Goal: Task Accomplishment & Management: Manage account settings

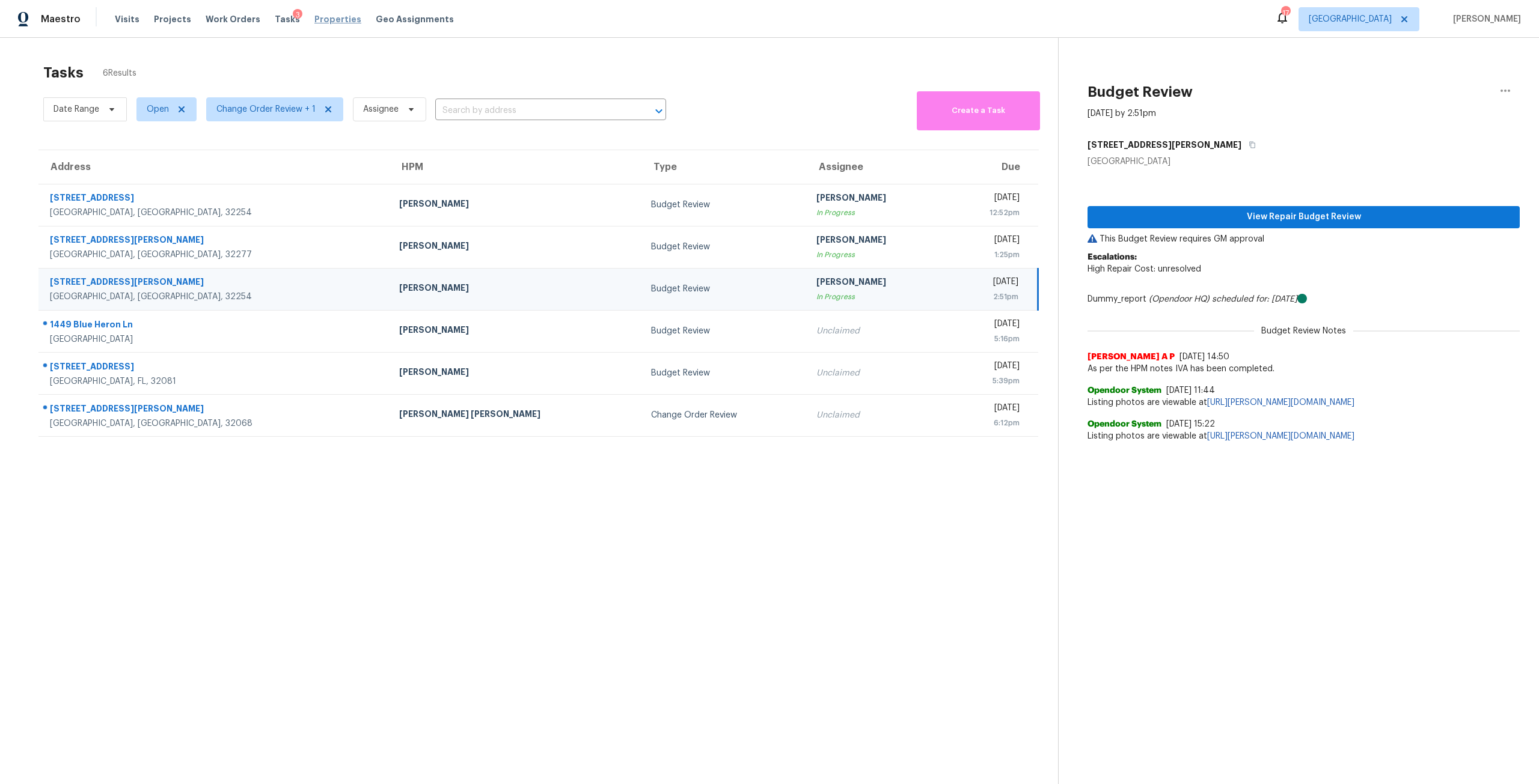
click at [320, 20] on span "Properties" at bounding box center [337, 19] width 46 height 12
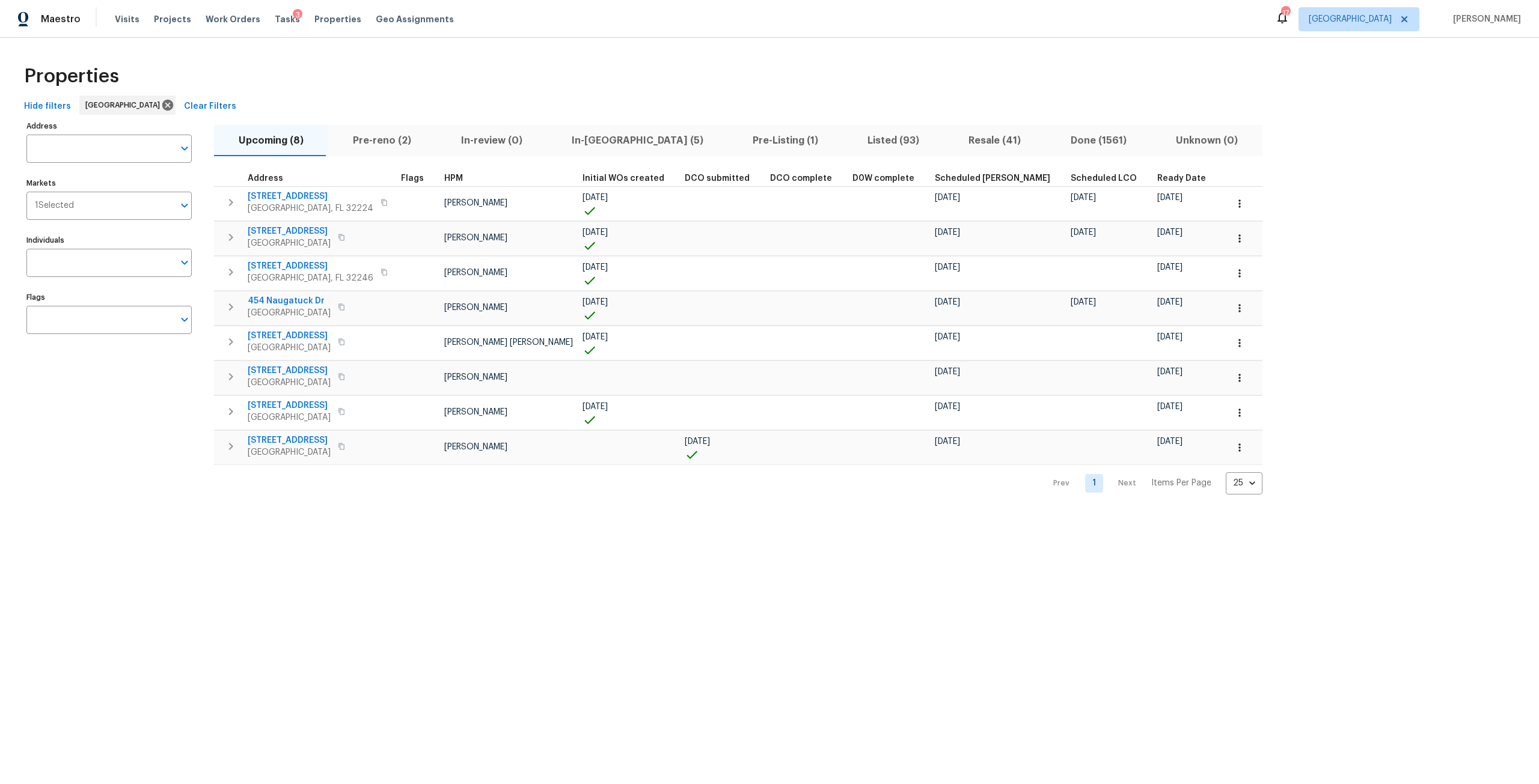
click at [850, 144] on span "Listed (93)" at bounding box center [893, 140] width 87 height 16
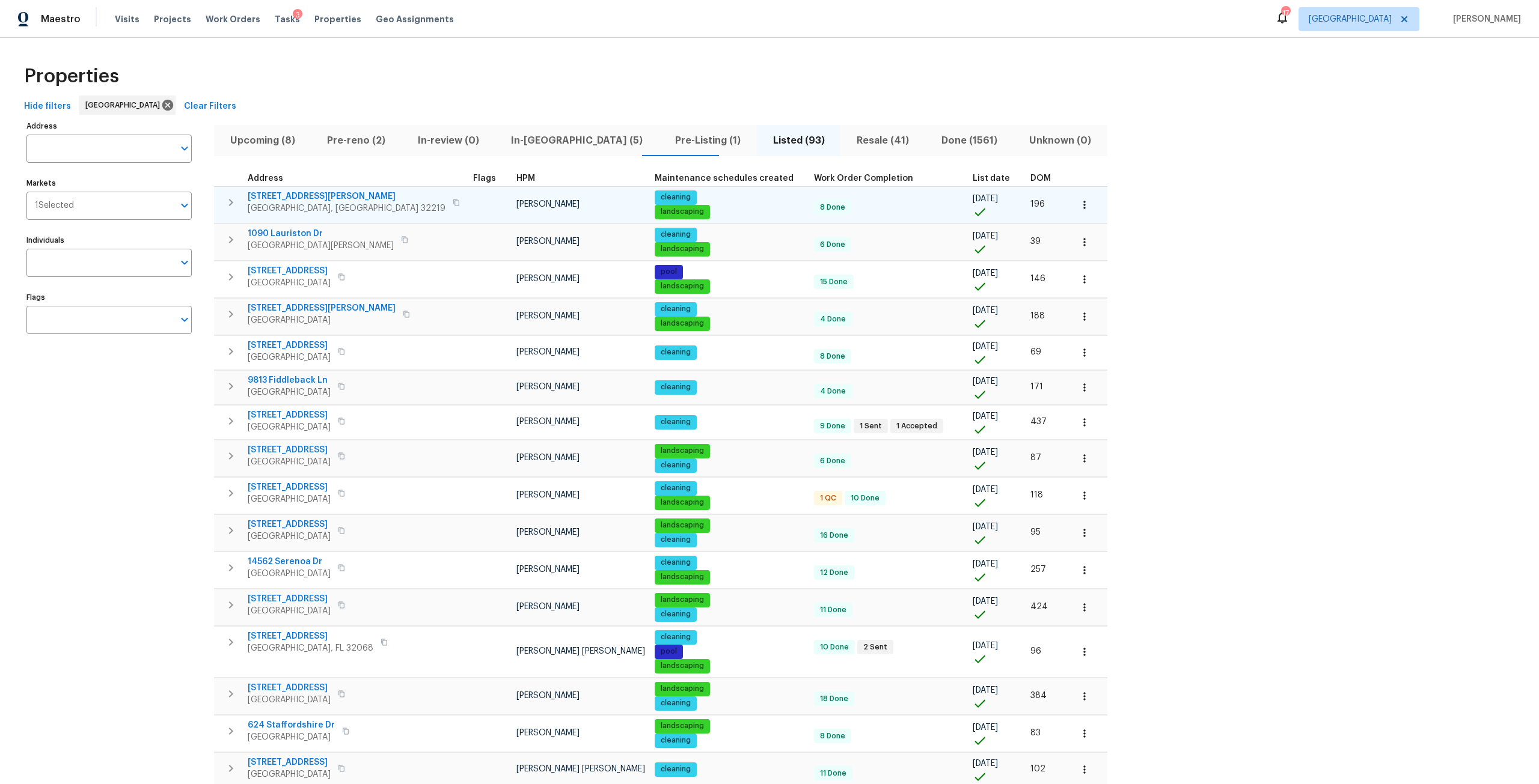
click at [279, 194] on span "6890 Langford St" at bounding box center [346, 196] width 198 height 12
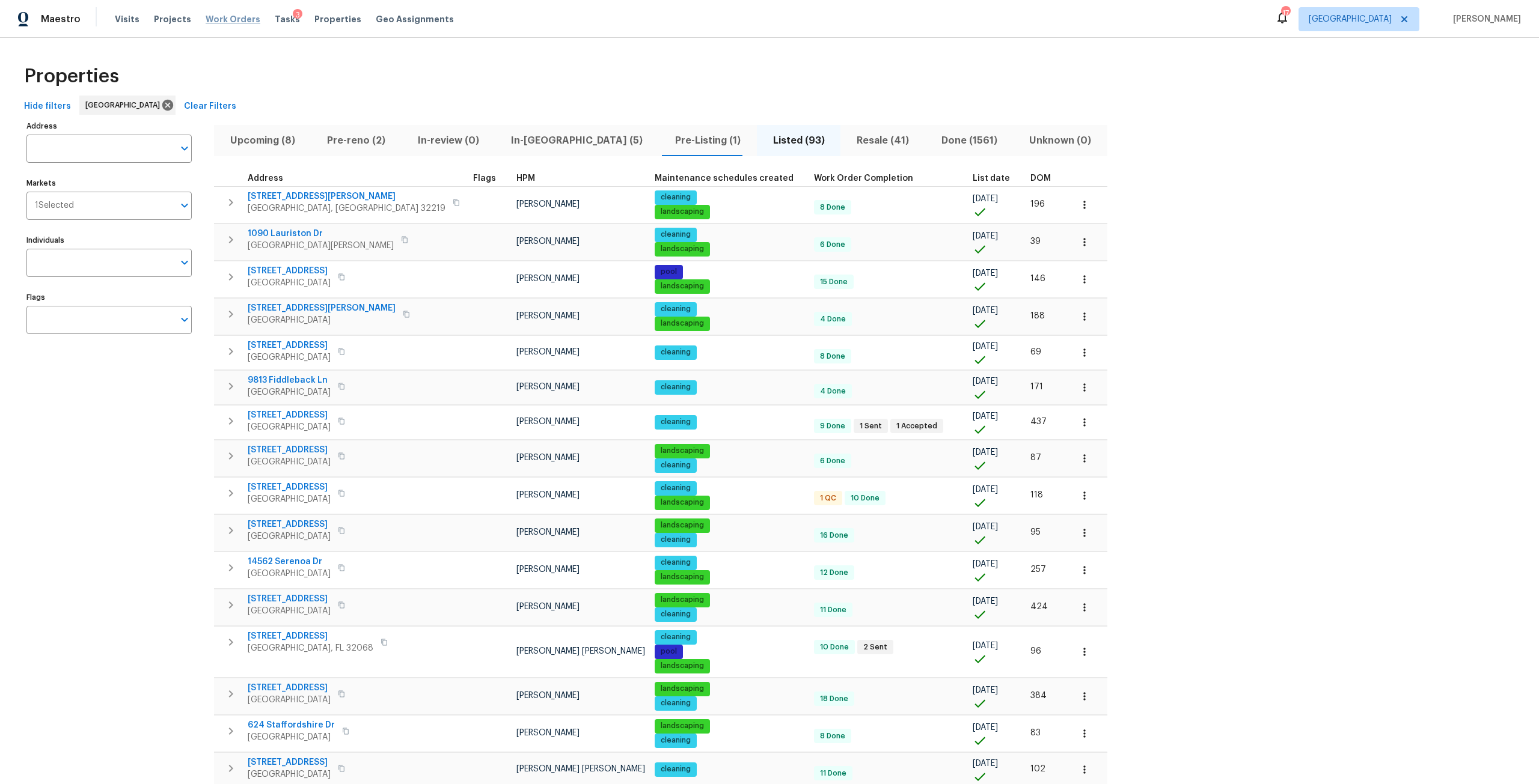
click at [226, 16] on span "Work Orders" at bounding box center [233, 19] width 55 height 12
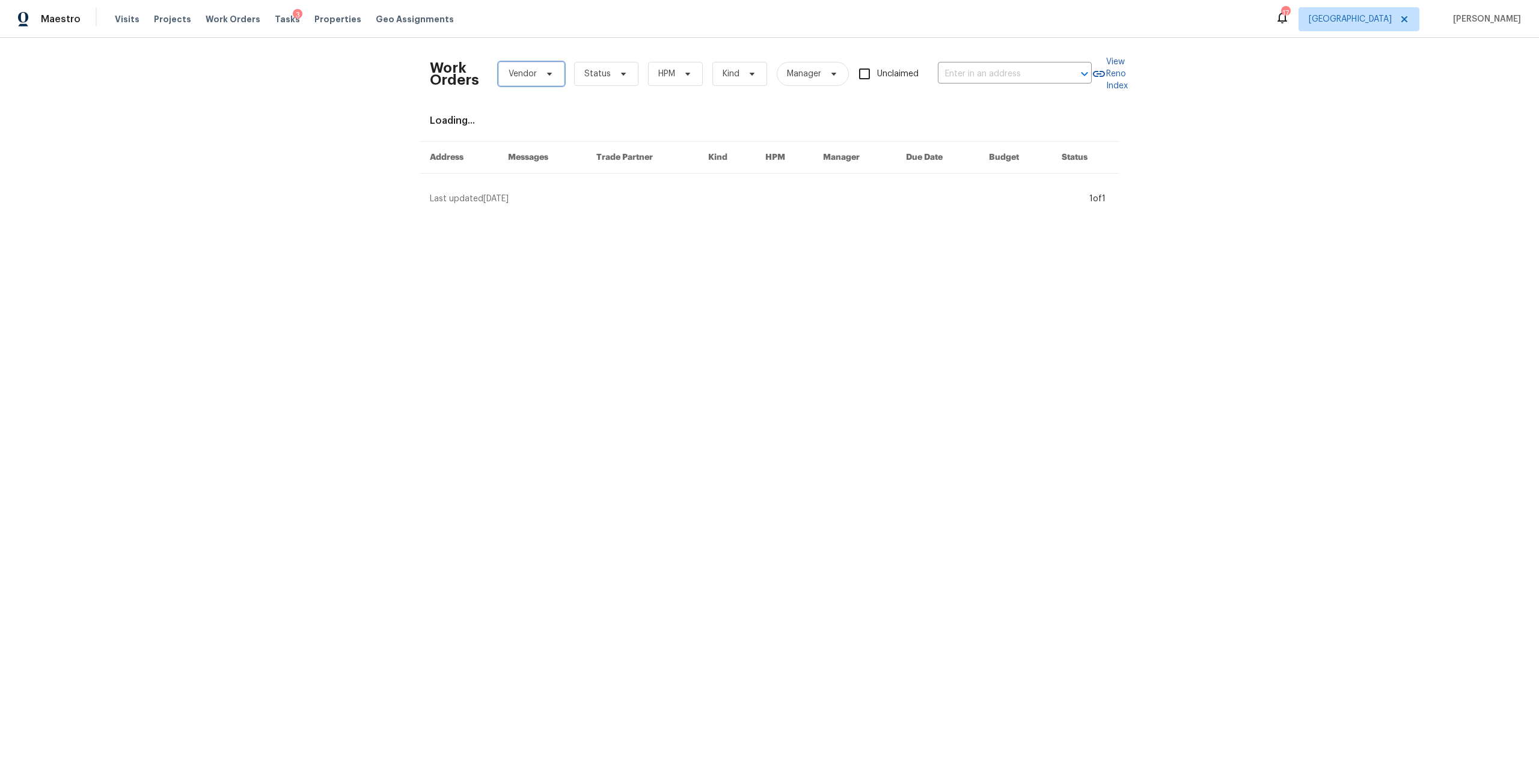
click at [529, 75] on span "Vendor" at bounding box center [522, 73] width 28 height 12
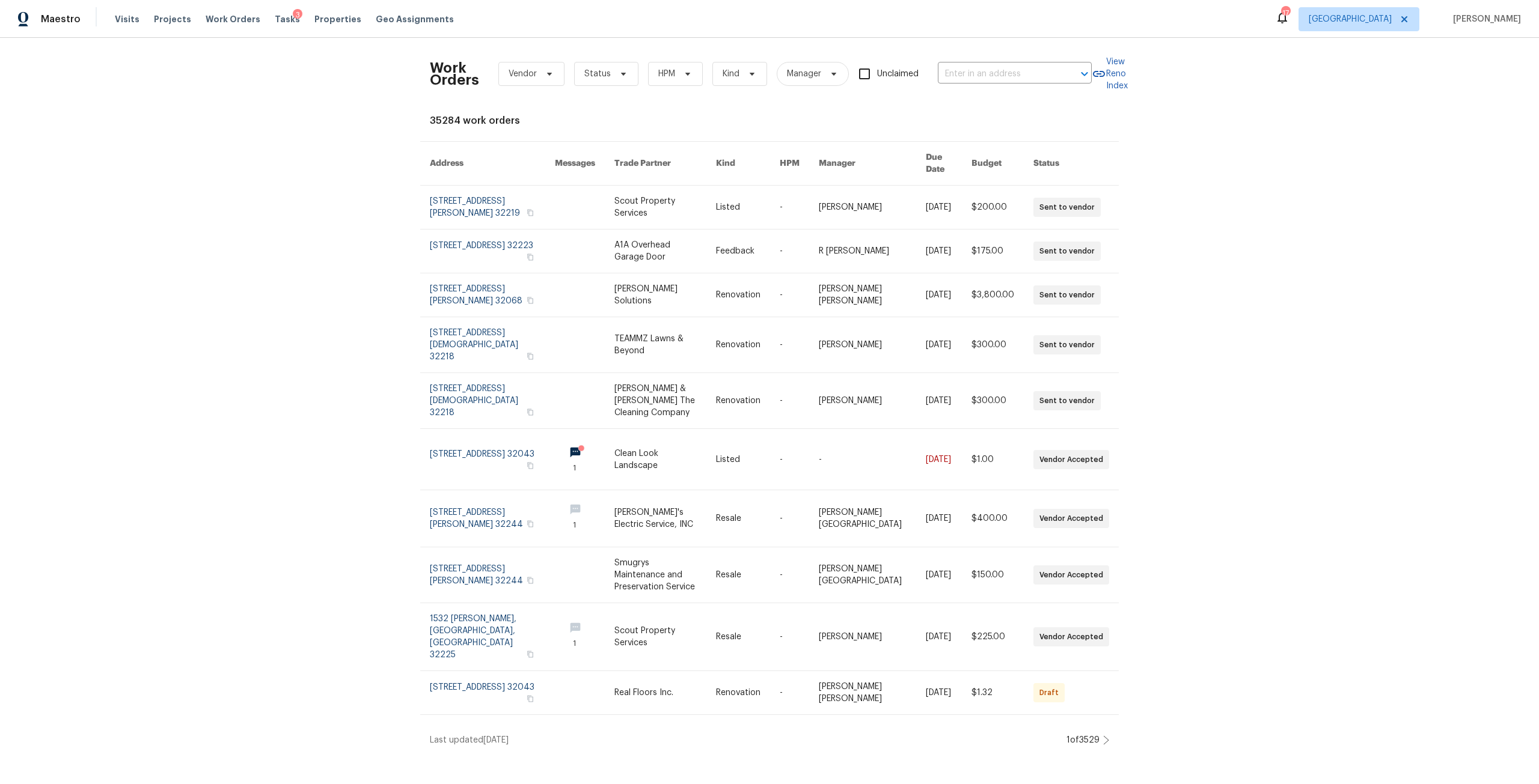
click at [290, 201] on div "Work Orders Vendor Status HPM Kind Manager Unclaimed ​ View Reno Index 35284 wo…" at bounding box center [770, 396] width 1539 height 718
click at [795, 76] on span "Manager" at bounding box center [803, 73] width 34 height 12
click at [762, 78] on span "Kind" at bounding box center [740, 73] width 55 height 24
click at [757, 202] on label "Maintenance" at bounding box center [747, 199] width 66 height 12
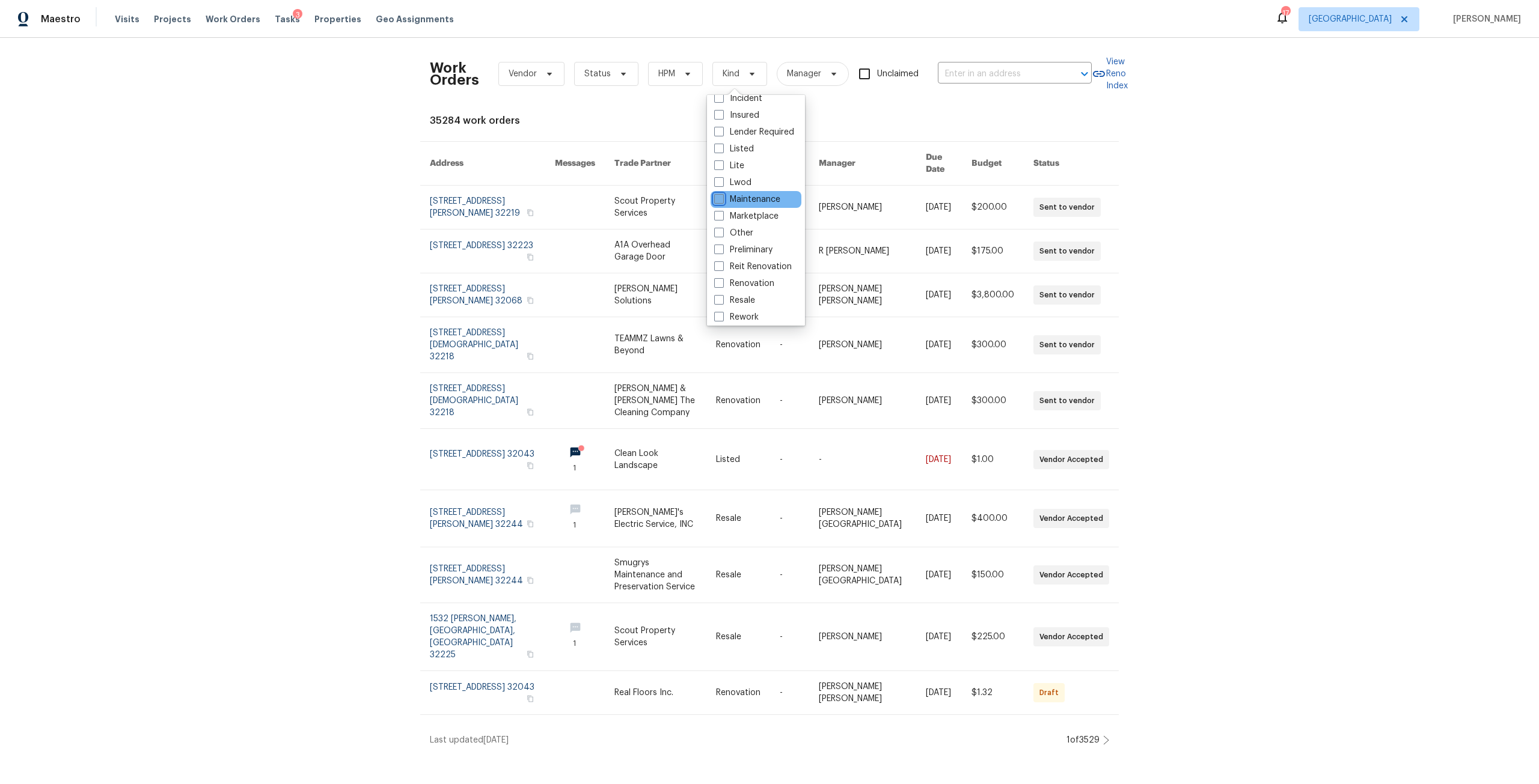
click at [722, 201] on input "Maintenance" at bounding box center [718, 197] width 8 height 8
checkbox input "true"
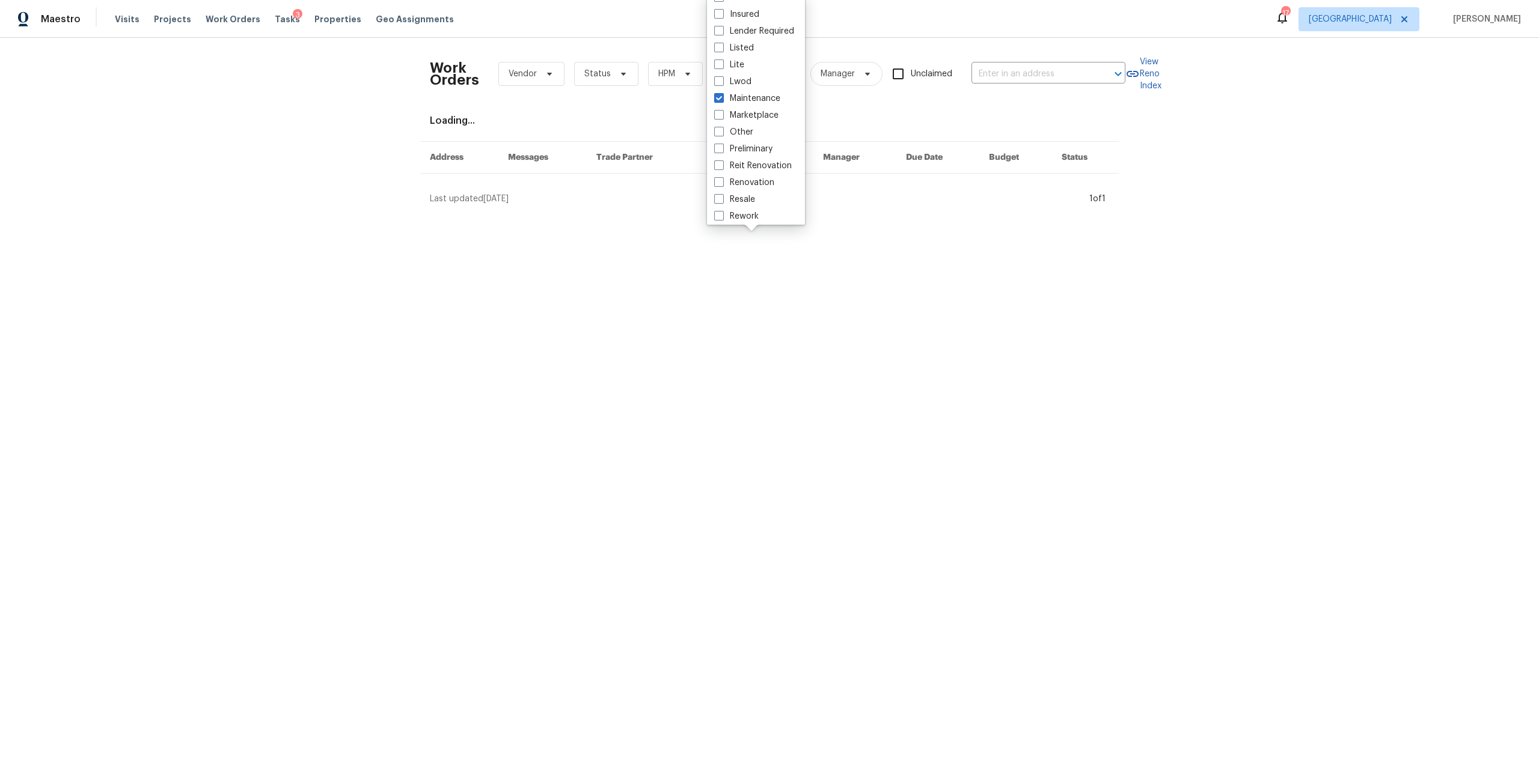
click at [1345, 215] on html "Maestro Visits Projects Work Orders Tasks 3 Properties Geo Assignments 17 Jacks…" at bounding box center [770, 107] width 1539 height 215
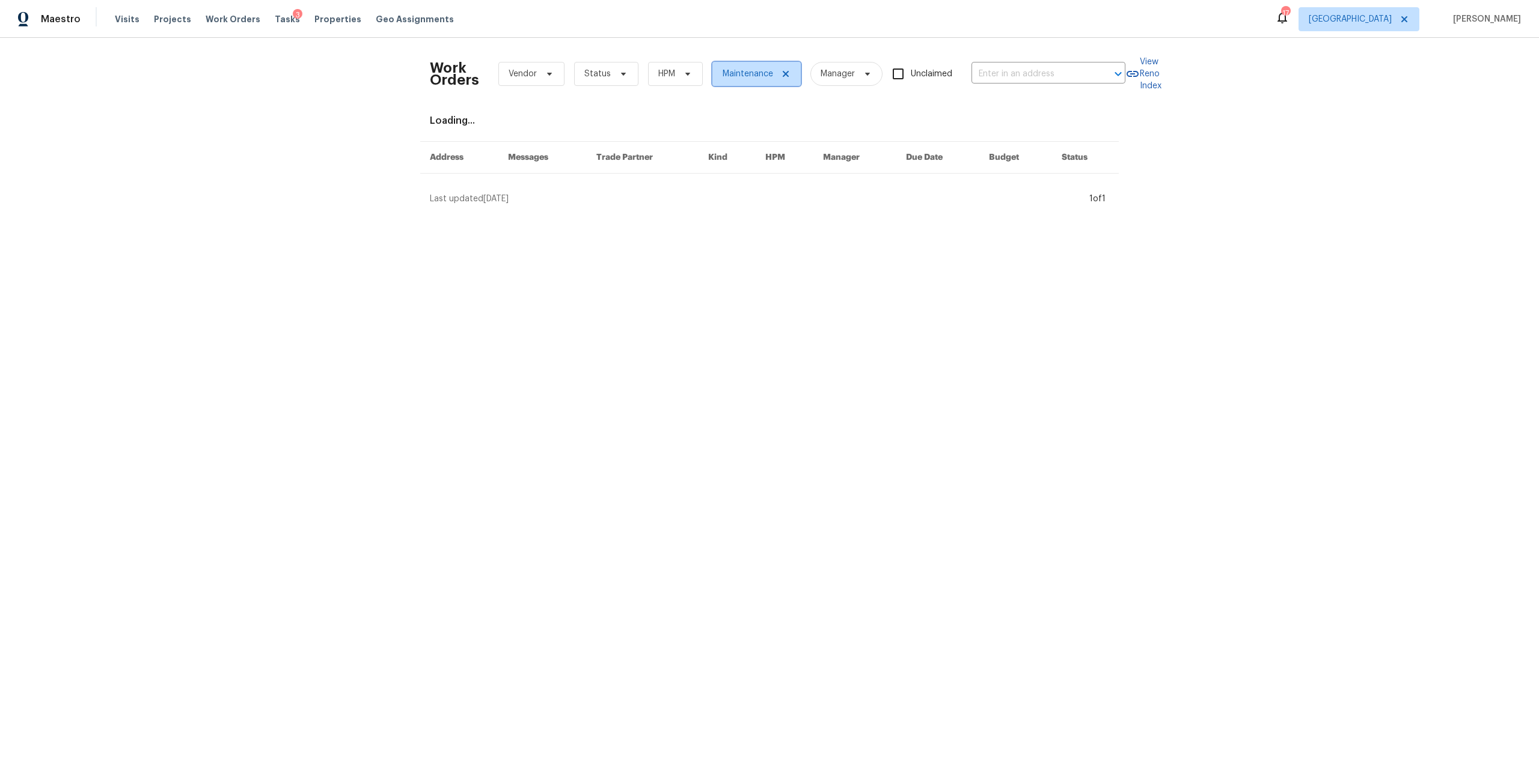
click at [778, 79] on span "Maintenance" at bounding box center [756, 73] width 88 height 24
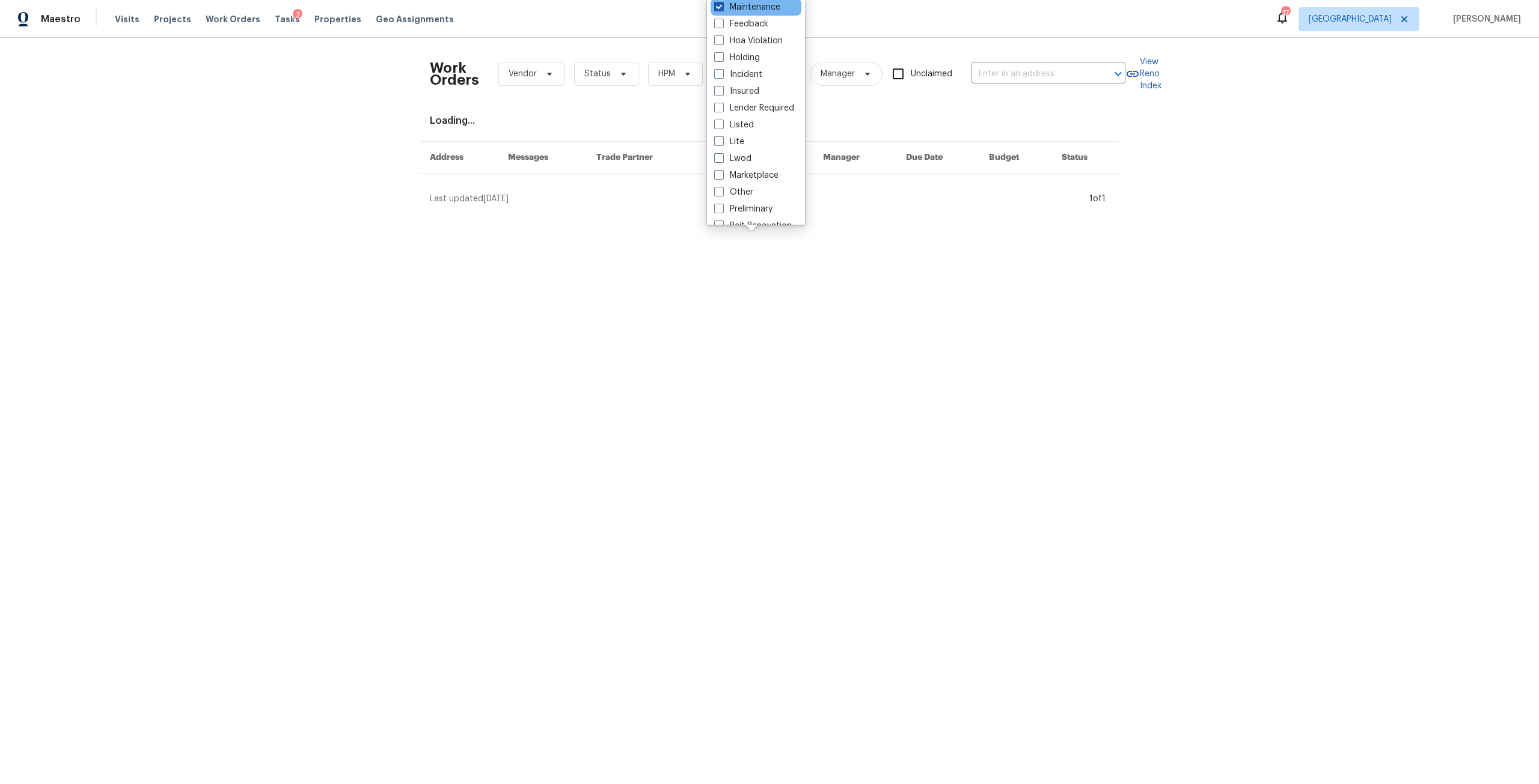
click at [729, 4] on label "Maintenance" at bounding box center [747, 7] width 66 height 12
click at [722, 4] on input "Maintenance" at bounding box center [718, 5] width 8 height 8
checkbox input "false"
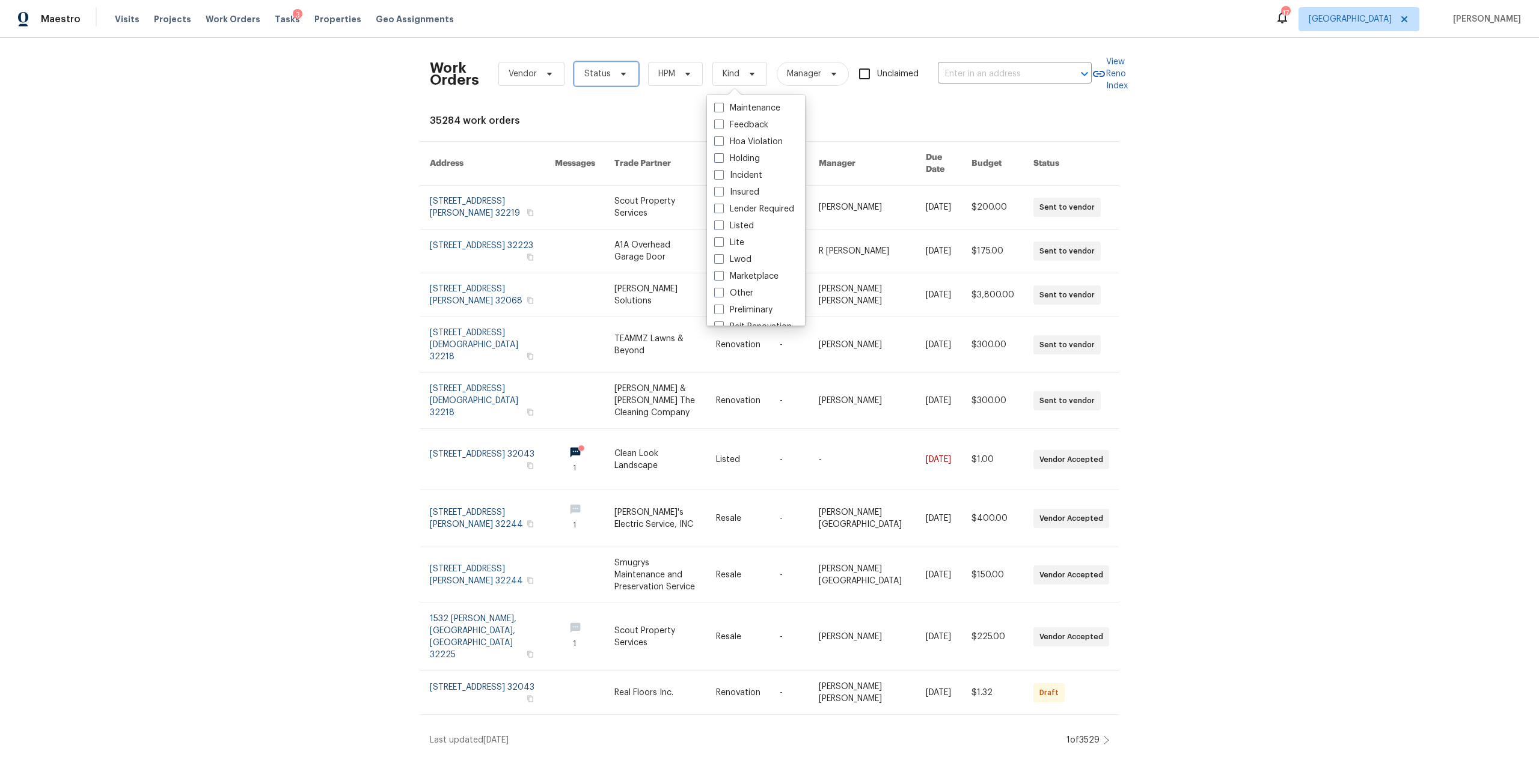
click at [615, 75] on span at bounding box center [622, 74] width 14 height 10
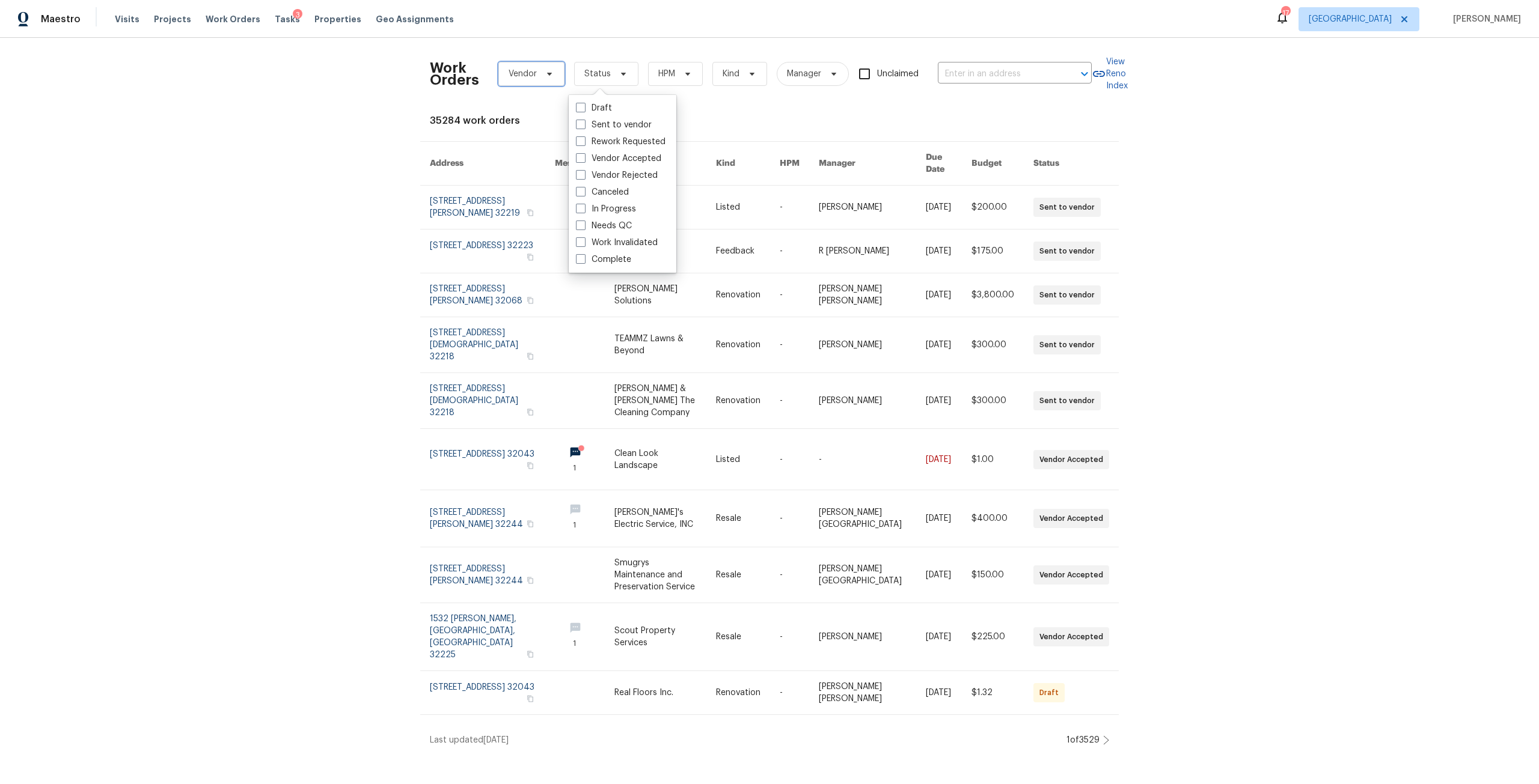
click at [520, 80] on span "Vendor" at bounding box center [531, 73] width 66 height 24
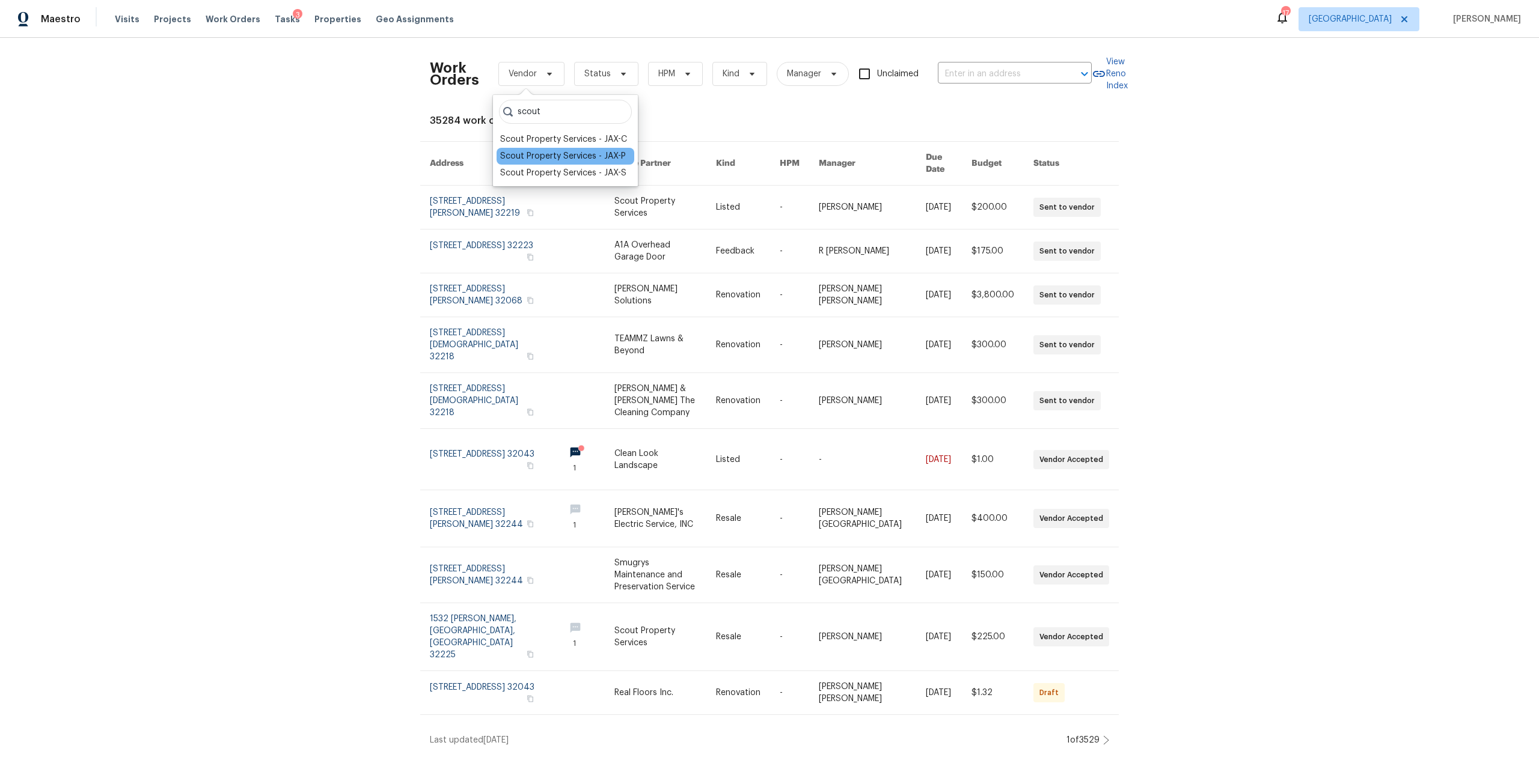
type input "scout"
click at [603, 157] on div "Scout Property Services - JAX-P" at bounding box center [563, 156] width 126 height 12
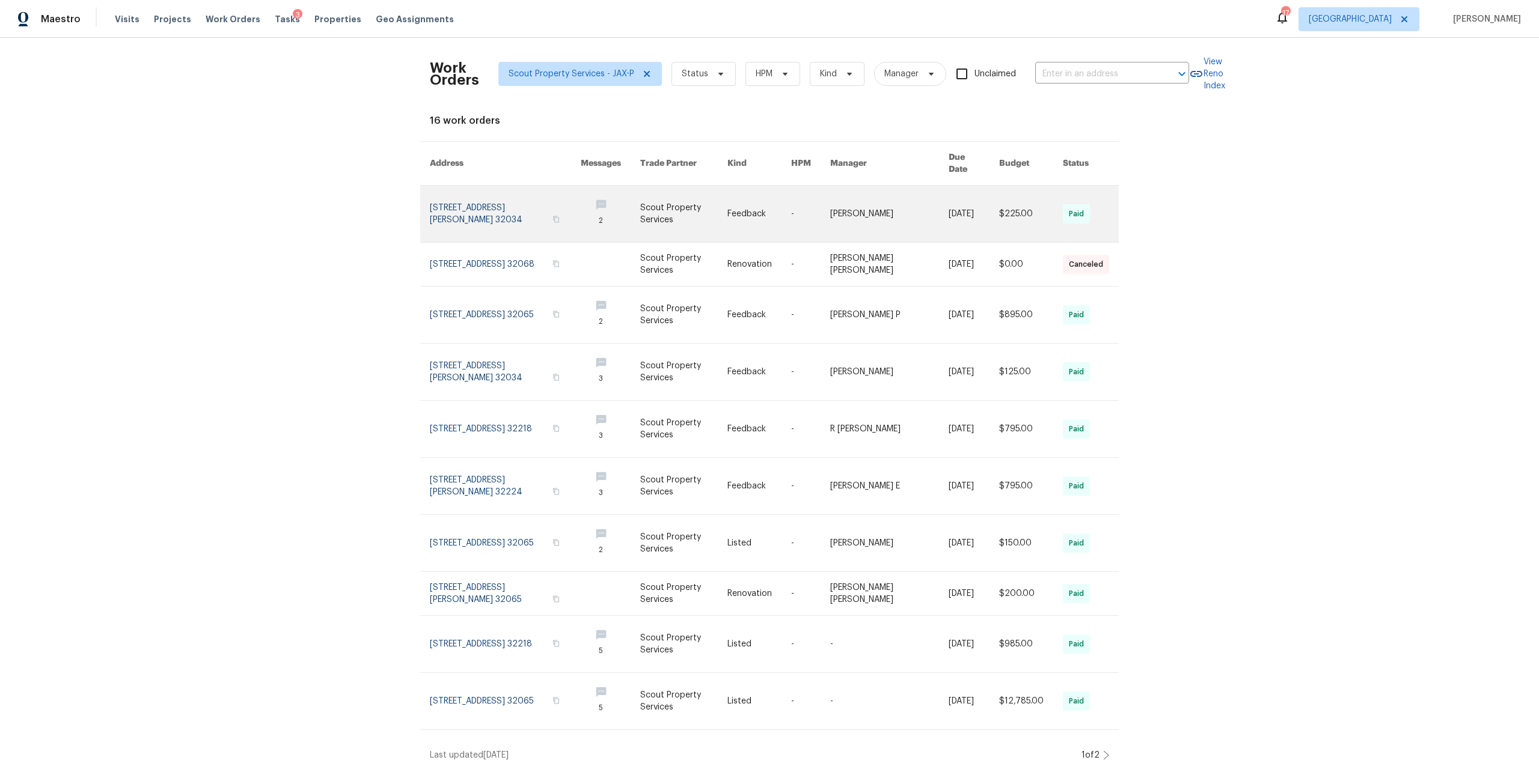
click at [490, 198] on link at bounding box center [506, 214] width 151 height 56
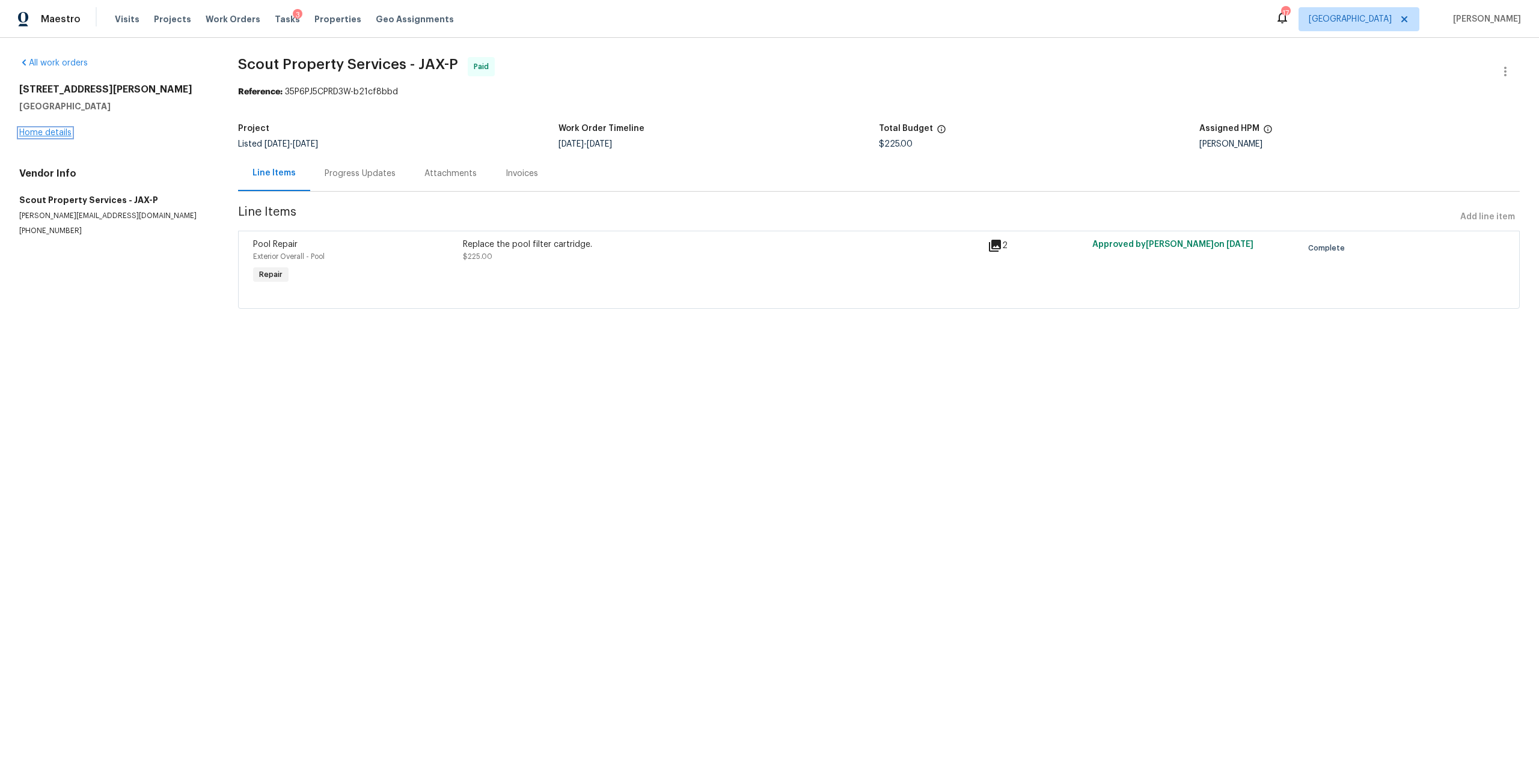
click at [55, 130] on link "Home details" at bounding box center [45, 132] width 52 height 9
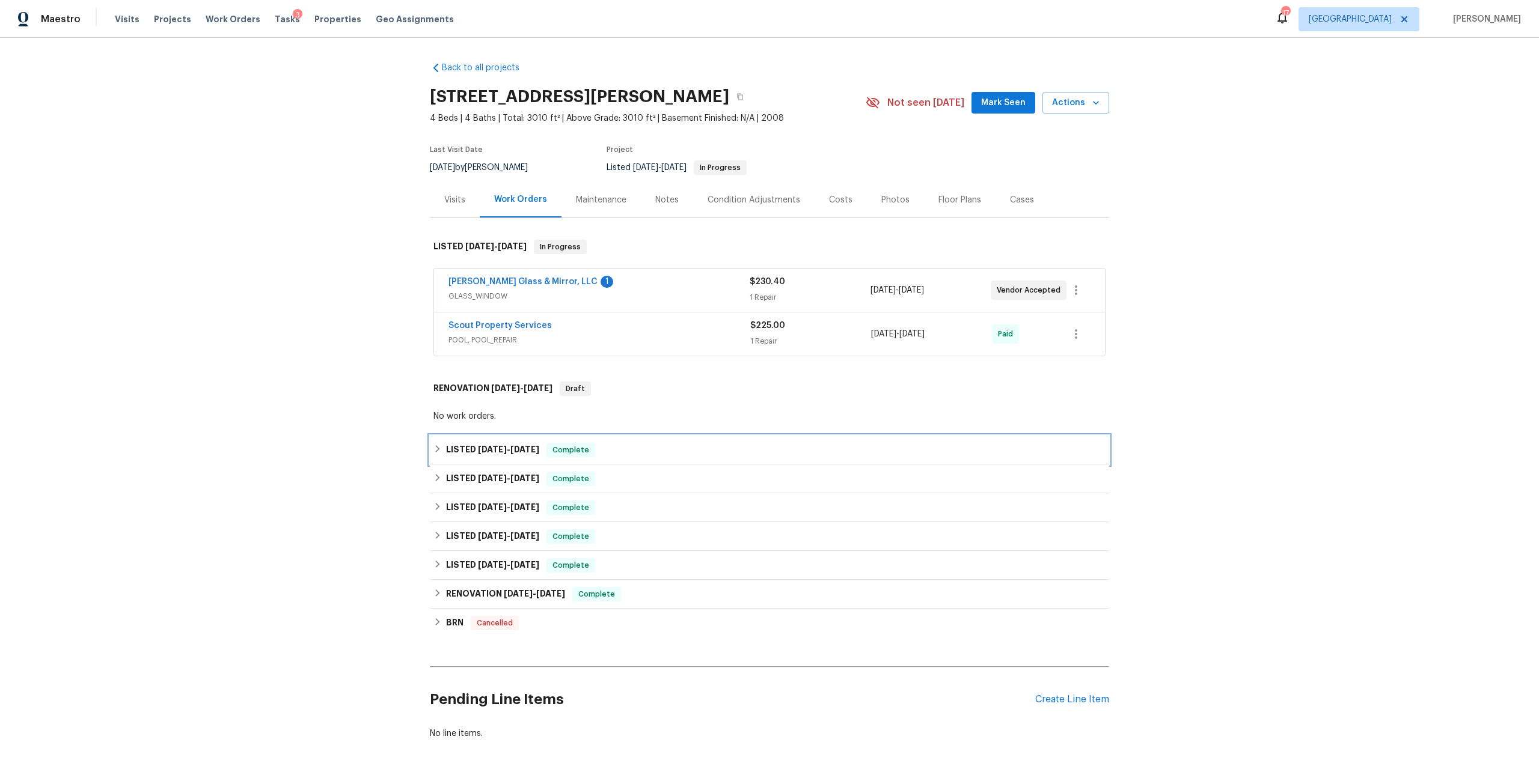
click at [514, 452] on span "6/23/25" at bounding box center [525, 450] width 29 height 9
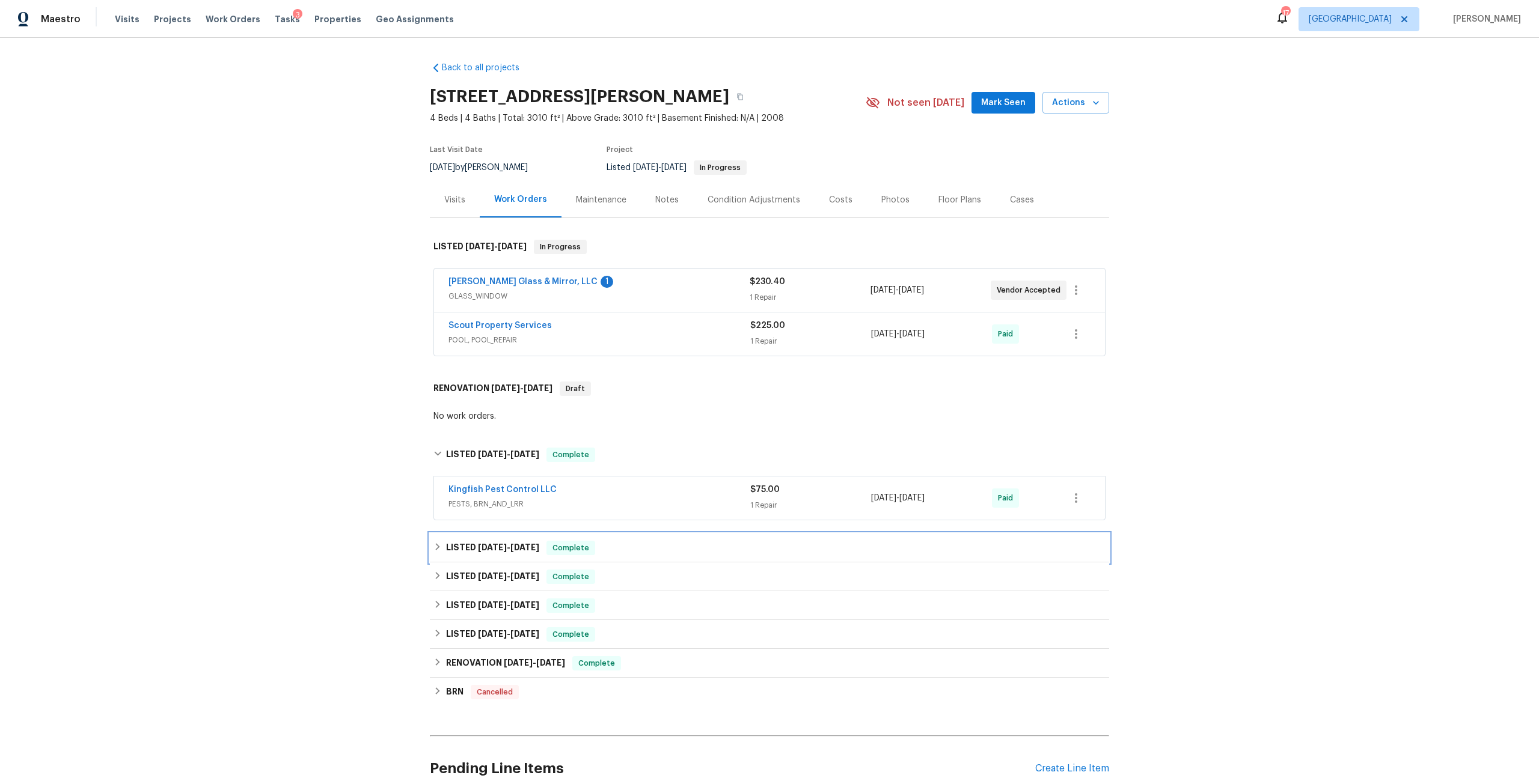
click at [524, 547] on span "6/24/25" at bounding box center [525, 547] width 29 height 9
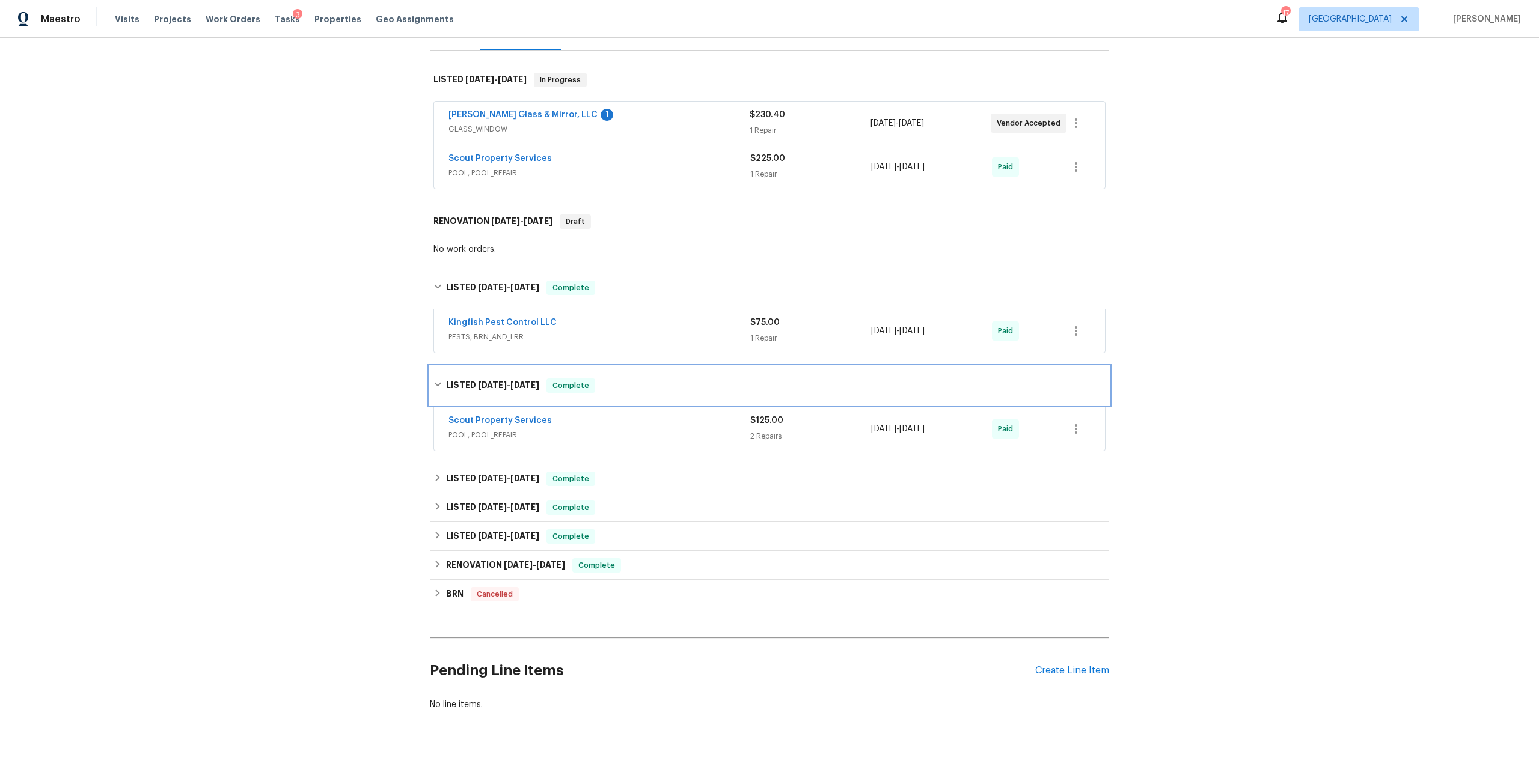
scroll to position [181, 0]
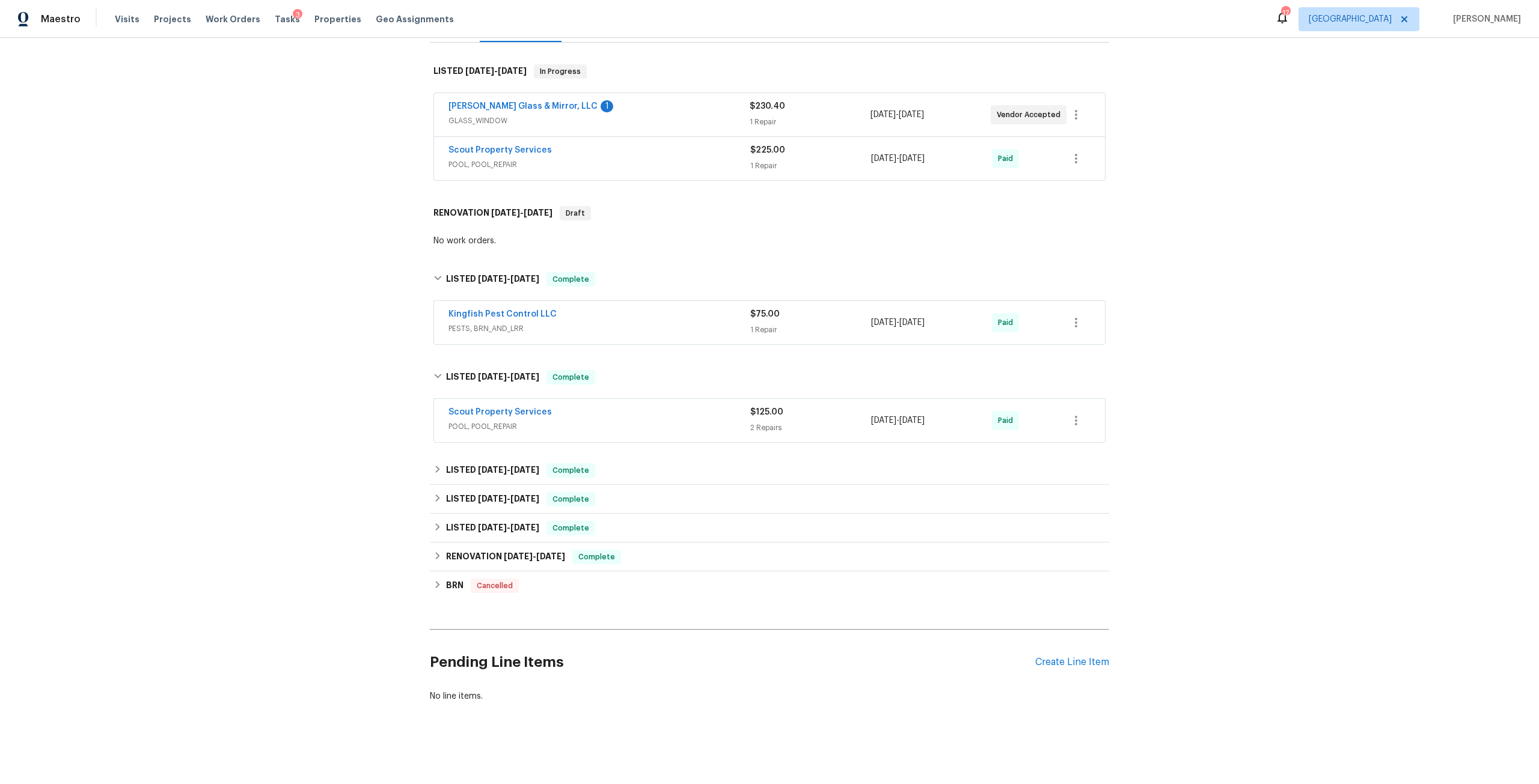
click at [487, 399] on div "Scout Property Services POOL, POOL_REPAIR $125.00 2 Repairs 6/23/2025 - 6/23/20…" at bounding box center [770, 421] width 671 height 44
click at [512, 463] on h6 "LISTED 3/28/25 - 3/31/25" at bounding box center [492, 470] width 93 height 15
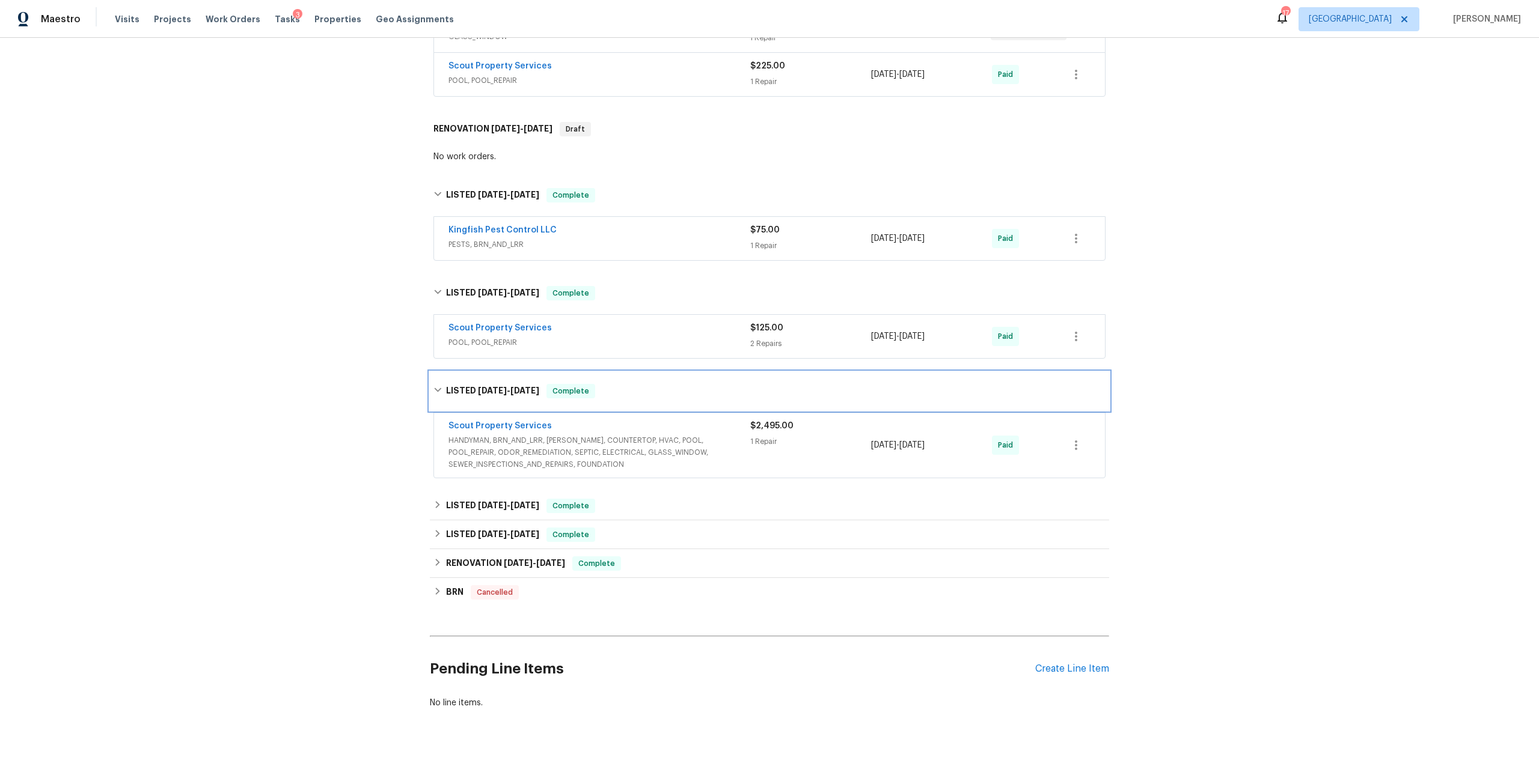
scroll to position [276, 0]
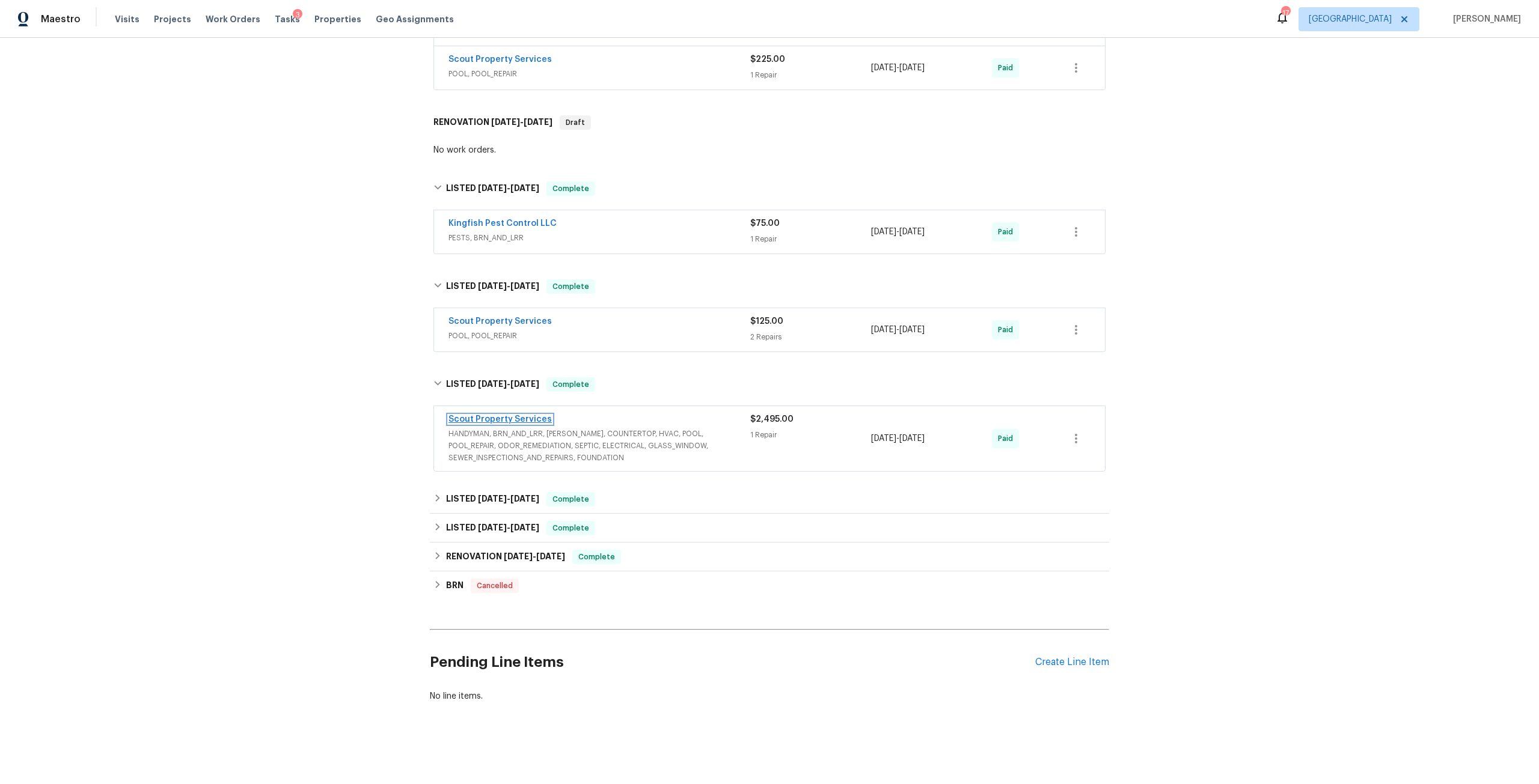
click at [508, 416] on link "Scout Property Services" at bounding box center [500, 420] width 103 height 9
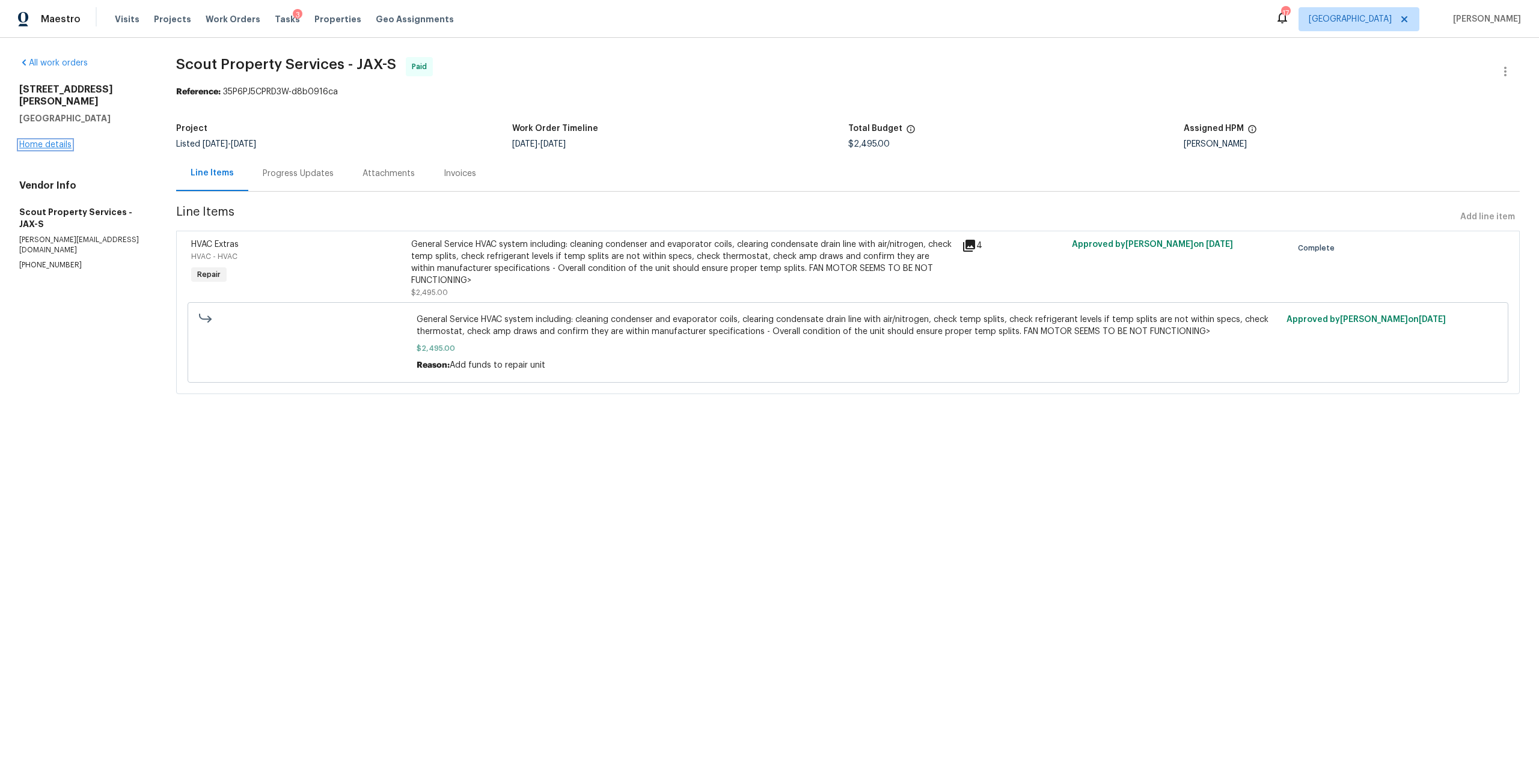
click at [58, 140] on link "Home details" at bounding box center [45, 144] width 52 height 9
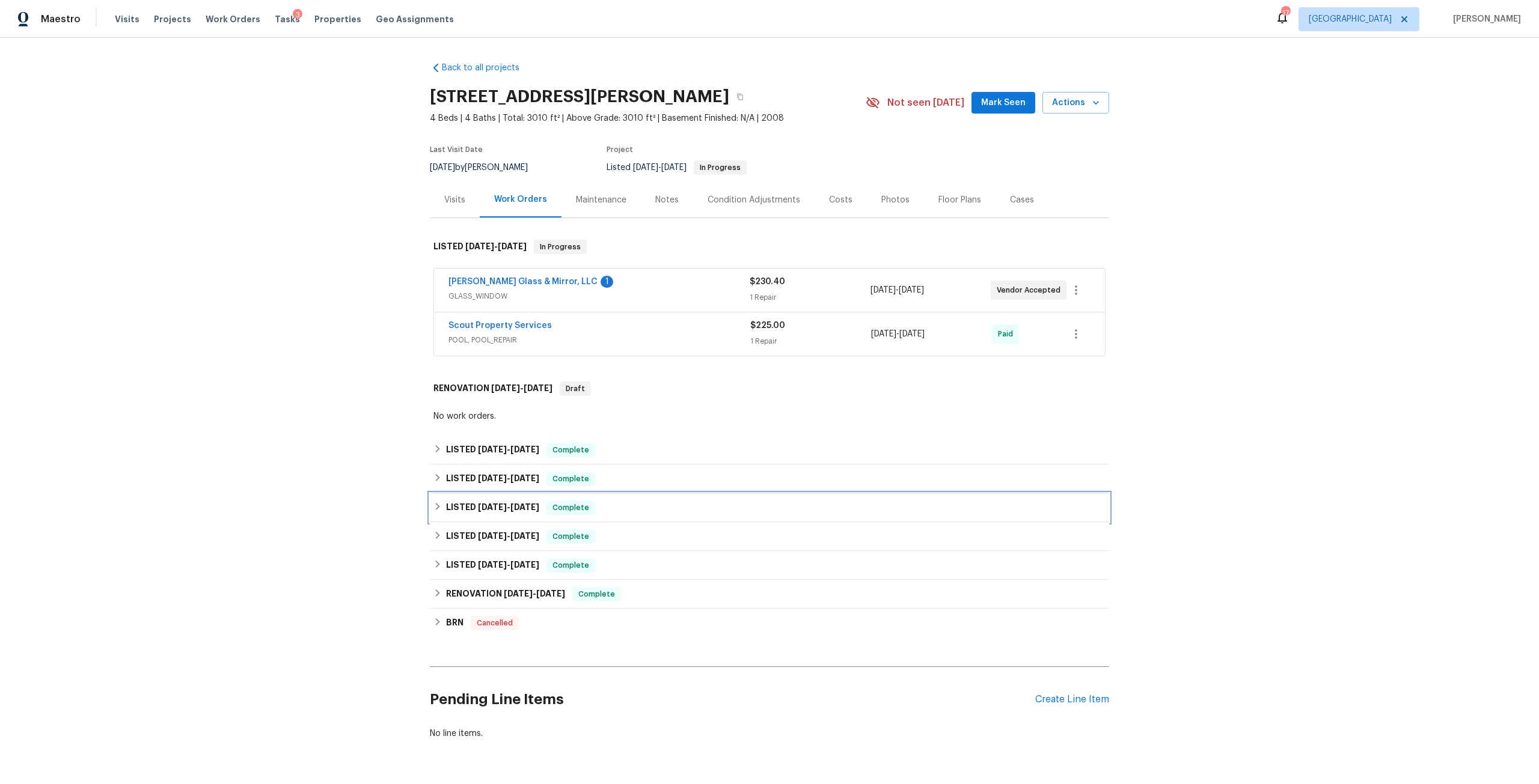
click at [537, 515] on div "LISTED 3/28/25 - 3/31/25 Complete" at bounding box center [770, 508] width 680 height 29
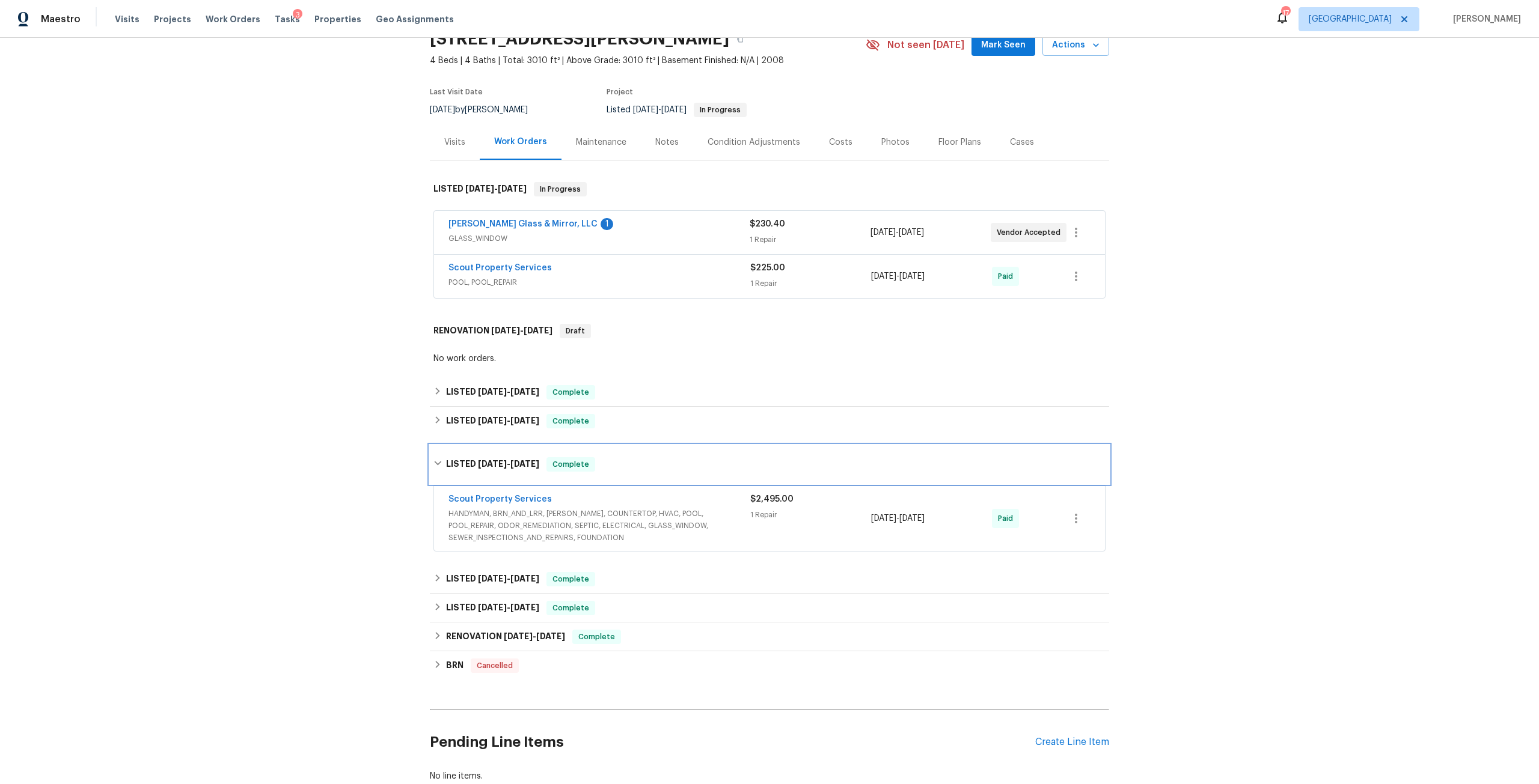
scroll to position [60, 0]
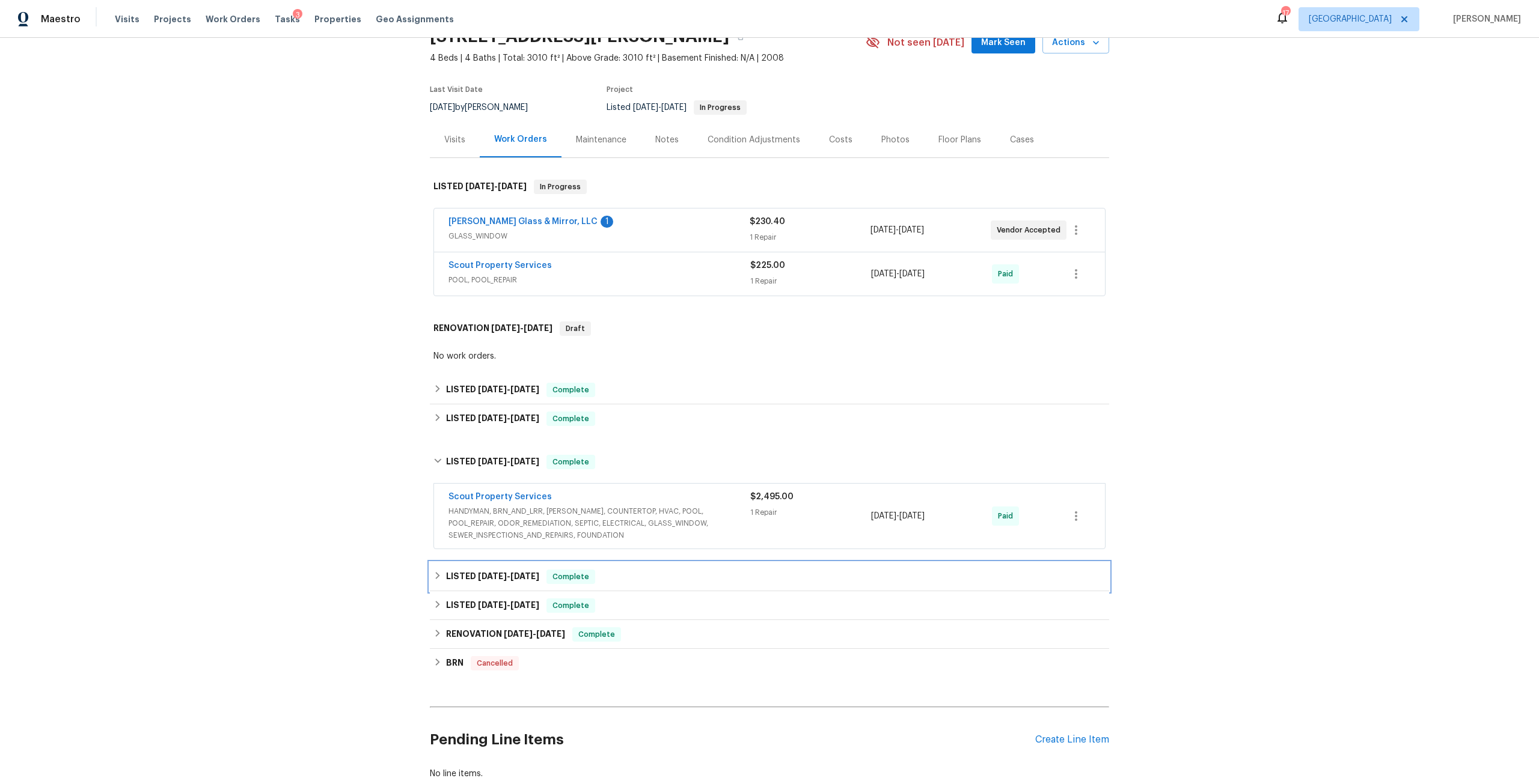
click at [519, 568] on div "LISTED 2/22/25 - 2/27/25 Complete" at bounding box center [770, 577] width 680 height 29
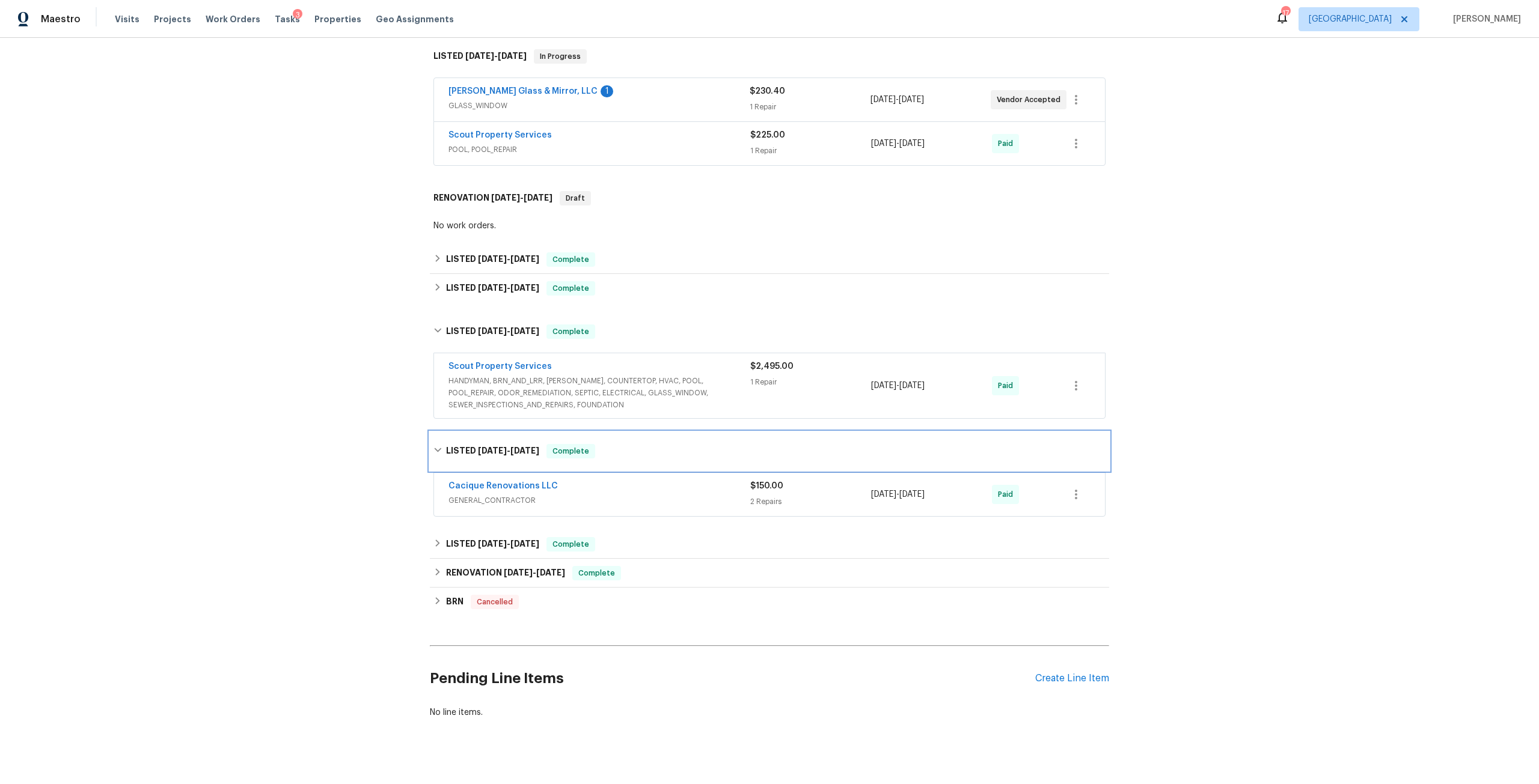
scroll to position [216, 0]
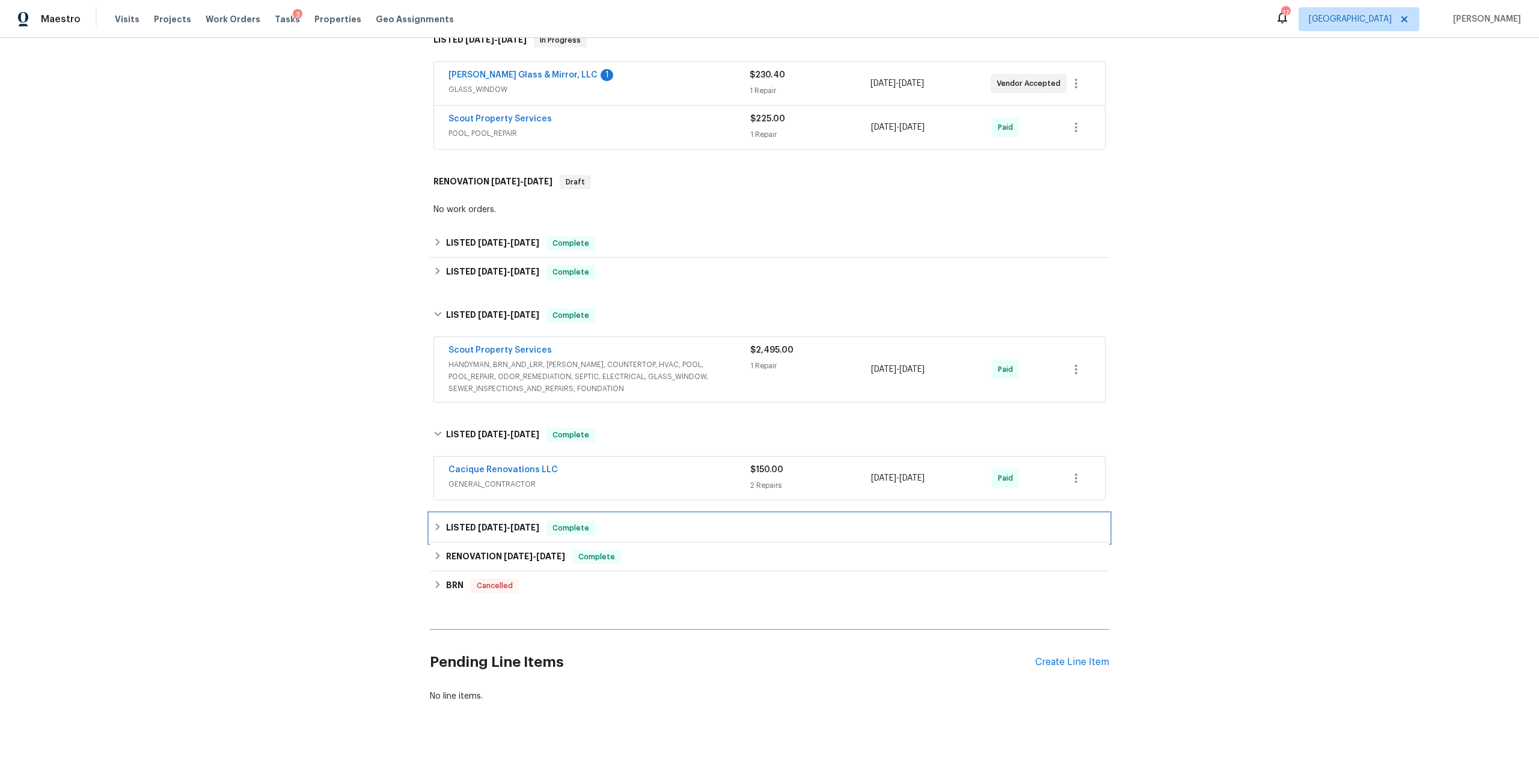
click at [525, 524] on h6 "LISTED 1/7/25 - 1/8/25" at bounding box center [492, 528] width 93 height 15
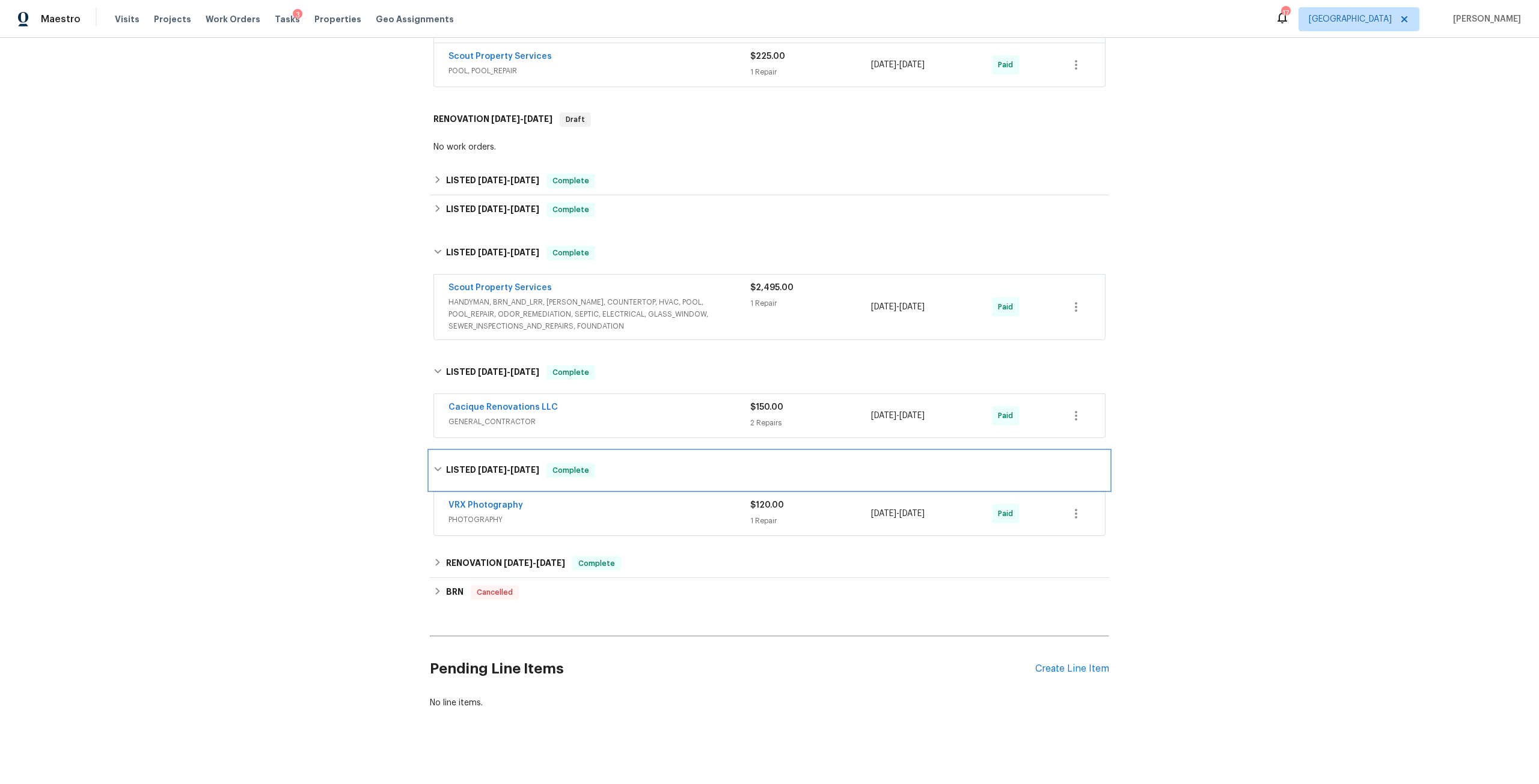
scroll to position [285, 0]
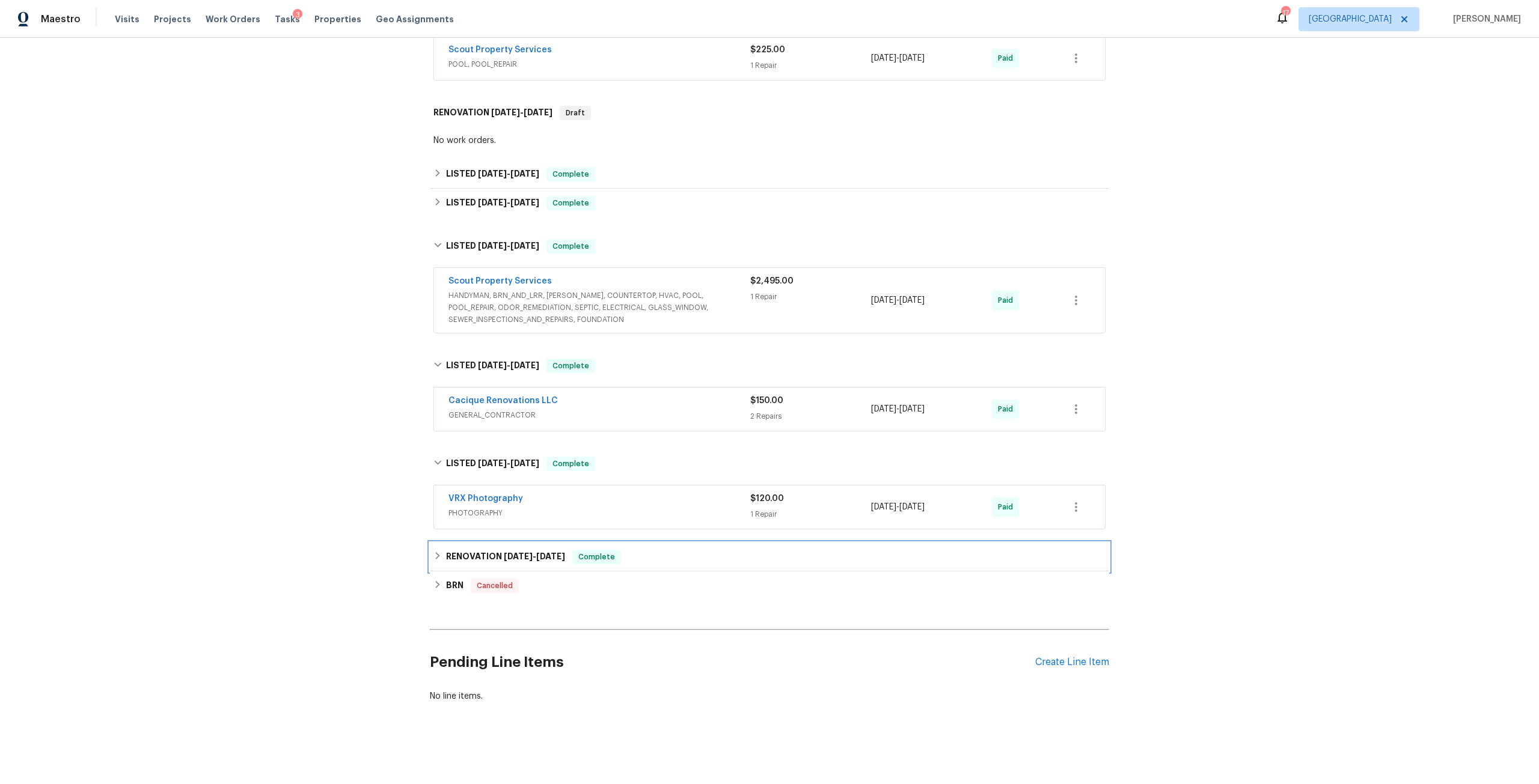
click at [542, 550] on h6 "RENOVATION 12/19/24 - 1/3/25" at bounding box center [505, 557] width 119 height 15
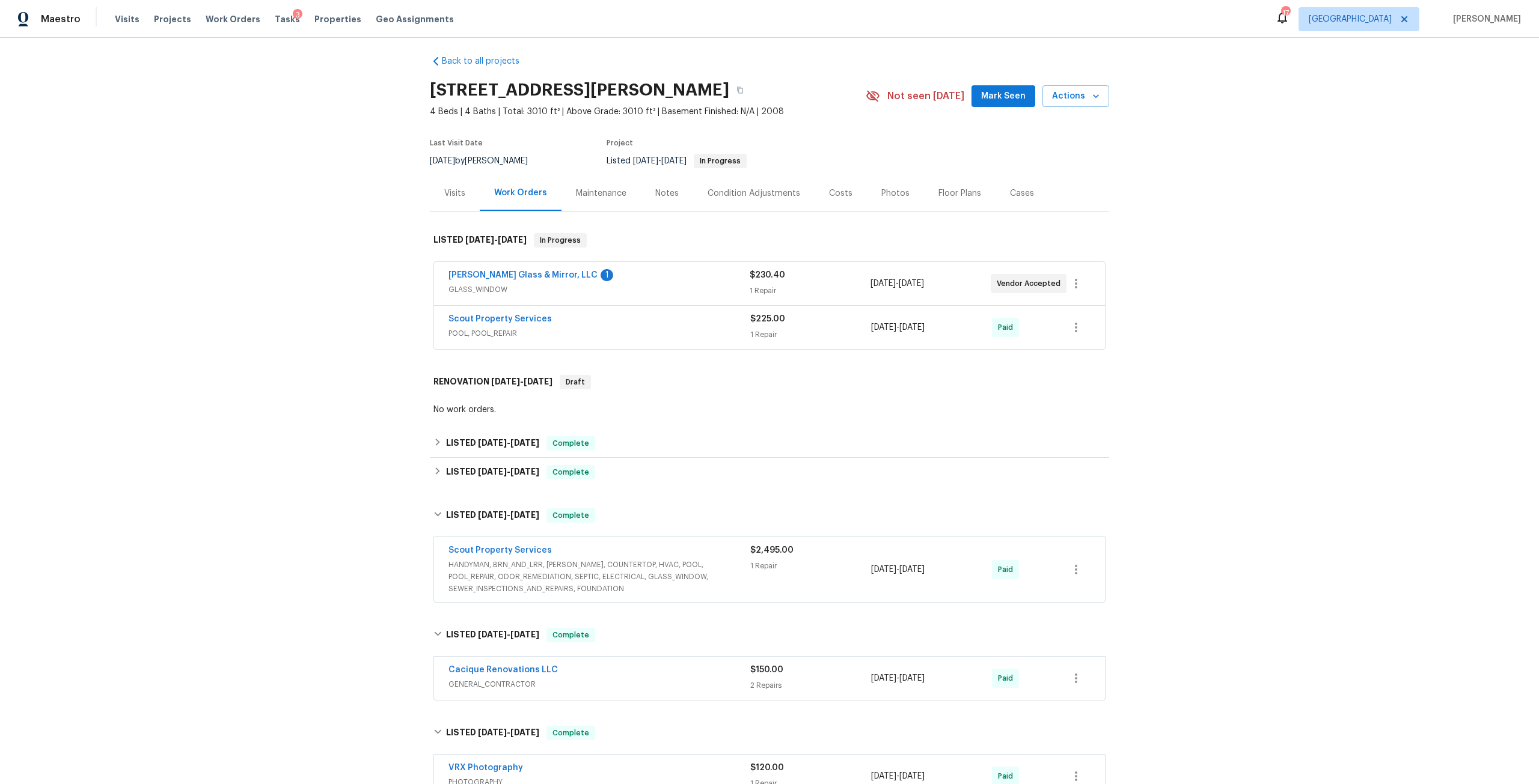
scroll to position [0, 0]
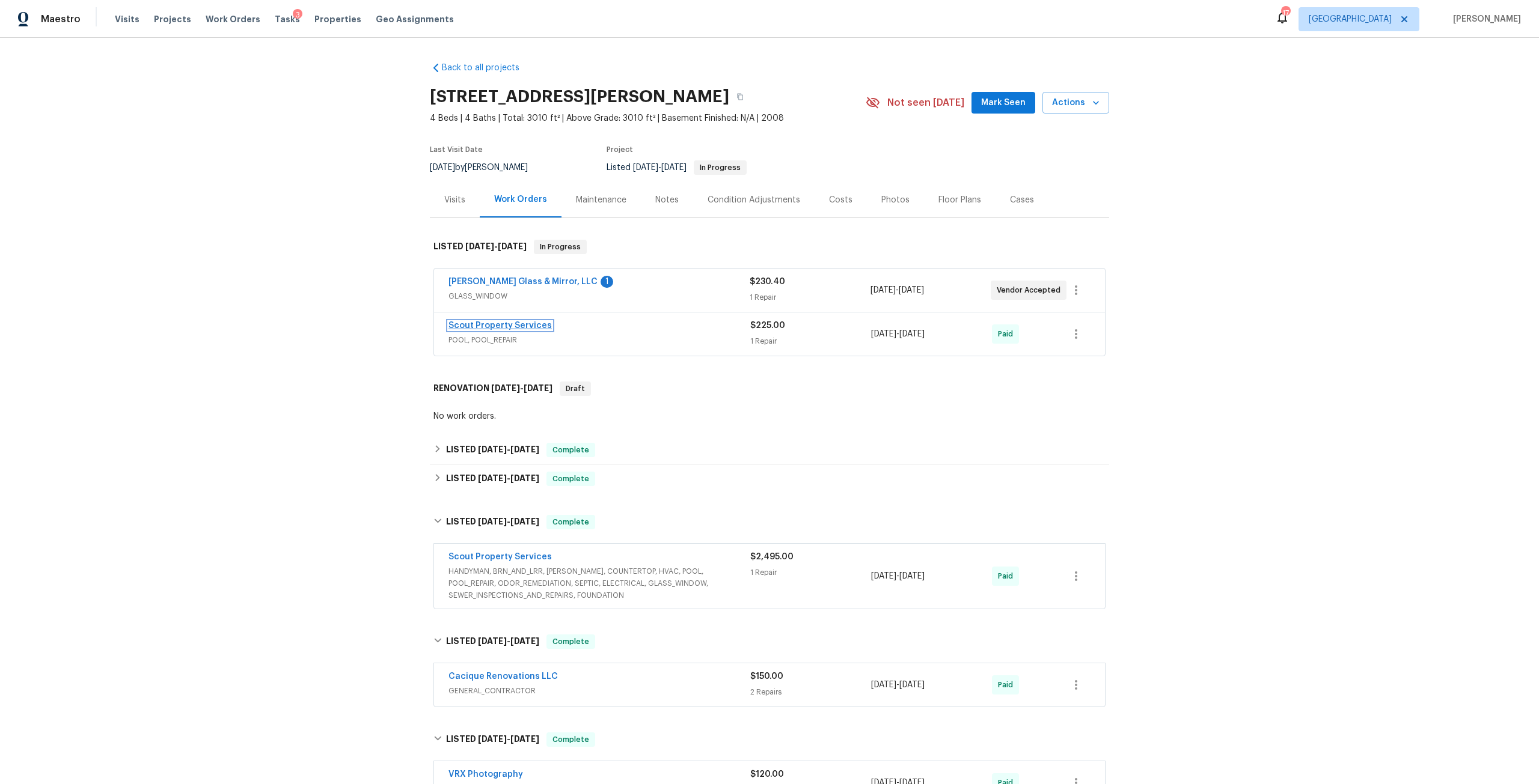
click at [501, 325] on link "Scout Property Services" at bounding box center [500, 326] width 103 height 9
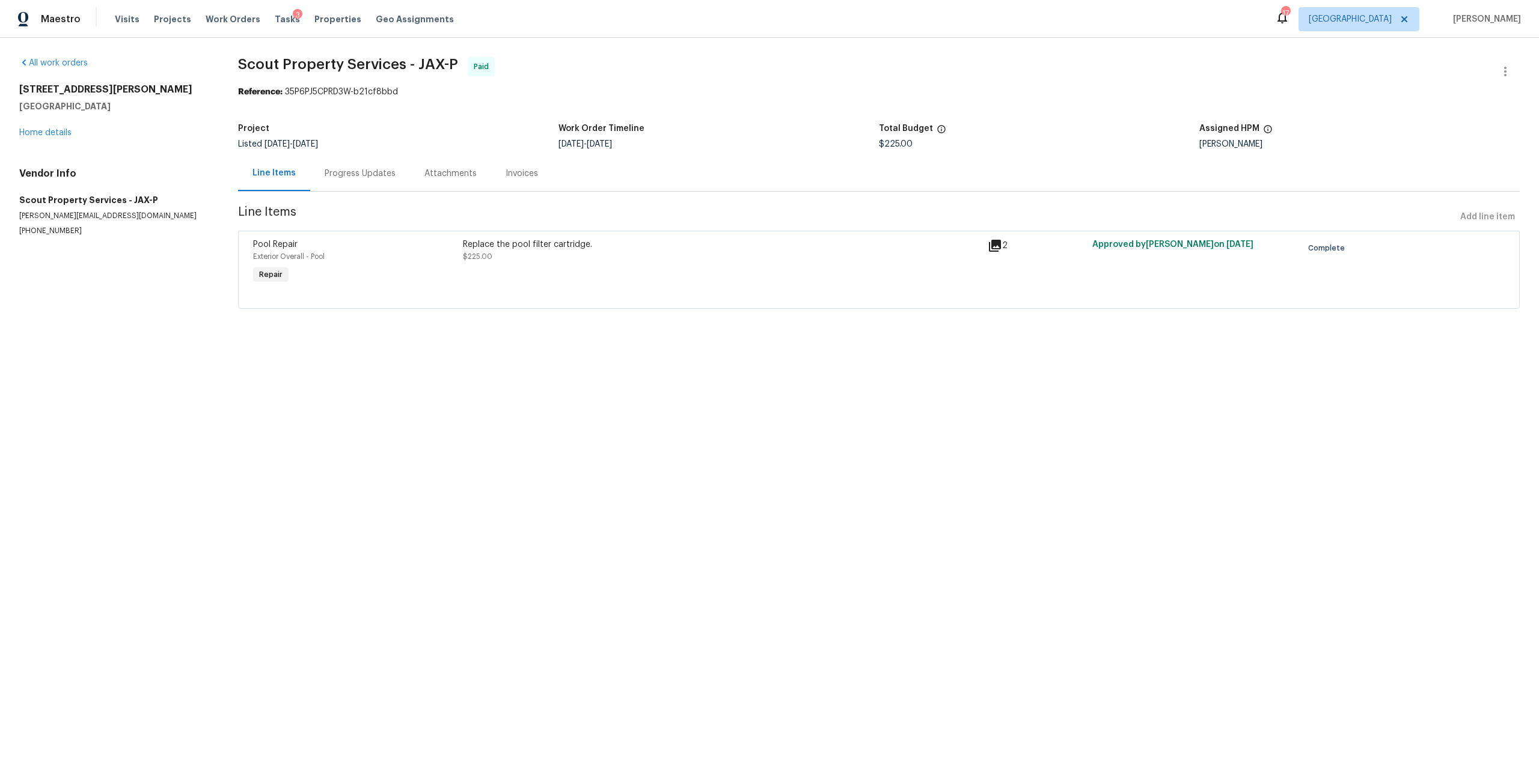
click at [484, 244] on div "Replace the pool filter cartridge." at bounding box center [721, 245] width 517 height 12
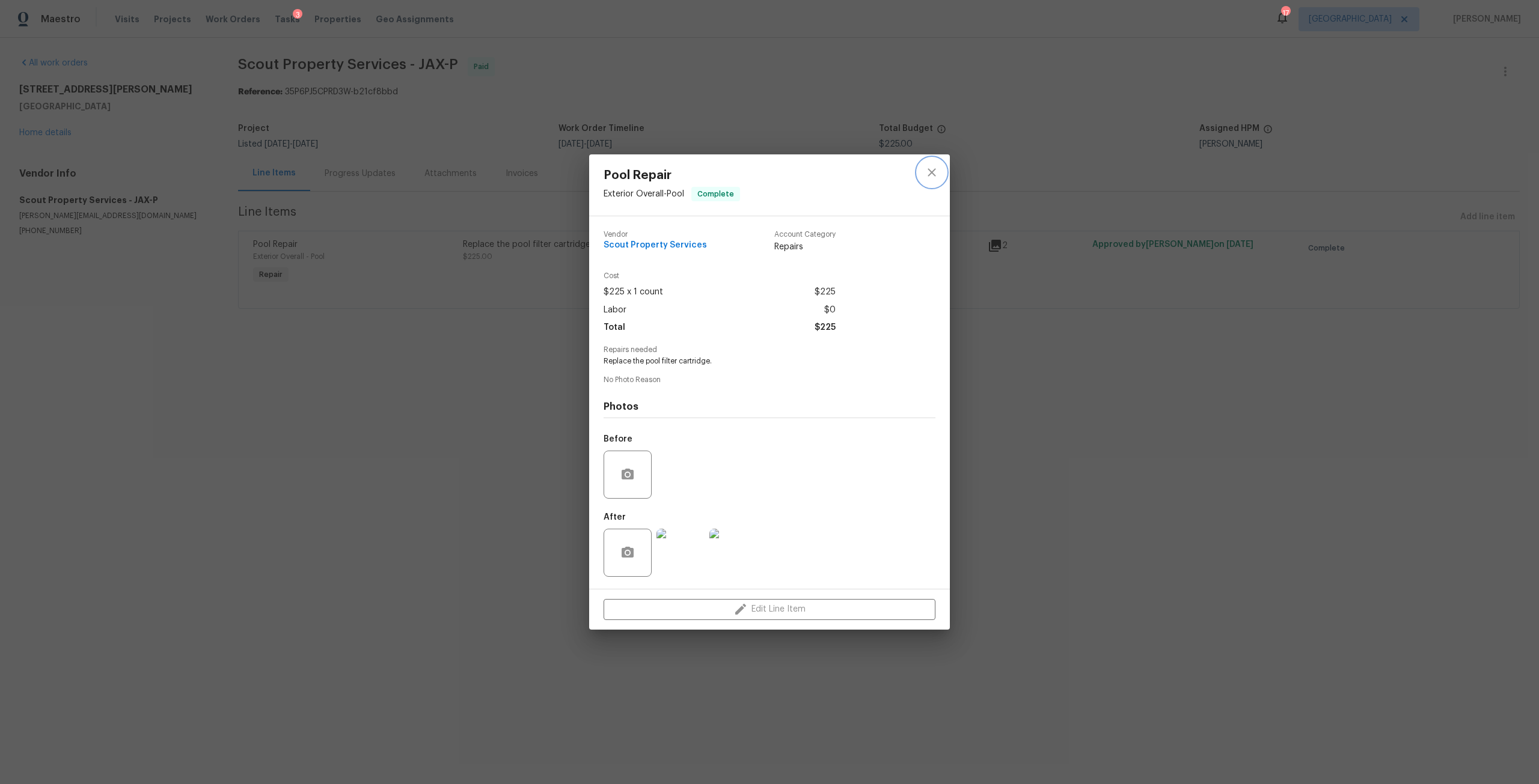
click at [931, 169] on icon "close" at bounding box center [931, 172] width 15 height 15
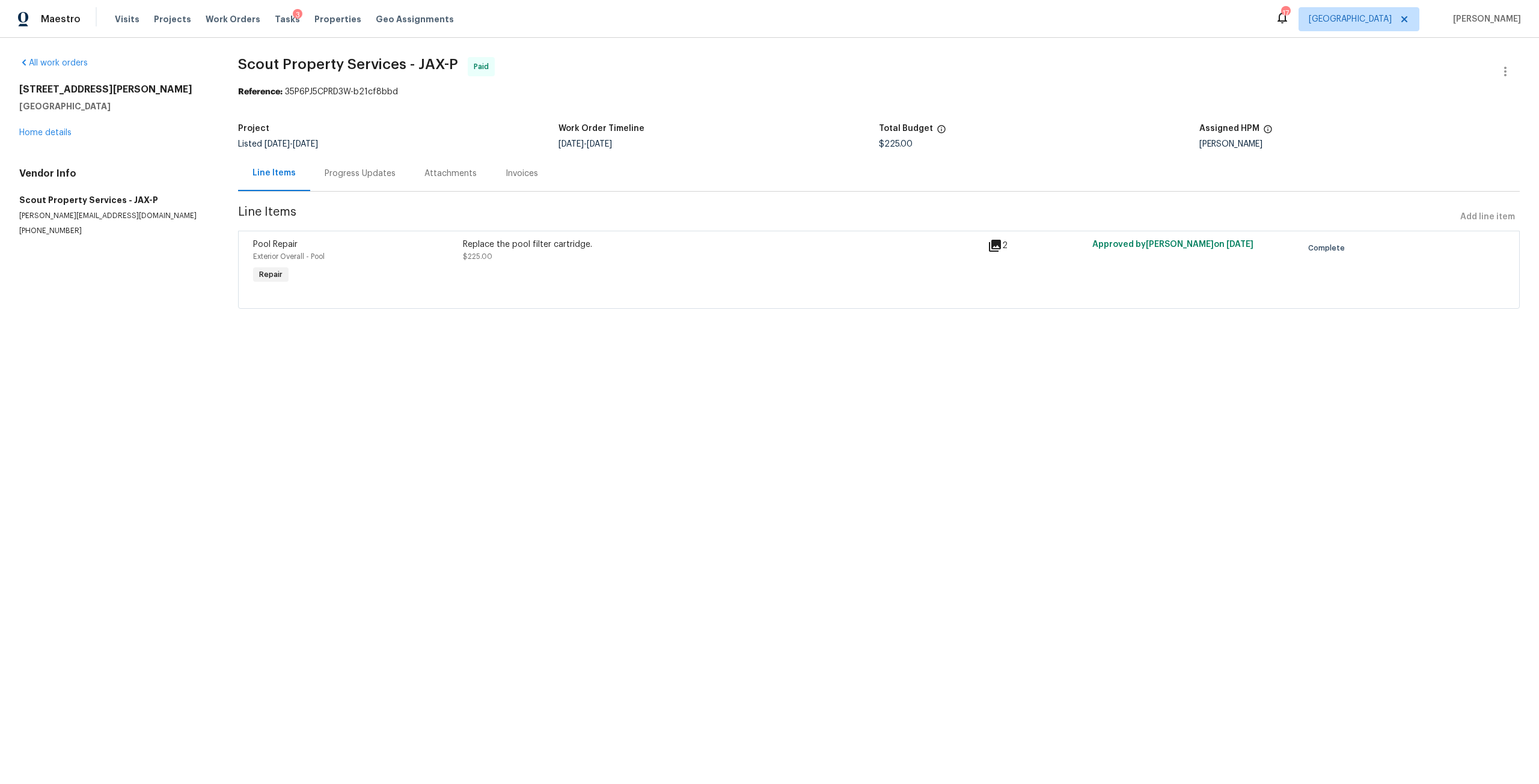
click at [400, 172] on div "Progress Updates" at bounding box center [360, 173] width 100 height 36
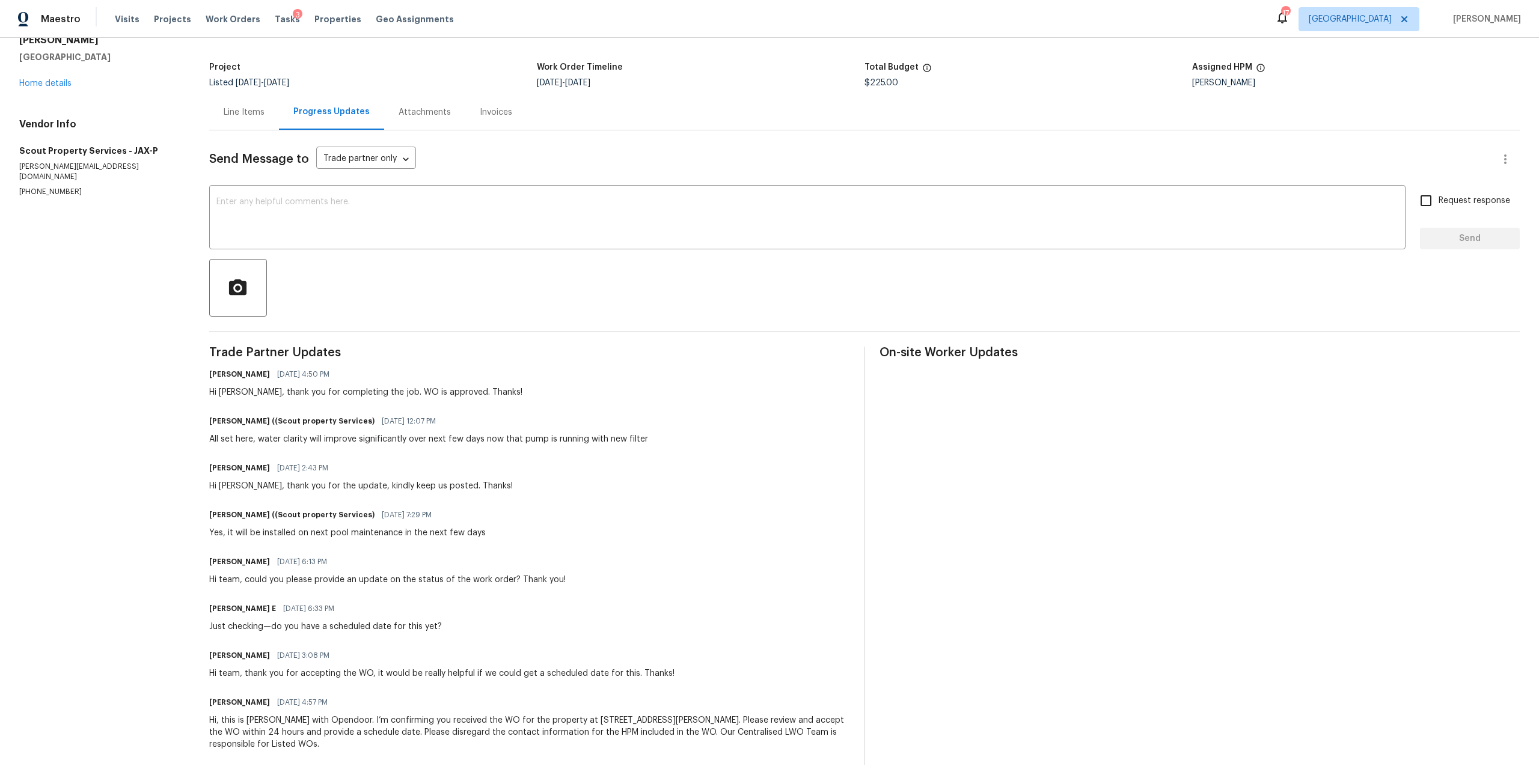
scroll to position [71, 0]
click at [33, 79] on link "Home details" at bounding box center [45, 83] width 52 height 9
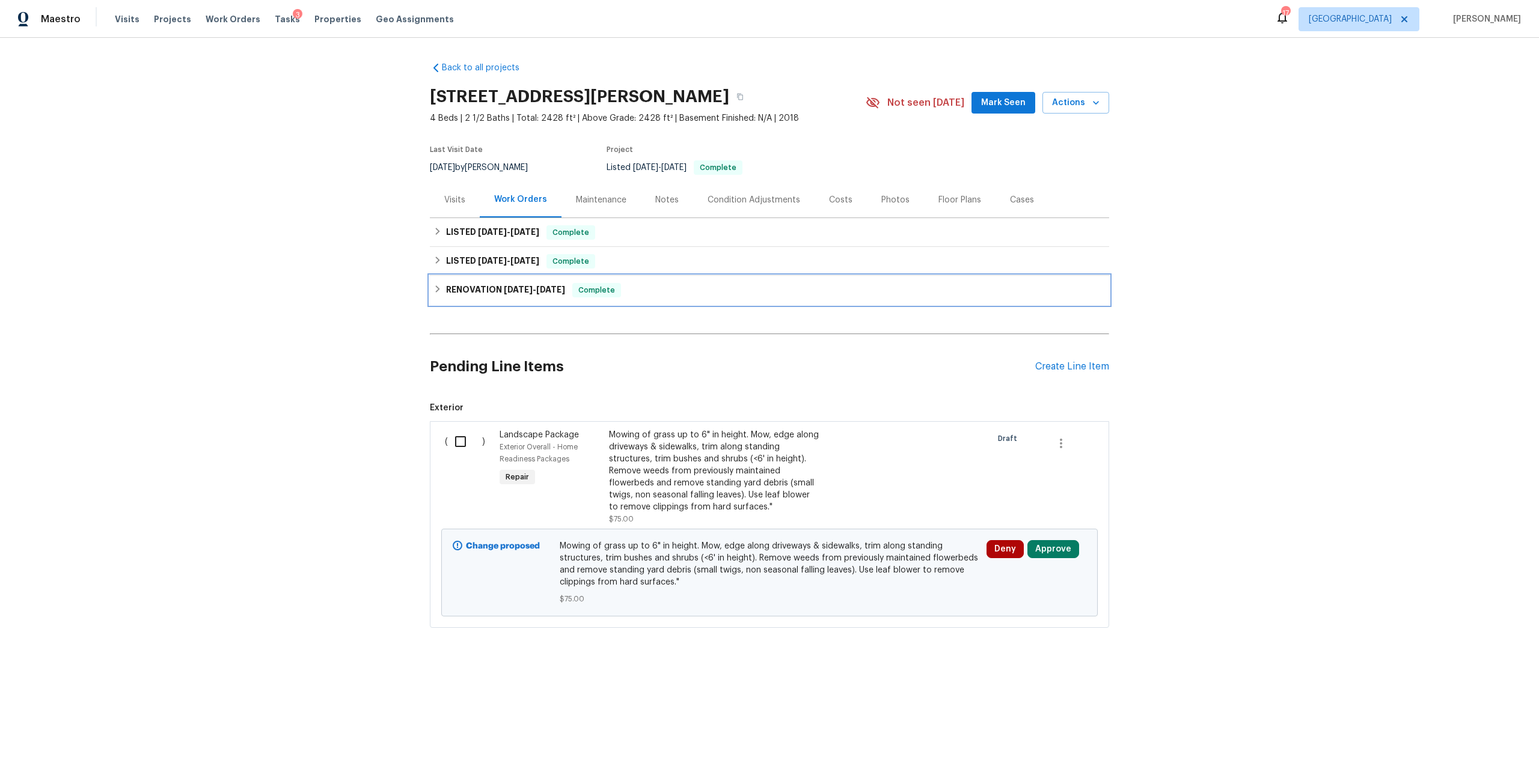
click at [544, 282] on div "RENOVATION 1/14/25 - 1/22/25 Complete" at bounding box center [770, 290] width 680 height 29
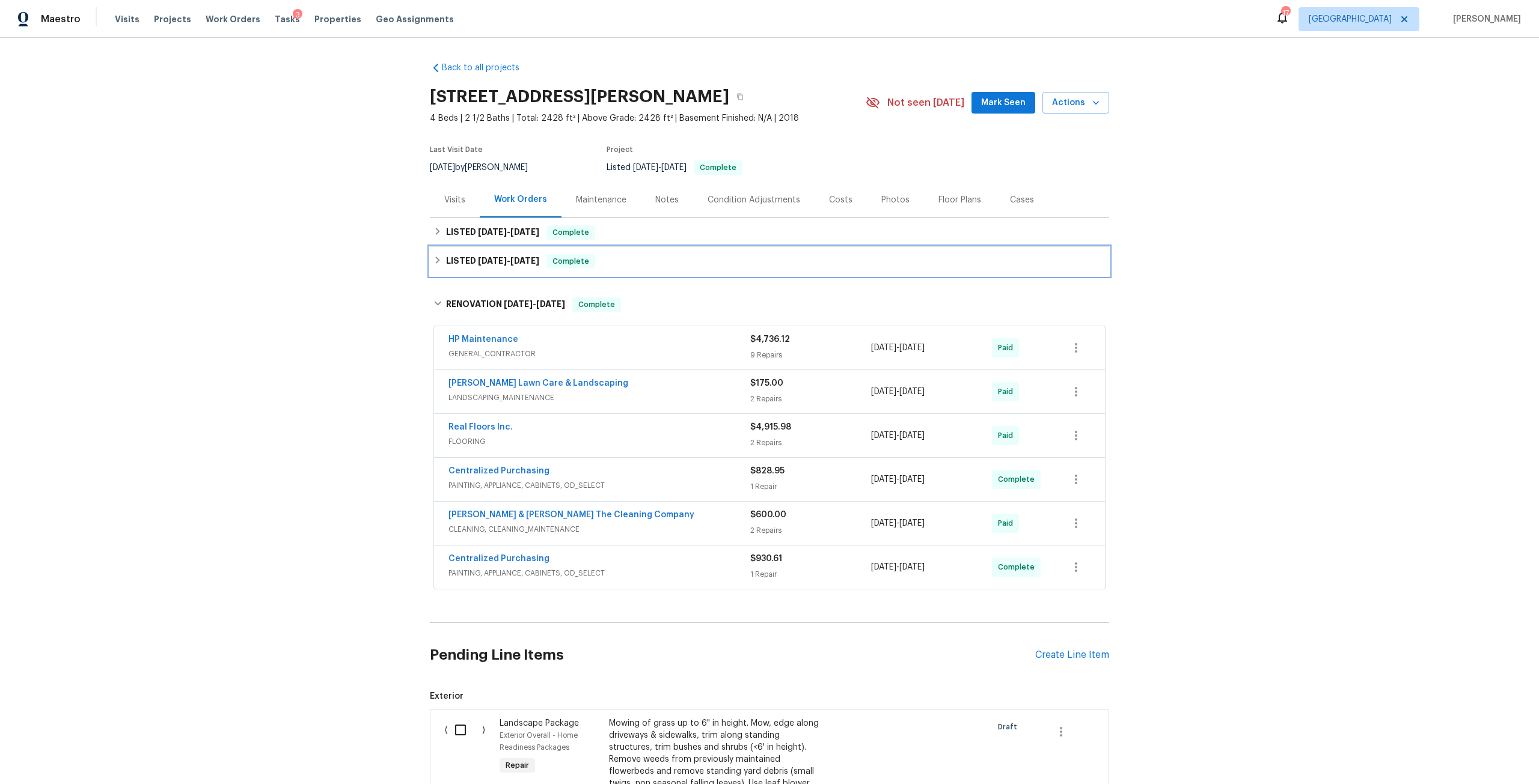
click at [480, 261] on span "[DATE]" at bounding box center [492, 260] width 29 height 9
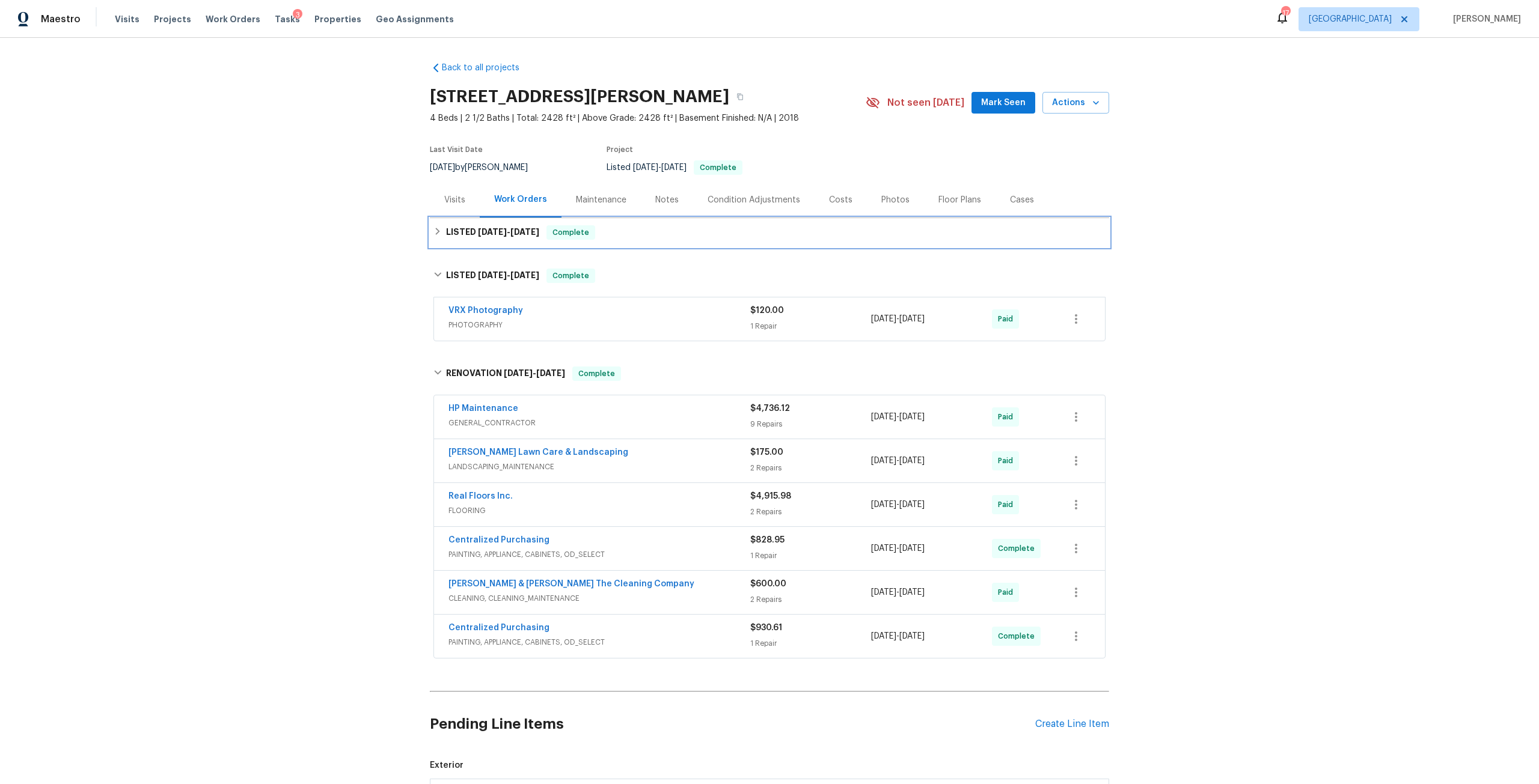
click at [508, 230] on span "2/26/25 - 2/28/25" at bounding box center [508, 232] width 61 height 9
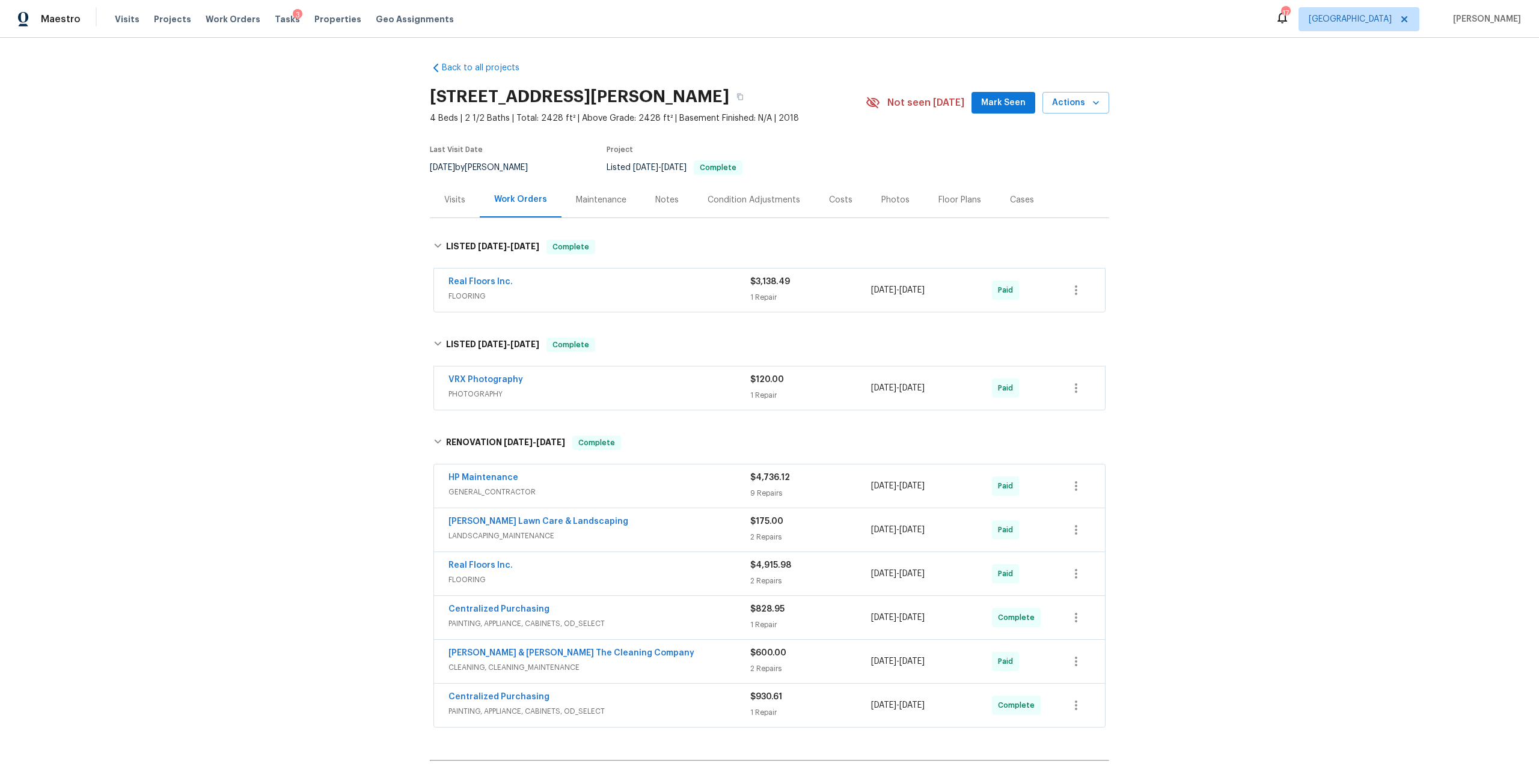
click at [828, 204] on div "Costs" at bounding box center [840, 200] width 23 height 12
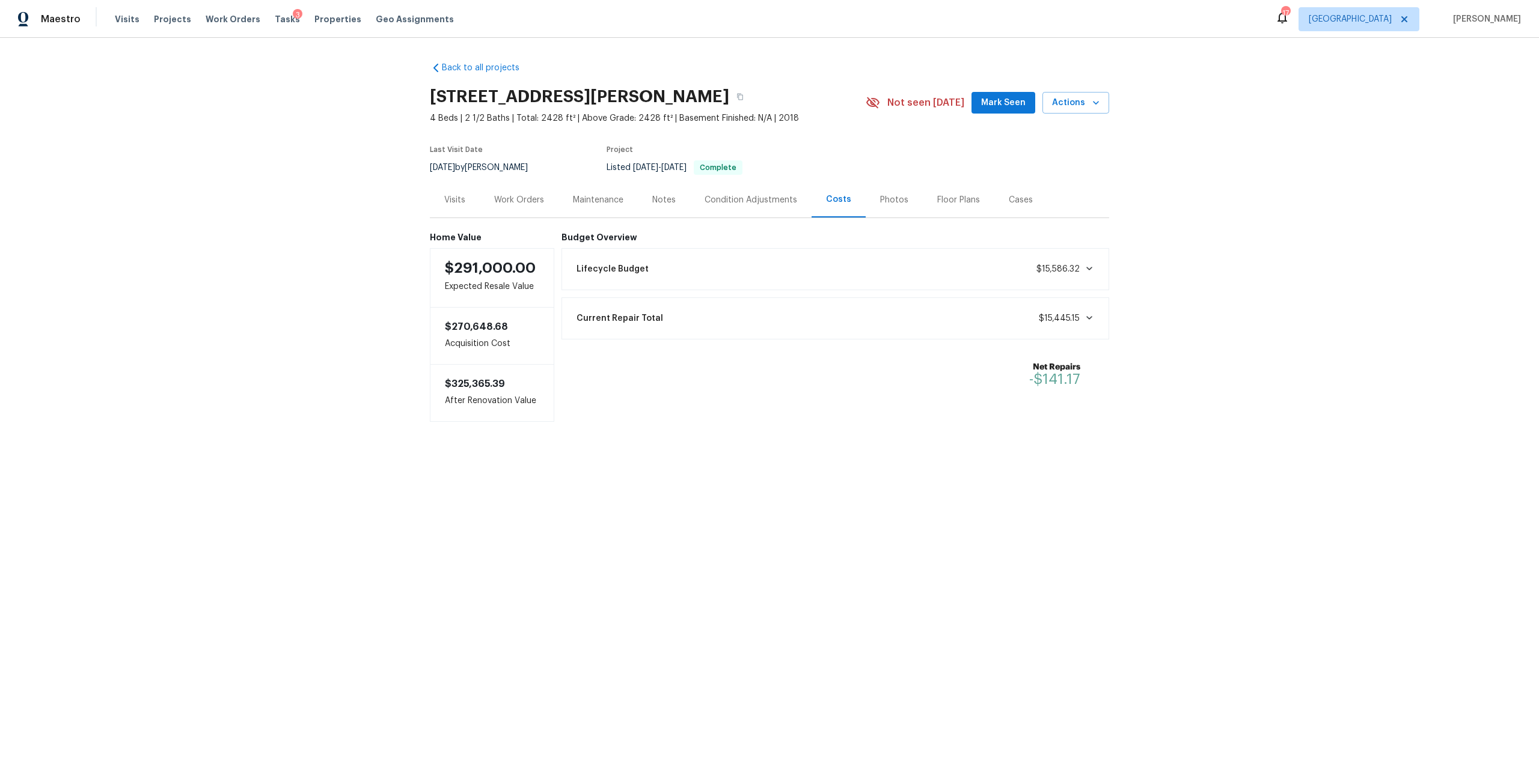
click at [509, 199] on div "Work Orders" at bounding box center [519, 200] width 50 height 12
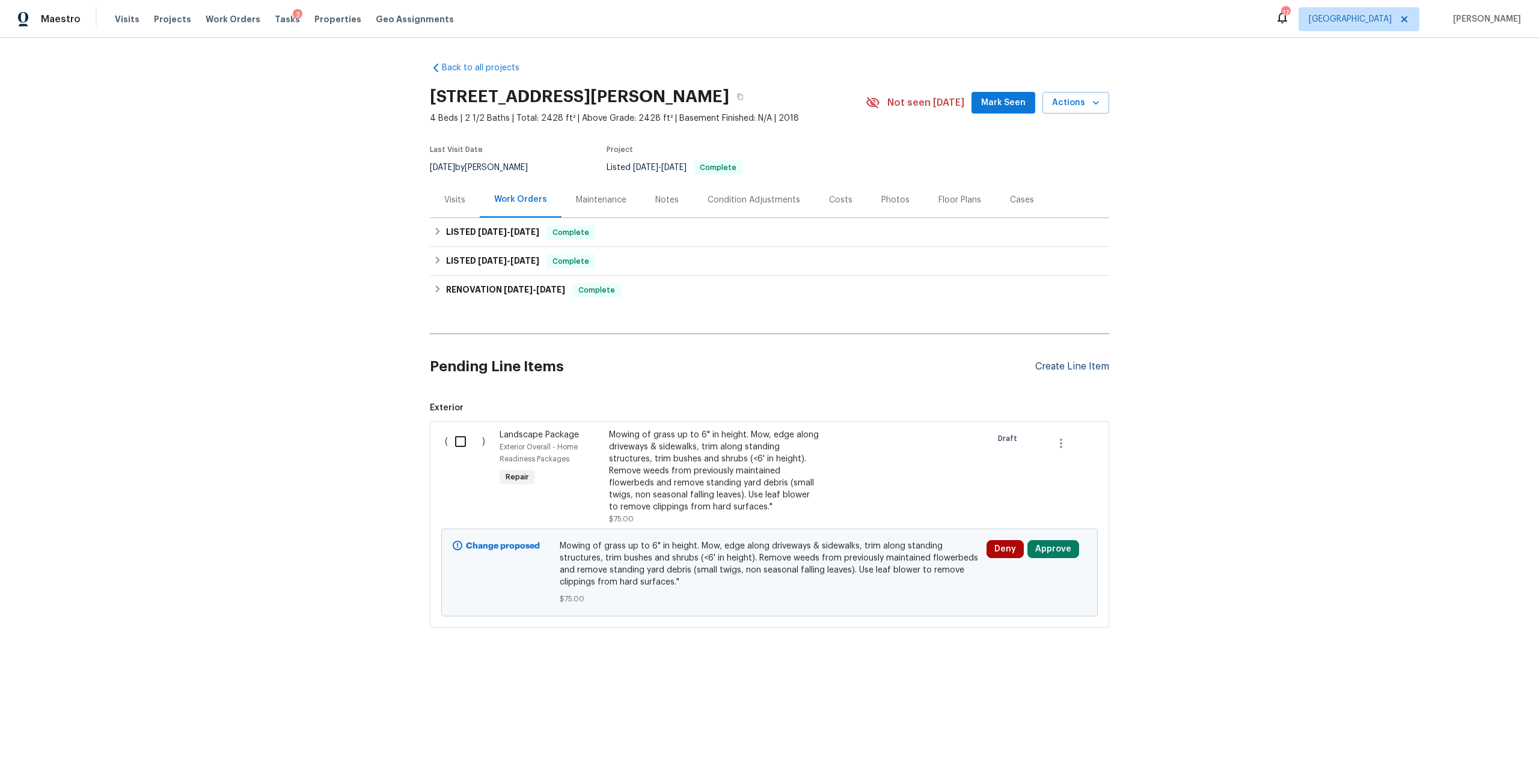
click at [1059, 364] on div "Create Line Item" at bounding box center [1072, 367] width 73 height 12
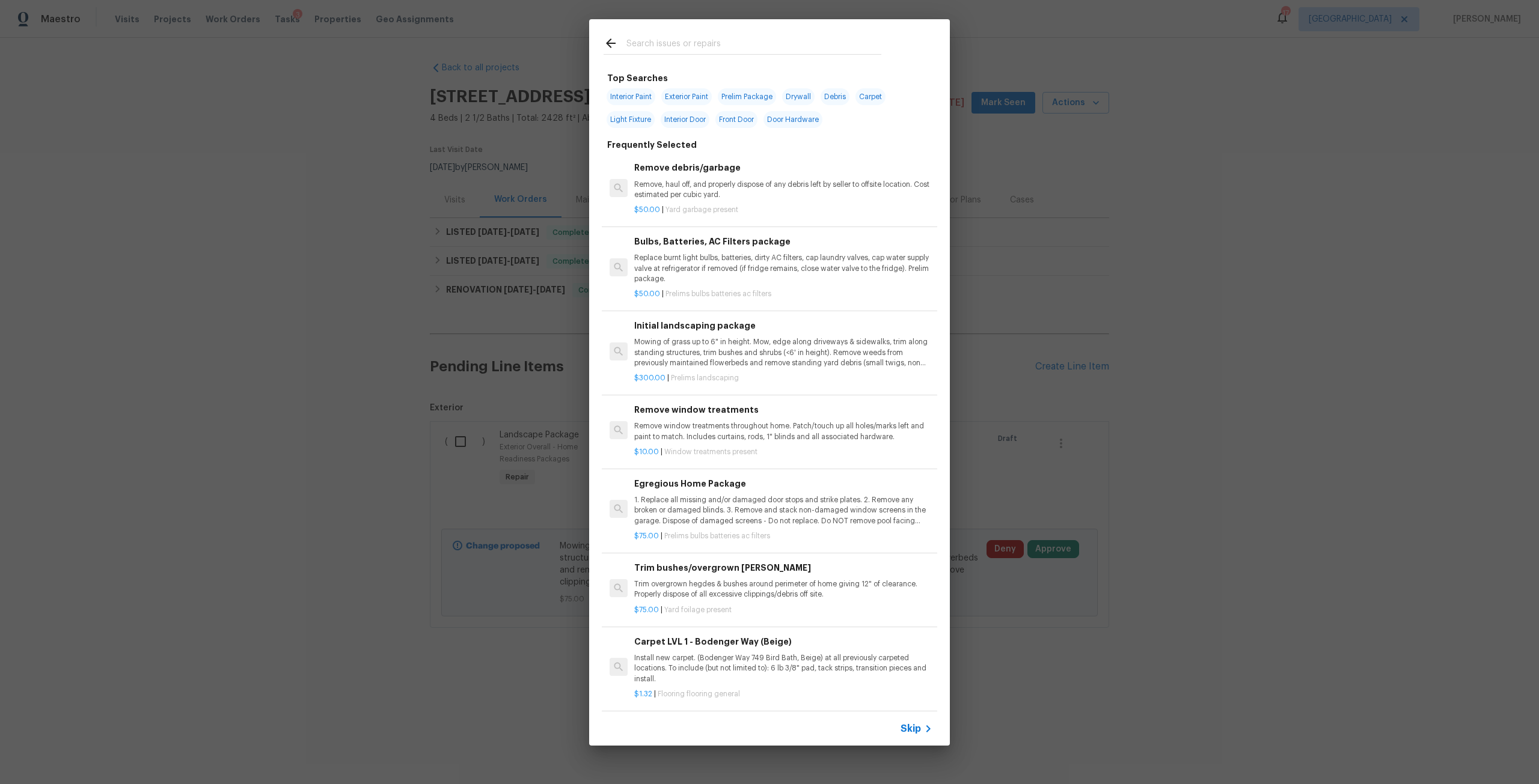
click at [749, 53] on input "text" at bounding box center [754, 44] width 255 height 18
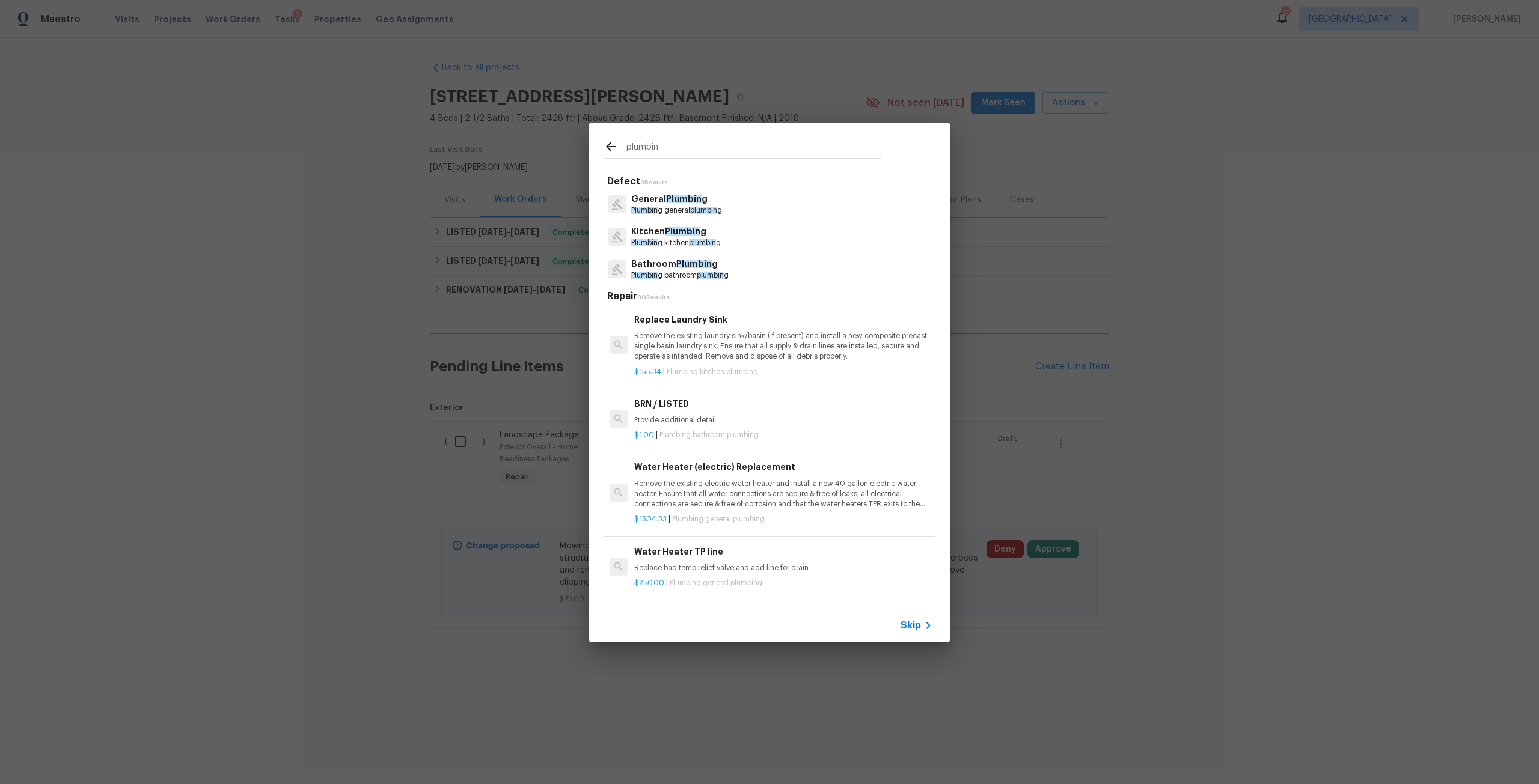
type input "plumbin"
click at [674, 199] on span "Plumbin" at bounding box center [683, 198] width 36 height 9
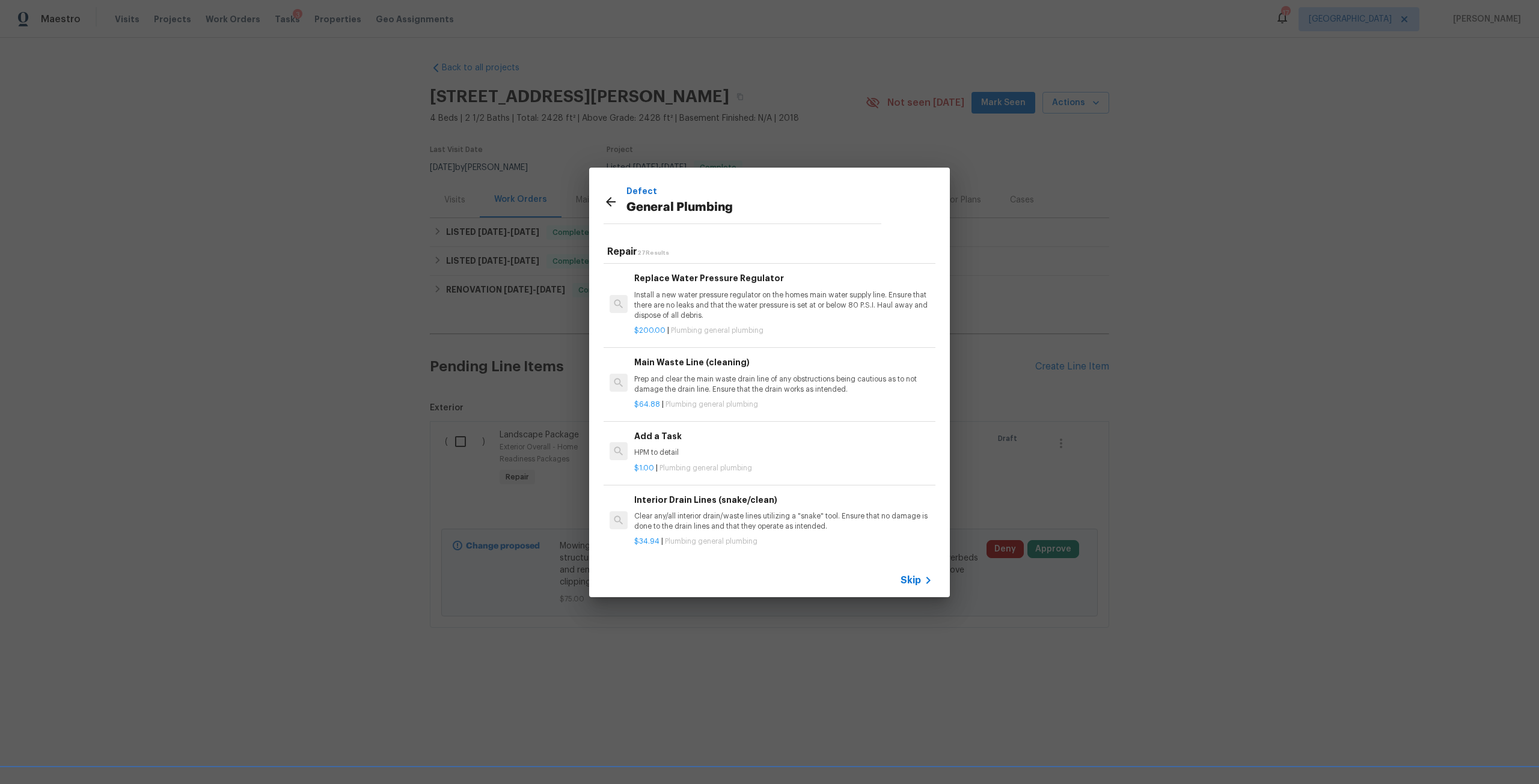
scroll to position [1203, 0]
click at [764, 312] on p "Install a new water pressure regulator on the homes main water supply line. Ens…" at bounding box center [783, 301] width 298 height 31
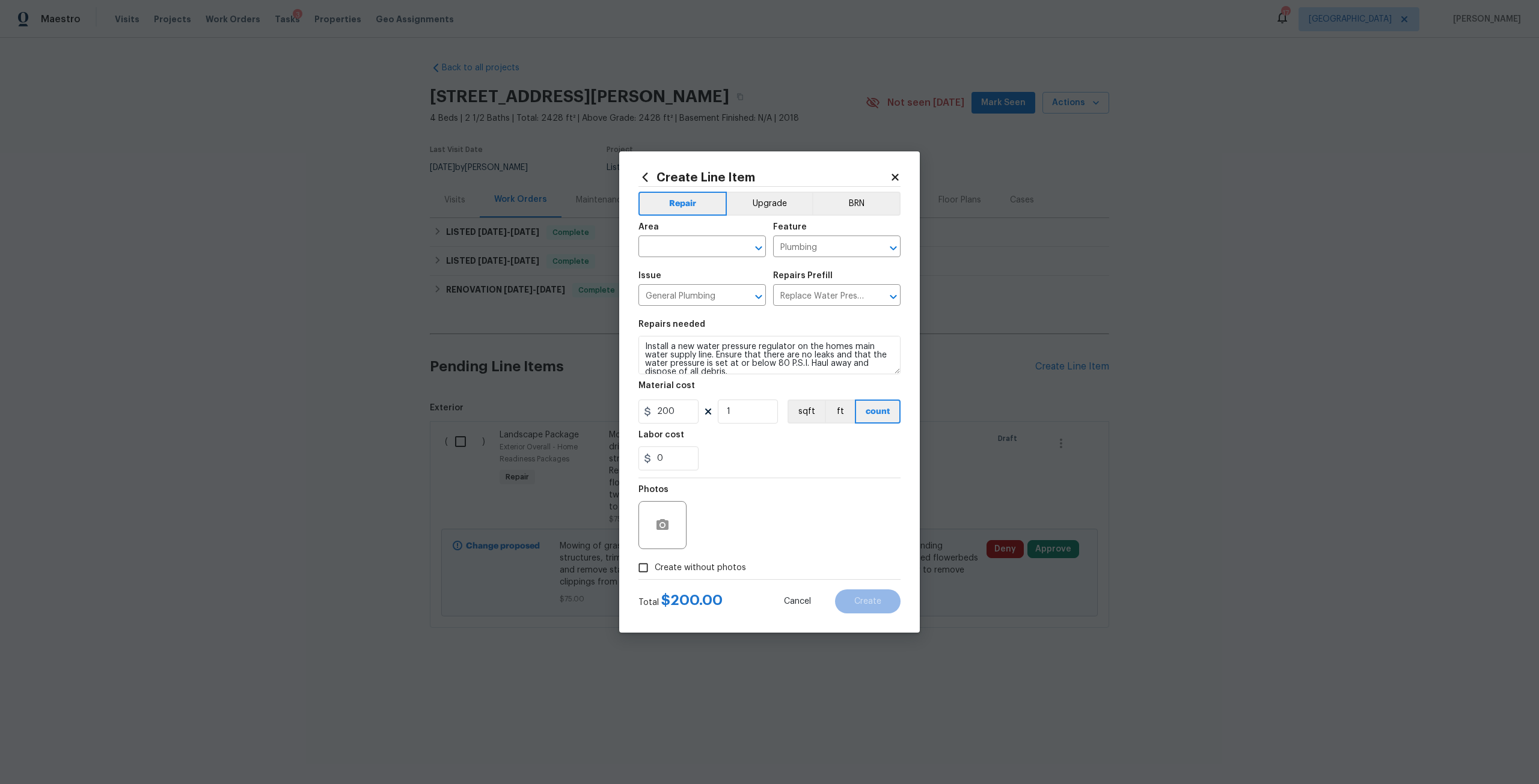
click at [692, 237] on div "Area" at bounding box center [702, 231] width 128 height 15
click at [698, 240] on input "text" at bounding box center [684, 247] width 94 height 18
type input "p"
click at [708, 289] on li "Interior Overall" at bounding box center [702, 294] width 128 height 20
type input "Interior Overall"
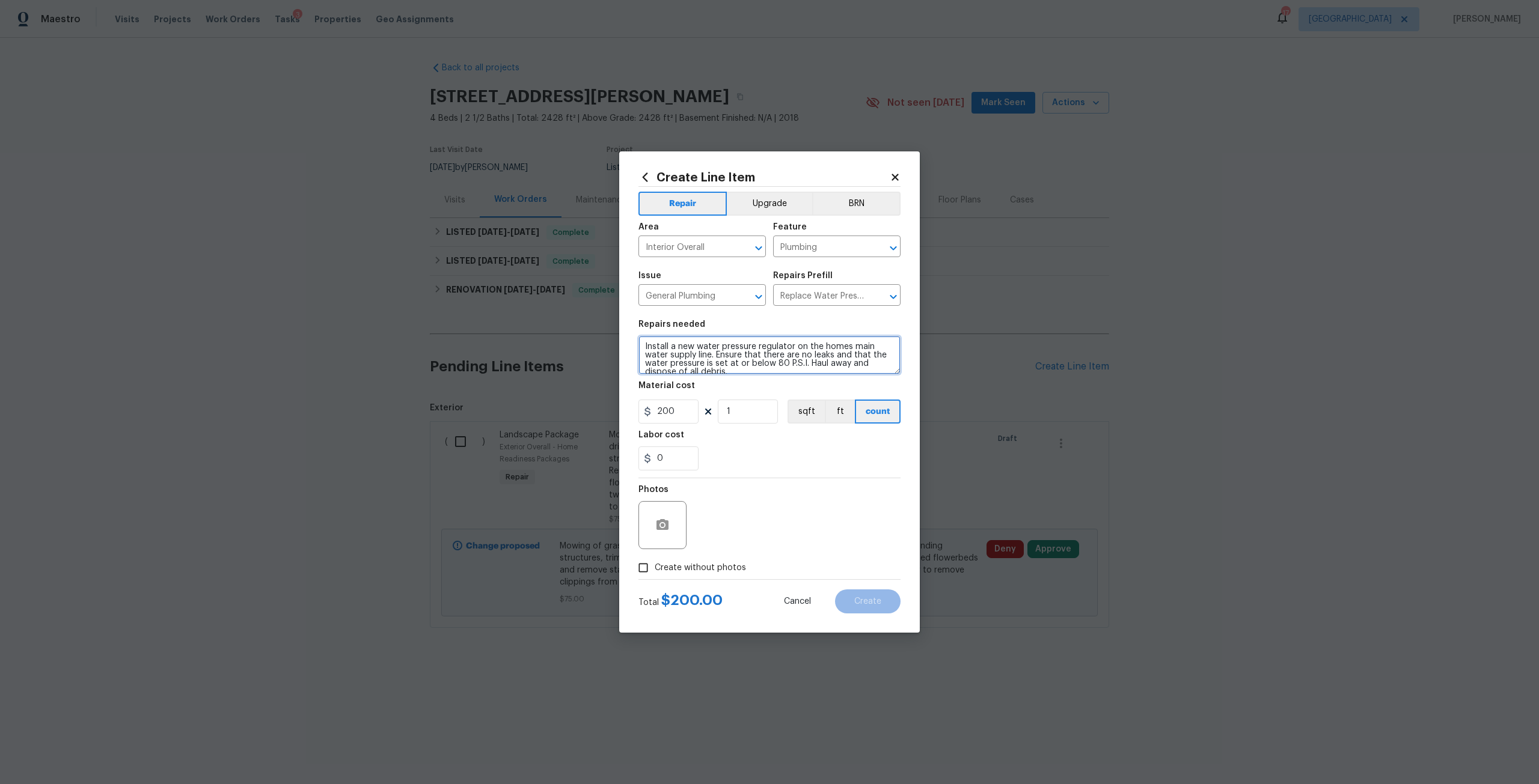
click at [648, 346] on textarea "Install a new water pressure regulator on the homes main water supply line. Ens…" at bounding box center [769, 356] width 262 height 39
type textarea "Check lines to determine cause of the loss in water pressure. Install a new wat…"
click at [734, 562] on span "Create without photos" at bounding box center [700, 567] width 92 height 13
click at [654, 562] on input "Create without photos" at bounding box center [643, 568] width 23 height 23
checkbox input "true"
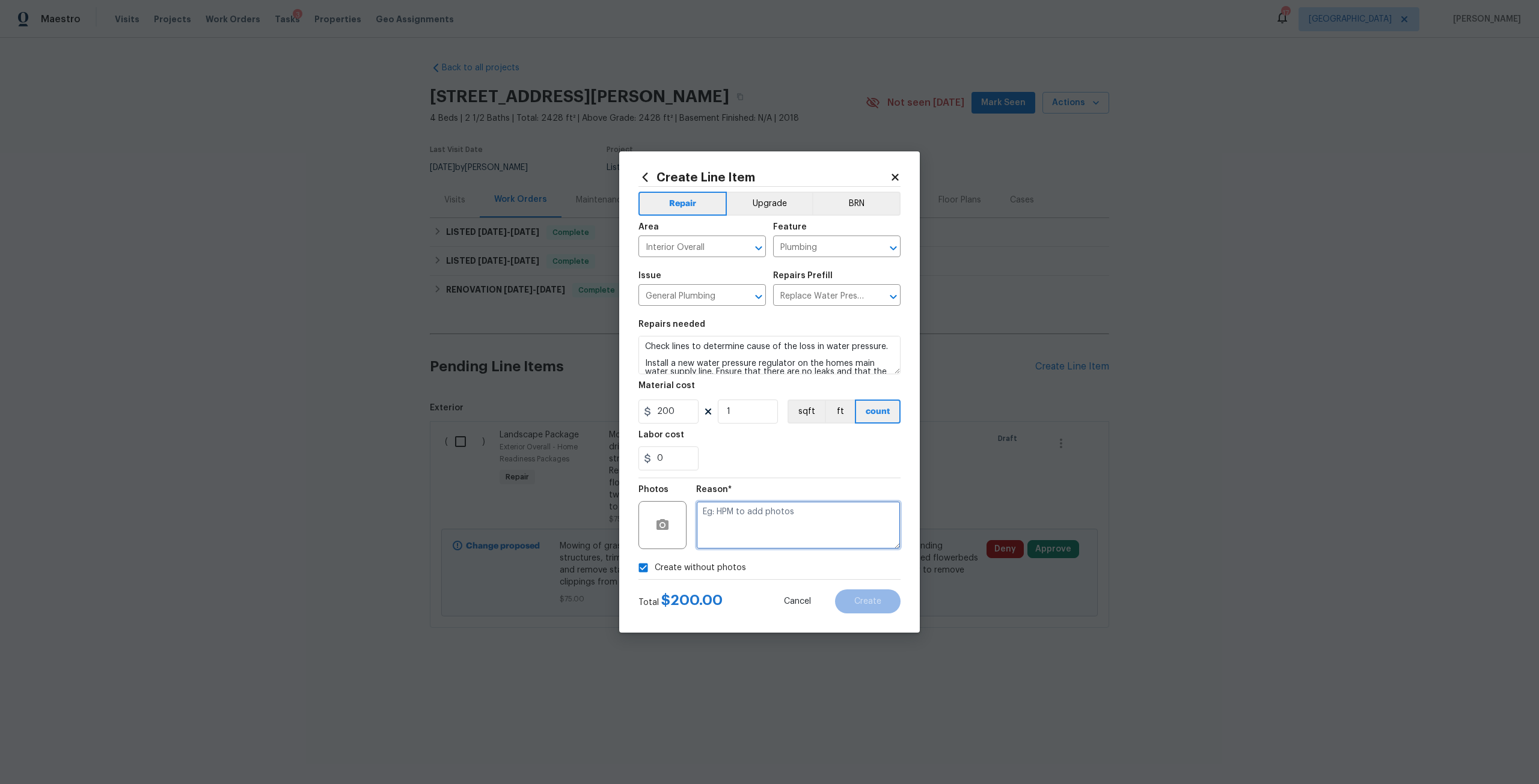
click at [771, 537] on textarea at bounding box center [798, 526] width 204 height 48
click at [870, 600] on span "Create" at bounding box center [868, 601] width 27 height 9
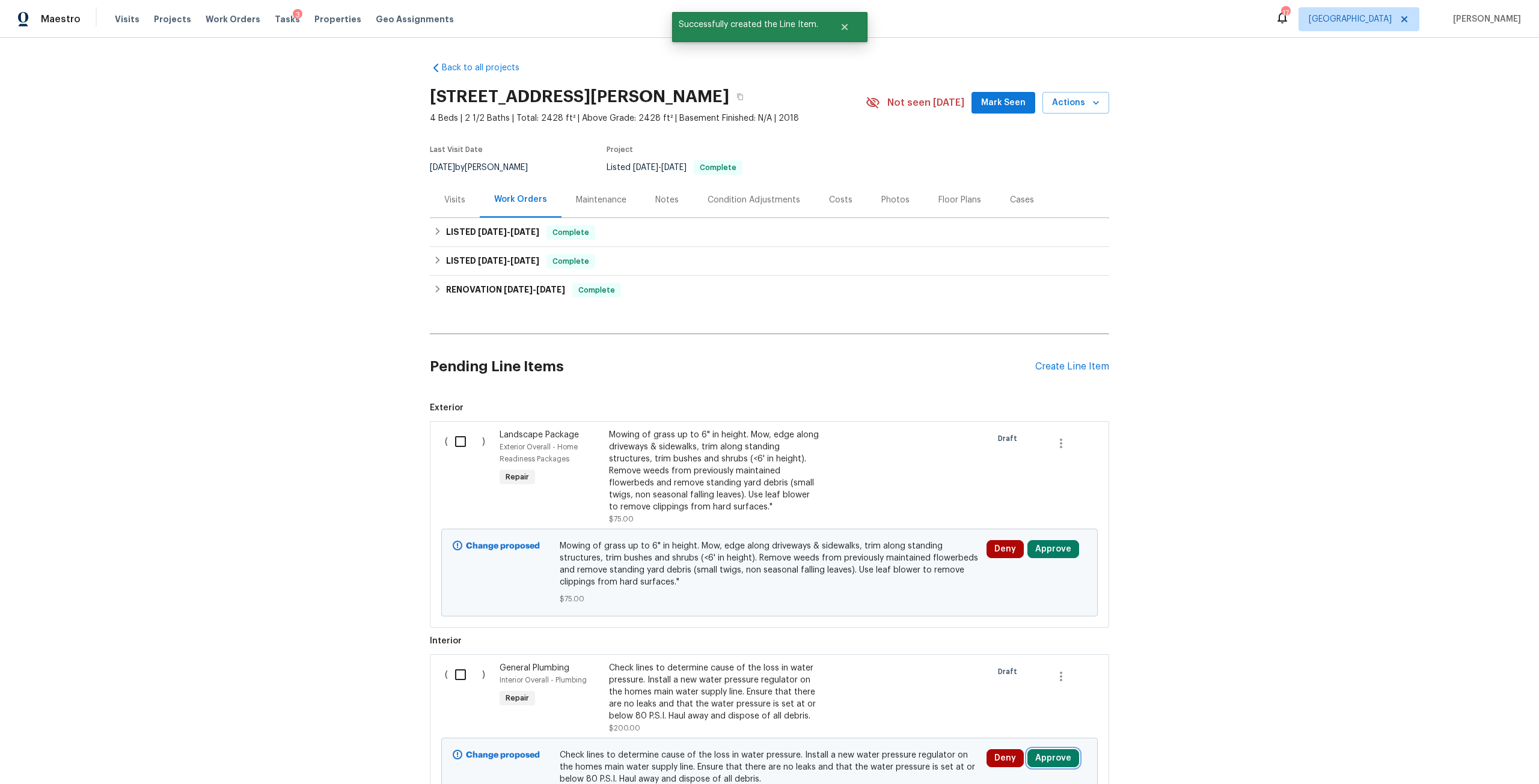
click at [1041, 761] on button "Approve" at bounding box center [1053, 758] width 51 height 18
click at [1004, 707] on button "Approve" at bounding box center [1014, 718] width 73 height 24
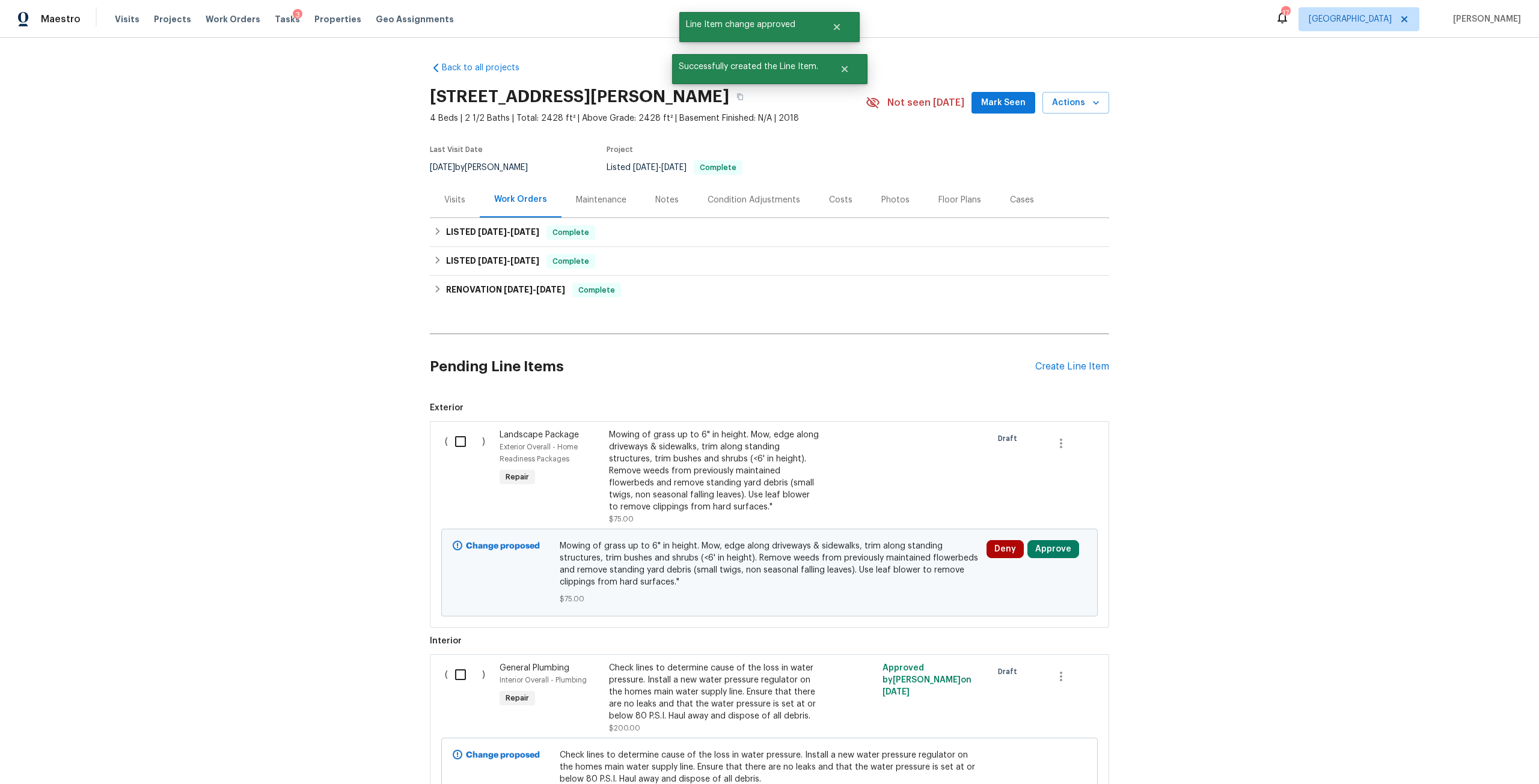
click at [889, 196] on div "Photos" at bounding box center [895, 200] width 28 height 12
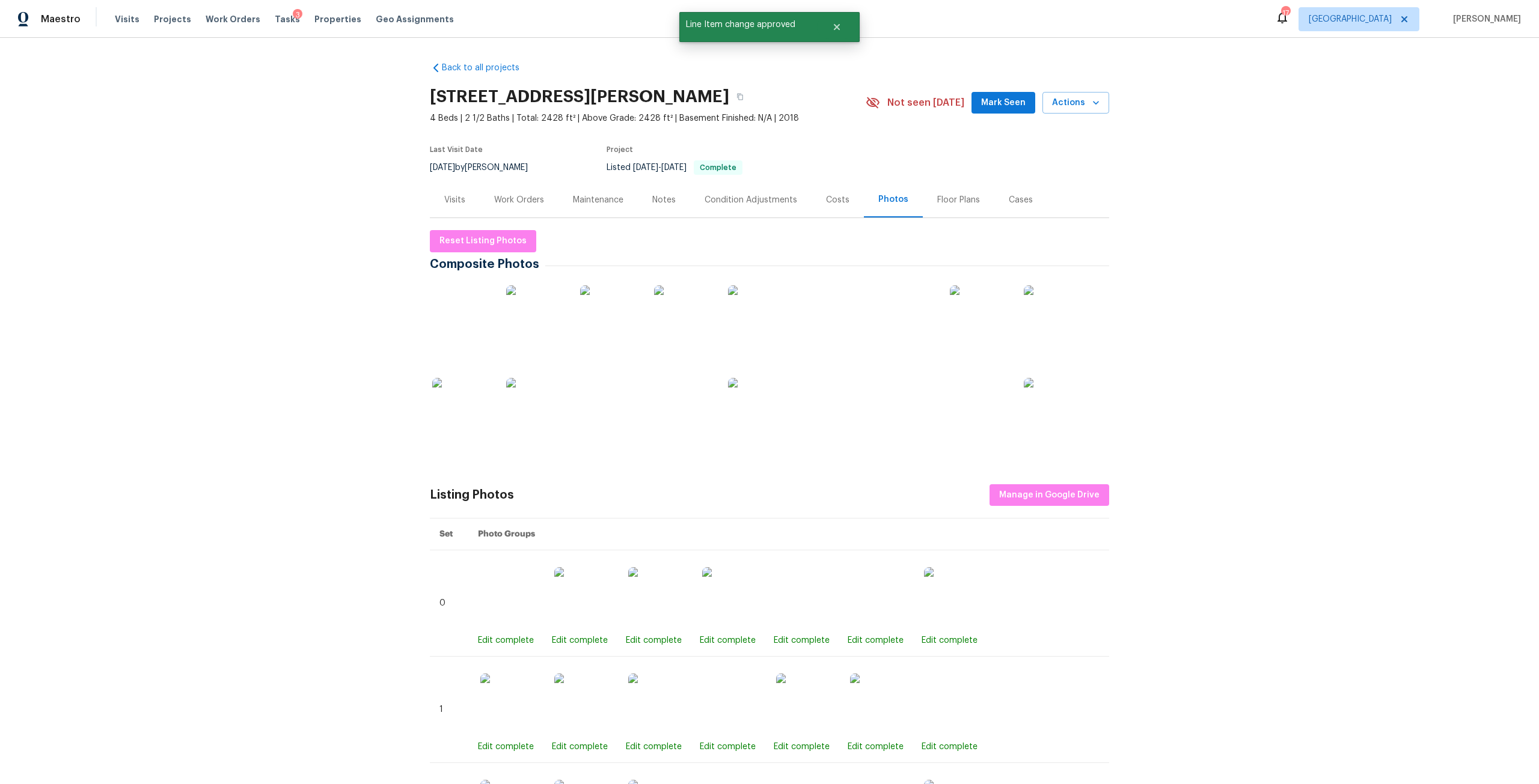
click at [478, 302] on img at bounding box center [462, 315] width 60 height 60
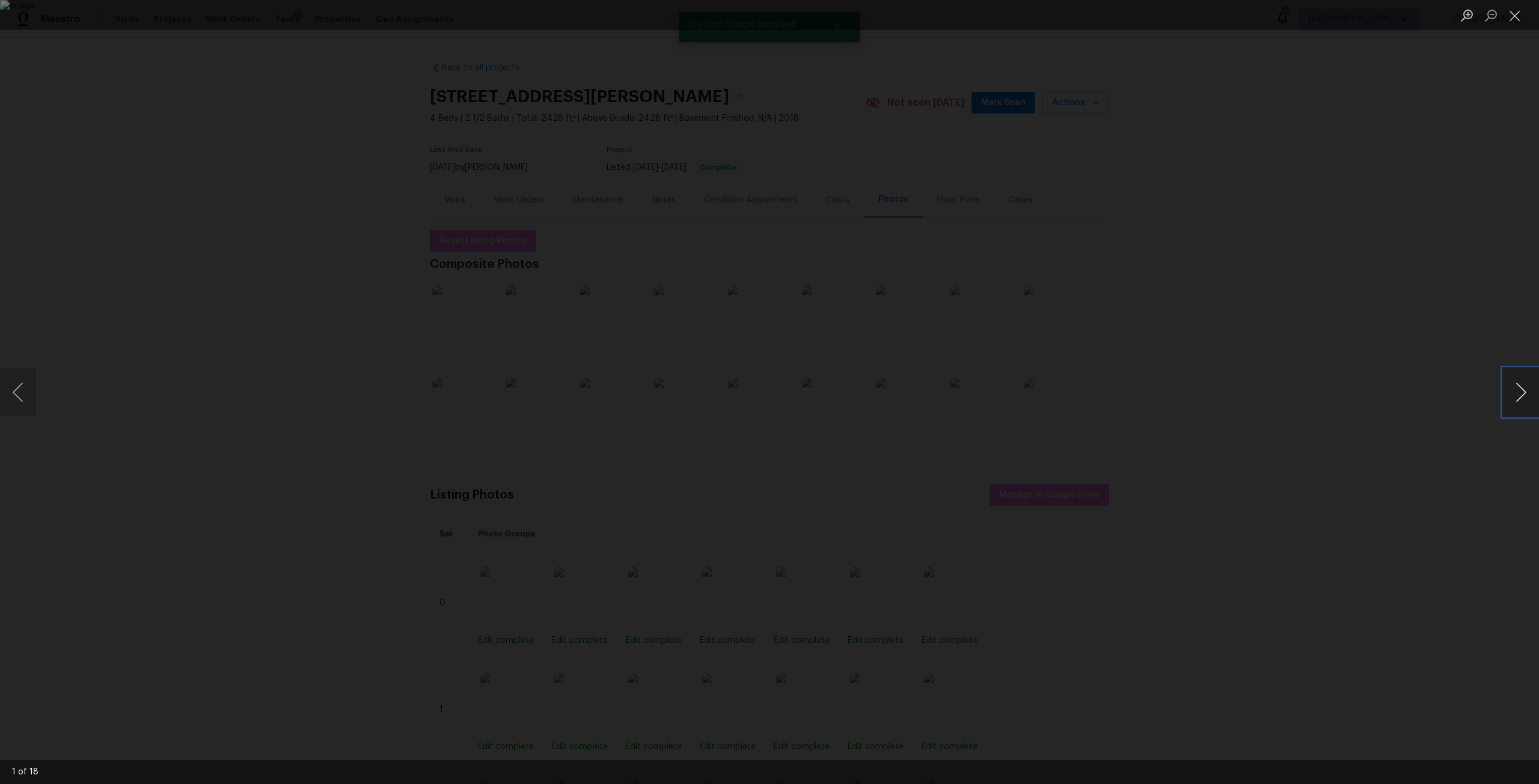
click at [1519, 393] on button "Next image" at bounding box center [1520, 392] width 36 height 48
click at [1513, 392] on button "Next image" at bounding box center [1520, 392] width 36 height 48
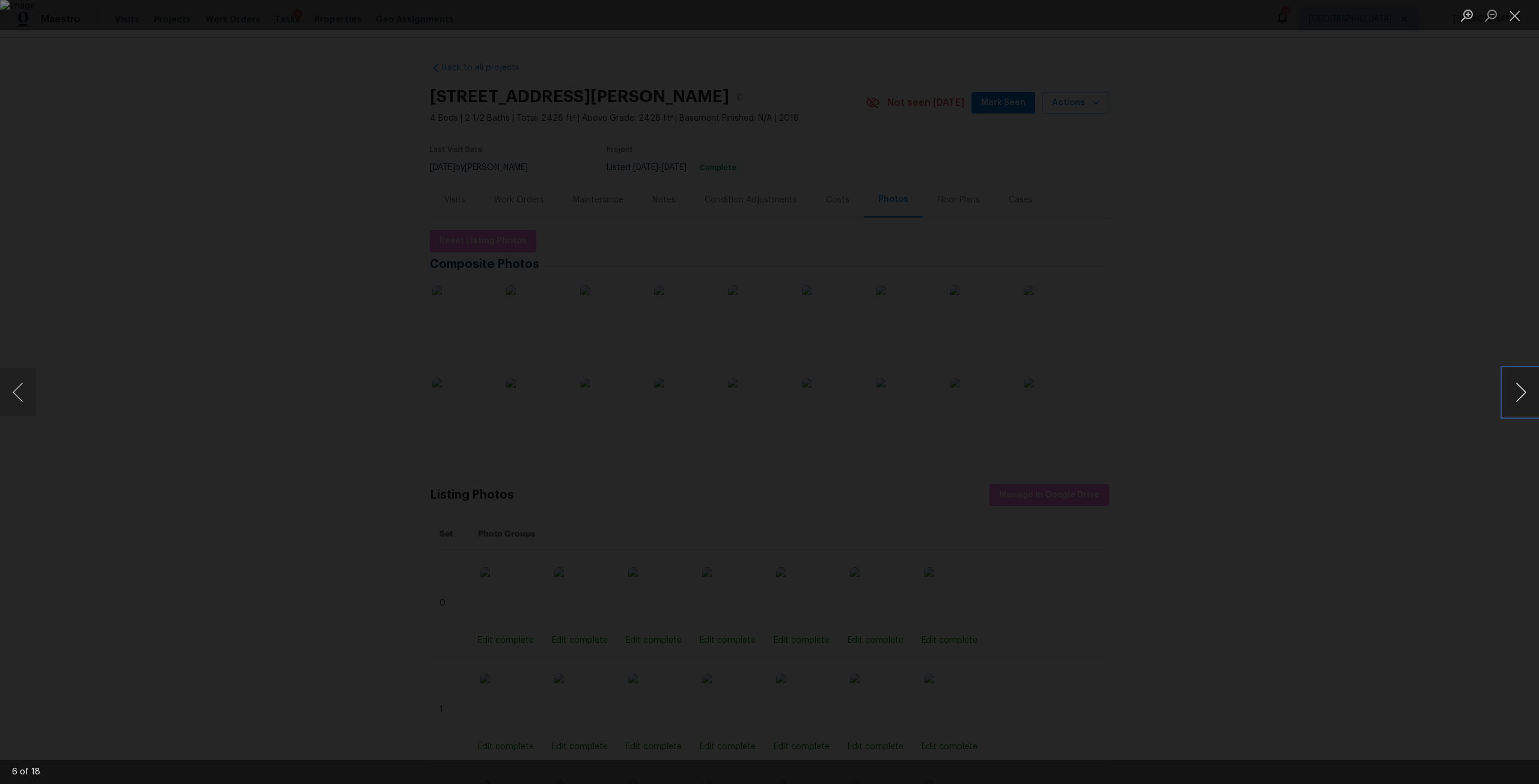
click at [1513, 392] on button "Next image" at bounding box center [1520, 392] width 36 height 48
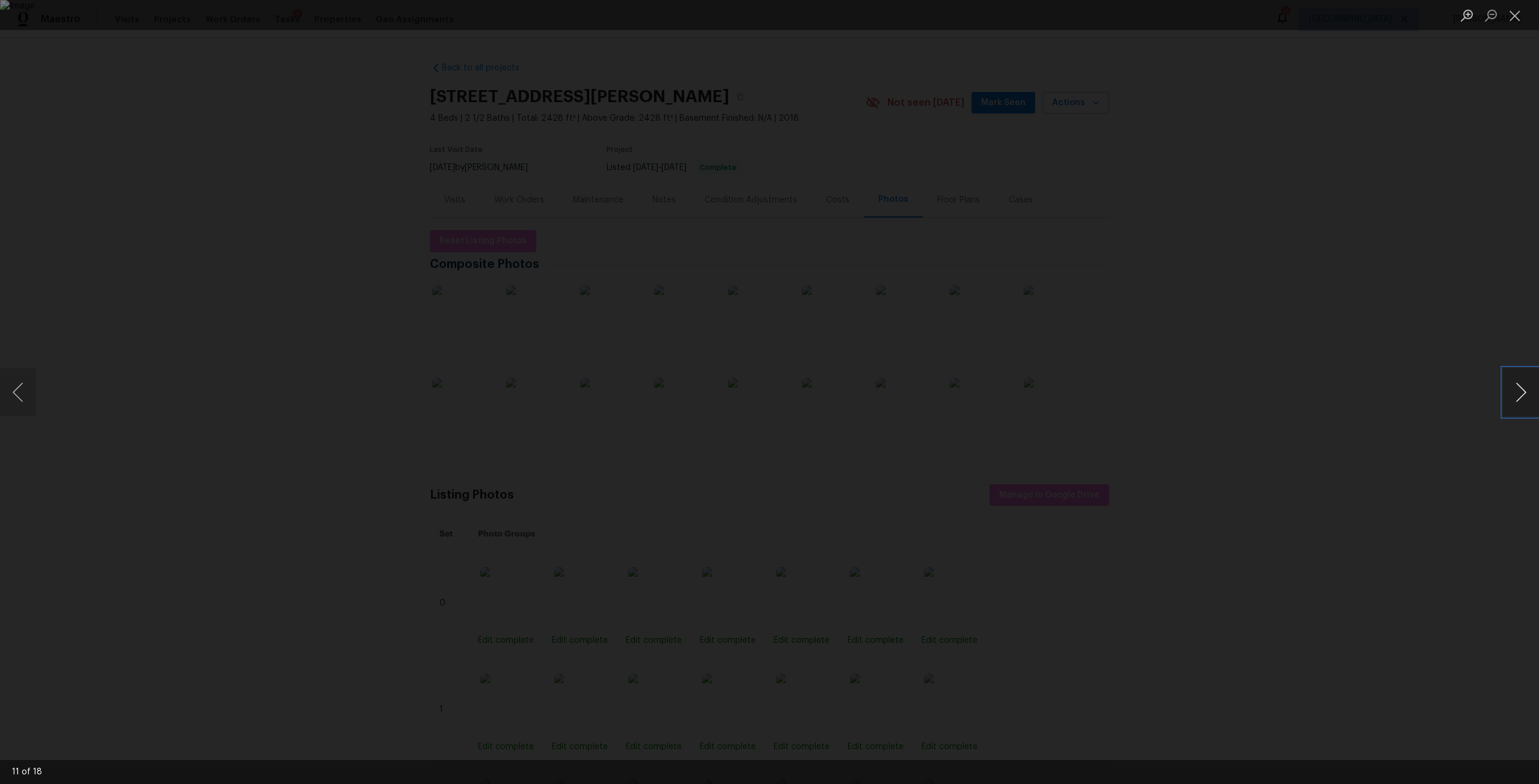
click at [1513, 392] on button "Next image" at bounding box center [1520, 392] width 36 height 48
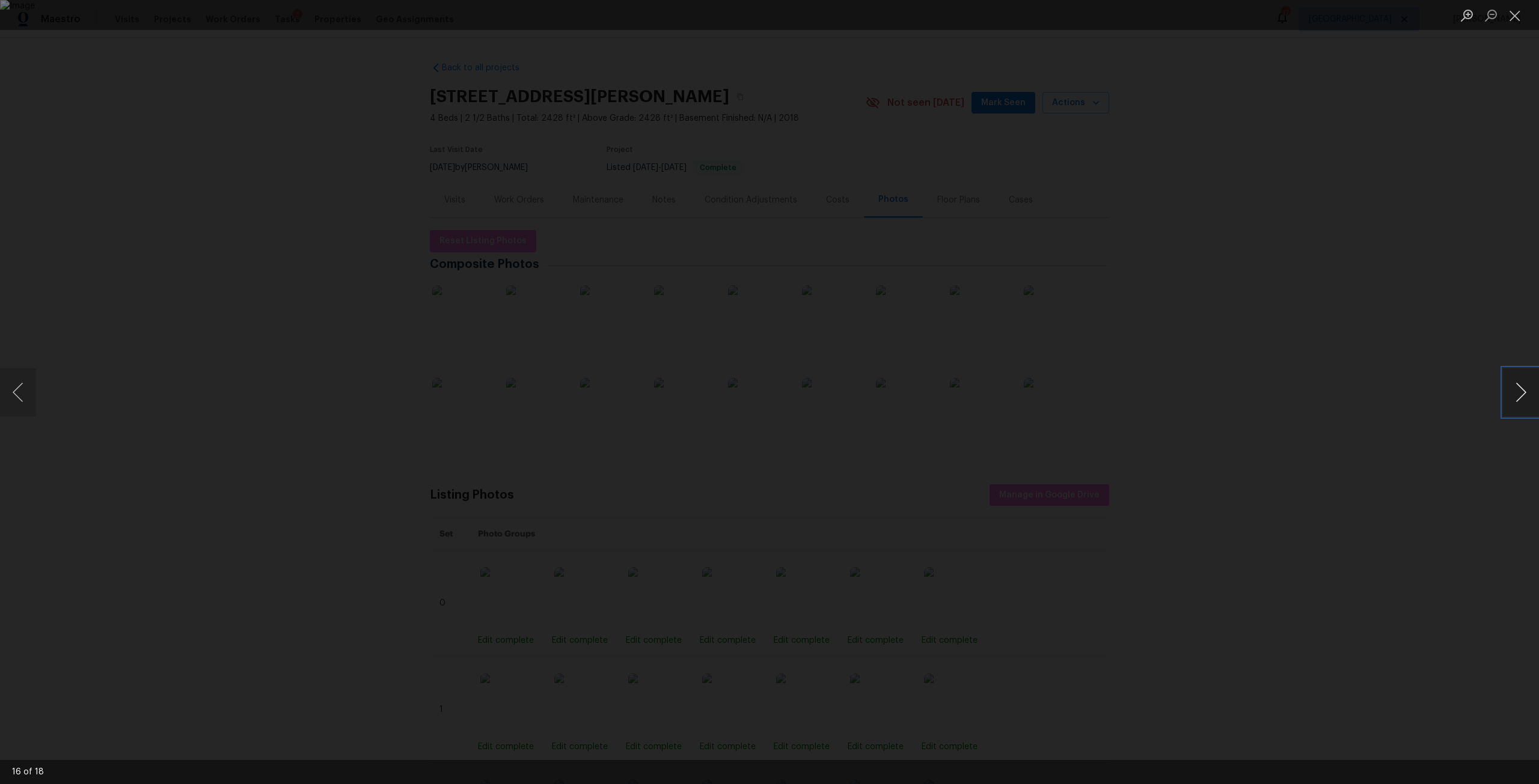
click at [1513, 392] on button "Next image" at bounding box center [1520, 392] width 36 height 48
click at [1391, 336] on div "Lightbox" at bounding box center [770, 392] width 1539 height 784
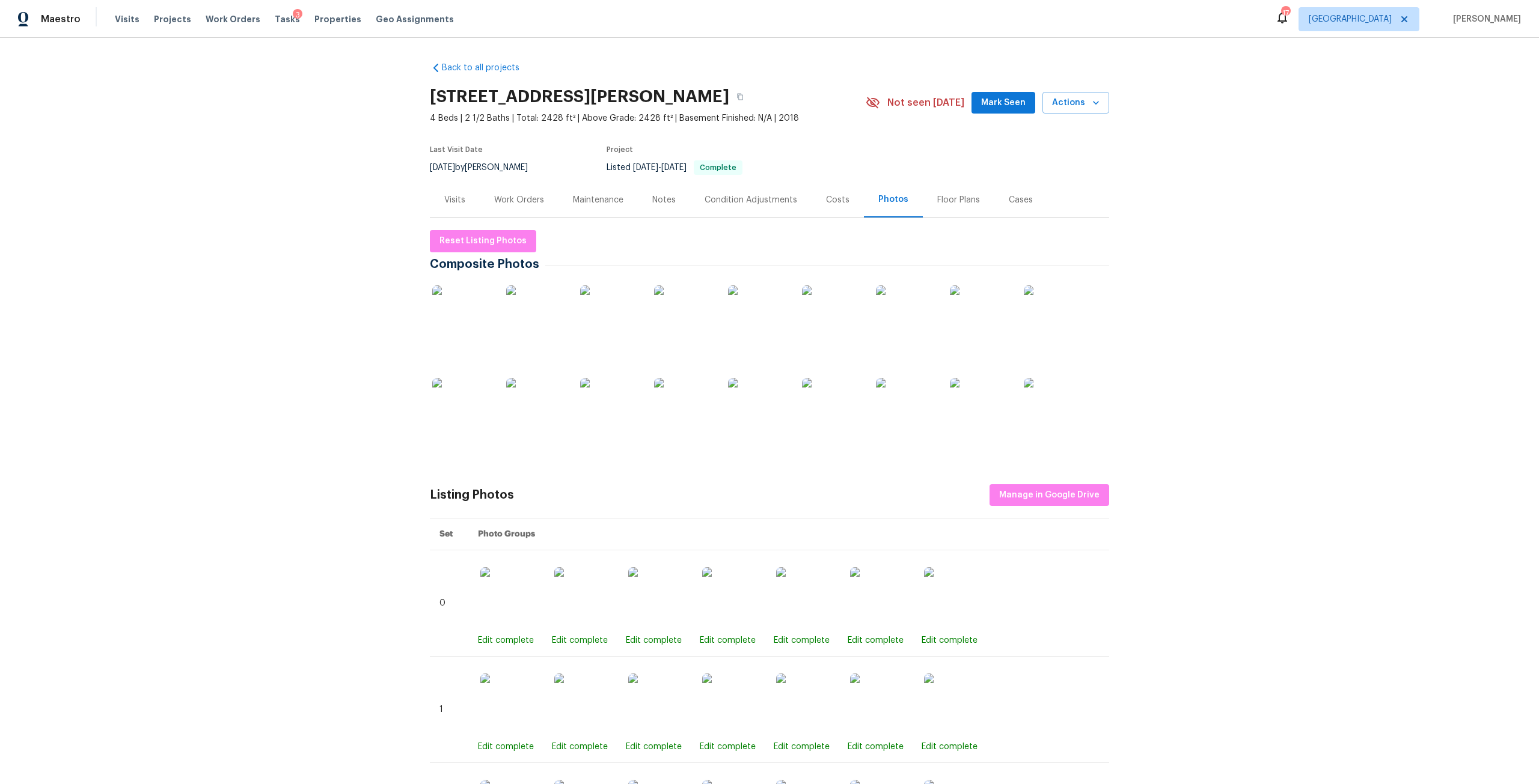
click at [458, 198] on div "Visits" at bounding box center [454, 200] width 21 height 12
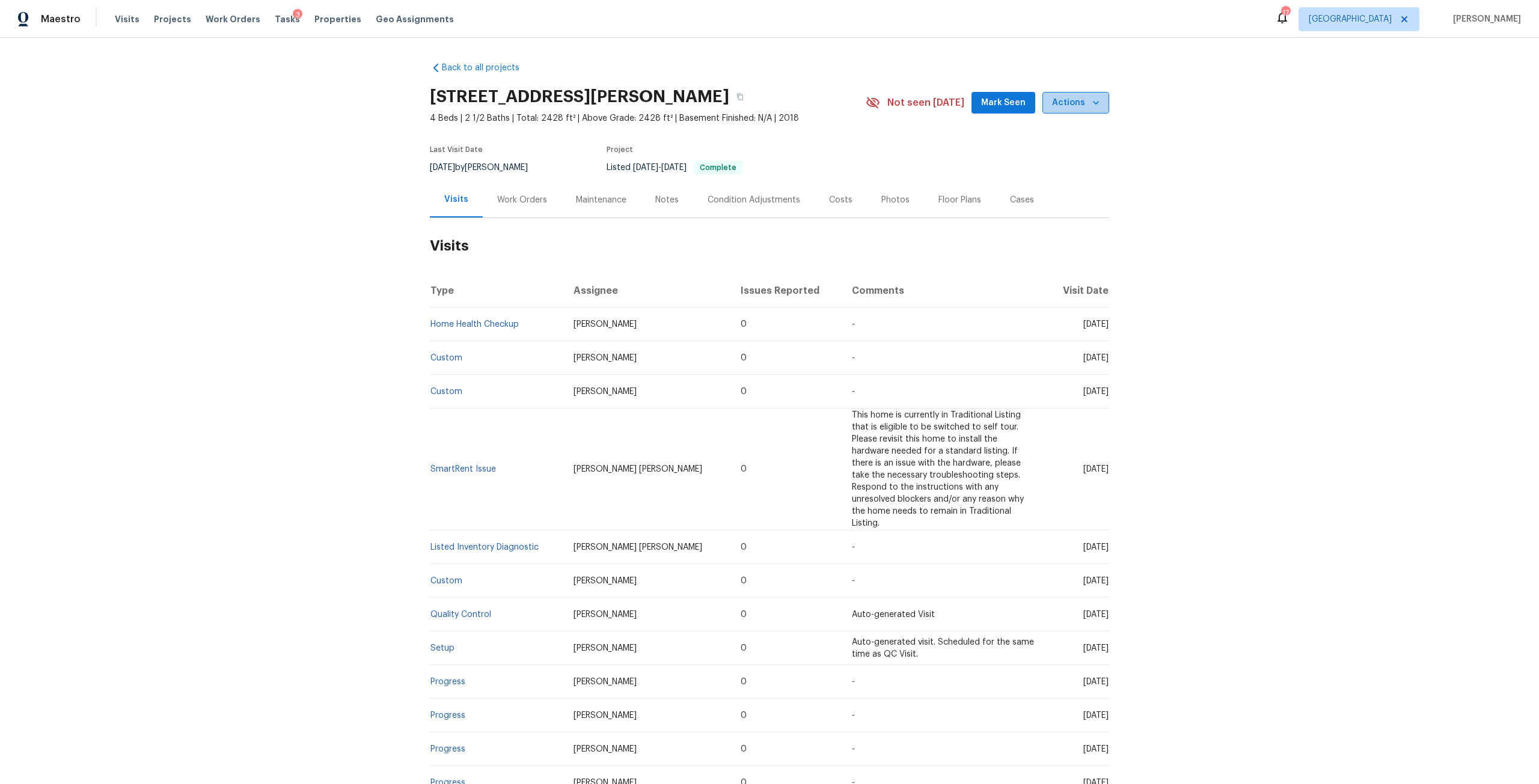
click at [1089, 102] on icon "button" at bounding box center [1095, 102] width 12 height 12
click at [1041, 146] on p "Schedule a visit" at bounding box center [1028, 148] width 62 height 13
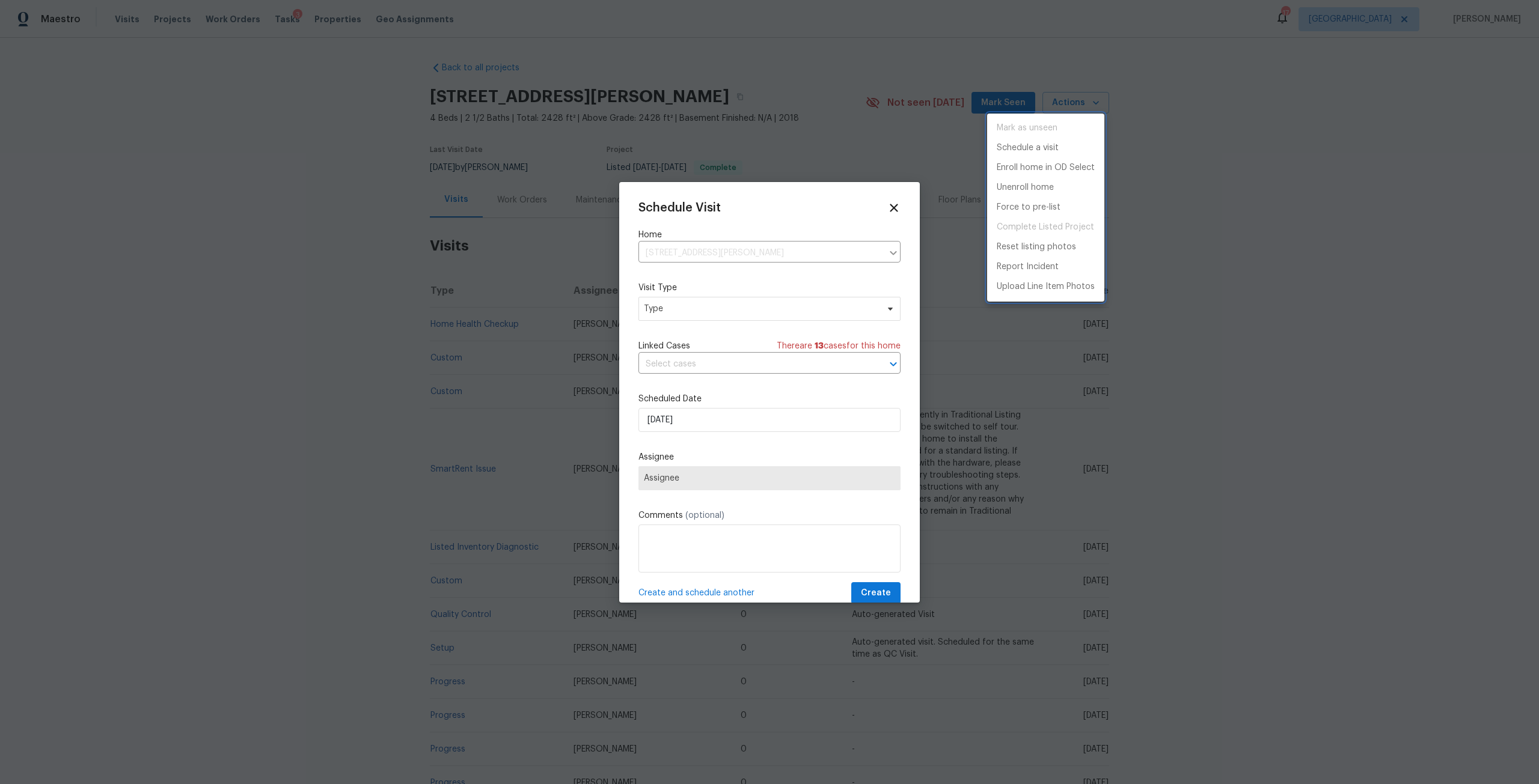
click at [692, 302] on div at bounding box center [770, 392] width 1539 height 784
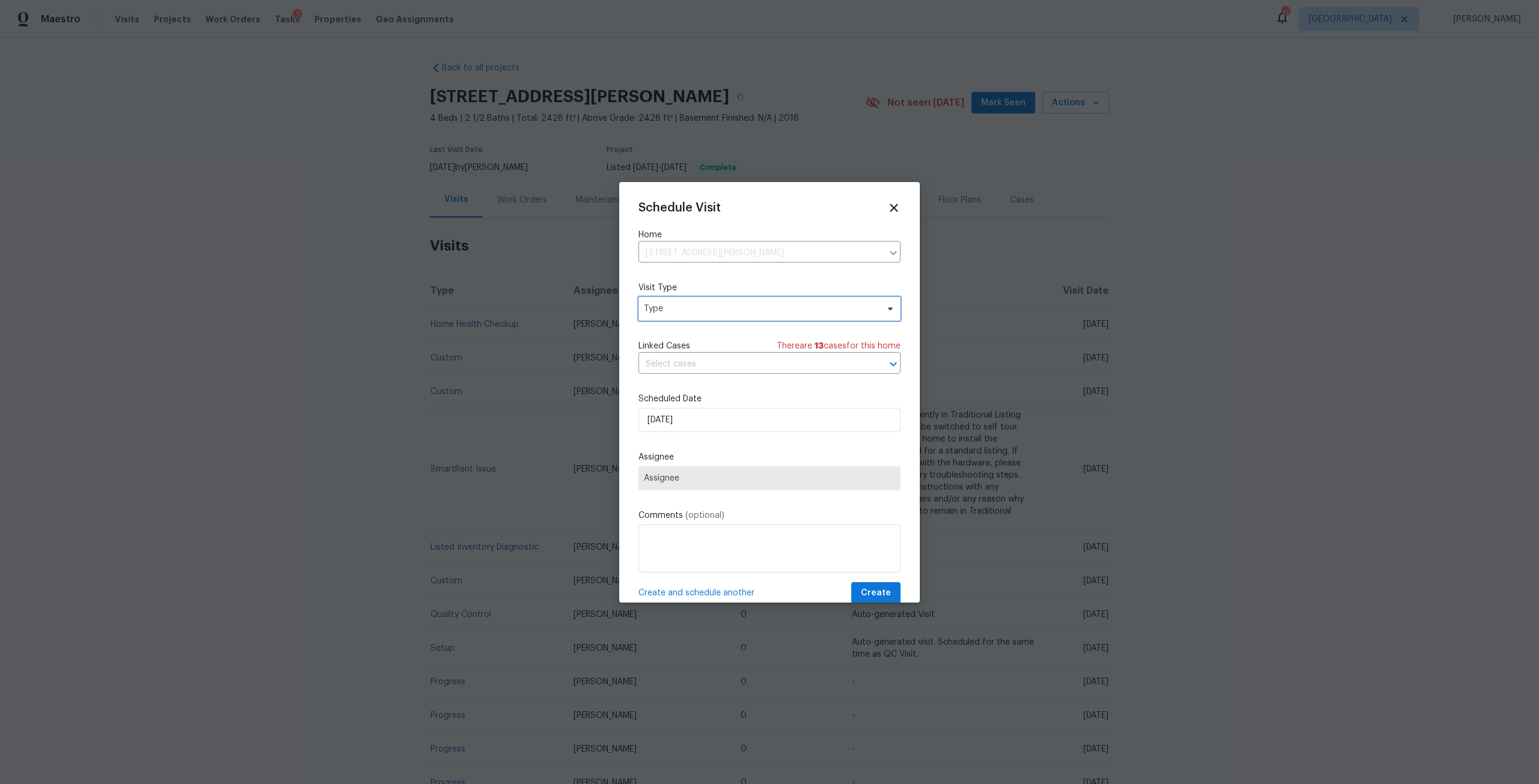
click at [697, 317] on span "Type" at bounding box center [769, 308] width 262 height 24
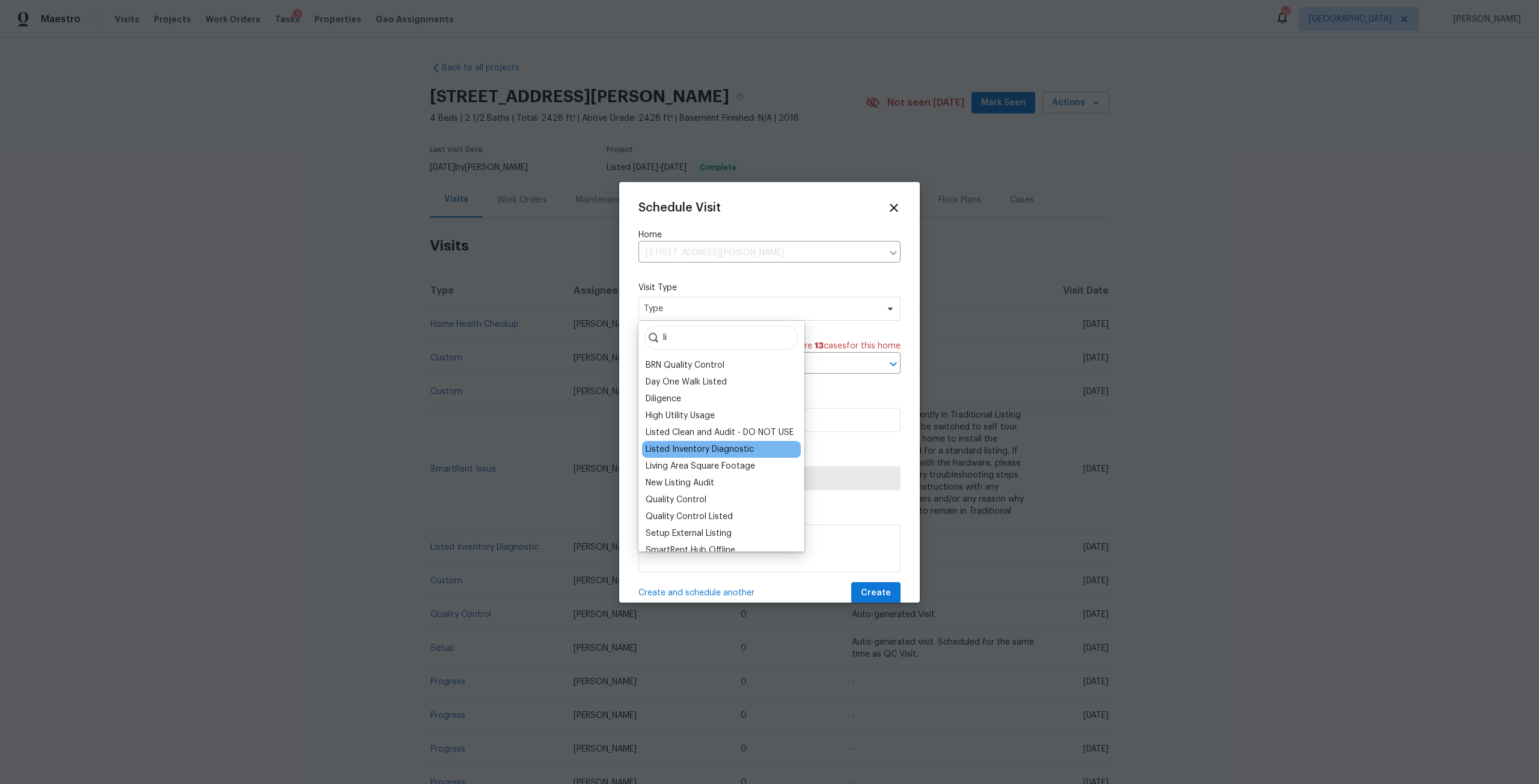
type input "li"
click at [718, 457] on div "Listed Inventory Diagnostic" at bounding box center [721, 449] width 159 height 16
click at [717, 450] on div "Listed Inventory Diagnostic" at bounding box center [700, 450] width 108 height 12
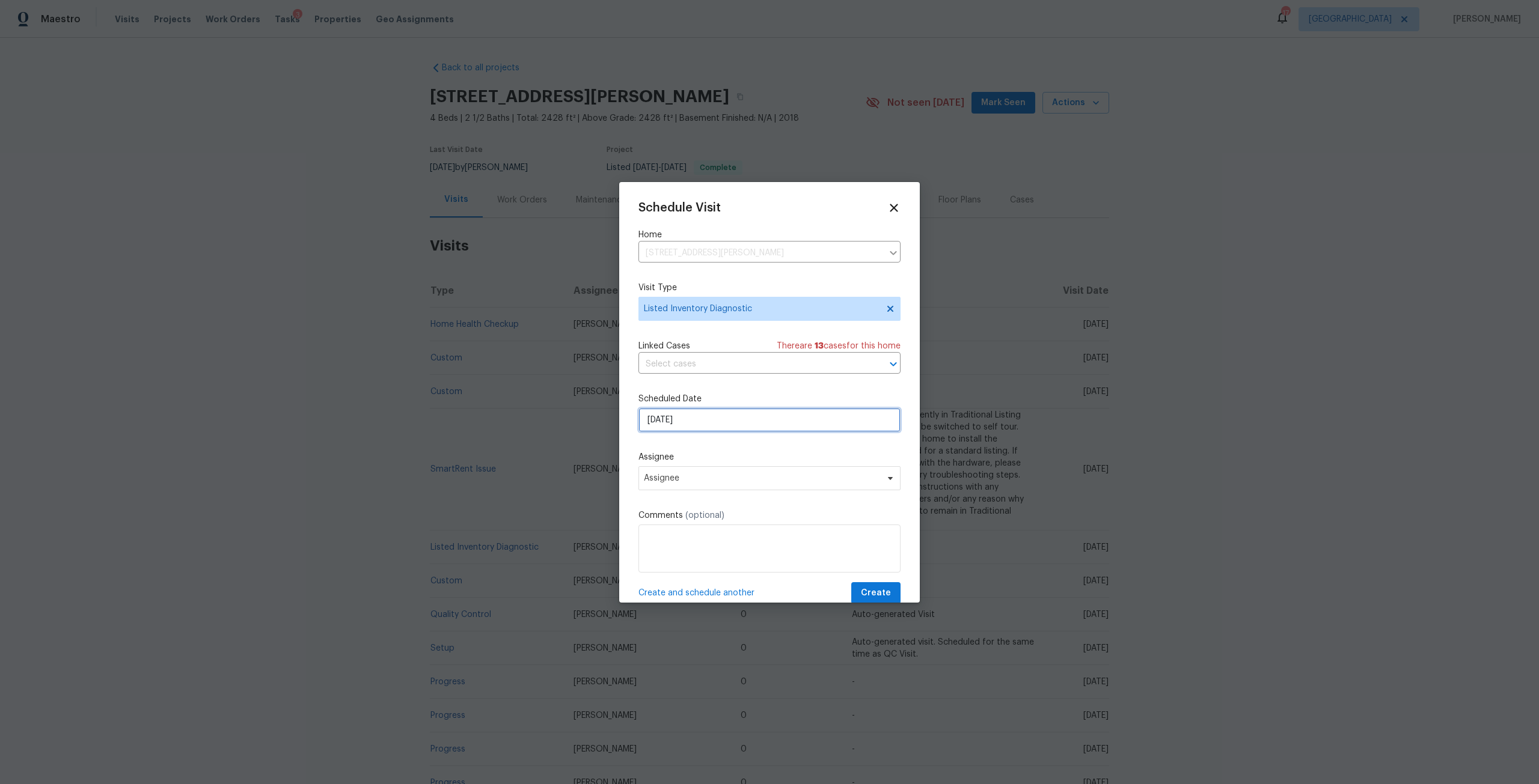
click at [716, 428] on input "[DATE]" at bounding box center [769, 420] width 262 height 24
click at [752, 352] on div "19" at bounding box center [748, 350] width 19 height 16
type input "[DATE]"
click at [718, 478] on span "Assignee" at bounding box center [762, 479] width 236 height 10
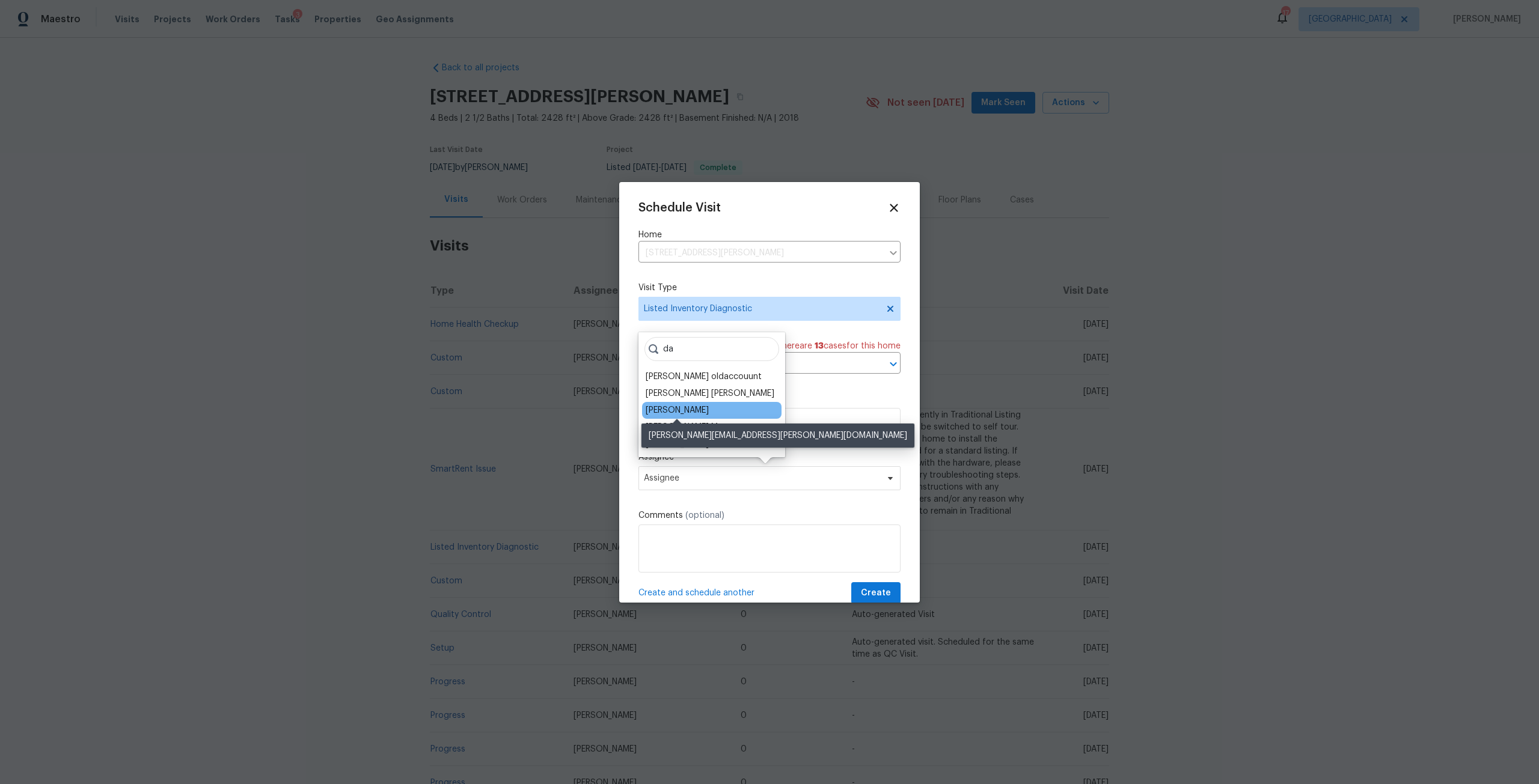
type input "da"
click at [695, 411] on div "[PERSON_NAME]" at bounding box center [677, 410] width 63 height 12
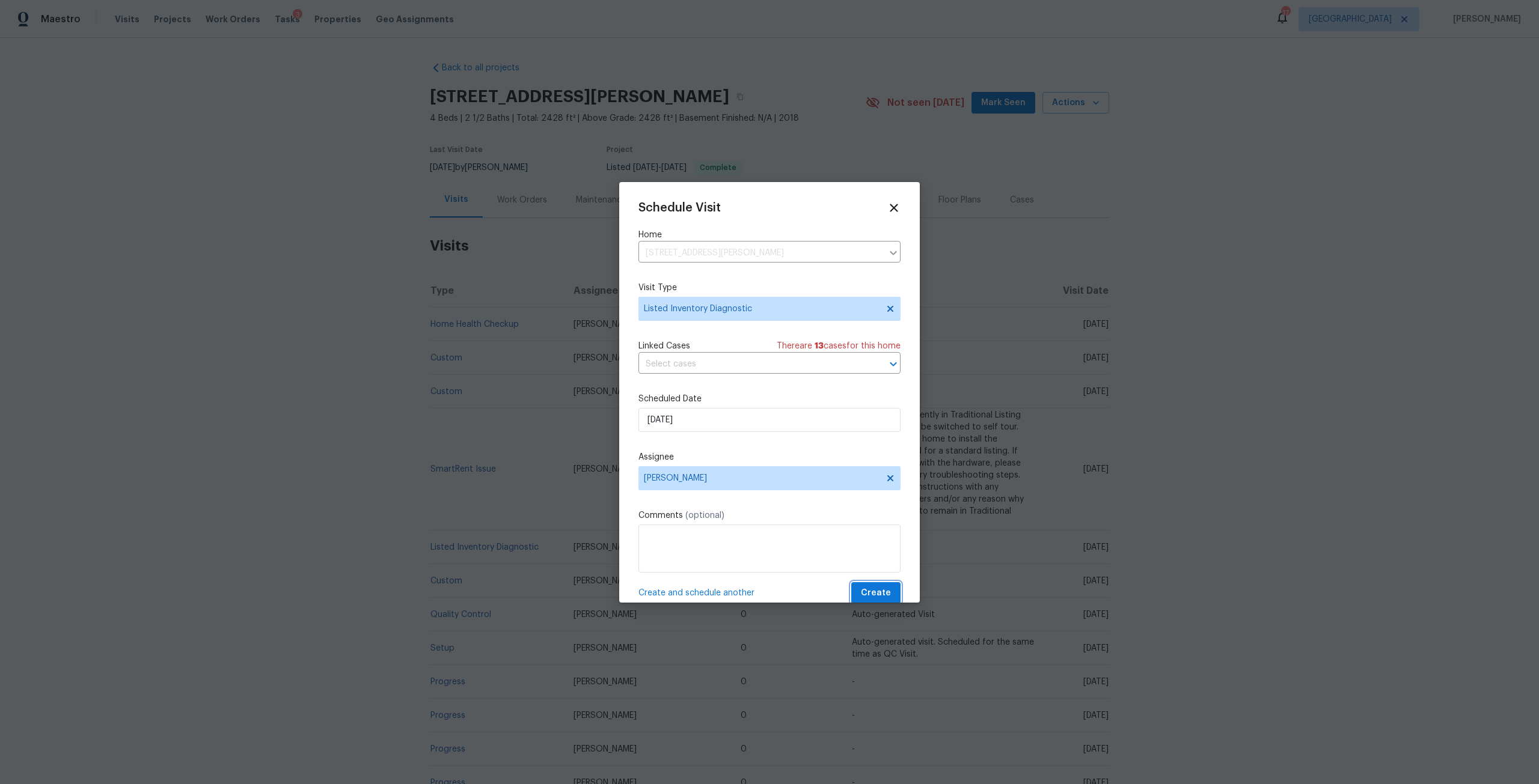
click at [873, 594] on span "Create" at bounding box center [875, 594] width 30 height 15
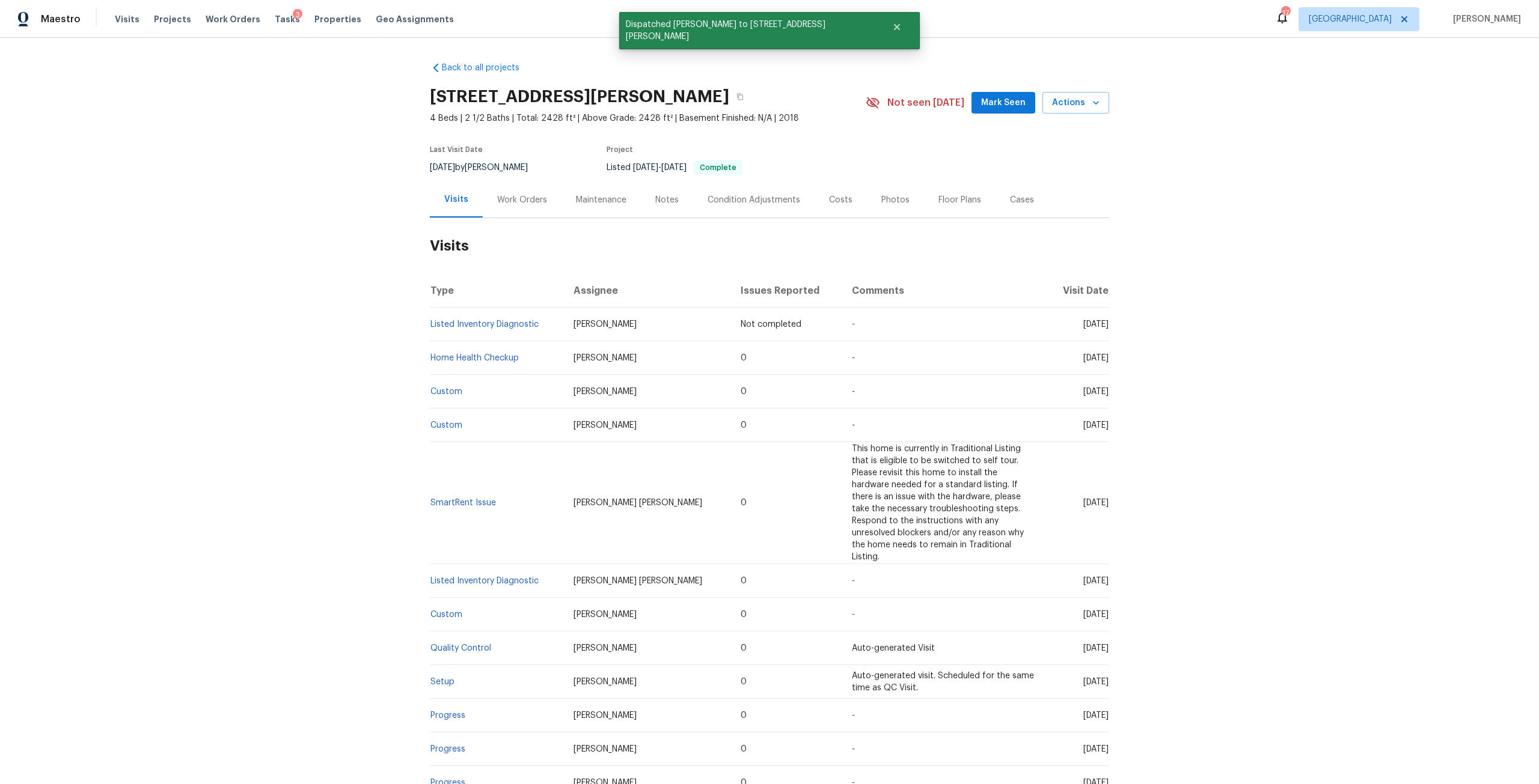
click at [521, 199] on div "Work Orders" at bounding box center [522, 200] width 50 height 12
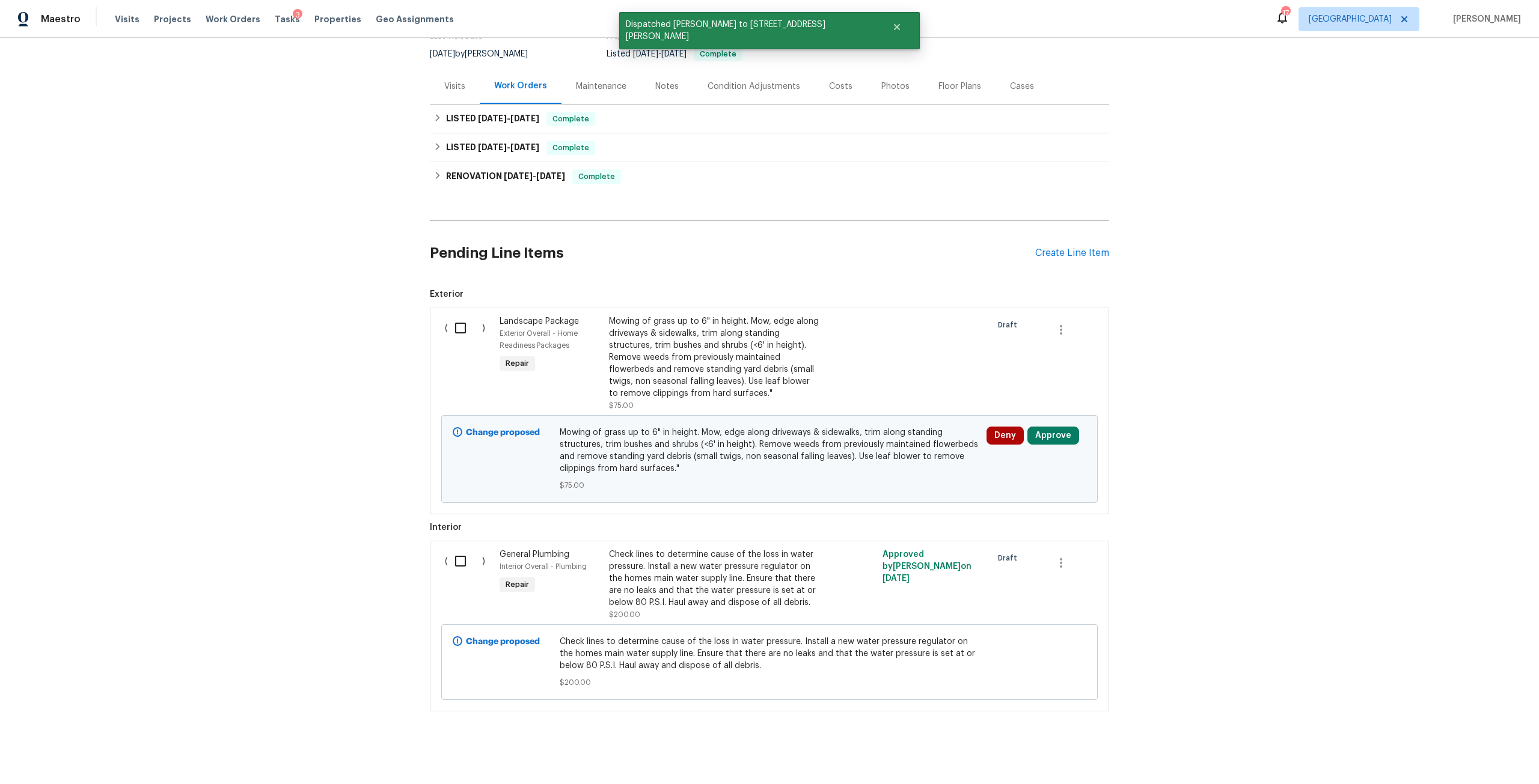
scroll to position [131, 0]
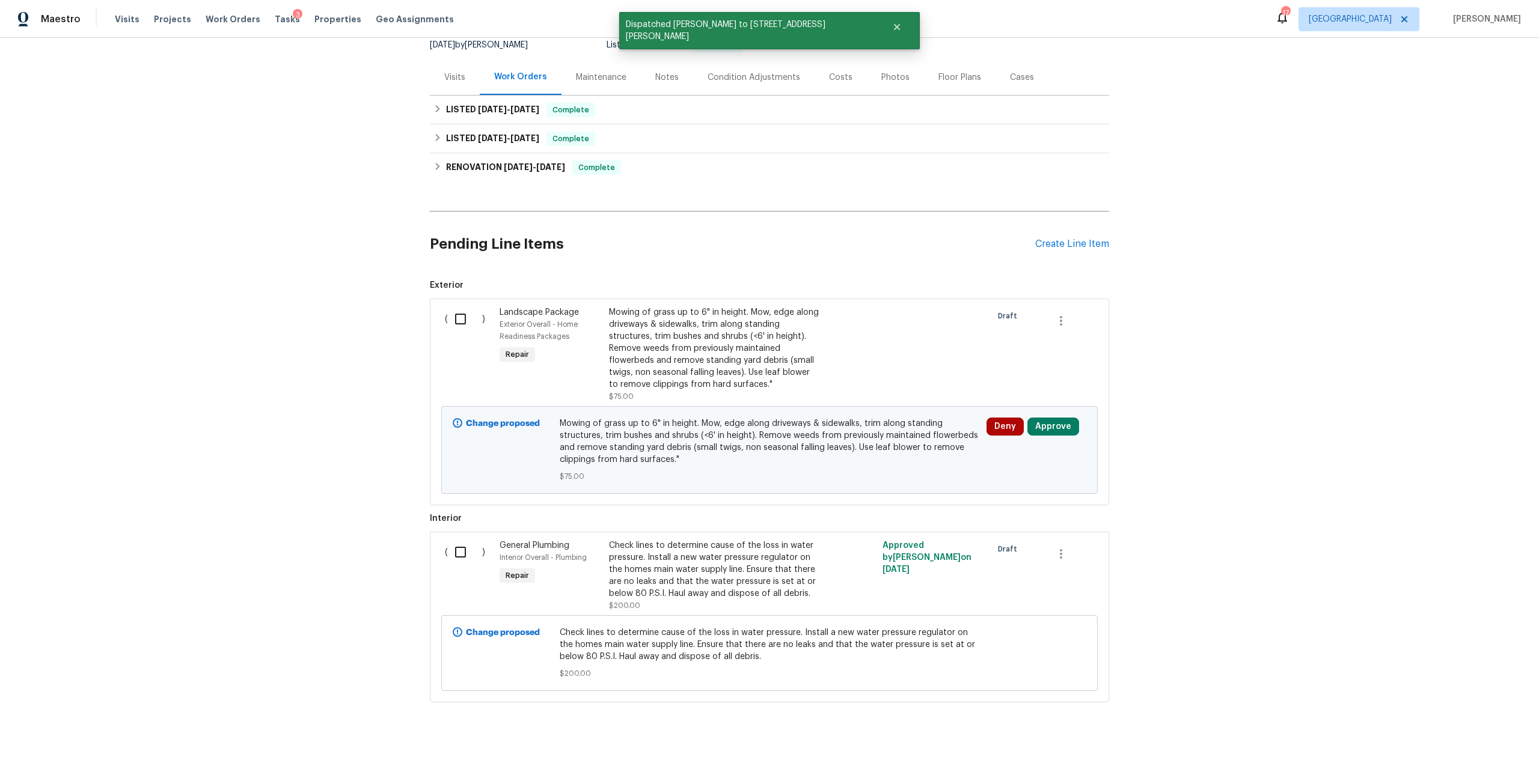
click at [448, 541] on input "checkbox" at bounding box center [464, 552] width 34 height 25
checkbox input "true"
click at [1460, 757] on span "Create Work Order" at bounding box center [1469, 755] width 80 height 15
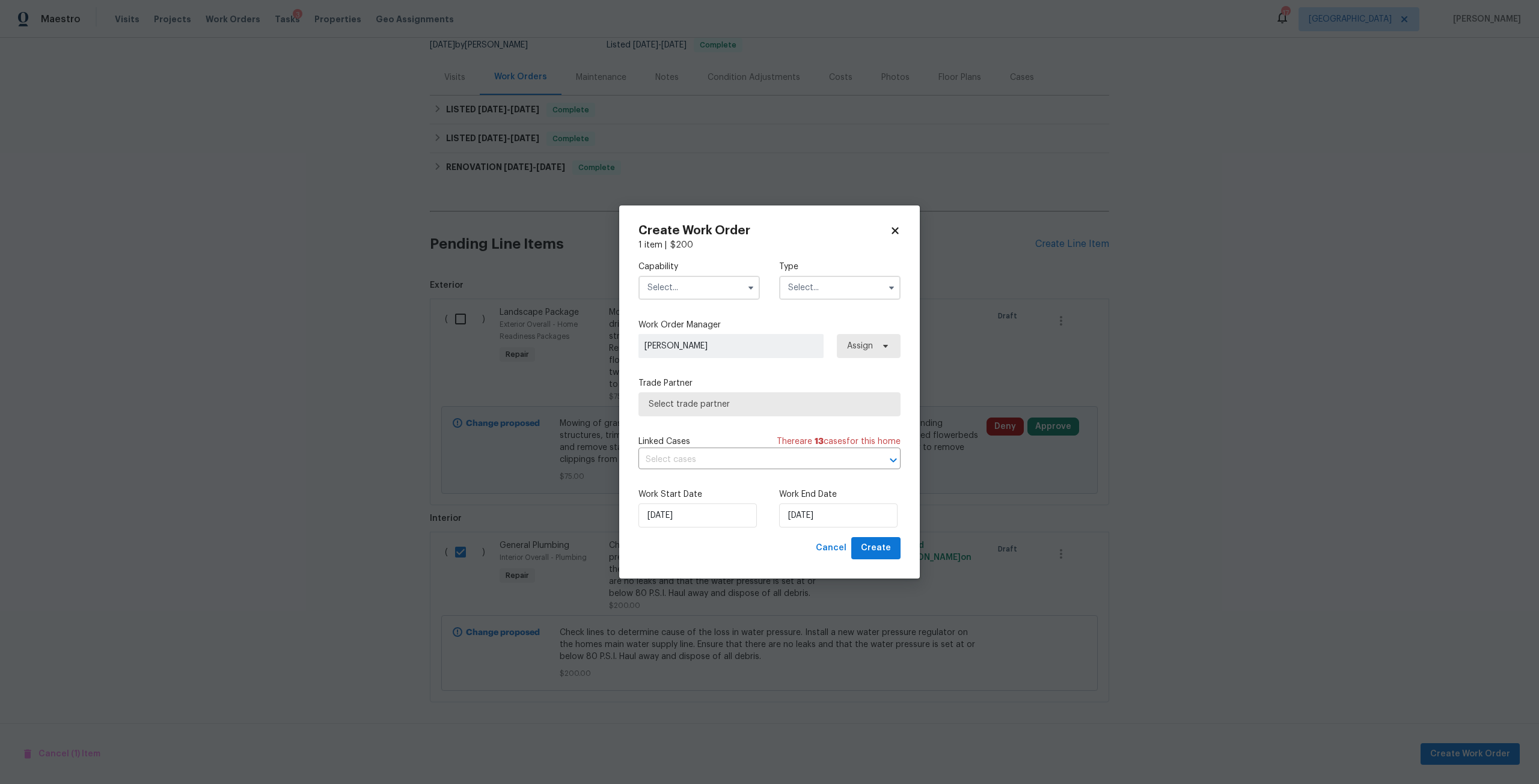
click at [719, 280] on input "text" at bounding box center [699, 287] width 122 height 24
click at [651, 293] on input "text" at bounding box center [699, 287] width 122 height 24
drag, startPoint x: 694, startPoint y: 275, endPoint x: 693, endPoint y: 287, distance: 12.0
click at [694, 286] on div "Capability" at bounding box center [699, 280] width 122 height 39
click at [693, 287] on input "text" at bounding box center [699, 287] width 122 height 24
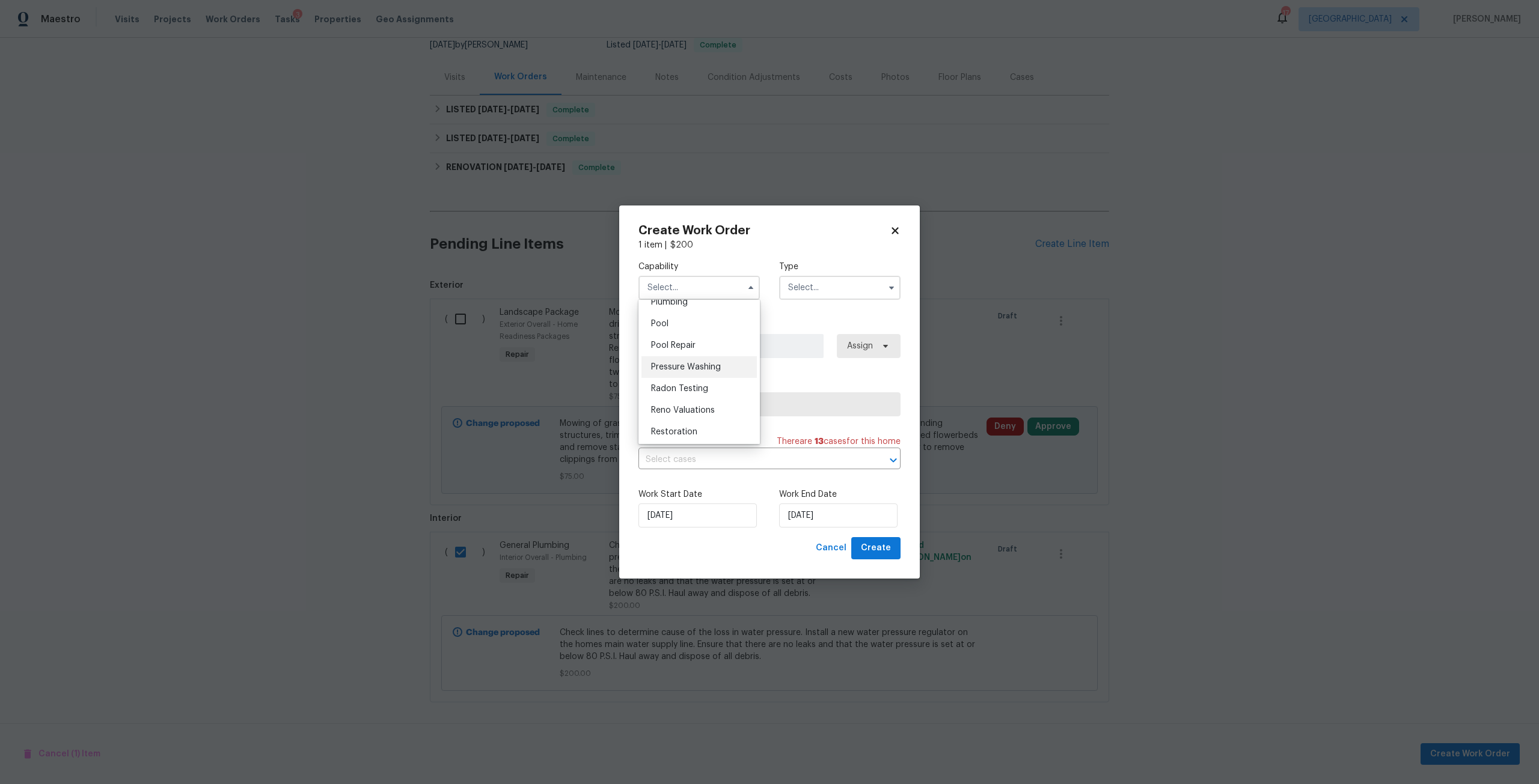
scroll to position [1082, 0]
click at [692, 317] on div "Plumbing" at bounding box center [698, 306] width 115 height 21
type input "Plumbing"
click at [823, 290] on input "text" at bounding box center [840, 287] width 122 height 24
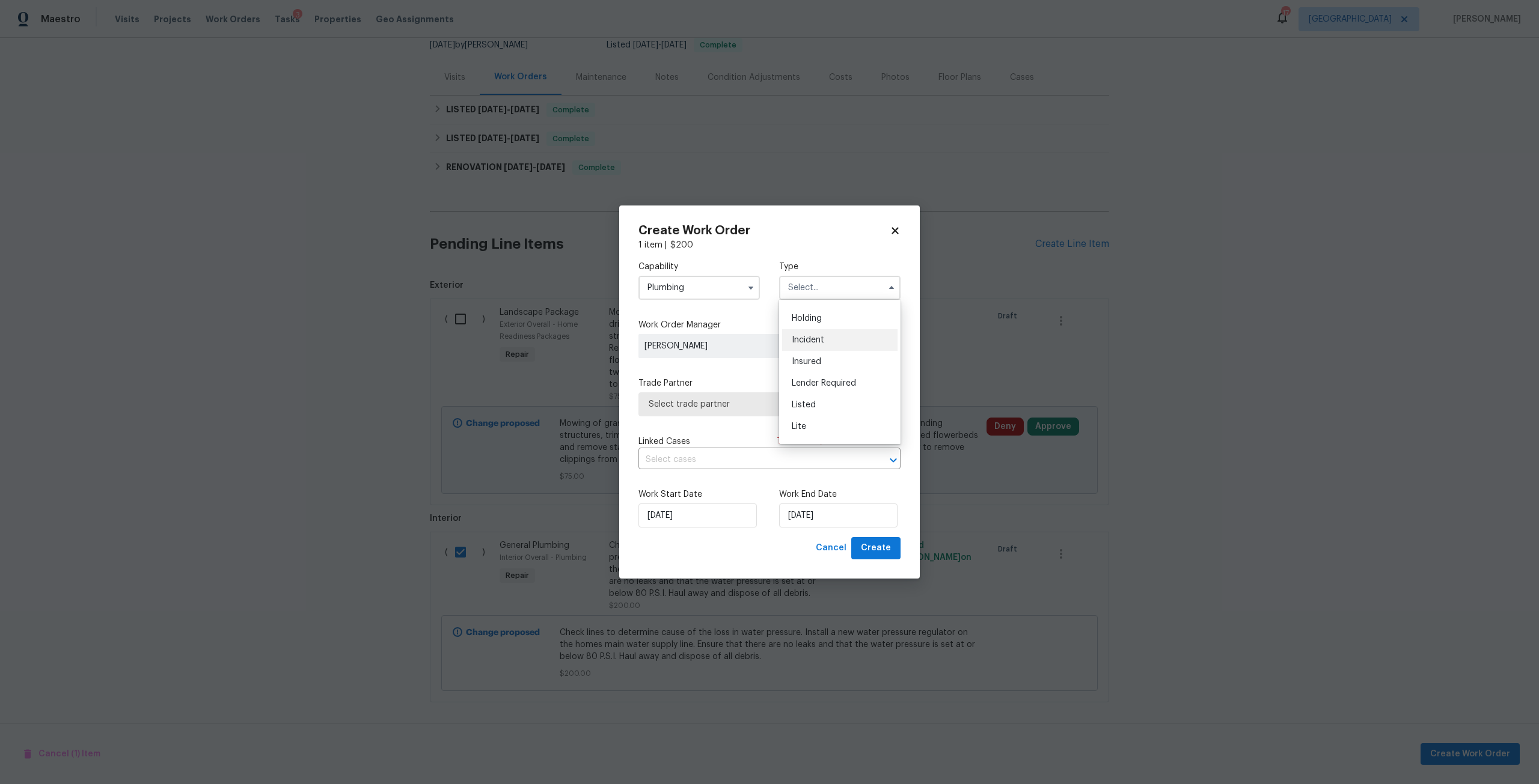
scroll to position [0, 0]
click at [804, 443] on span "Listed" at bounding box center [803, 444] width 24 height 9
type input "Listed"
click at [871, 345] on span "Assign" at bounding box center [858, 346] width 29 height 12
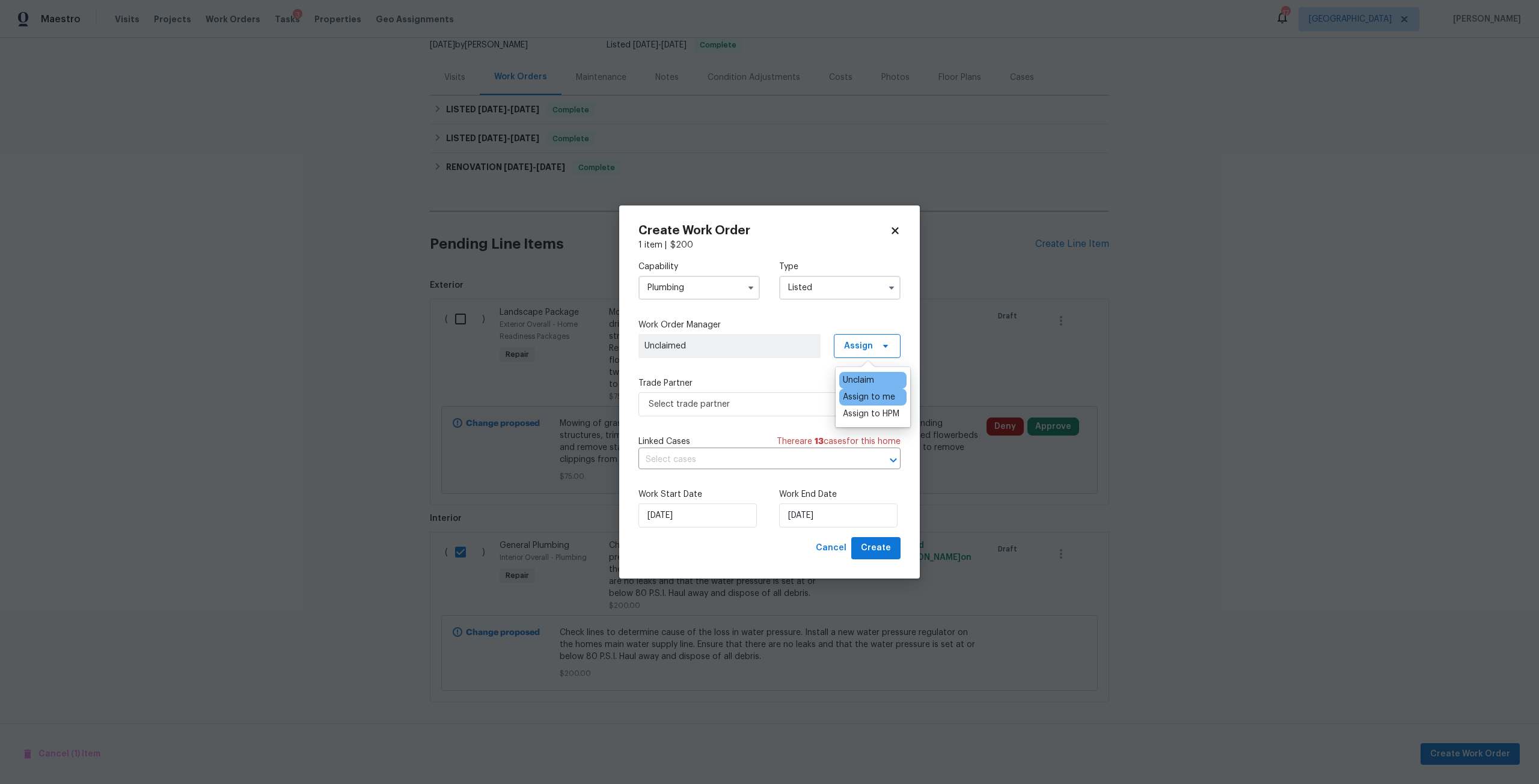
click at [865, 399] on div "Assign to me" at bounding box center [869, 397] width 52 height 12
click at [778, 396] on span "Select trade partner" at bounding box center [769, 404] width 262 height 24
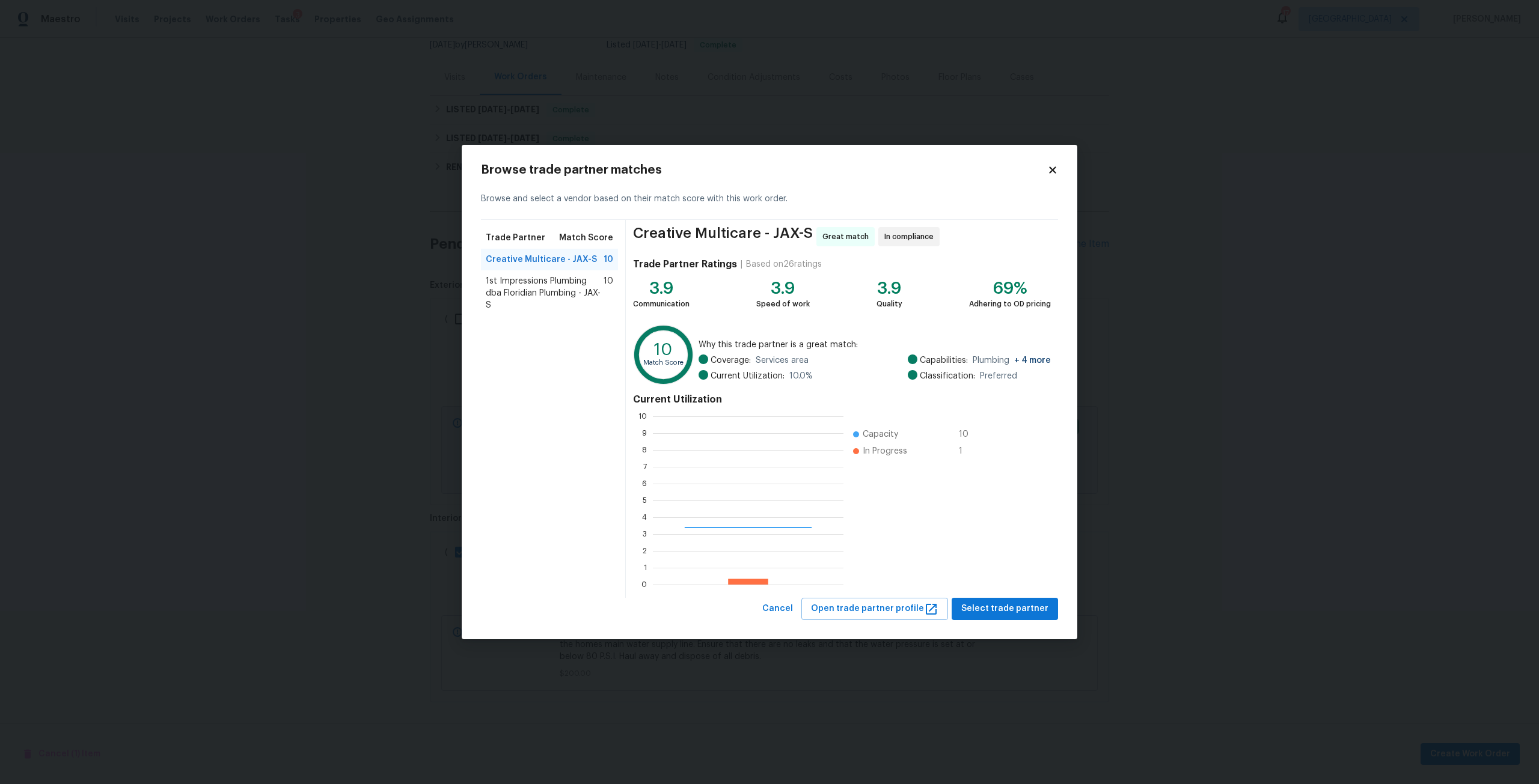
scroll to position [160, 182]
click at [1051, 168] on icon at bounding box center [1052, 170] width 7 height 7
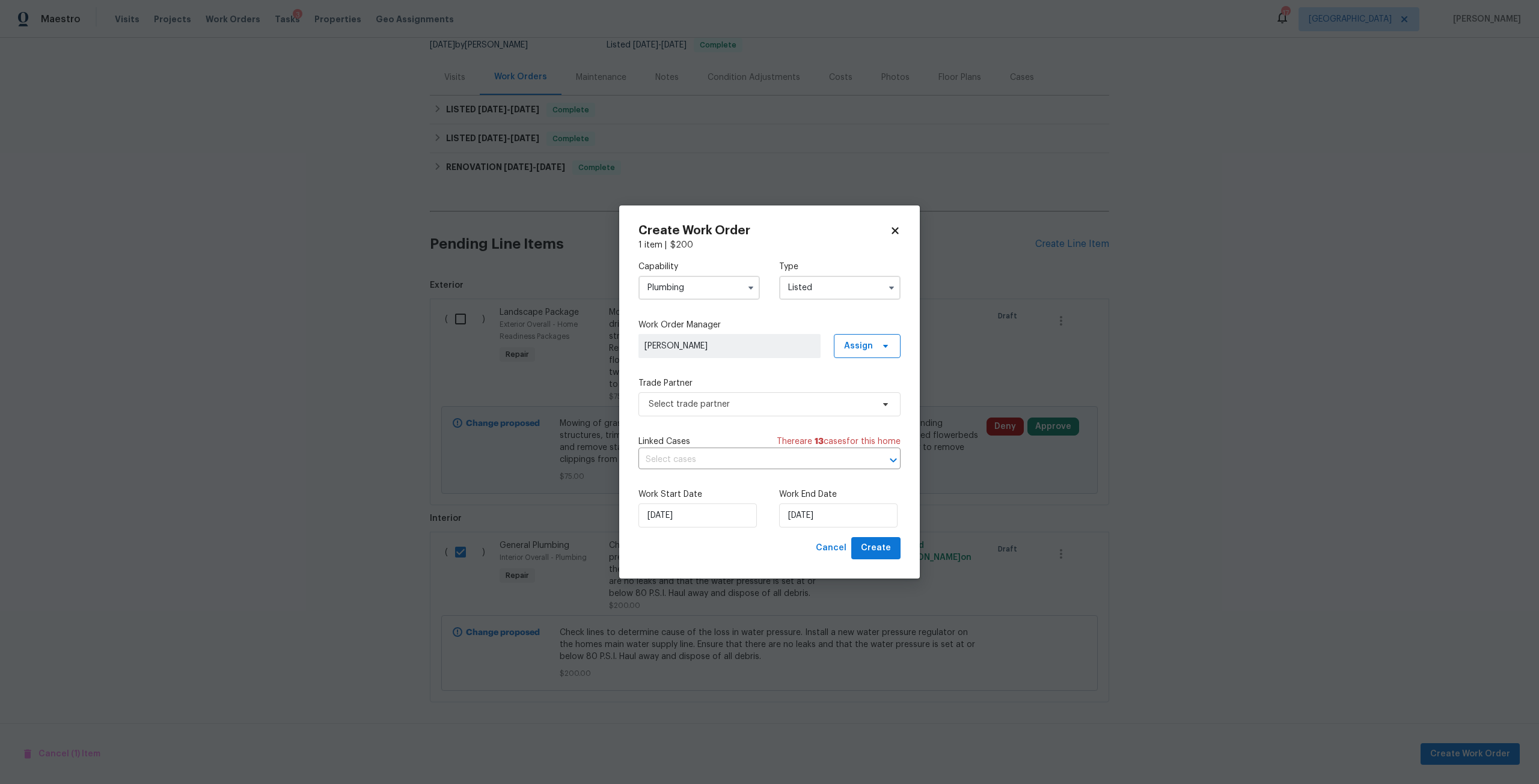
click at [707, 290] on input "Plumbing" at bounding box center [699, 287] width 122 height 24
click at [693, 378] on span "Handyman" at bounding box center [672, 373] width 43 height 9
type input "Handyman"
click at [776, 407] on span "Select trade partner" at bounding box center [761, 404] width 224 height 12
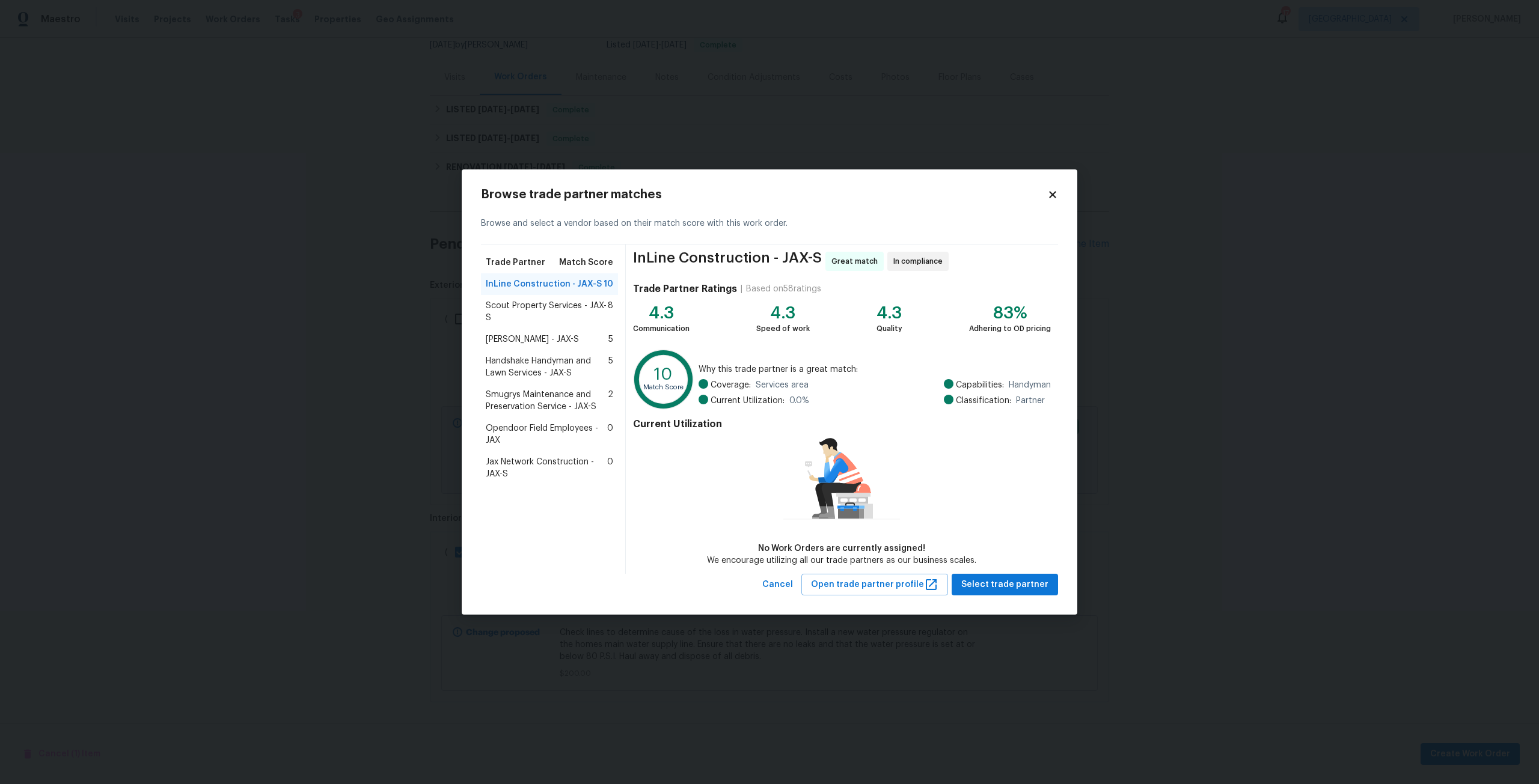
click at [546, 305] on span "Scout Property Services - JAX-S" at bounding box center [546, 311] width 122 height 24
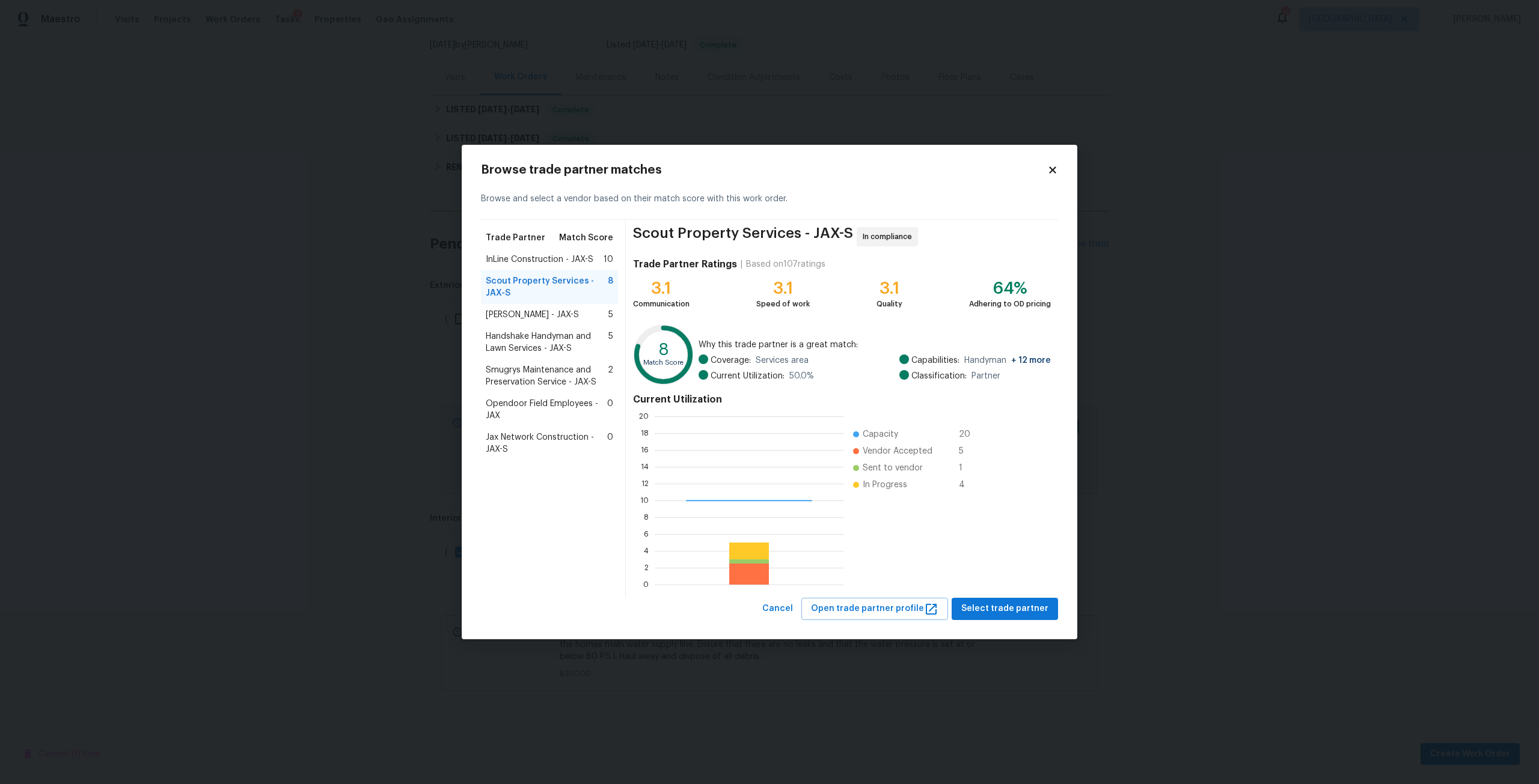
scroll to position [160, 180]
click at [971, 603] on span "Select trade partner" at bounding box center [1004, 609] width 87 height 15
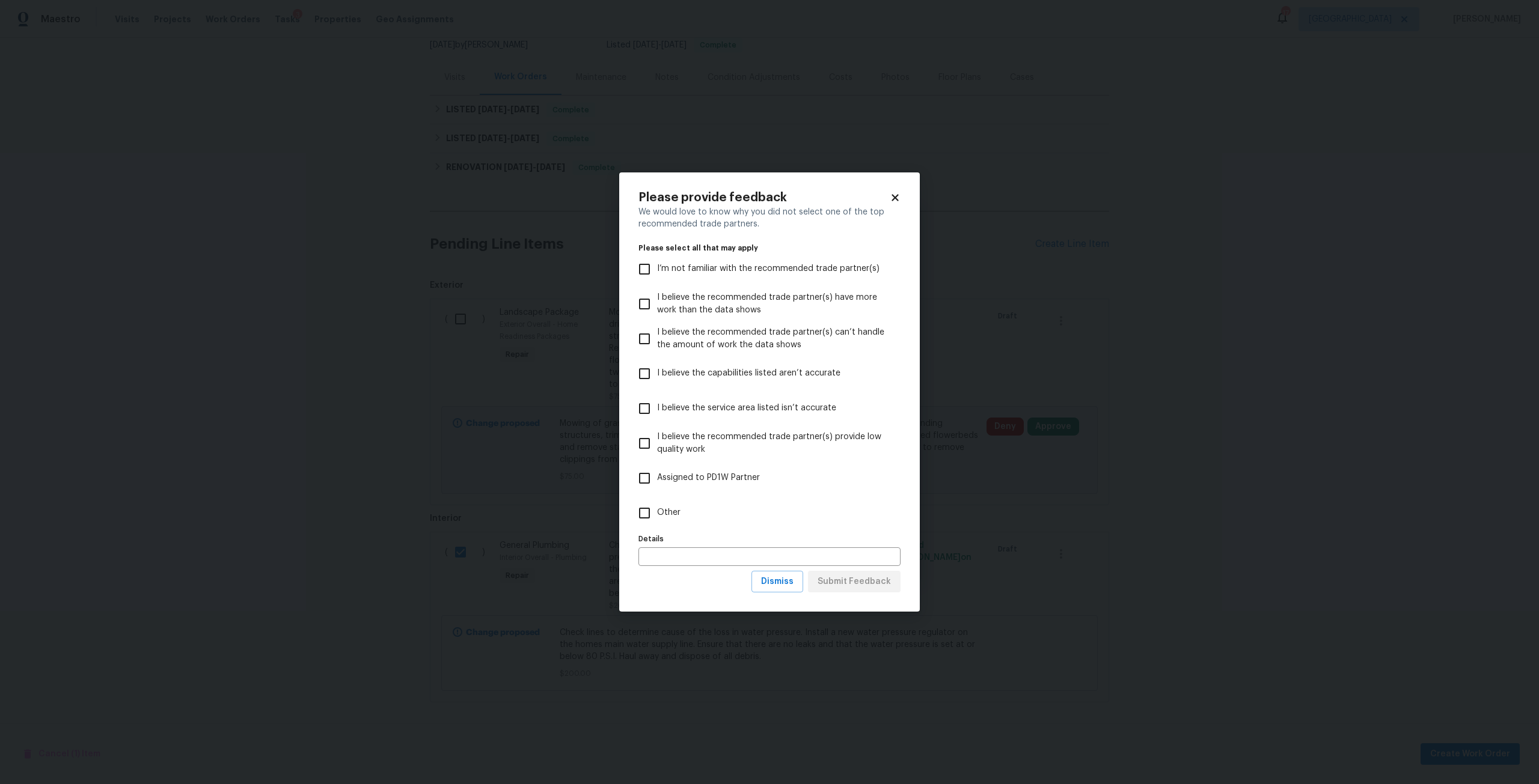
click at [692, 376] on span "I believe the capabilities listed aren’t accurate" at bounding box center [749, 373] width 184 height 13
click at [657, 376] on input "I believe the capabilities listed aren’t accurate" at bounding box center [644, 374] width 25 height 25
checkbox input "true"
click at [786, 579] on span "Dismiss" at bounding box center [777, 582] width 33 height 15
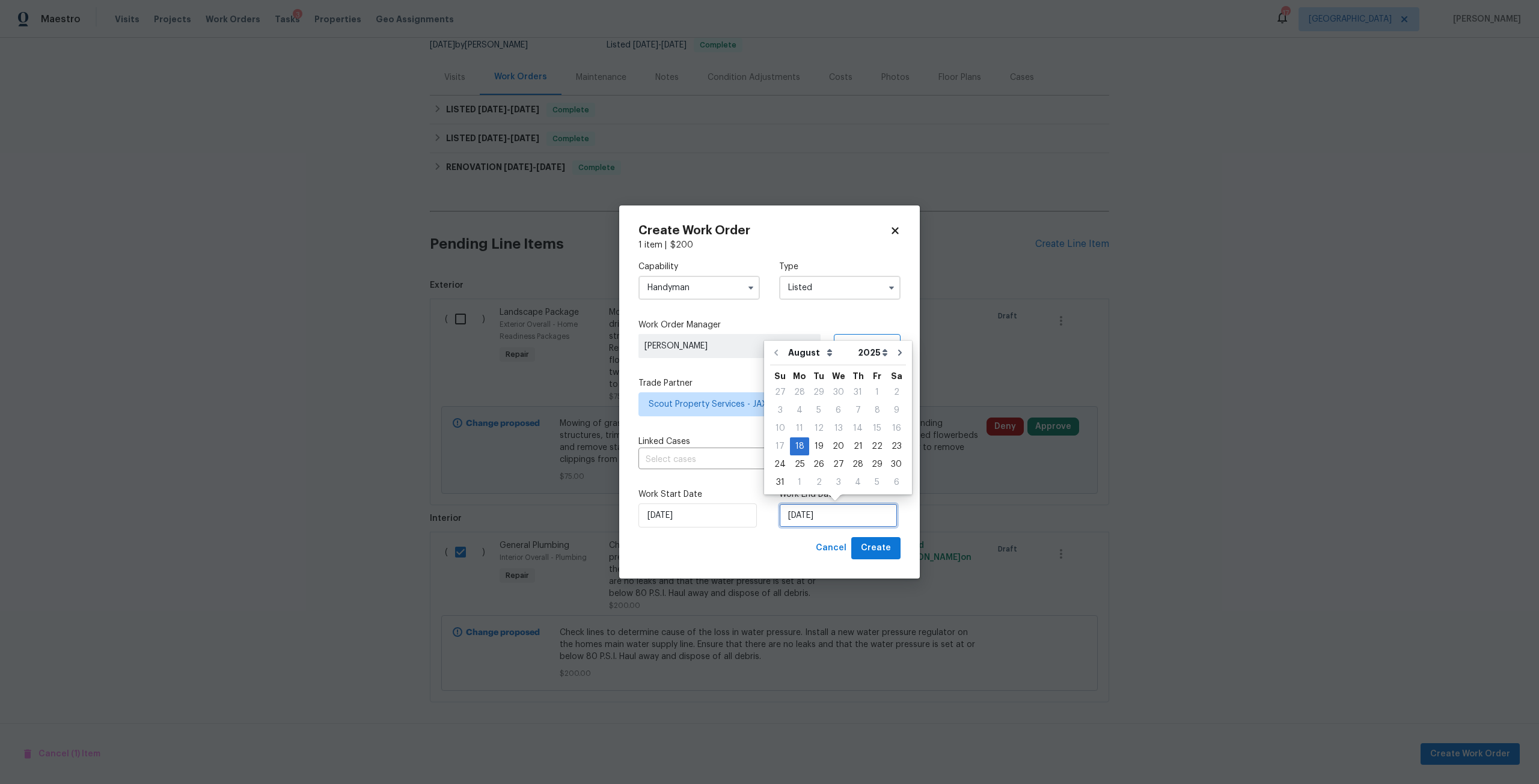
click at [848, 518] on input "[DATE]" at bounding box center [838, 515] width 118 height 24
click at [850, 448] on div "21" at bounding box center [857, 446] width 19 height 16
type input "8/21/2025"
click at [861, 540] on button "Create" at bounding box center [875, 548] width 49 height 22
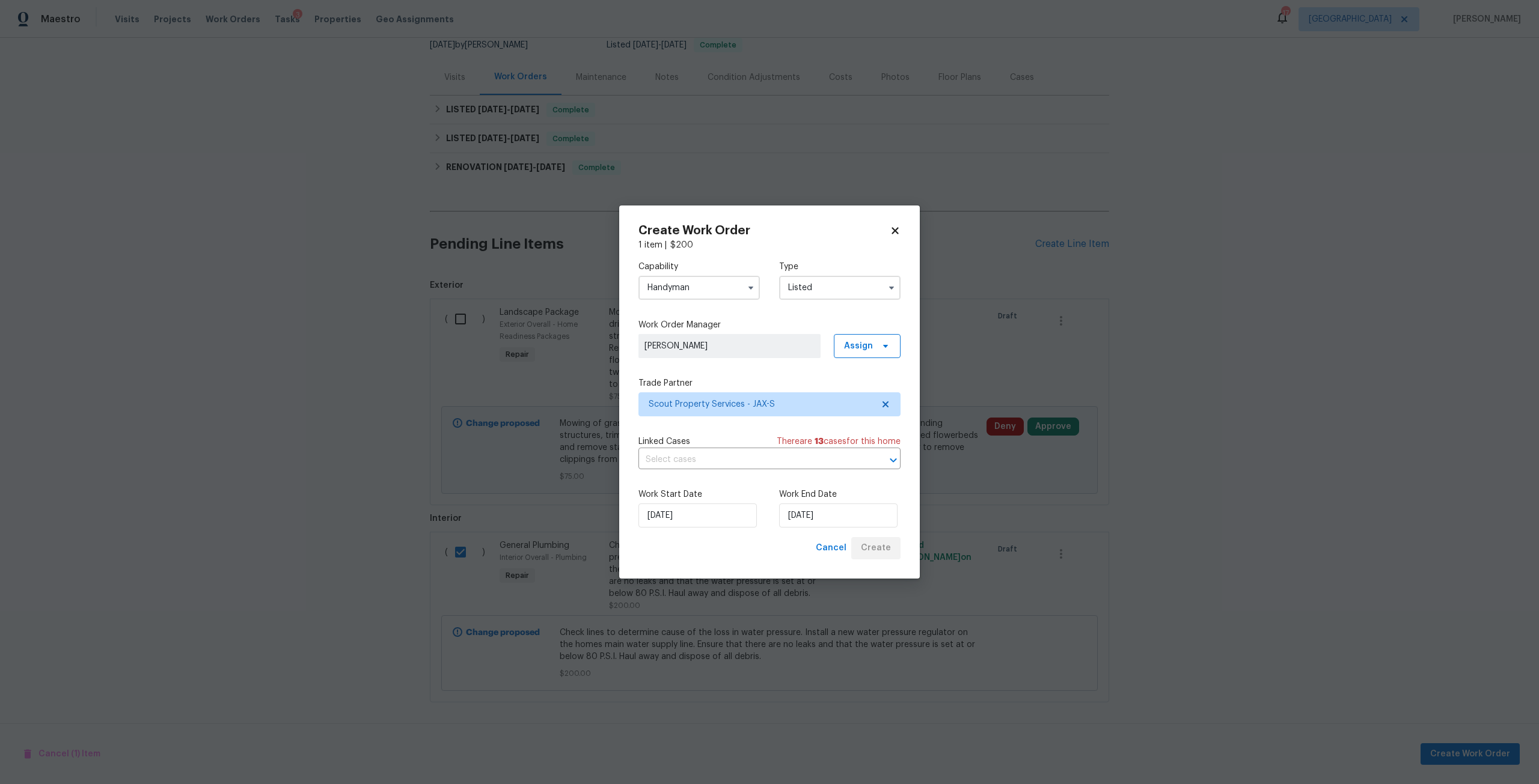
checkbox input "false"
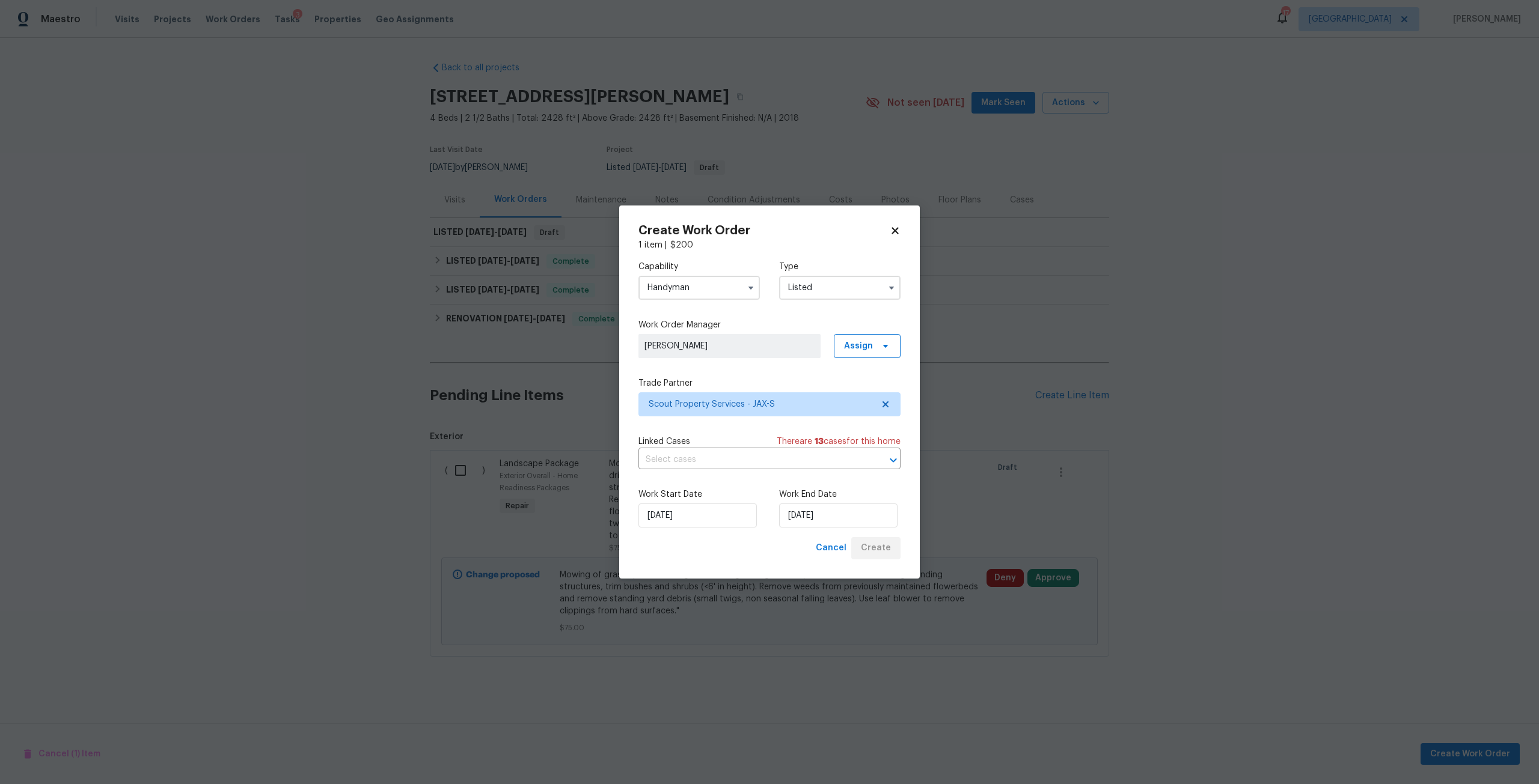
scroll to position [0, 0]
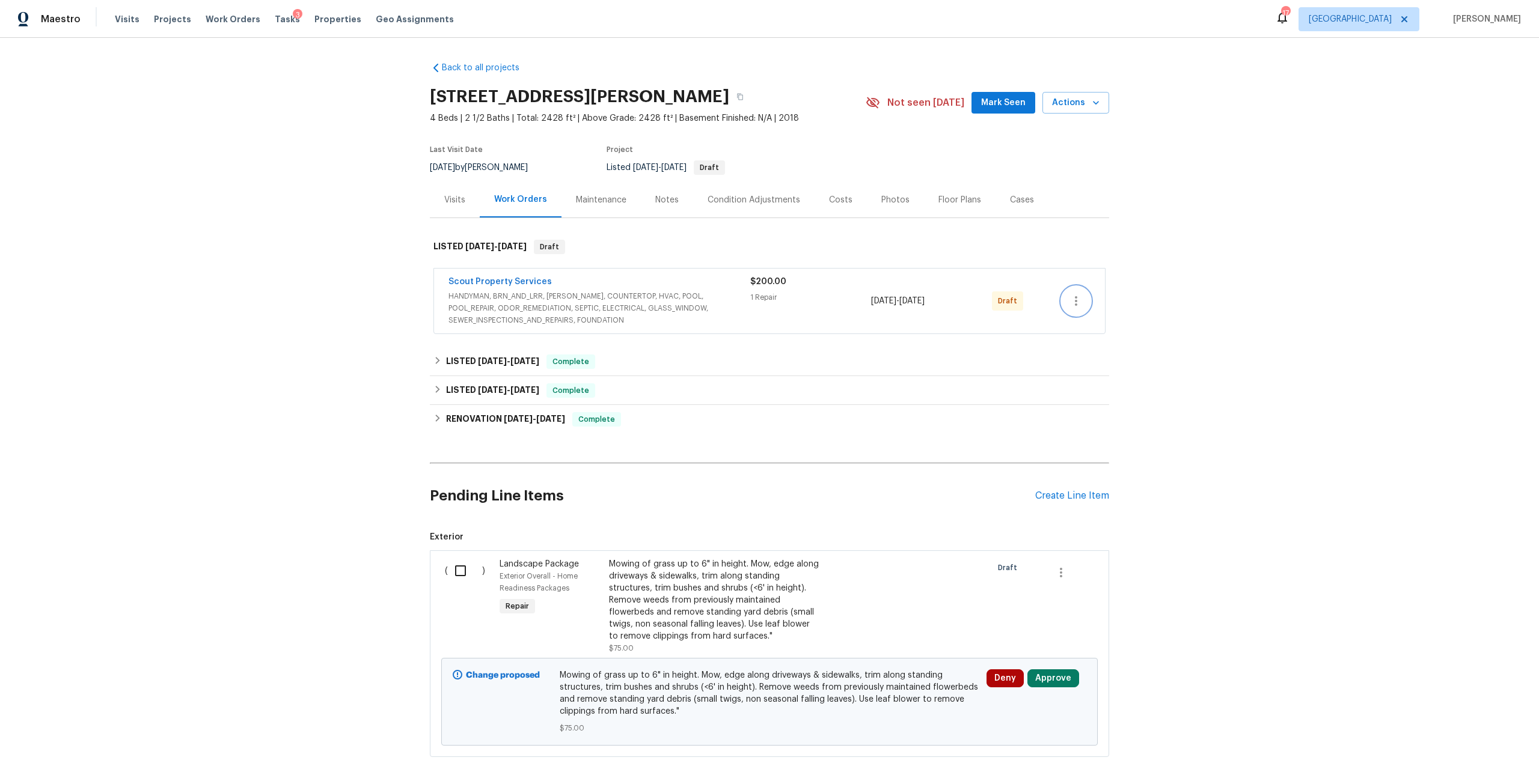
click at [1073, 312] on button "button" at bounding box center [1076, 302] width 29 height 29
click at [1107, 296] on li "Send to Vendor" at bounding box center [1124, 302] width 134 height 20
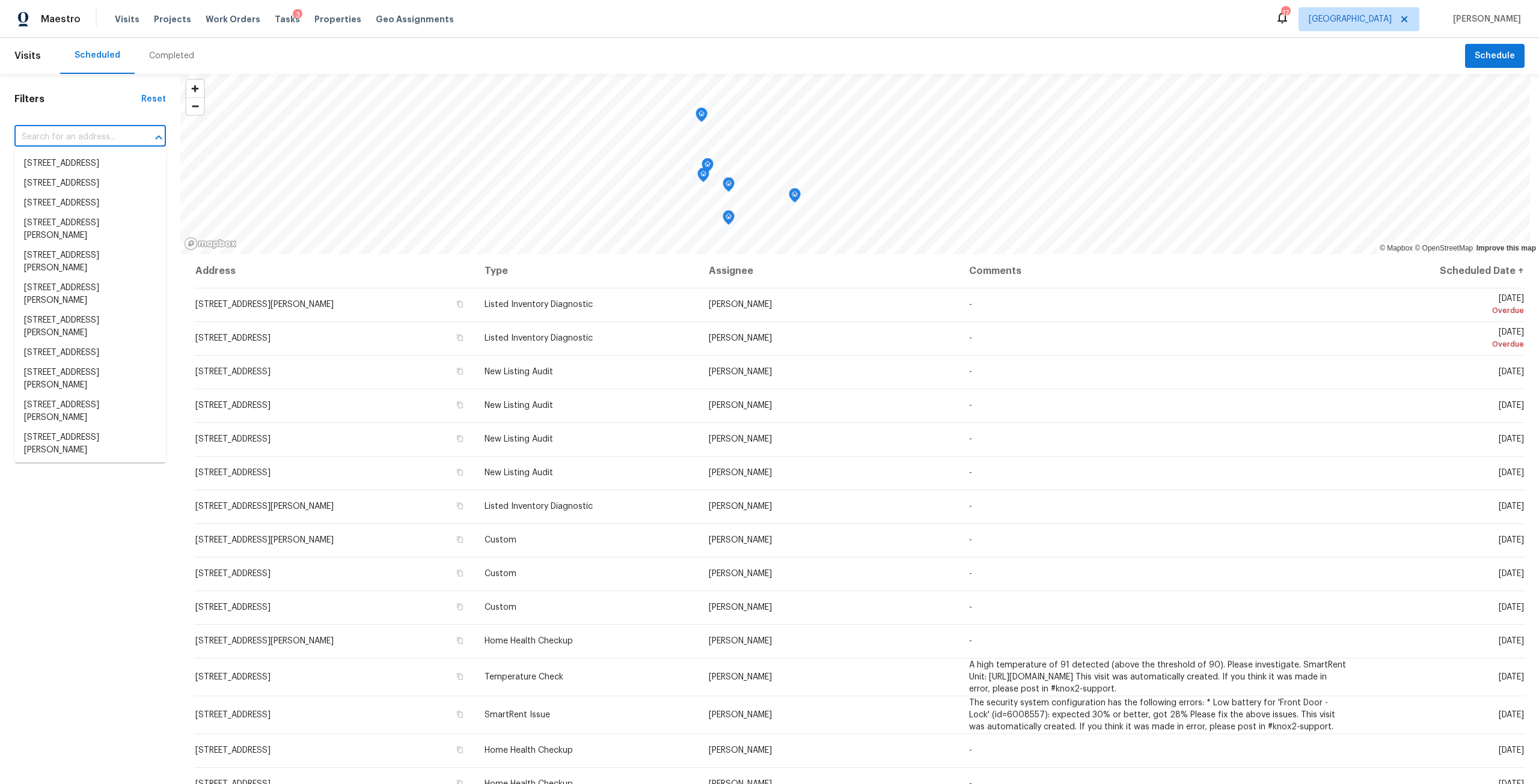
click at [46, 144] on input "text" at bounding box center [73, 136] width 118 height 18
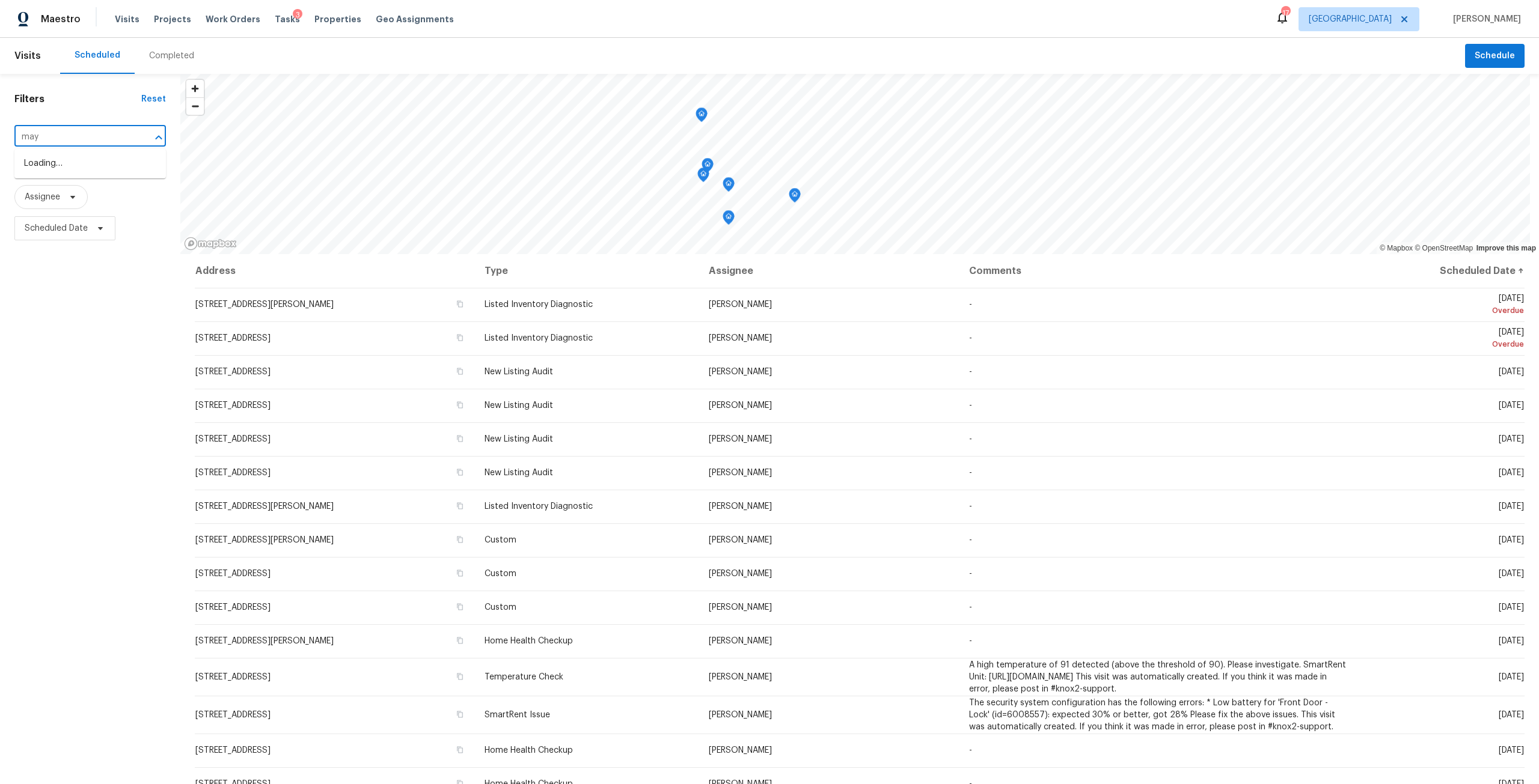
type input "[PERSON_NAME]"
click at [96, 199] on li "5334 Mays Dr, Jacksonville, FL 32209" at bounding box center [90, 203] width 152 height 33
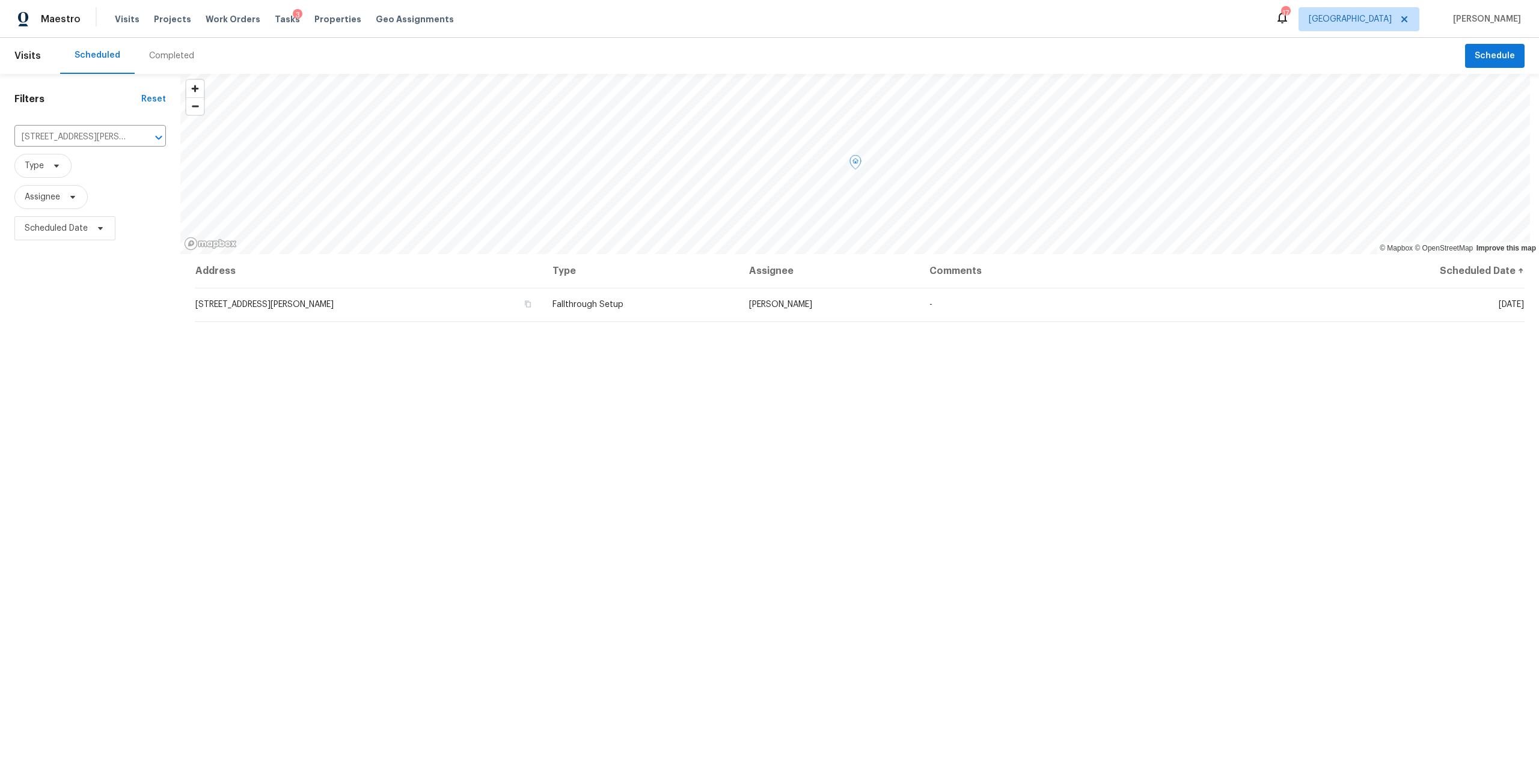
click at [379, 279] on th "Address" at bounding box center [368, 271] width 348 height 34
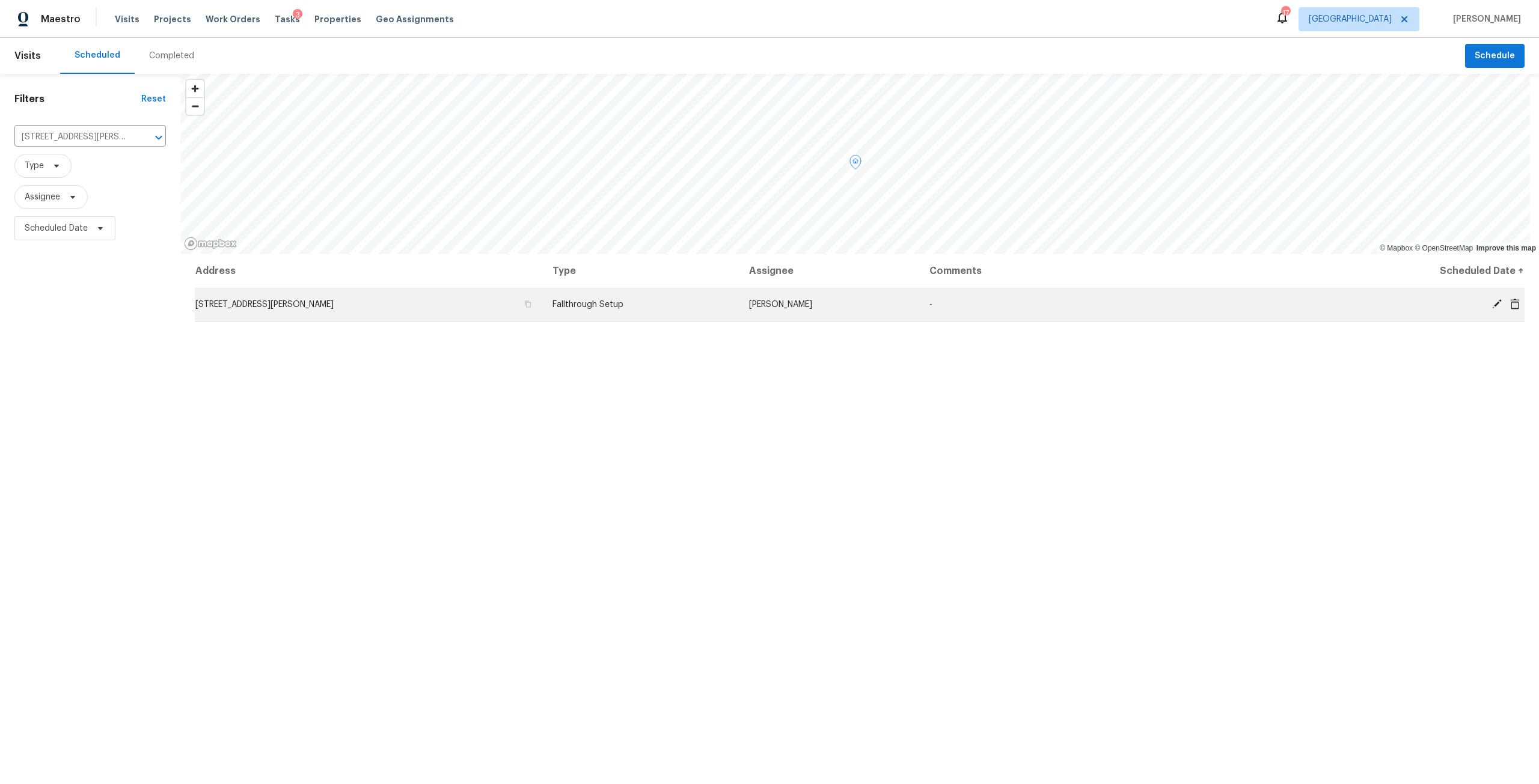
click at [1145, 301] on td "-" at bounding box center [1118, 305] width 399 height 34
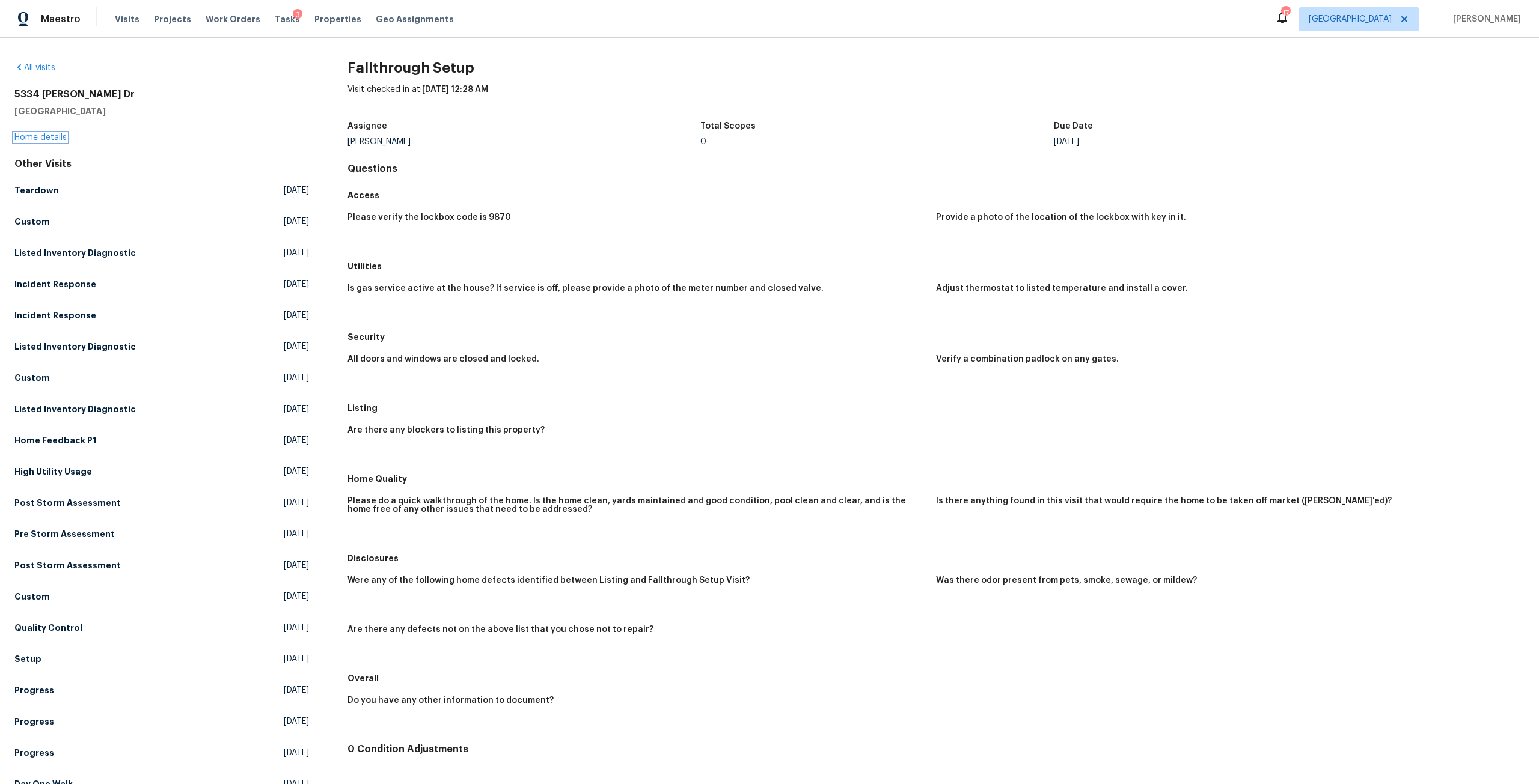
click at [52, 138] on link "Home details" at bounding box center [41, 137] width 52 height 9
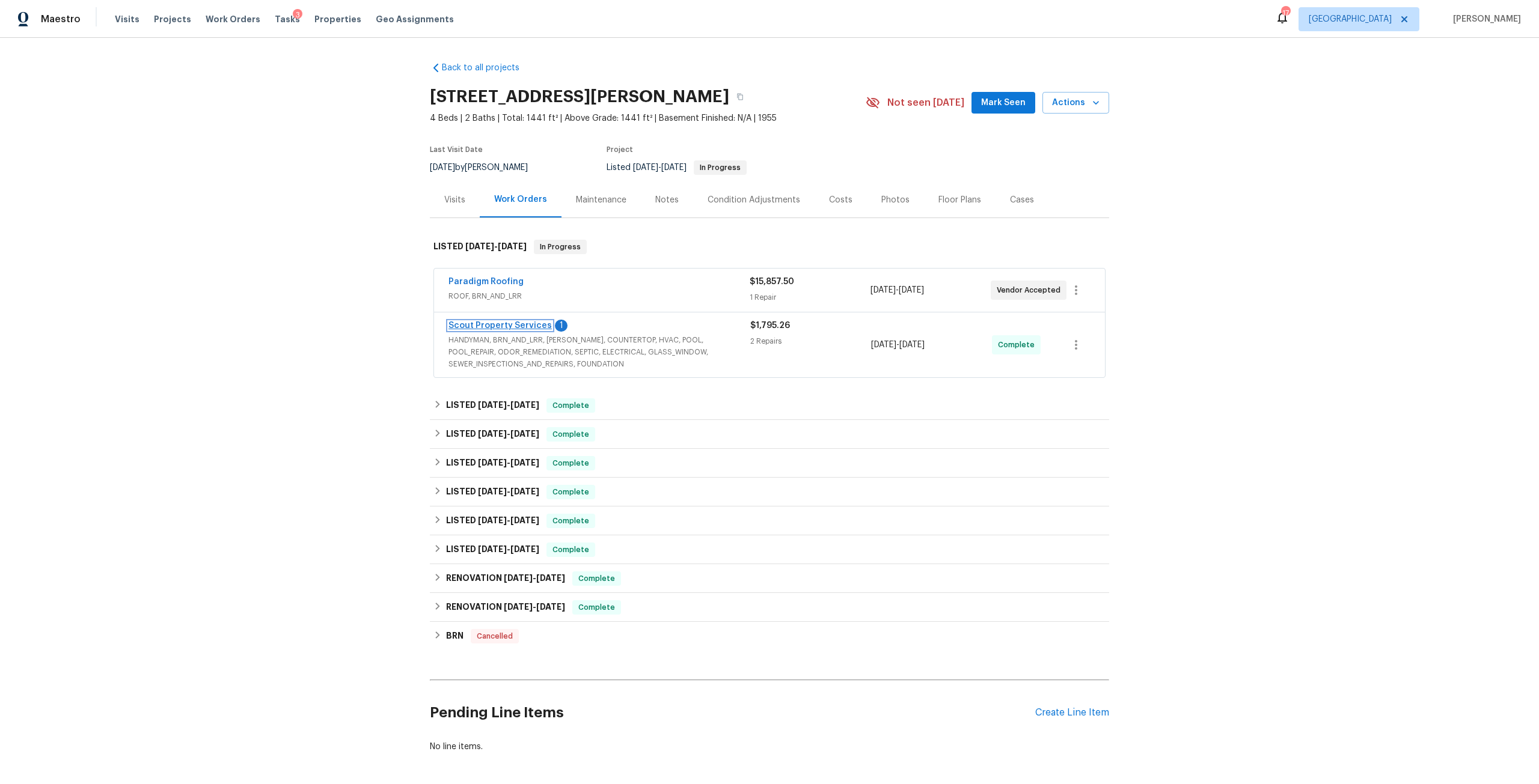
click at [519, 322] on link "Scout Property Services" at bounding box center [500, 326] width 103 height 9
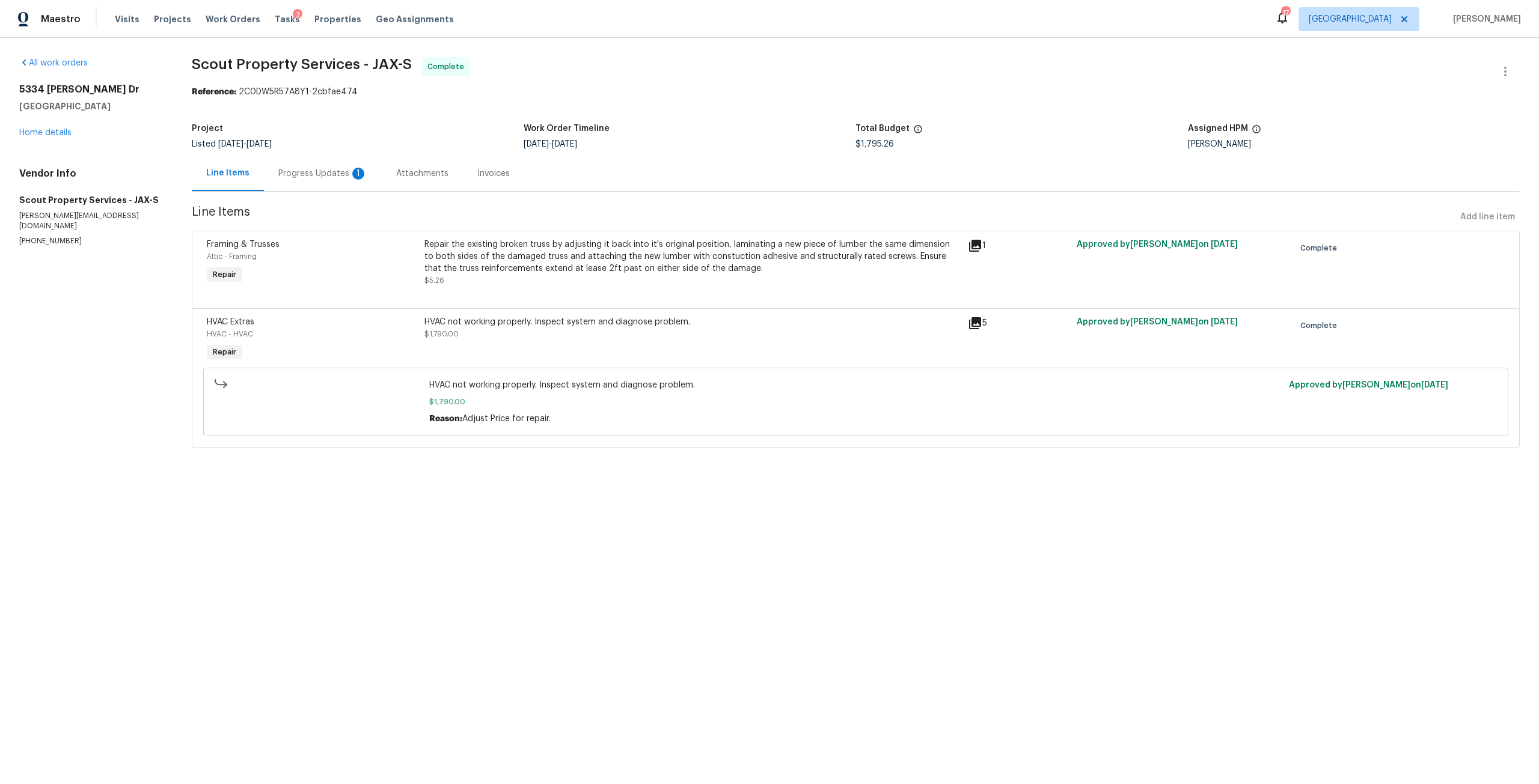
click at [328, 174] on div "Progress Updates 1" at bounding box center [323, 173] width 89 height 12
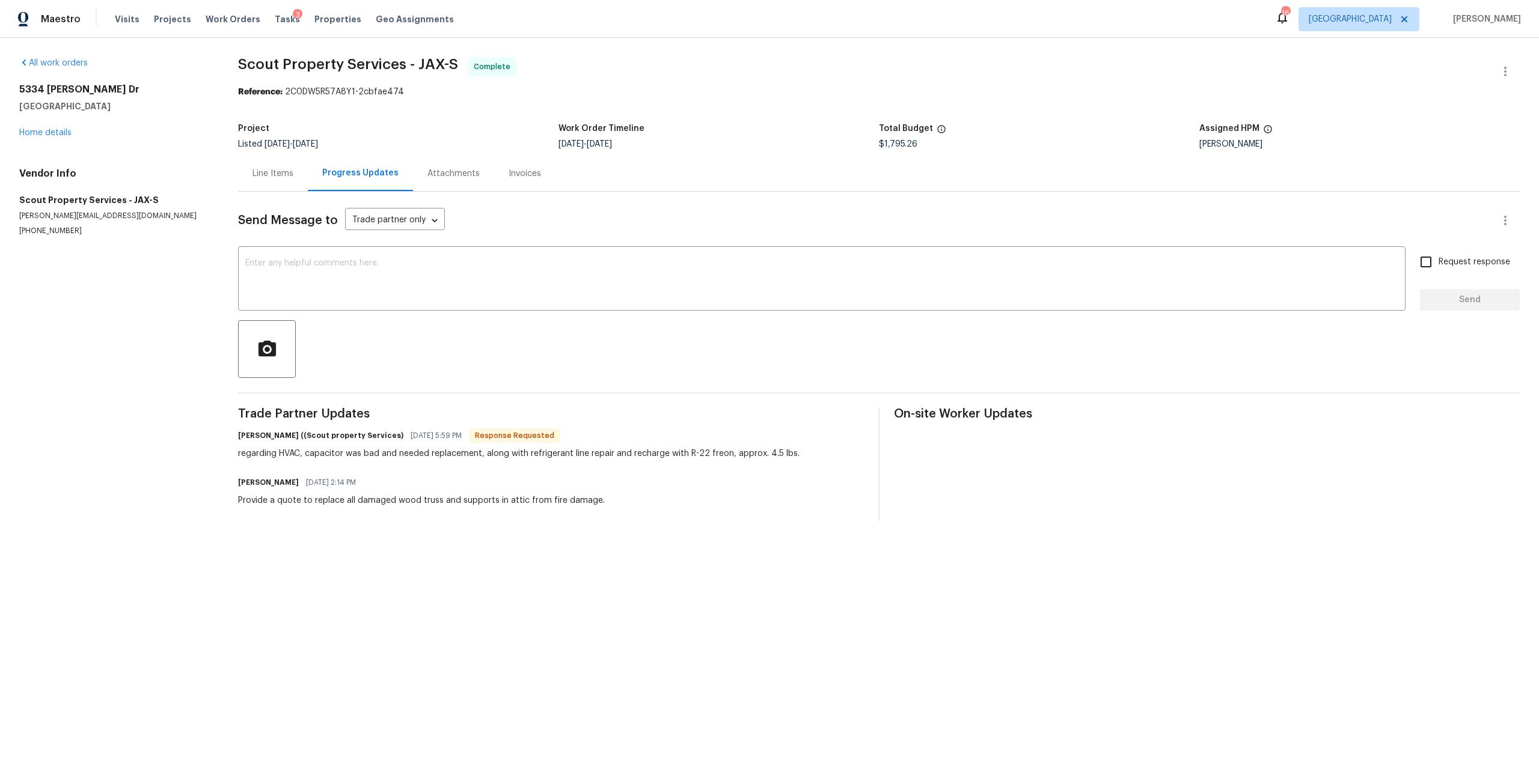
click at [266, 181] on div "Line Items" at bounding box center [273, 173] width 70 height 36
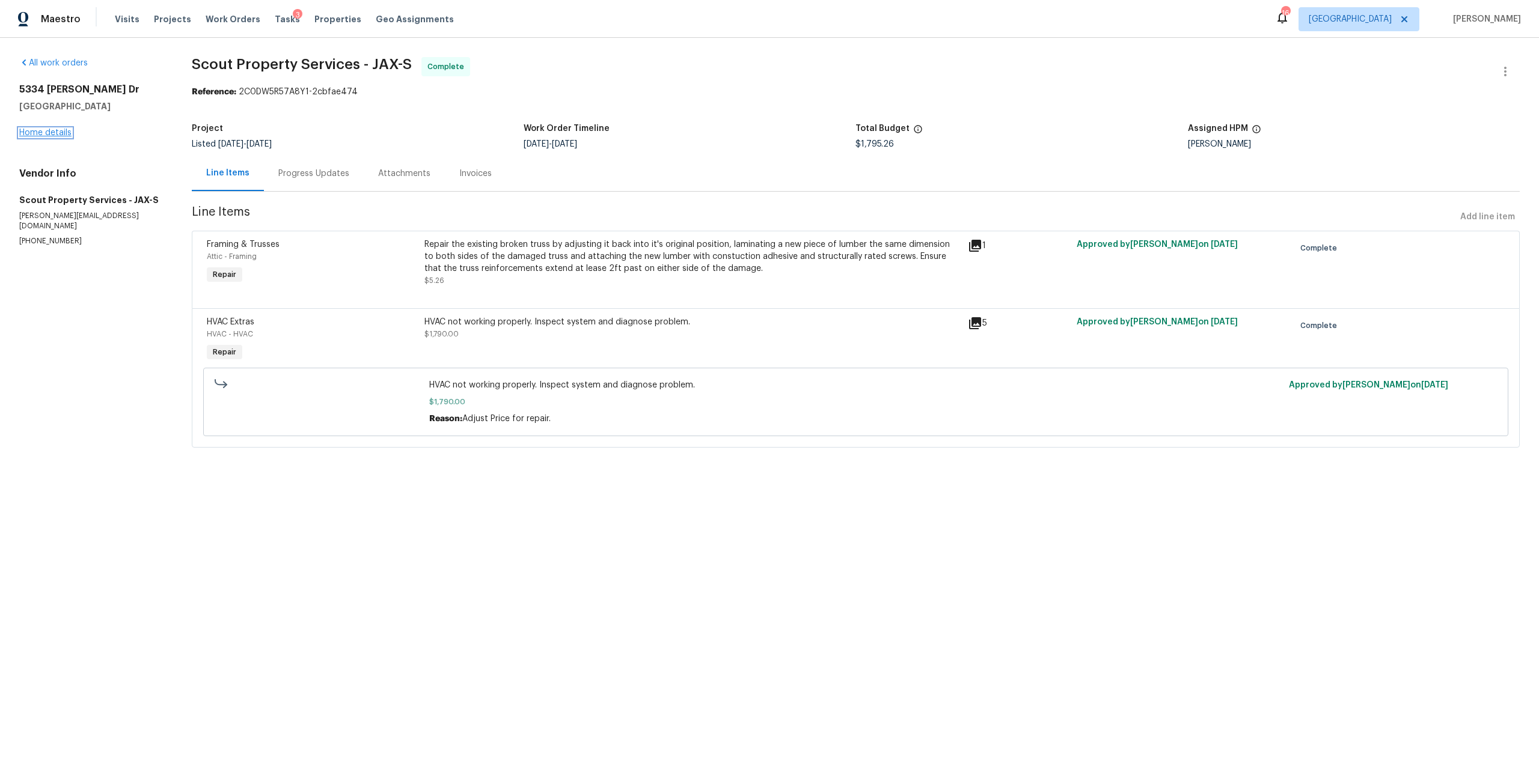
click at [36, 129] on link "Home details" at bounding box center [45, 132] width 52 height 9
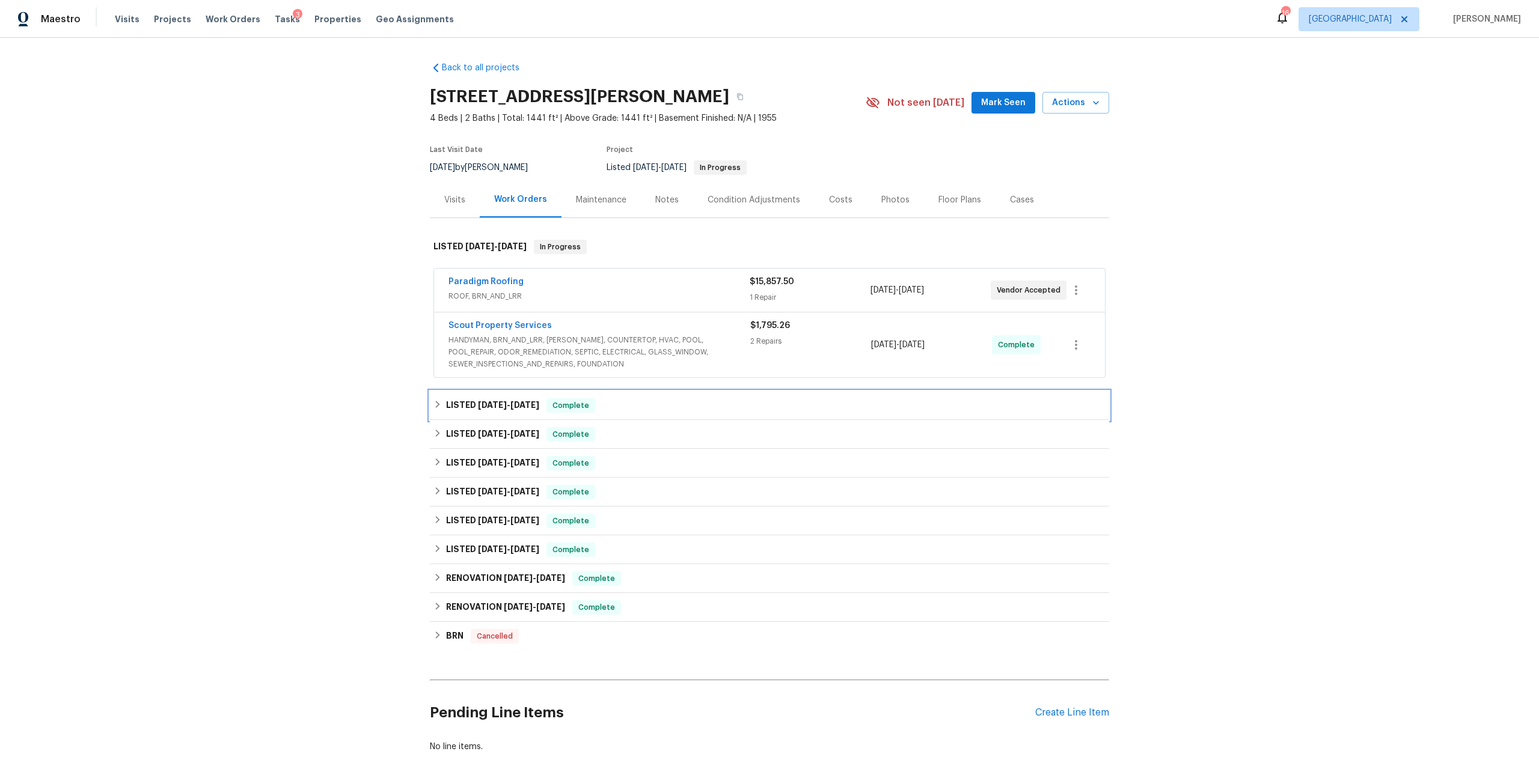
click at [491, 418] on div "LISTED 7/25/25 - 7/30/25 Complete" at bounding box center [770, 406] width 680 height 29
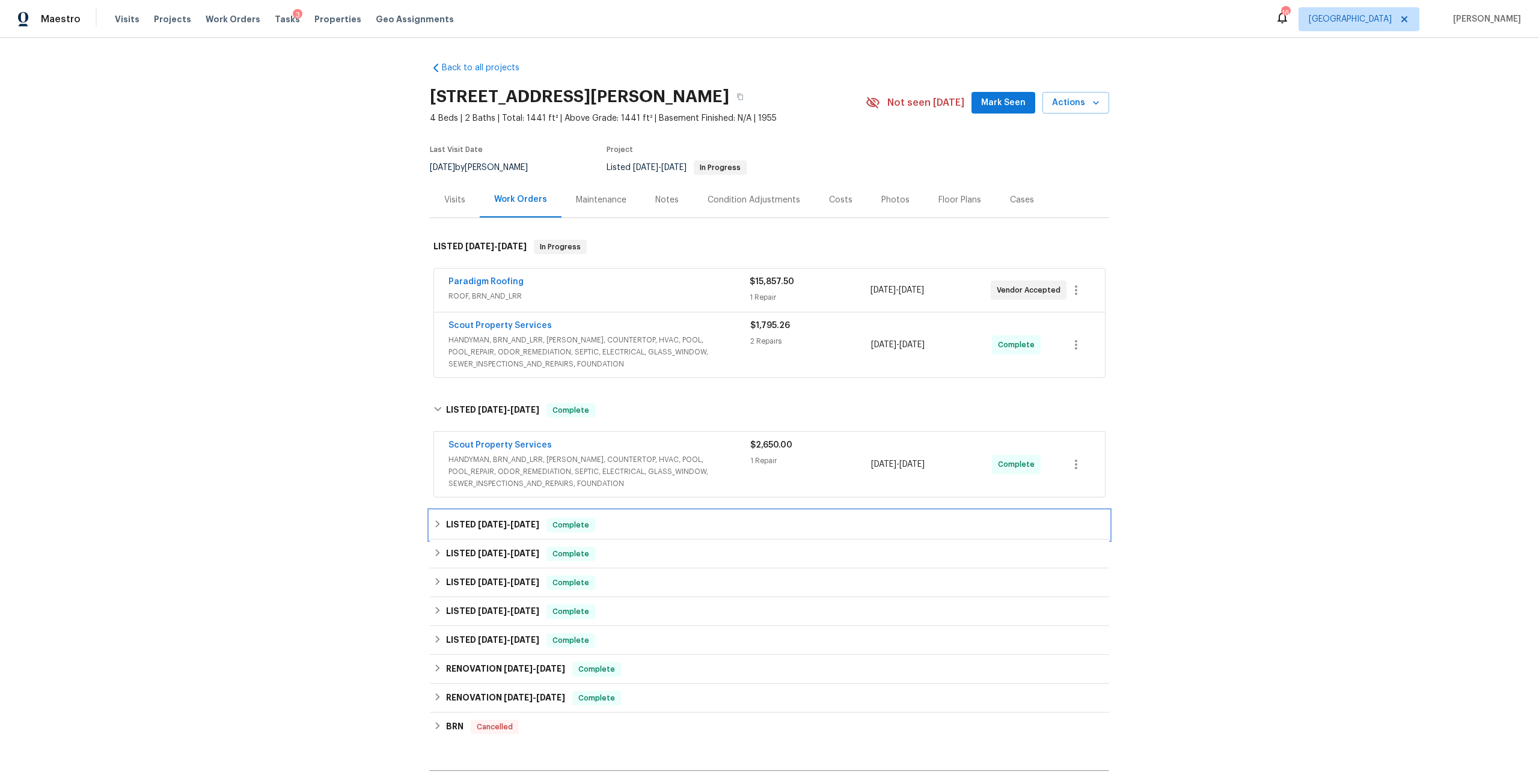
click at [527, 527] on span "5/2/25" at bounding box center [525, 524] width 29 height 9
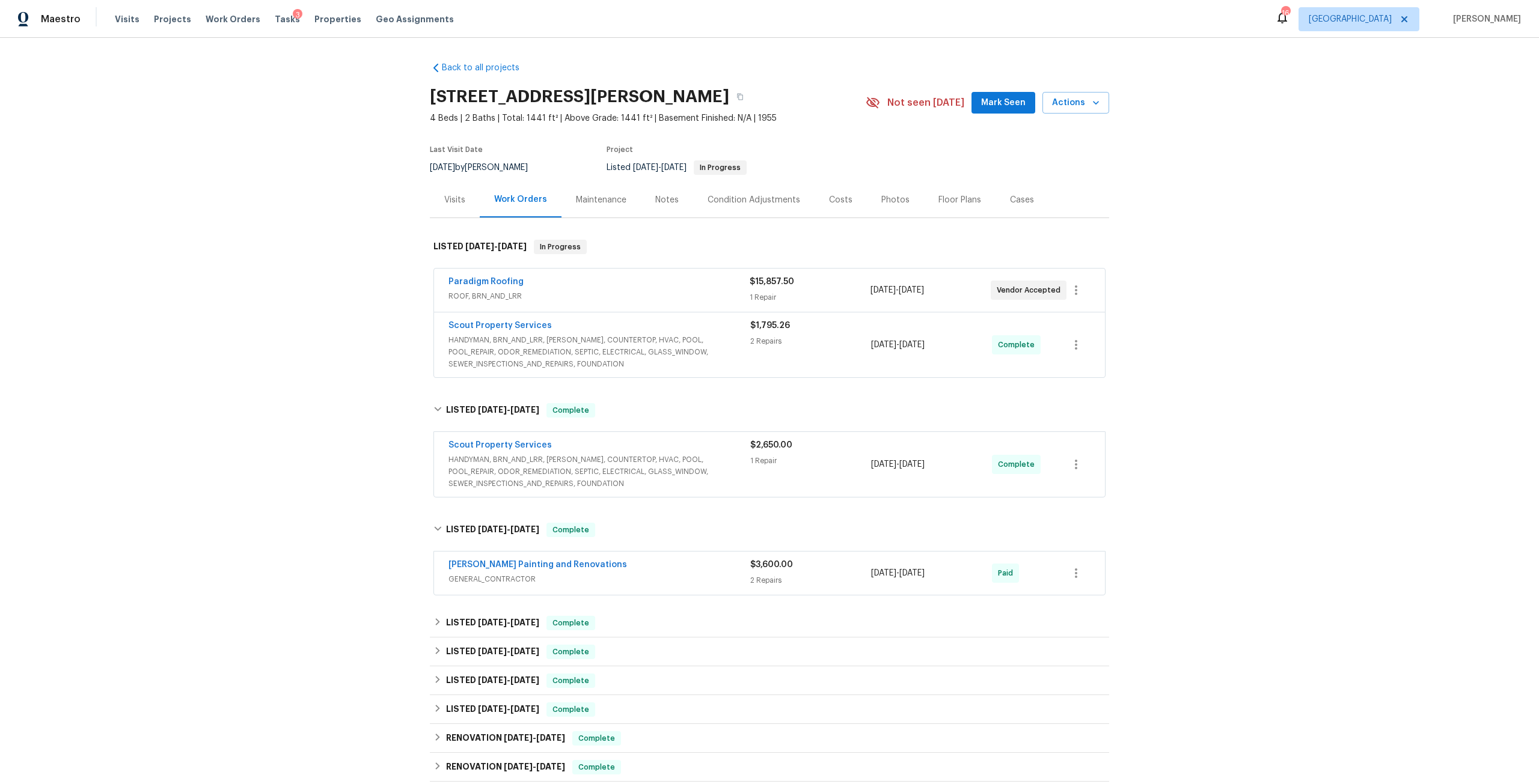
click at [498, 436] on div "Scout Property Services HANDYMAN, BRN_AND_LRR, WELLS, COUNTERTOP, HVAC, POOL, P…" at bounding box center [770, 464] width 671 height 65
click at [498, 447] on link "Scout Property Services" at bounding box center [500, 445] width 103 height 9
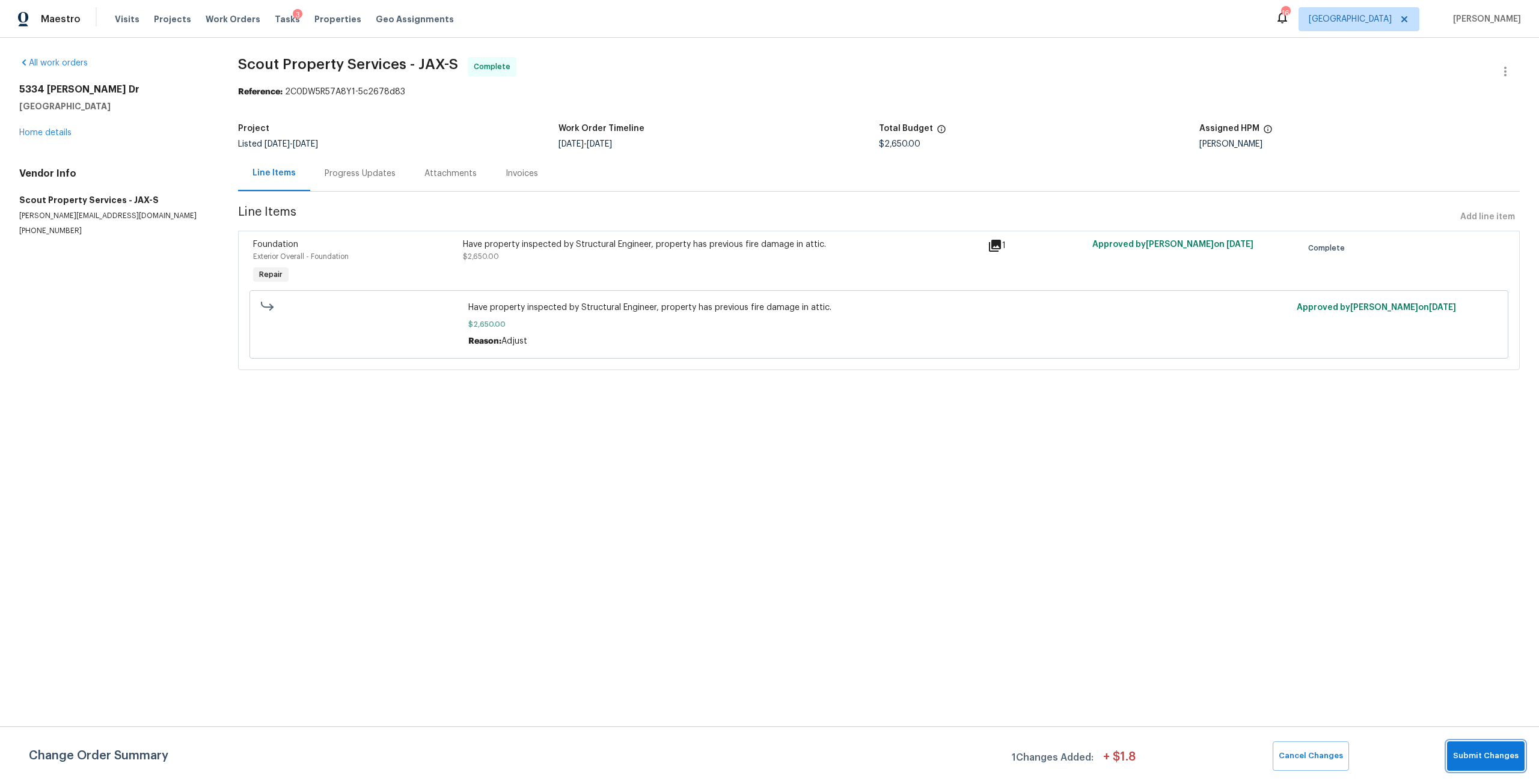
click at [1487, 745] on button "Submit Changes" at bounding box center [1486, 756] width 77 height 29
click at [47, 134] on link "Home details" at bounding box center [45, 132] width 52 height 9
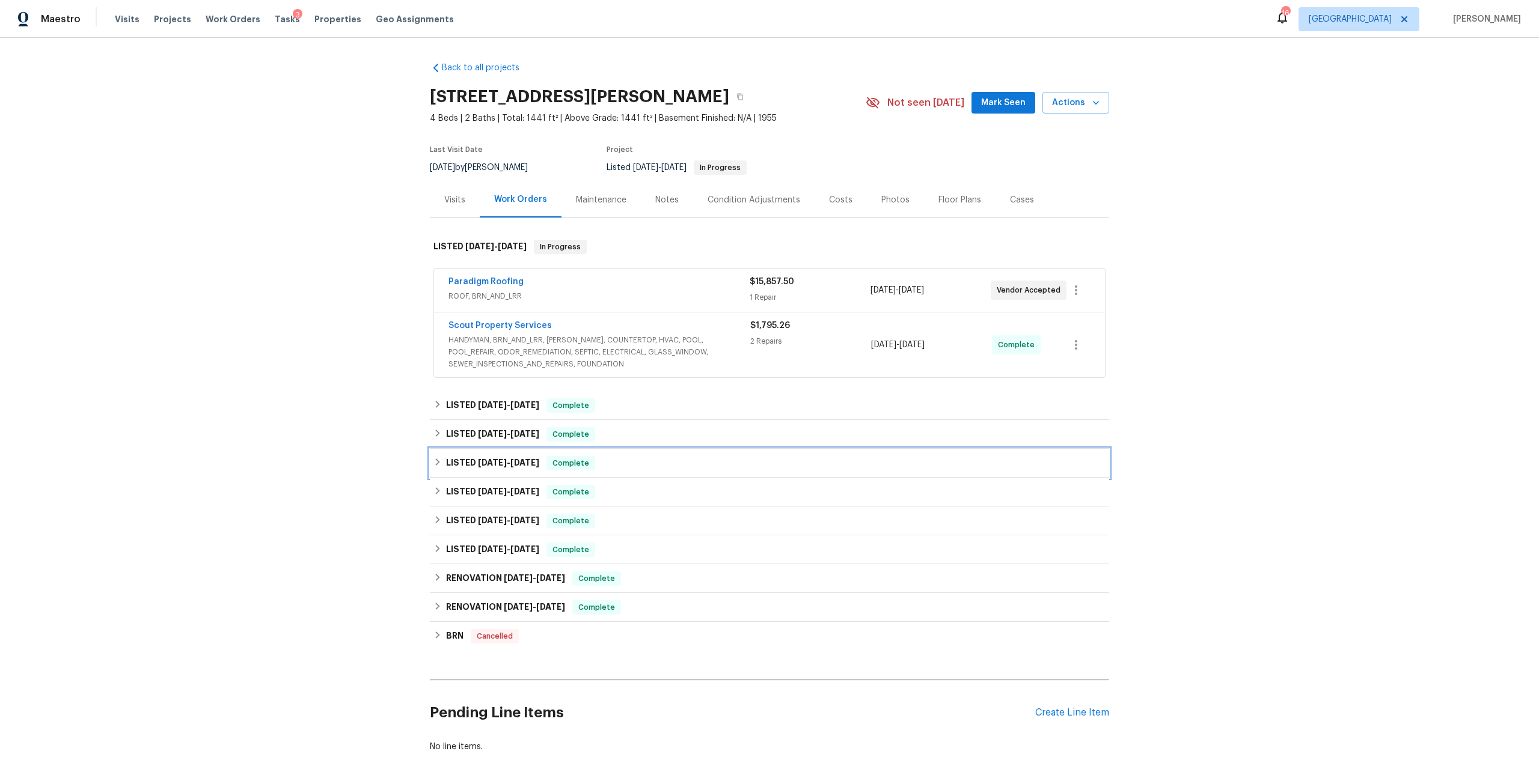
click at [529, 476] on div "LISTED 3/27/25 - 4/9/25 Complete" at bounding box center [770, 463] width 680 height 29
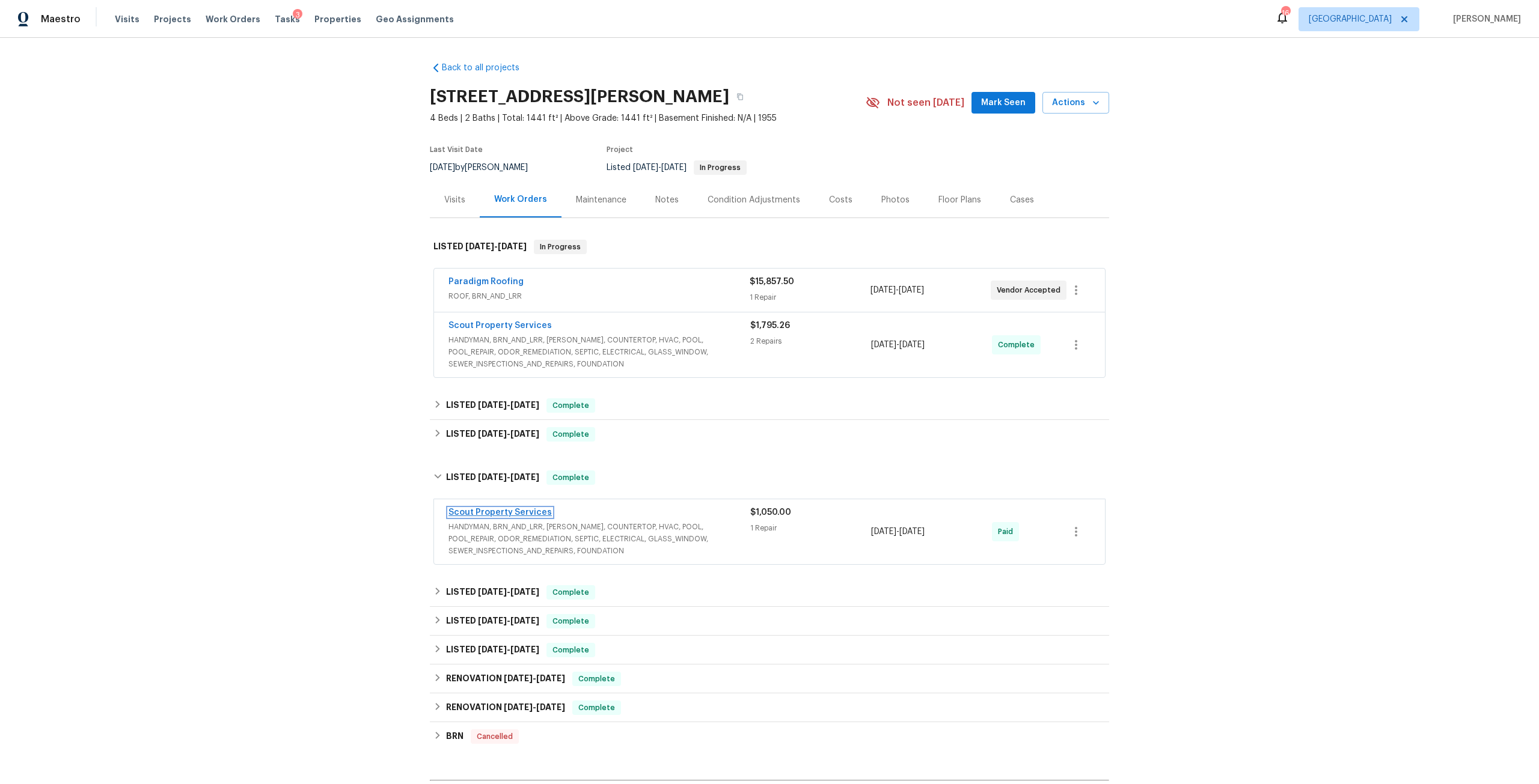
click at [523, 508] on link "Scout Property Services" at bounding box center [500, 512] width 103 height 9
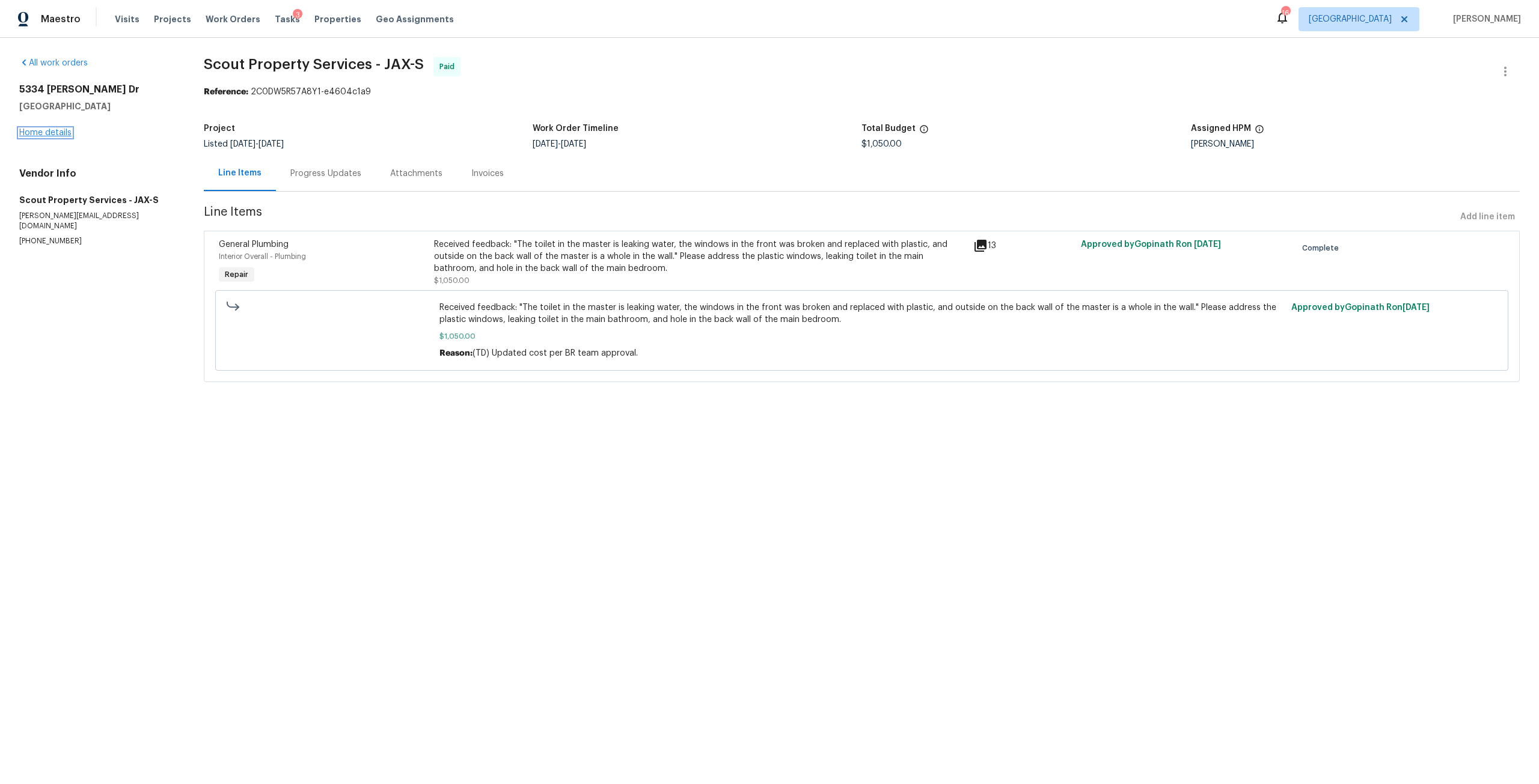
click at [50, 129] on link "Home details" at bounding box center [45, 132] width 52 height 9
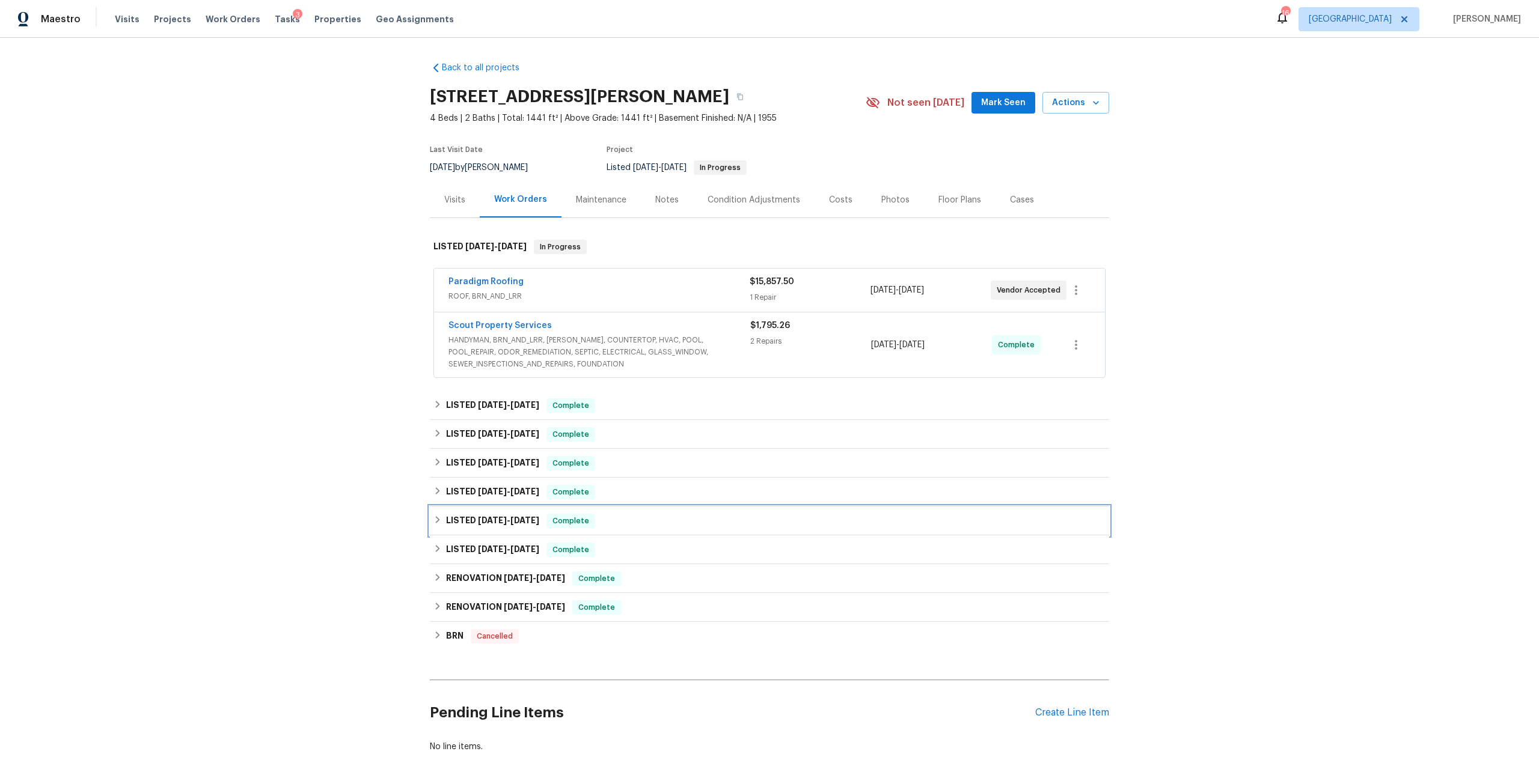
click at [518, 517] on span "10/7/24" at bounding box center [525, 520] width 29 height 9
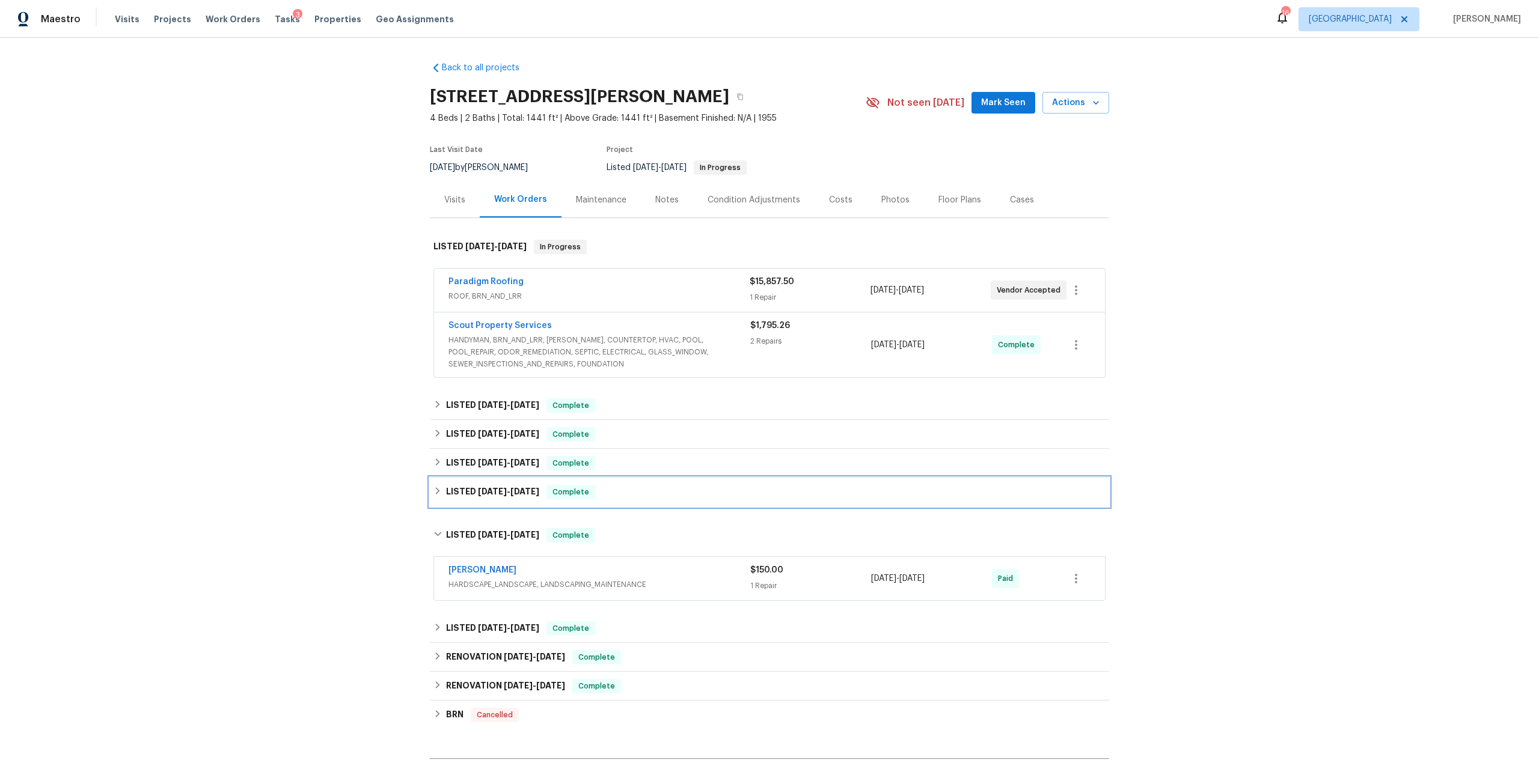
click at [524, 490] on span "2/12/25" at bounding box center [525, 491] width 29 height 9
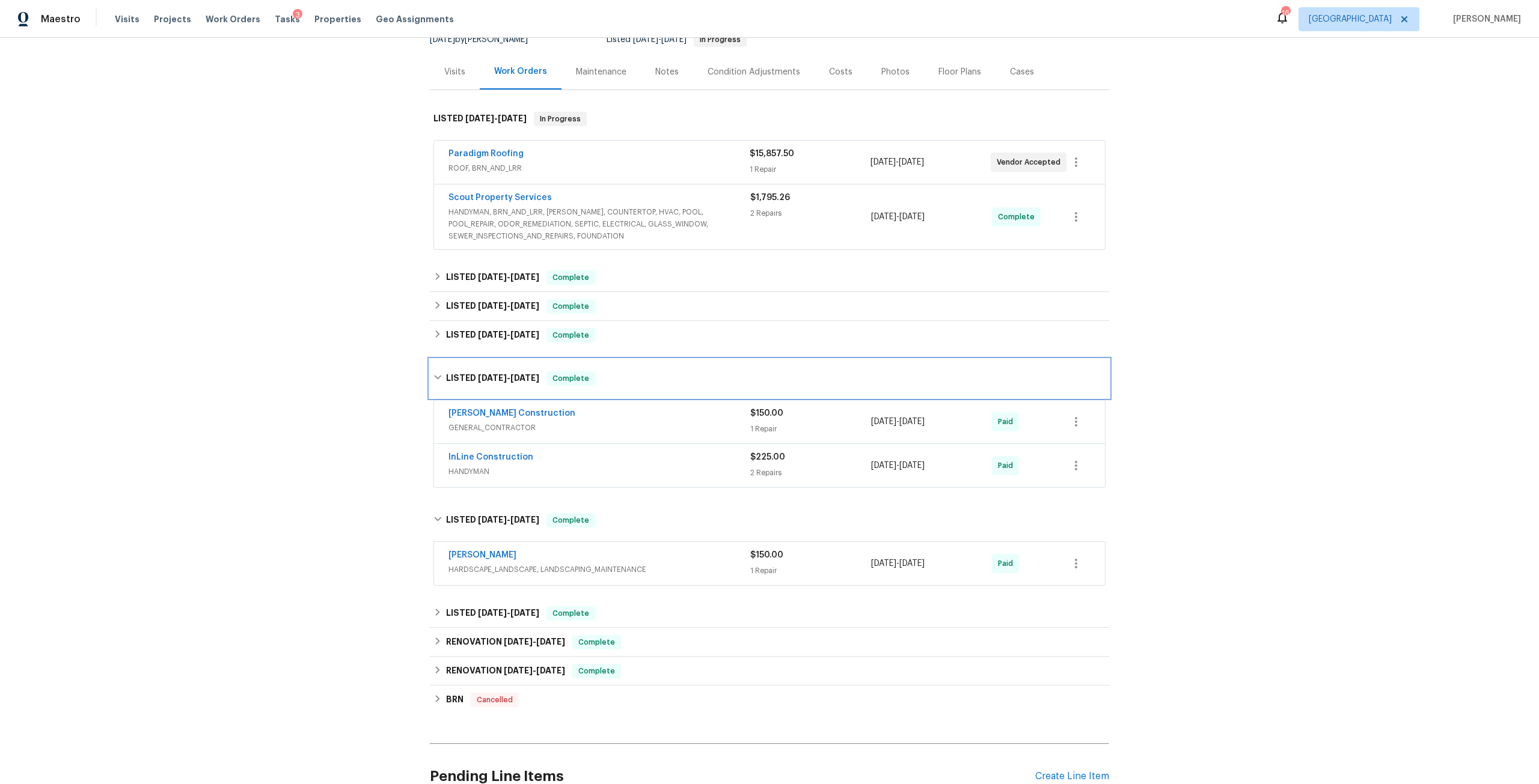
scroll to position [181, 0]
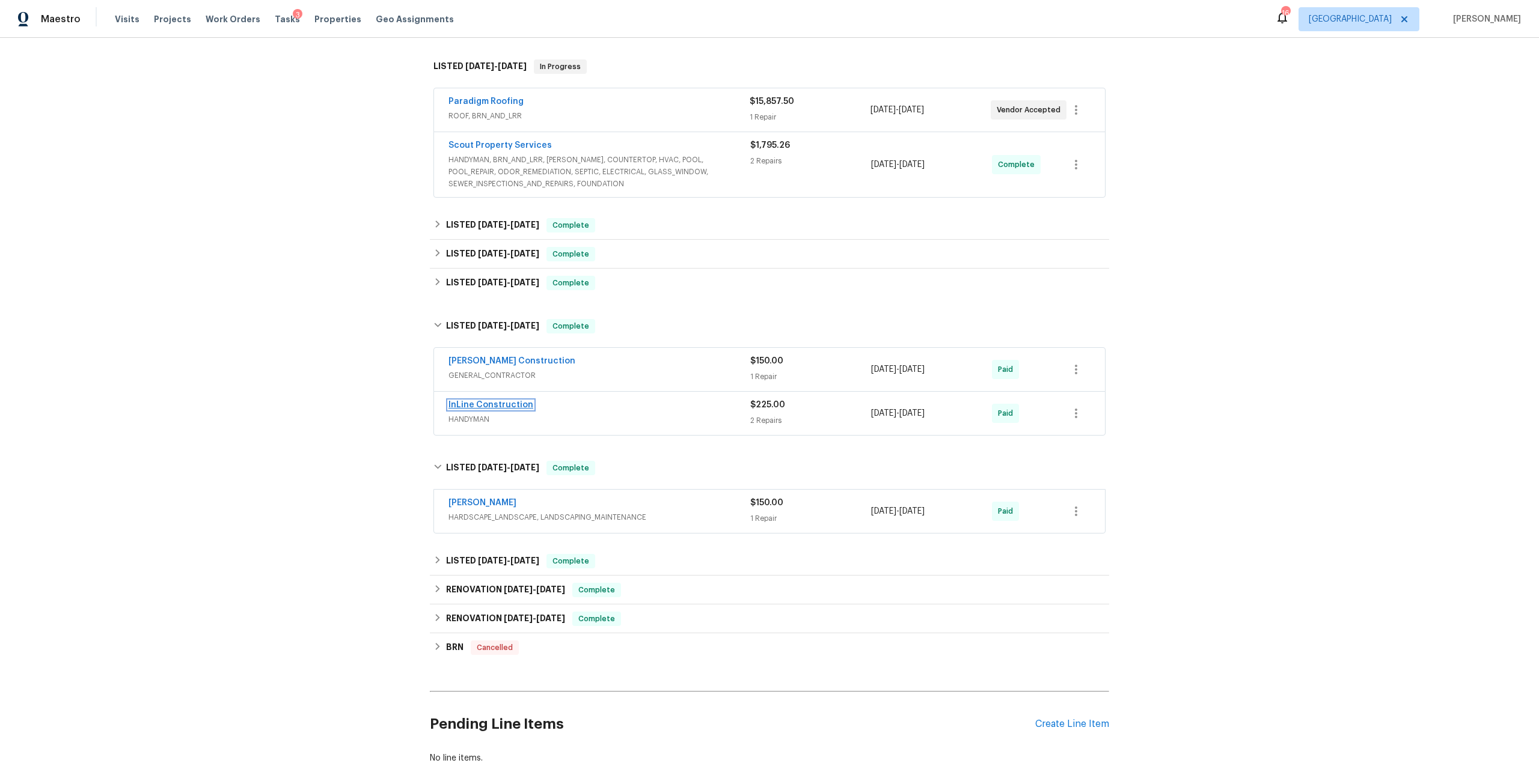
click at [502, 406] on link "InLine Construction" at bounding box center [491, 405] width 85 height 9
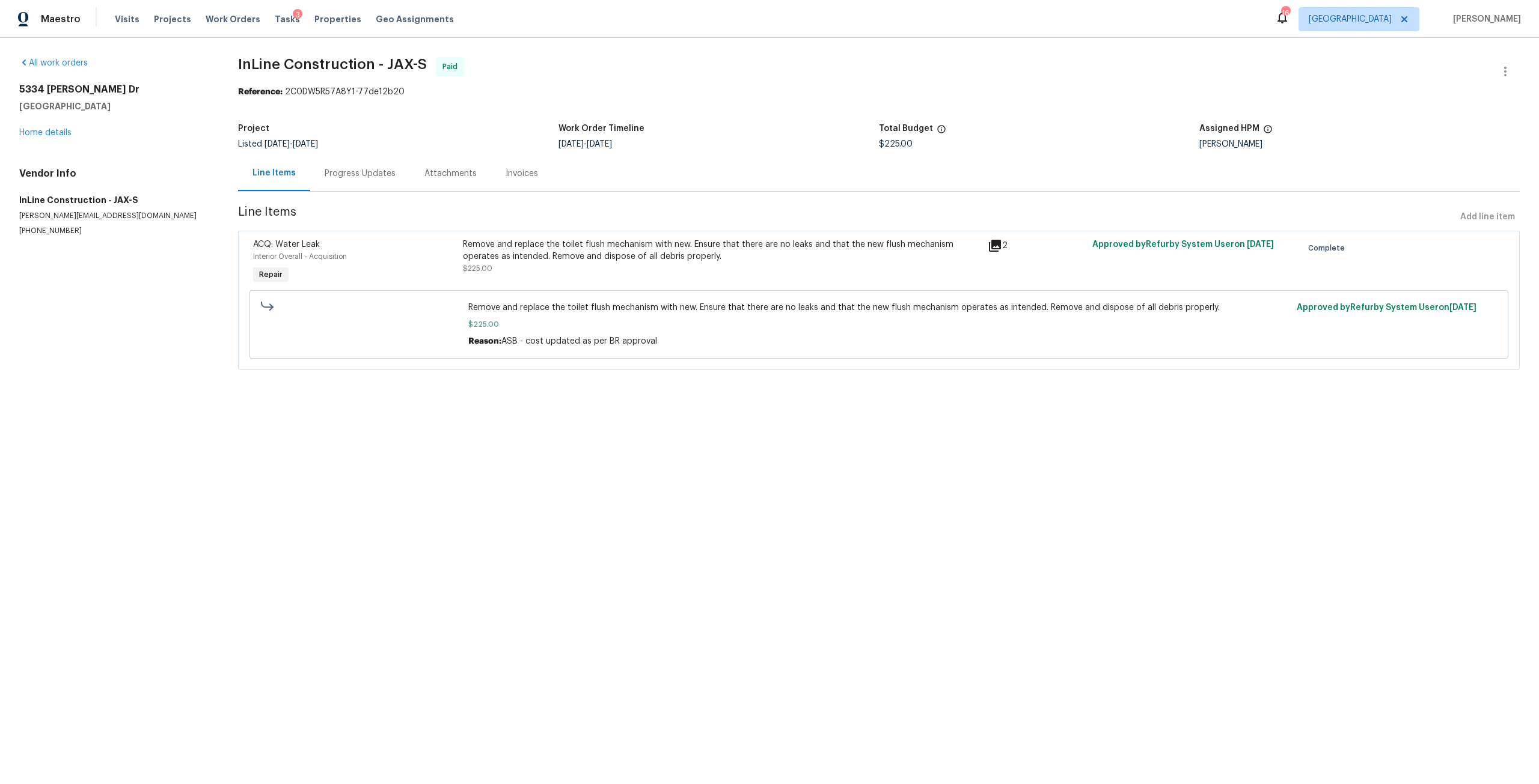
click at [56, 137] on div "5334 Mays Dr Jacksonville, FL 32209 Home details" at bounding box center [114, 110] width 189 height 55
click at [64, 135] on link "Home details" at bounding box center [45, 132] width 52 height 9
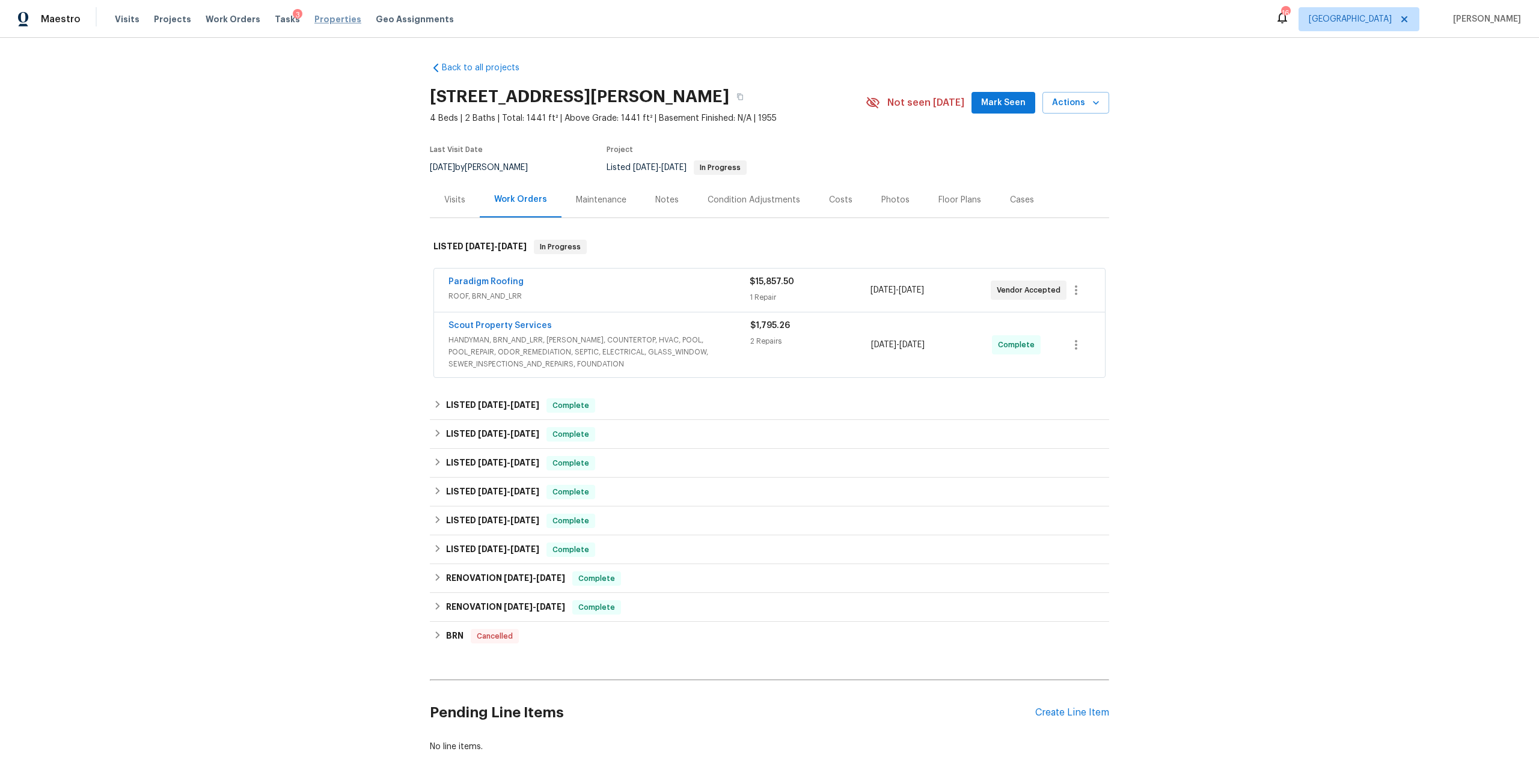
click at [338, 16] on span "Properties" at bounding box center [337, 19] width 46 height 12
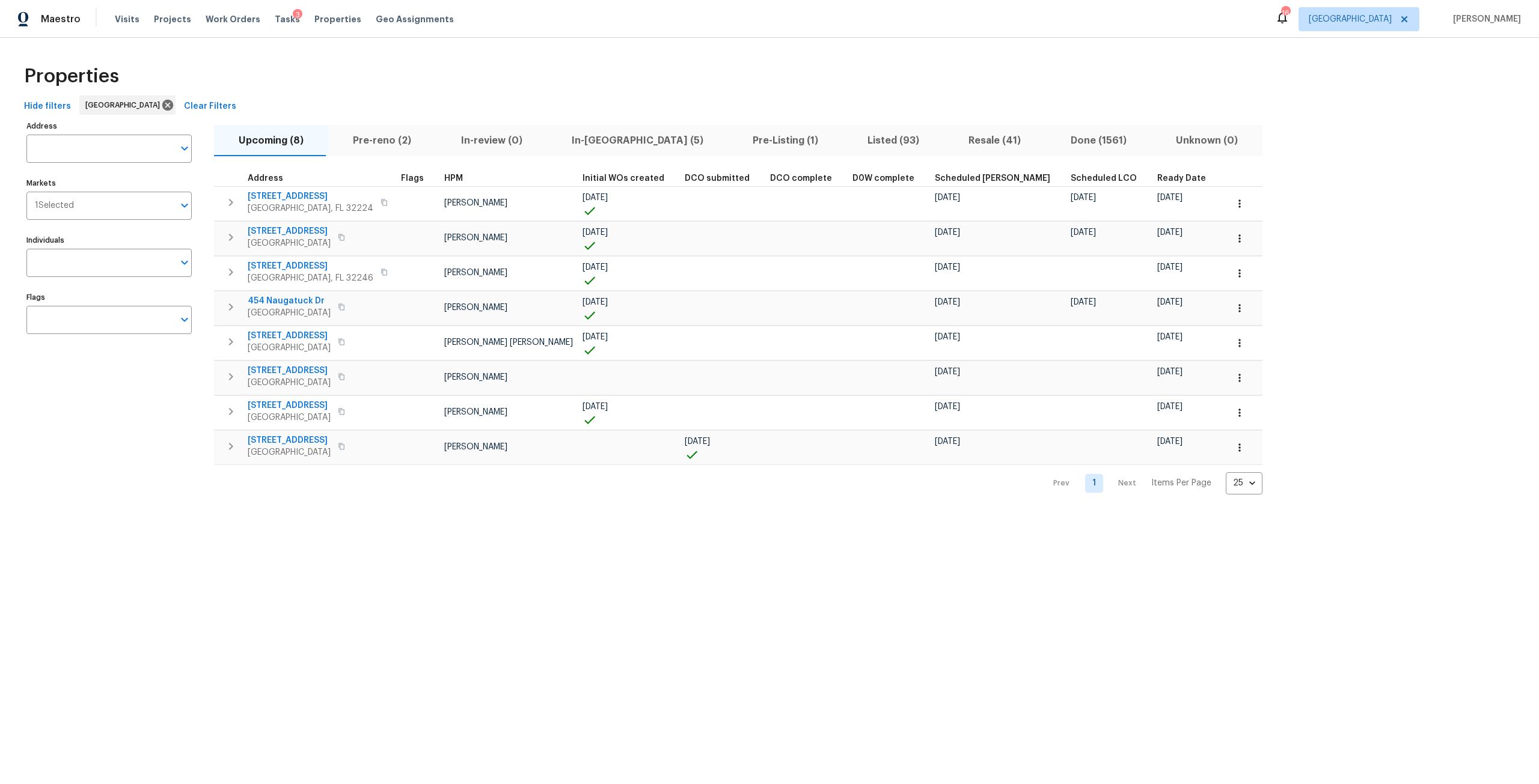
click at [560, 139] on span "In-reno (5)" at bounding box center [637, 140] width 166 height 16
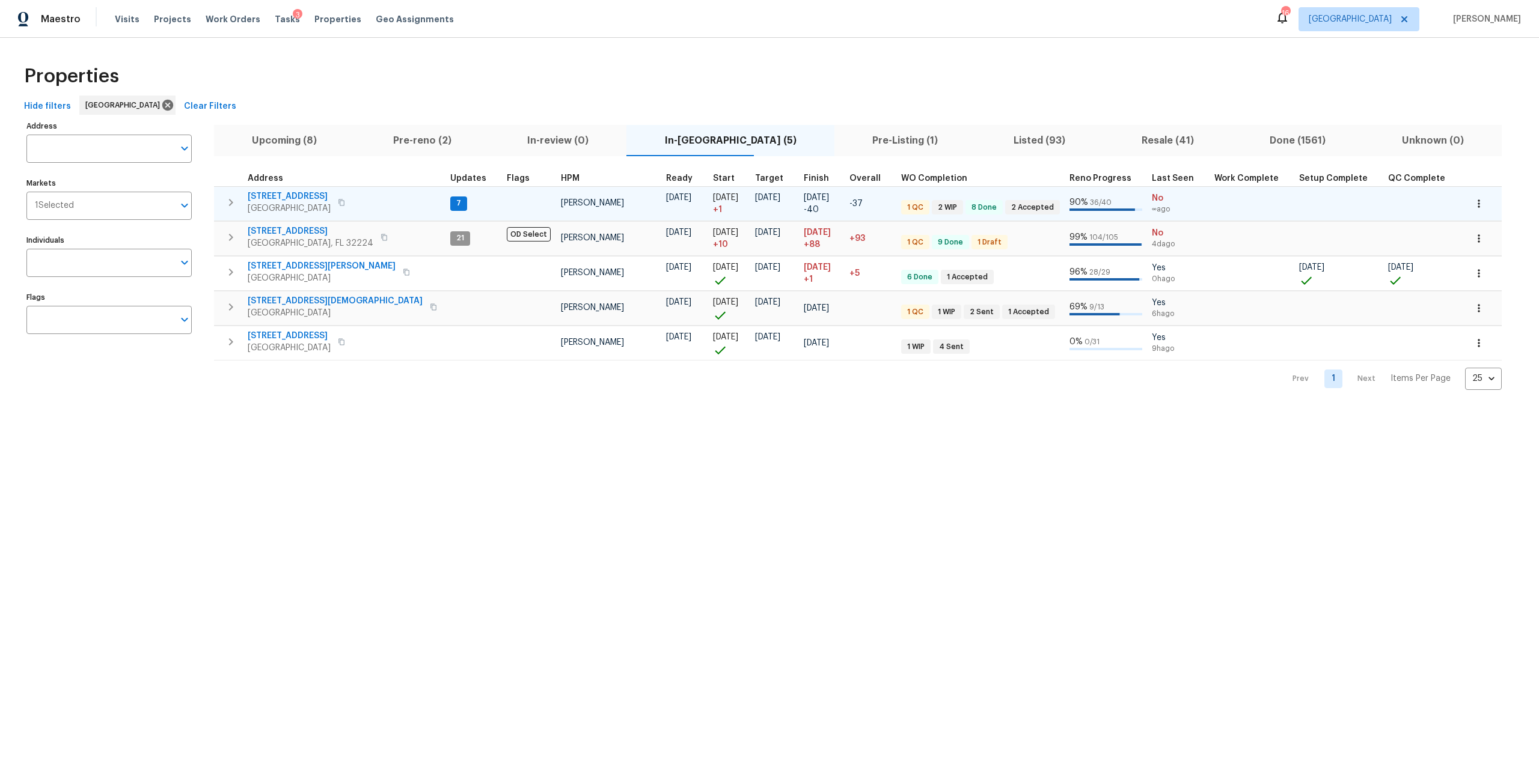
click at [345, 201] on icon "button" at bounding box center [340, 202] width 7 height 7
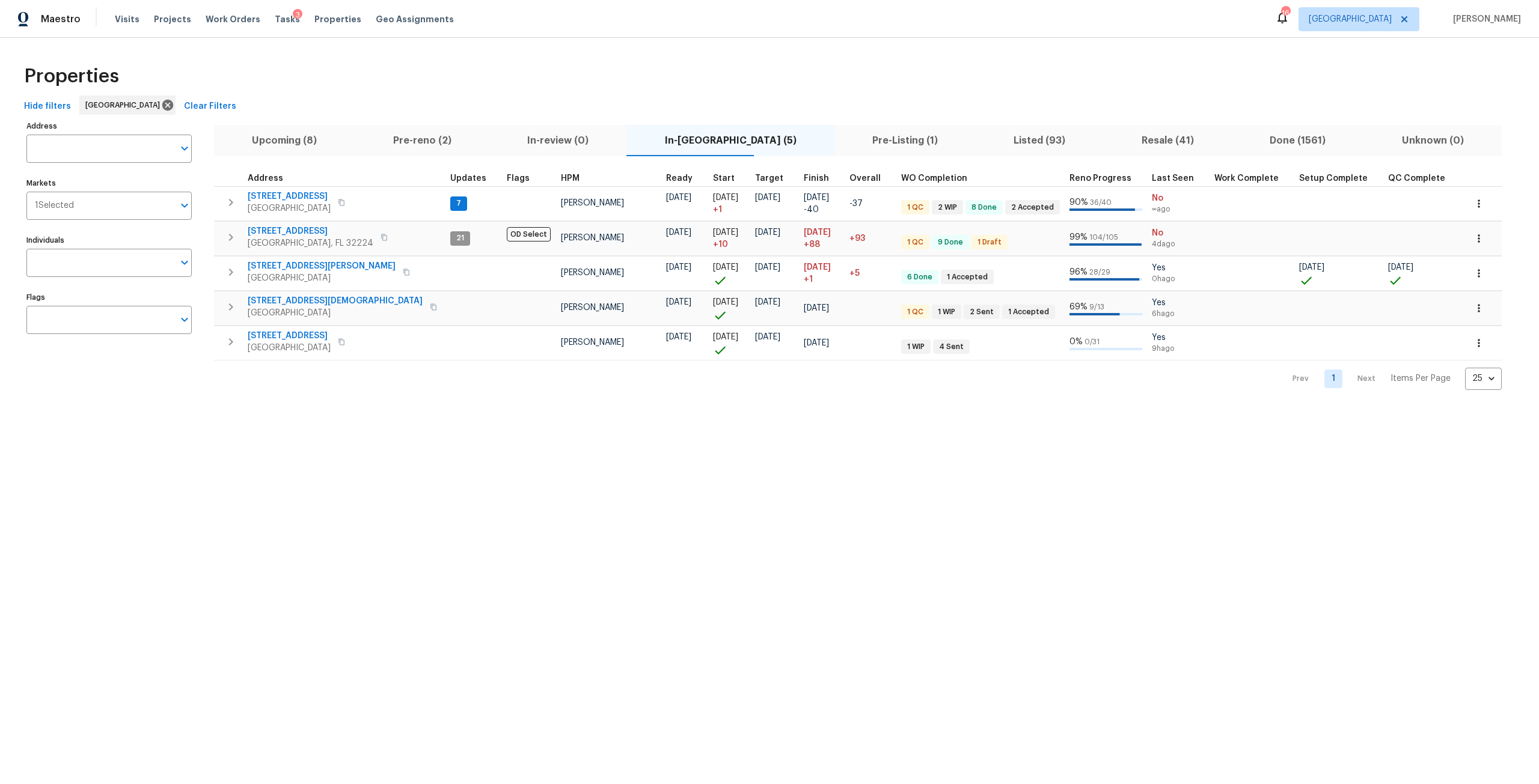
click at [397, 134] on span "Pre-reno (2)" at bounding box center [421, 140] width 120 height 16
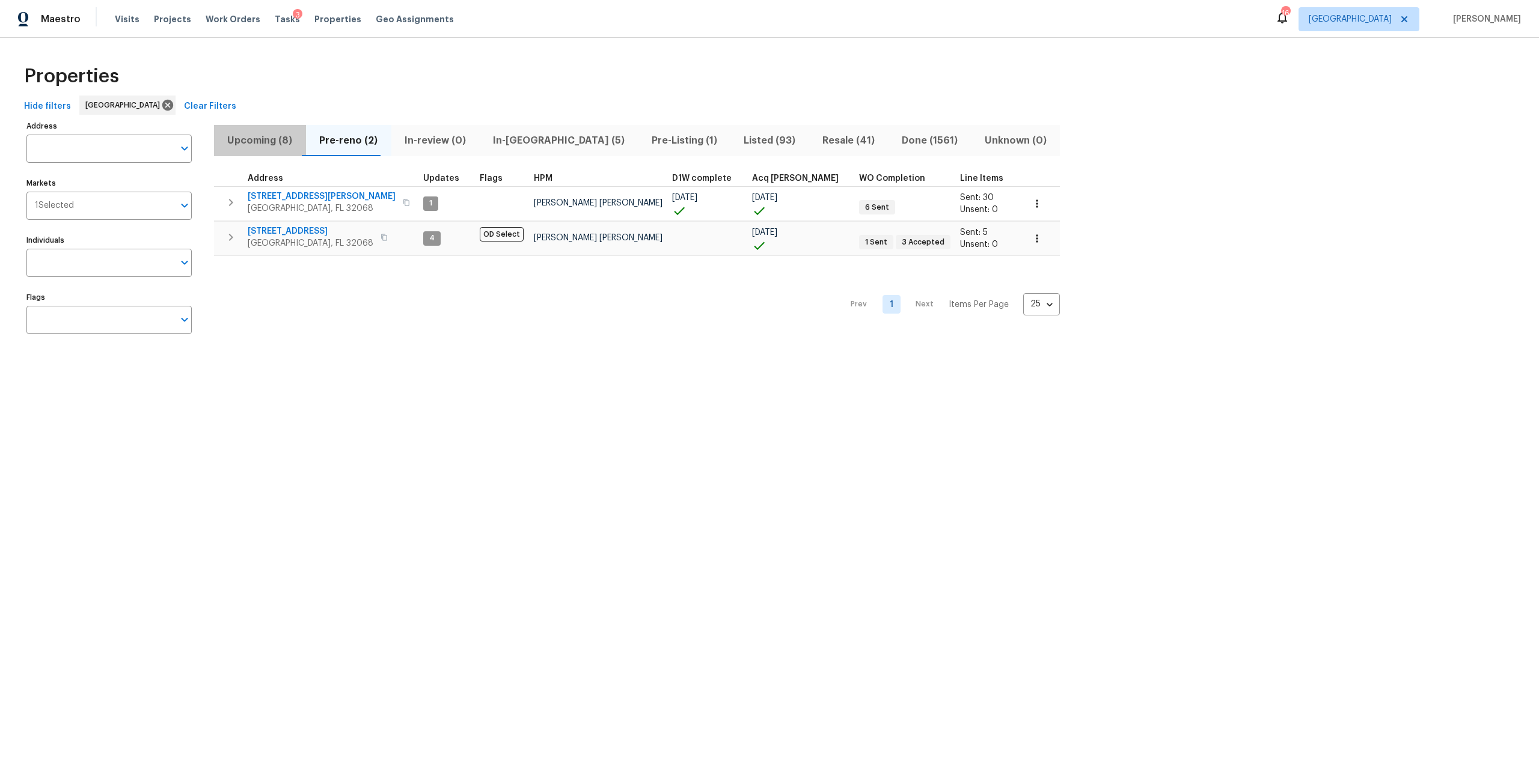
click at [267, 136] on span "Upcoming (8)" at bounding box center [260, 140] width 77 height 16
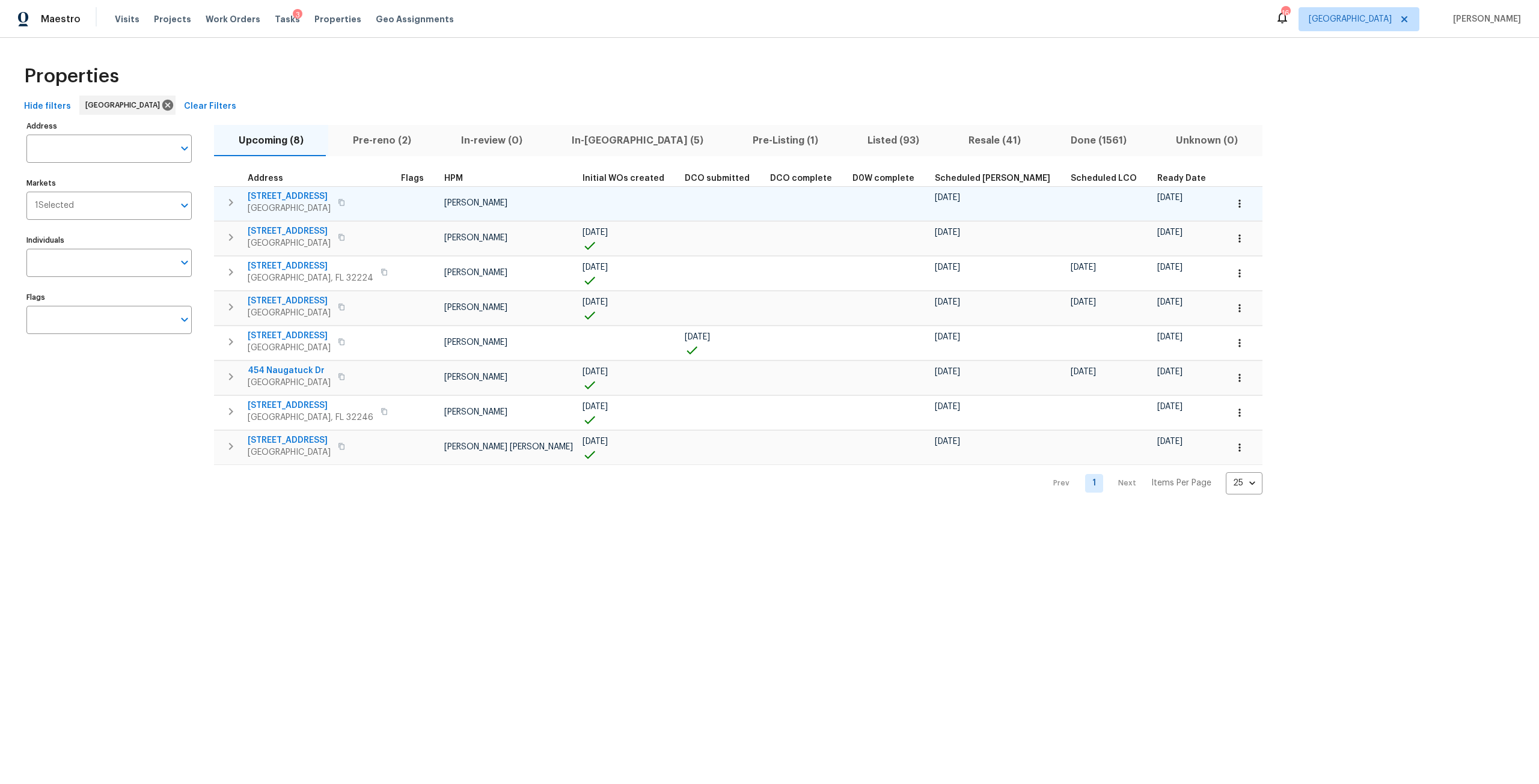
click at [344, 201] on icon "button" at bounding box center [341, 202] width 6 height 7
click at [346, 242] on button "button" at bounding box center [341, 237] width 15 height 16
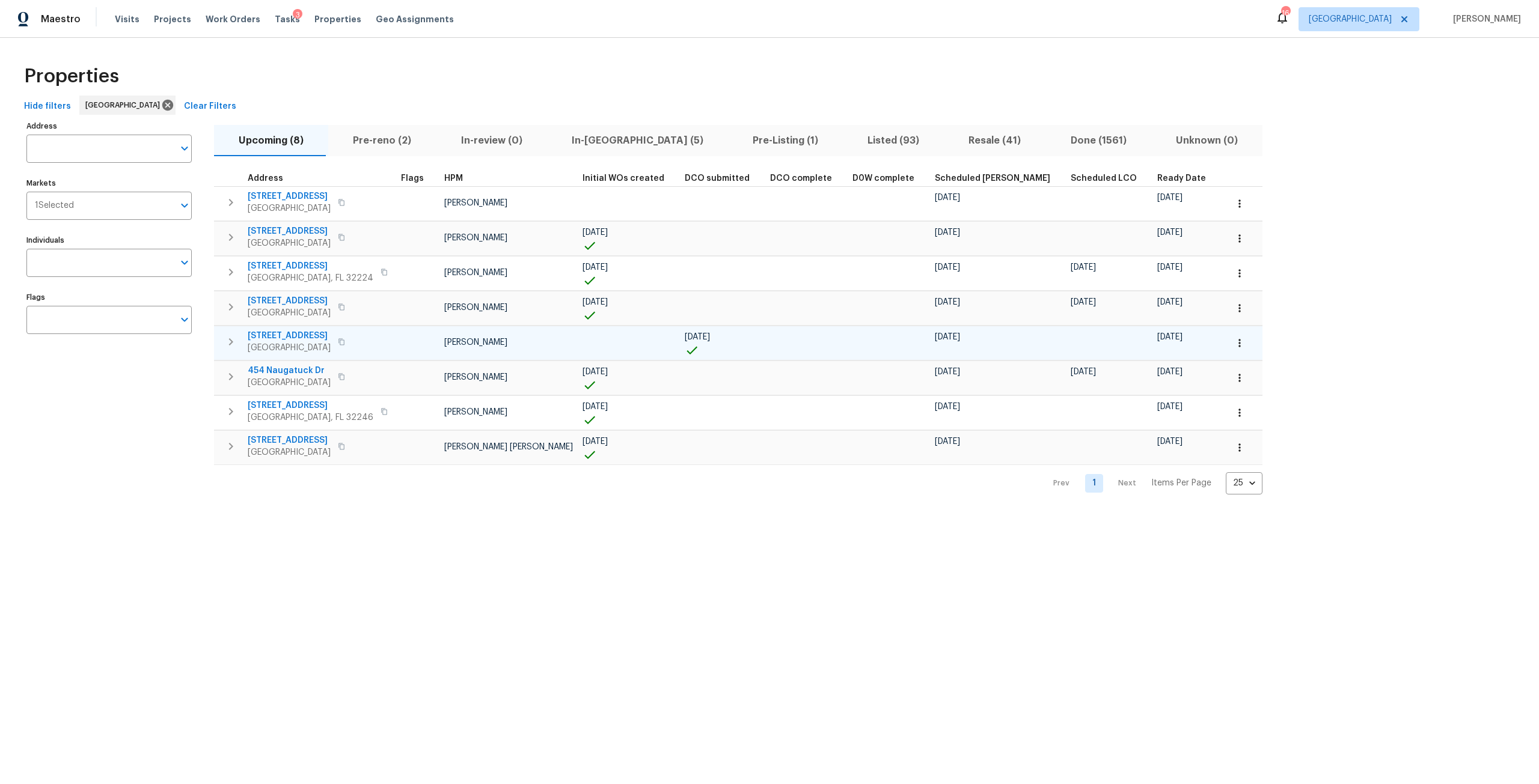
click at [344, 342] on icon "button" at bounding box center [340, 341] width 7 height 7
click at [223, 446] on icon "button" at bounding box center [230, 447] width 15 height 15
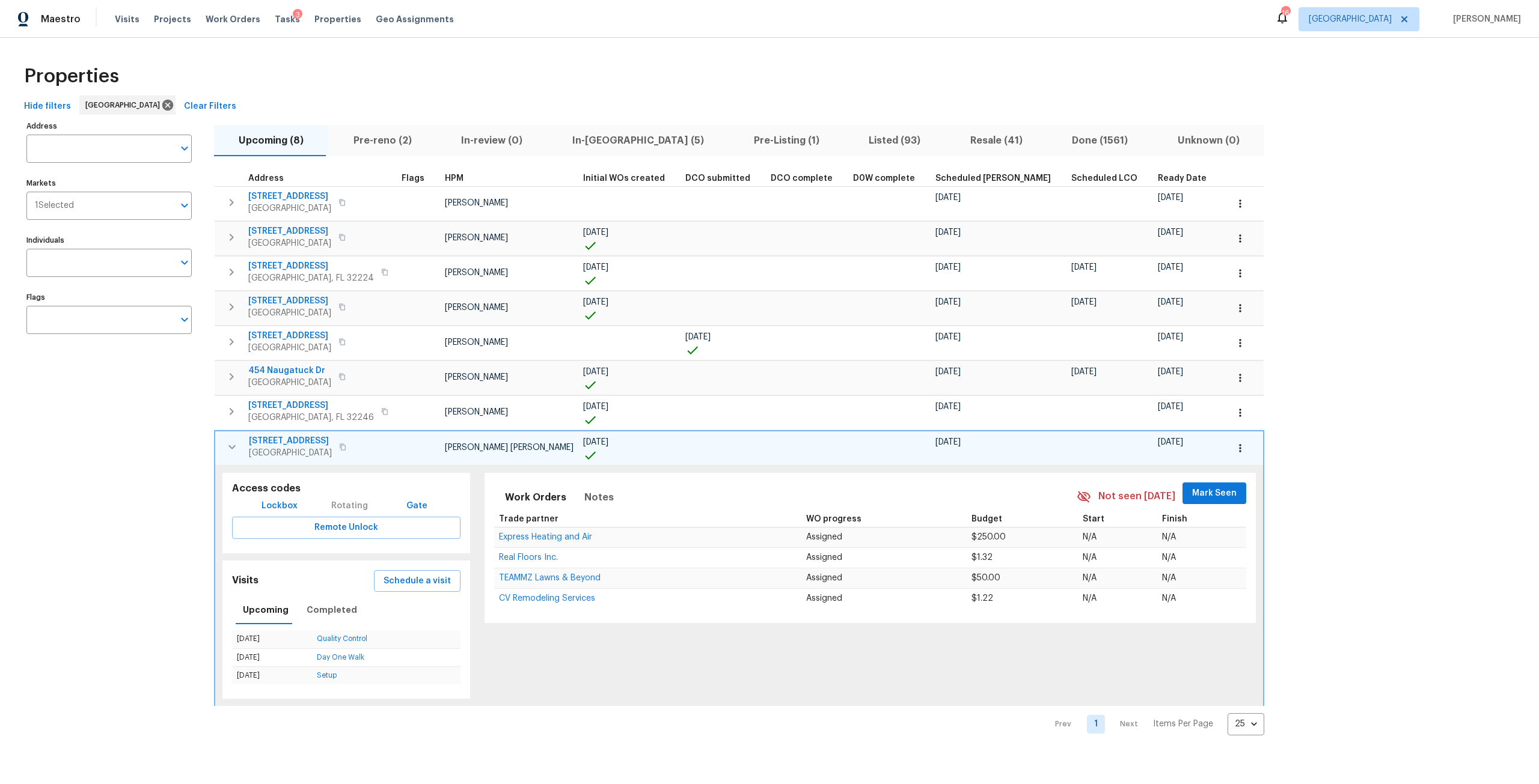
click at [1158, 180] on span "Ready Date" at bounding box center [1182, 178] width 48 height 9
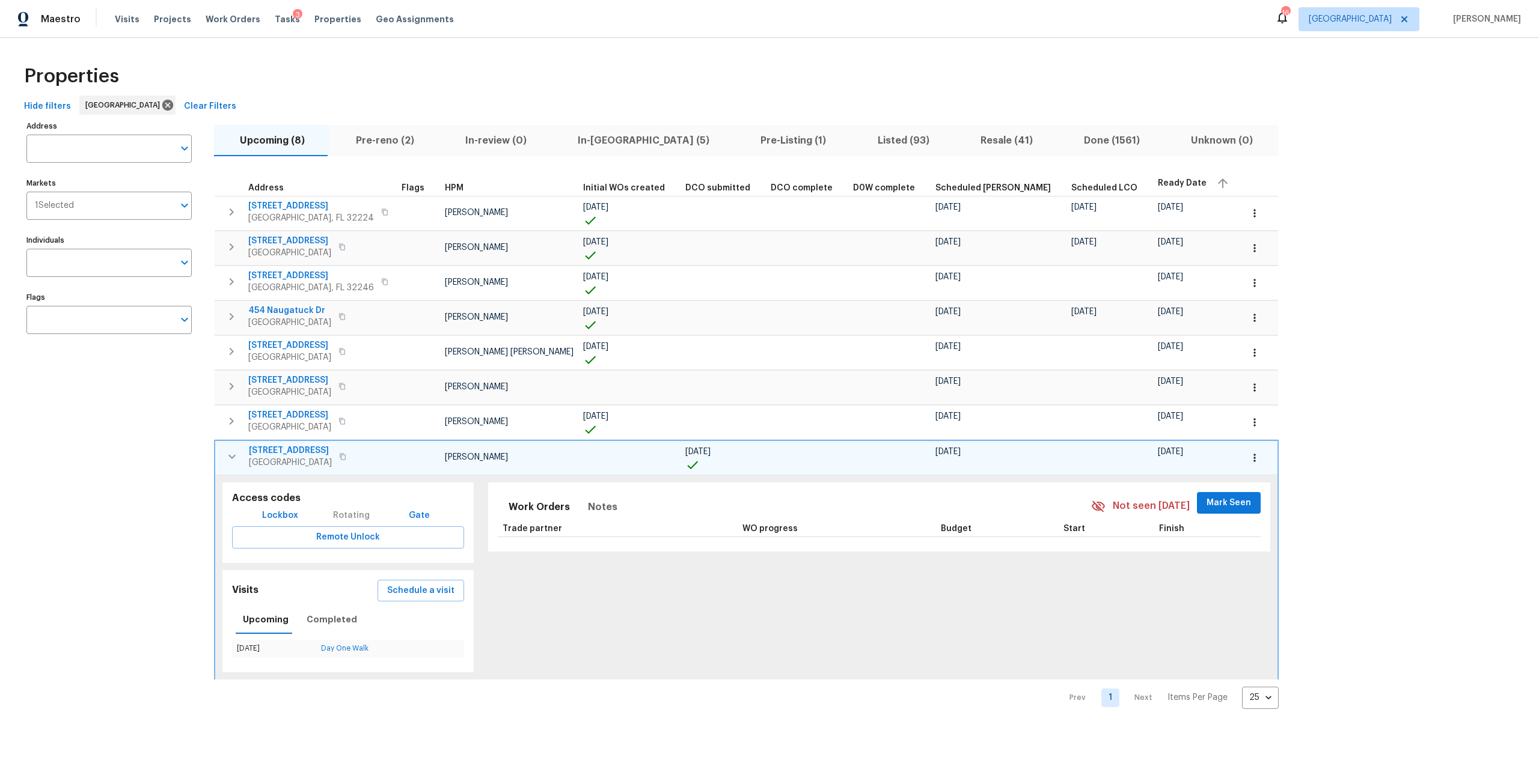
click at [1291, 376] on div "Address Address Markets 1 Selected Markets Individuals Individuals Flags Flags …" at bounding box center [770, 414] width 1500 height 592
click at [344, 136] on span "Pre-reno (2)" at bounding box center [385, 140] width 95 height 16
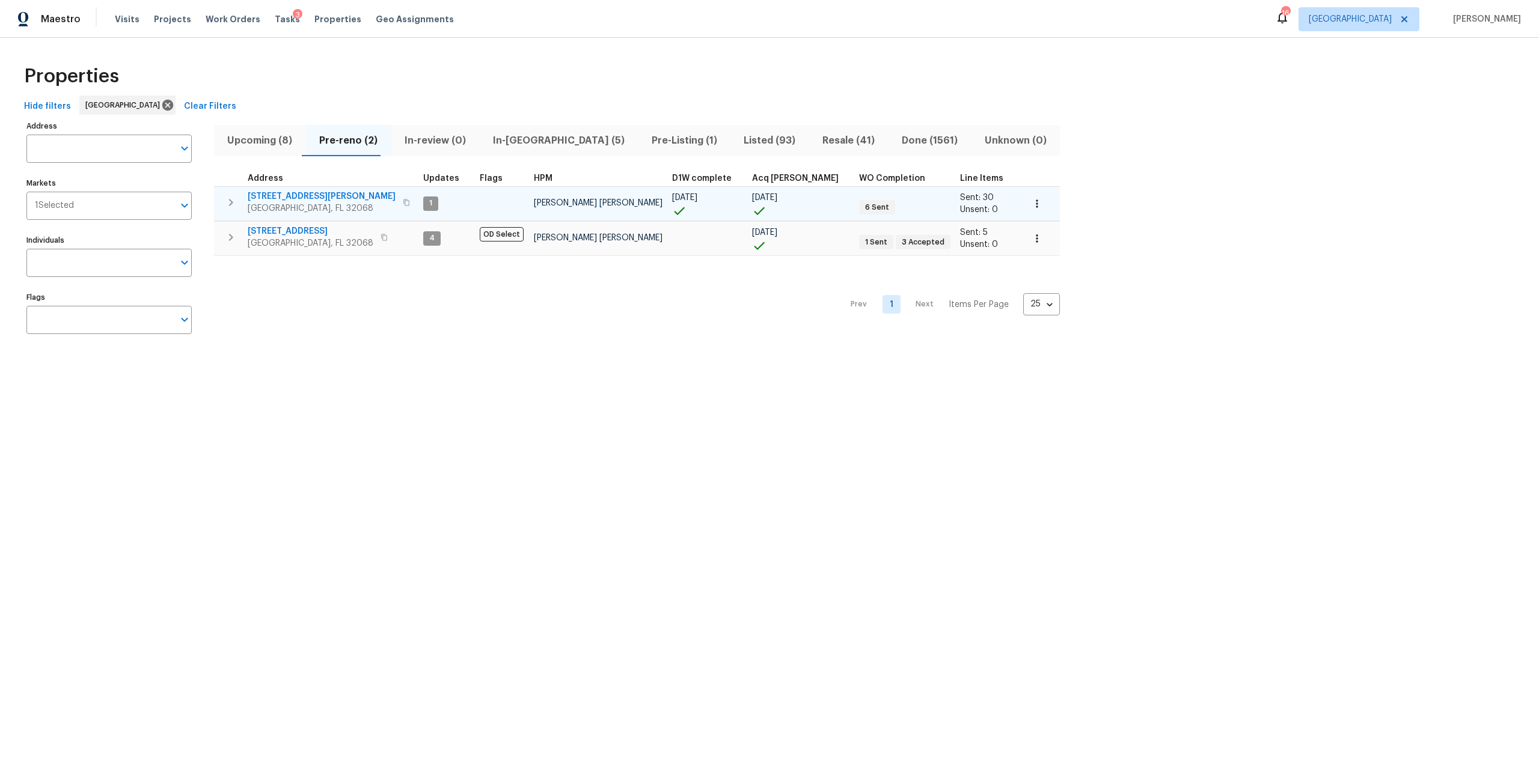
click at [1031, 209] on icon "button" at bounding box center [1036, 204] width 12 height 12
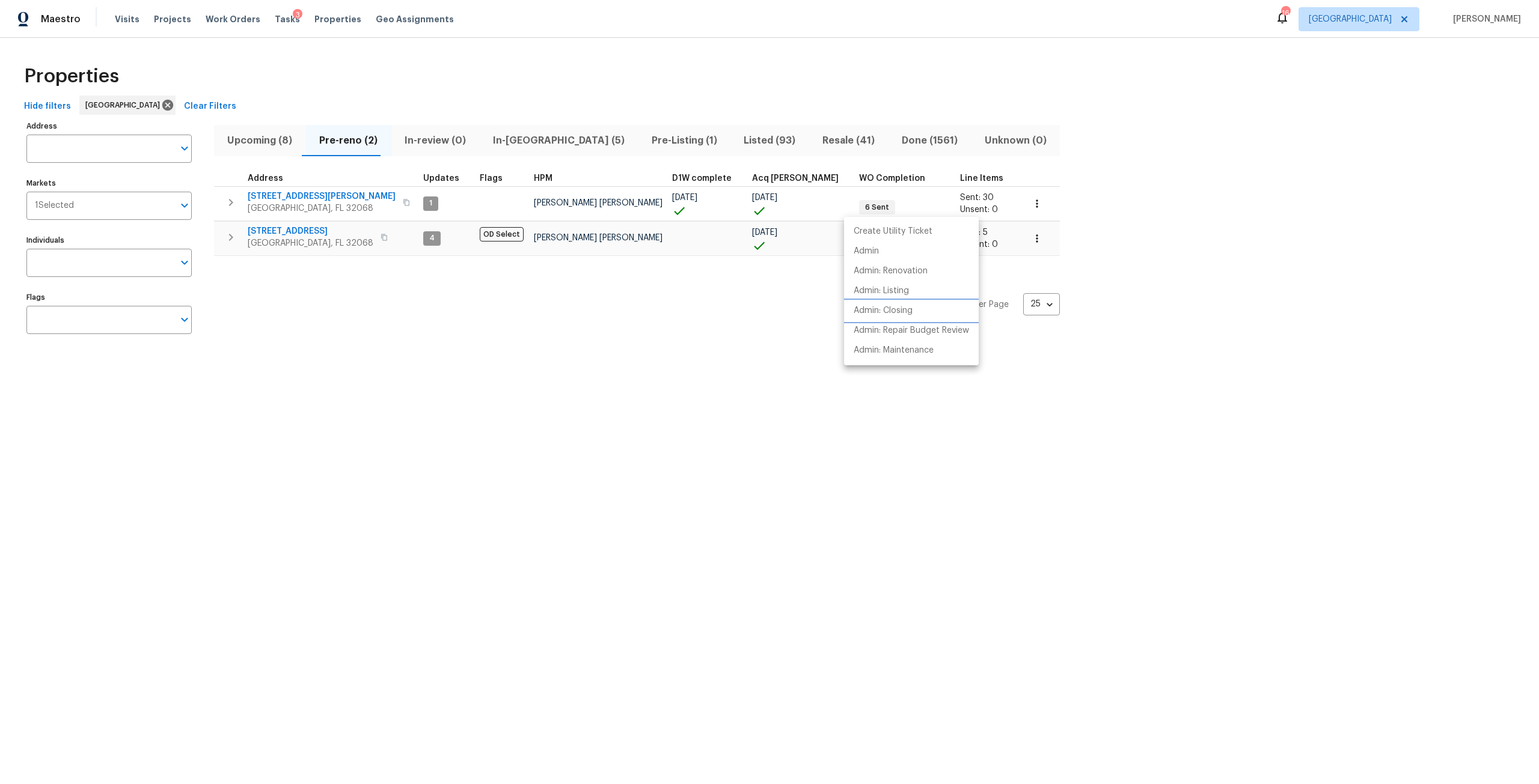
click at [909, 305] on p "Admin: Closing" at bounding box center [883, 310] width 59 height 13
click at [492, 140] on div at bounding box center [770, 392] width 1539 height 784
click at [492, 134] on span "In-reno (5)" at bounding box center [558, 140] width 144 height 16
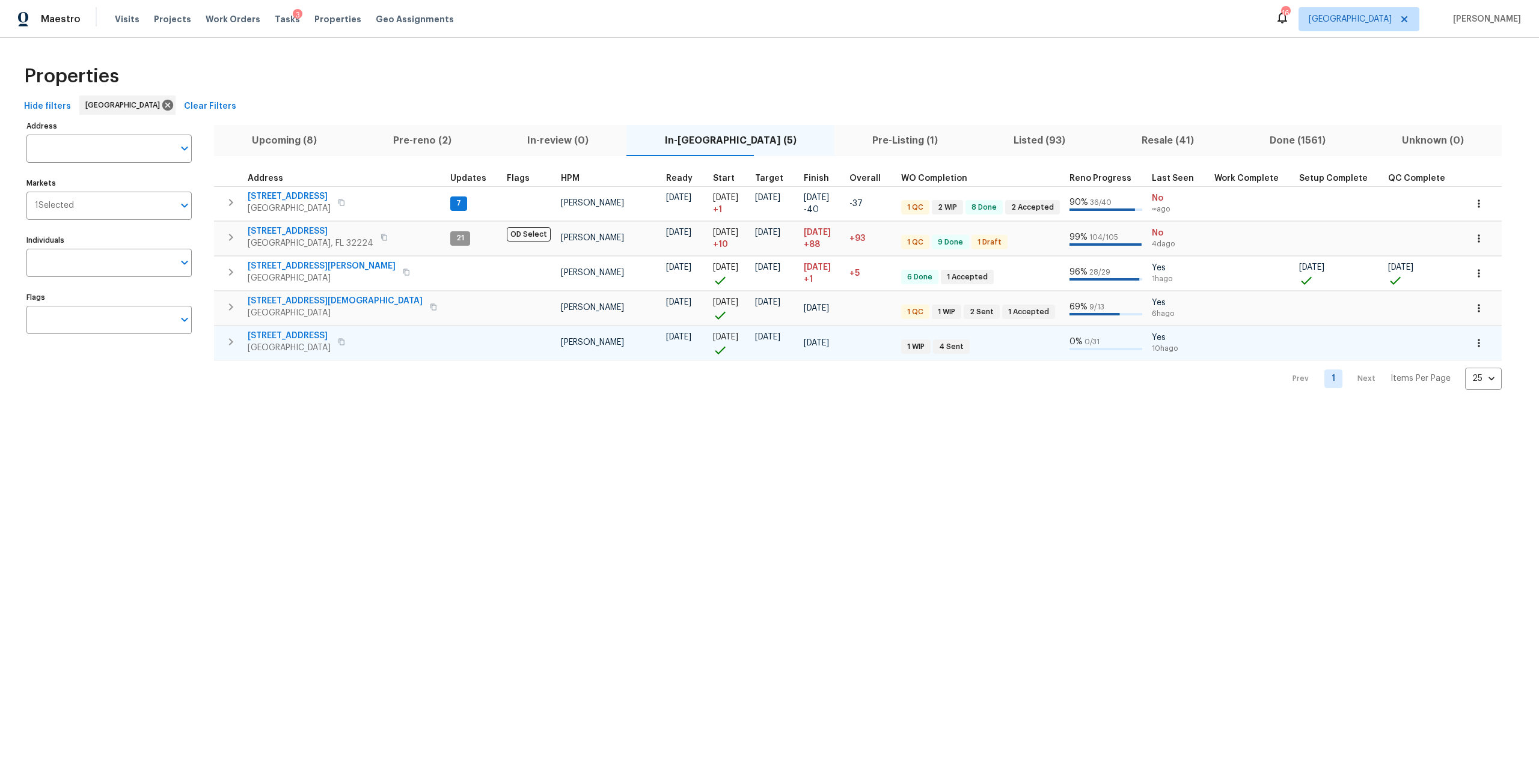
click at [298, 333] on span "5453 S Bend Cir N" at bounding box center [289, 335] width 83 height 12
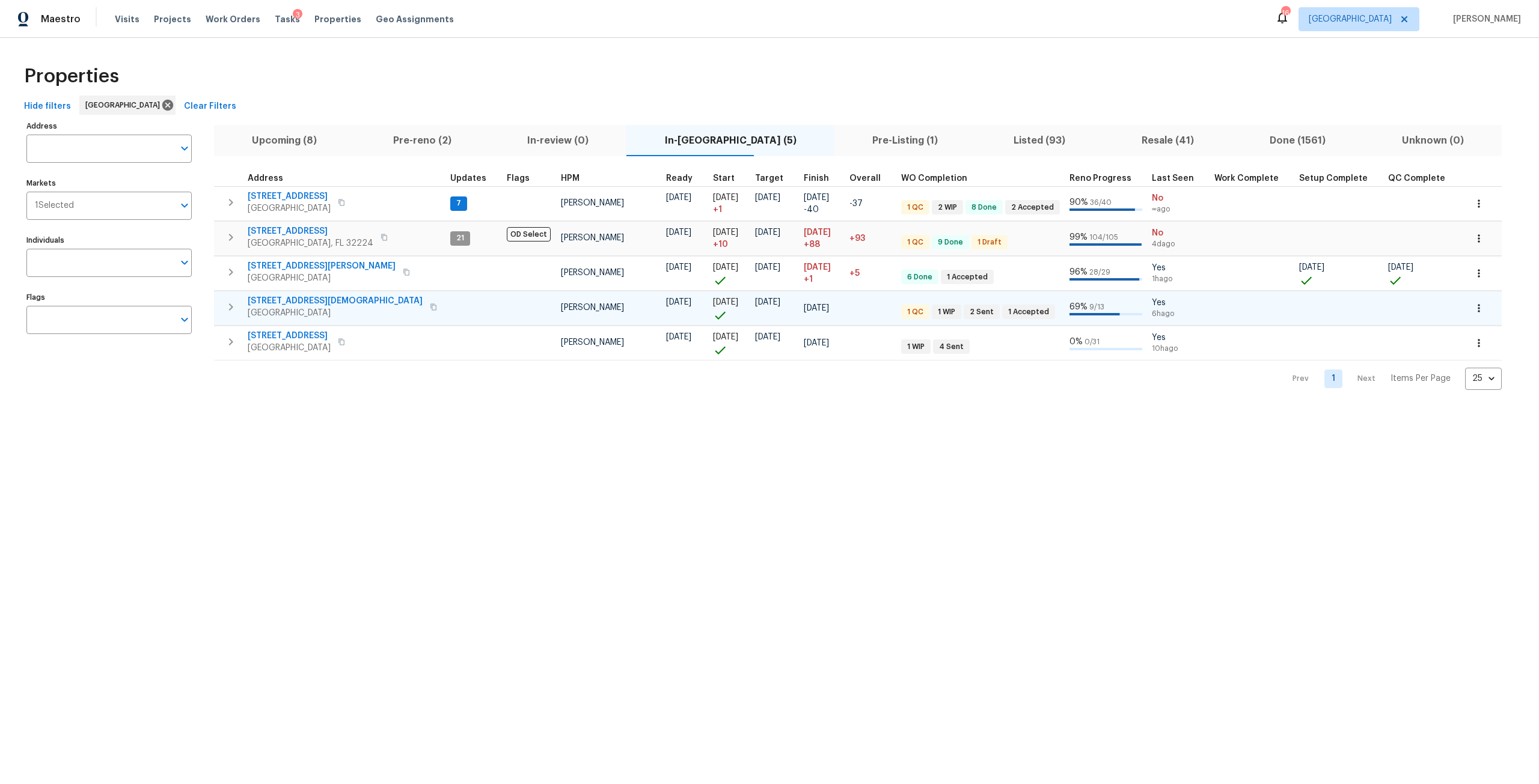
click at [293, 300] on span "680 Lady Lake Rd W" at bounding box center [334, 301] width 175 height 12
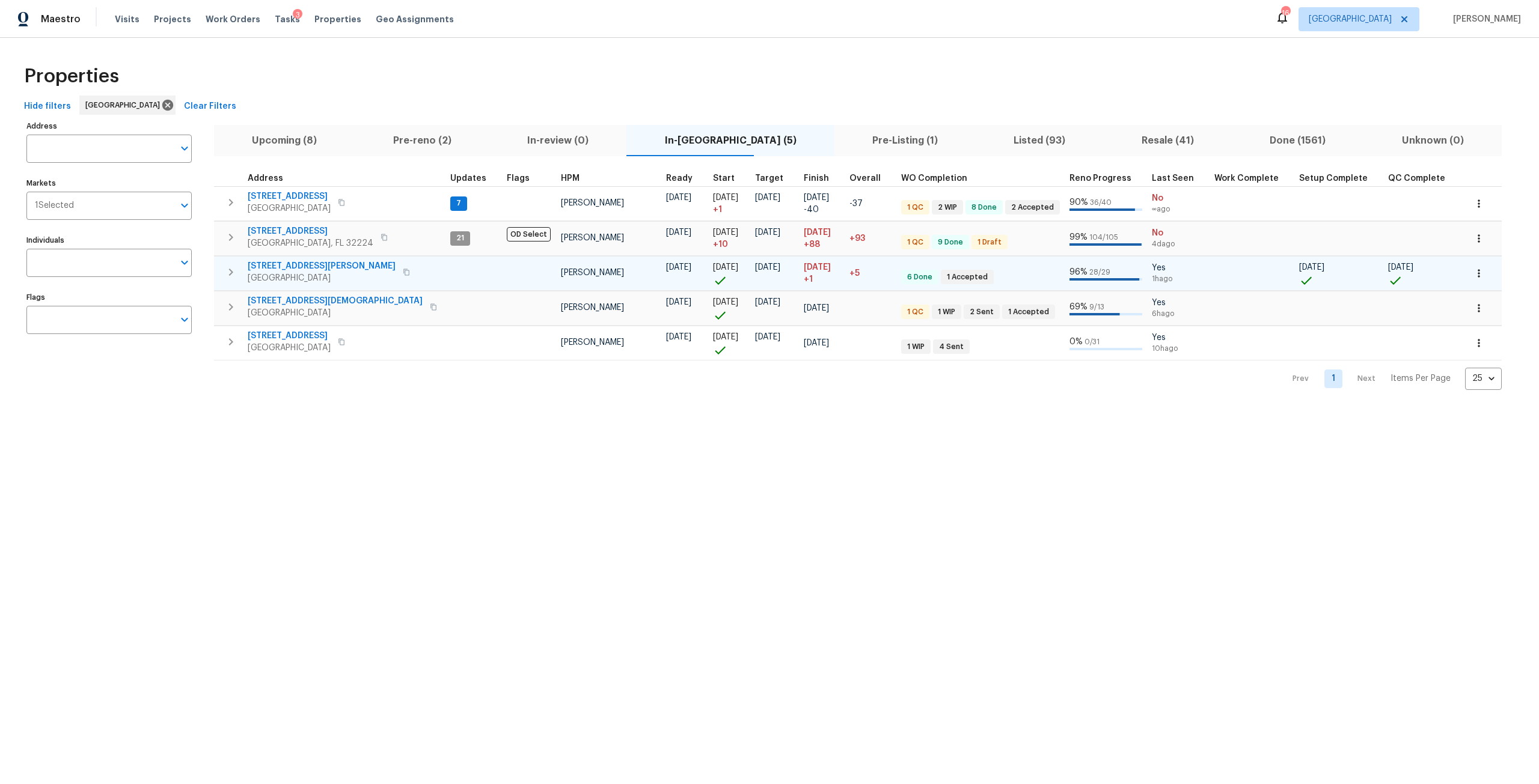
click at [294, 267] on span "5608 Bryner Dr" at bounding box center [321, 266] width 148 height 12
click at [1466, 270] on button "button" at bounding box center [1478, 273] width 26 height 26
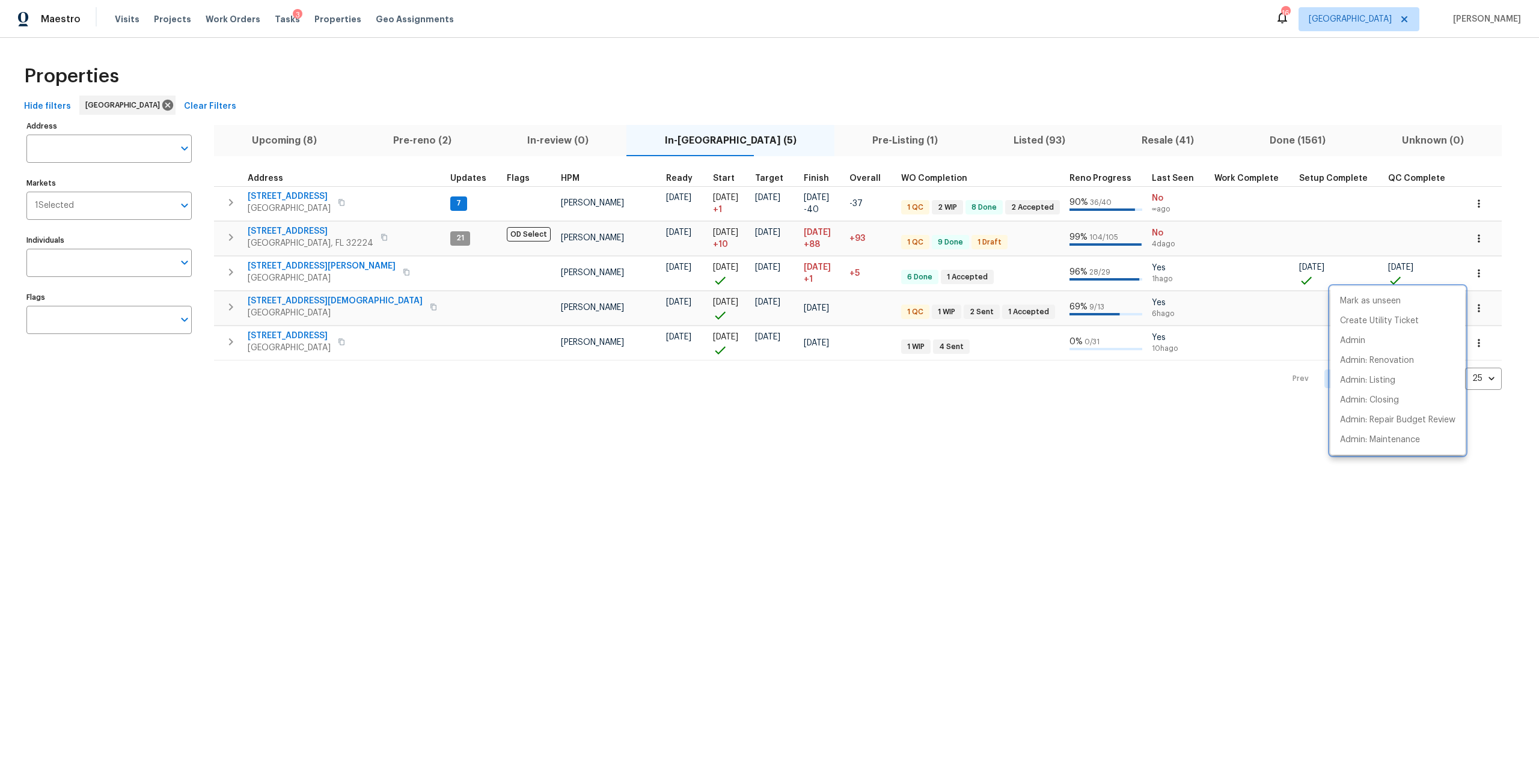
click at [289, 269] on div at bounding box center [770, 392] width 1539 height 784
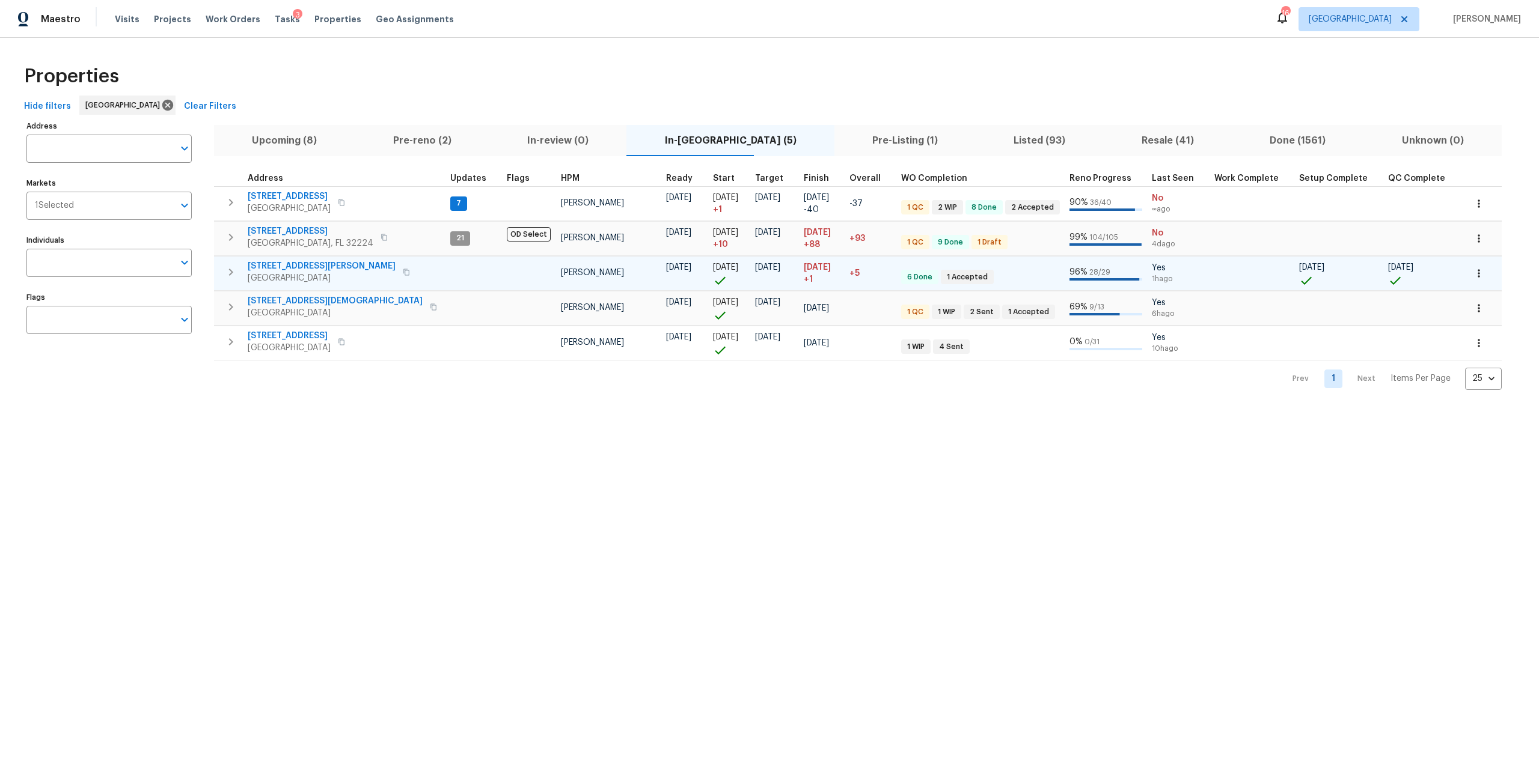
click at [289, 265] on span "5608 Bryner Dr" at bounding box center [321, 266] width 148 height 12
click at [1472, 276] on icon "button" at bounding box center [1478, 274] width 12 height 12
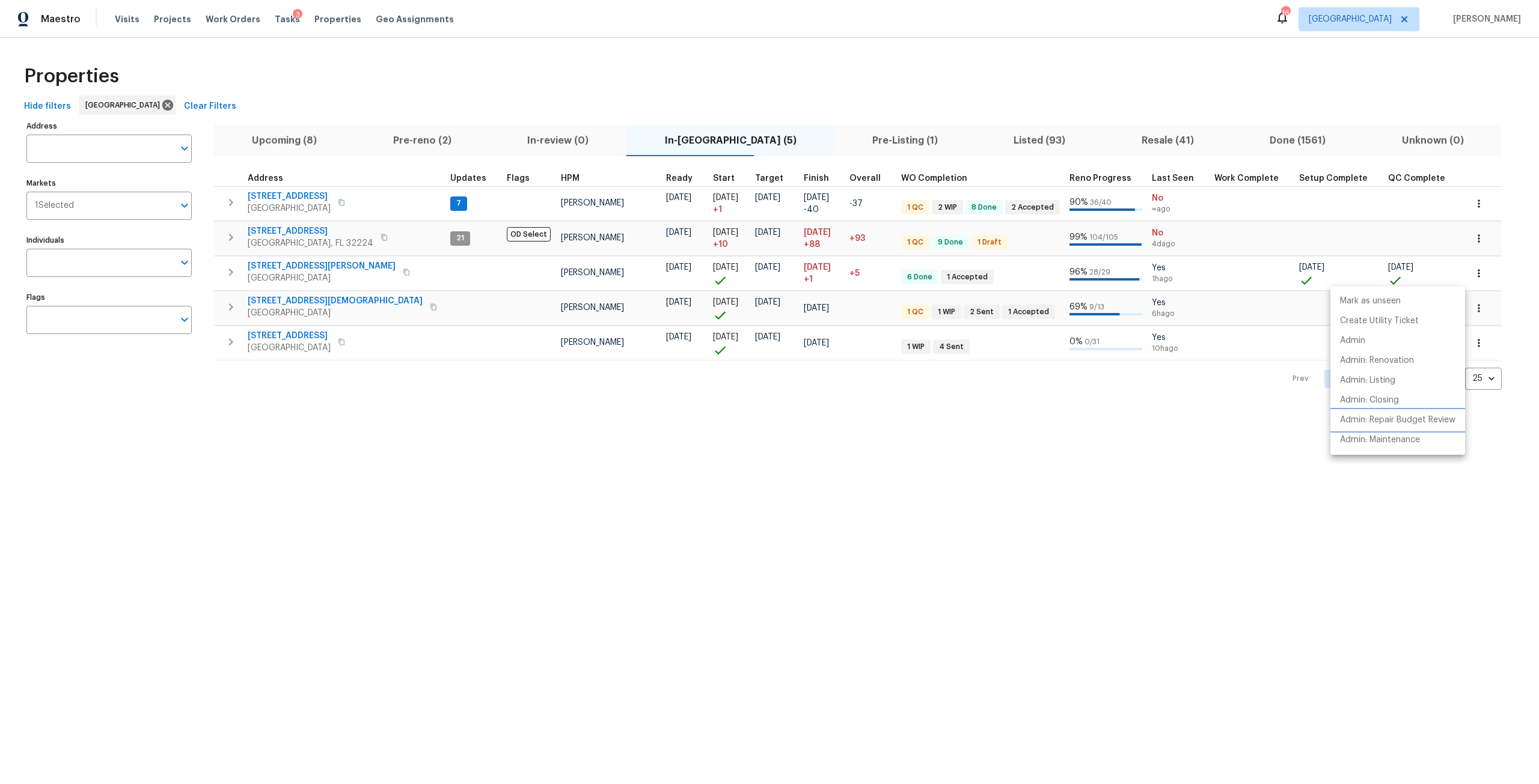
click at [1410, 426] on li "Admin: Repair Budget Review" at bounding box center [1397, 421] width 134 height 20
click at [1459, 250] on div at bounding box center [770, 392] width 1539 height 784
click at [1472, 310] on icon "button" at bounding box center [1478, 308] width 12 height 12
click at [1404, 461] on p "Admin: Repair Budget Review" at bounding box center [1397, 454] width 115 height 13
click at [278, 301] on div at bounding box center [770, 392] width 1539 height 784
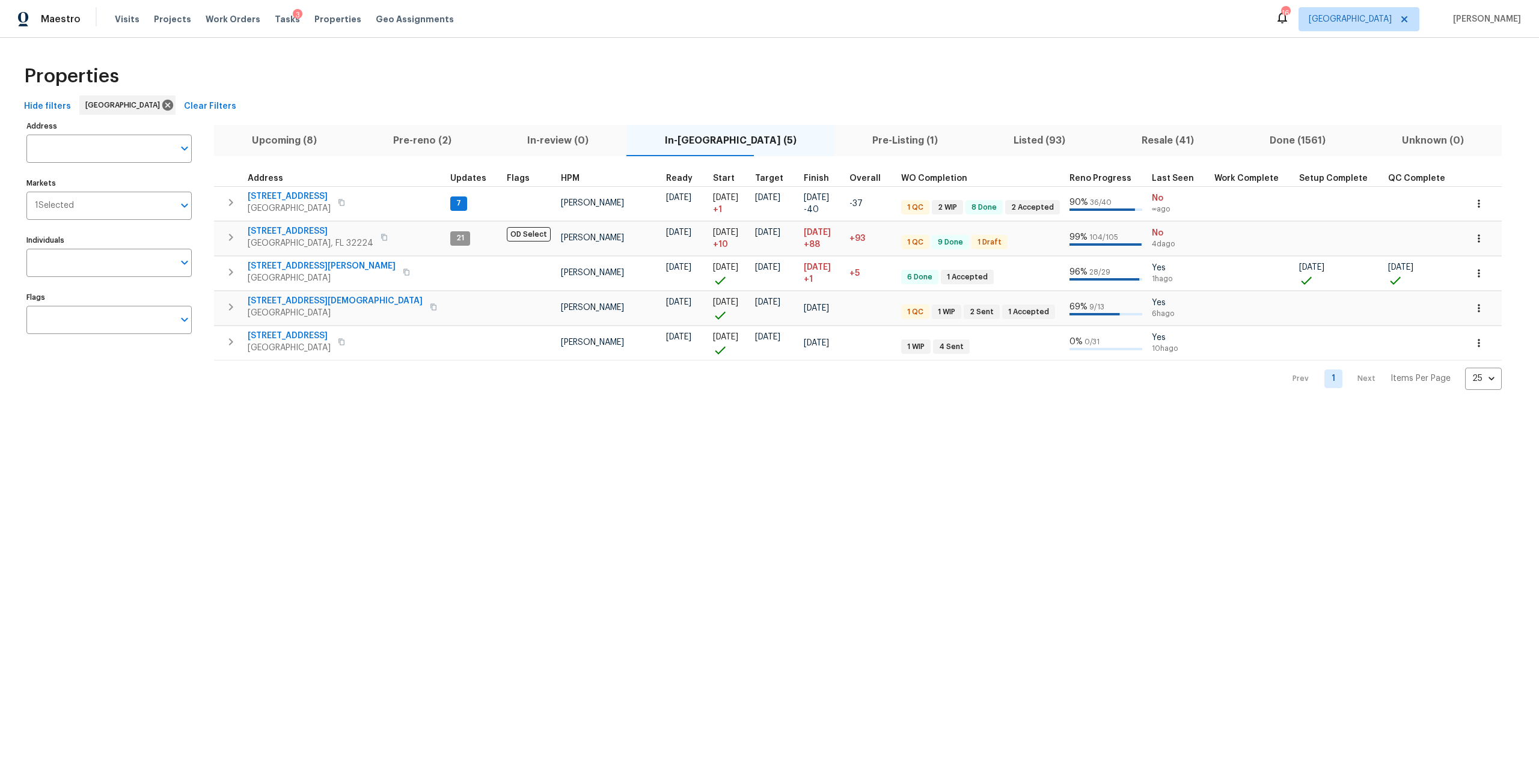
click at [311, 303] on span "680 Lady Lake Rd W" at bounding box center [334, 301] width 175 height 12
click at [314, 300] on span "680 Lady Lake Rd W" at bounding box center [334, 301] width 175 height 12
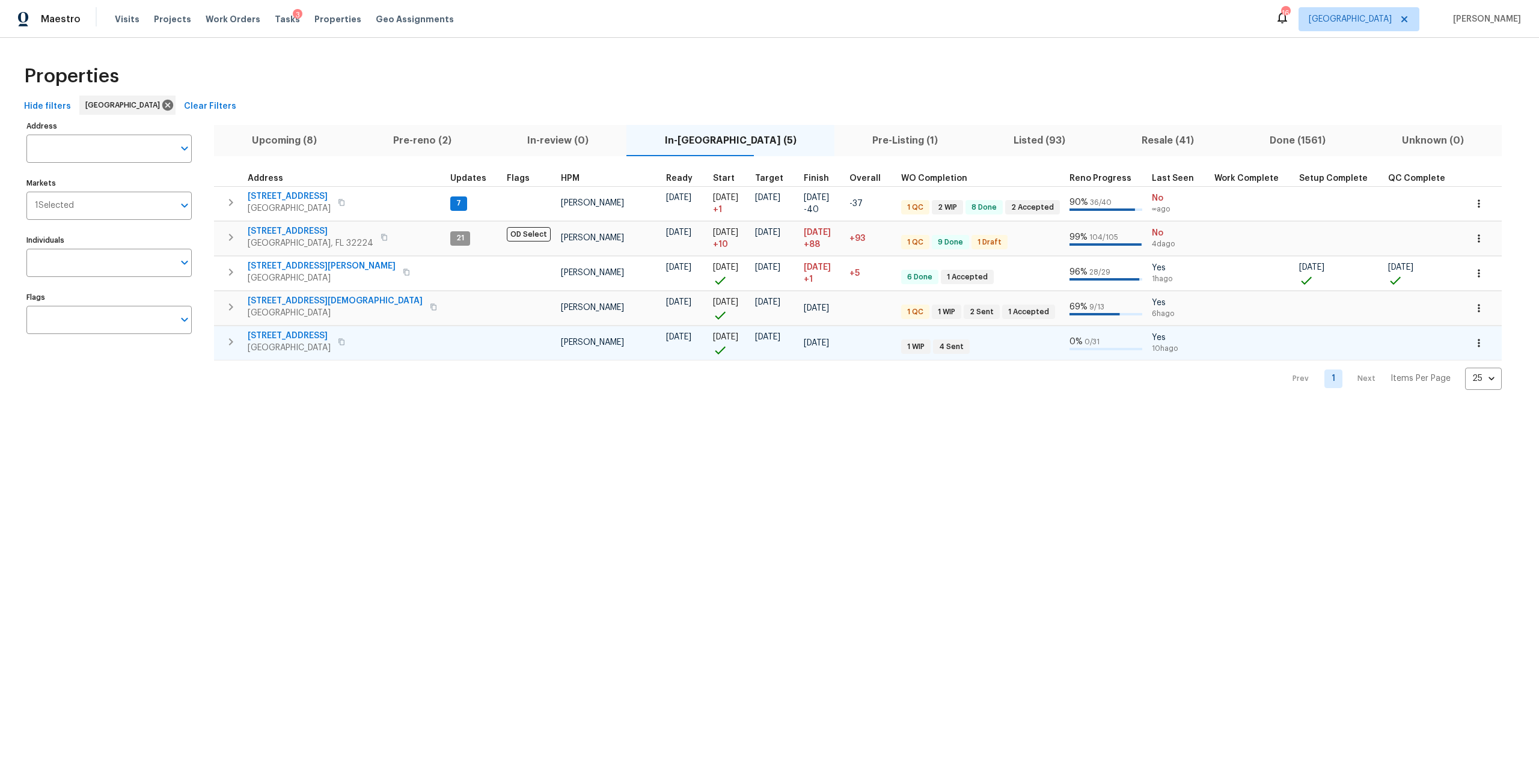
click at [1472, 346] on icon "button" at bounding box center [1478, 343] width 12 height 12
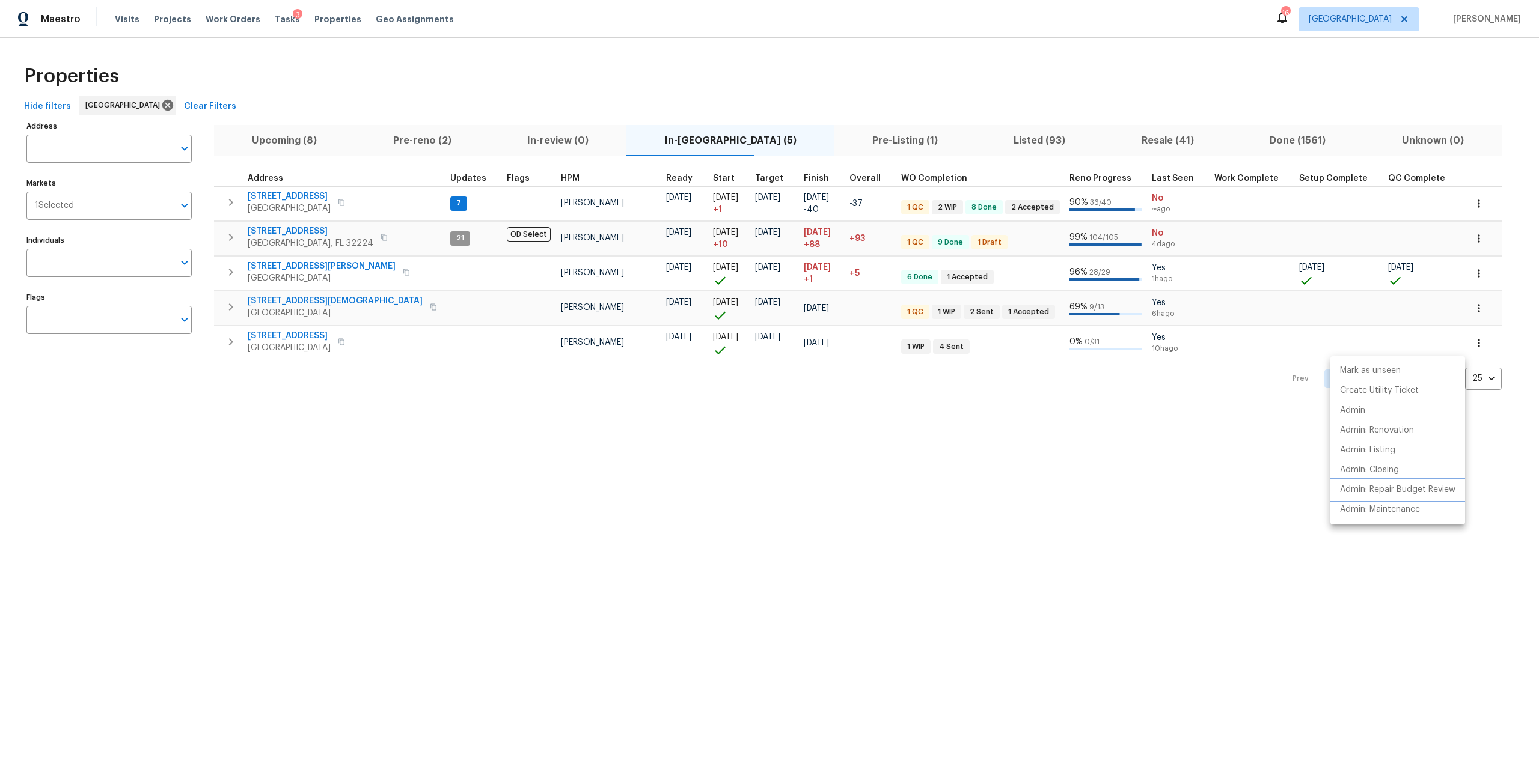
click at [1385, 485] on p "Admin: Repair Budget Review" at bounding box center [1397, 490] width 115 height 13
click at [300, 332] on div at bounding box center [770, 392] width 1539 height 784
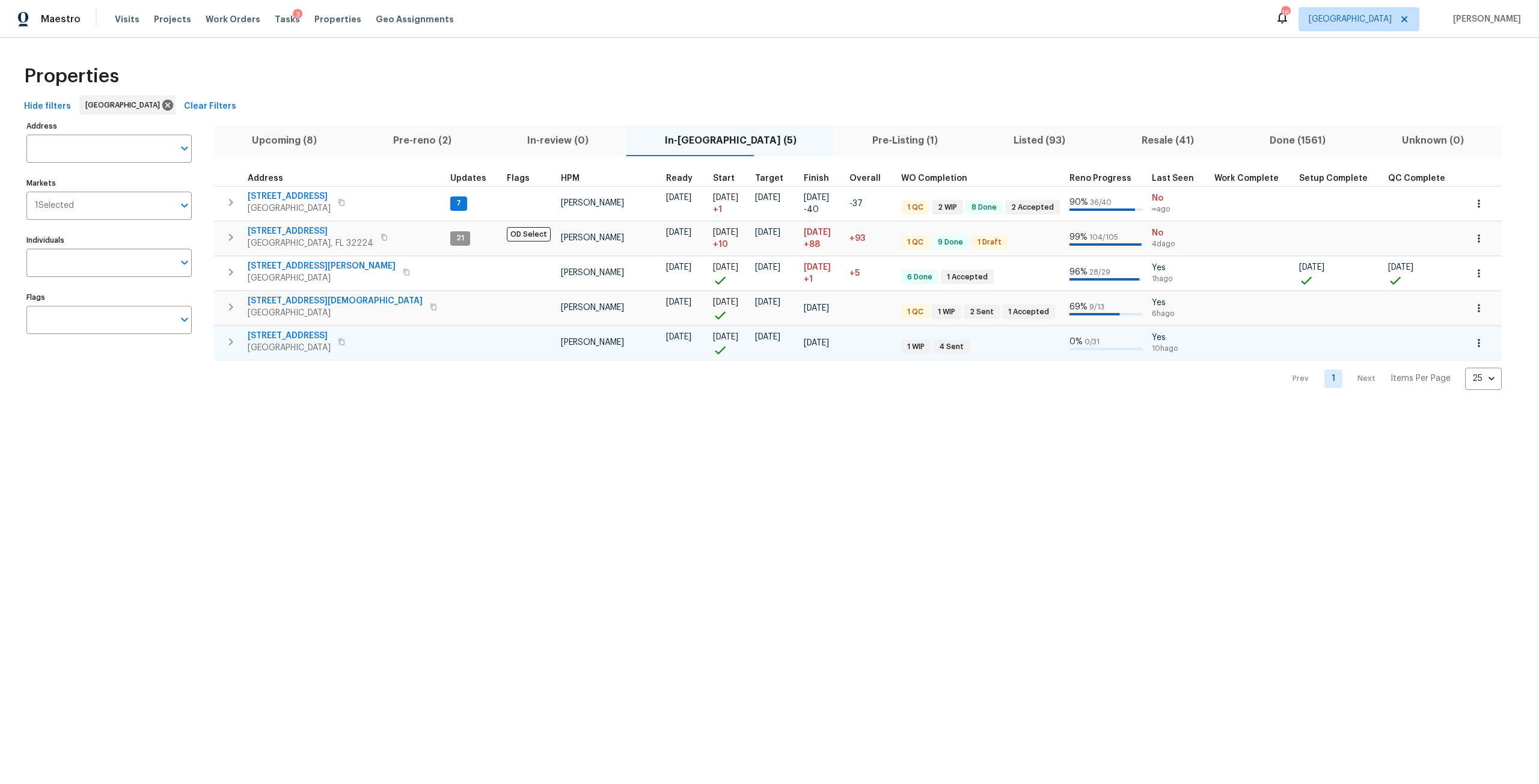
click at [303, 334] on span "5453 S Bend Cir N" at bounding box center [289, 335] width 83 height 12
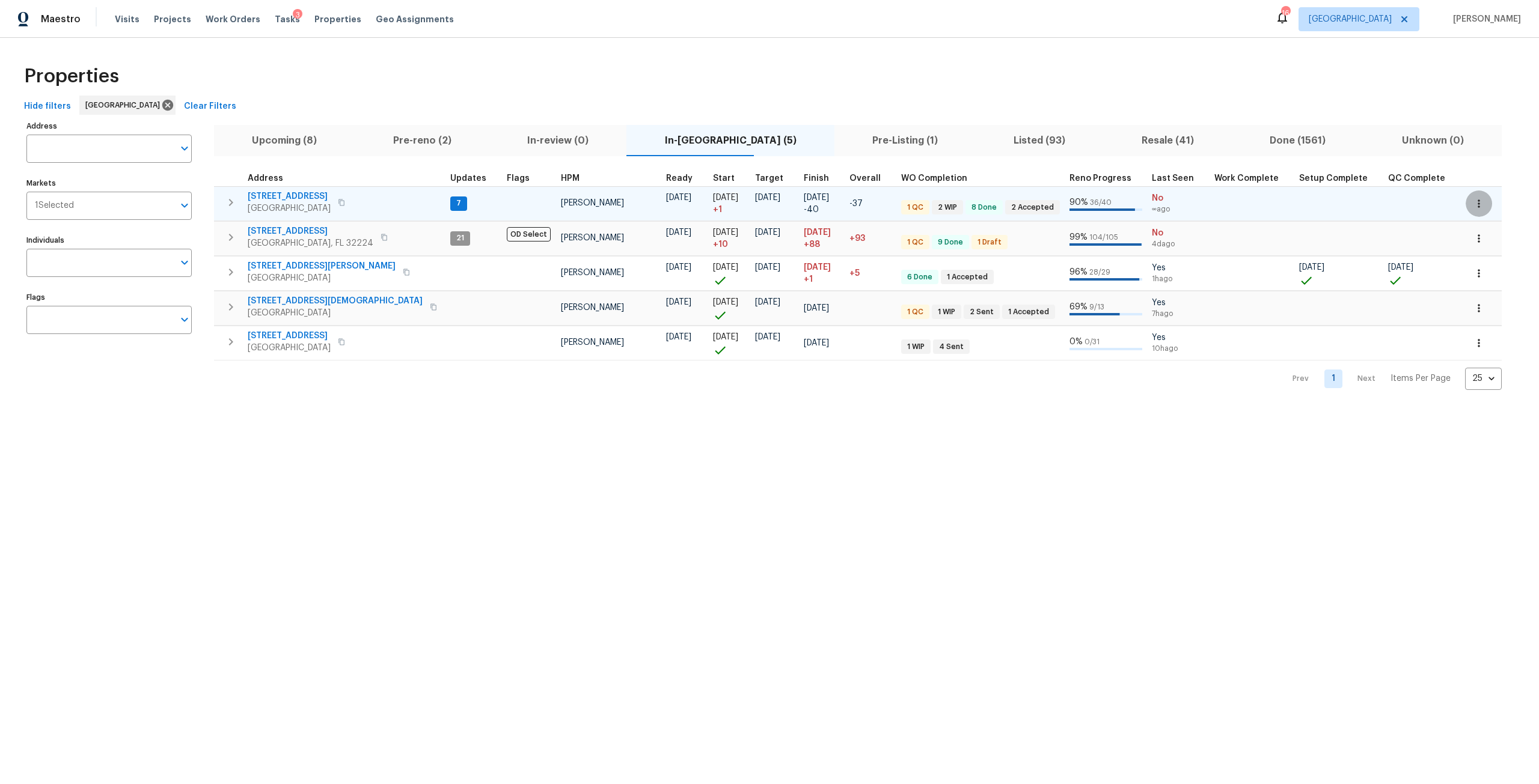
click at [1466, 212] on button "button" at bounding box center [1478, 203] width 26 height 26
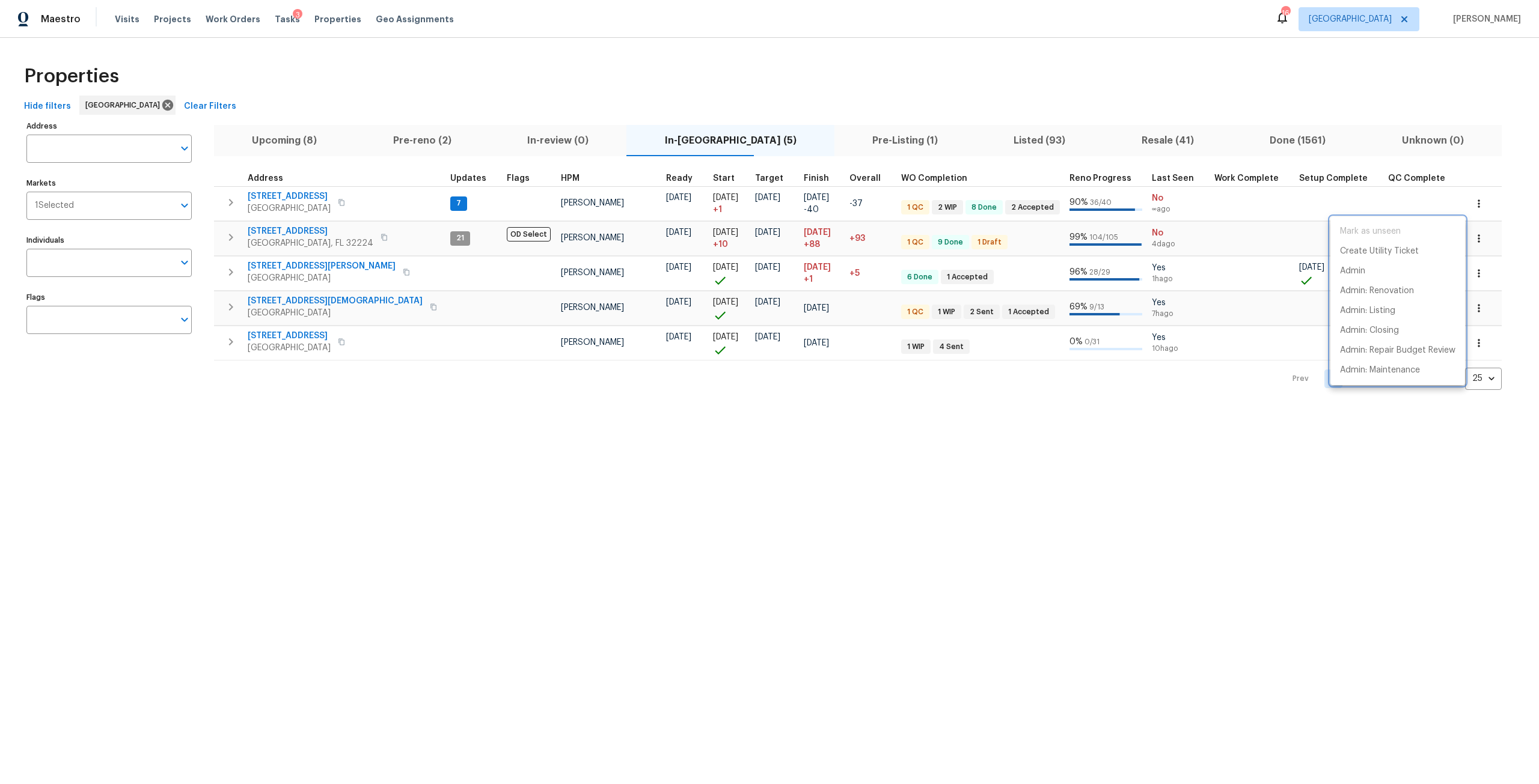
click at [294, 193] on div at bounding box center [770, 392] width 1539 height 784
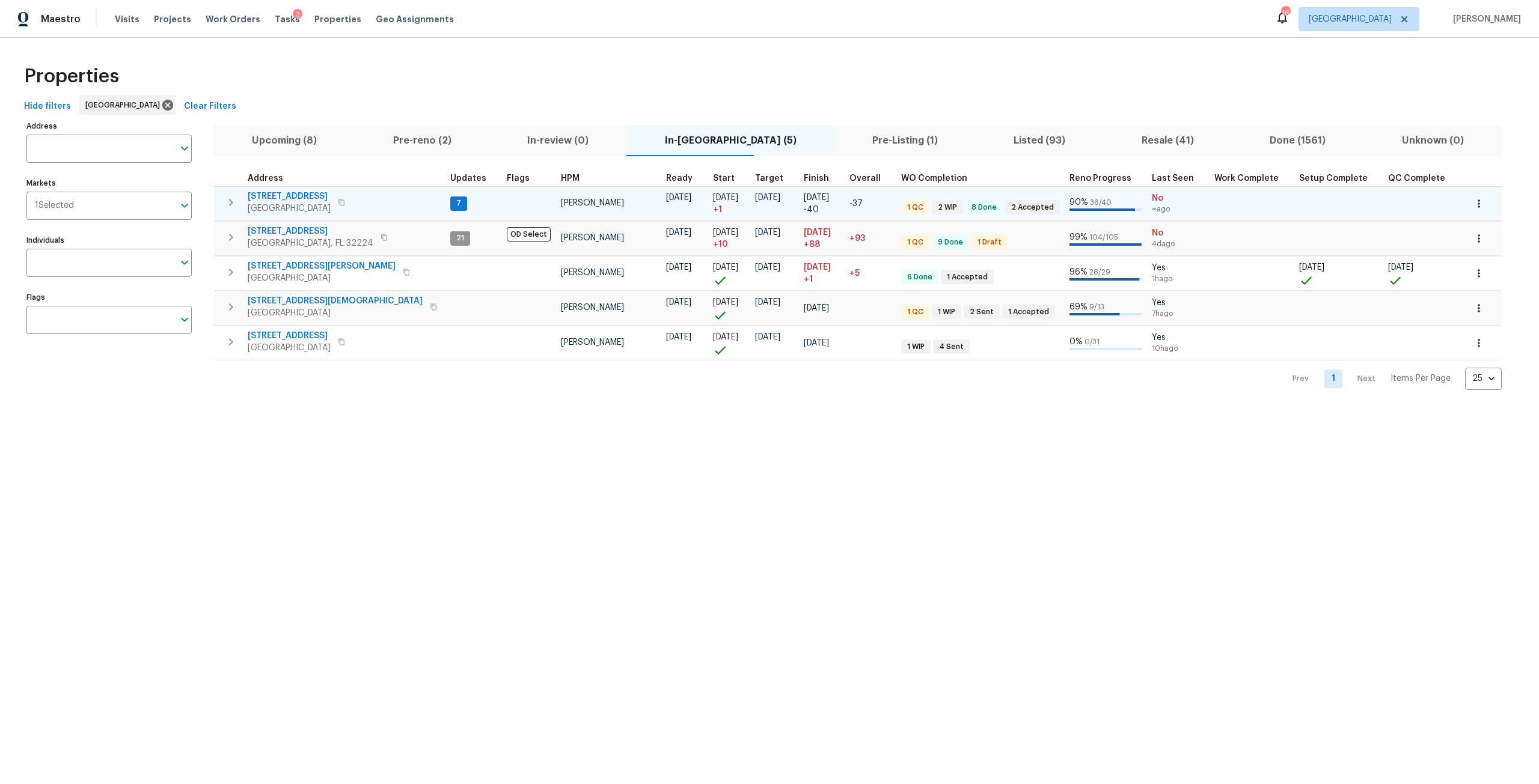
click at [291, 197] on span "[STREET_ADDRESS]" at bounding box center [289, 196] width 83 height 12
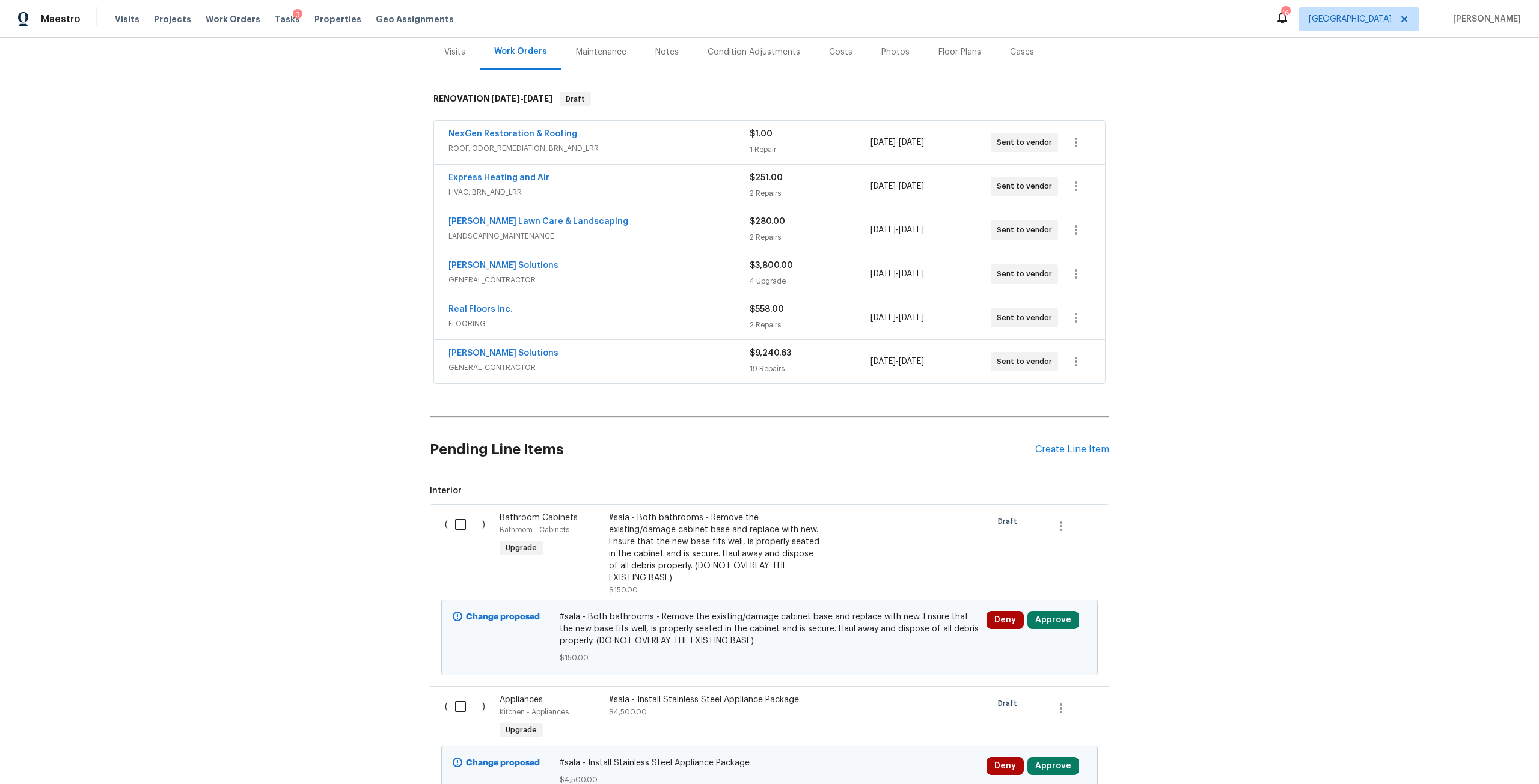
scroll to position [397, 0]
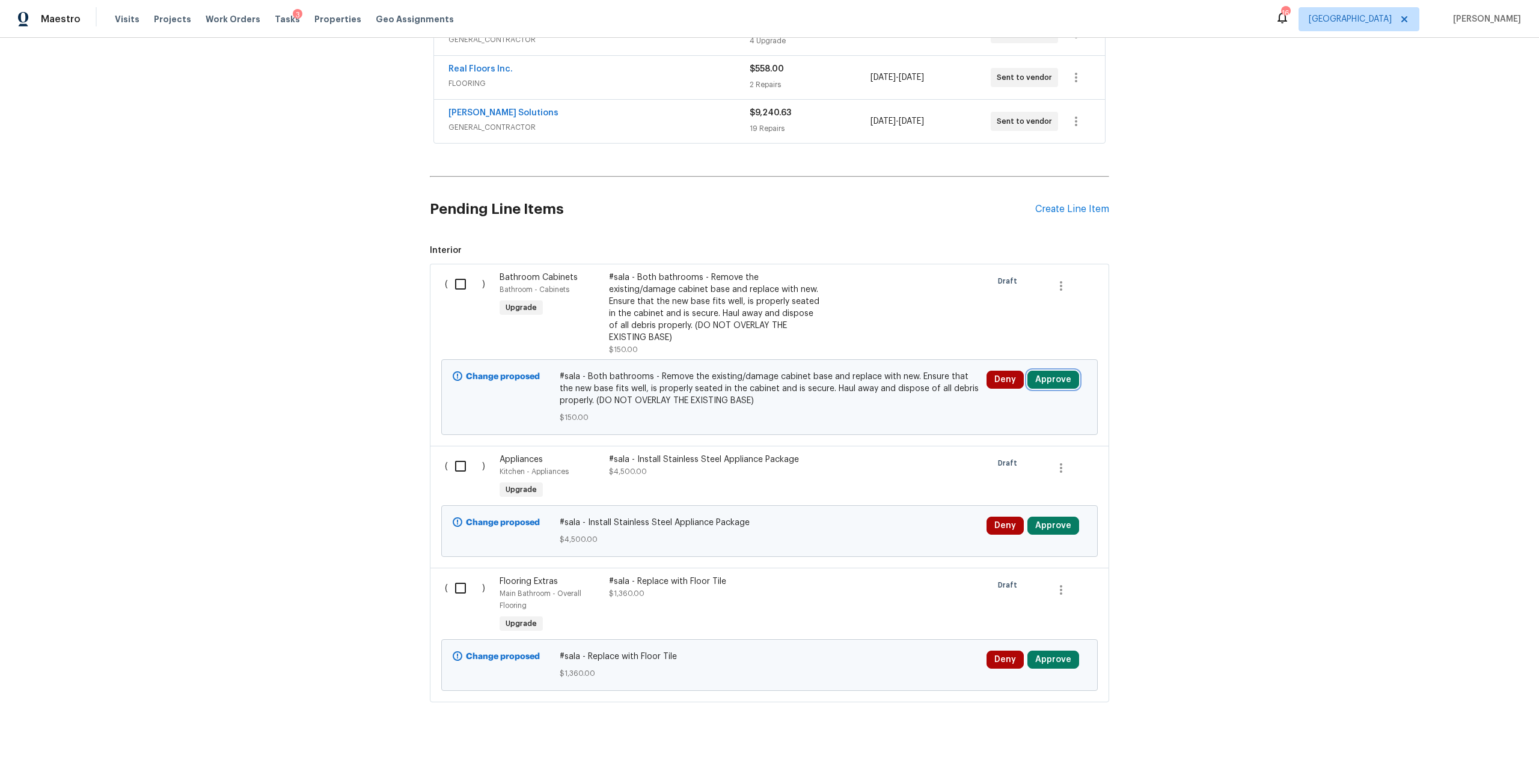
click at [1030, 371] on button "Approve" at bounding box center [1053, 380] width 51 height 18
click at [887, 380] on span "Approve" at bounding box center [876, 381] width 34 height 9
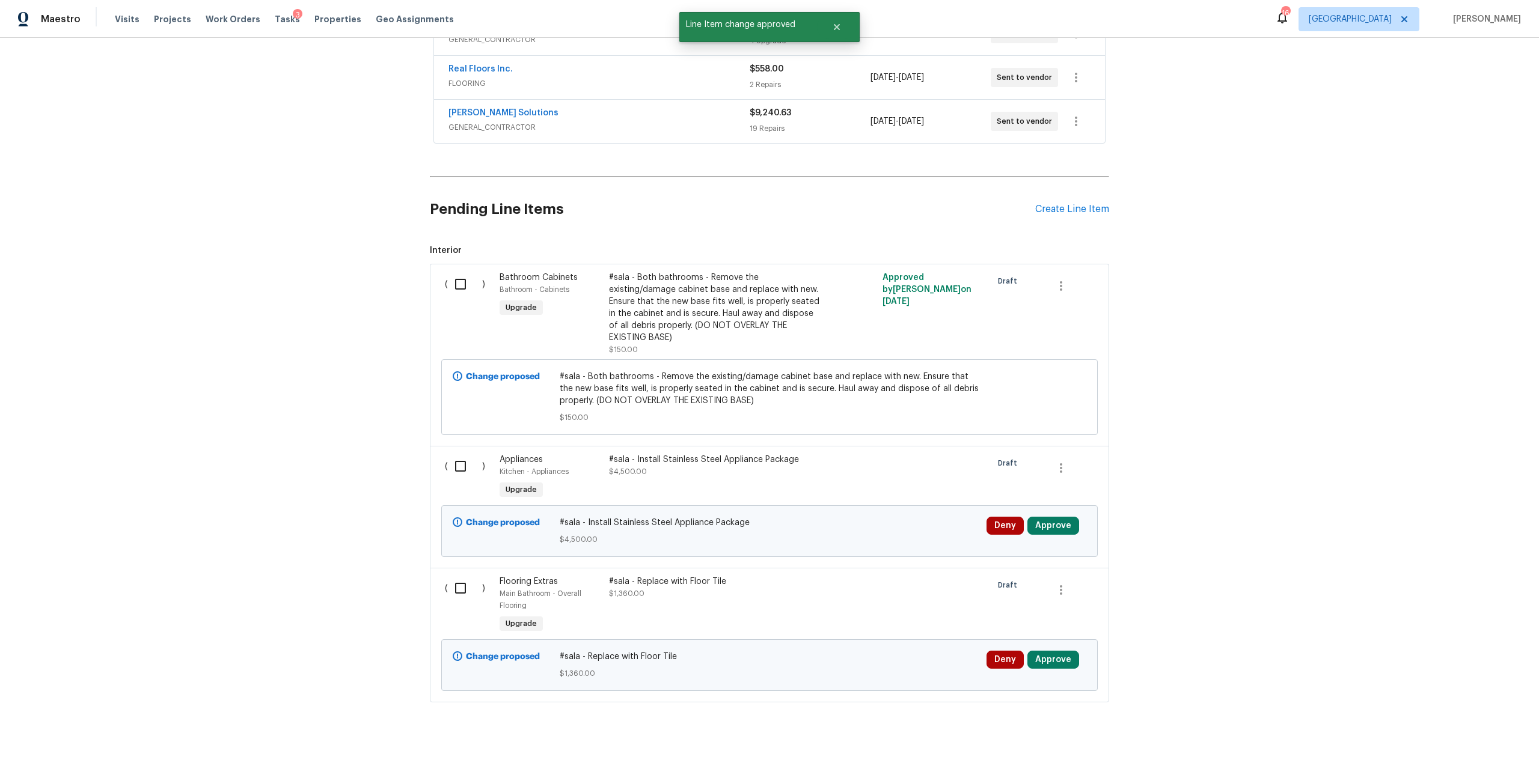
click at [1056, 528] on div "Deny Approve" at bounding box center [1036, 531] width 107 height 36
click at [1052, 517] on button "Approve" at bounding box center [1053, 526] width 51 height 18
click at [878, 521] on button "Approve" at bounding box center [876, 527] width 73 height 24
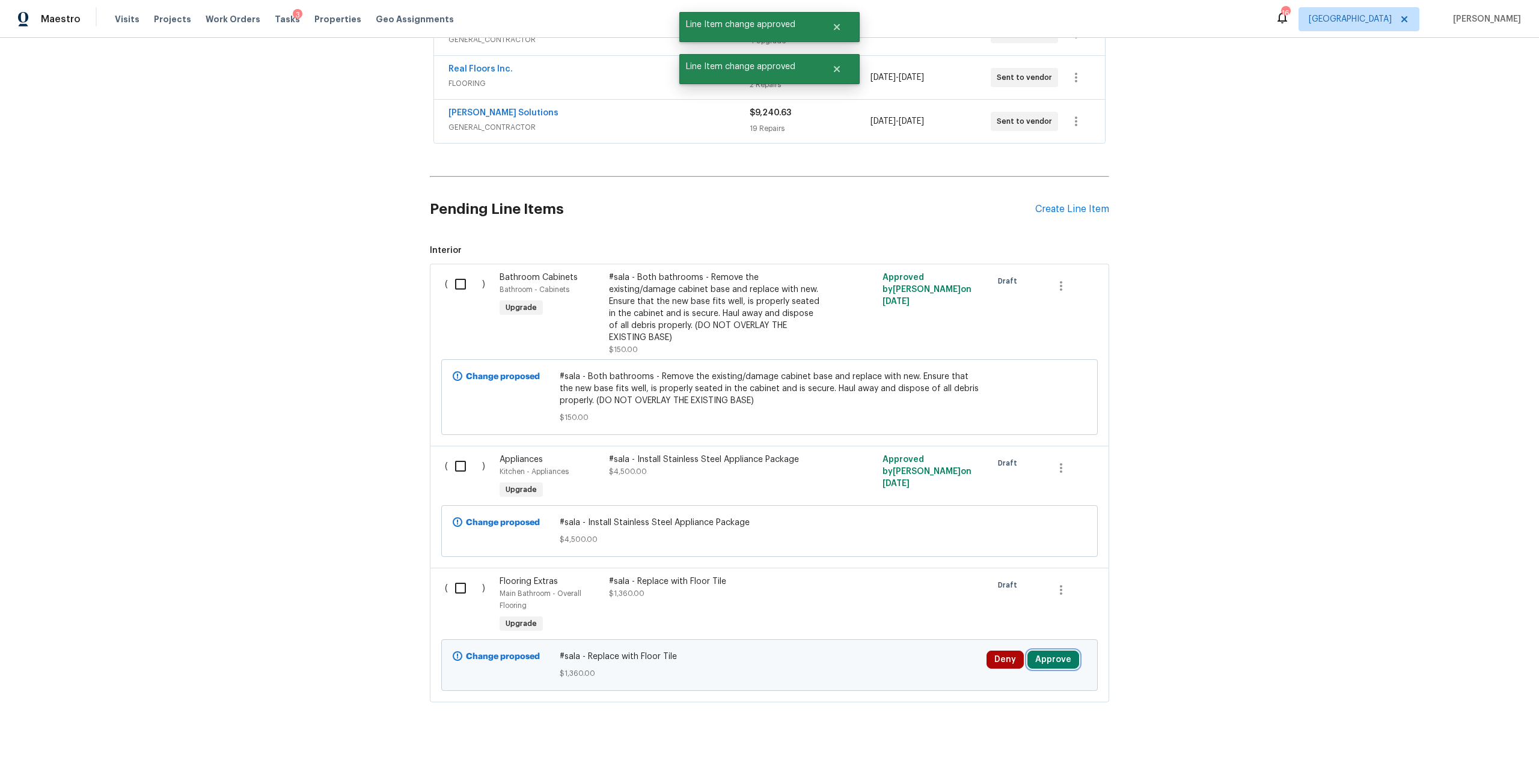
click at [1050, 651] on button "Approve" at bounding box center [1053, 659] width 51 height 18
click at [999, 621] on button "Approve" at bounding box center [1014, 611] width 73 height 24
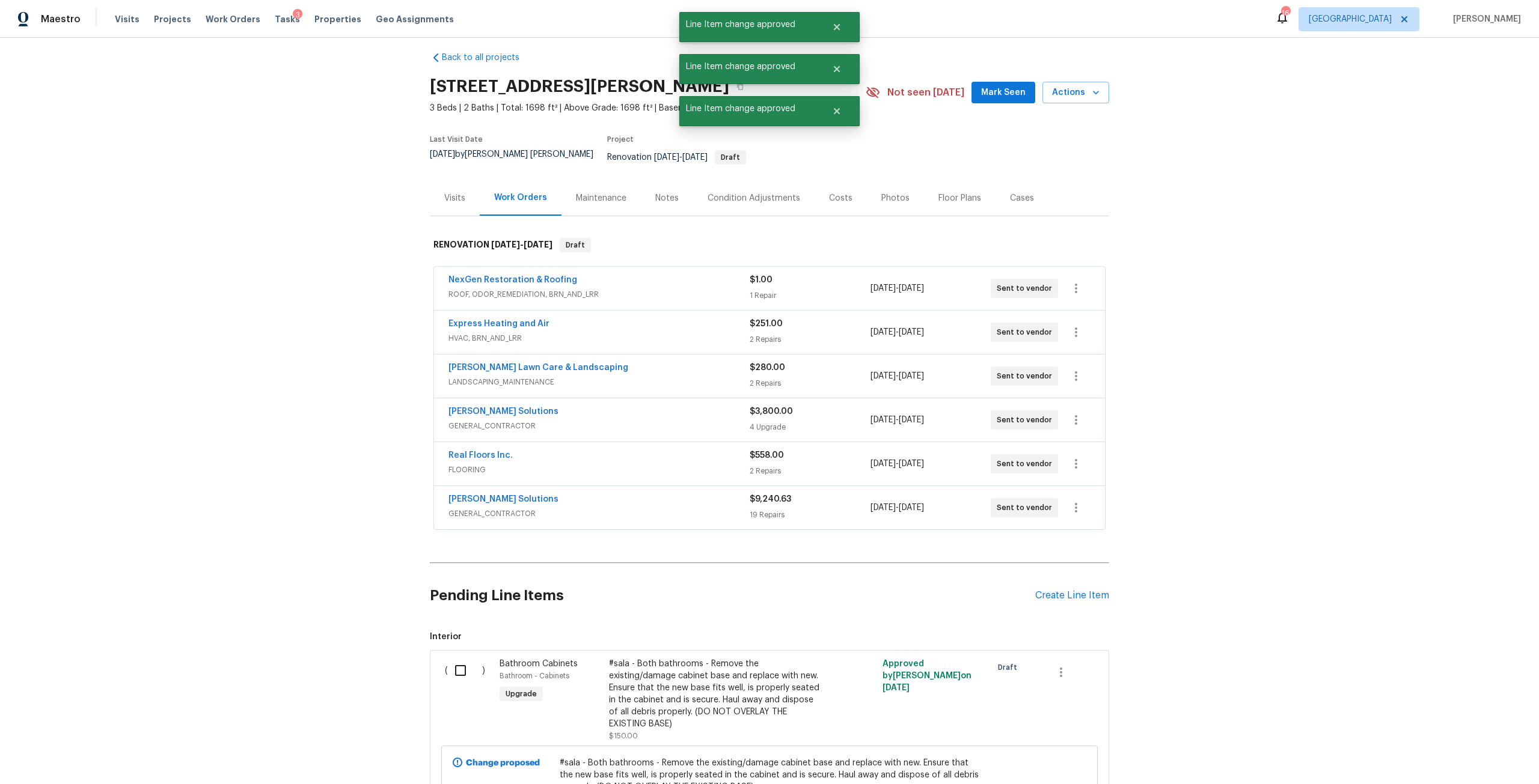
scroll to position [0, 0]
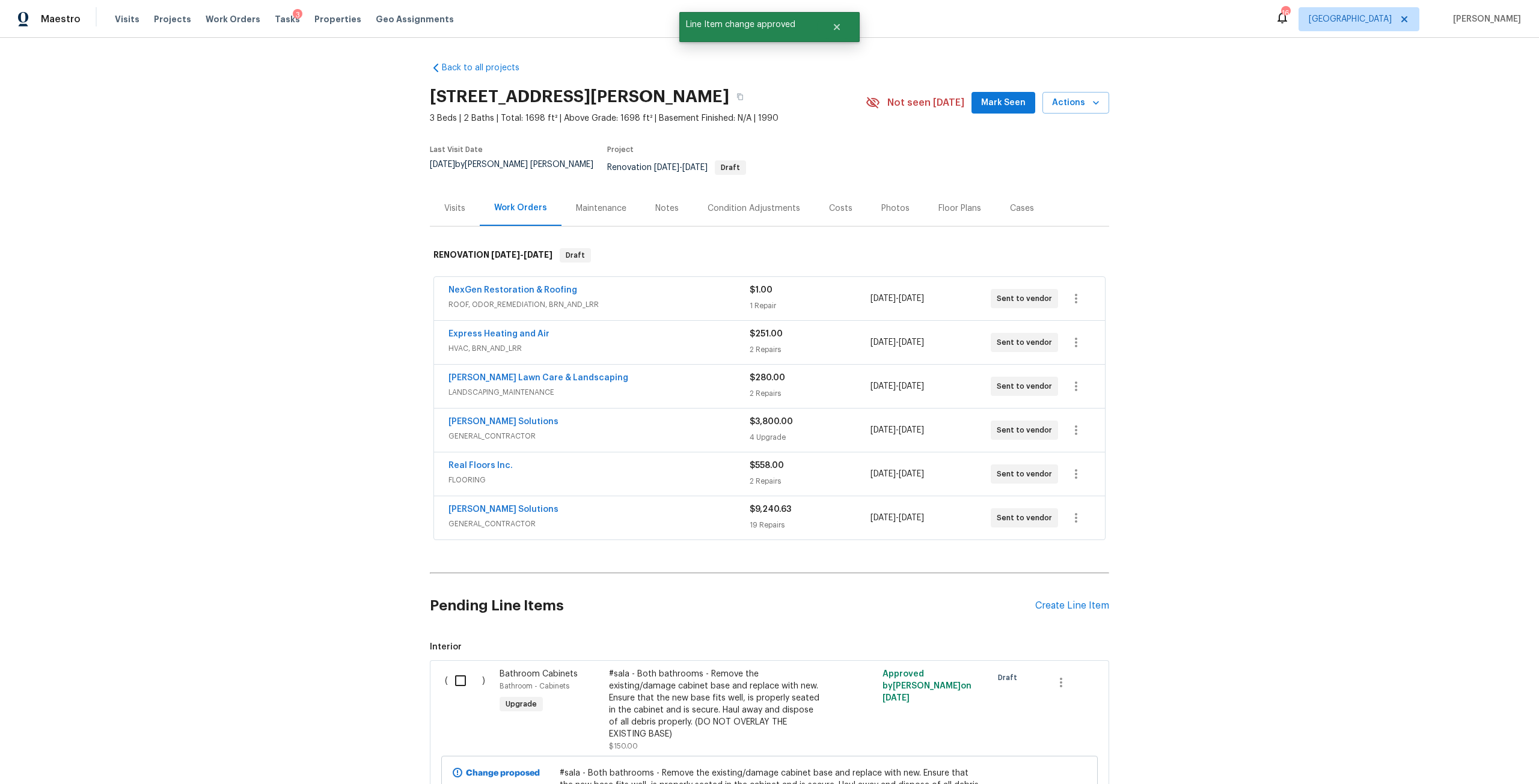
drag, startPoint x: 829, startPoint y: 195, endPoint x: 922, endPoint y: 195, distance: 93.0
click at [829, 203] on div "Costs" at bounding box center [840, 209] width 23 height 12
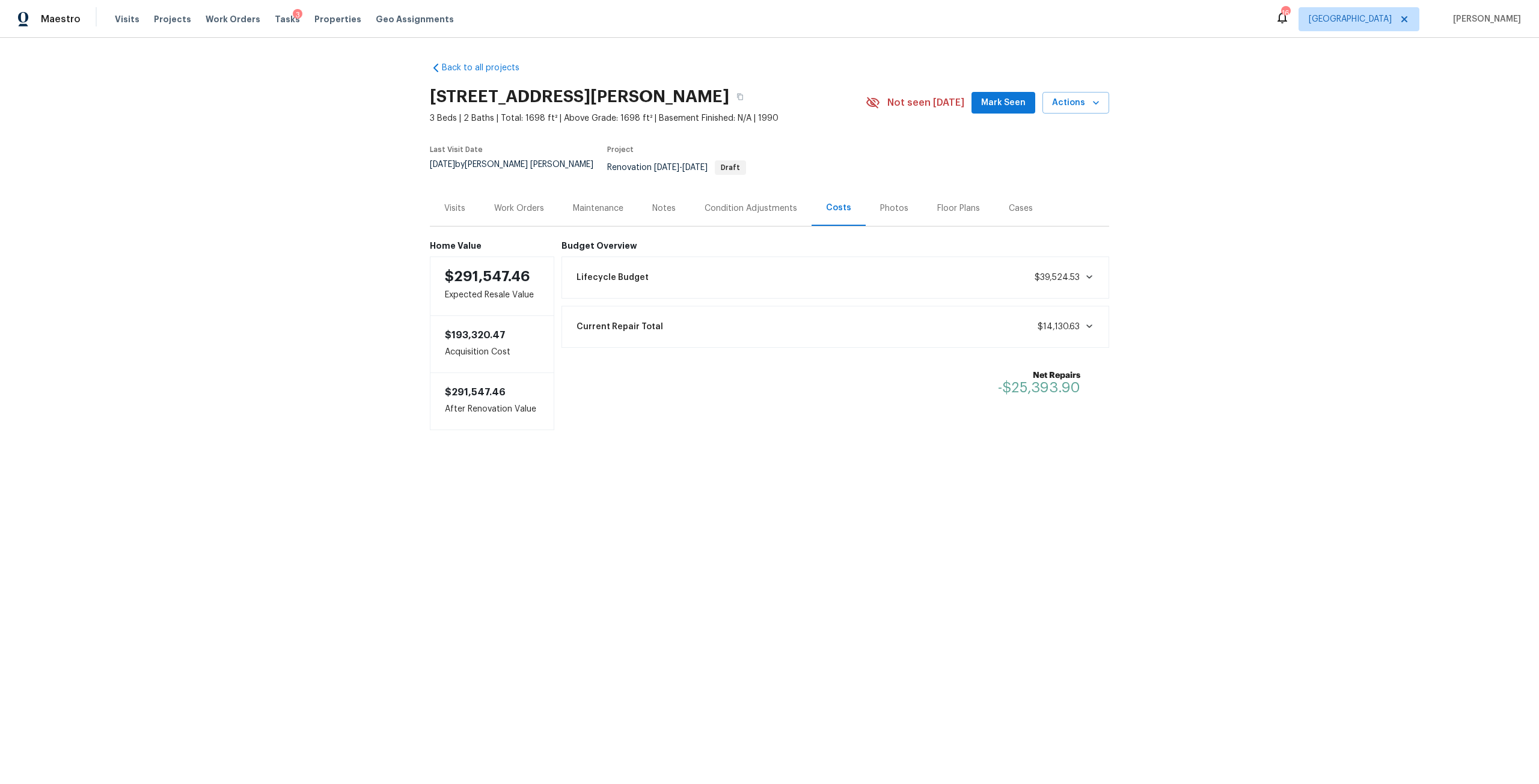
click at [519, 208] on div "Work Orders" at bounding box center [518, 208] width 78 height 36
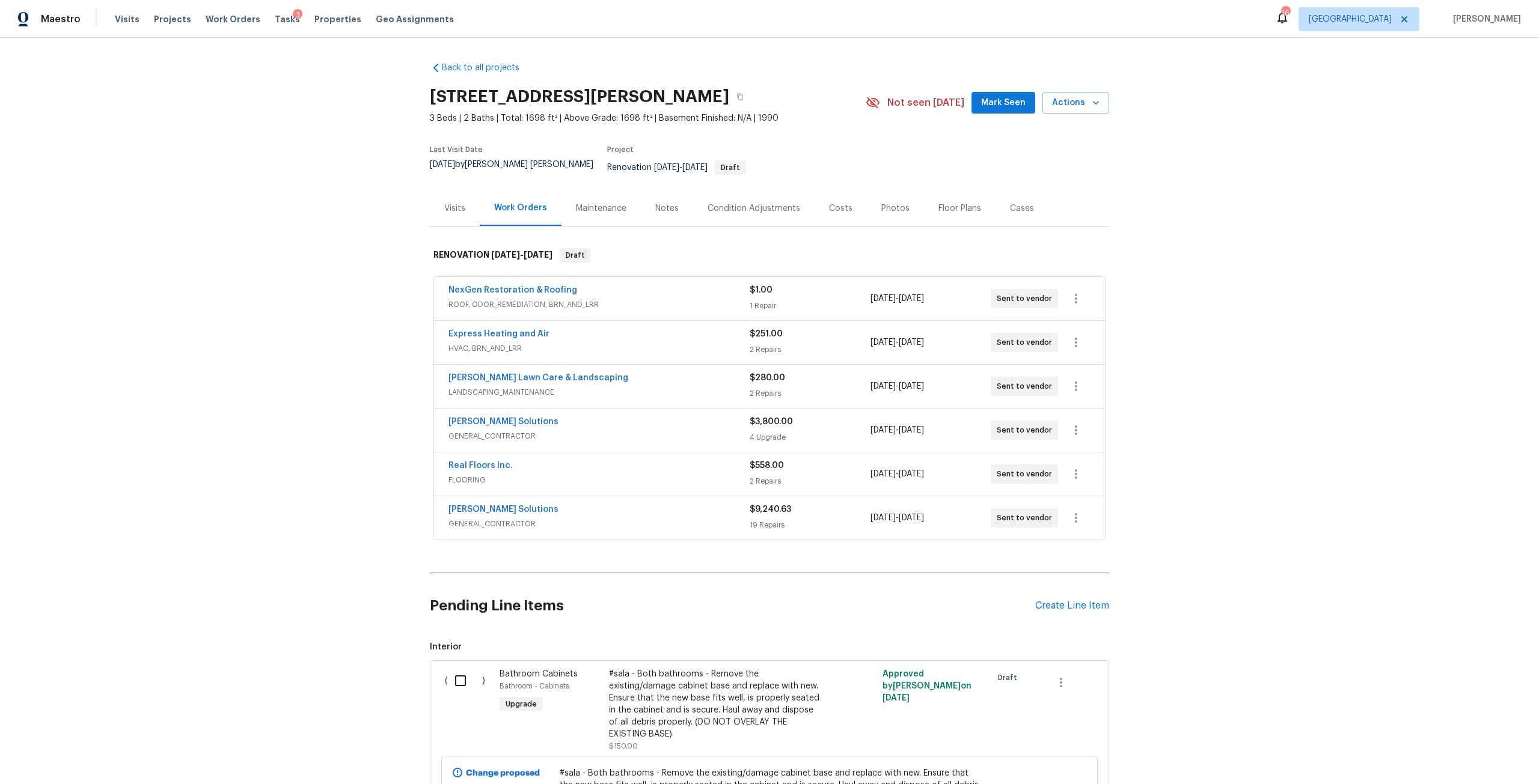
click at [833, 203] on div "Costs" at bounding box center [840, 209] width 23 height 12
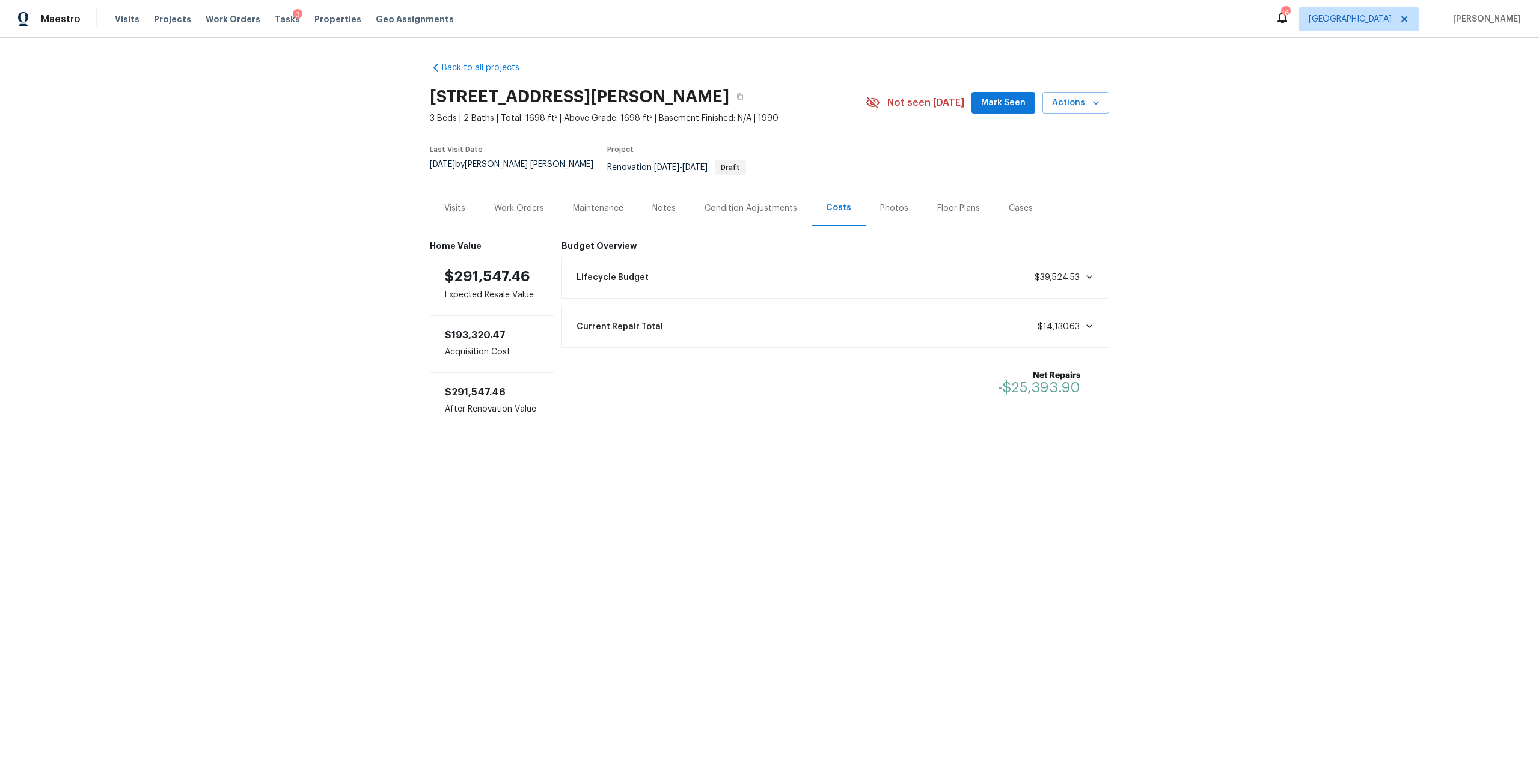
click at [532, 203] on div "Work Orders" at bounding box center [519, 209] width 50 height 12
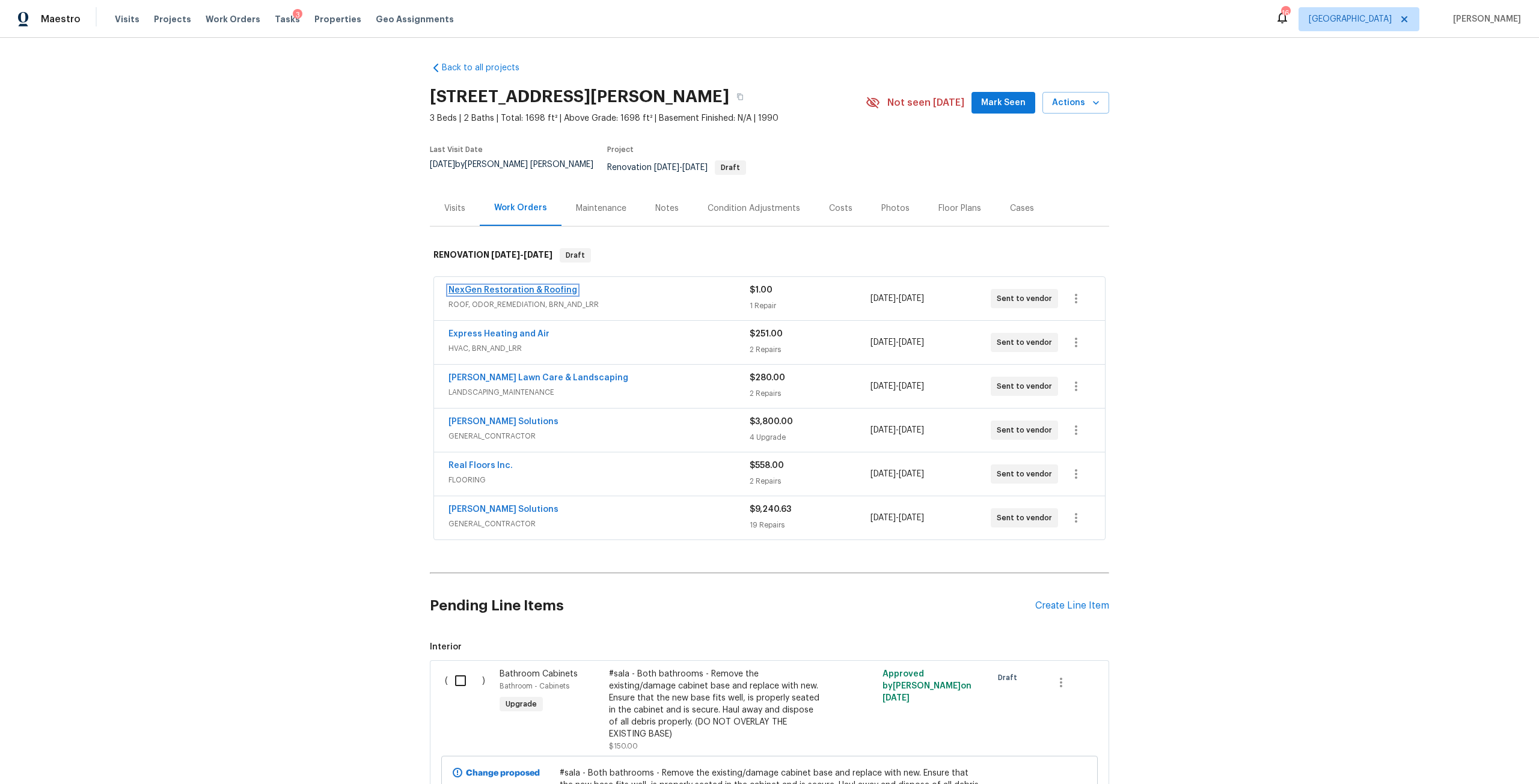
click at [521, 286] on link "NexGen Restoration & Roofing" at bounding box center [512, 290] width 129 height 9
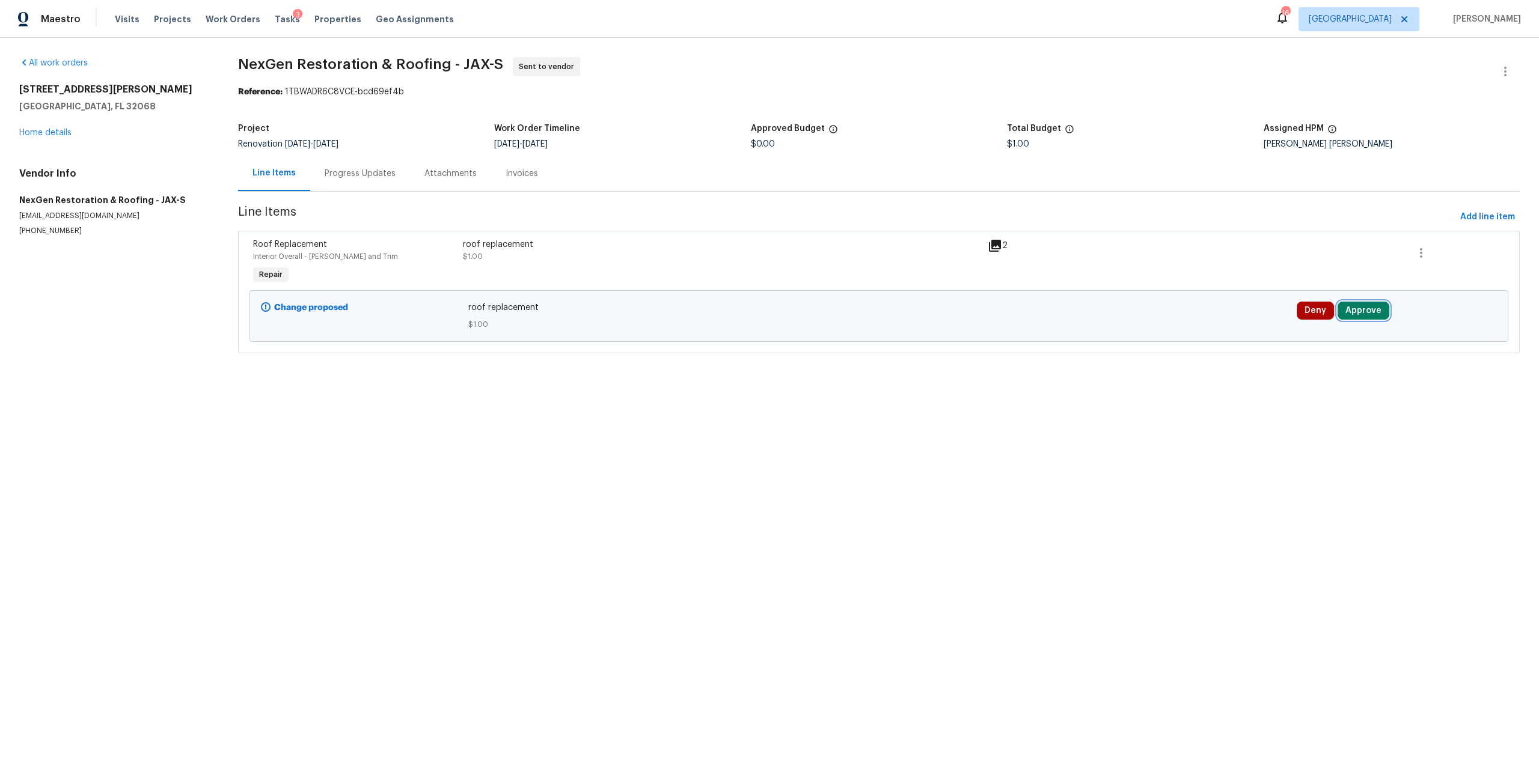
click at [1354, 309] on button "Approve" at bounding box center [1362, 310] width 51 height 18
click at [1189, 329] on button "Approve" at bounding box center [1183, 321] width 73 height 24
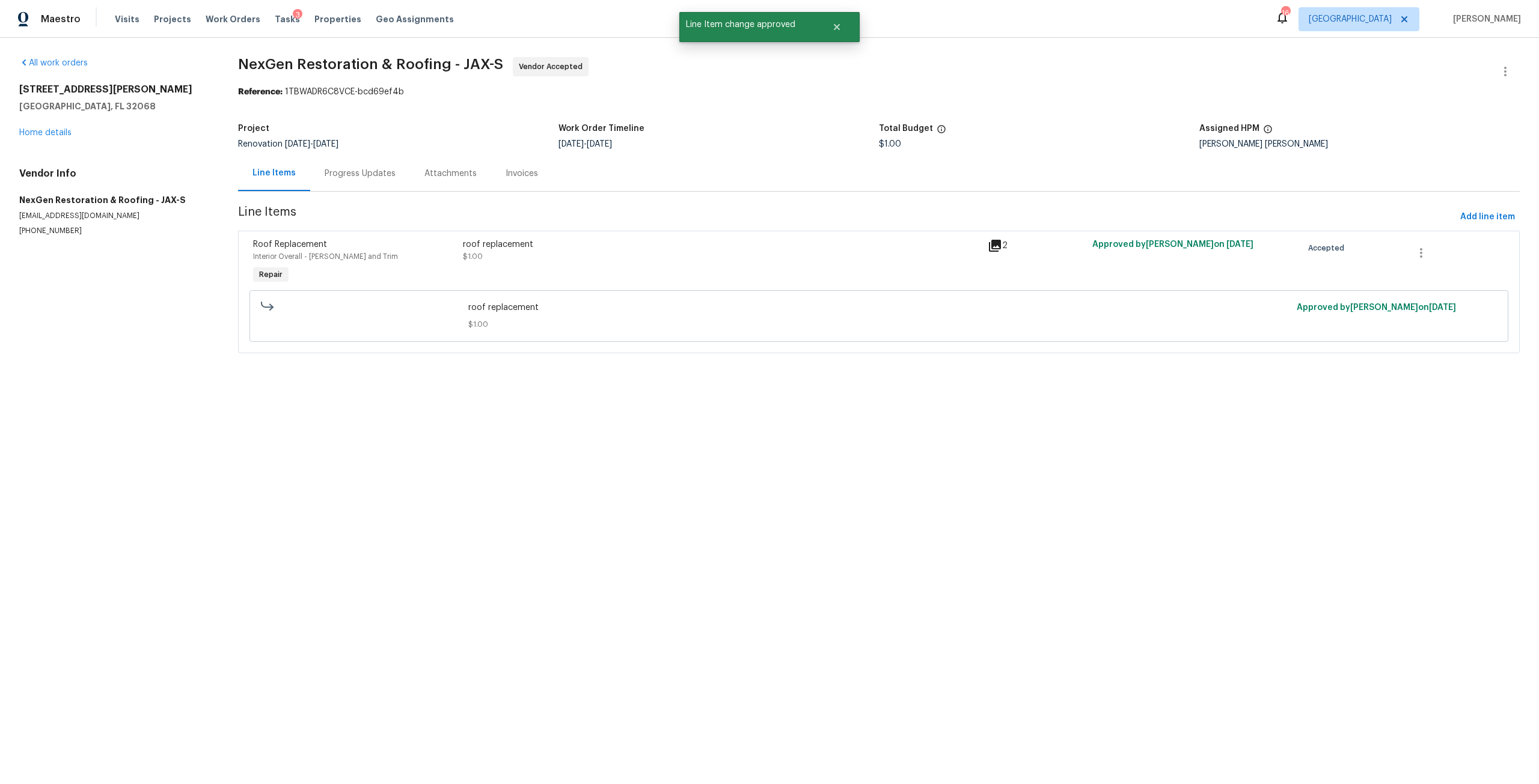
click at [385, 179] on div "Progress Updates" at bounding box center [360, 173] width 71 height 12
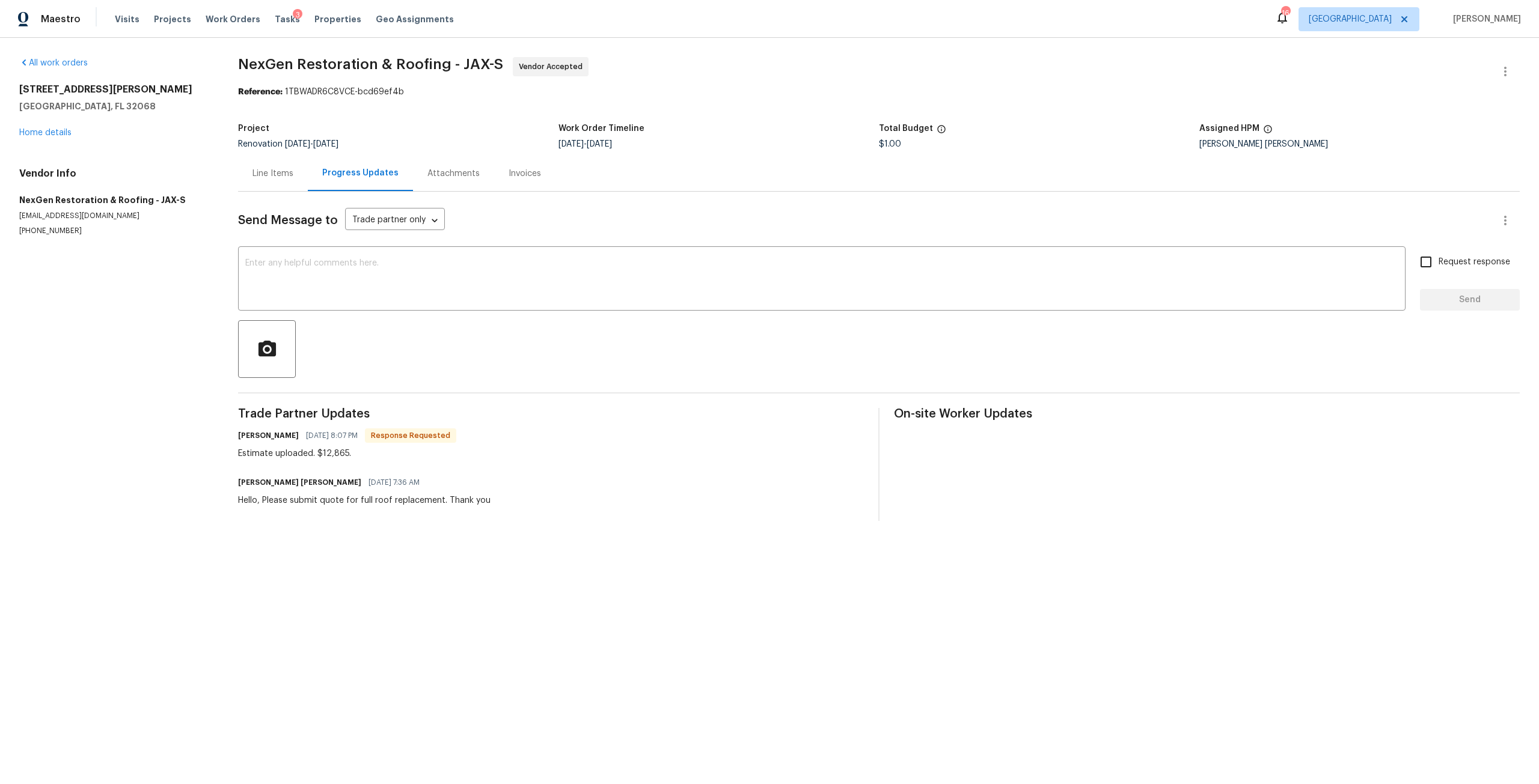
click at [285, 179] on div "Line Items" at bounding box center [273, 173] width 41 height 12
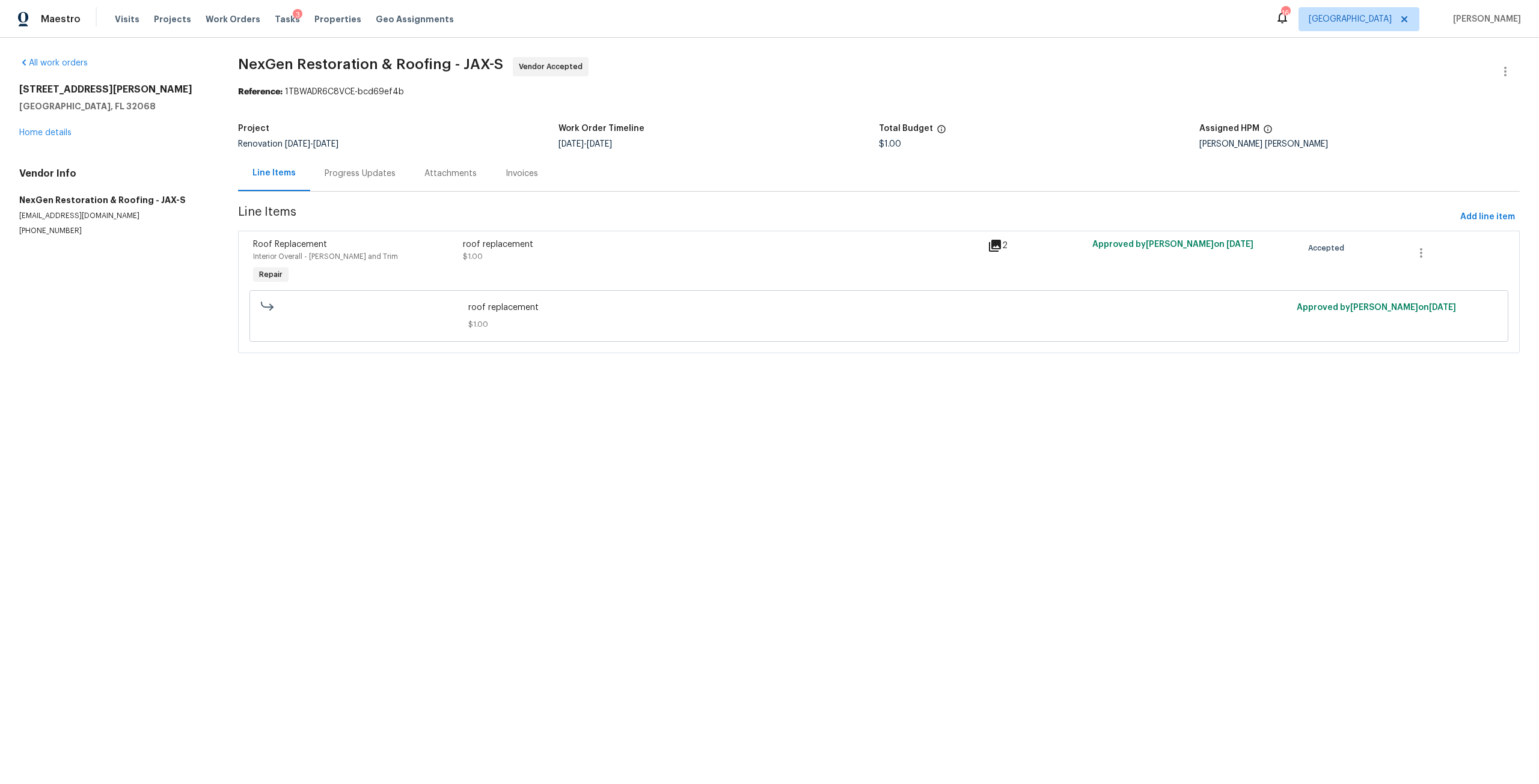
click at [577, 309] on span "roof replacement" at bounding box center [879, 307] width 822 height 12
click at [597, 253] on div "roof replacement $1.00" at bounding box center [721, 250] width 517 height 24
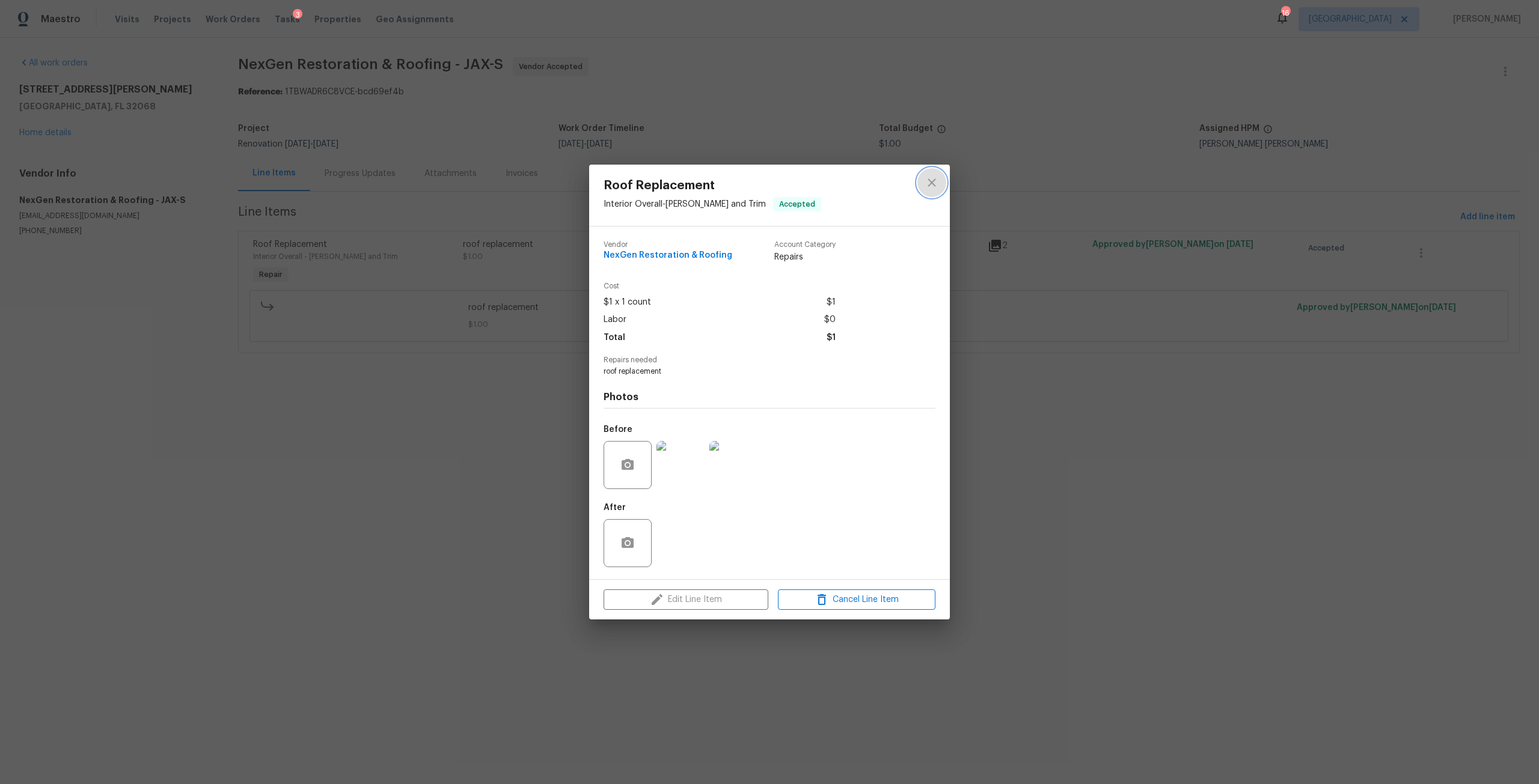
click at [939, 184] on button "close" at bounding box center [932, 183] width 29 height 29
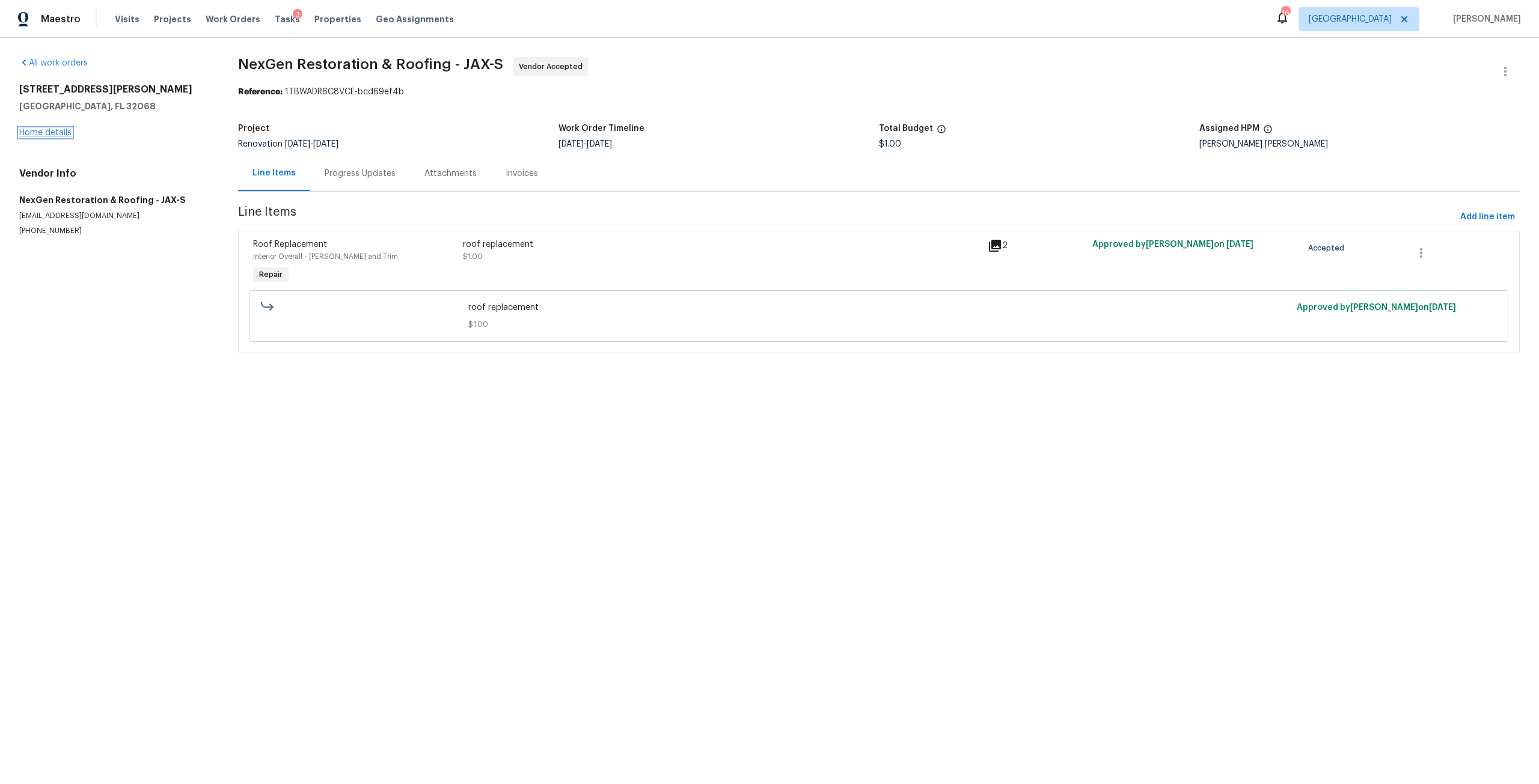
click at [46, 130] on link "Home details" at bounding box center [45, 132] width 52 height 9
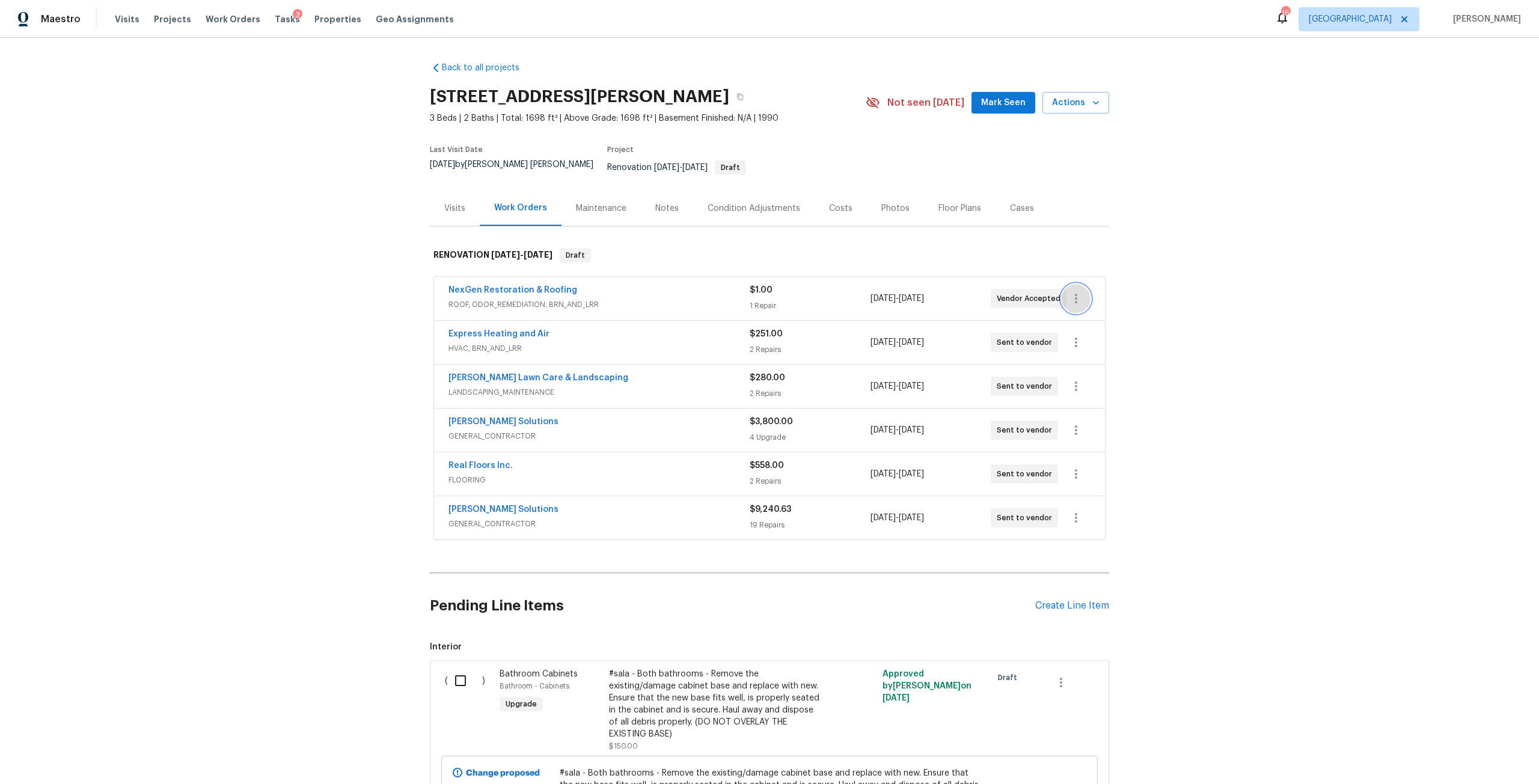
click at [1085, 289] on button "button" at bounding box center [1076, 299] width 29 height 29
click at [1136, 208] on div at bounding box center [770, 392] width 1539 height 784
click at [484, 330] on link "Express Heating and Air" at bounding box center [499, 334] width 101 height 9
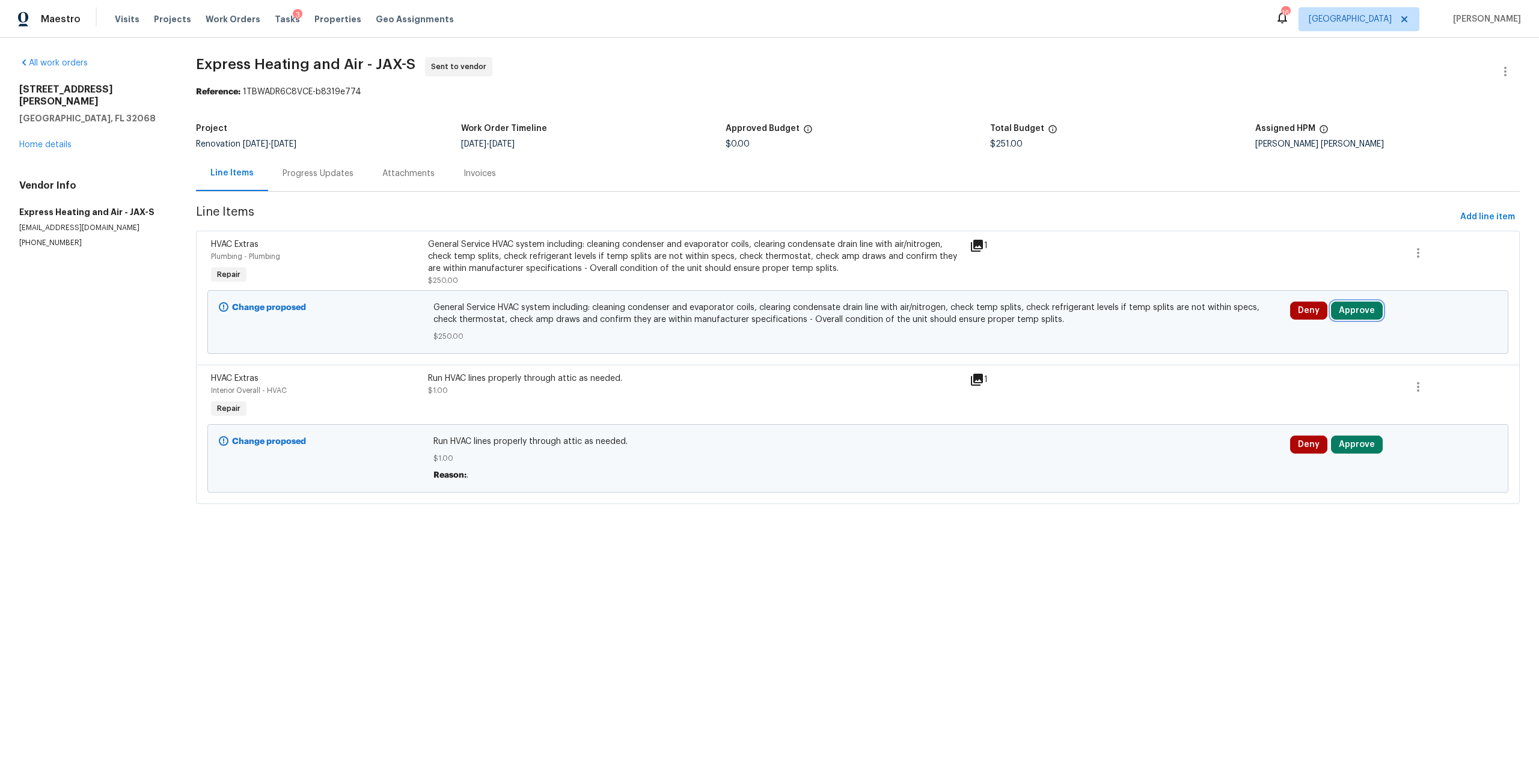
click at [1353, 309] on button "Approve" at bounding box center [1356, 310] width 51 height 18
click at [1193, 325] on button "Approve" at bounding box center [1176, 321] width 73 height 24
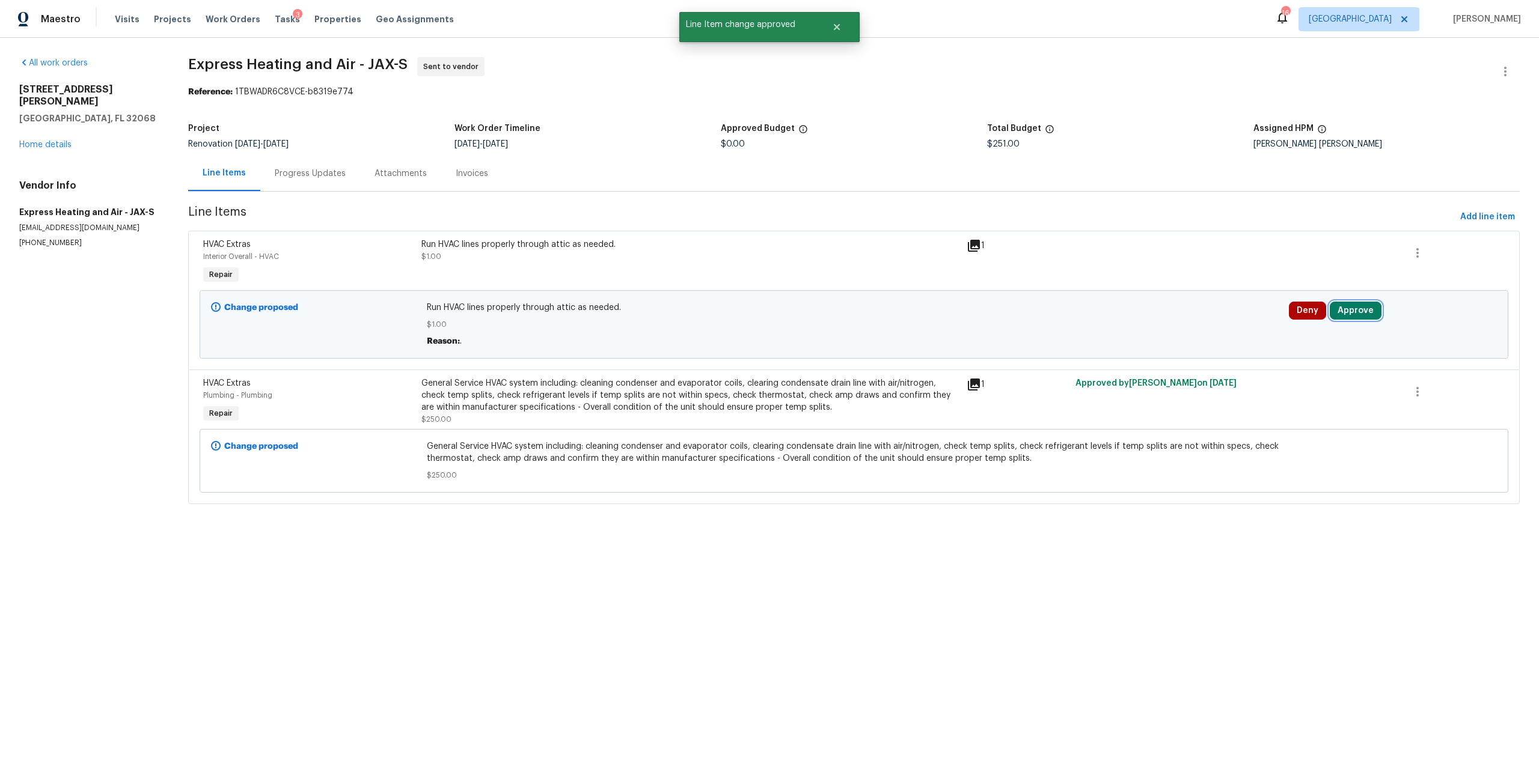
click at [1329, 307] on button "Approve" at bounding box center [1354, 310] width 51 height 18
click at [1164, 319] on span "Approve" at bounding box center [1175, 321] width 34 height 9
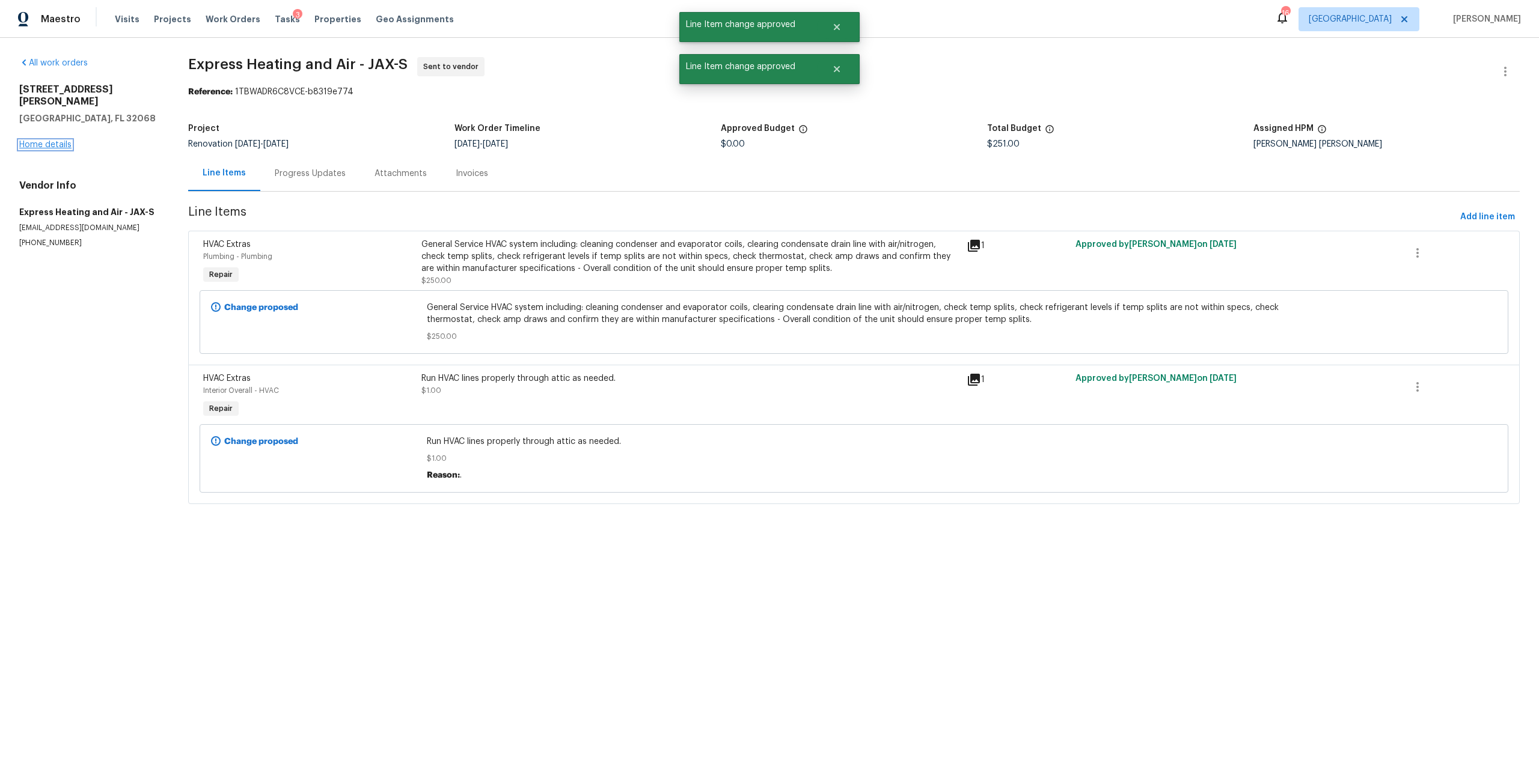
click at [38, 140] on link "Home details" at bounding box center [45, 144] width 52 height 9
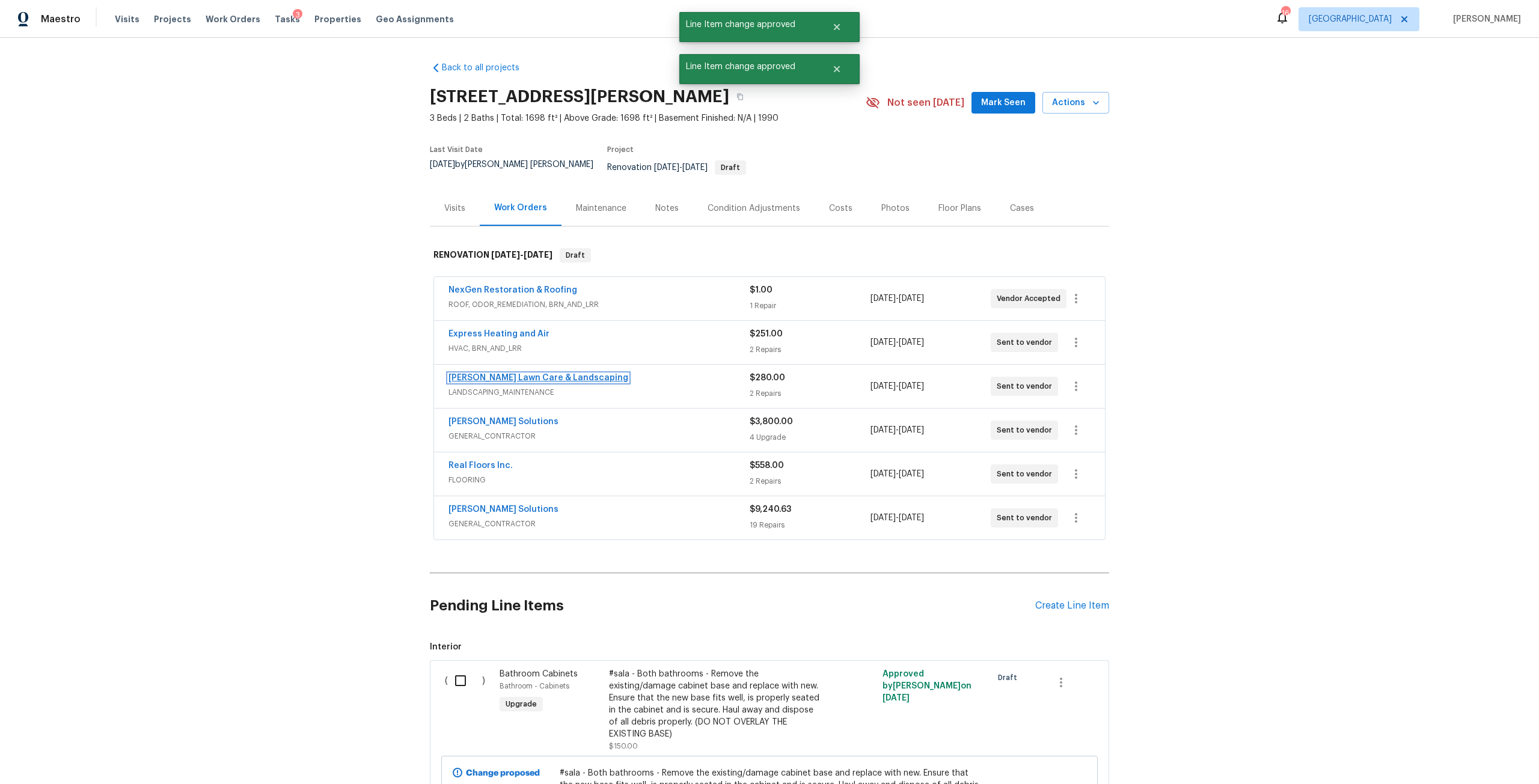
click at [546, 374] on link "[PERSON_NAME] Lawn Care & Landscaping" at bounding box center [538, 378] width 180 height 9
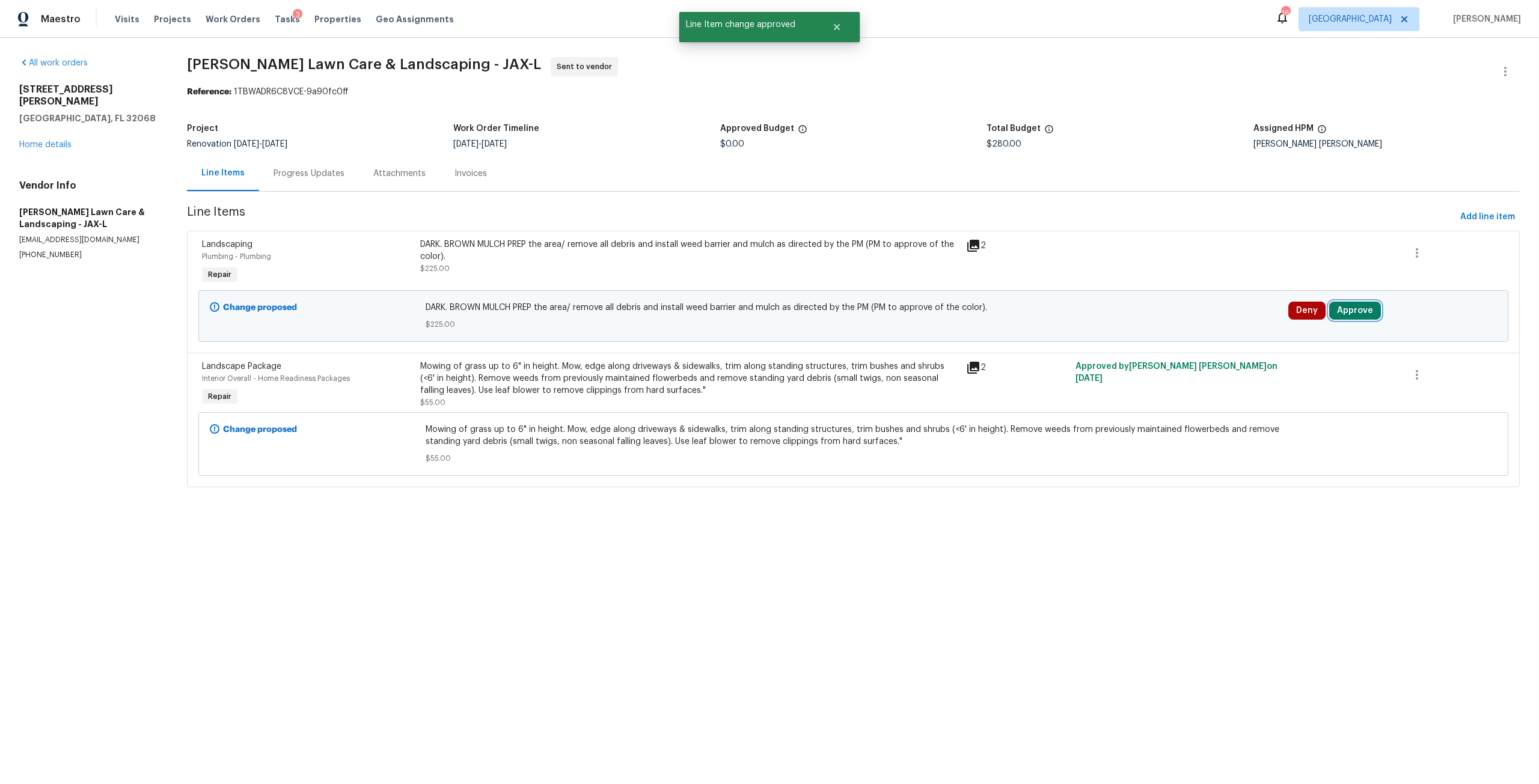
click at [1331, 312] on button "Approve" at bounding box center [1354, 310] width 51 height 18
click at [1173, 327] on button "Approve" at bounding box center [1176, 321] width 73 height 24
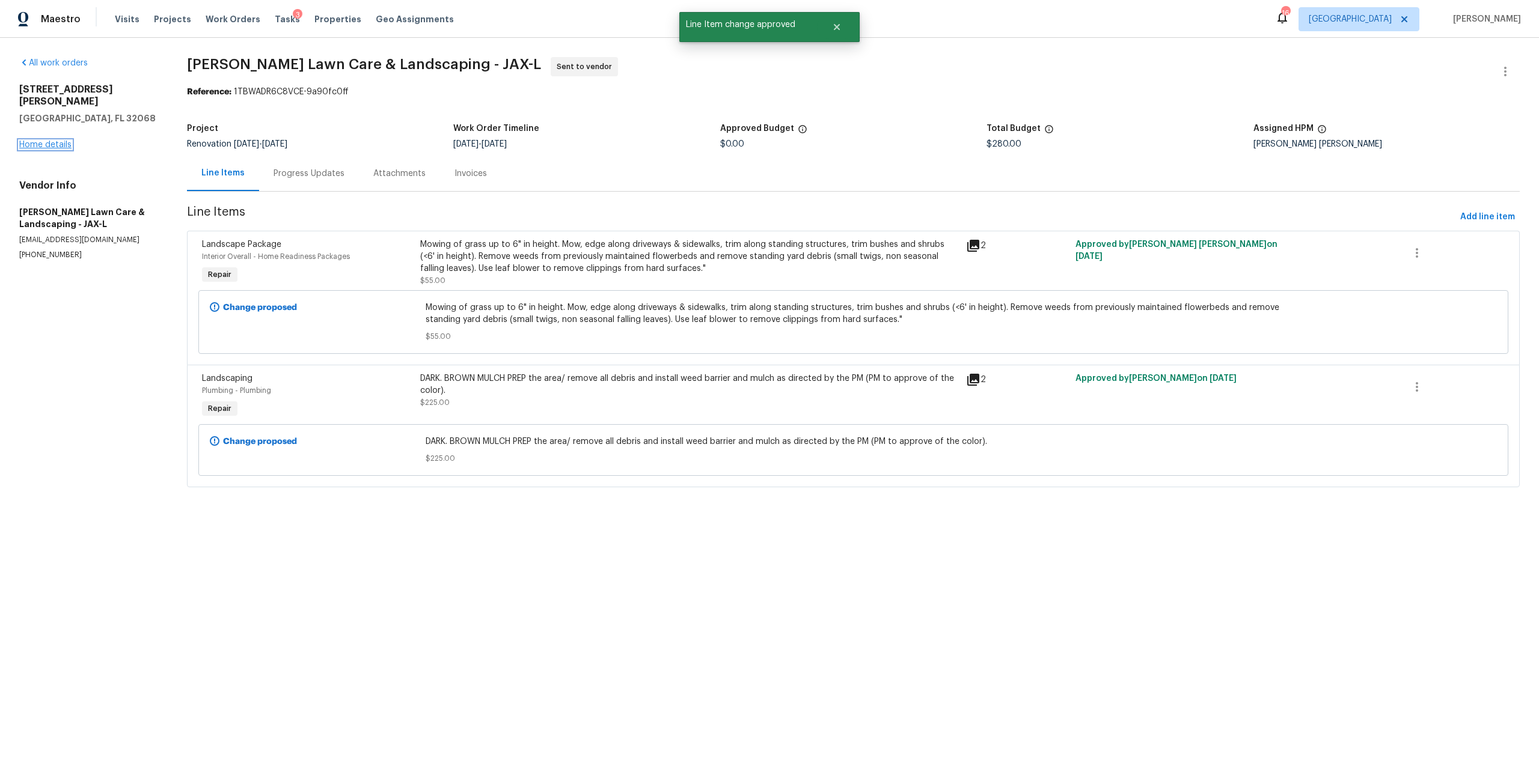
click at [38, 140] on link "Home details" at bounding box center [45, 144] width 52 height 9
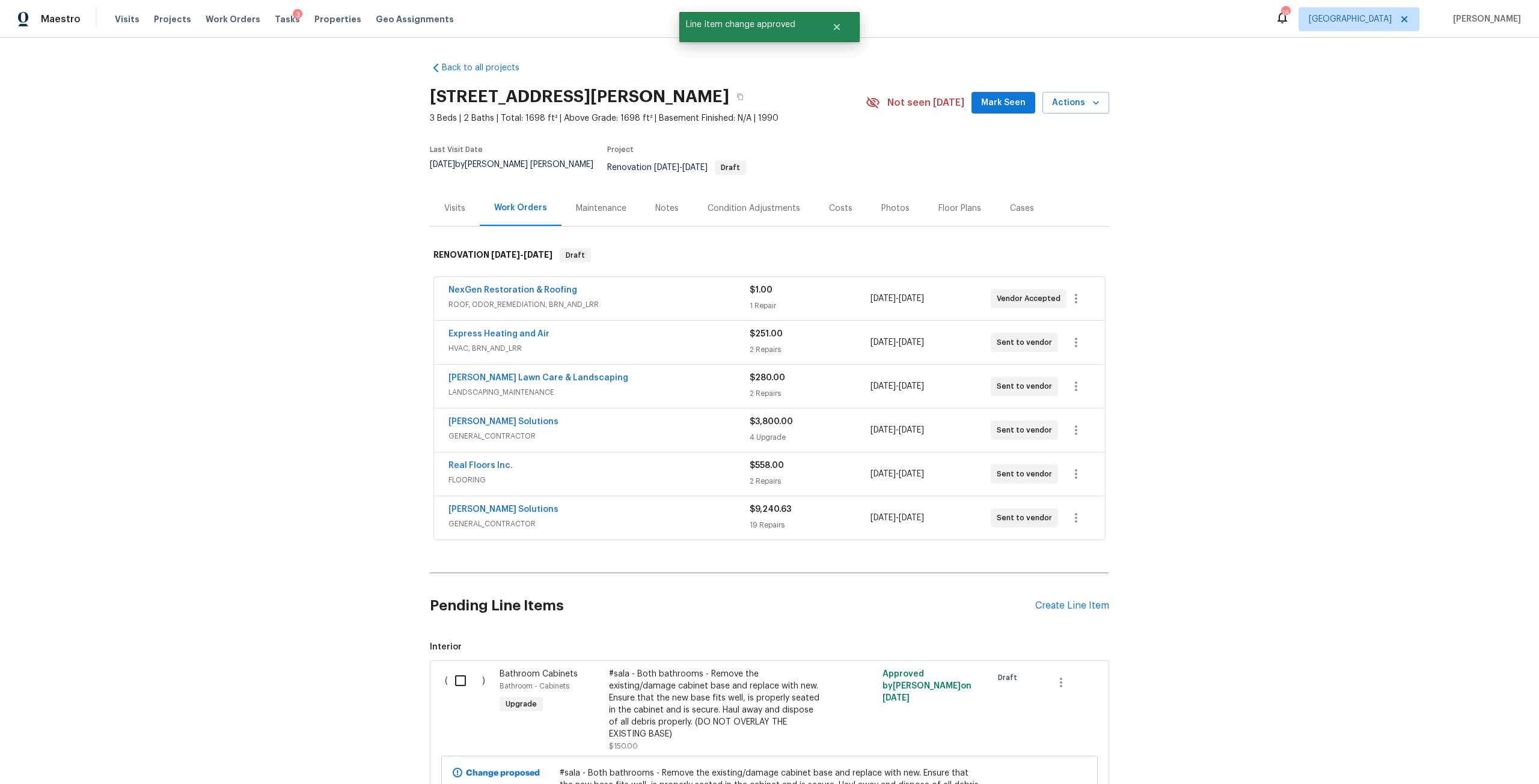
click at [522, 416] on div "[PERSON_NAME] Solutions" at bounding box center [599, 422] width 302 height 15
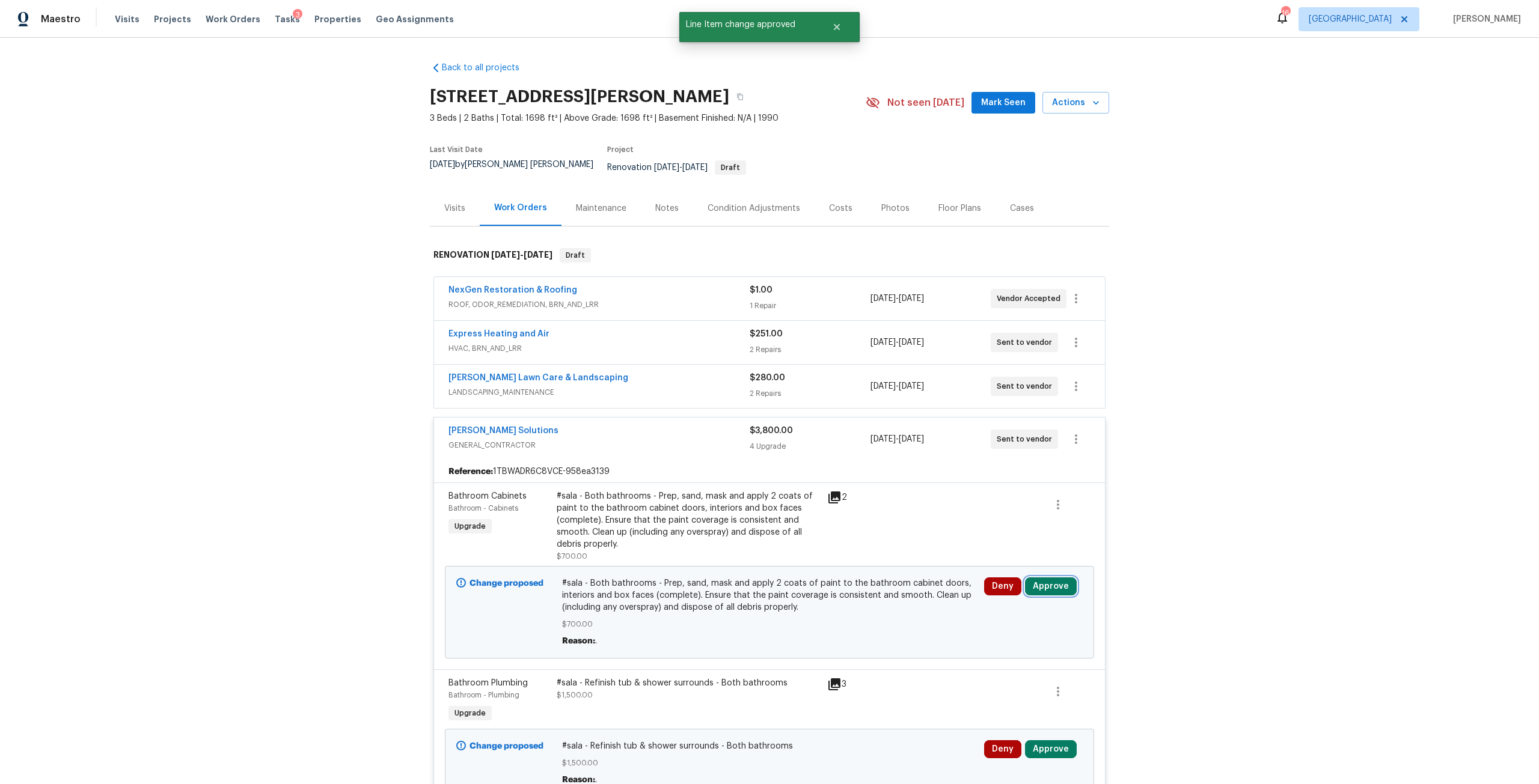
click at [1048, 579] on button "Approve" at bounding box center [1050, 587] width 51 height 18
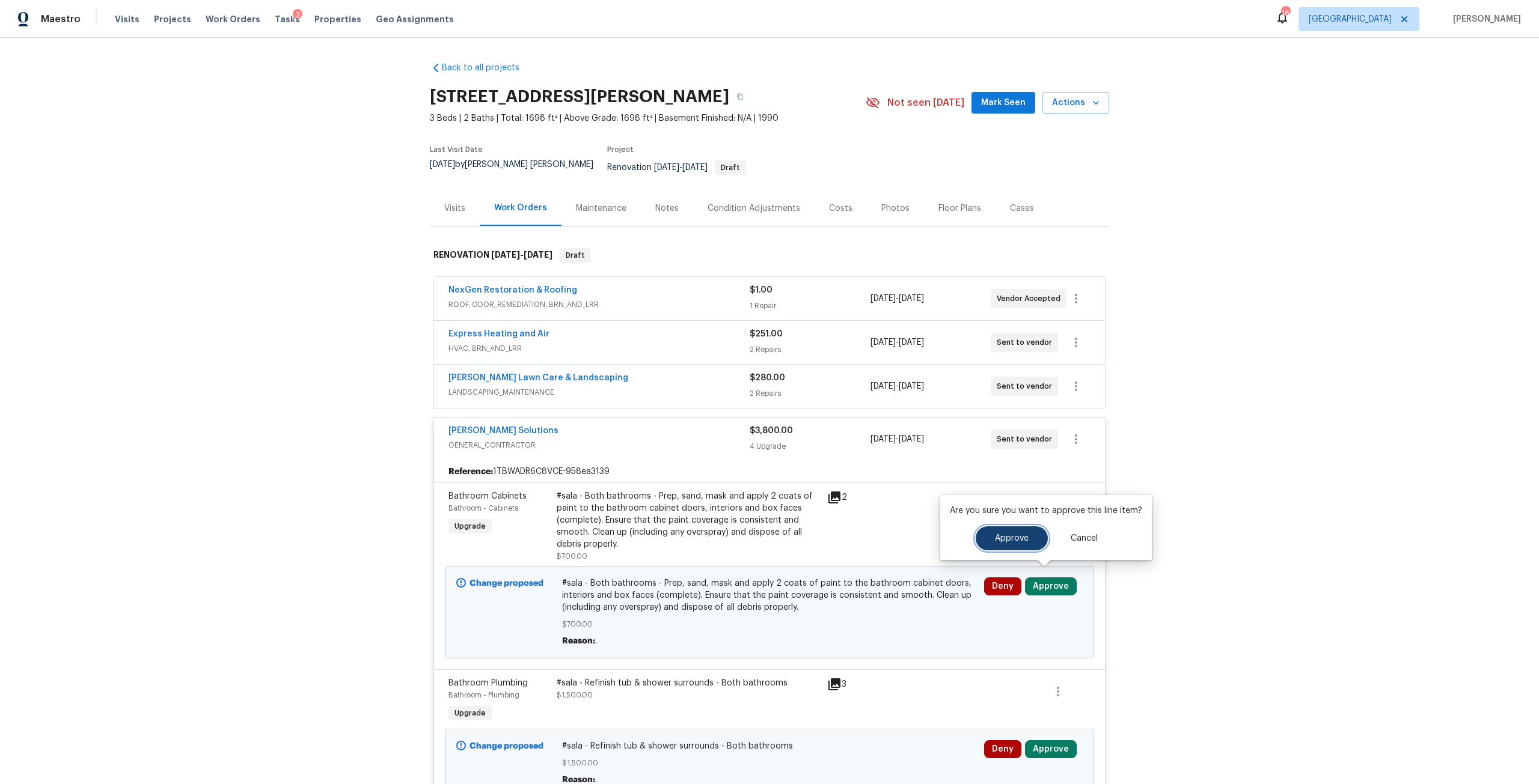
click at [988, 540] on button "Approve" at bounding box center [1011, 538] width 73 height 24
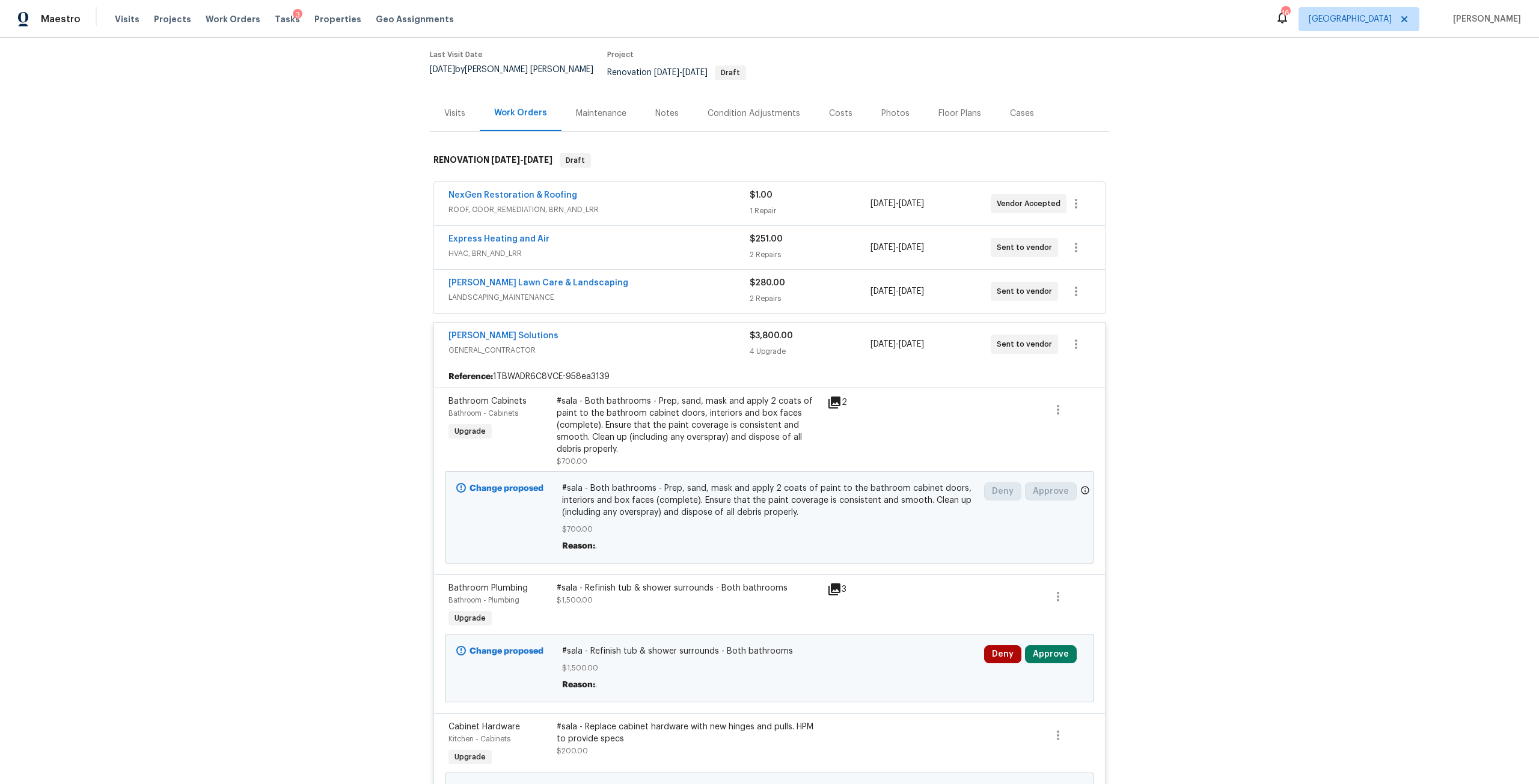
scroll to position [120, 0]
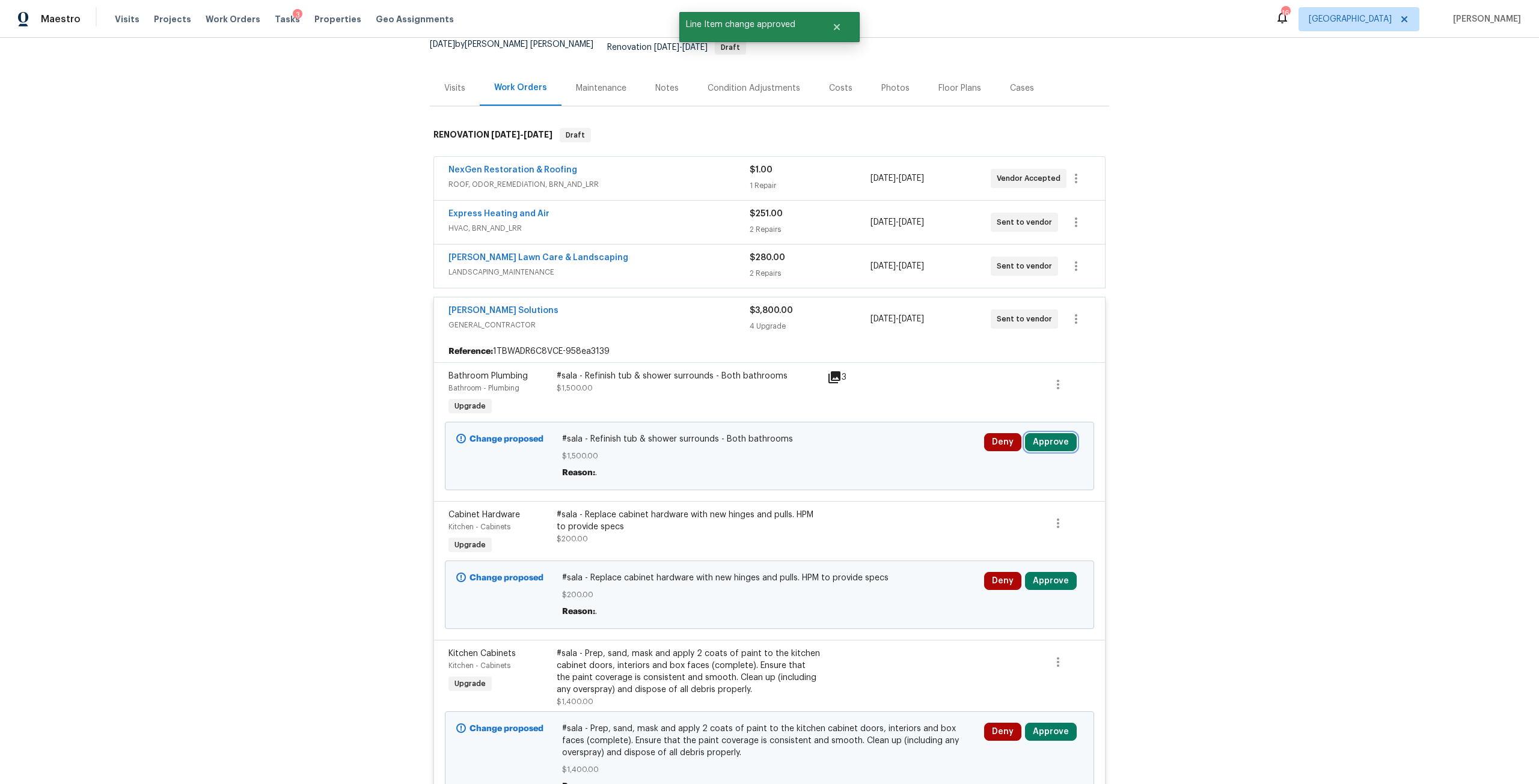
click at [1040, 443] on button "Approve" at bounding box center [1050, 442] width 51 height 18
click at [884, 439] on button "Approve" at bounding box center [874, 445] width 73 height 24
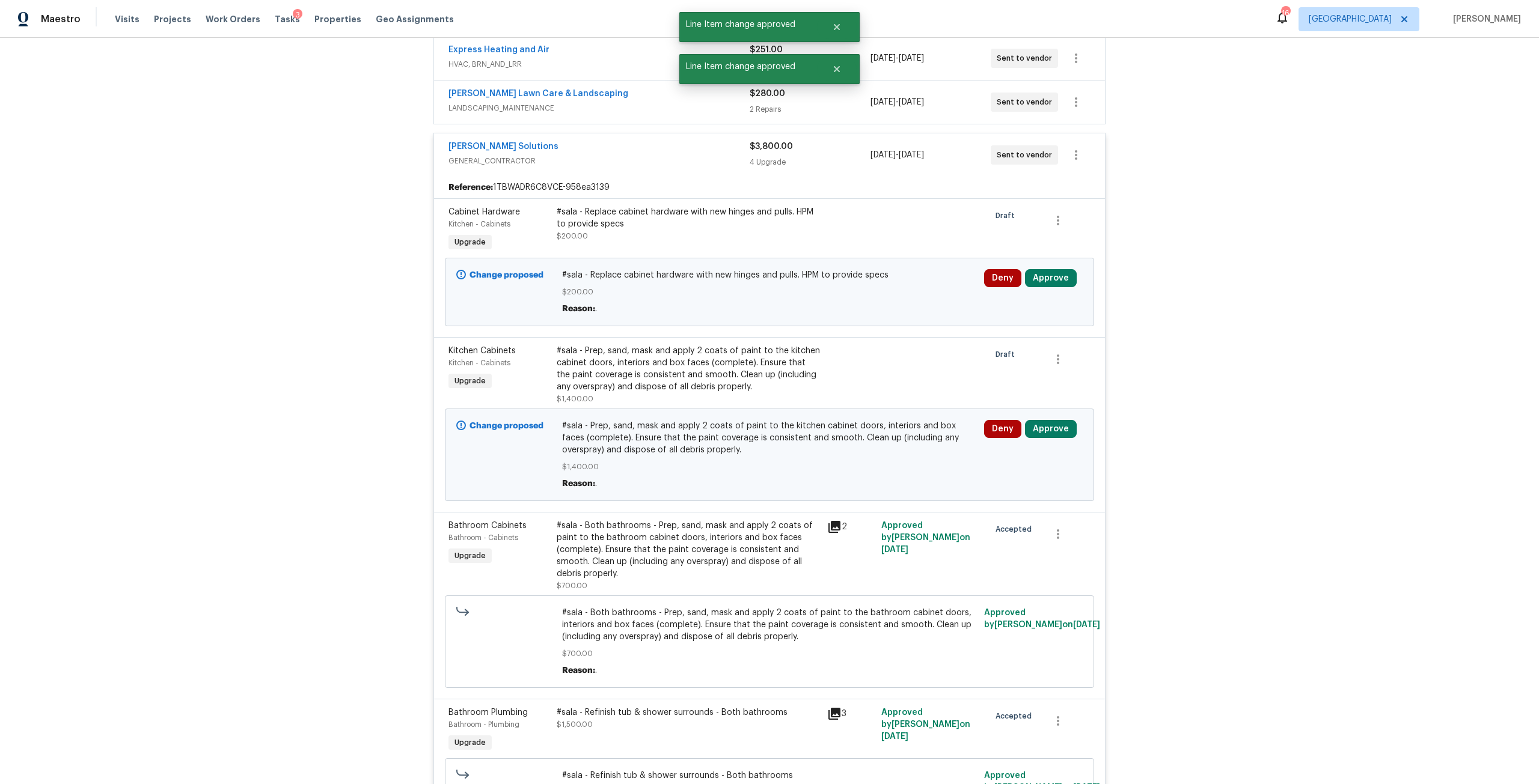
scroll to position [301, 0]
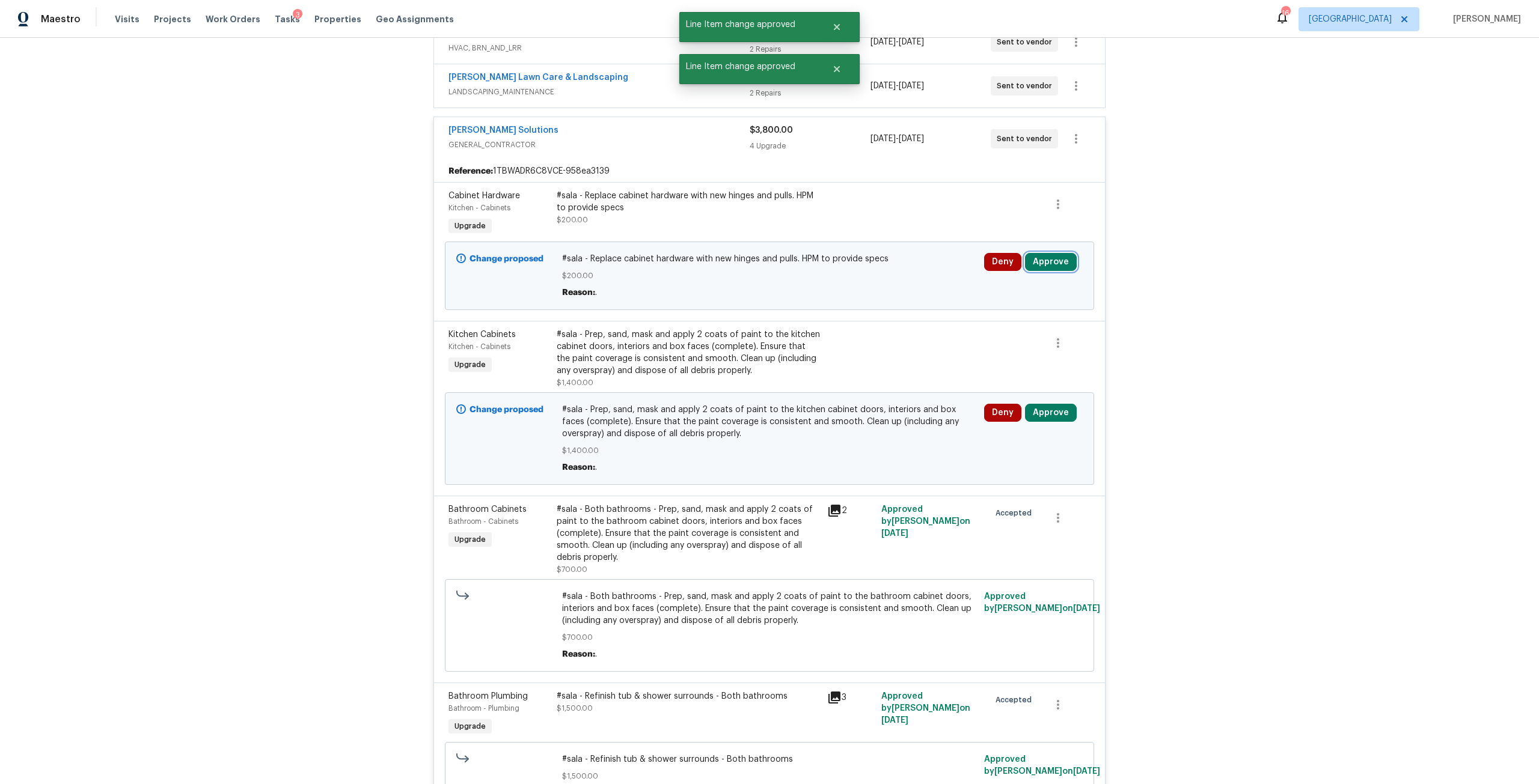
click at [1045, 255] on button "Approve" at bounding box center [1050, 262] width 51 height 18
click at [997, 320] on button "Approve" at bounding box center [1011, 314] width 73 height 24
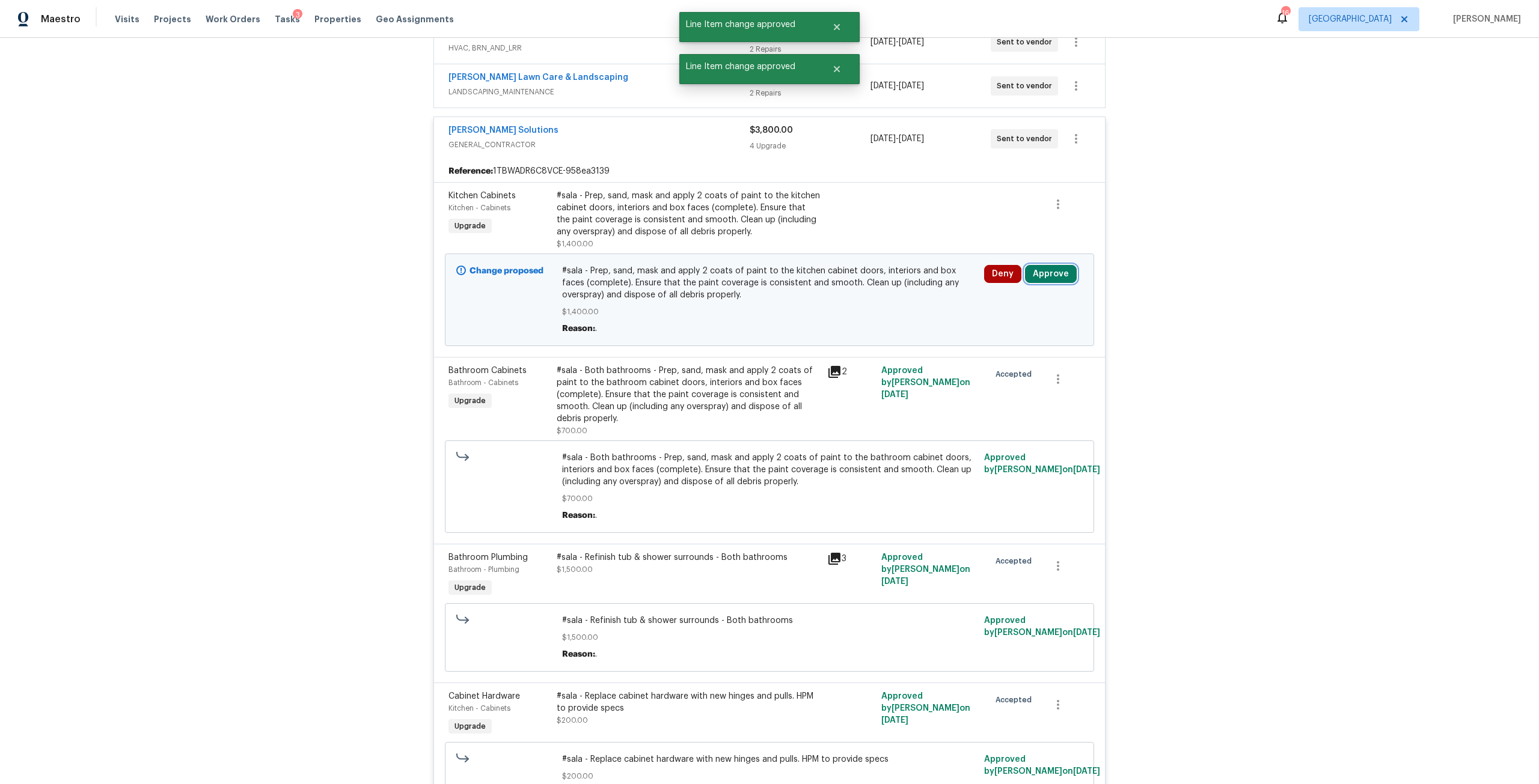
click at [1034, 265] on button "Approve" at bounding box center [1050, 274] width 51 height 18
click at [1002, 319] on button "Approve" at bounding box center [1011, 327] width 73 height 24
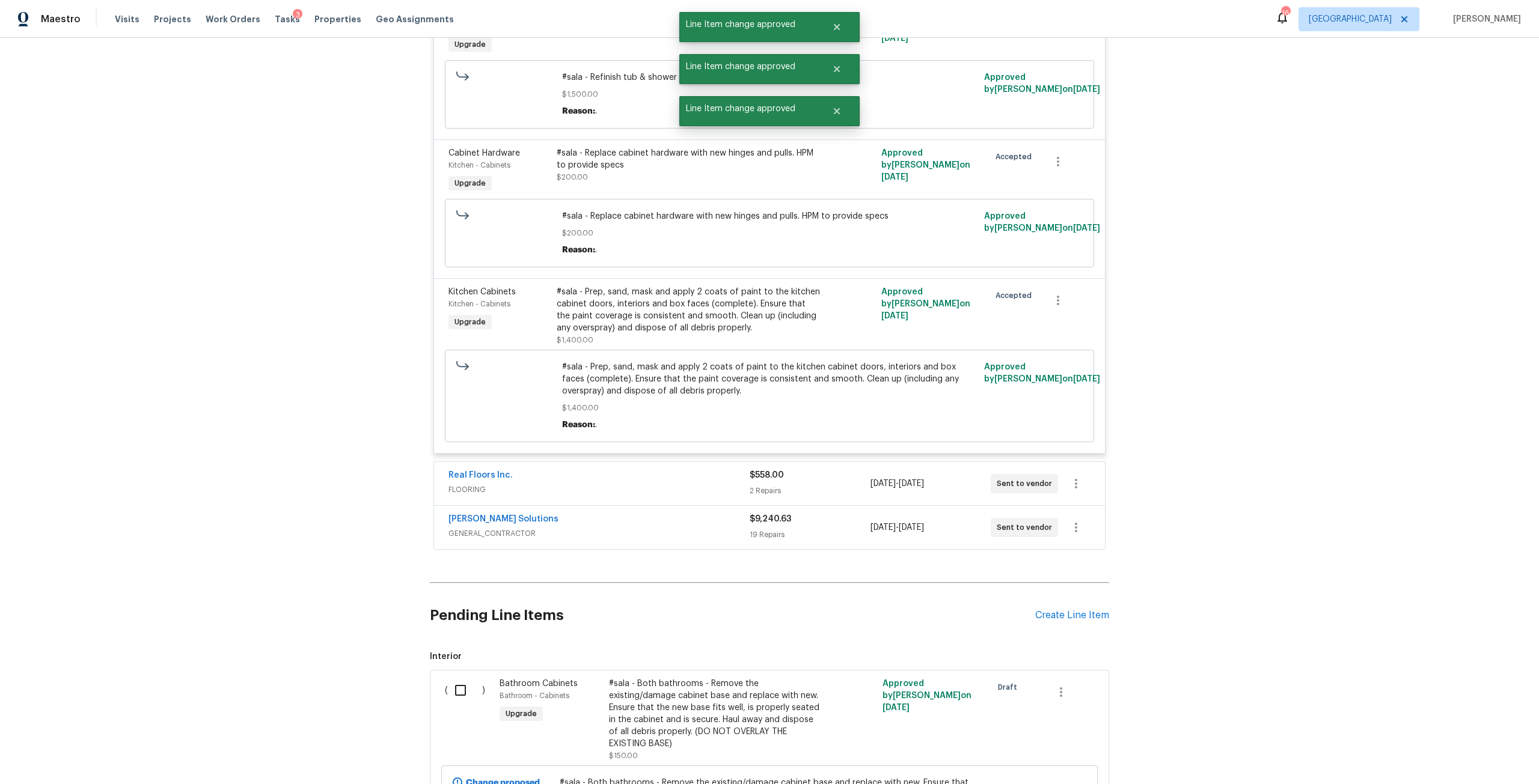
scroll to position [694, 0]
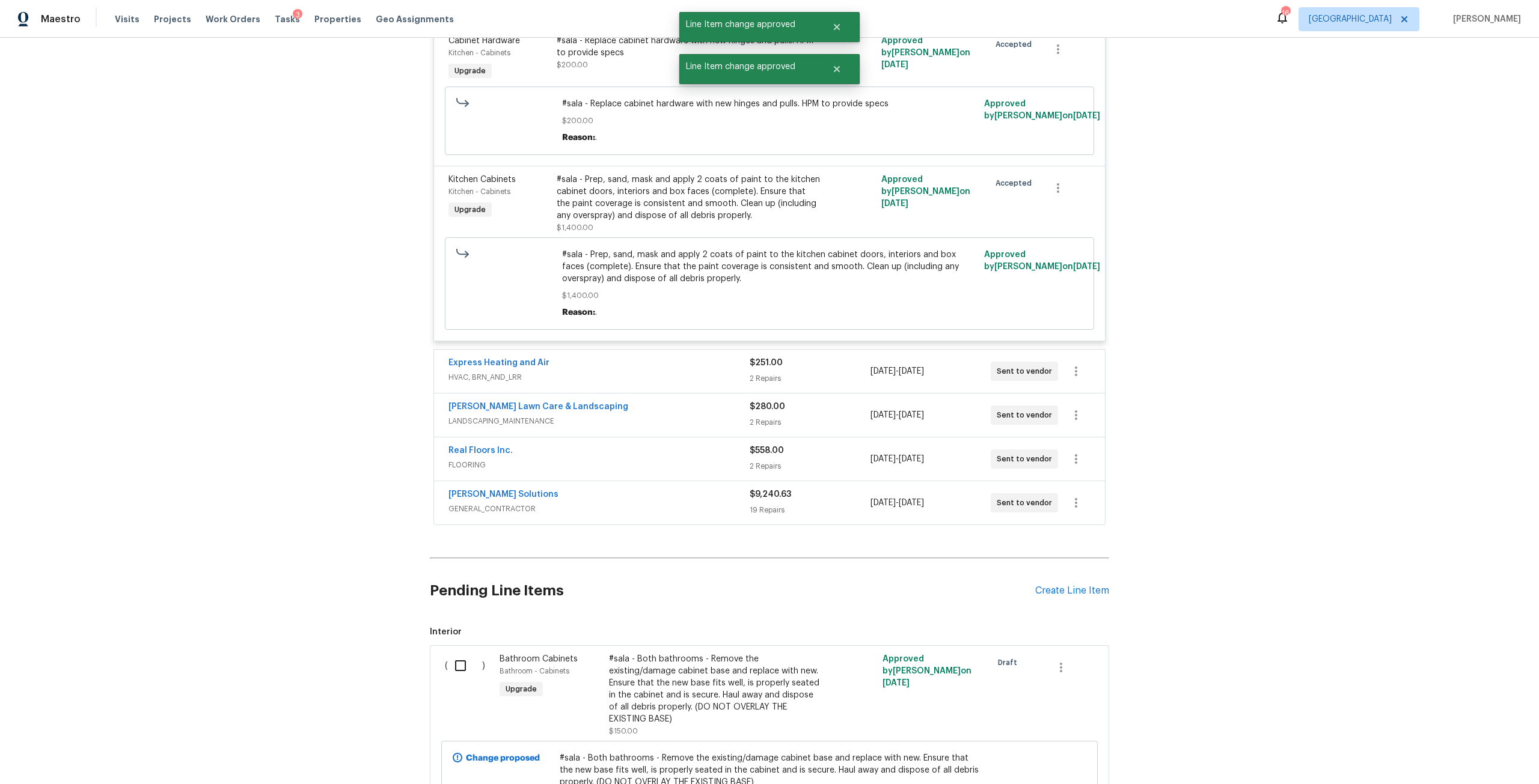
click at [656, 371] on span "HVAC, BRN_AND_LRR" at bounding box center [599, 377] width 302 height 12
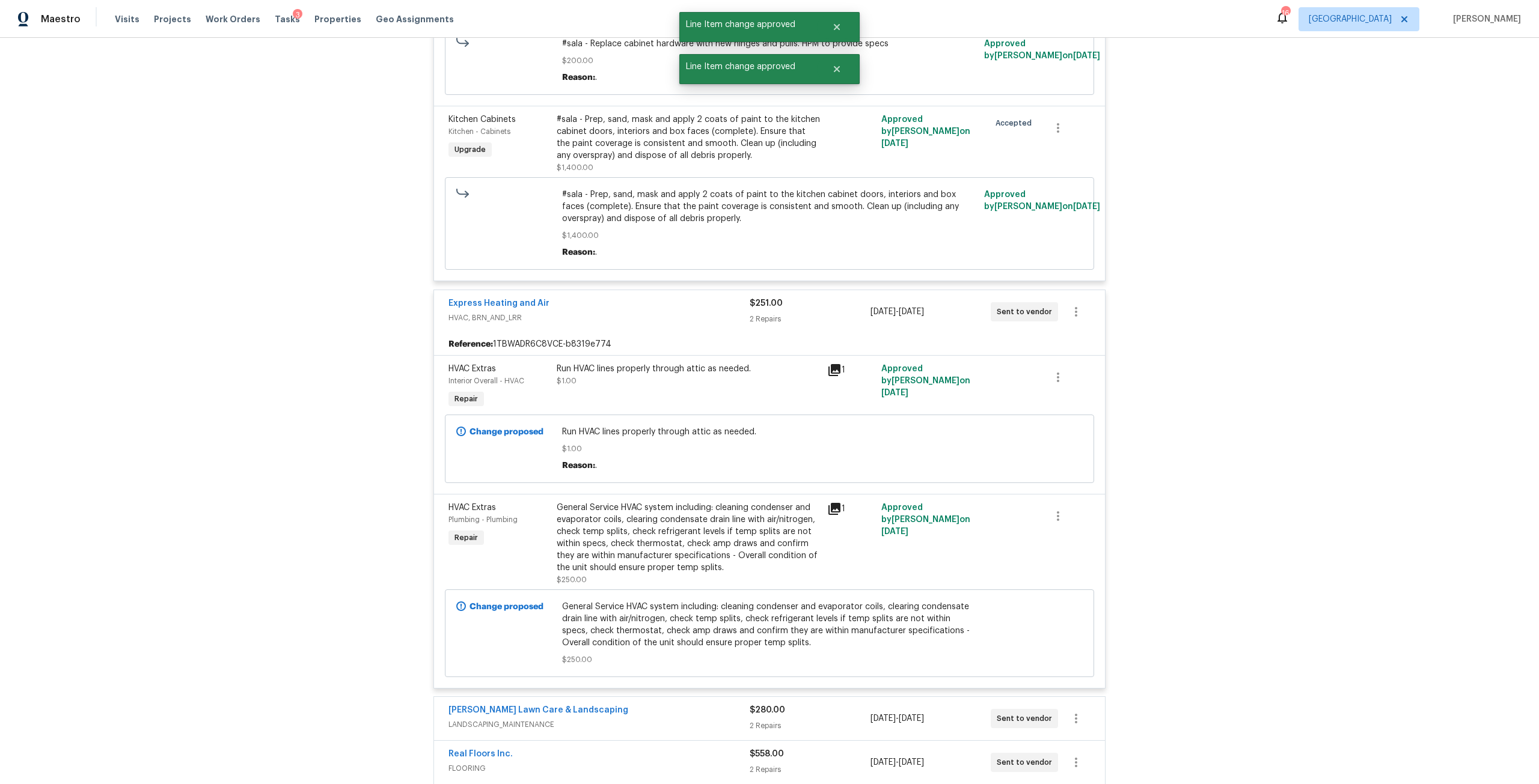
scroll to position [1115, 0]
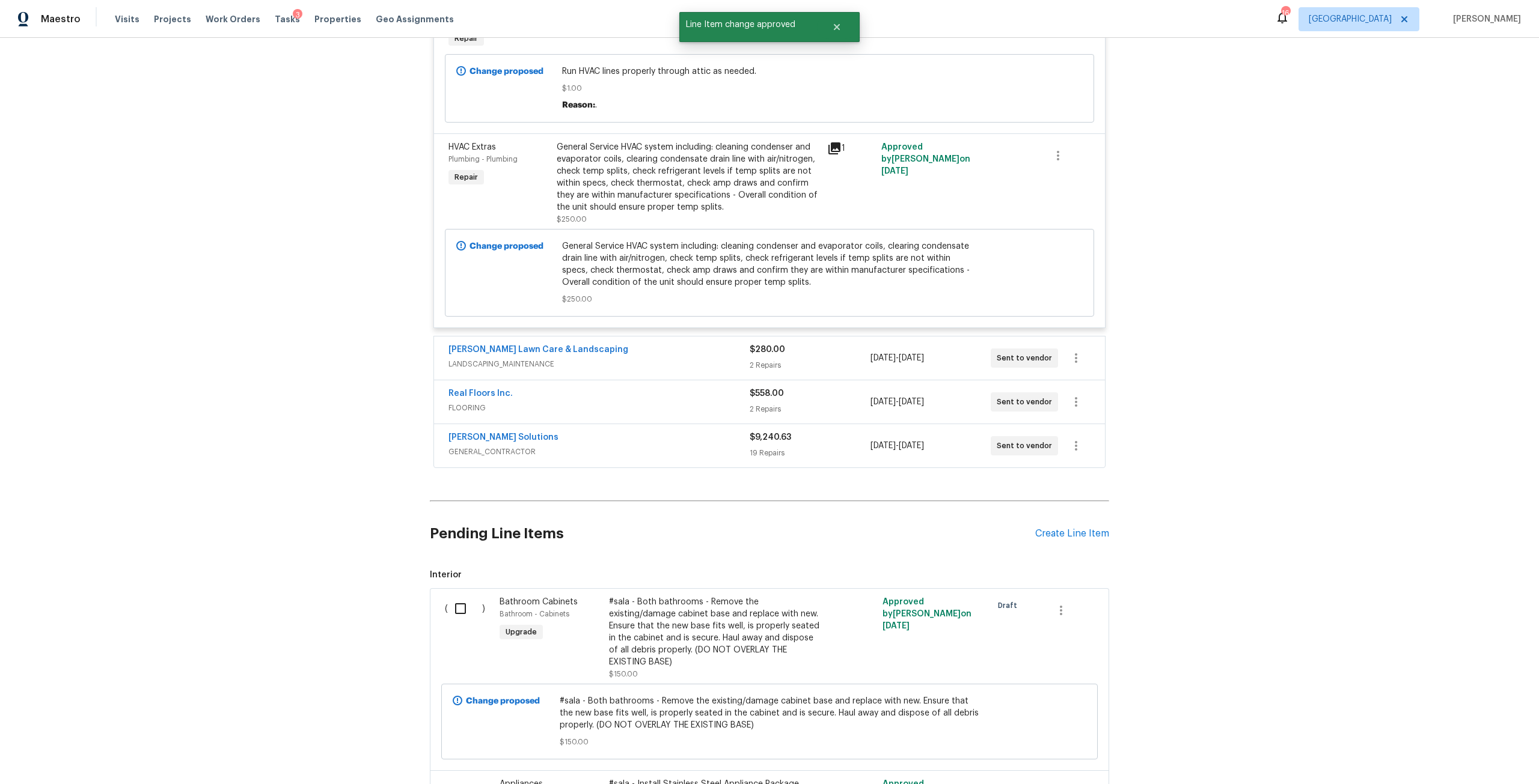
click at [617, 407] on div "Real Floors Inc. FLOORING" at bounding box center [599, 402] width 302 height 29
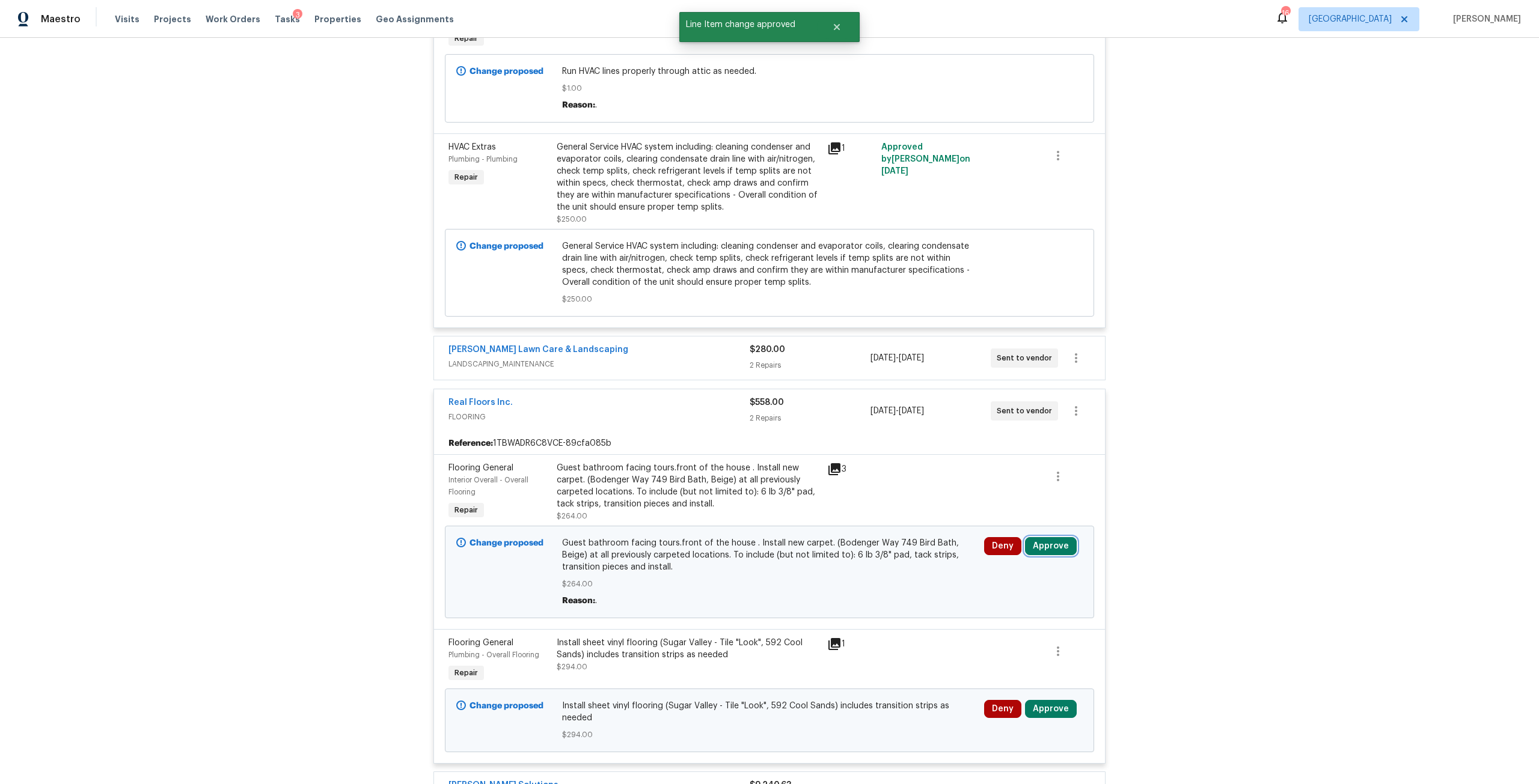
click at [1043, 537] on button "Approve" at bounding box center [1050, 546] width 51 height 18
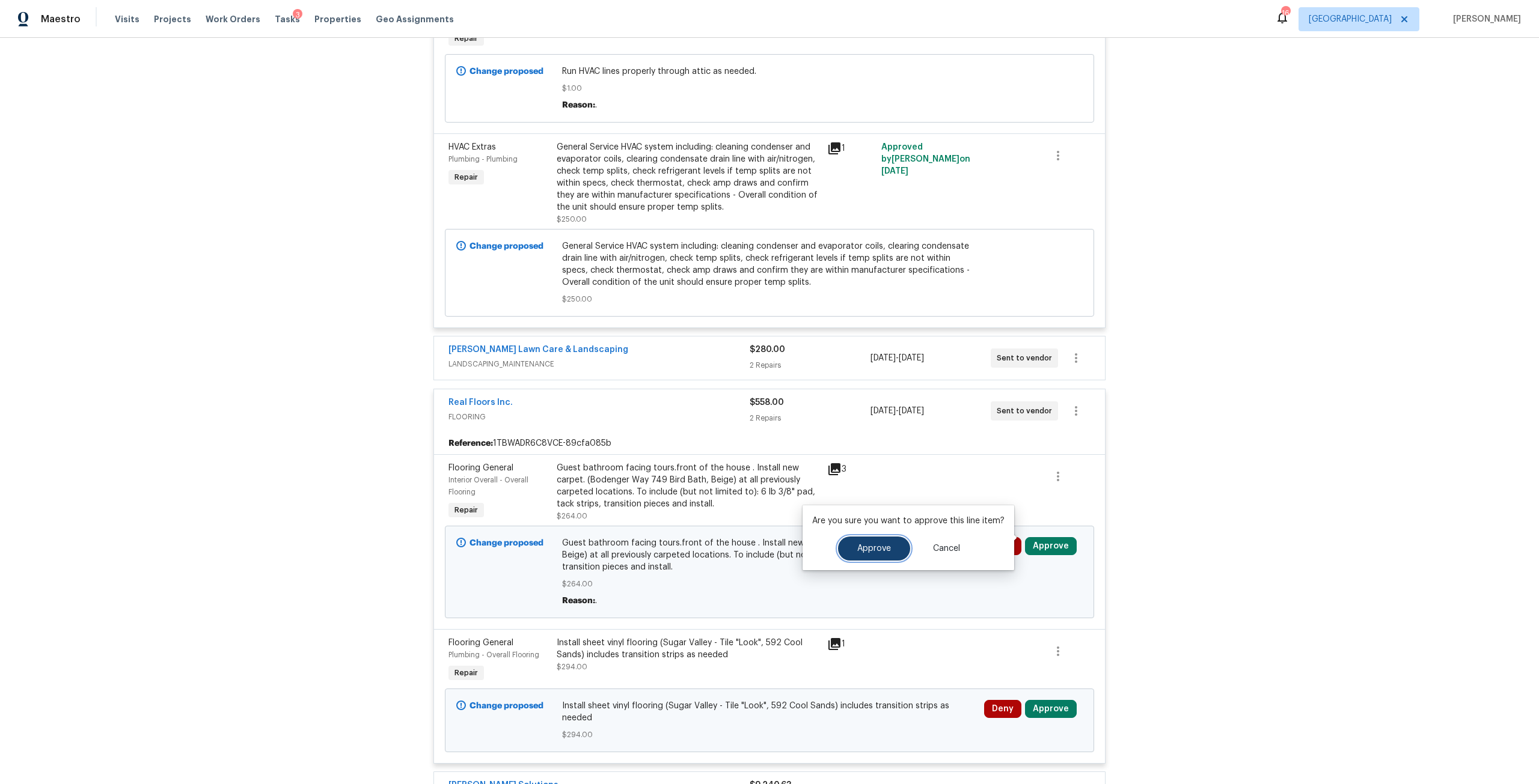
click at [875, 549] on span "Approve" at bounding box center [874, 548] width 34 height 9
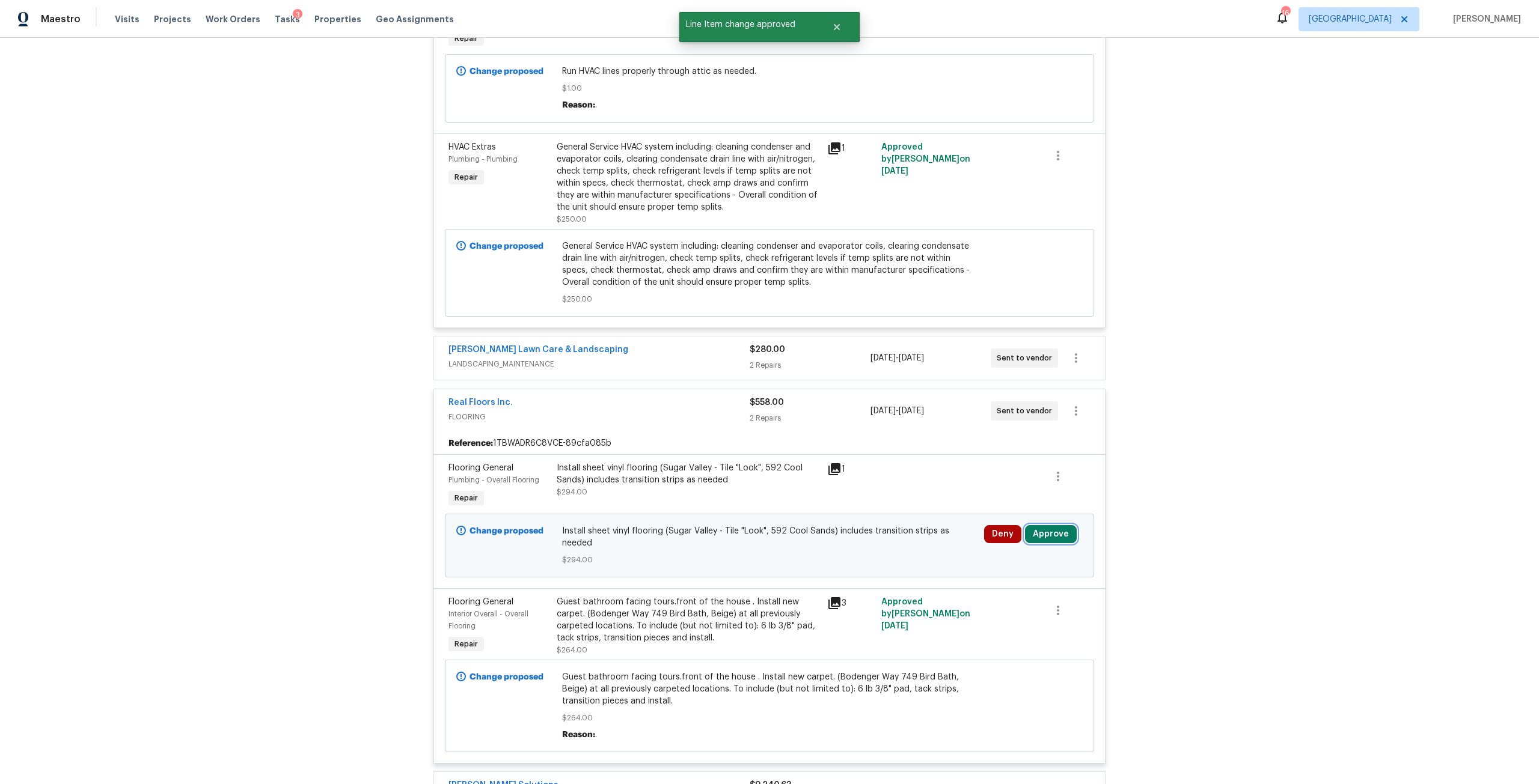
click at [1032, 532] on button "Approve" at bounding box center [1050, 534] width 51 height 18
click at [862, 542] on button "Approve" at bounding box center [874, 537] width 73 height 24
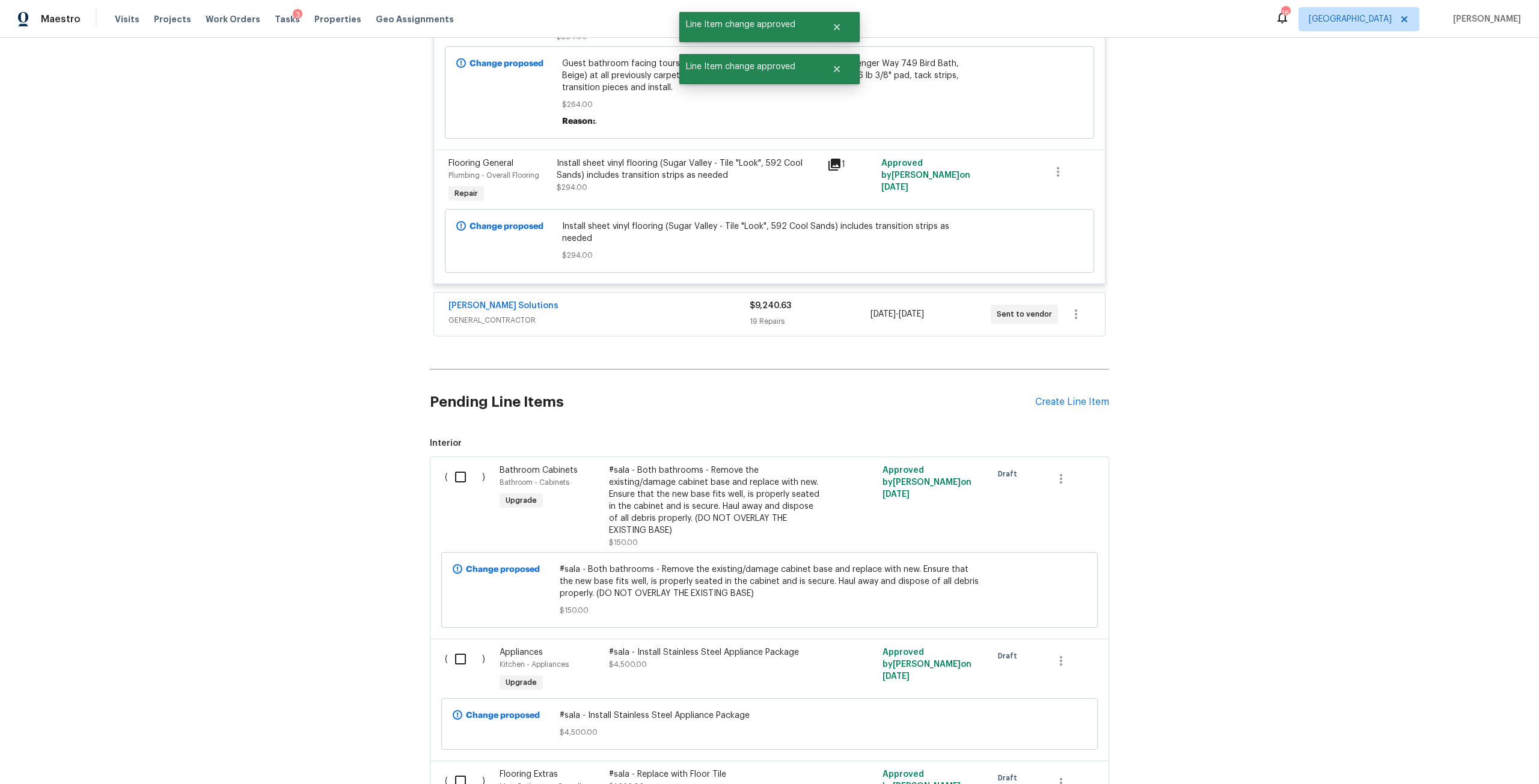
scroll to position [1595, 0]
click at [590, 306] on div "Sethy Solutions GENERAL_CONTRACTOR" at bounding box center [599, 313] width 302 height 29
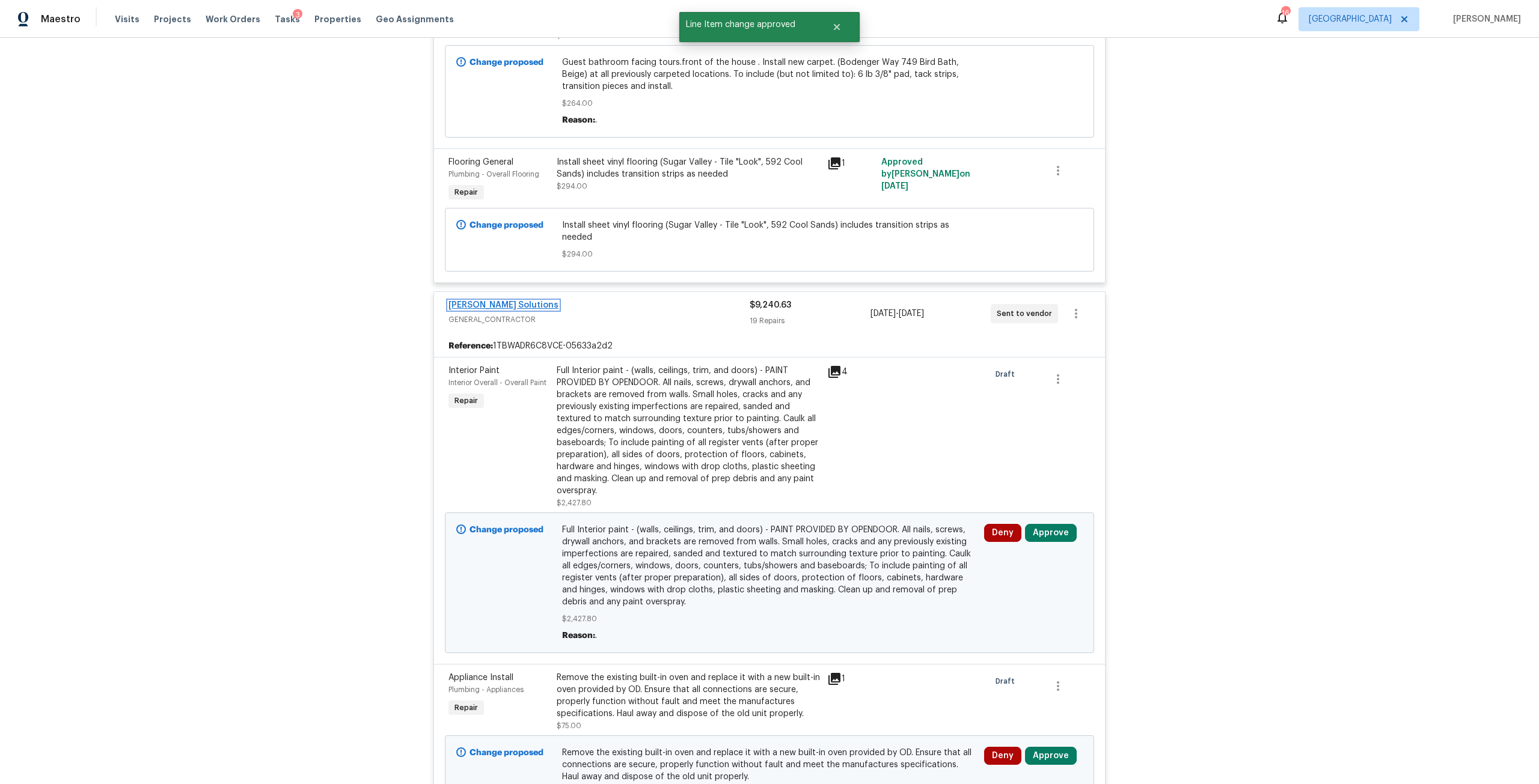
click at [487, 302] on link "Sethy Solutions" at bounding box center [504, 305] width 110 height 9
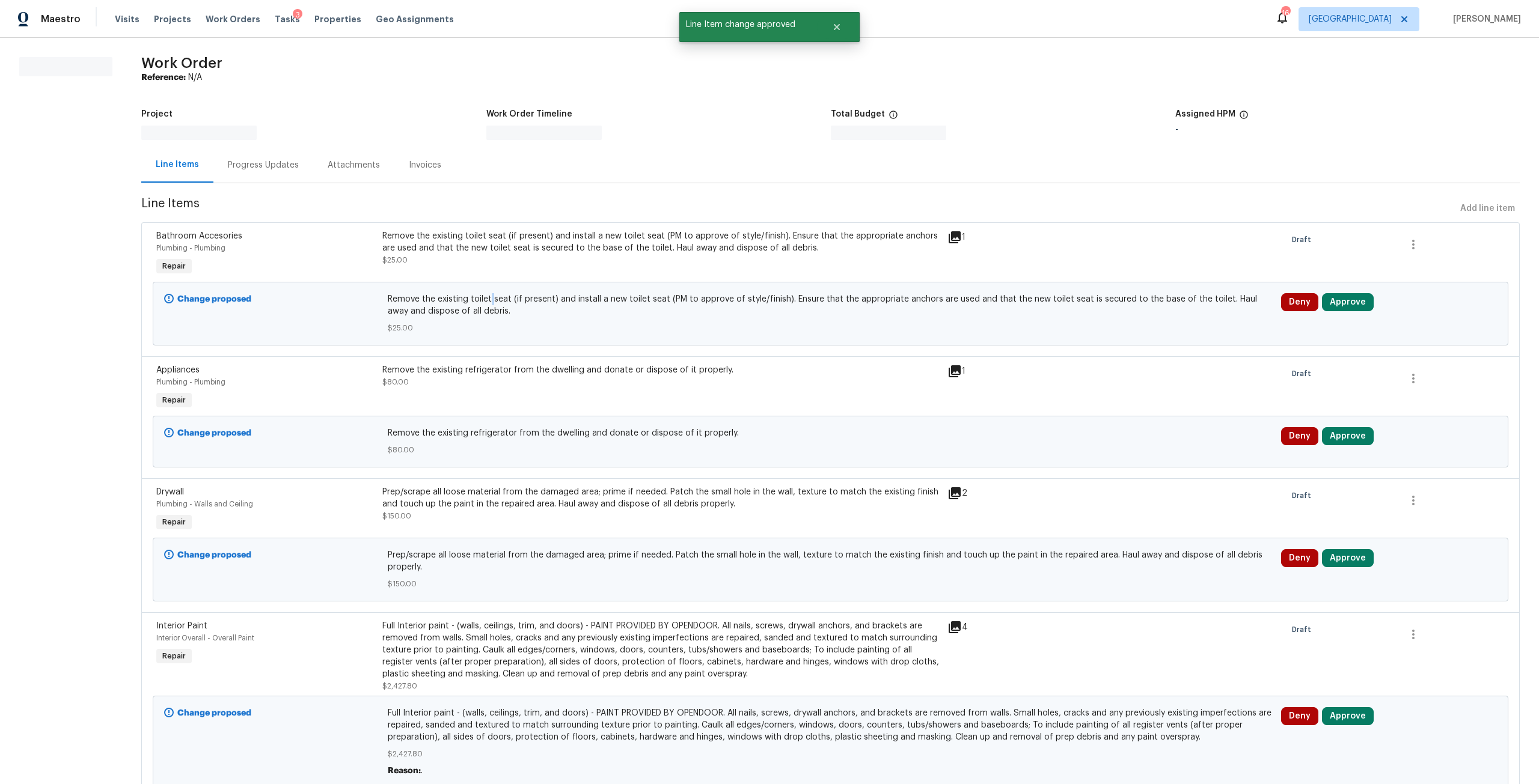
click at [487, 286] on div "Change proposed Remove the existing toilet seat (if present) and install a new …" at bounding box center [830, 313] width 1349 height 71
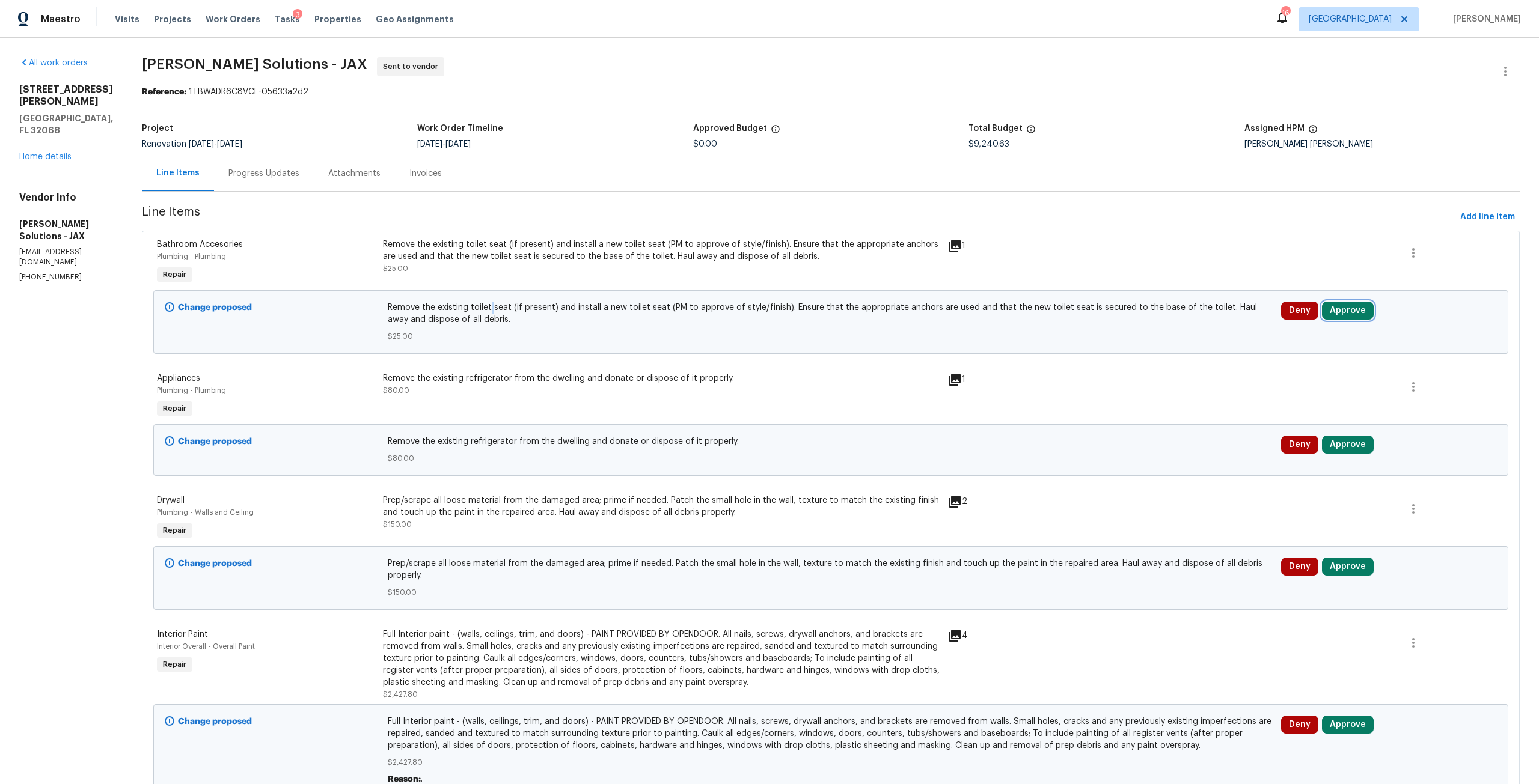
click at [1326, 303] on button "Approve" at bounding box center [1347, 310] width 51 height 18
click at [1187, 322] on button "Approve" at bounding box center [1167, 321] width 73 height 24
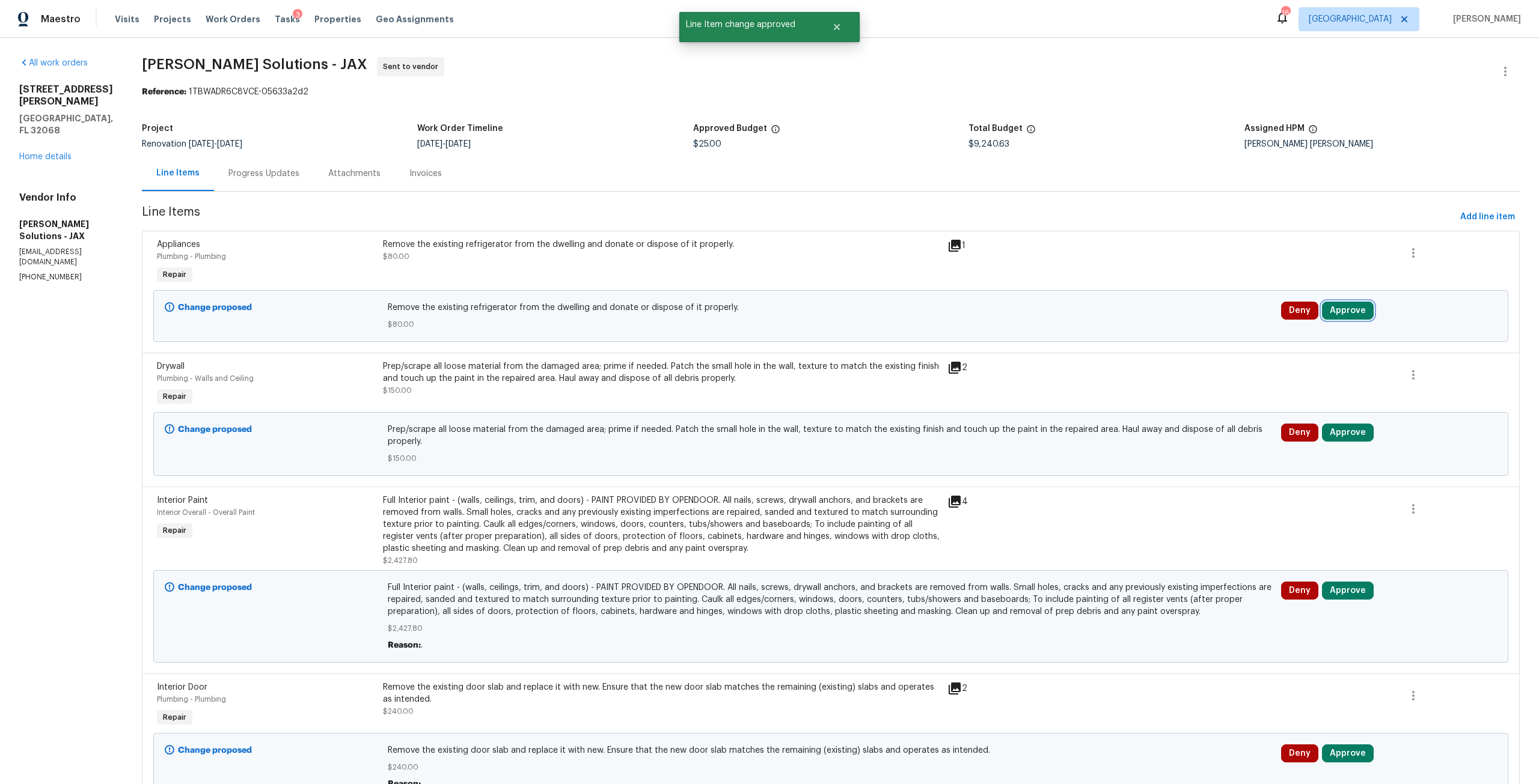
click at [1336, 315] on button "Approve" at bounding box center [1347, 310] width 51 height 18
click at [1158, 307] on div "Are you sure you want to approve this line item? Approve Cancel" at bounding box center [1201, 310] width 212 height 65
click at [1184, 330] on button "Approve" at bounding box center [1167, 321] width 73 height 24
click at [1334, 322] on div "Deny Approve" at bounding box center [1388, 315] width 223 height 36
click at [1339, 314] on button "Approve" at bounding box center [1347, 310] width 51 height 18
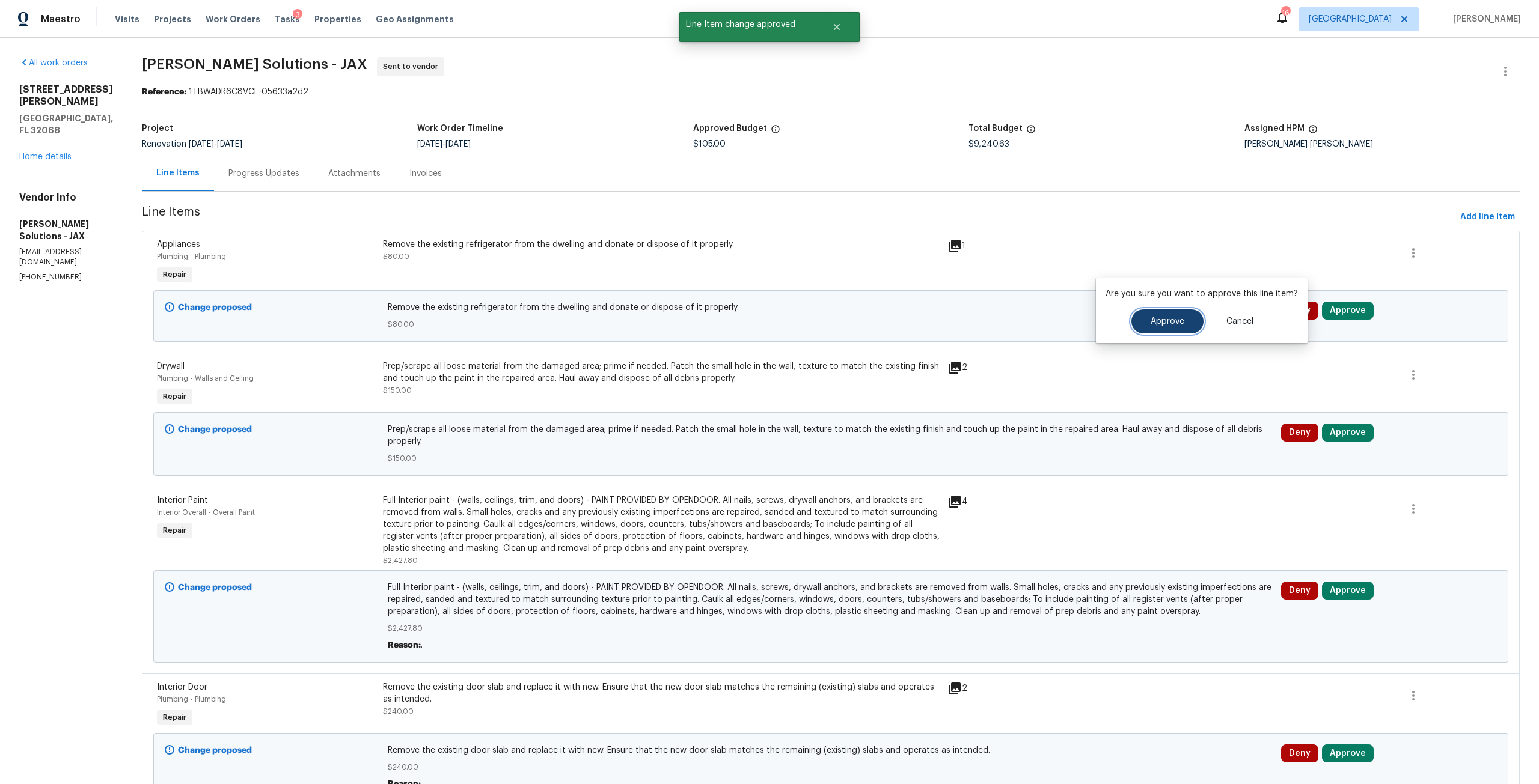
click at [1161, 324] on span "Approve" at bounding box center [1167, 321] width 34 height 9
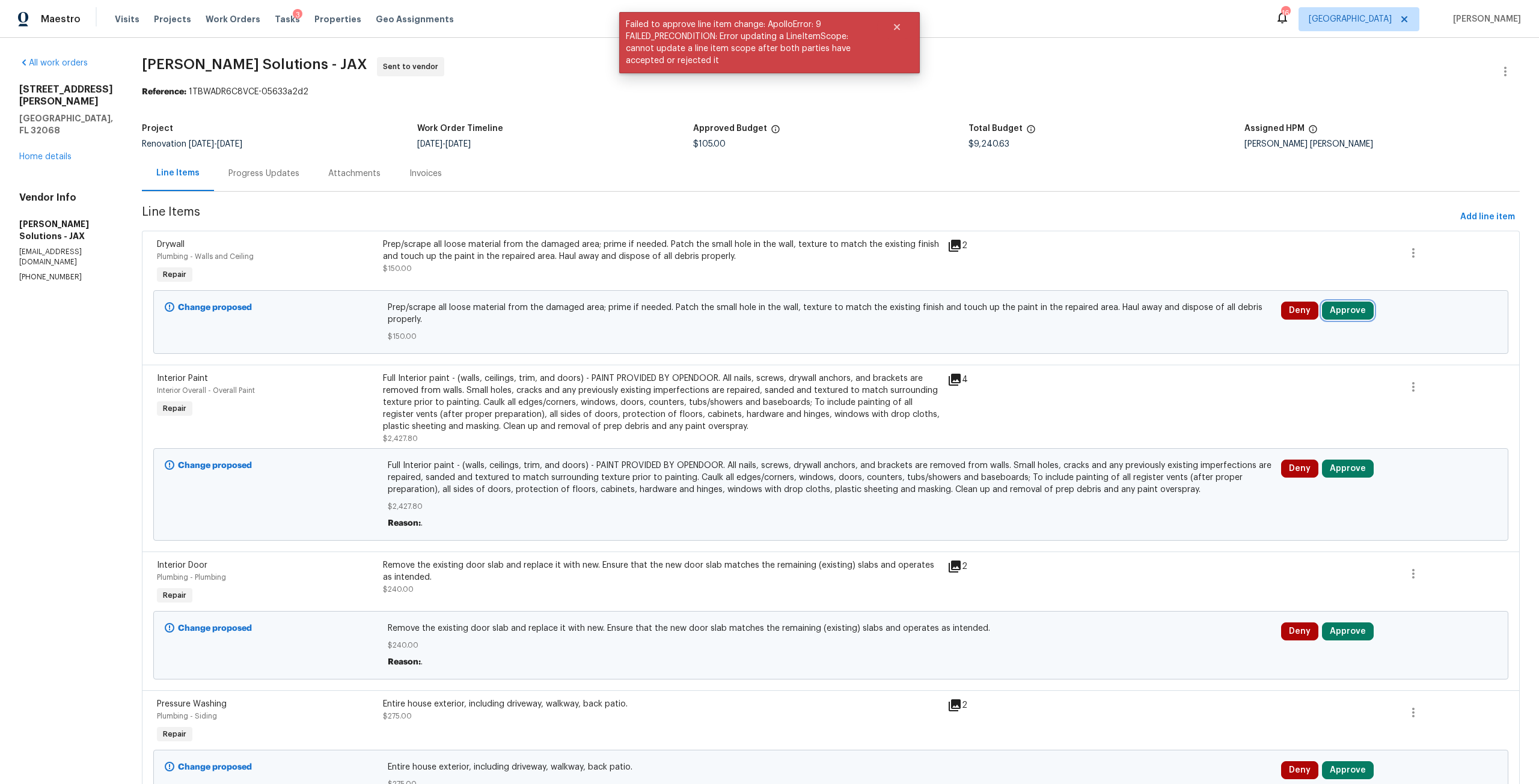
click at [1334, 318] on button "Approve" at bounding box center [1347, 310] width 51 height 18
click at [1168, 313] on button "Approve" at bounding box center [1167, 321] width 73 height 24
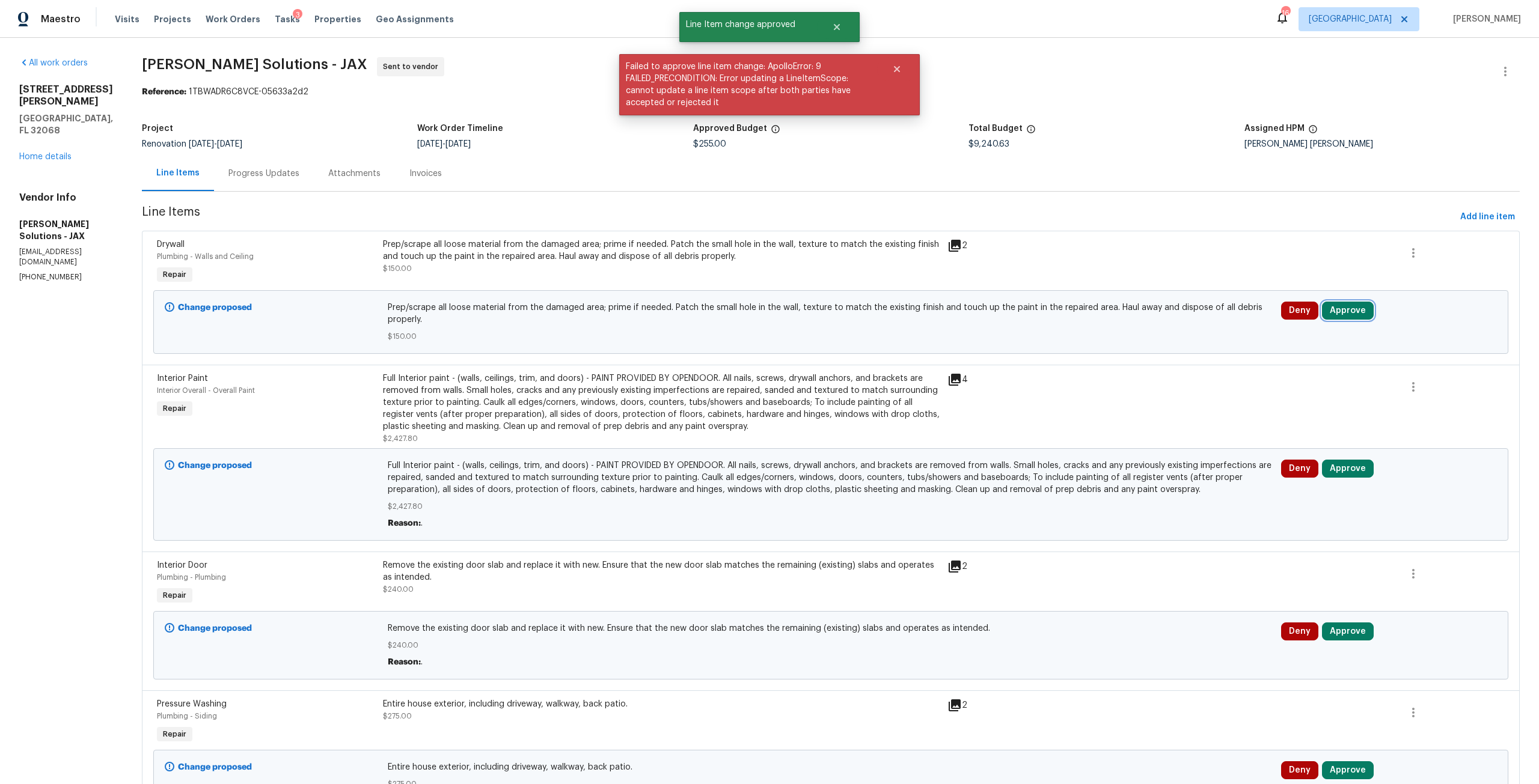
click at [1336, 308] on button "Approve" at bounding box center [1347, 310] width 51 height 18
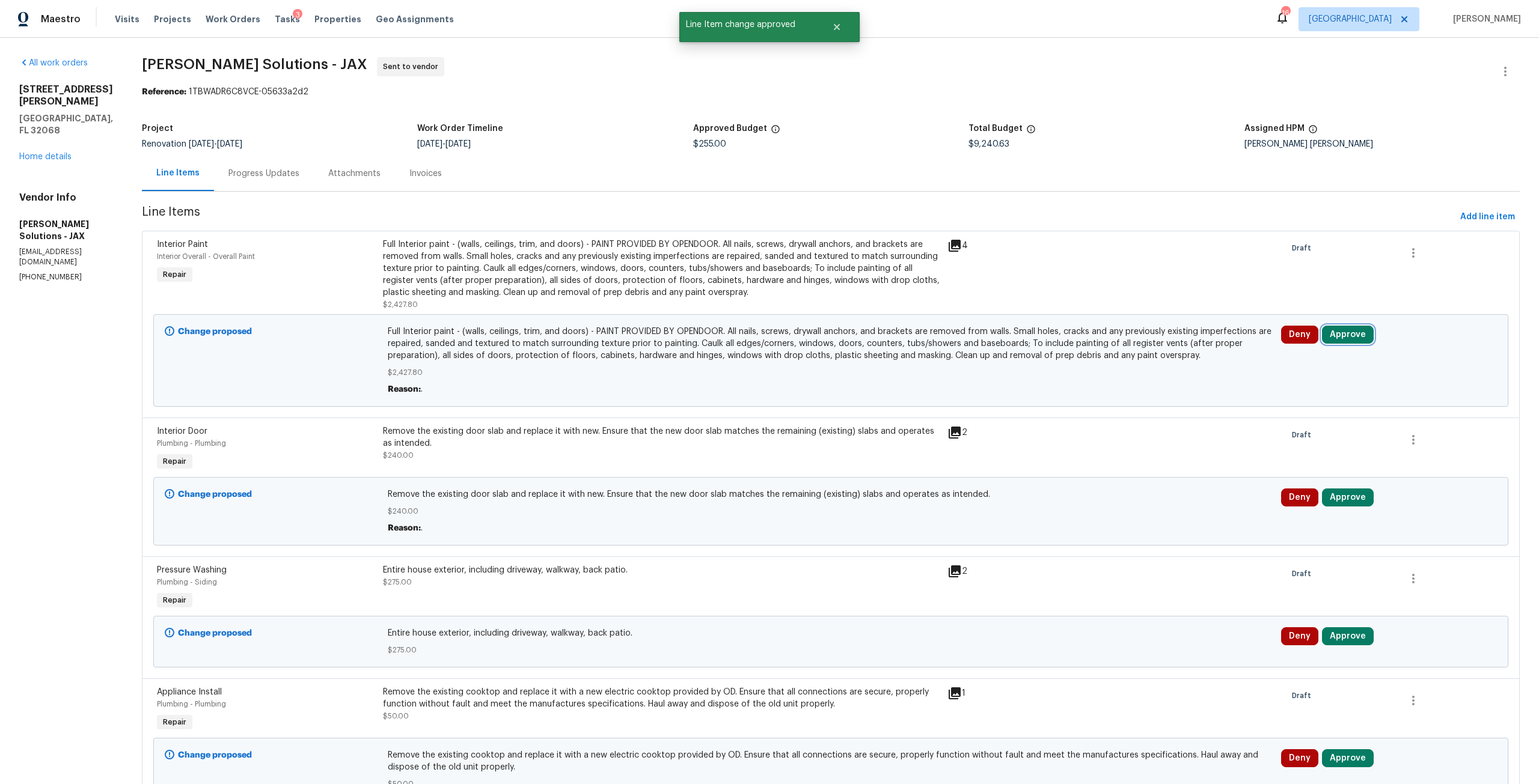
click at [1327, 337] on button "Approve" at bounding box center [1347, 334] width 51 height 18
click at [1161, 354] on button "Approve" at bounding box center [1167, 345] width 73 height 24
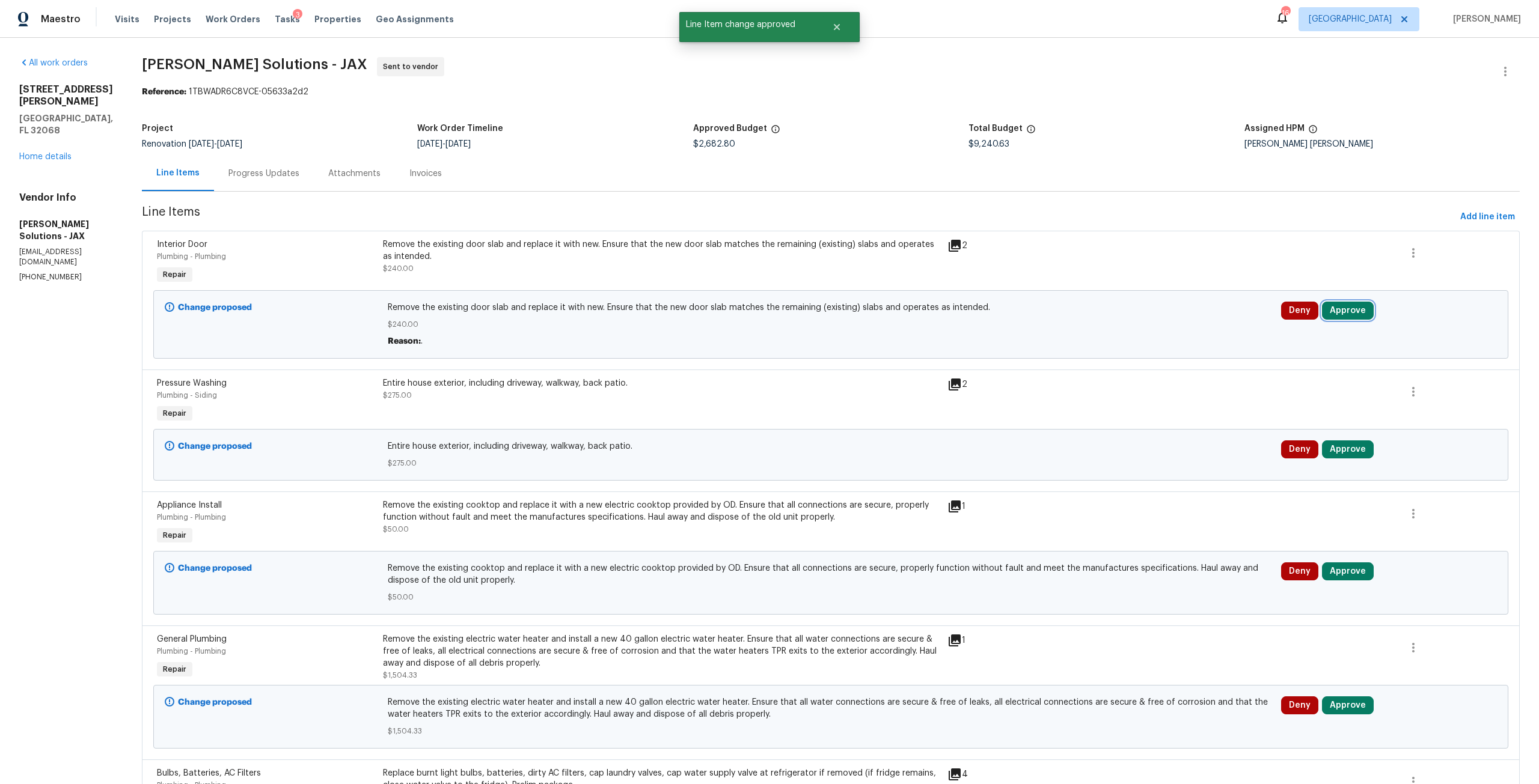
click at [1342, 319] on button "Approve" at bounding box center [1347, 310] width 51 height 18
click at [1141, 320] on button "Approve" at bounding box center [1167, 321] width 73 height 24
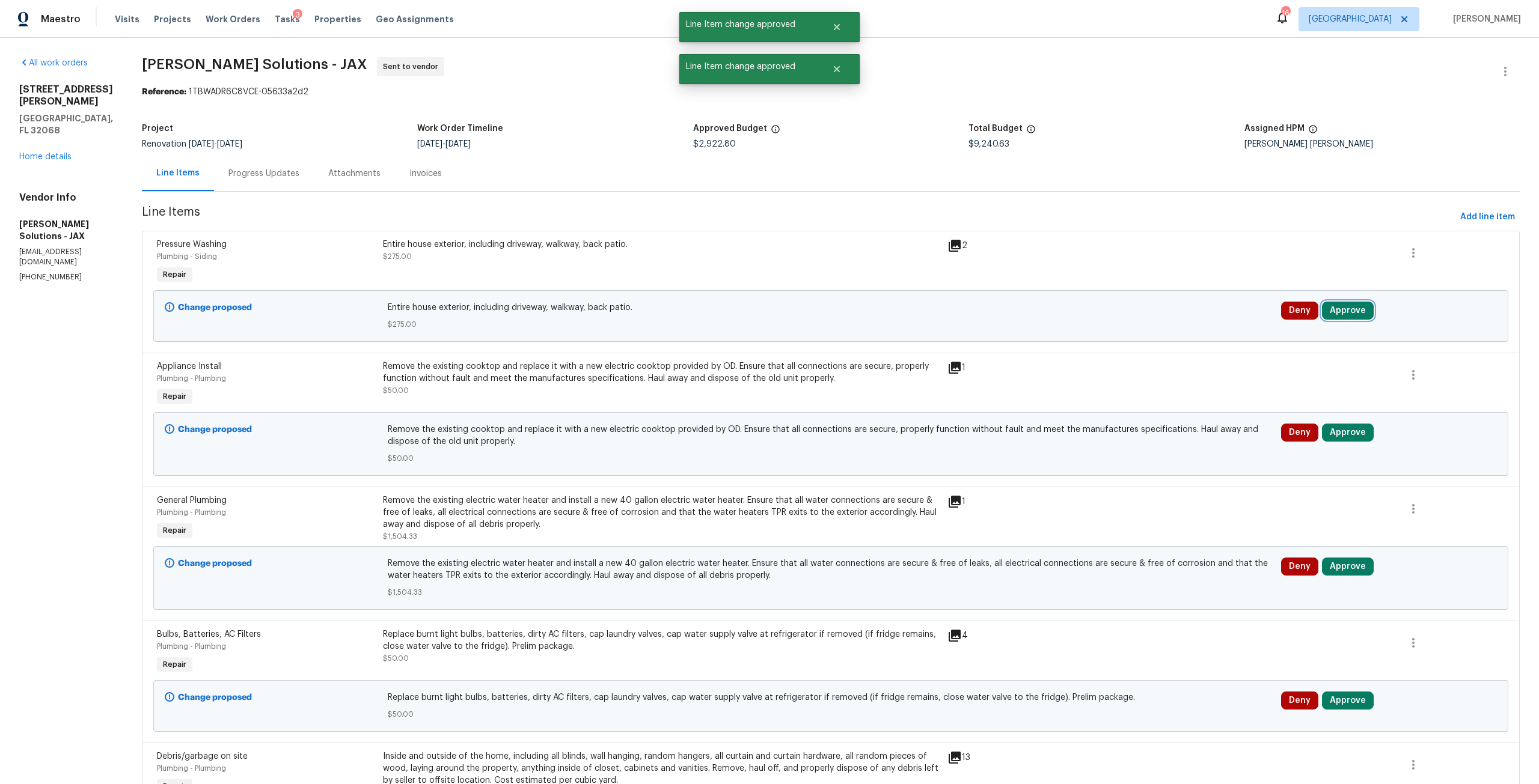
click at [1342, 314] on button "Approve" at bounding box center [1347, 310] width 51 height 18
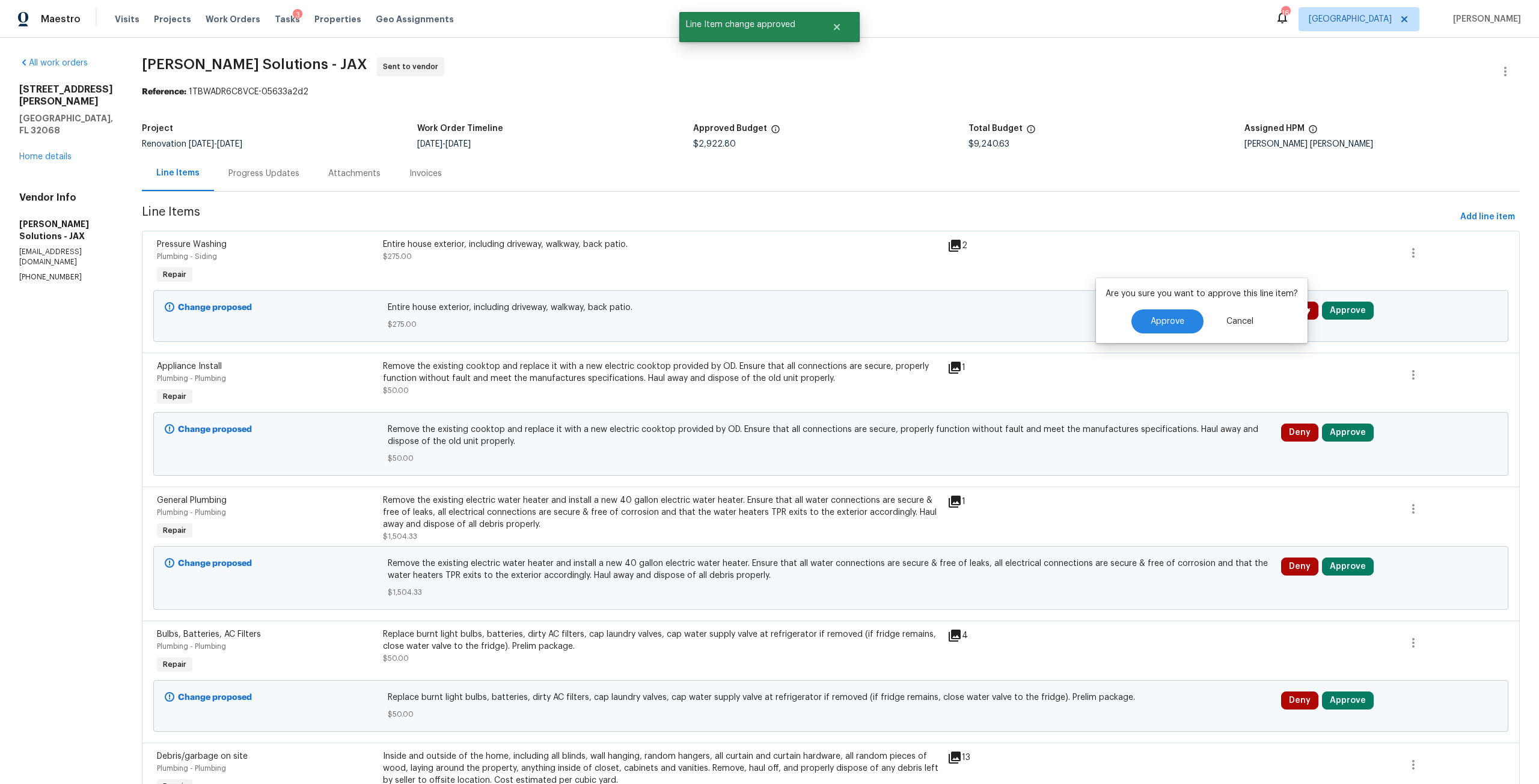
click at [1163, 306] on div "Are you sure you want to approve this line item? Approve Cancel" at bounding box center [1201, 310] width 212 height 65
click at [1163, 310] on button "Approve" at bounding box center [1167, 321] width 73 height 24
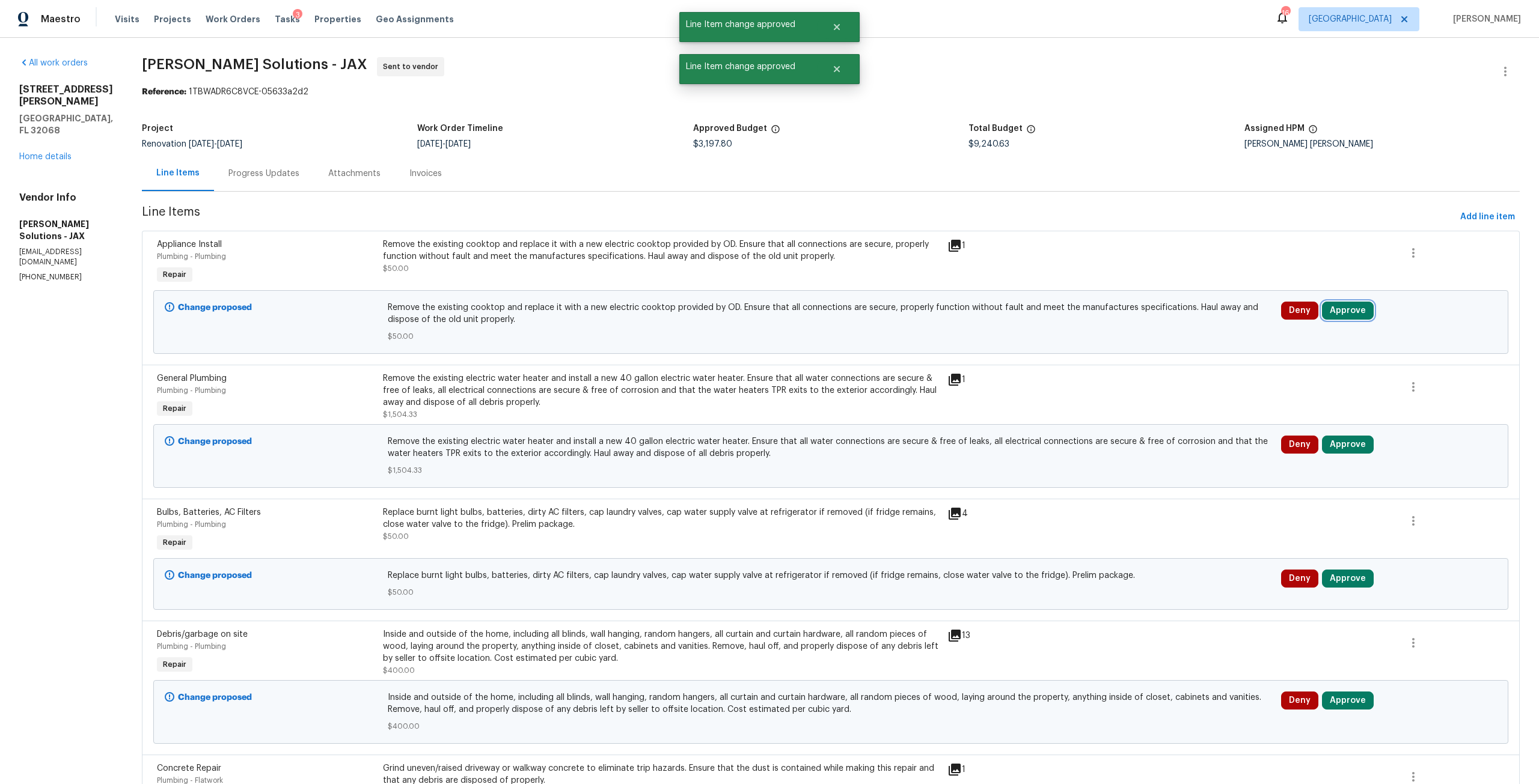
click at [1332, 317] on button "Approve" at bounding box center [1347, 310] width 51 height 18
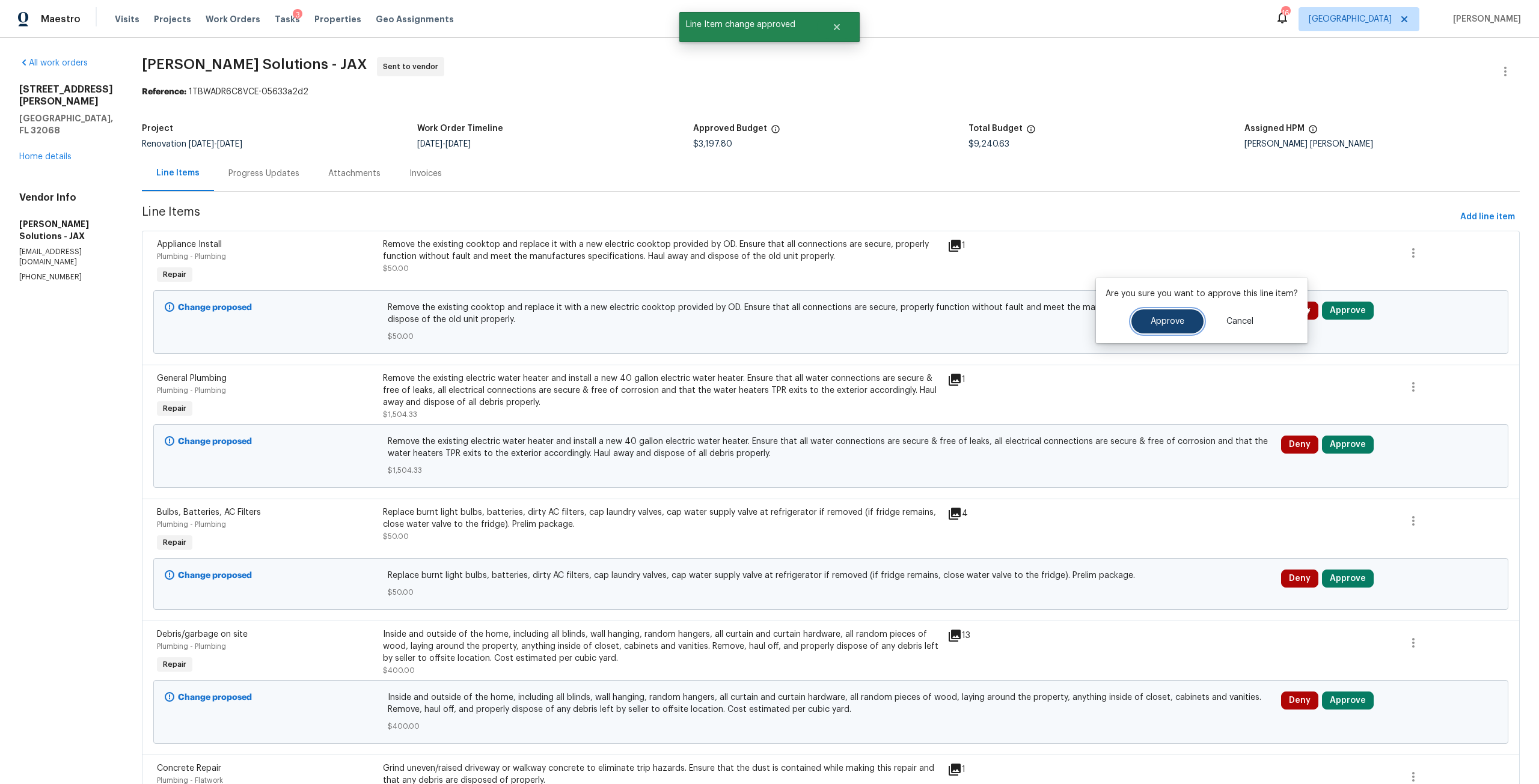
click at [1178, 315] on button "Approve" at bounding box center [1167, 321] width 73 height 24
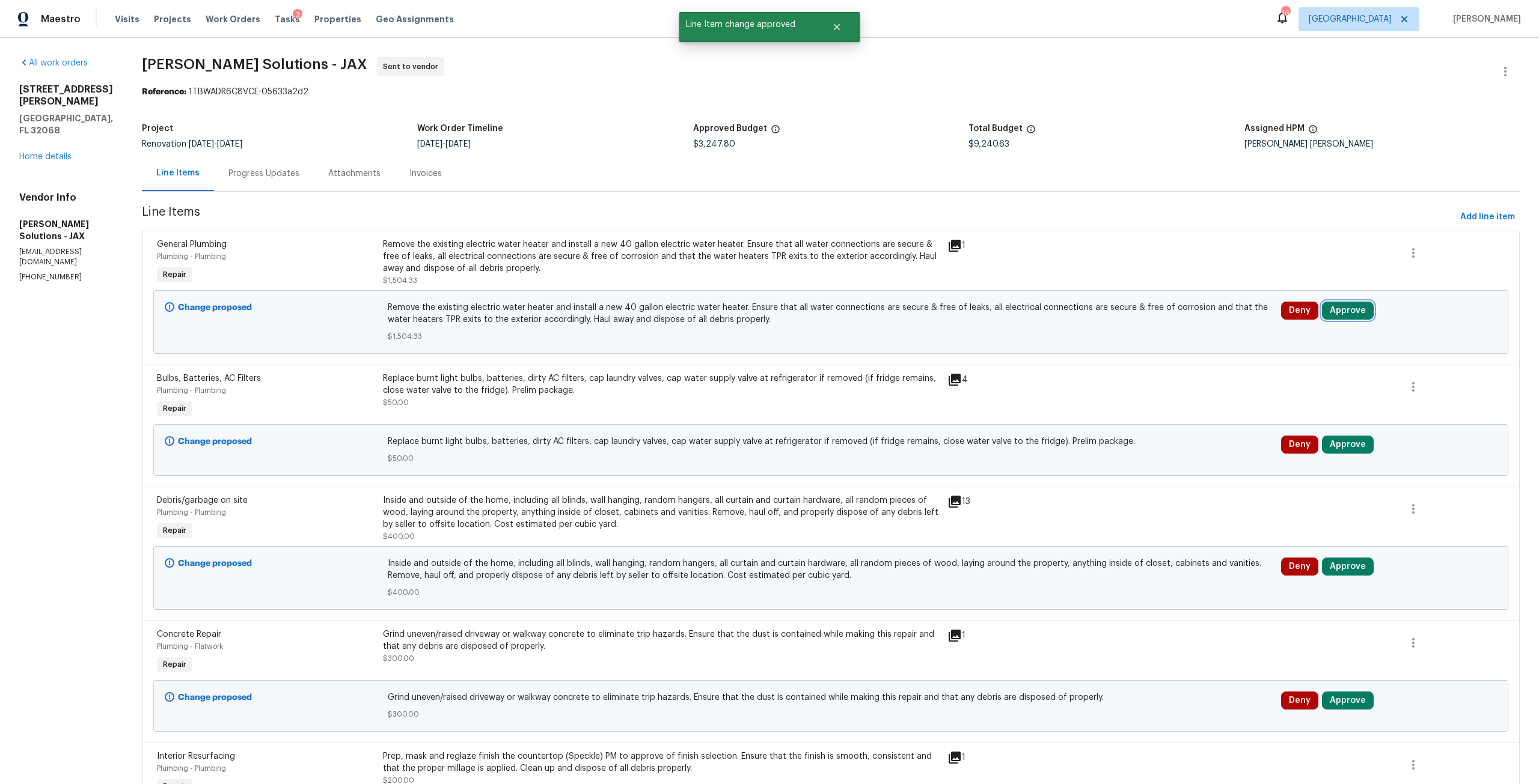
click at [1344, 313] on button "Approve" at bounding box center [1347, 310] width 51 height 18
click at [1199, 332] on div "Approve Cancel" at bounding box center [1201, 321] width 192 height 24
click at [1171, 322] on span "Approve" at bounding box center [1167, 321] width 34 height 9
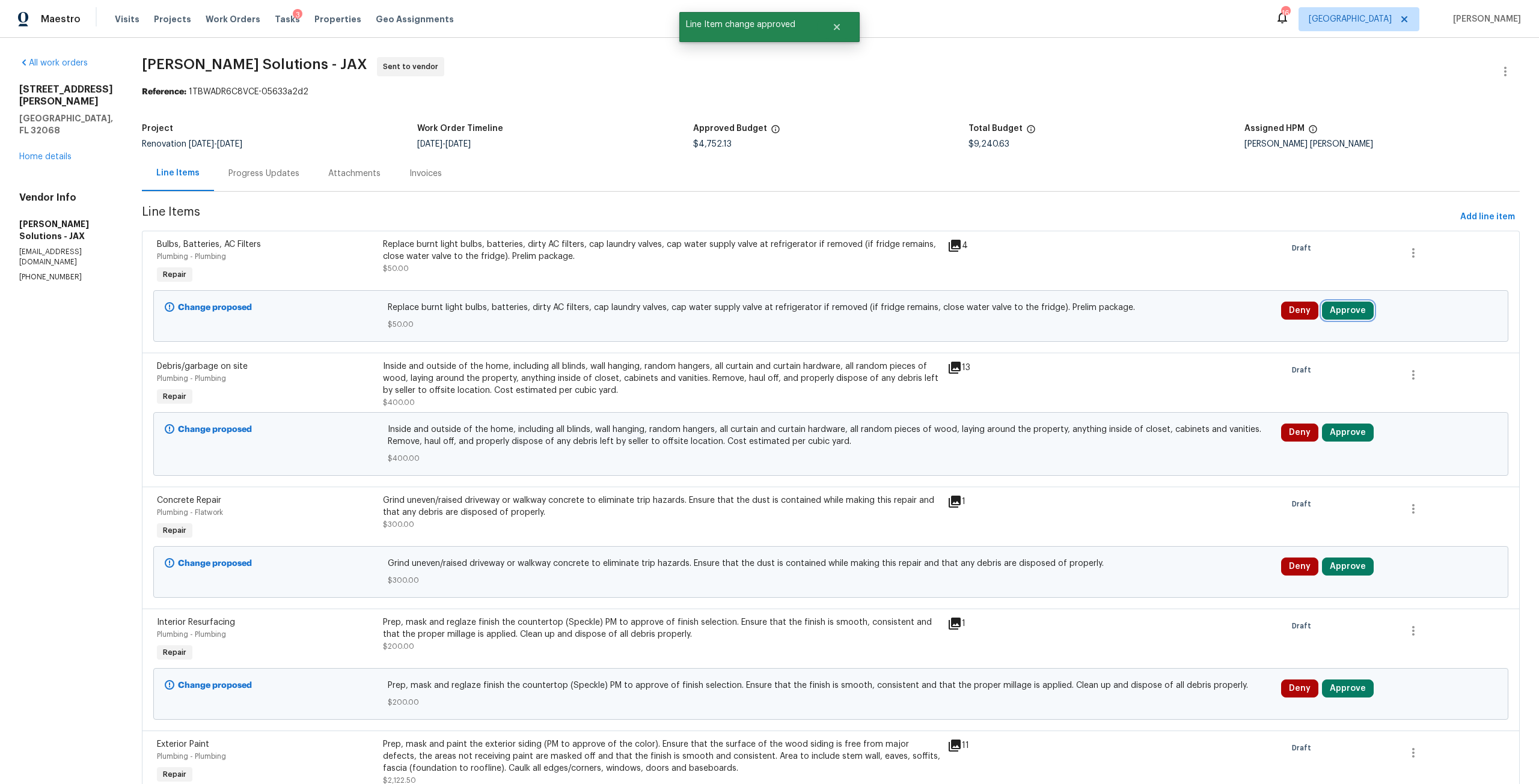
click at [1331, 307] on button "Approve" at bounding box center [1347, 310] width 51 height 18
click at [1181, 328] on button "Approve" at bounding box center [1167, 321] width 73 height 24
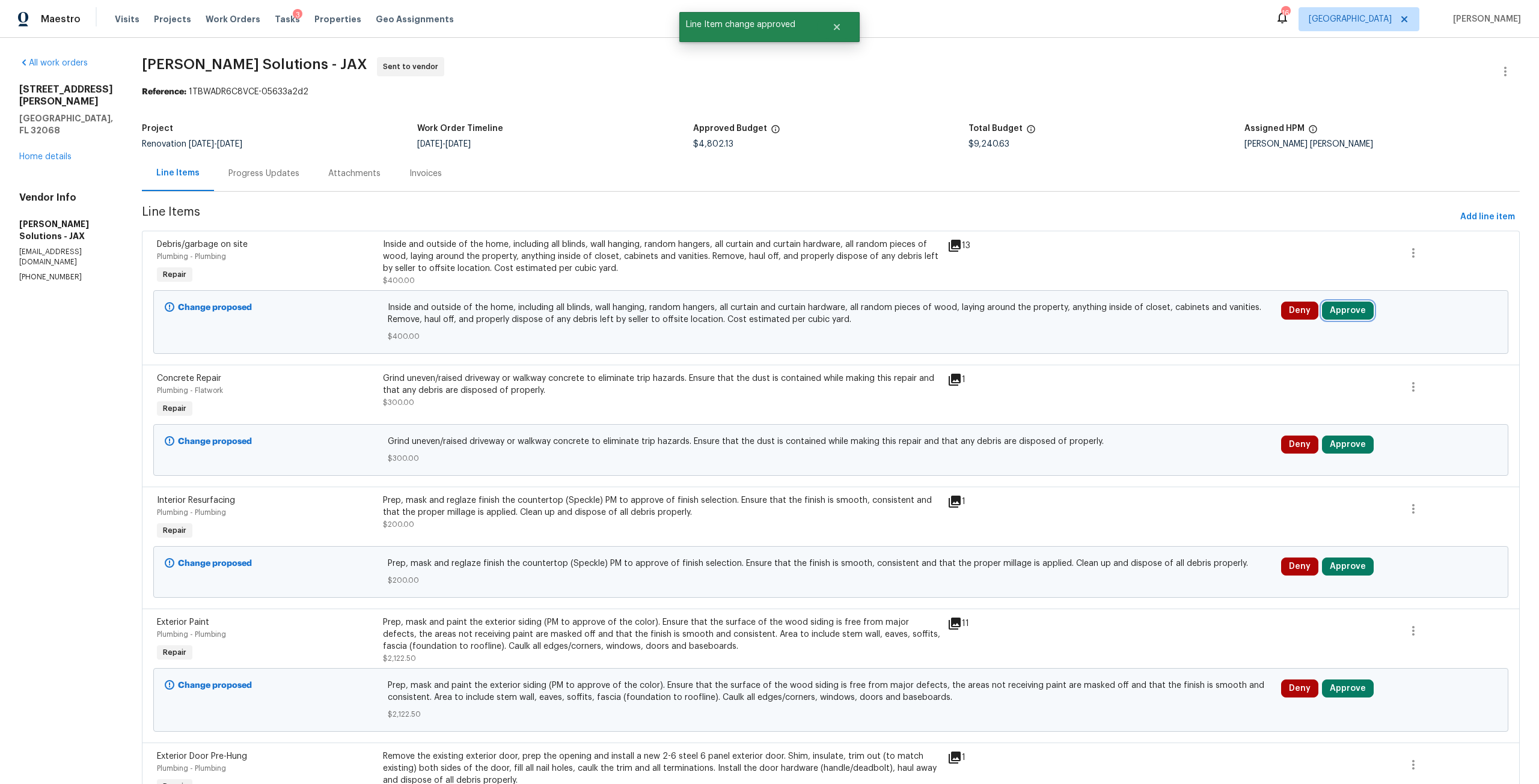
click at [1337, 315] on button "Approve" at bounding box center [1347, 310] width 51 height 18
click at [1176, 326] on span "Approve" at bounding box center [1167, 321] width 34 height 9
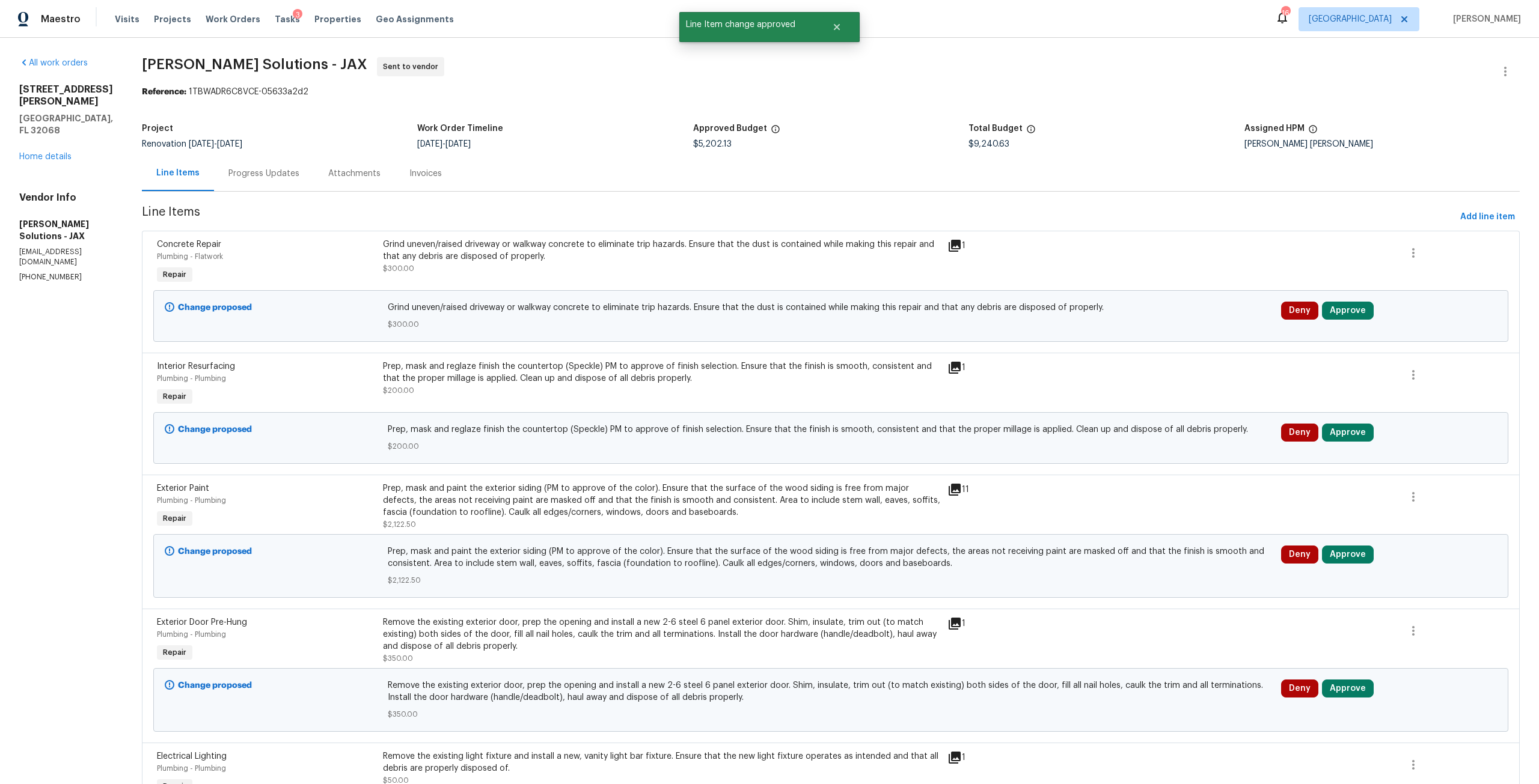
click at [1324, 320] on div "Deny Approve" at bounding box center [1388, 315] width 223 height 36
click at [1327, 312] on button "Approve" at bounding box center [1347, 310] width 51 height 18
click at [1175, 328] on button "Approve" at bounding box center [1167, 321] width 73 height 24
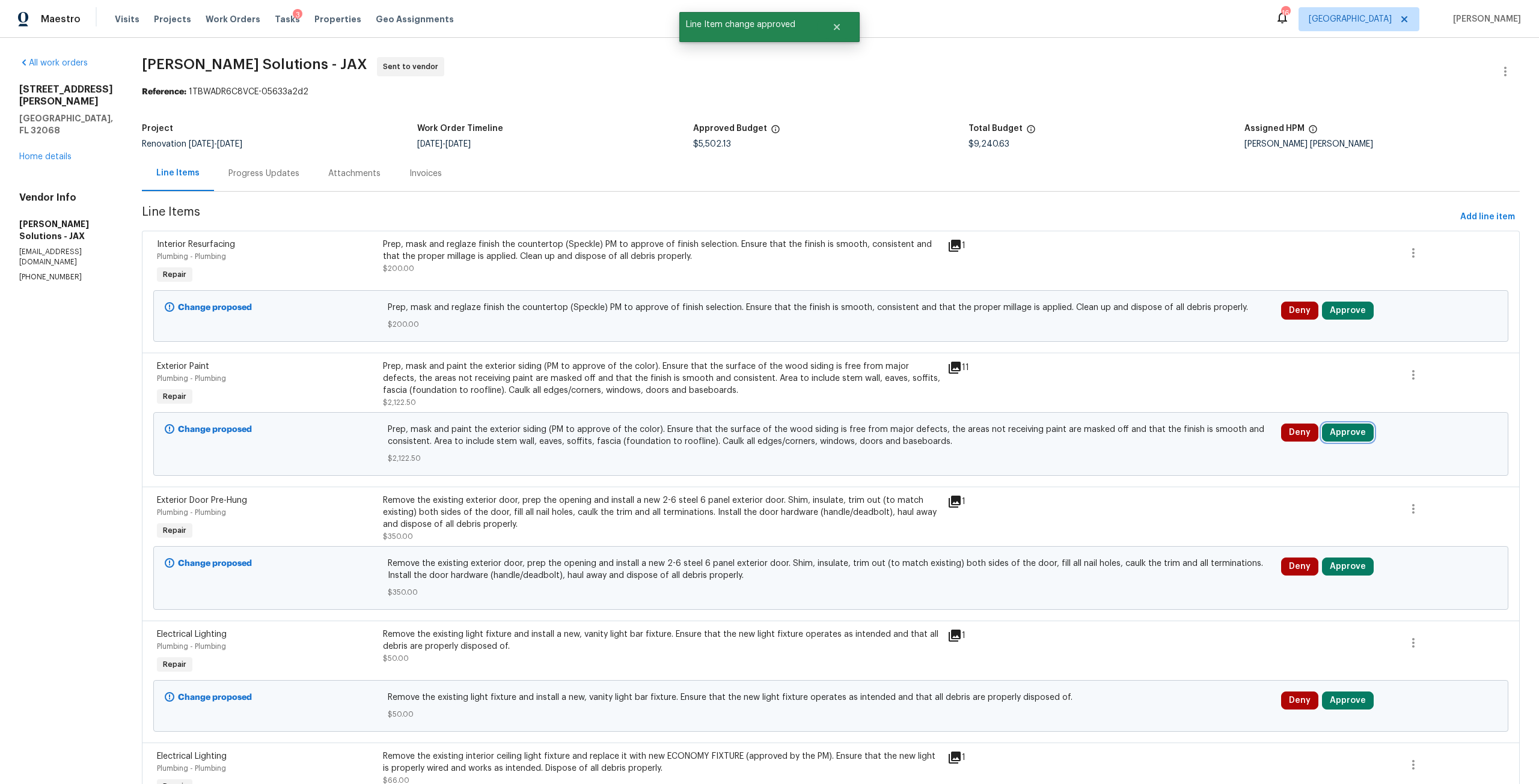
click at [1345, 430] on button "Approve" at bounding box center [1347, 432] width 51 height 18
click at [1135, 436] on button "Approve" at bounding box center [1167, 443] width 73 height 24
click at [1342, 566] on button "Approve" at bounding box center [1347, 566] width 51 height 18
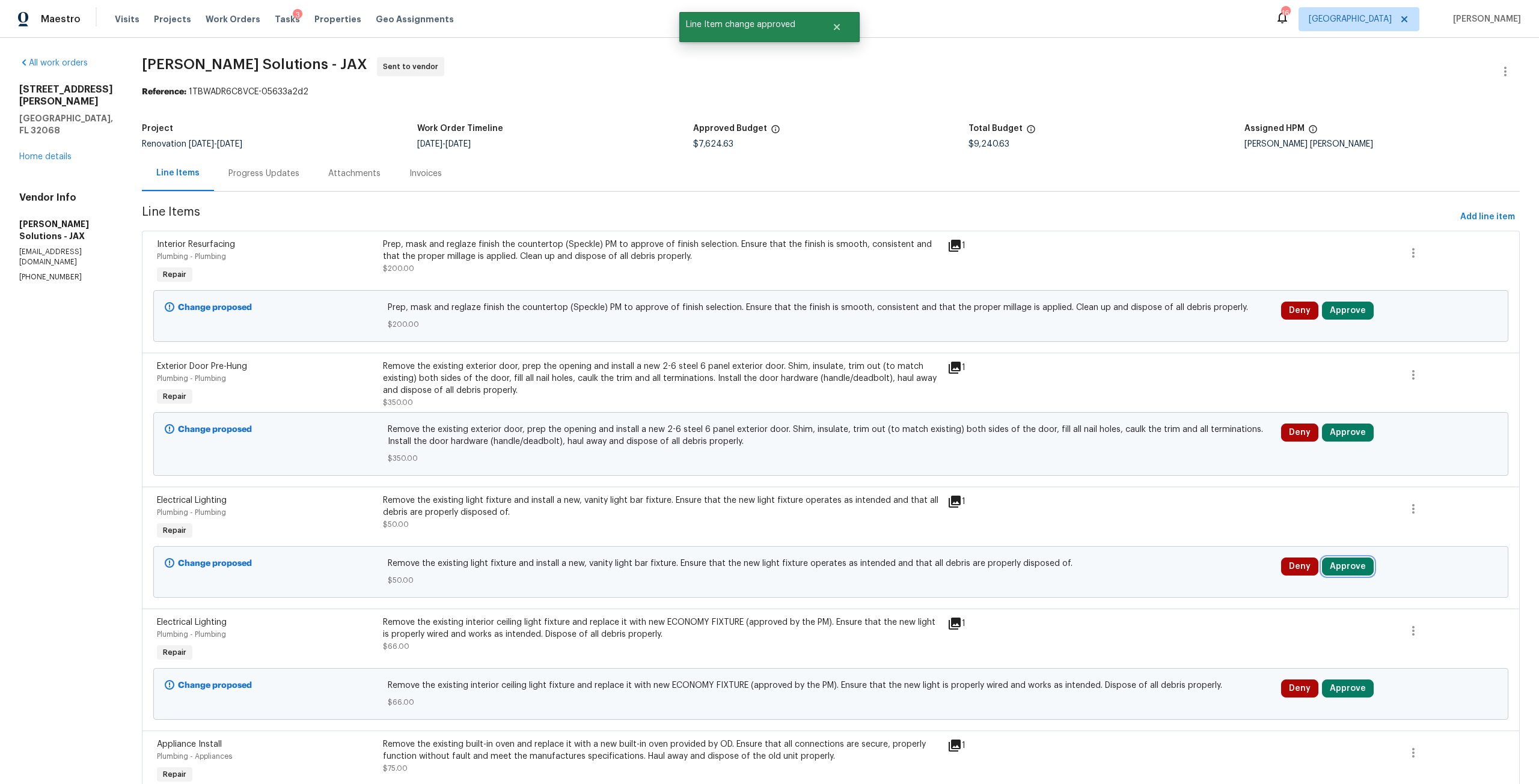
click at [1329, 565] on button "Approve" at bounding box center [1347, 566] width 51 height 18
click at [1133, 590] on div "Are you sure you want to approve this line item? Approve Cancel" at bounding box center [1201, 566] width 212 height 65
click at [1187, 581] on button "Approve" at bounding box center [1167, 577] width 73 height 24
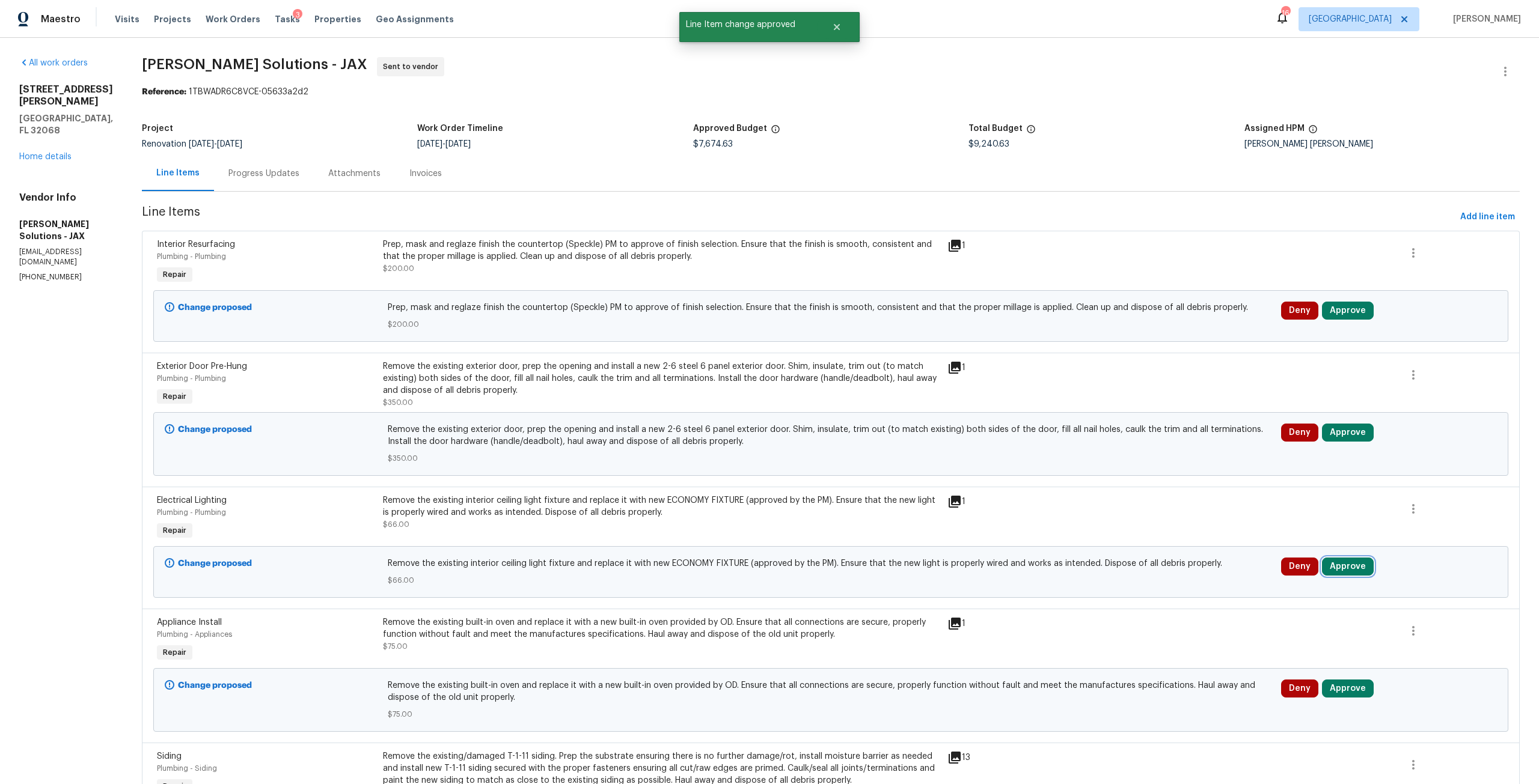
click at [1340, 562] on button "Approve" at bounding box center [1347, 566] width 51 height 18
click at [1196, 586] on button "Approve" at bounding box center [1167, 577] width 73 height 24
click at [1341, 421] on div "Deny Approve" at bounding box center [1388, 445] width 223 height 48
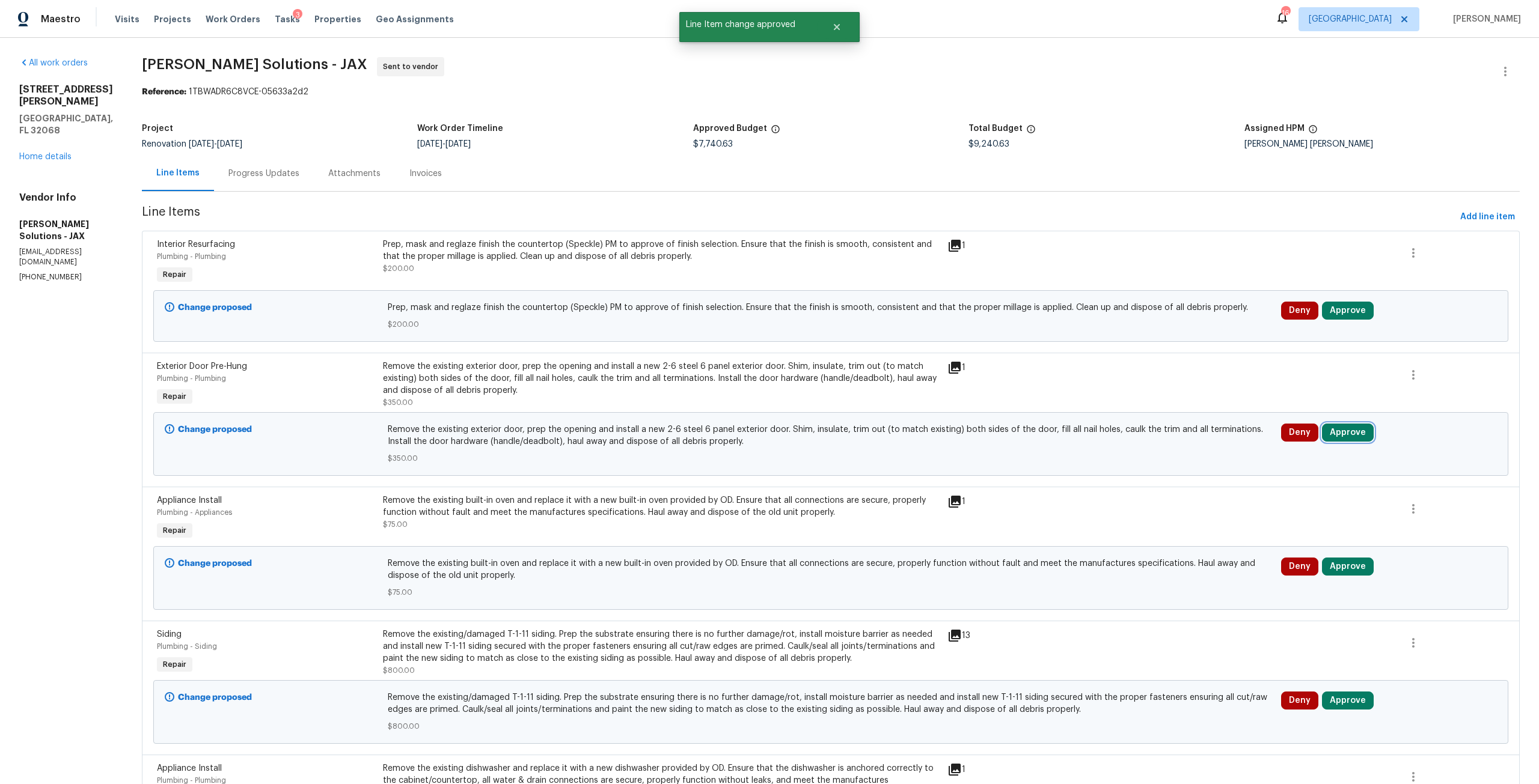
click at [1330, 429] on button "Approve" at bounding box center [1347, 432] width 51 height 18
click at [1183, 450] on button "Approve" at bounding box center [1167, 443] width 73 height 24
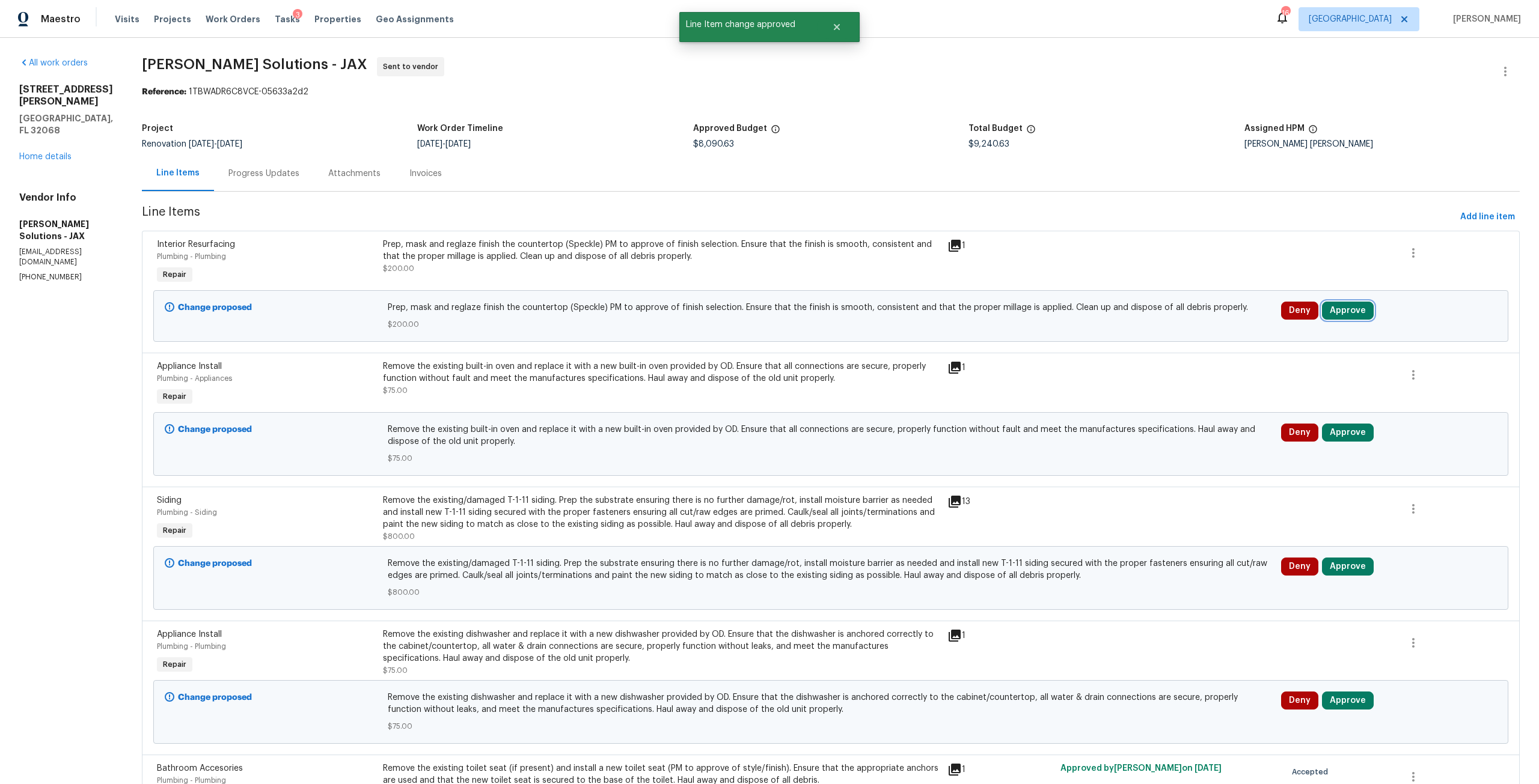
click at [1349, 319] on button "Approve" at bounding box center [1347, 310] width 51 height 18
click at [1177, 330] on button "Approve" at bounding box center [1167, 321] width 73 height 24
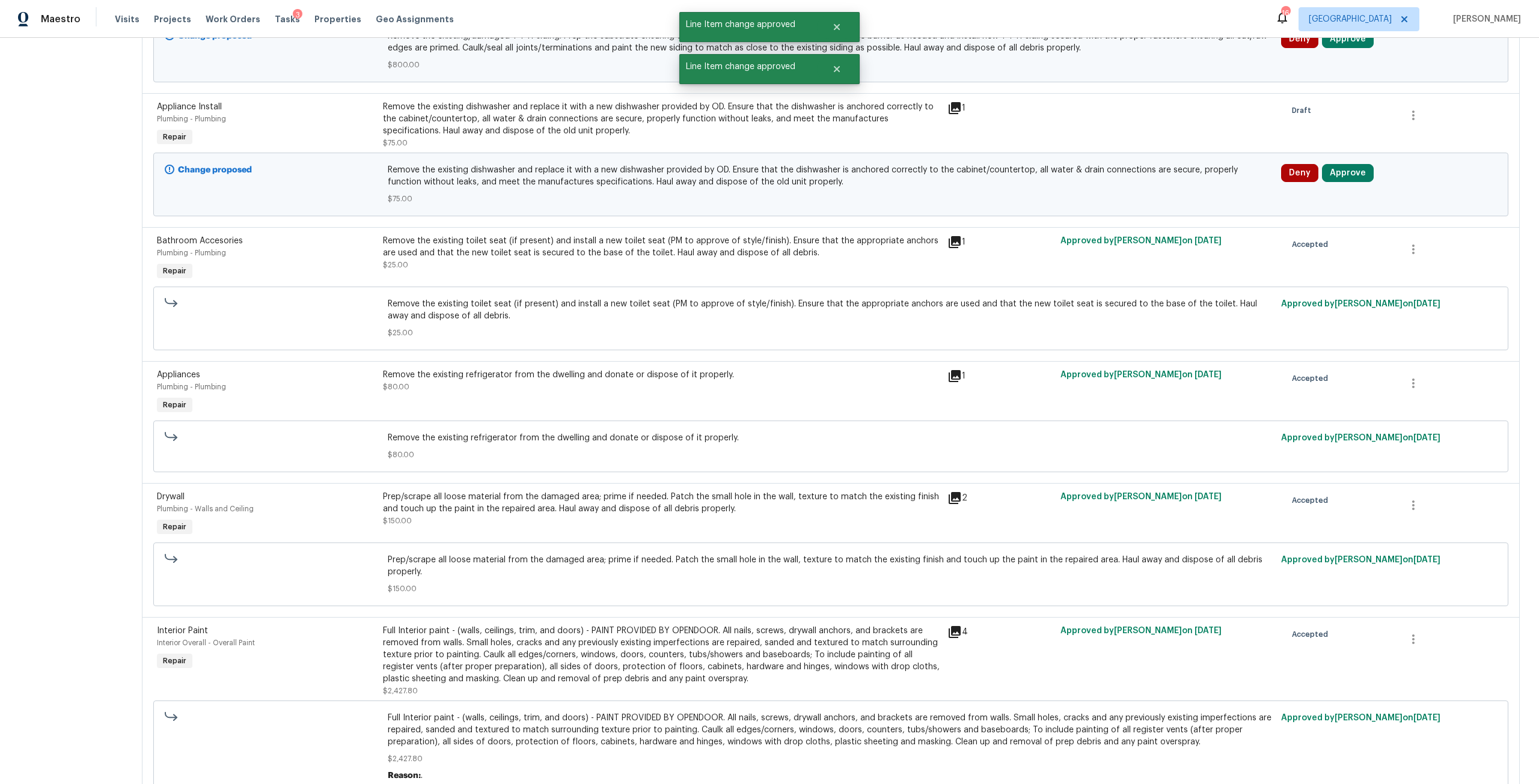
scroll to position [421, 0]
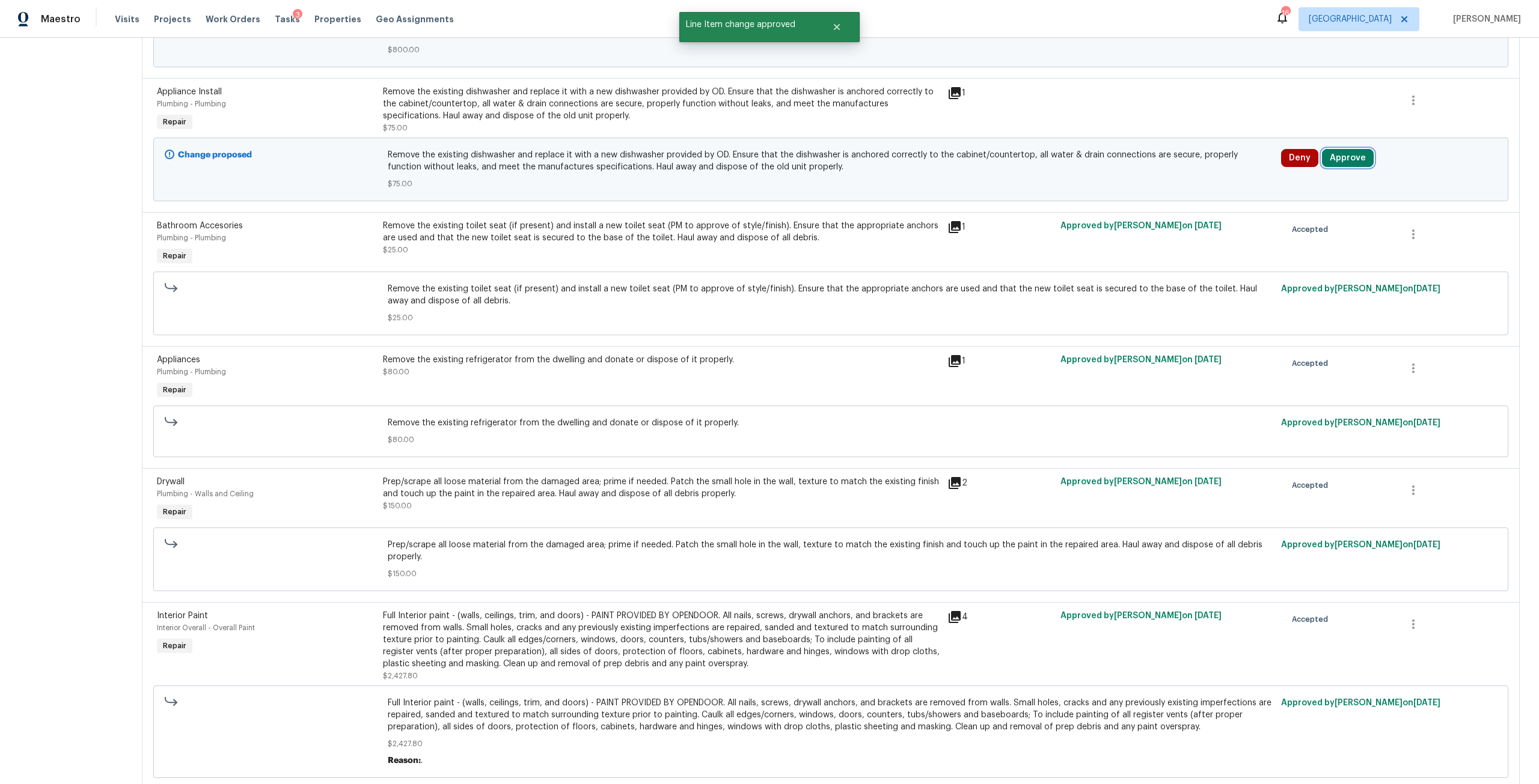
click at [1346, 159] on button "Approve" at bounding box center [1347, 158] width 51 height 18
click at [1155, 166] on span "Approve" at bounding box center [1167, 168] width 34 height 9
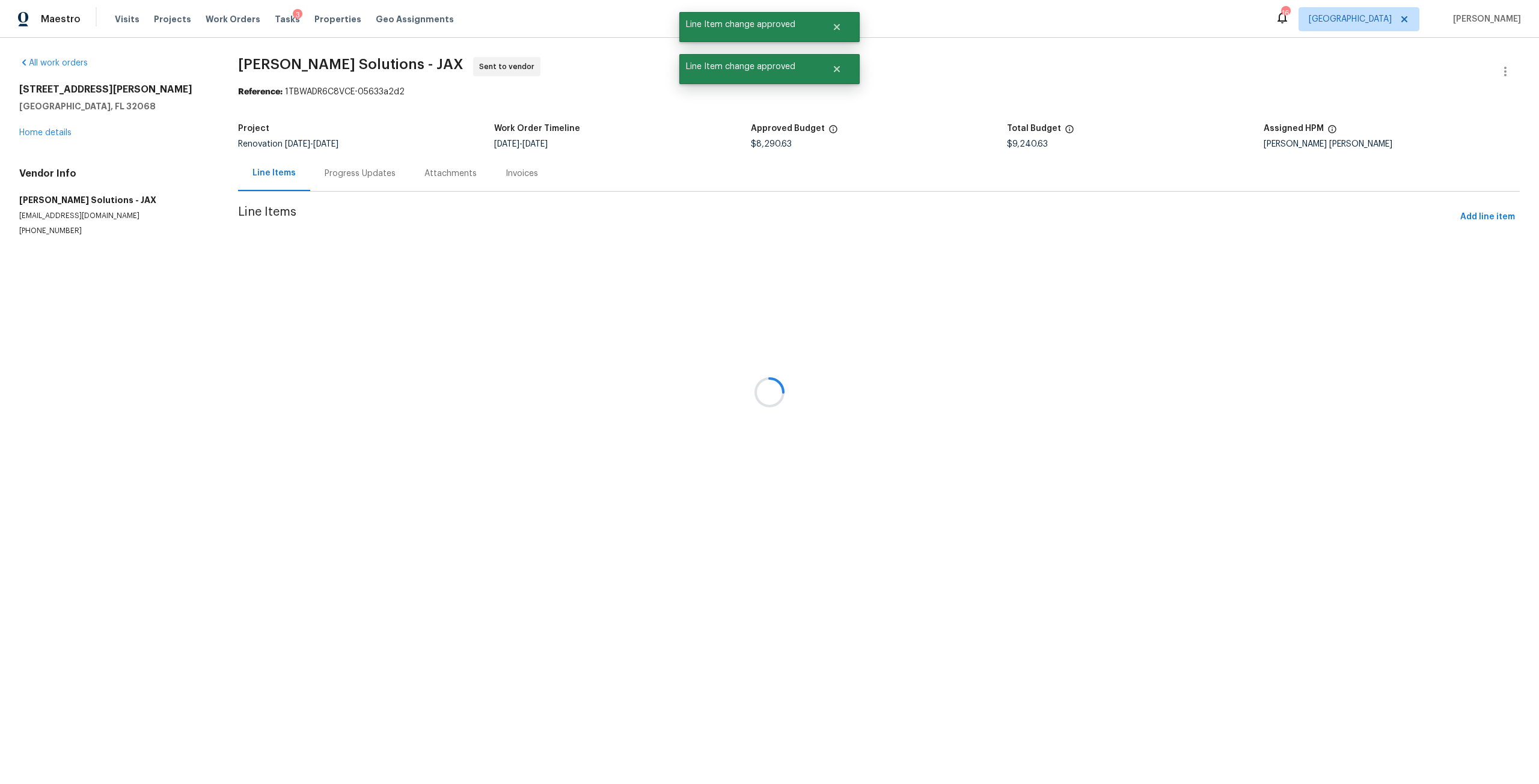
scroll to position [0, 0]
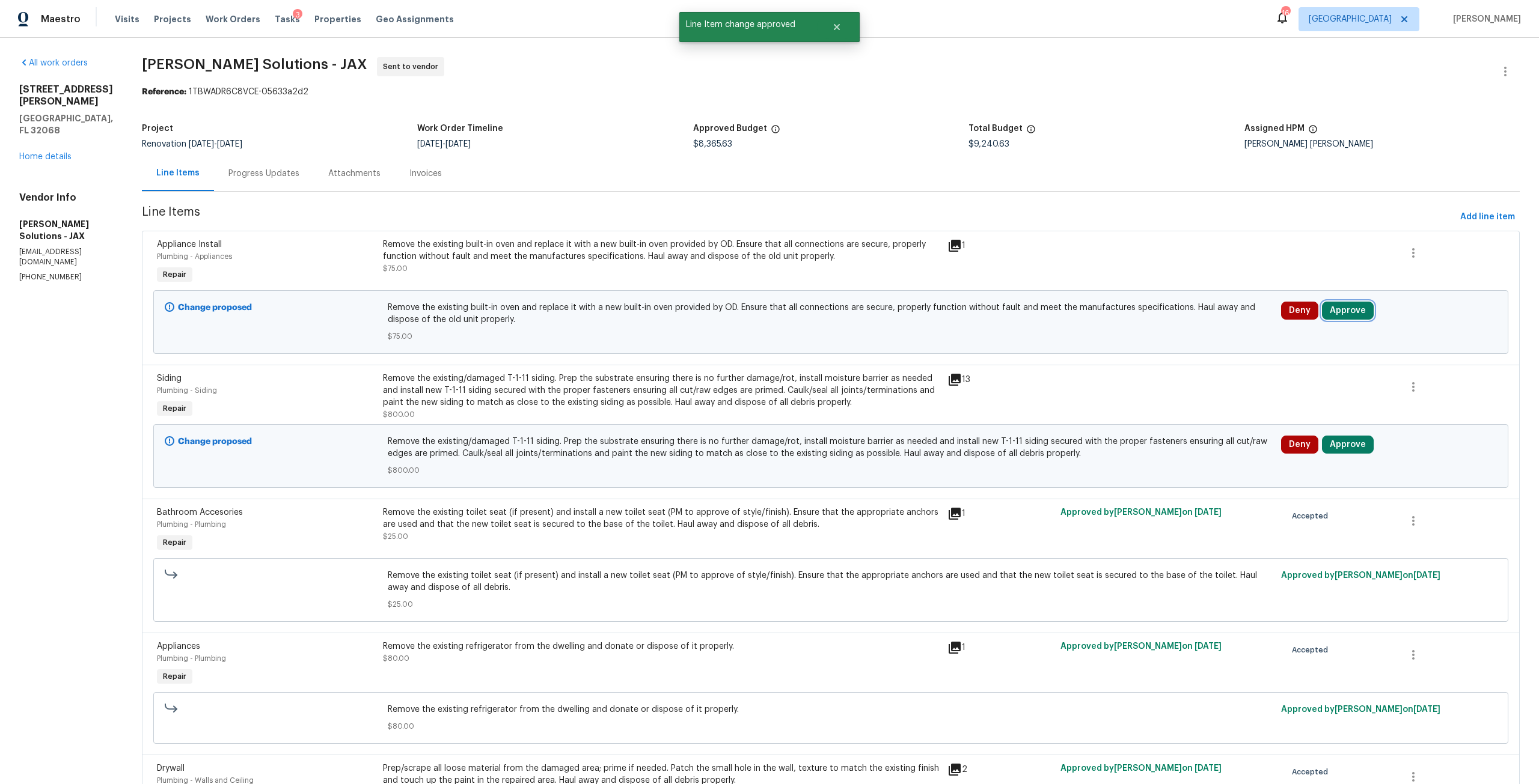
click at [1336, 308] on button "Approve" at bounding box center [1347, 310] width 51 height 18
click at [1200, 322] on button "Approve" at bounding box center [1167, 321] width 73 height 24
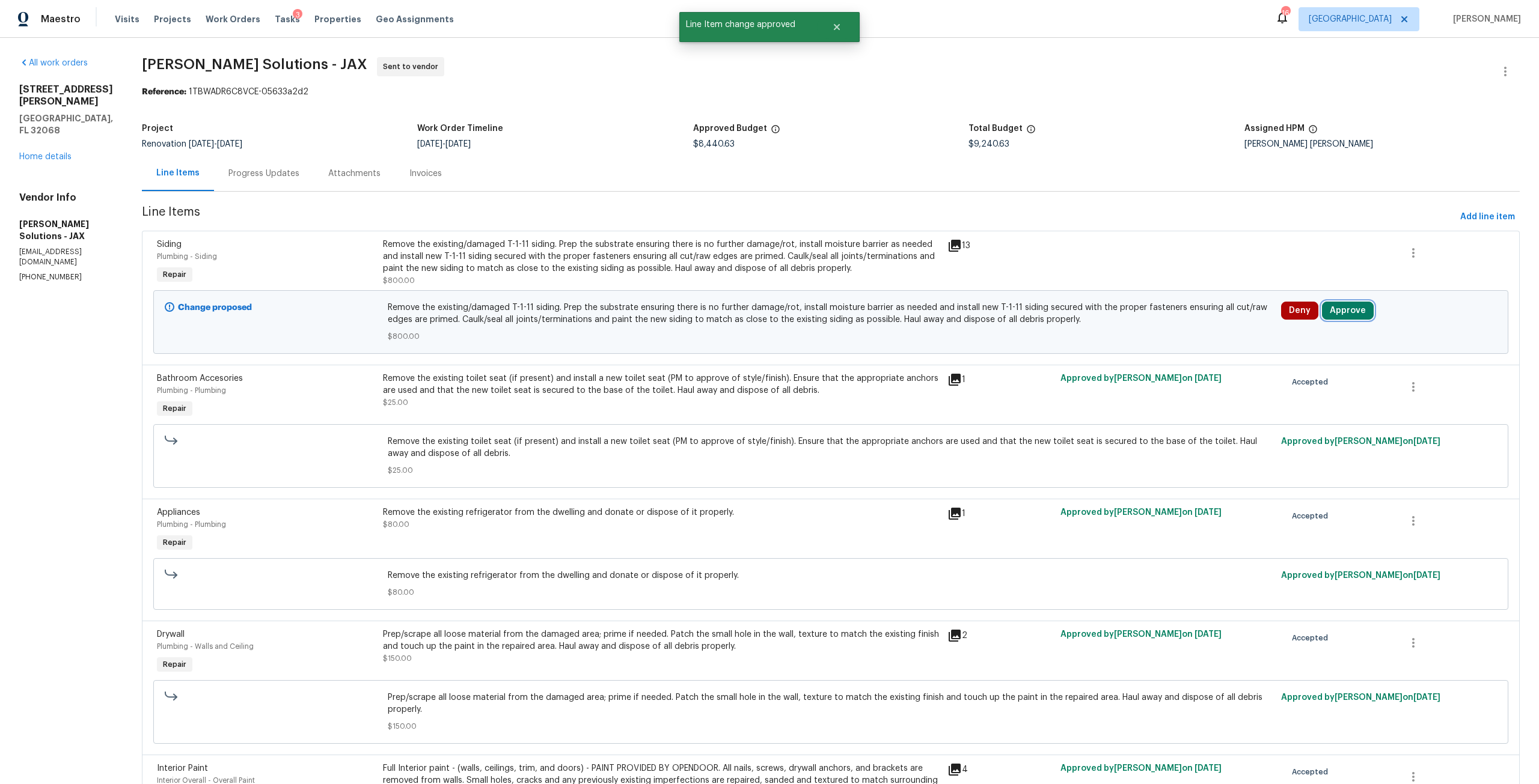
click at [1332, 310] on button "Approve" at bounding box center [1347, 310] width 51 height 18
drag, startPoint x: 1161, startPoint y: 318, endPoint x: 1136, endPoint y: 305, distance: 28.2
click at [1161, 319] on span "Approve" at bounding box center [1167, 321] width 34 height 9
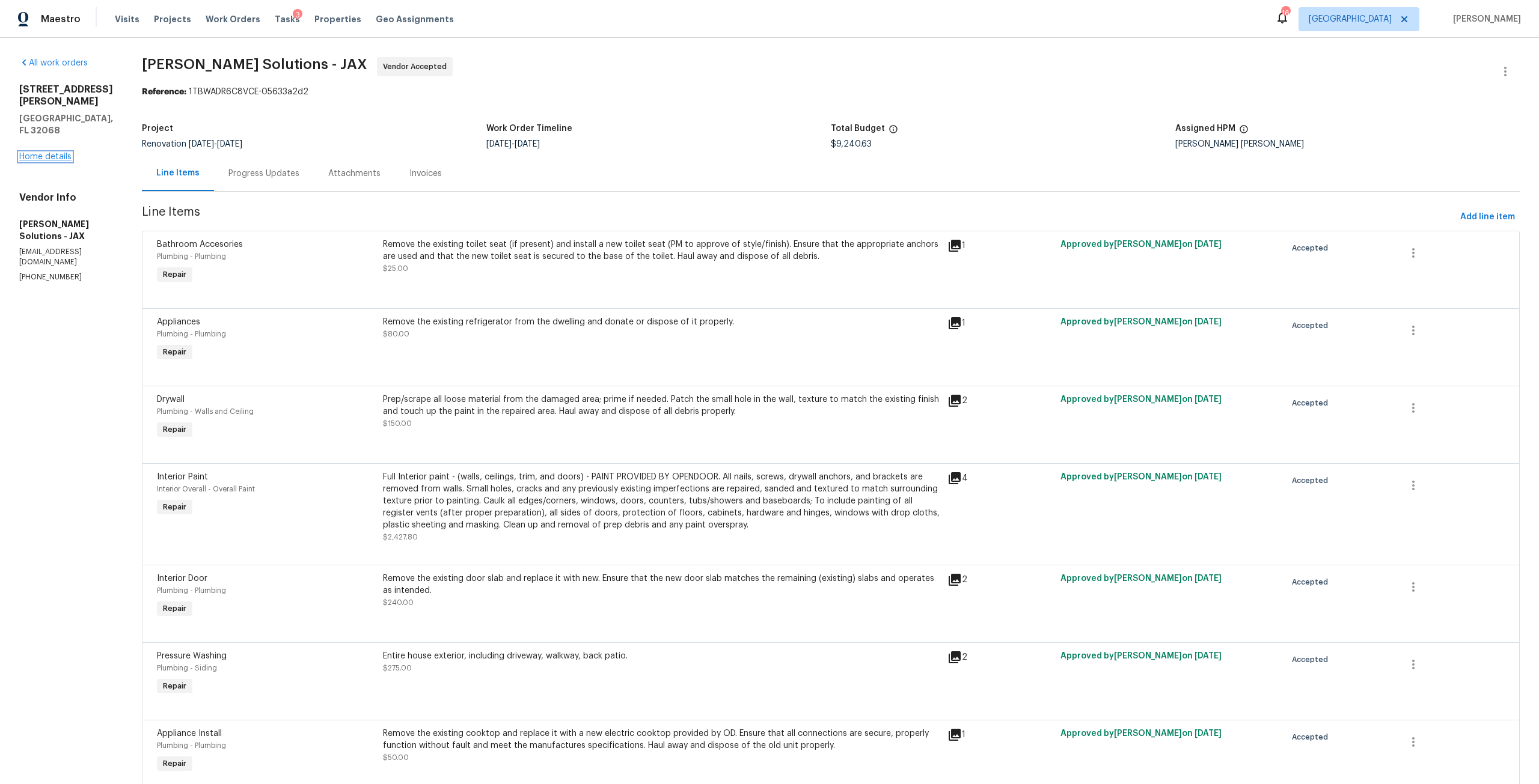
click at [55, 153] on link "Home details" at bounding box center [45, 157] width 52 height 9
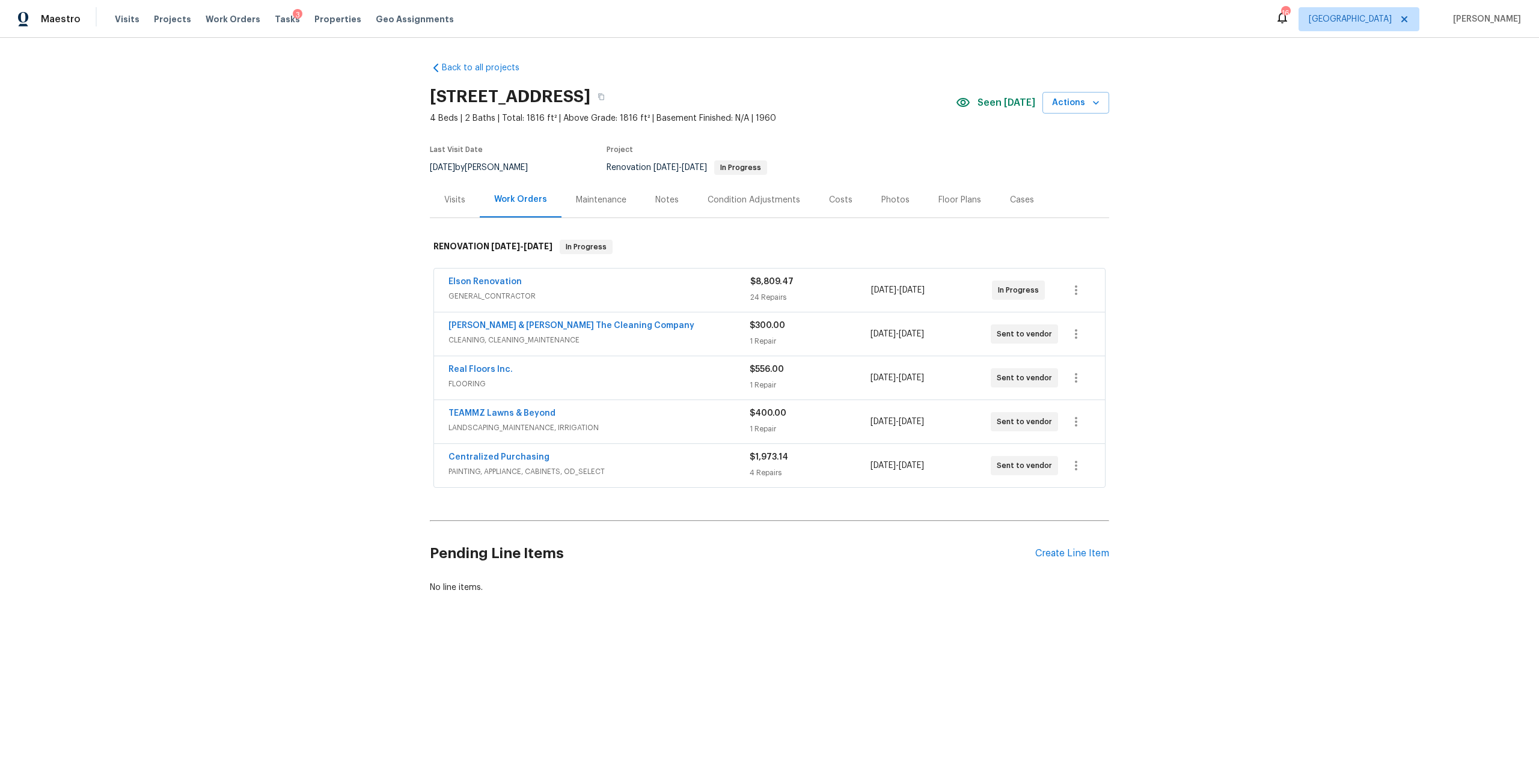
click at [836, 202] on div "Costs" at bounding box center [840, 200] width 23 height 12
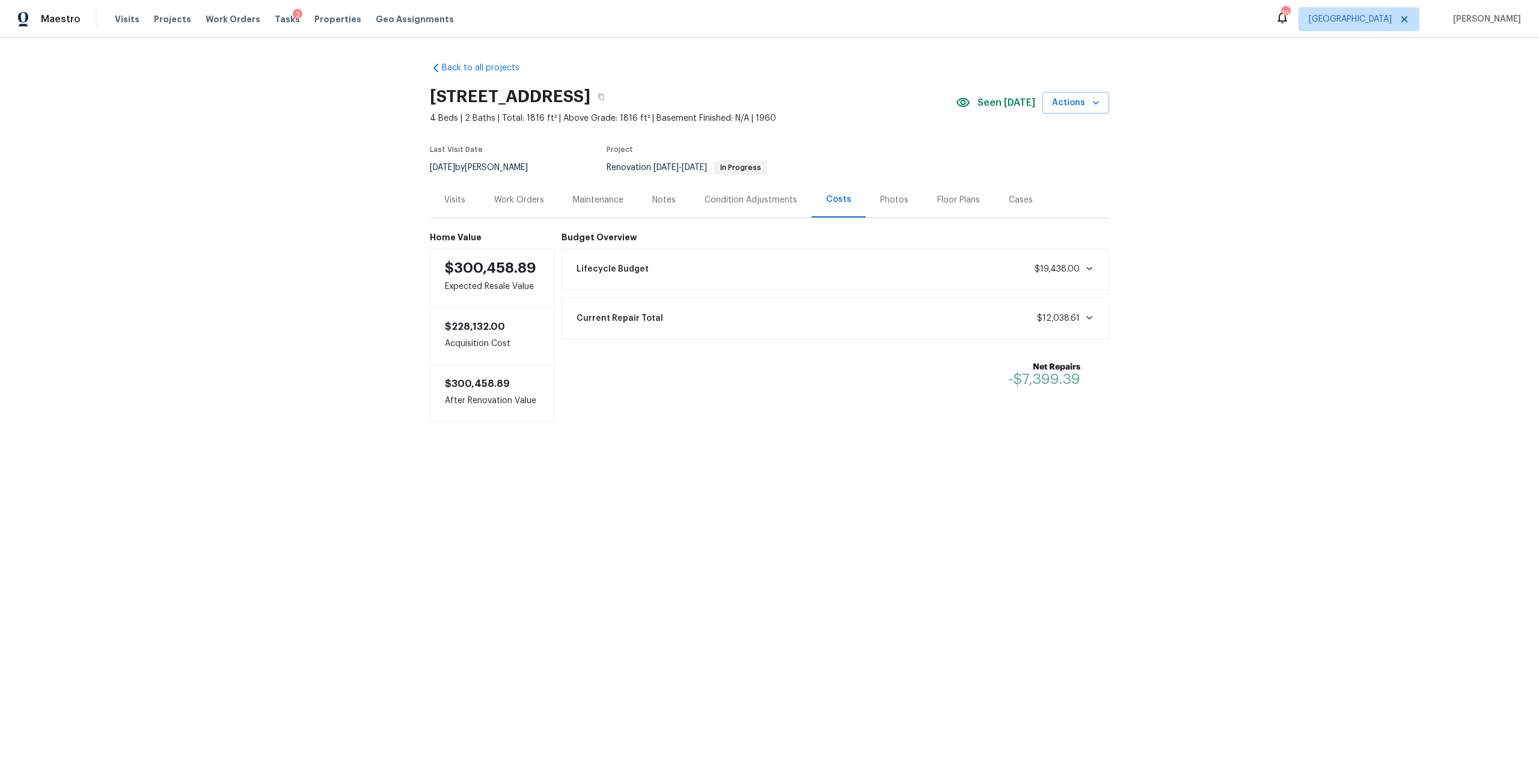
click at [495, 199] on div "Work Orders" at bounding box center [519, 200] width 50 height 12
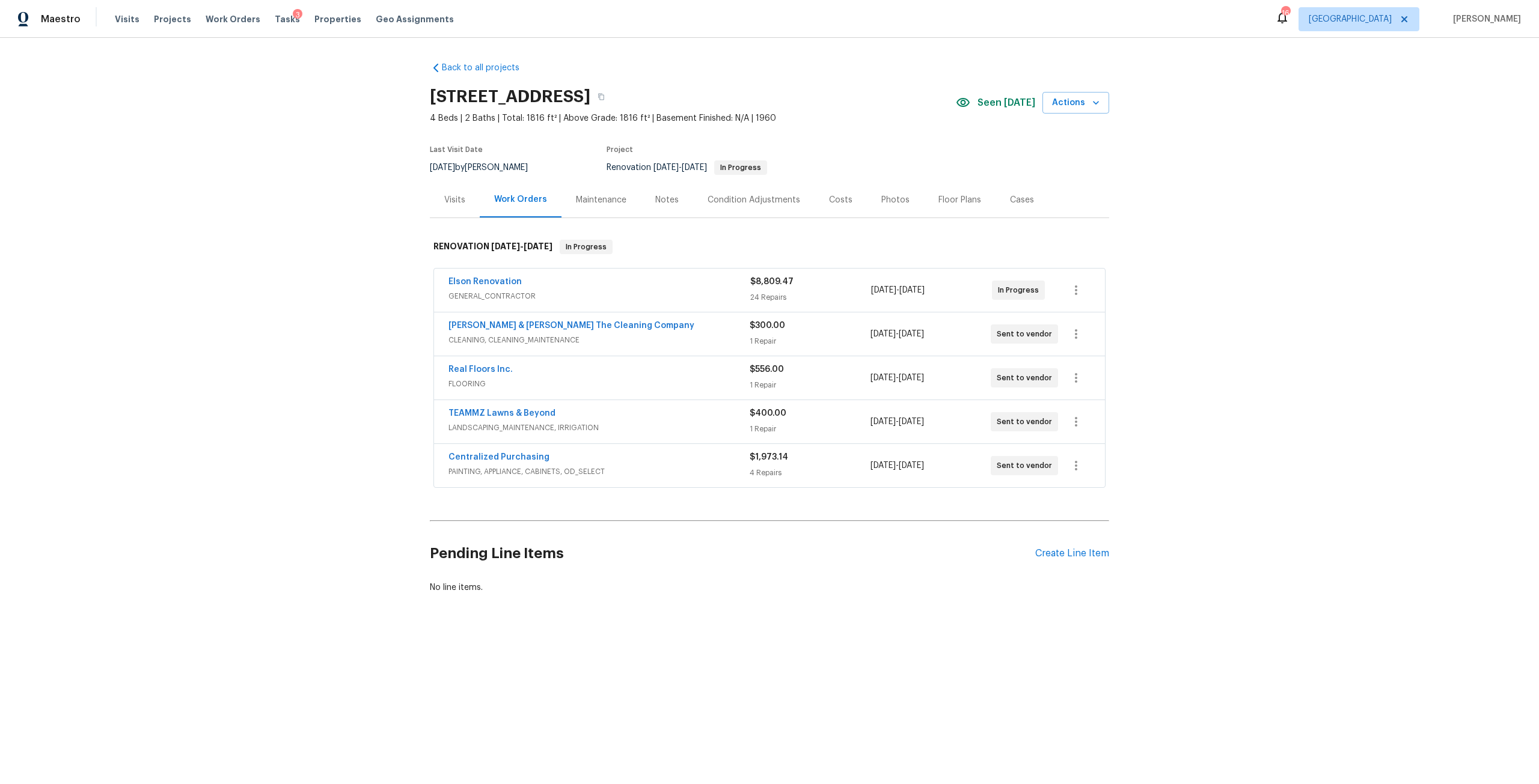
click at [846, 204] on div "Costs" at bounding box center [841, 199] width 52 height 36
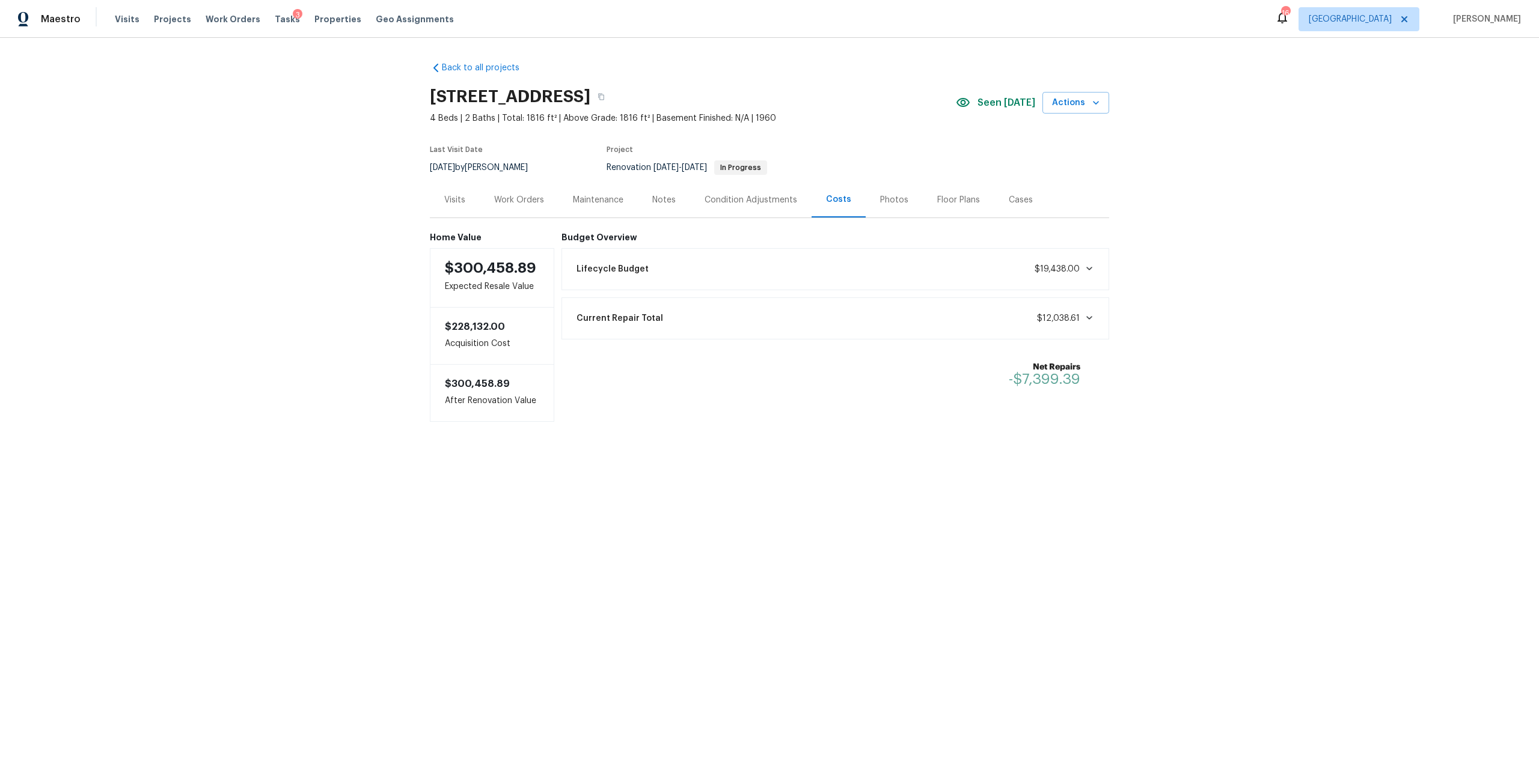
click at [515, 196] on div "Work Orders" at bounding box center [519, 200] width 50 height 12
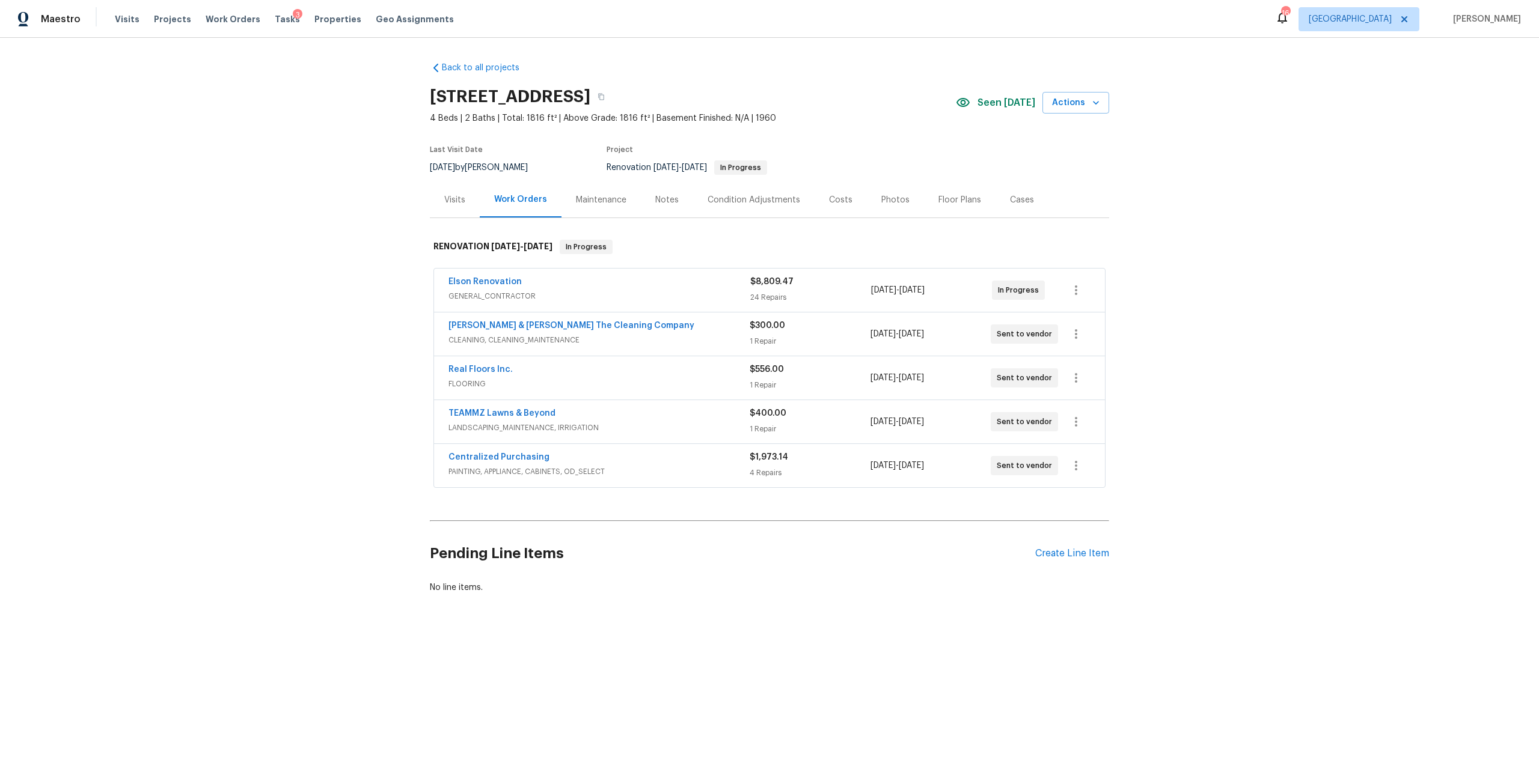
click at [438, 198] on div "Visits" at bounding box center [455, 199] width 50 height 36
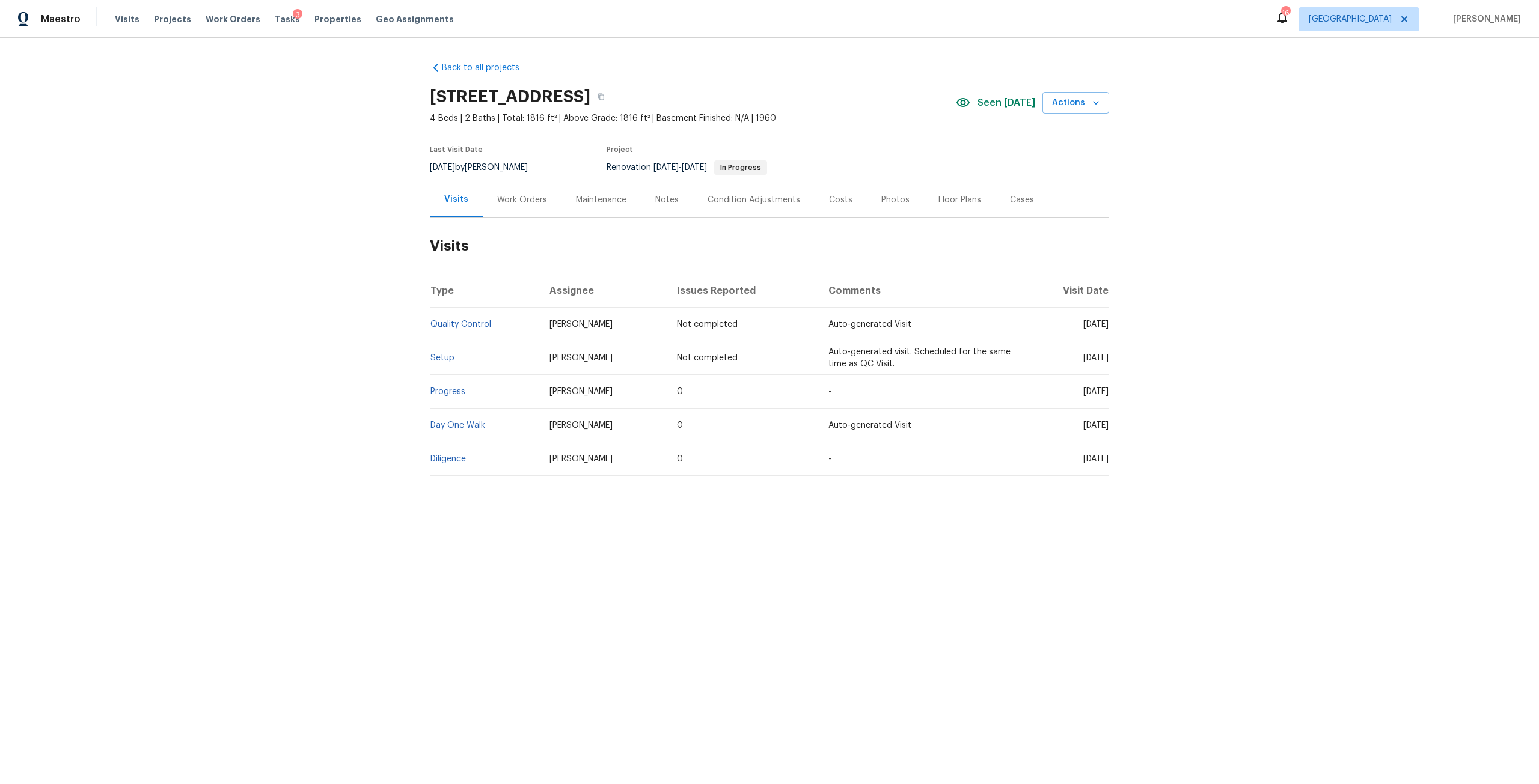
click at [510, 199] on div "Work Orders" at bounding box center [522, 200] width 50 height 12
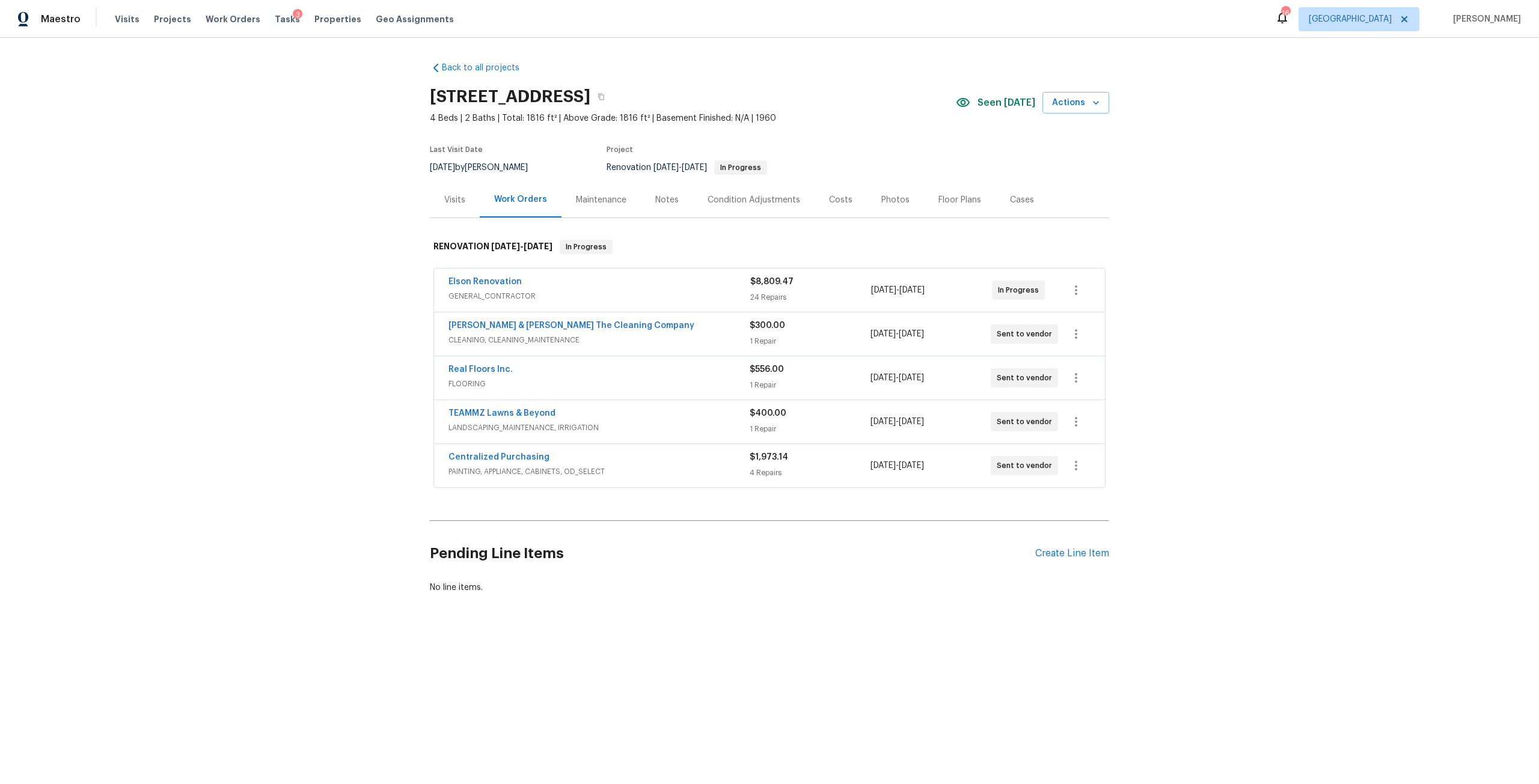
click at [577, 304] on div "Elson Renovation GENERAL_CONTRACTOR" at bounding box center [599, 290] width 302 height 29
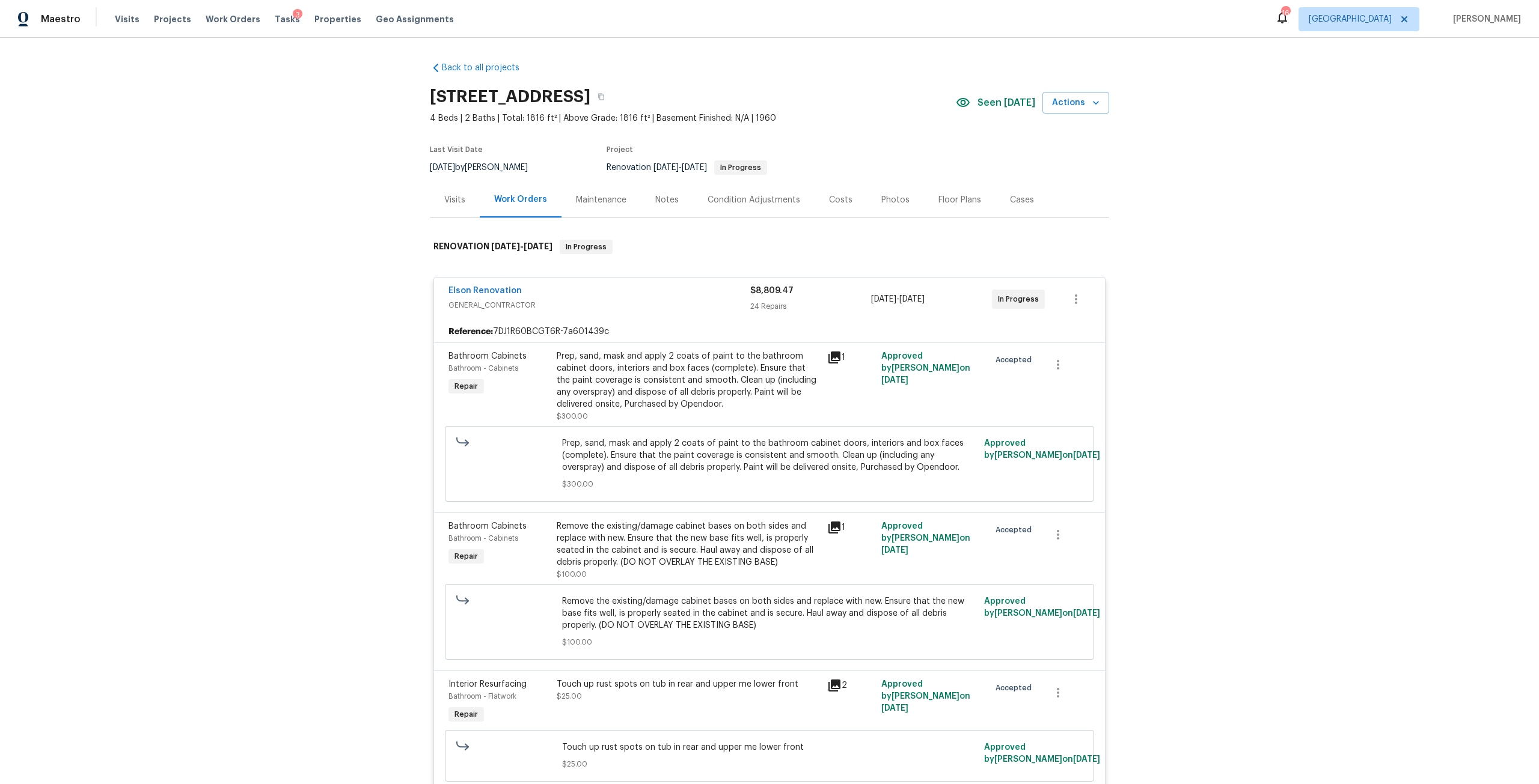
click at [601, 385] on div "Prep, sand, mask and apply 2 coats of paint to the bathroom cabinet doors, inte…" at bounding box center [688, 380] width 263 height 60
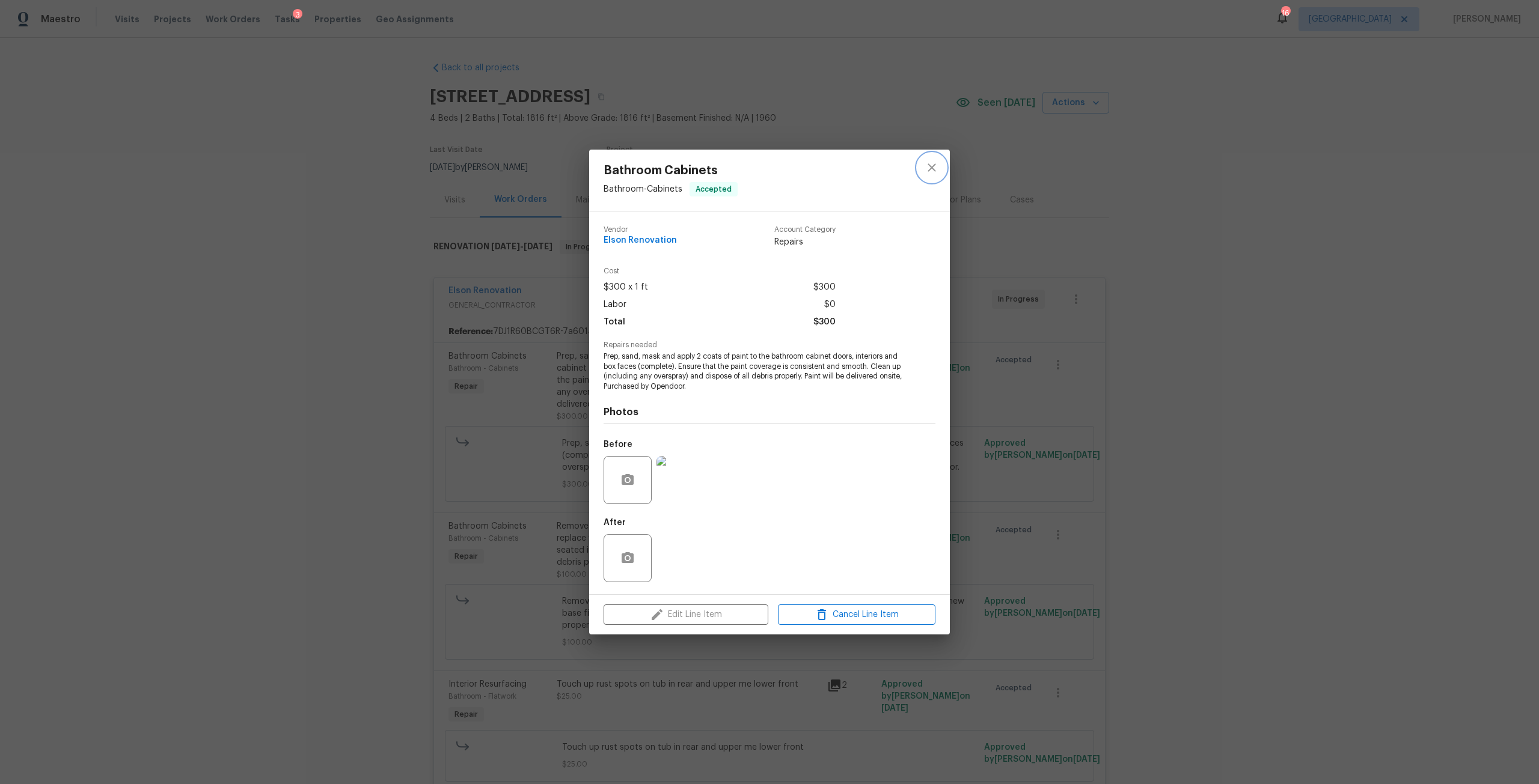
click at [930, 164] on icon "close" at bounding box center [931, 167] width 15 height 15
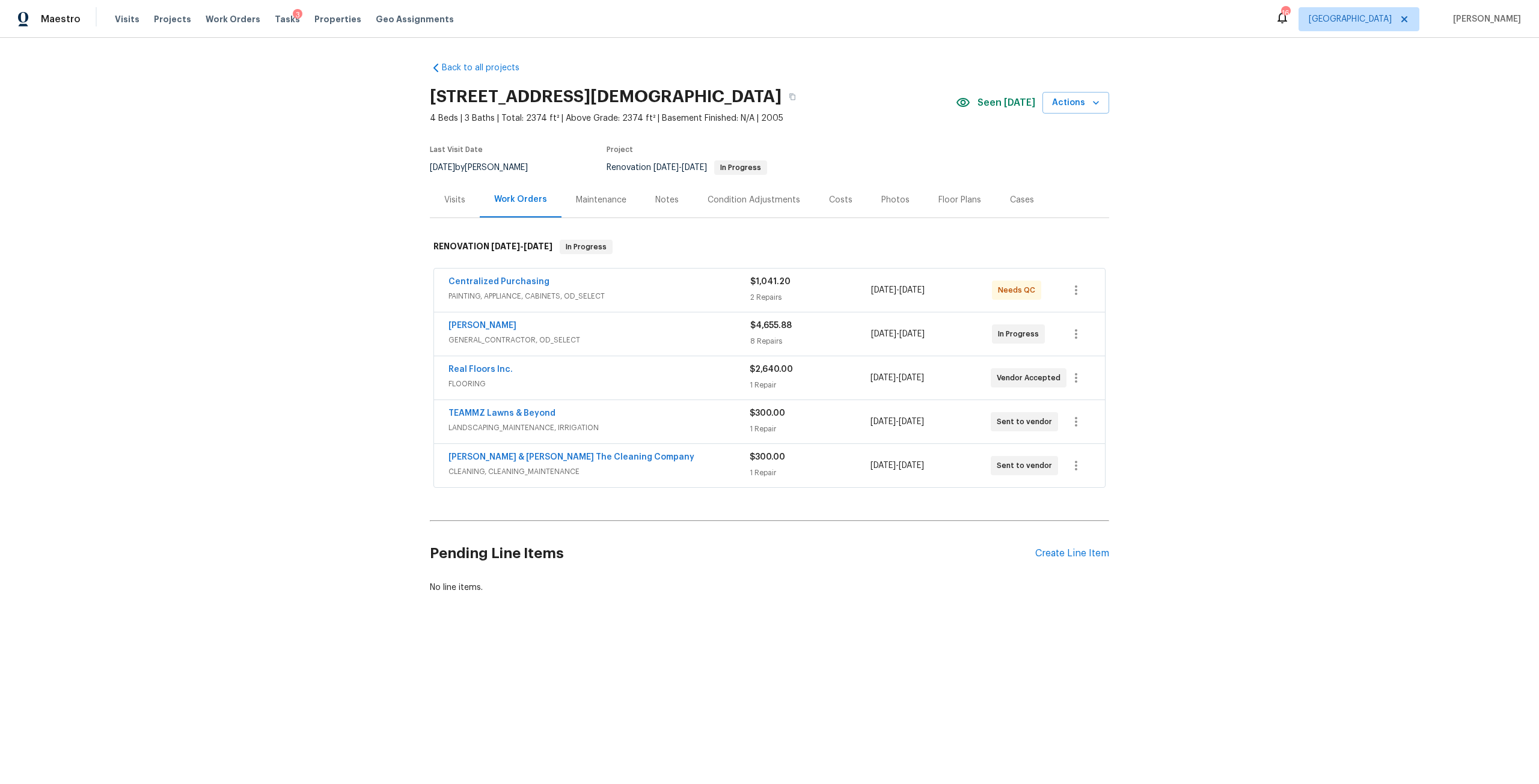
click at [833, 198] on div "Costs" at bounding box center [840, 200] width 23 height 12
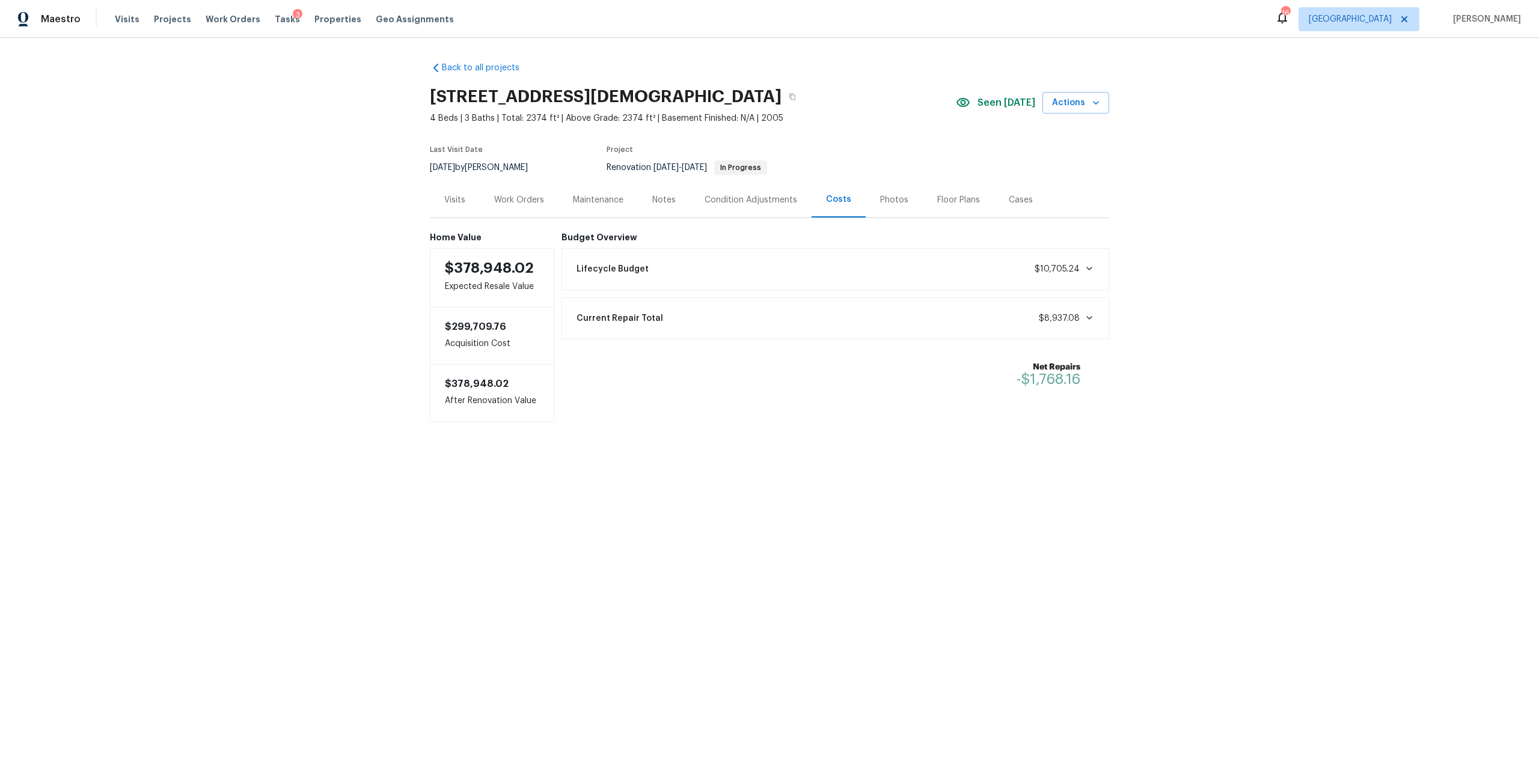
click at [518, 199] on div "Work Orders" at bounding box center [519, 200] width 50 height 12
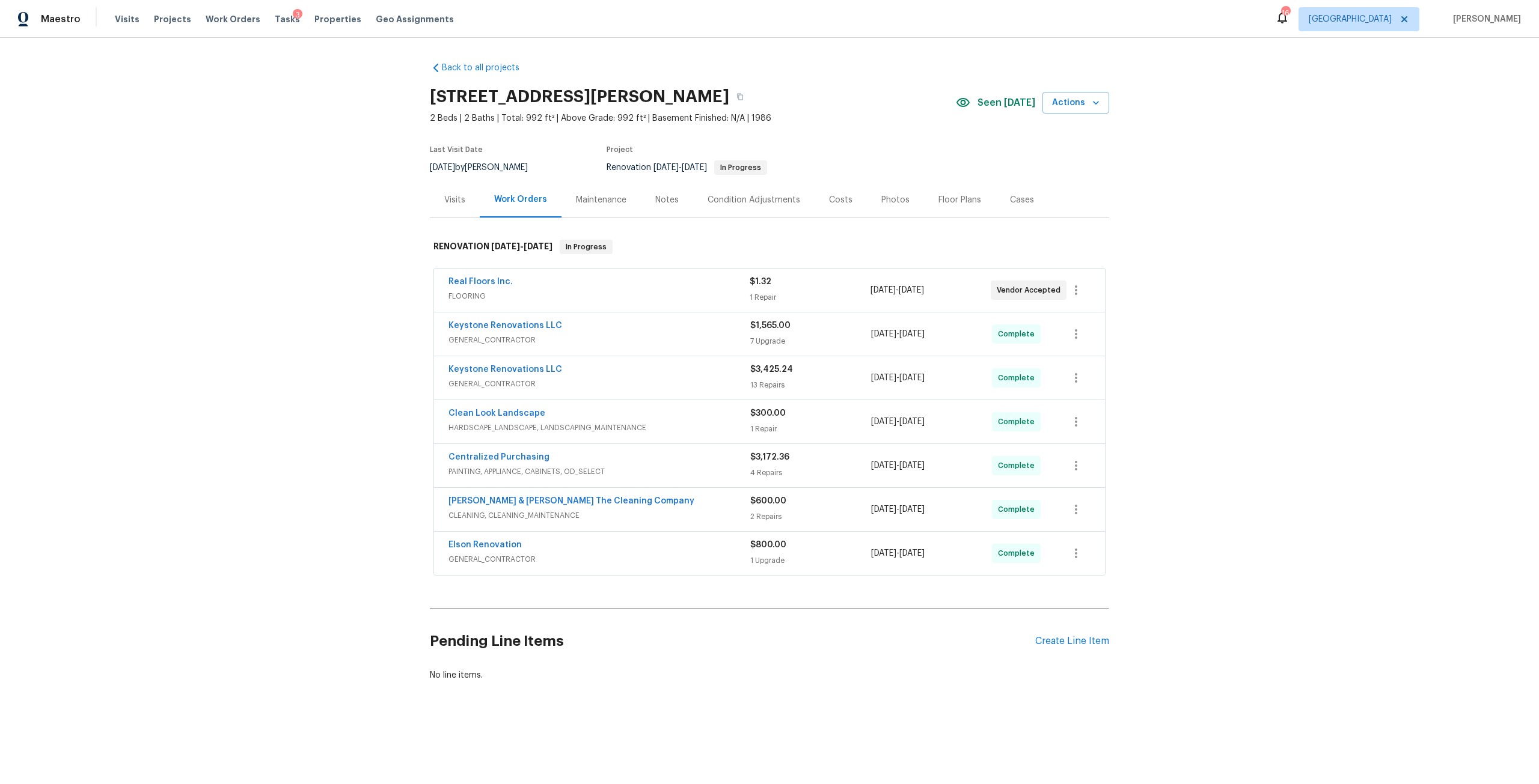
click at [833, 204] on div "Costs" at bounding box center [840, 200] width 23 height 12
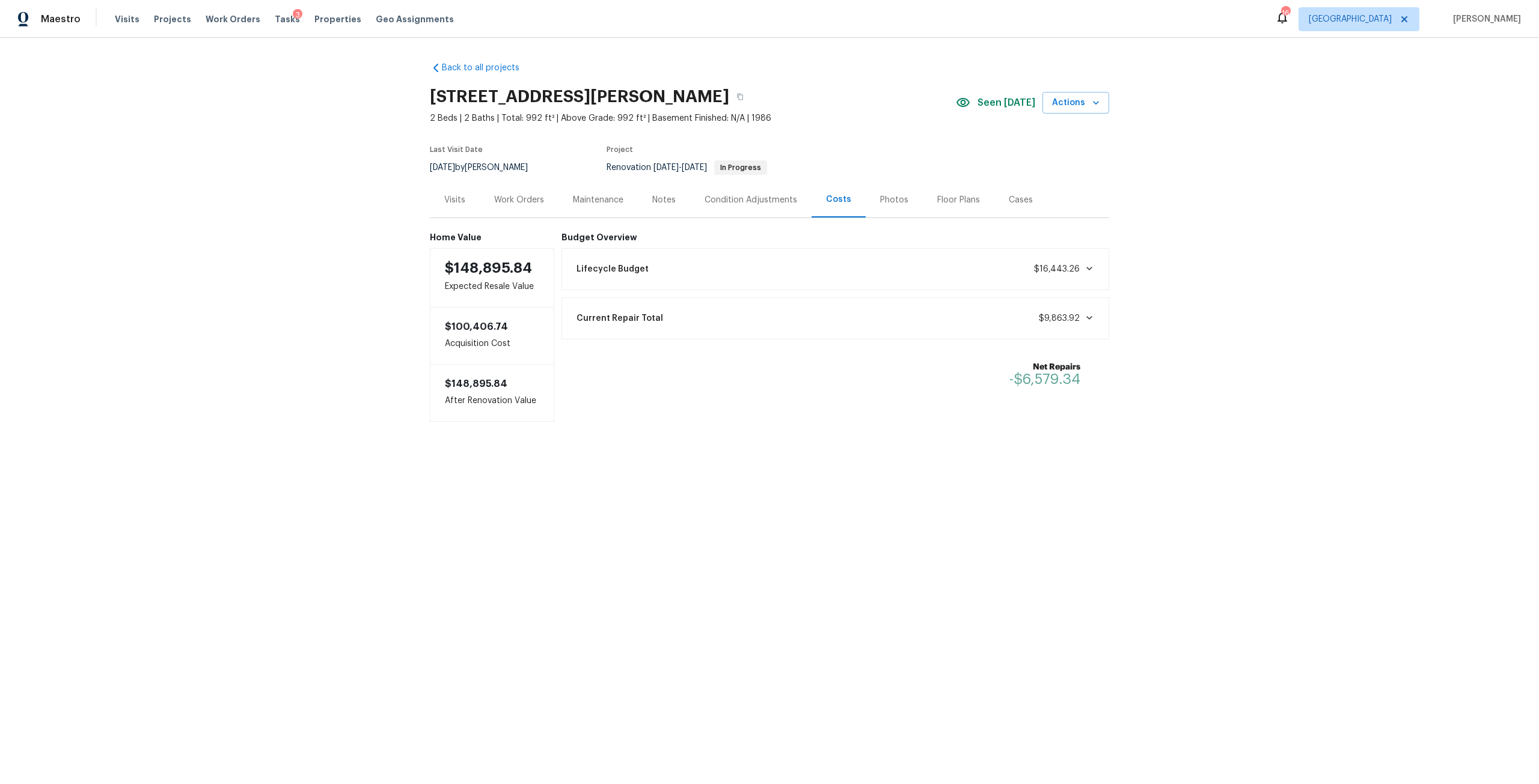
click at [519, 204] on div "Work Orders" at bounding box center [519, 200] width 50 height 12
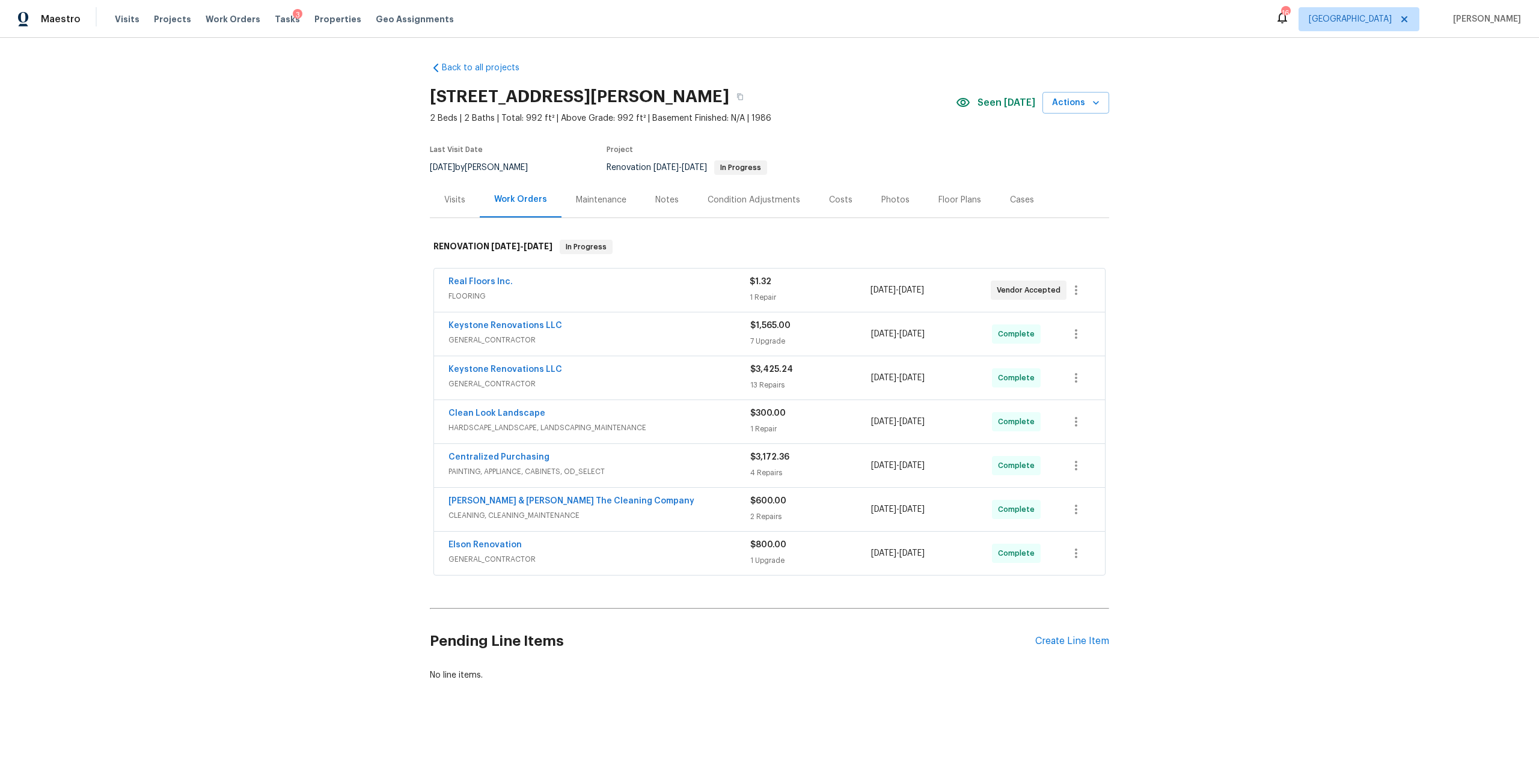
click at [841, 201] on div "Costs" at bounding box center [840, 200] width 23 height 12
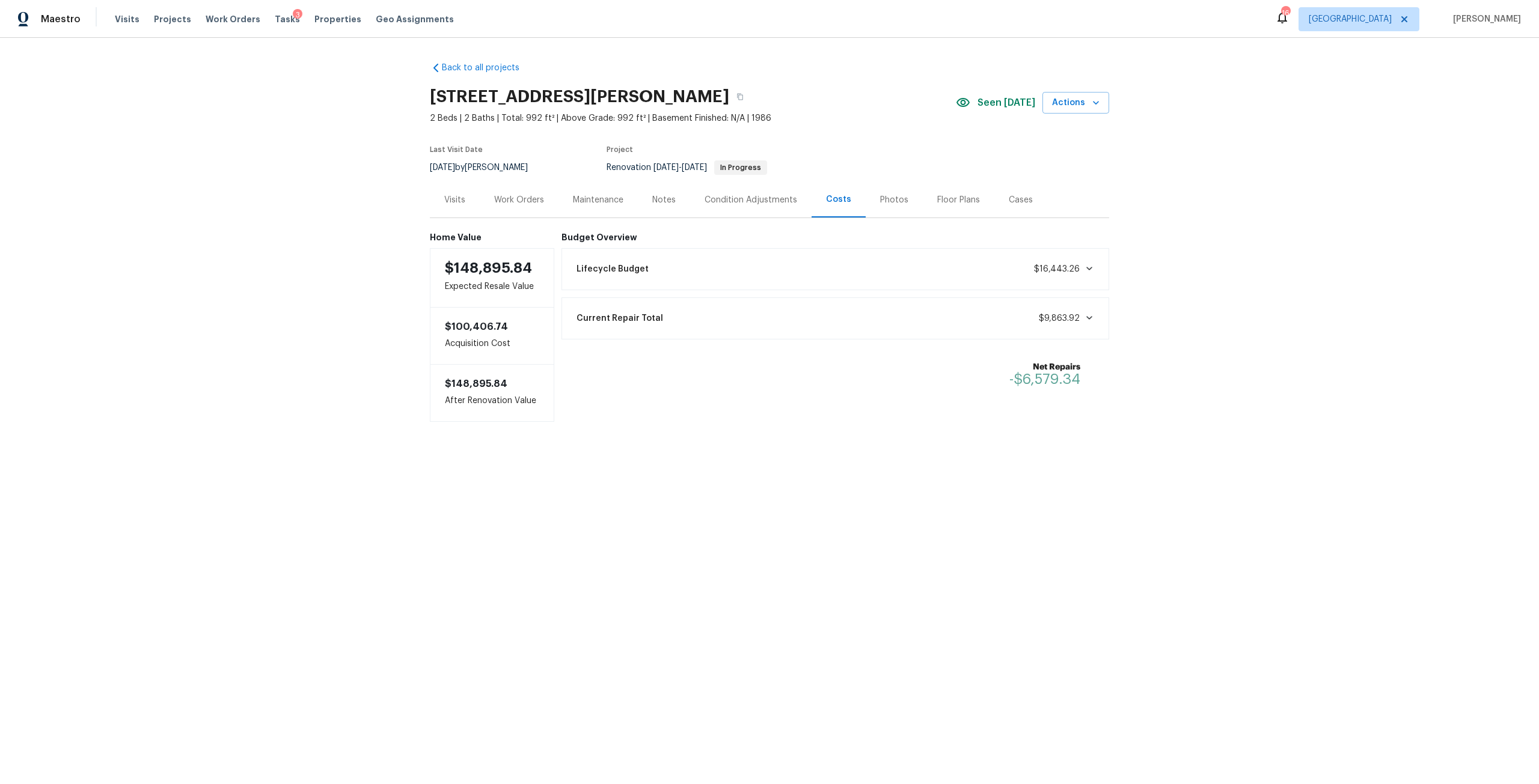
click at [483, 202] on div "Work Orders" at bounding box center [518, 199] width 78 height 36
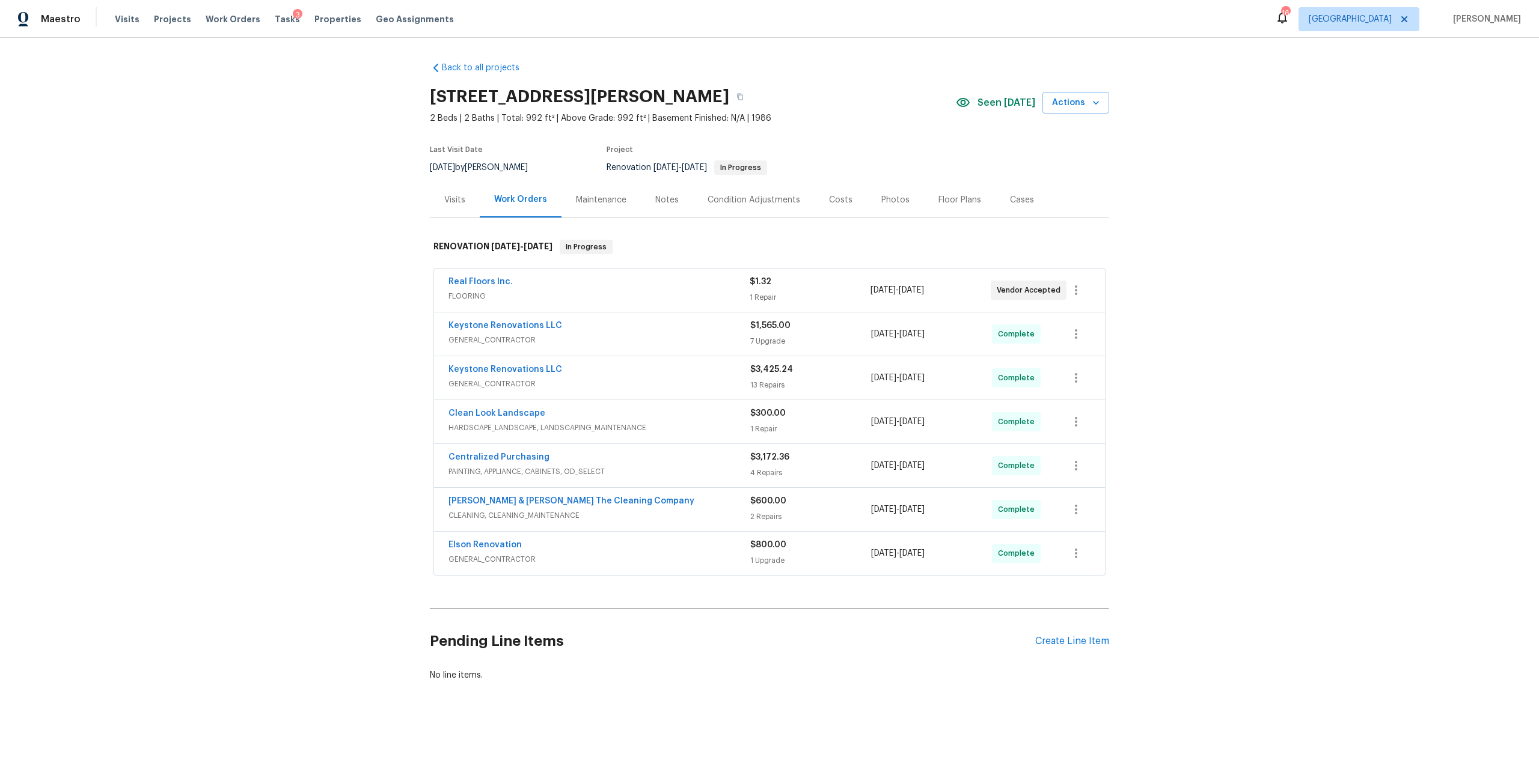
click at [828, 194] on div "Costs" at bounding box center [840, 200] width 23 height 12
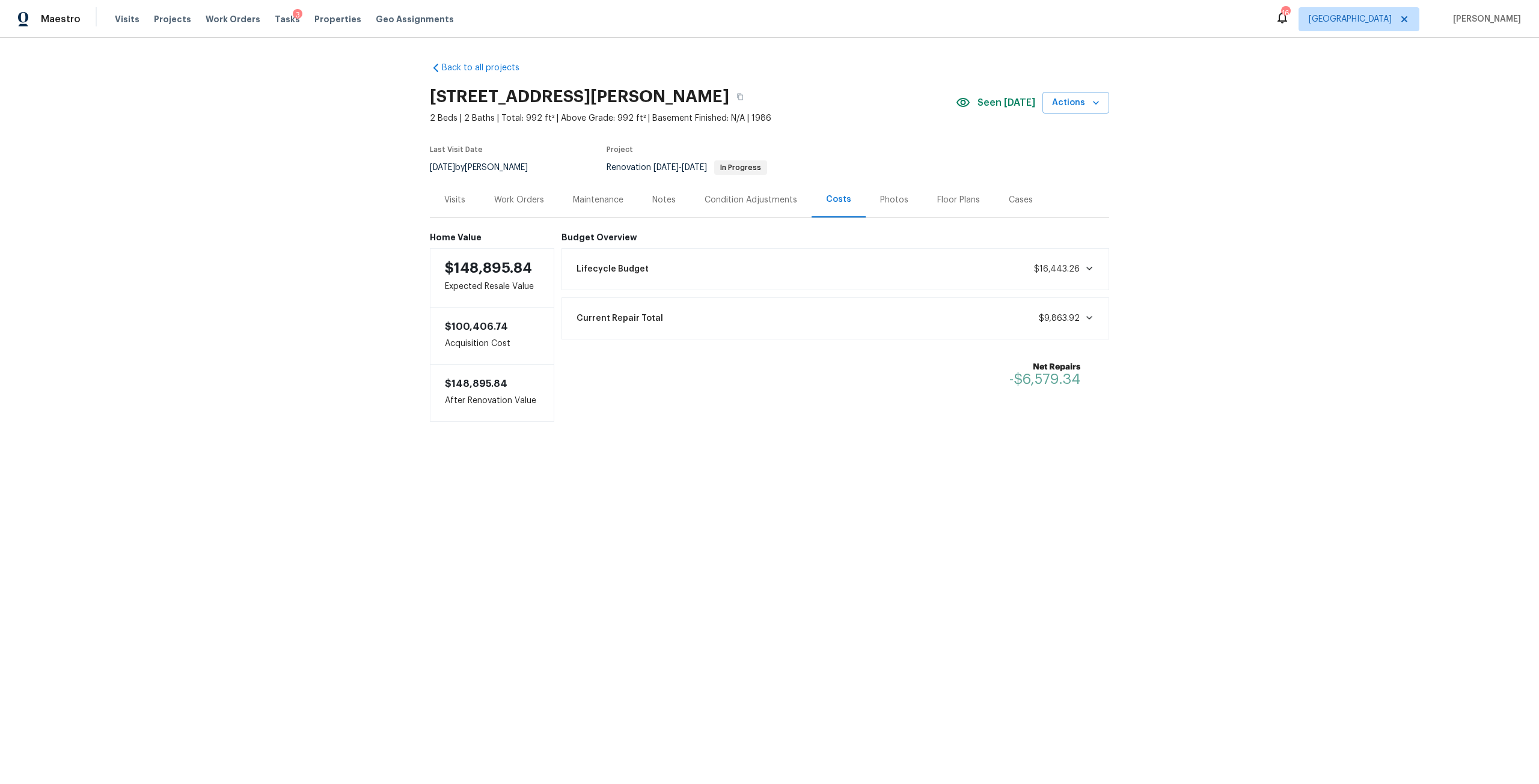
click at [519, 189] on div "Work Orders" at bounding box center [518, 199] width 78 height 36
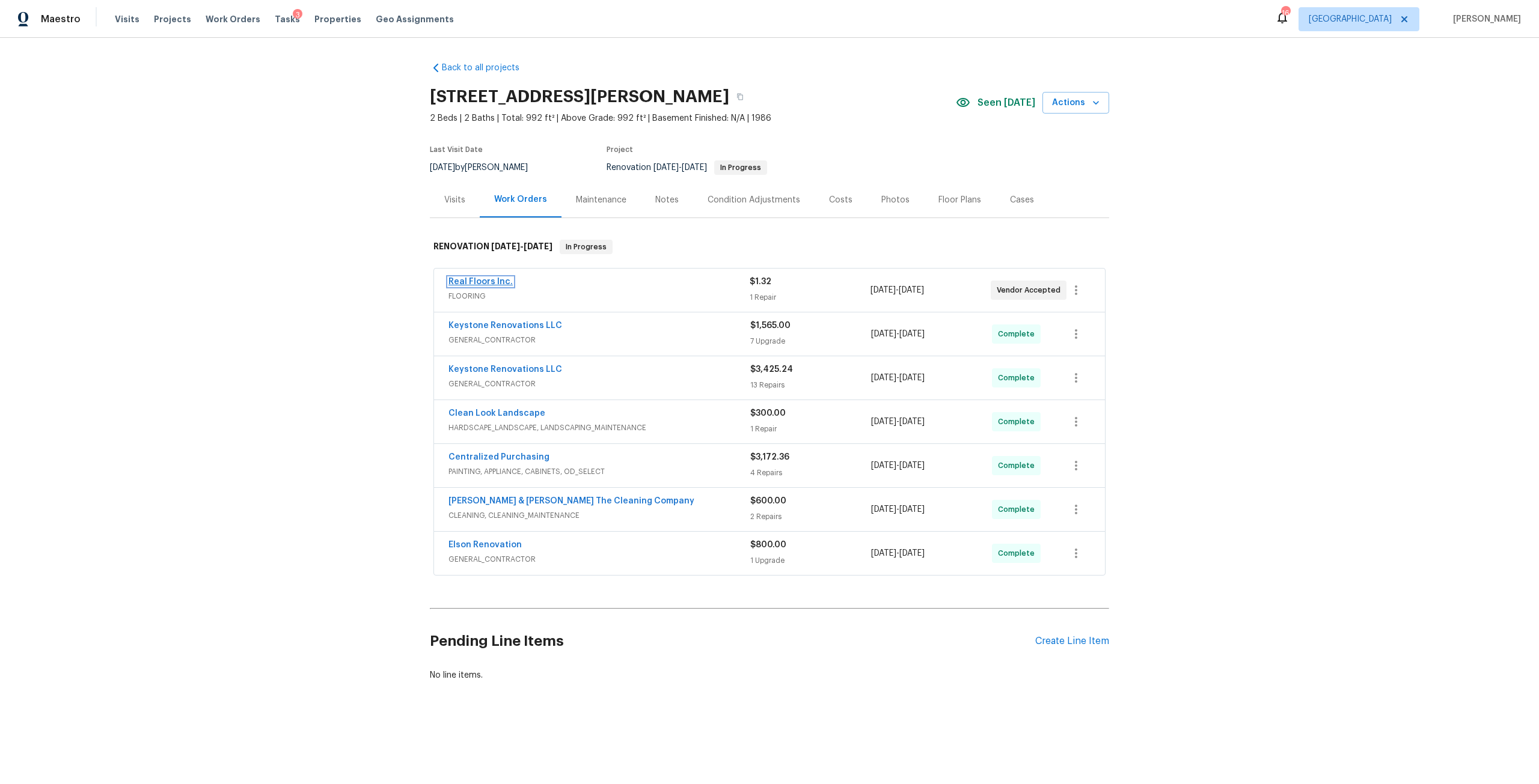
click at [467, 277] on link "Real Floors Inc." at bounding box center [480, 281] width 65 height 9
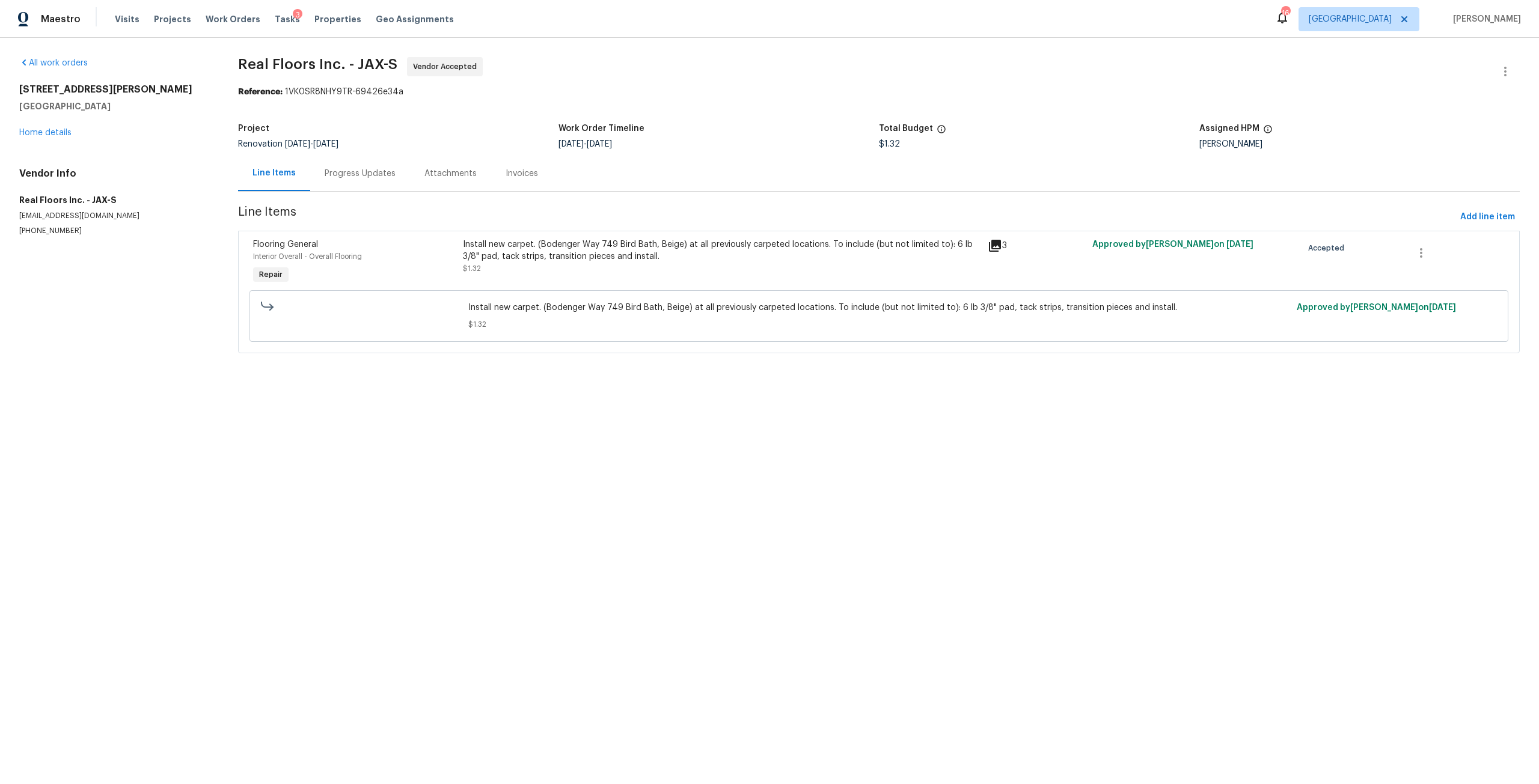
click at [336, 166] on div "Progress Updates" at bounding box center [360, 173] width 100 height 36
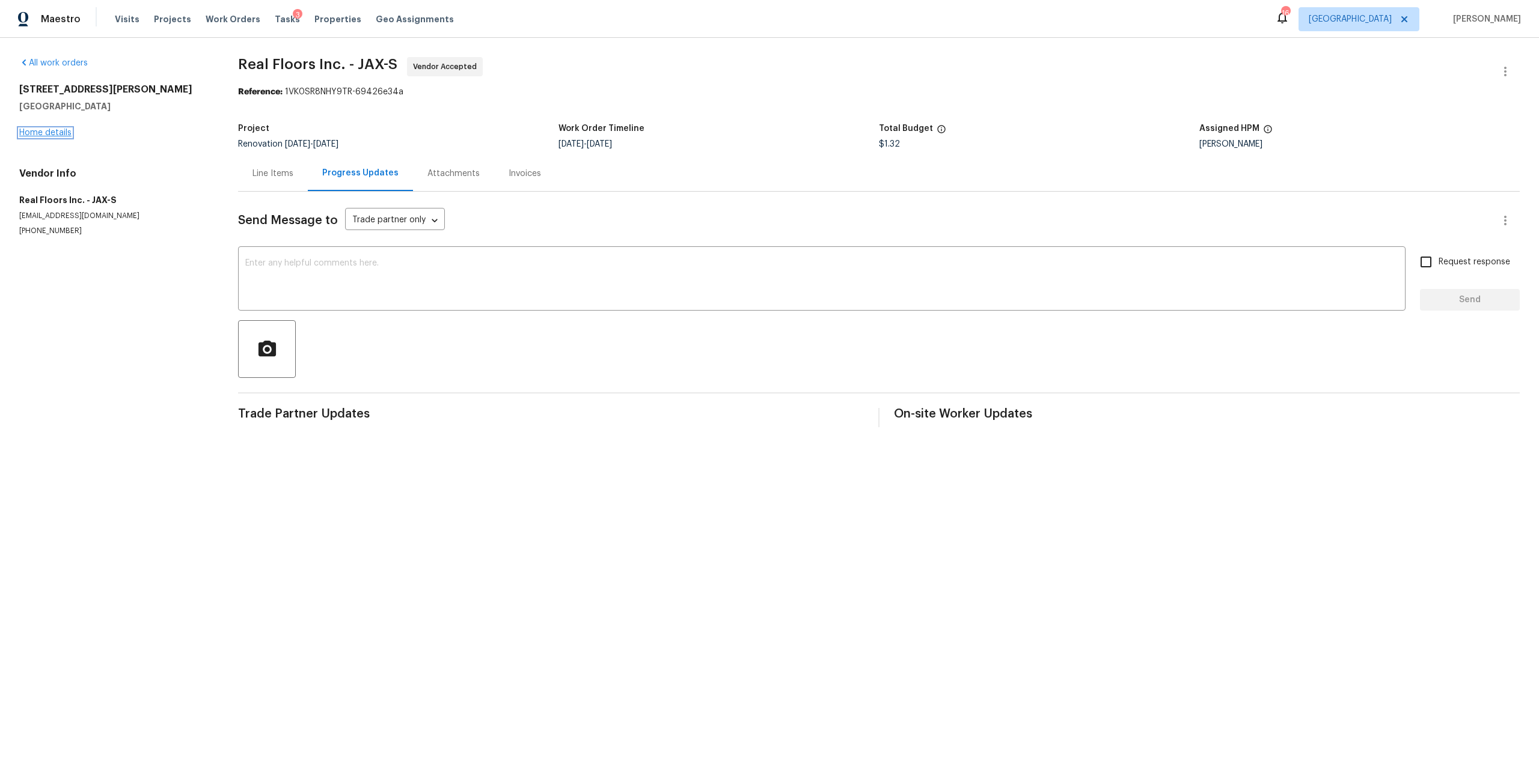
click at [54, 134] on link "Home details" at bounding box center [45, 132] width 52 height 9
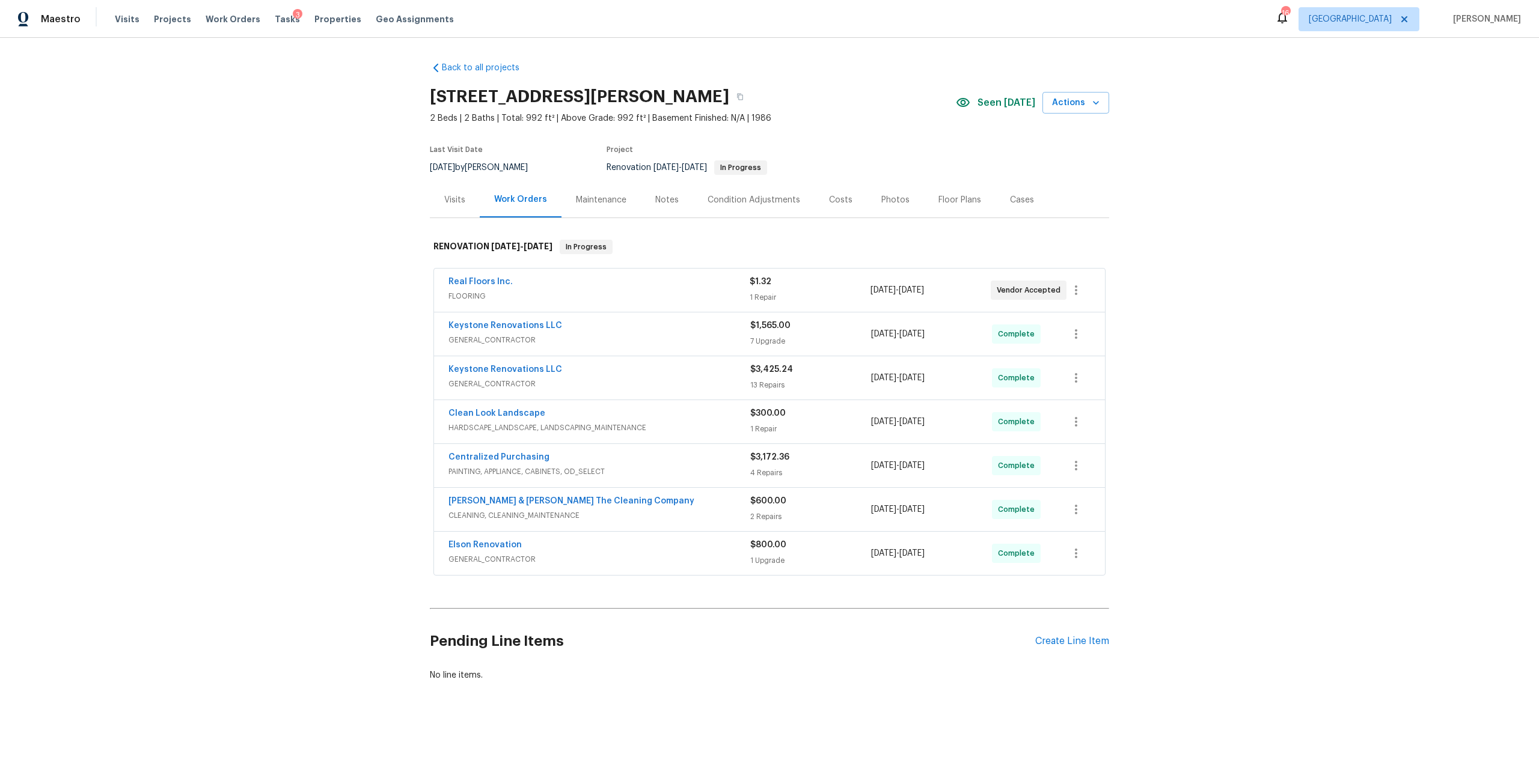
click at [541, 330] on span "Keystone Renovations LLC" at bounding box center [506, 326] width 114 height 12
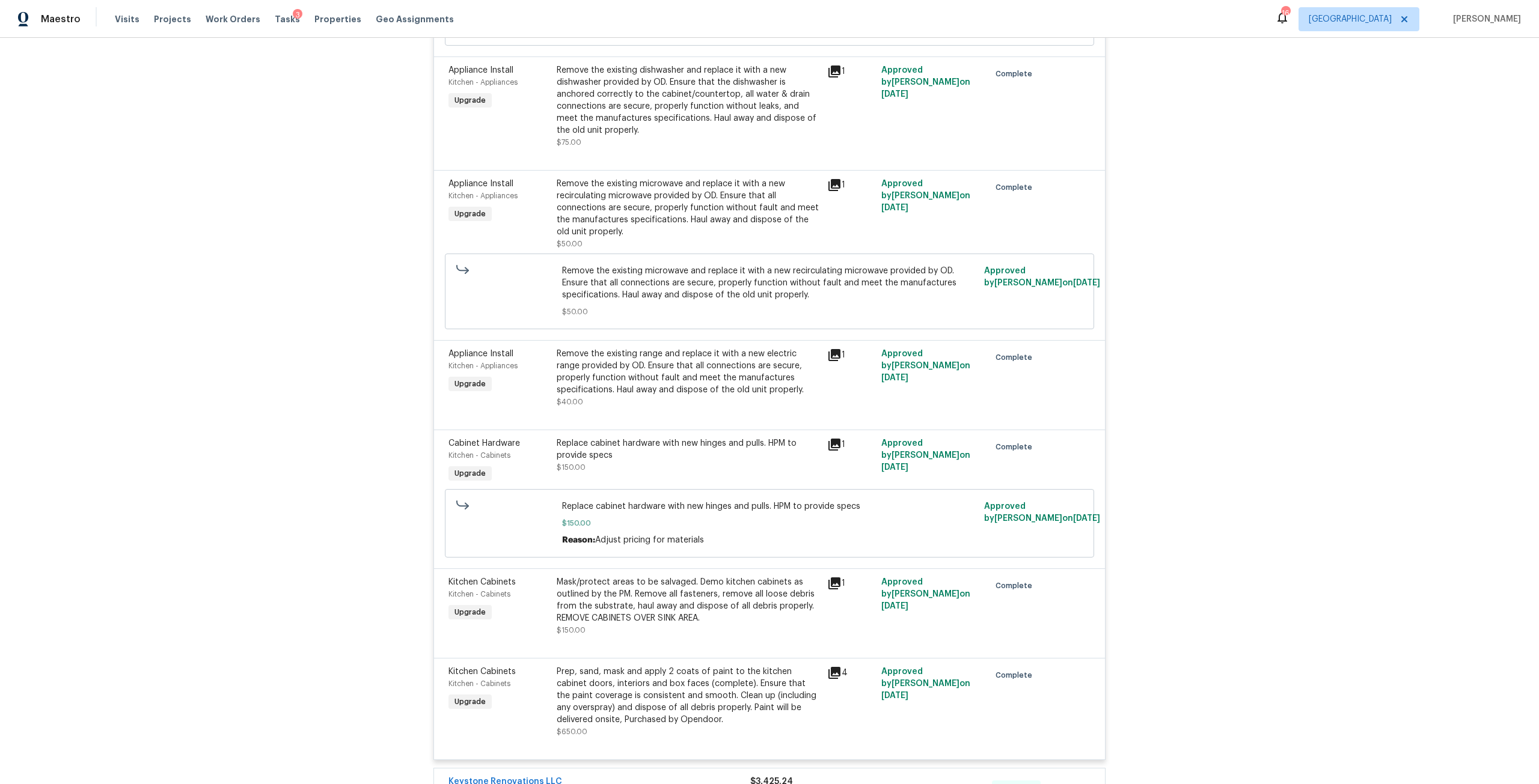
scroll to position [882, 0]
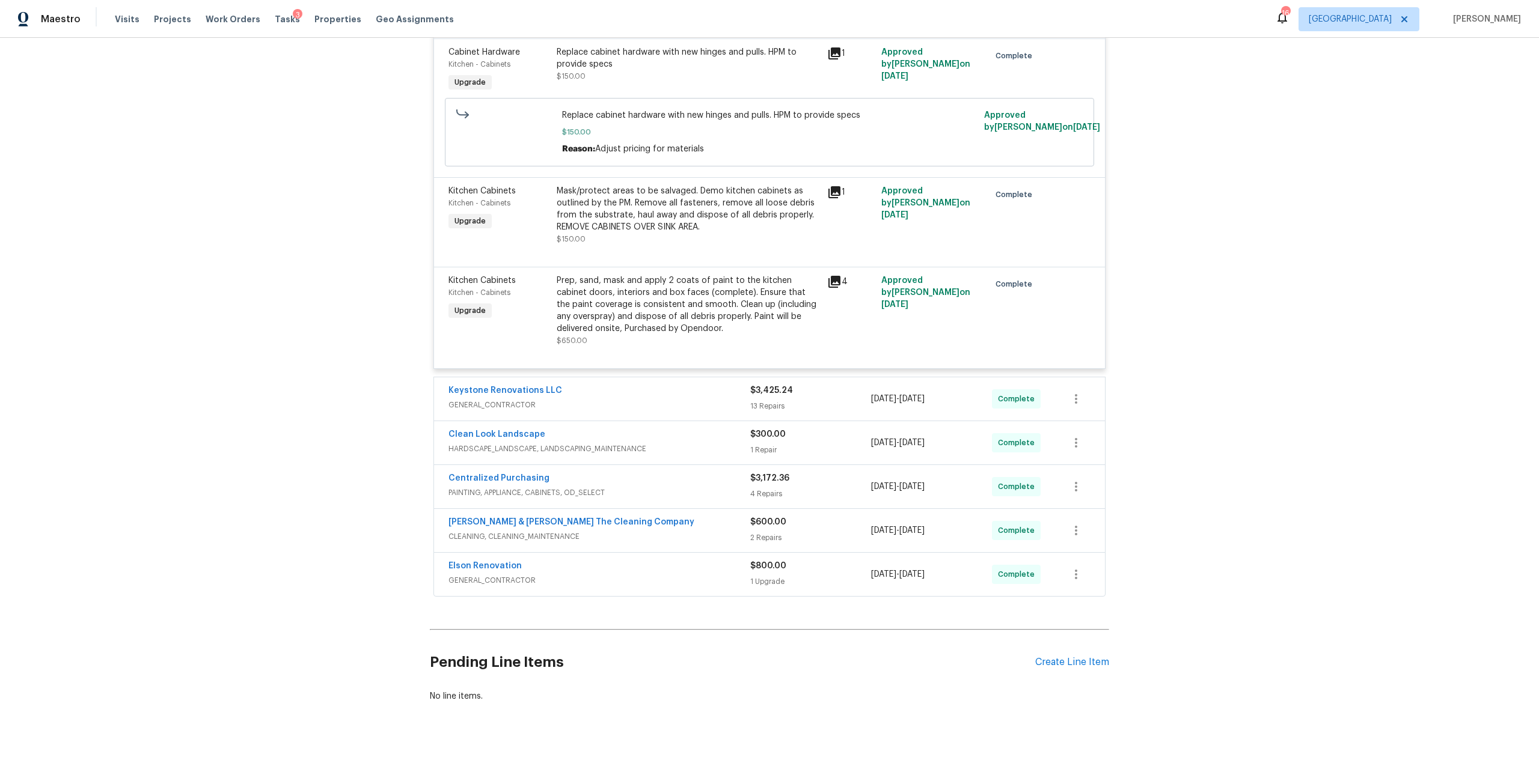
click at [559, 386] on div "Keystone Renovations LLC" at bounding box center [599, 392] width 302 height 15
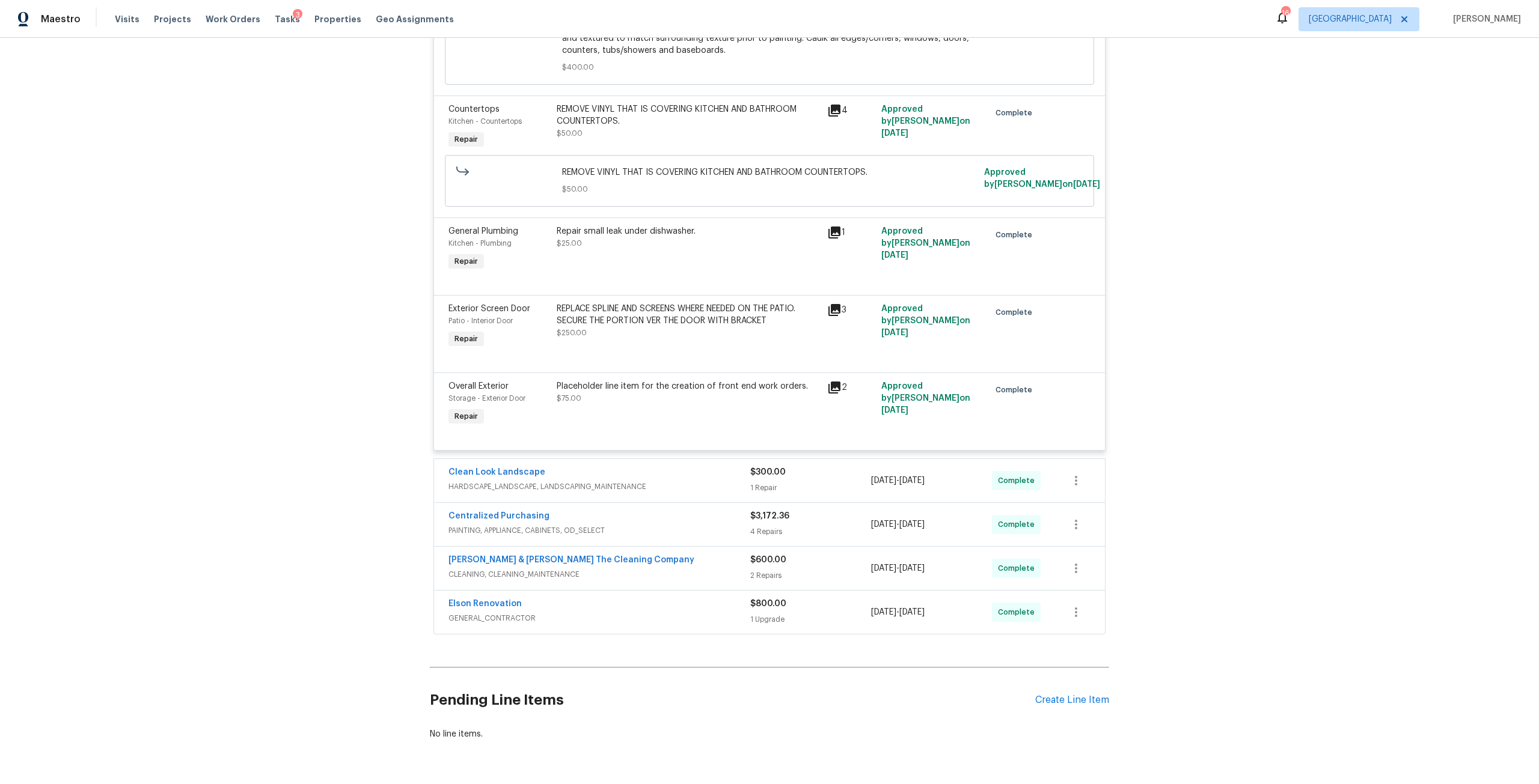
scroll to position [2873, 0]
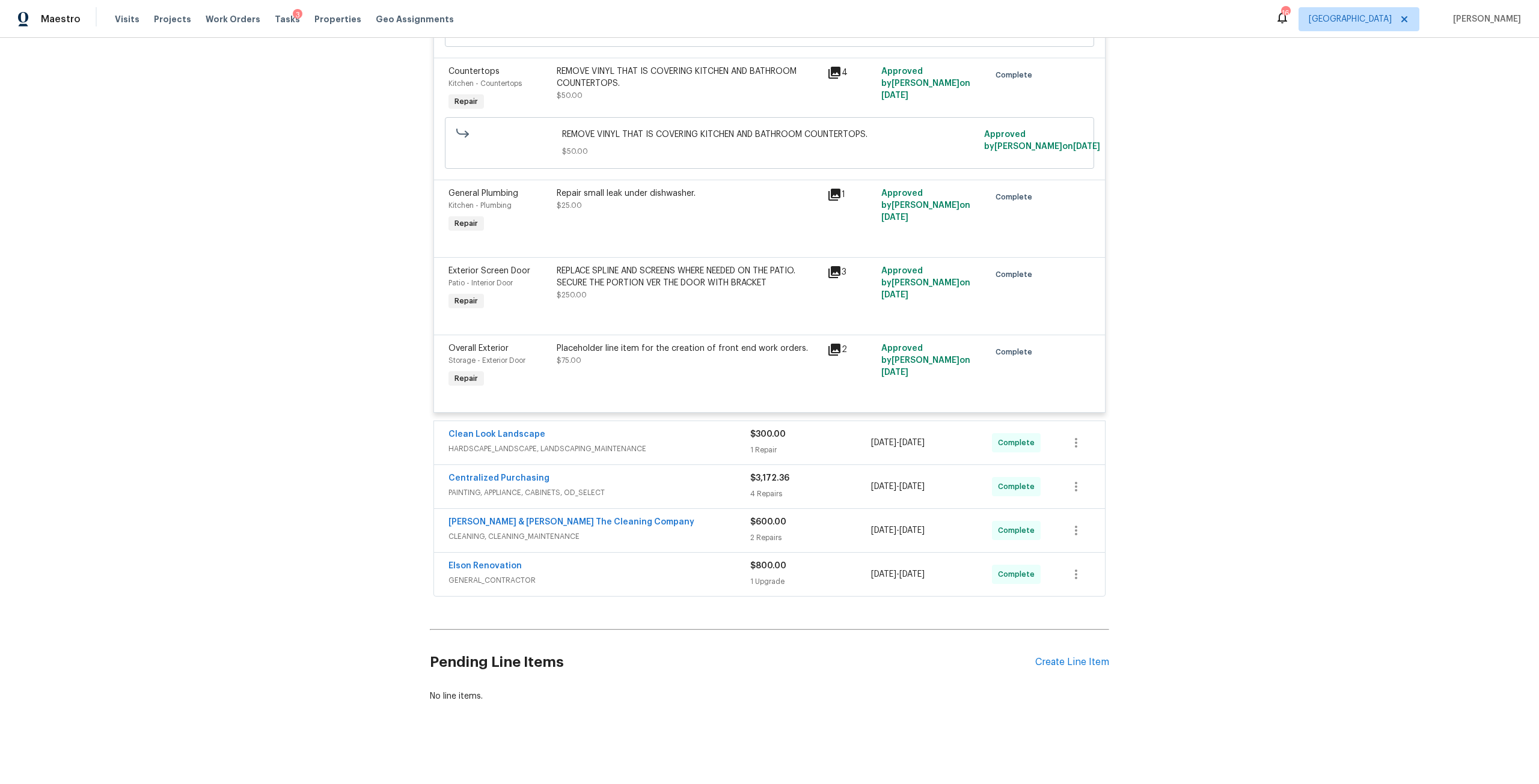
click at [522, 560] on div "Elson Renovation" at bounding box center [599, 566] width 302 height 15
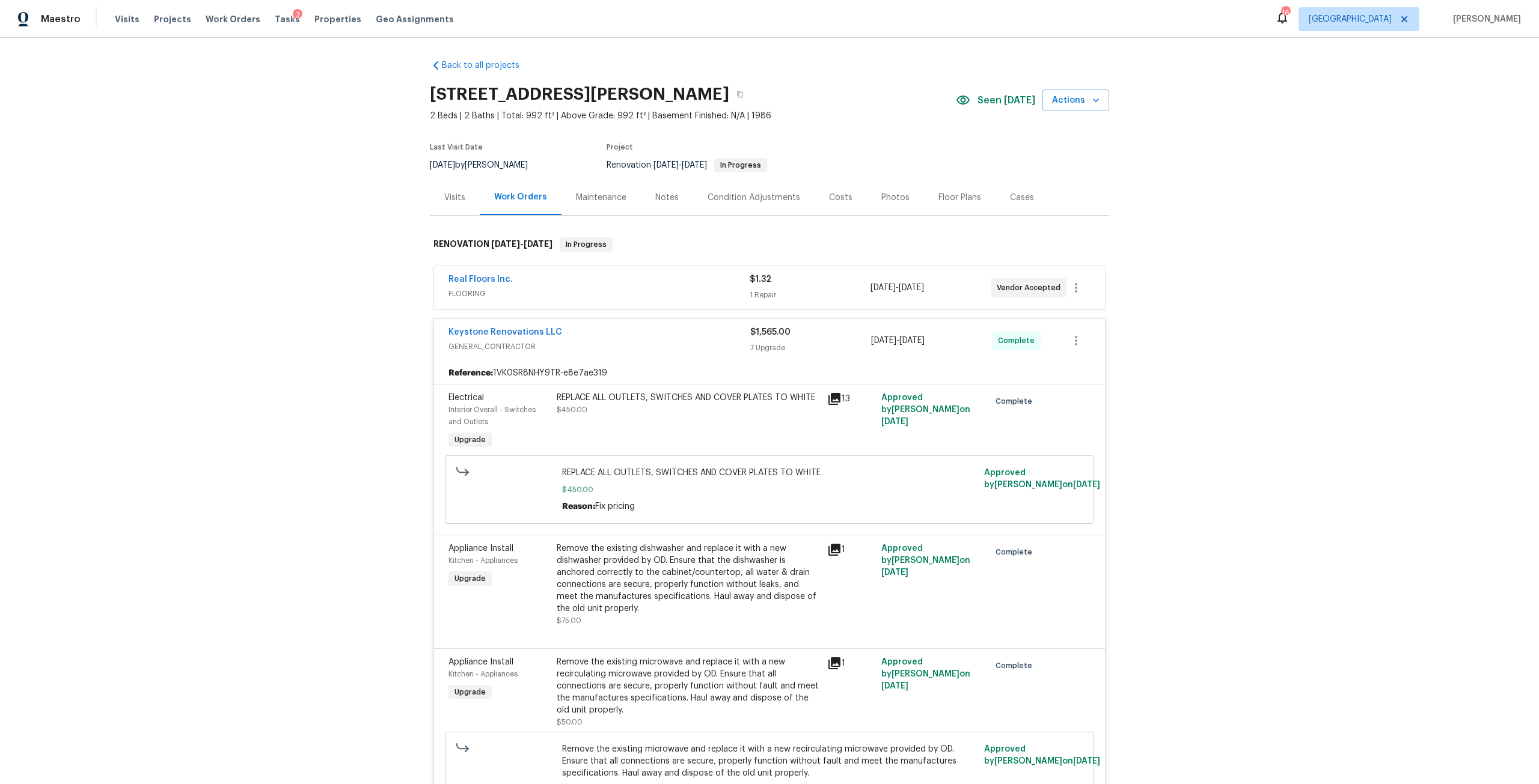
scroll to position [0, 0]
click at [489, 276] on div "Real Floors Inc. FLOORING $1.32 1 Repair [DATE] - [DATE] Vendor Accepted" at bounding box center [770, 290] width 671 height 44
click at [485, 283] on link "Real Floors Inc." at bounding box center [480, 281] width 65 height 9
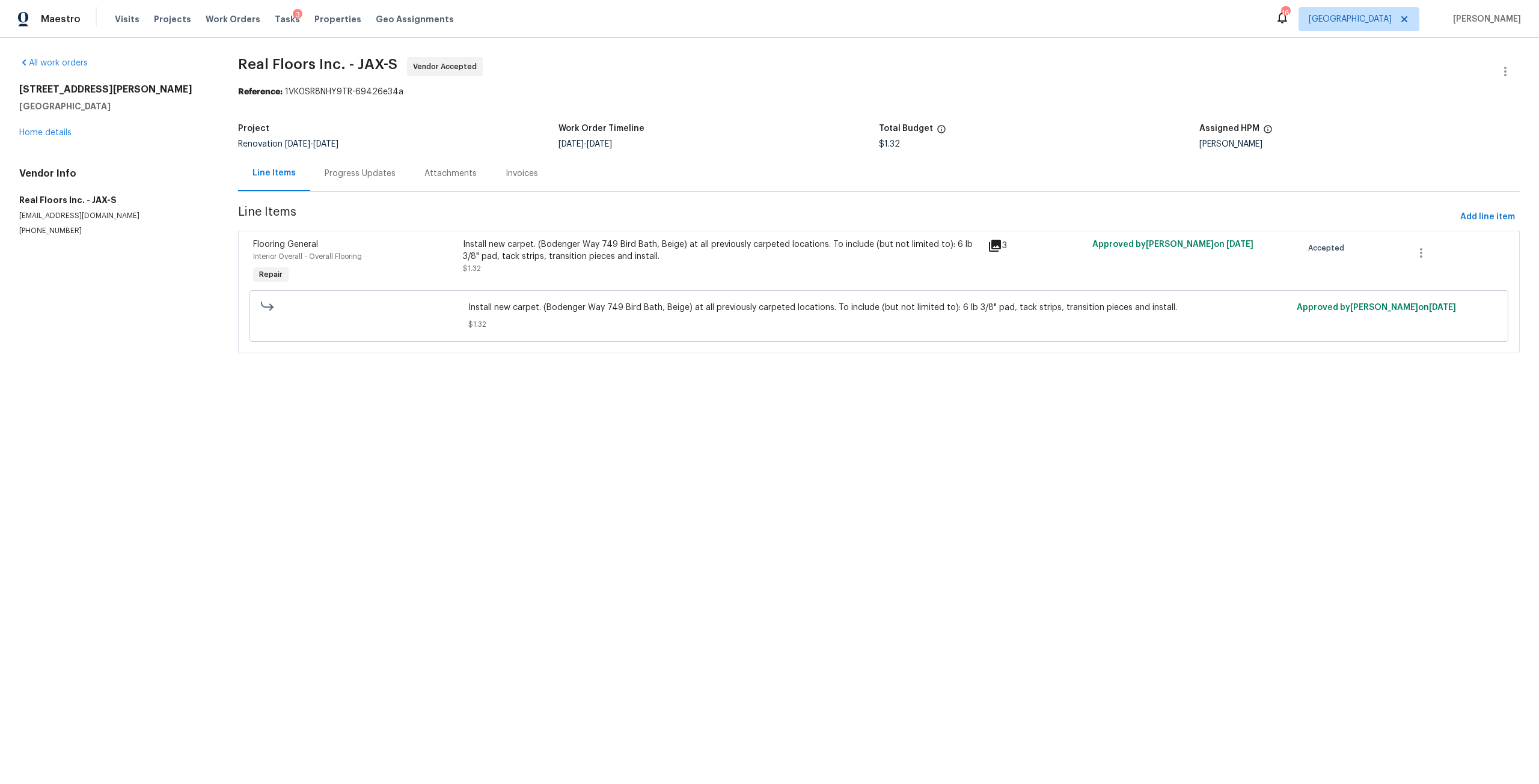
click at [337, 162] on div "Progress Updates" at bounding box center [360, 173] width 100 height 36
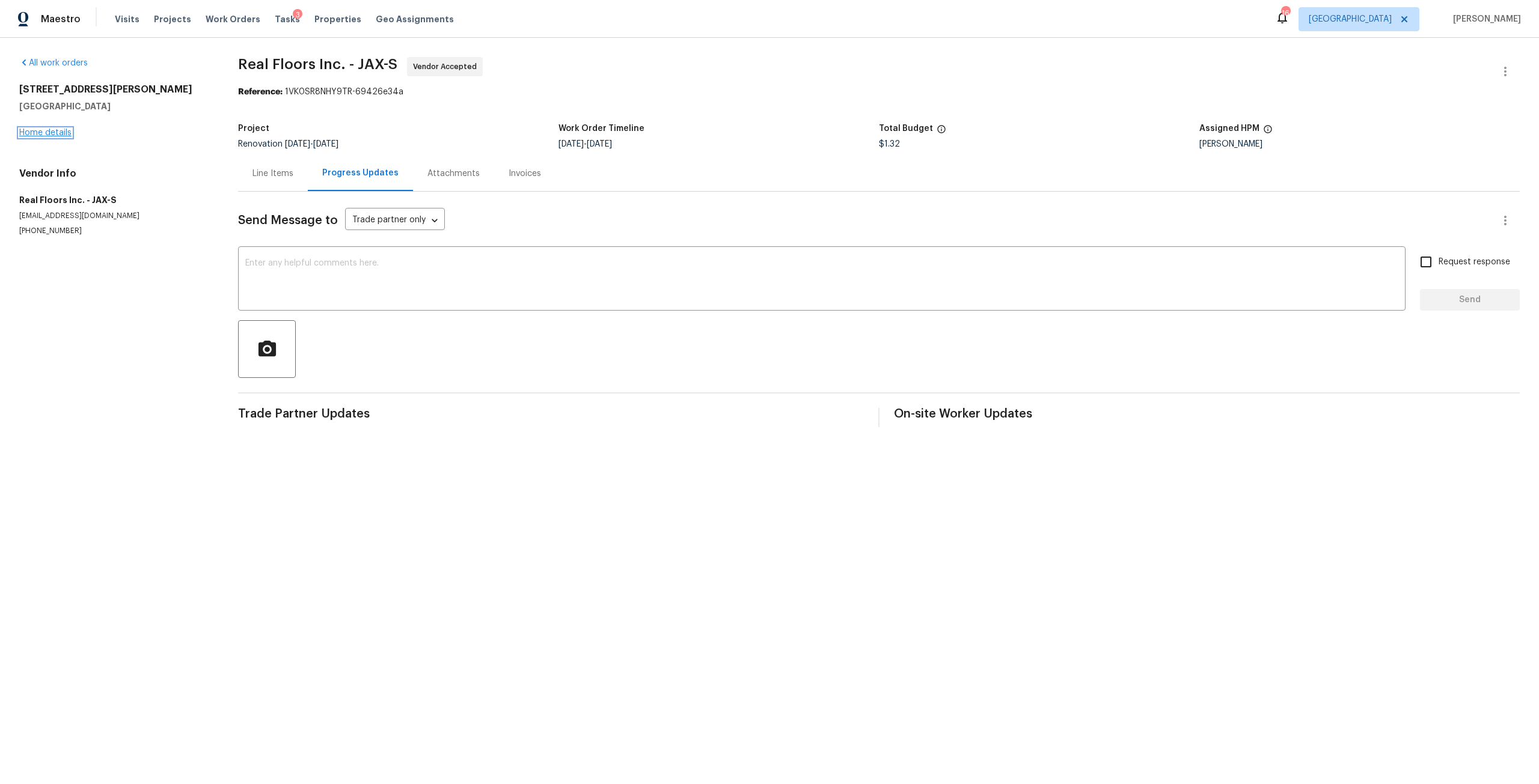
click at [56, 133] on link "Home details" at bounding box center [45, 132] width 52 height 9
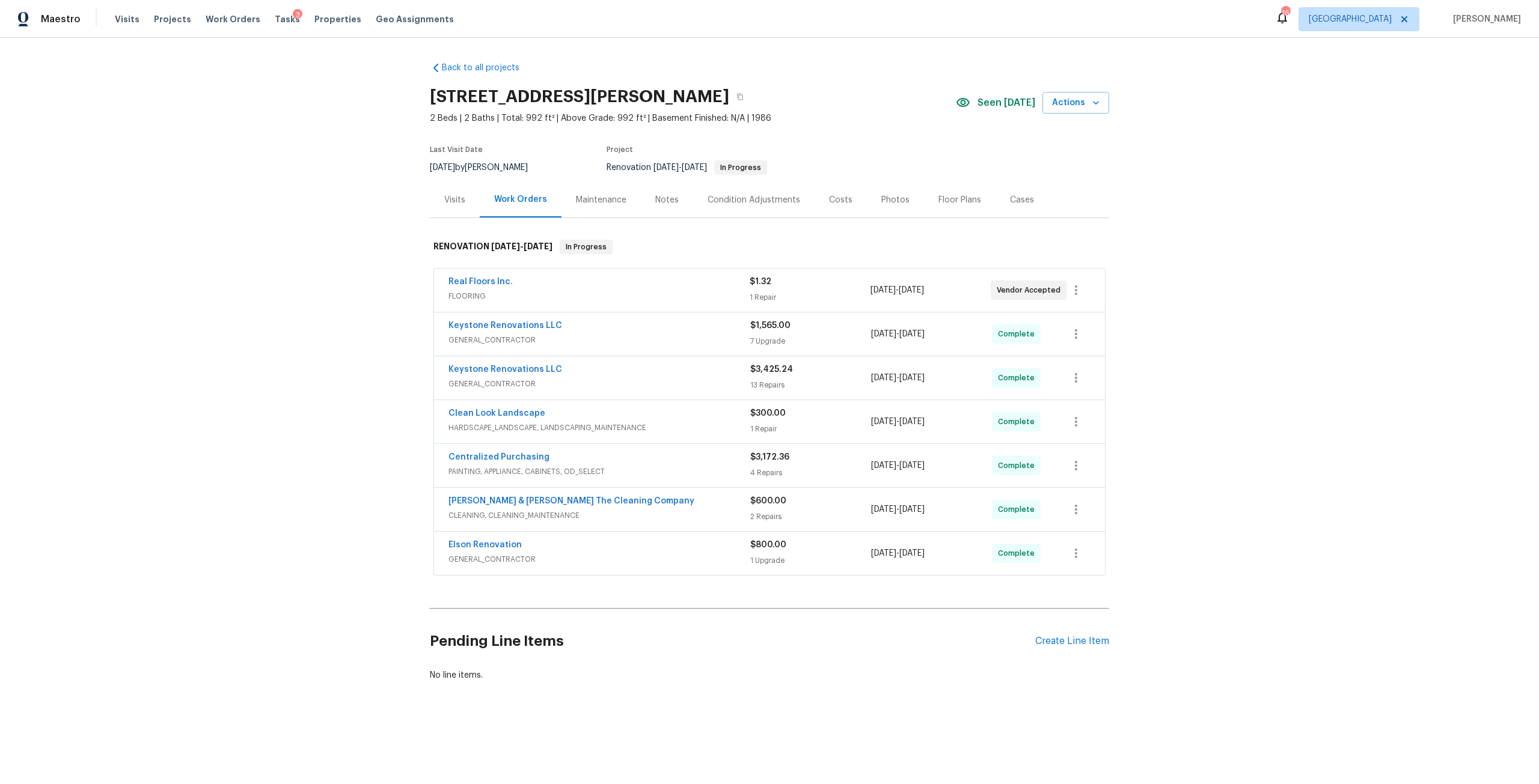
click at [736, 199] on div "Condition Adjustments" at bounding box center [754, 200] width 93 height 12
click at [456, 203] on div "Visits" at bounding box center [454, 200] width 21 height 12
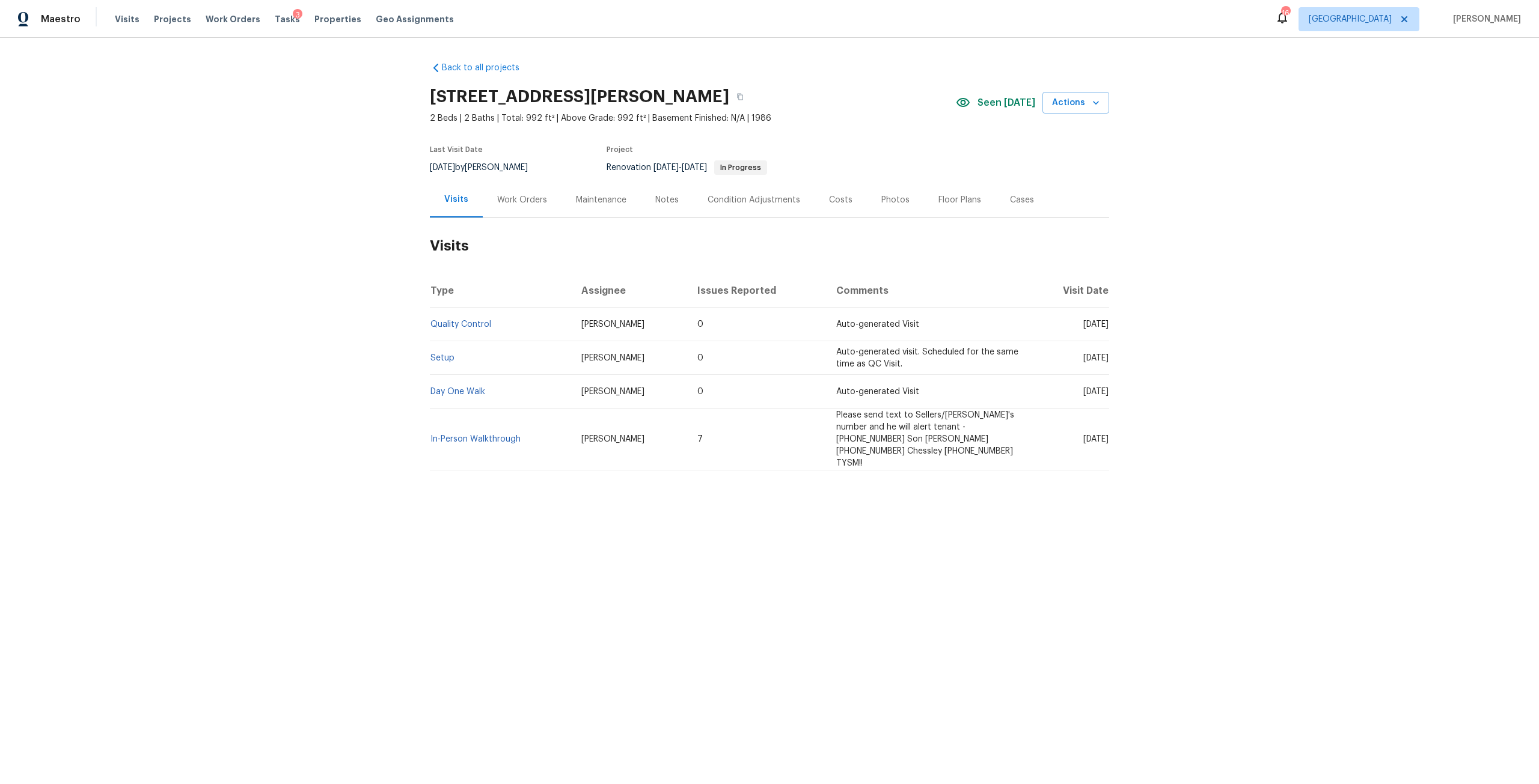
click at [886, 204] on div "Photos" at bounding box center [895, 200] width 28 height 12
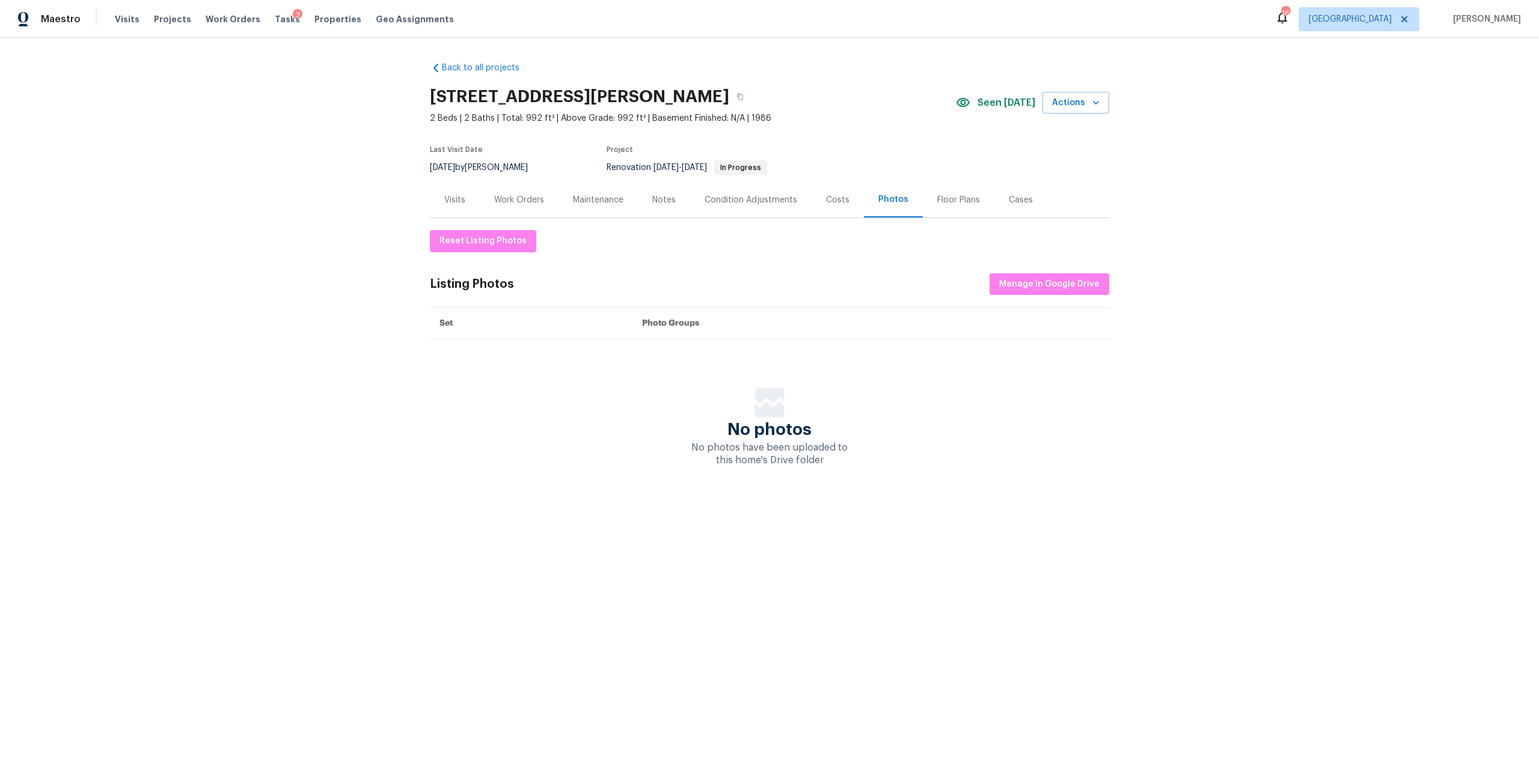
click at [449, 199] on div "Visits" at bounding box center [454, 200] width 21 height 12
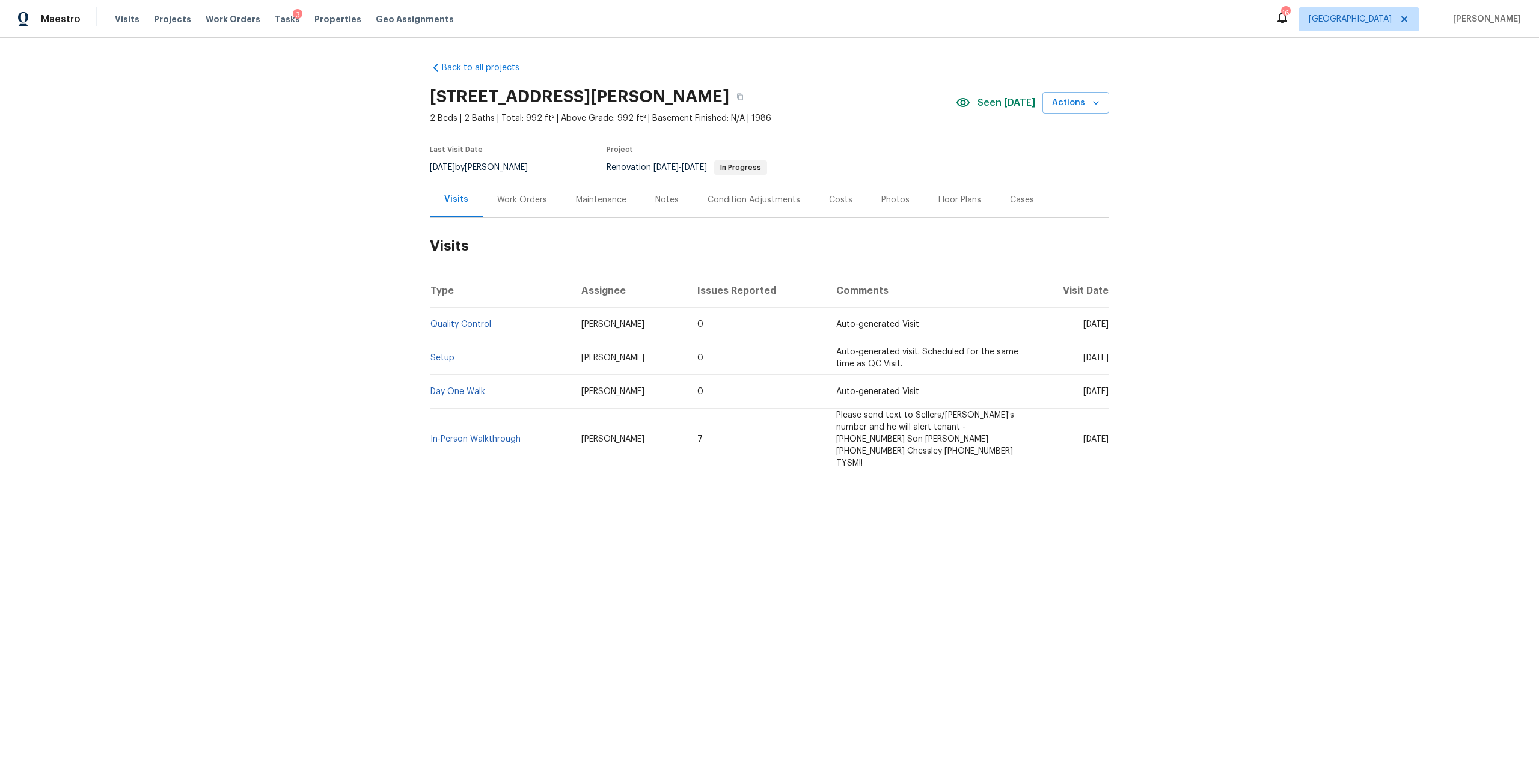
click at [516, 198] on div "Work Orders" at bounding box center [522, 200] width 50 height 12
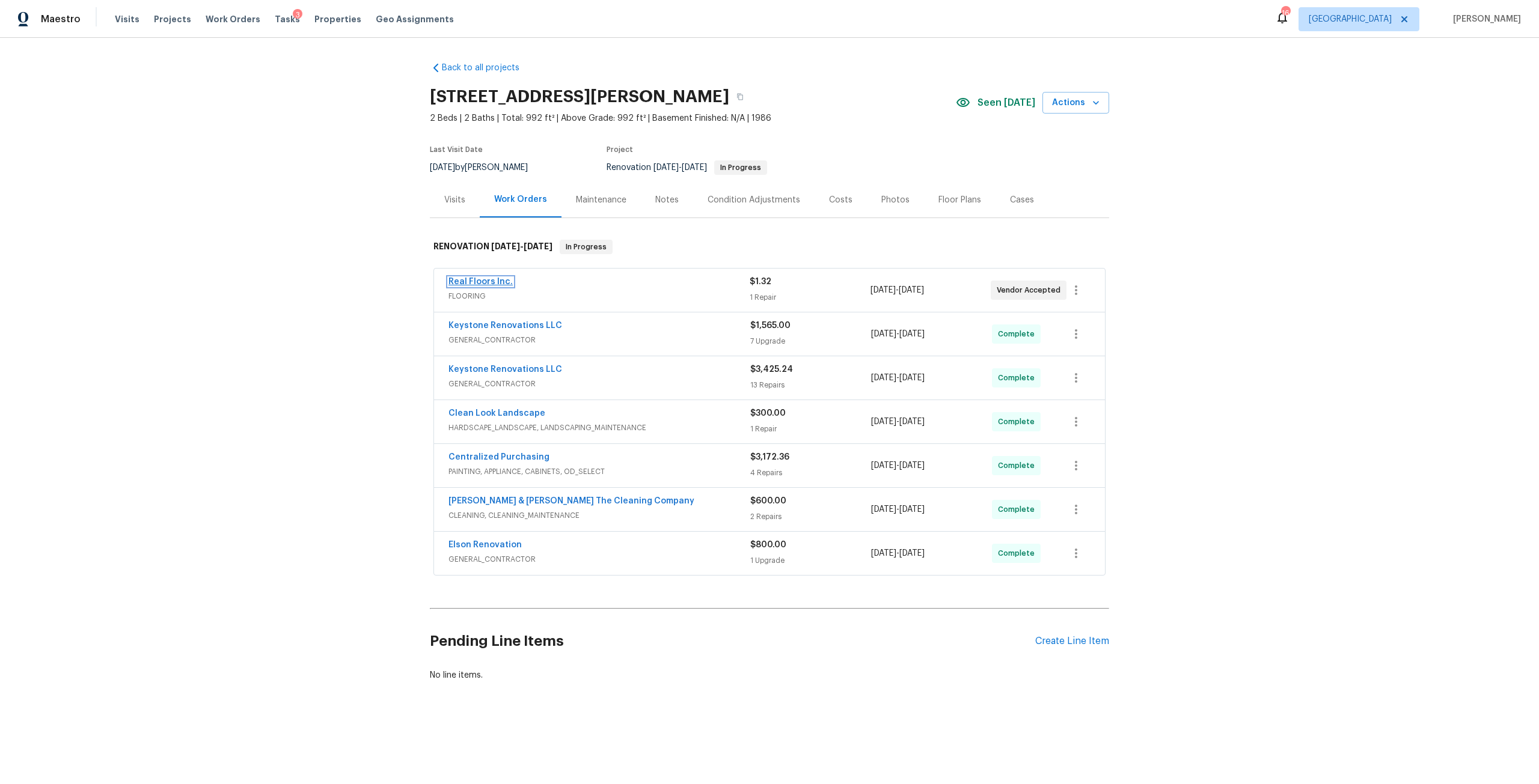
click at [495, 285] on link "Real Floors Inc." at bounding box center [480, 281] width 65 height 9
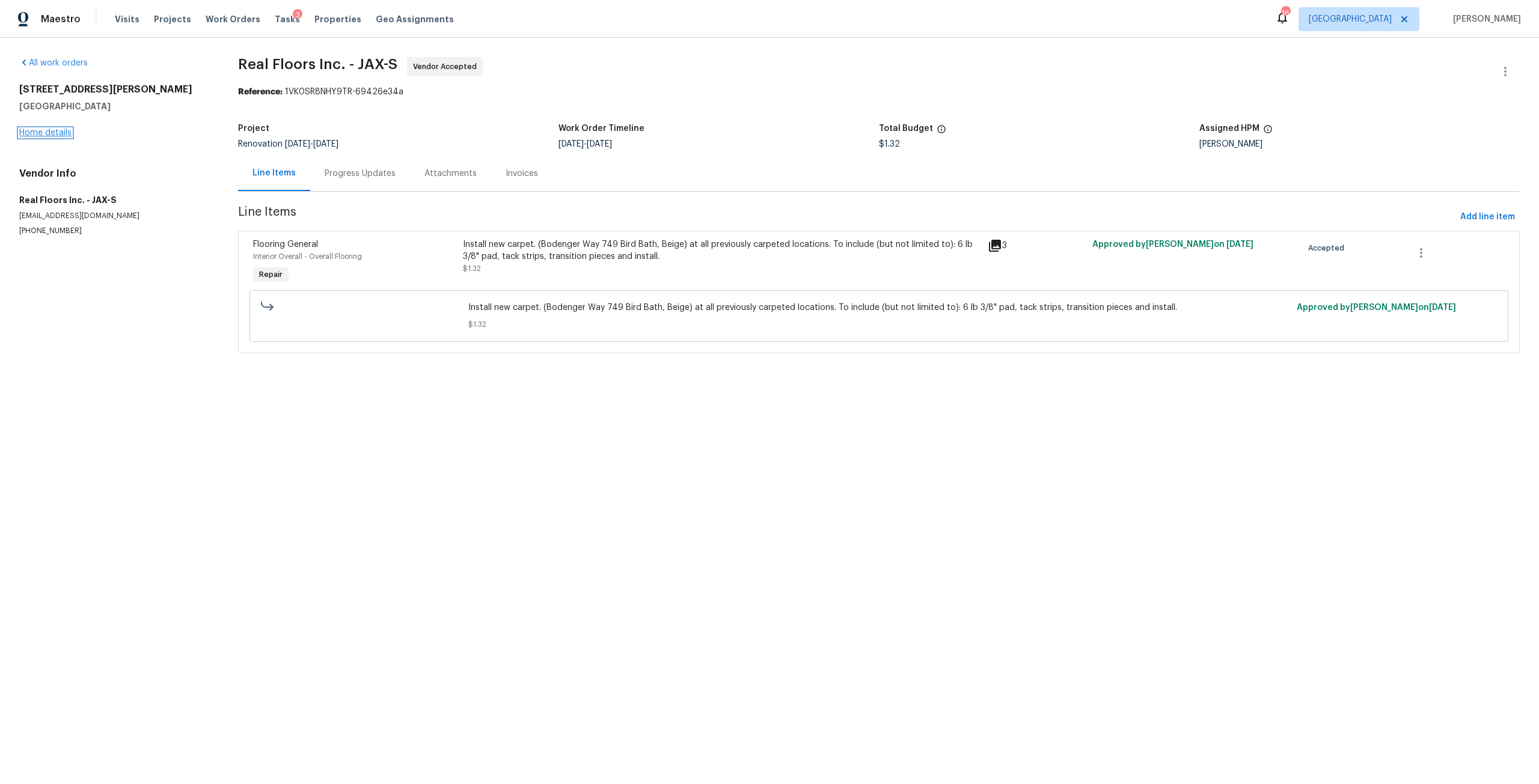
click at [57, 134] on link "Home details" at bounding box center [45, 132] width 52 height 9
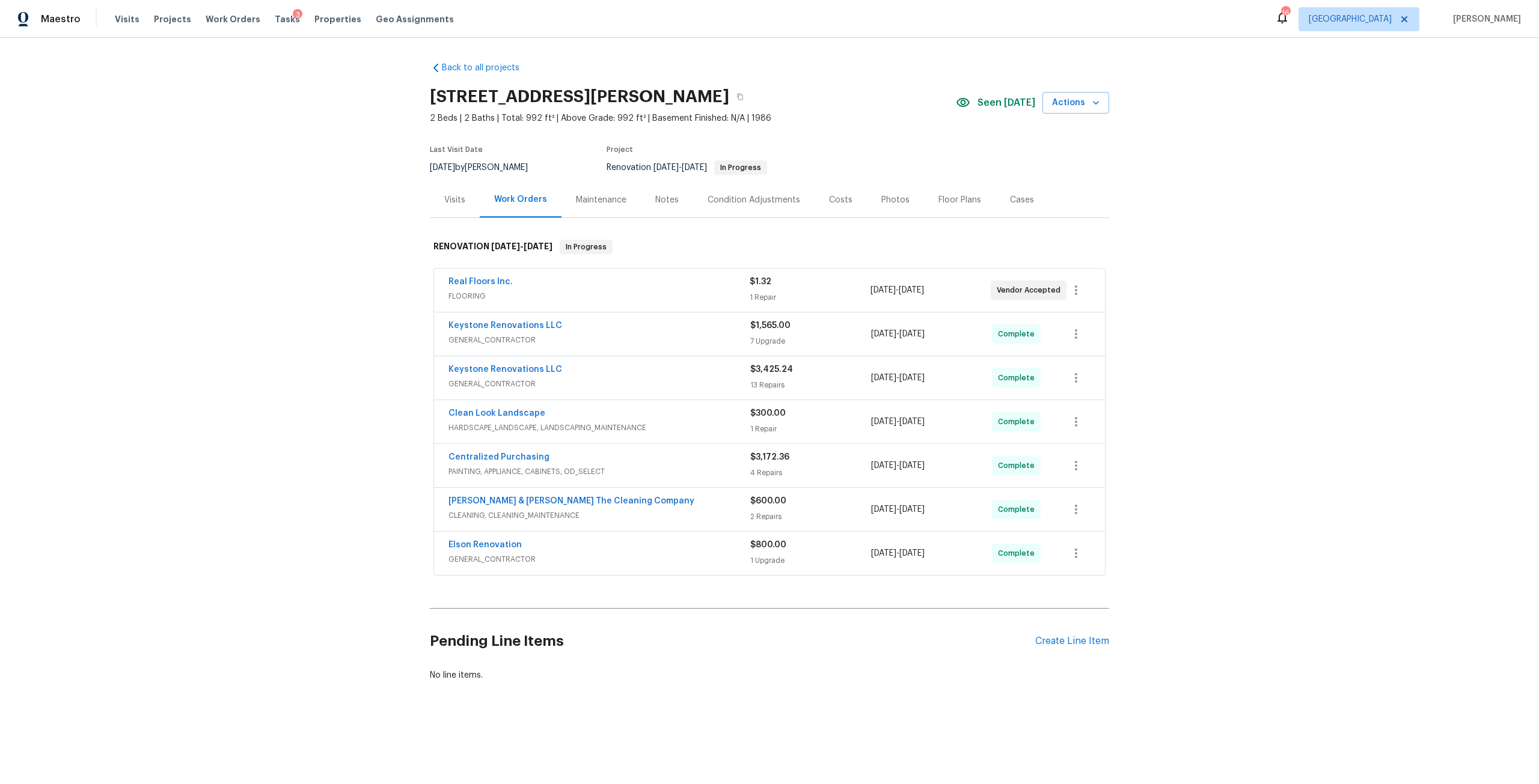
click at [815, 187] on div "Costs" at bounding box center [841, 199] width 52 height 36
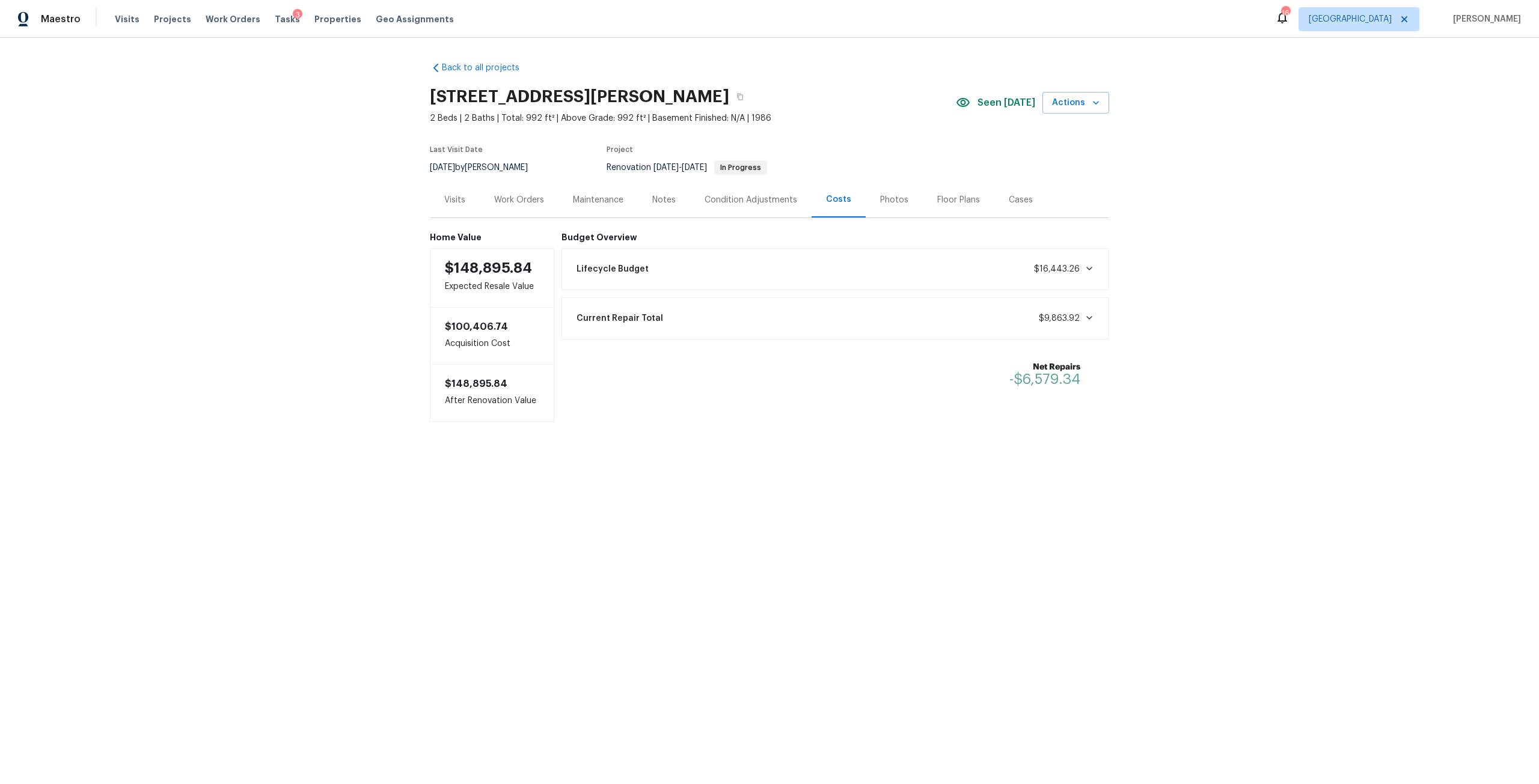
click at [1073, 266] on span "$16,443.26" at bounding box center [1056, 269] width 45 height 9
click at [527, 199] on div "Work Orders" at bounding box center [519, 200] width 50 height 12
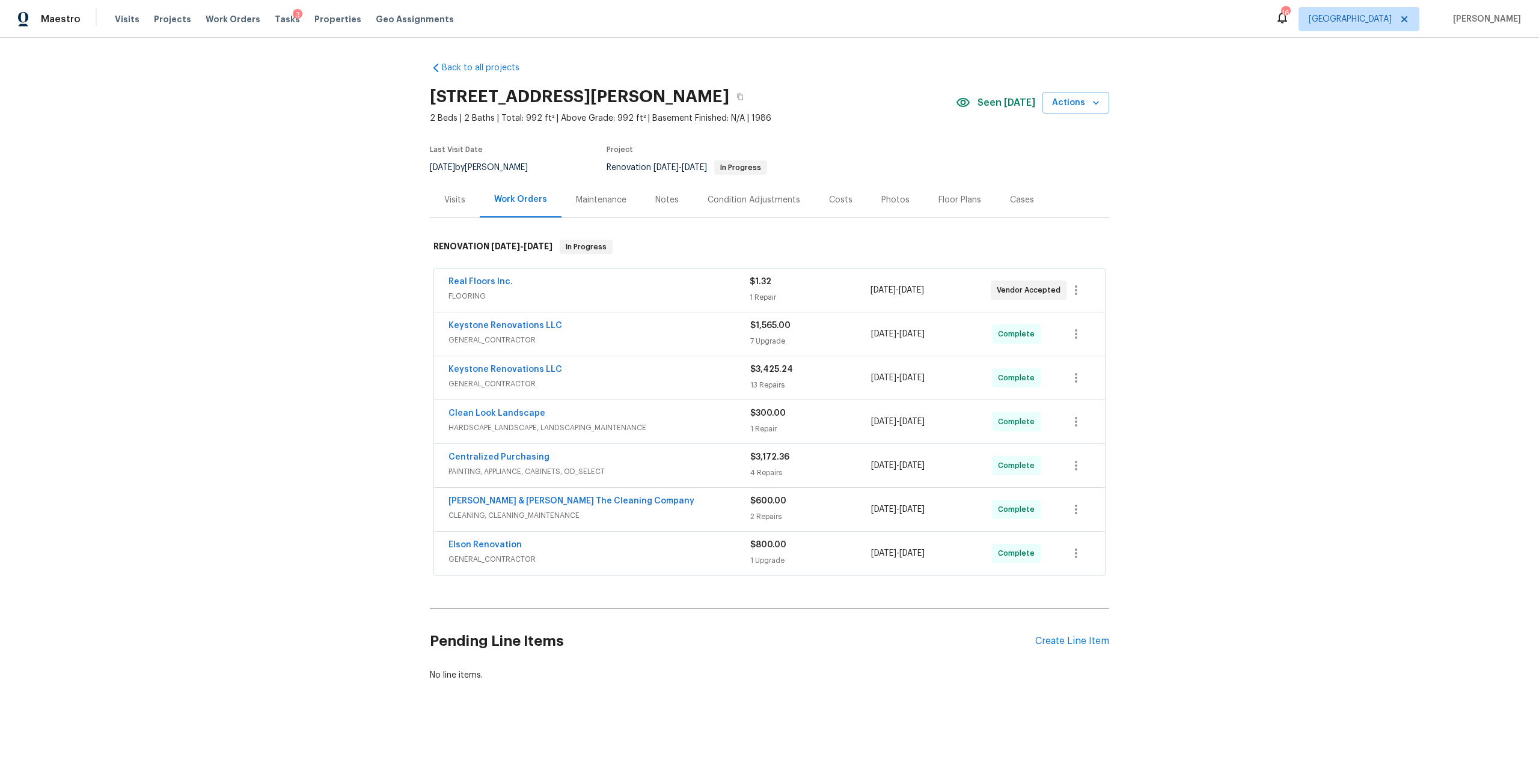
click at [924, 200] on div "Floor Plans" at bounding box center [960, 199] width 72 height 36
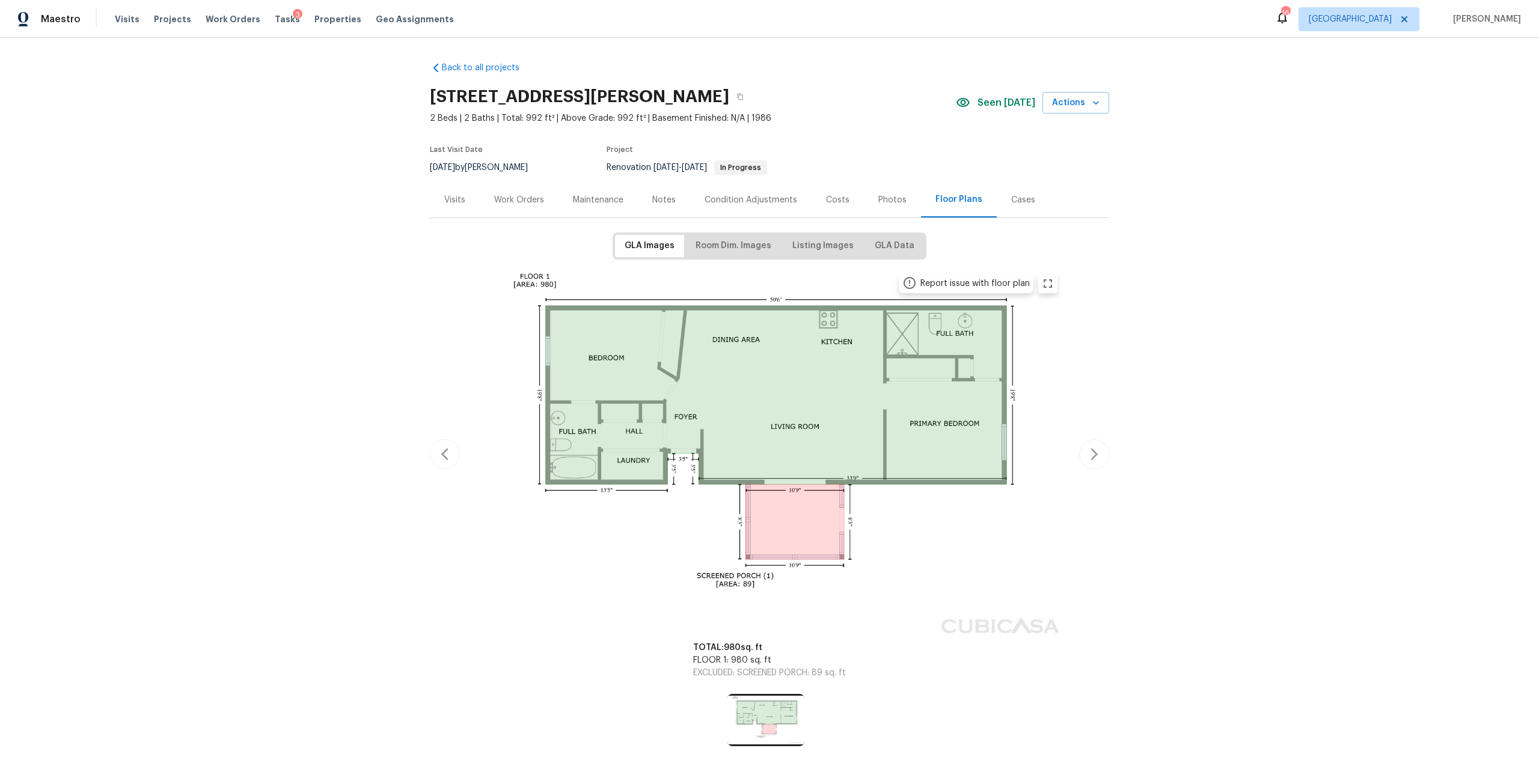
click at [878, 206] on div "Photos" at bounding box center [891, 200] width 28 height 12
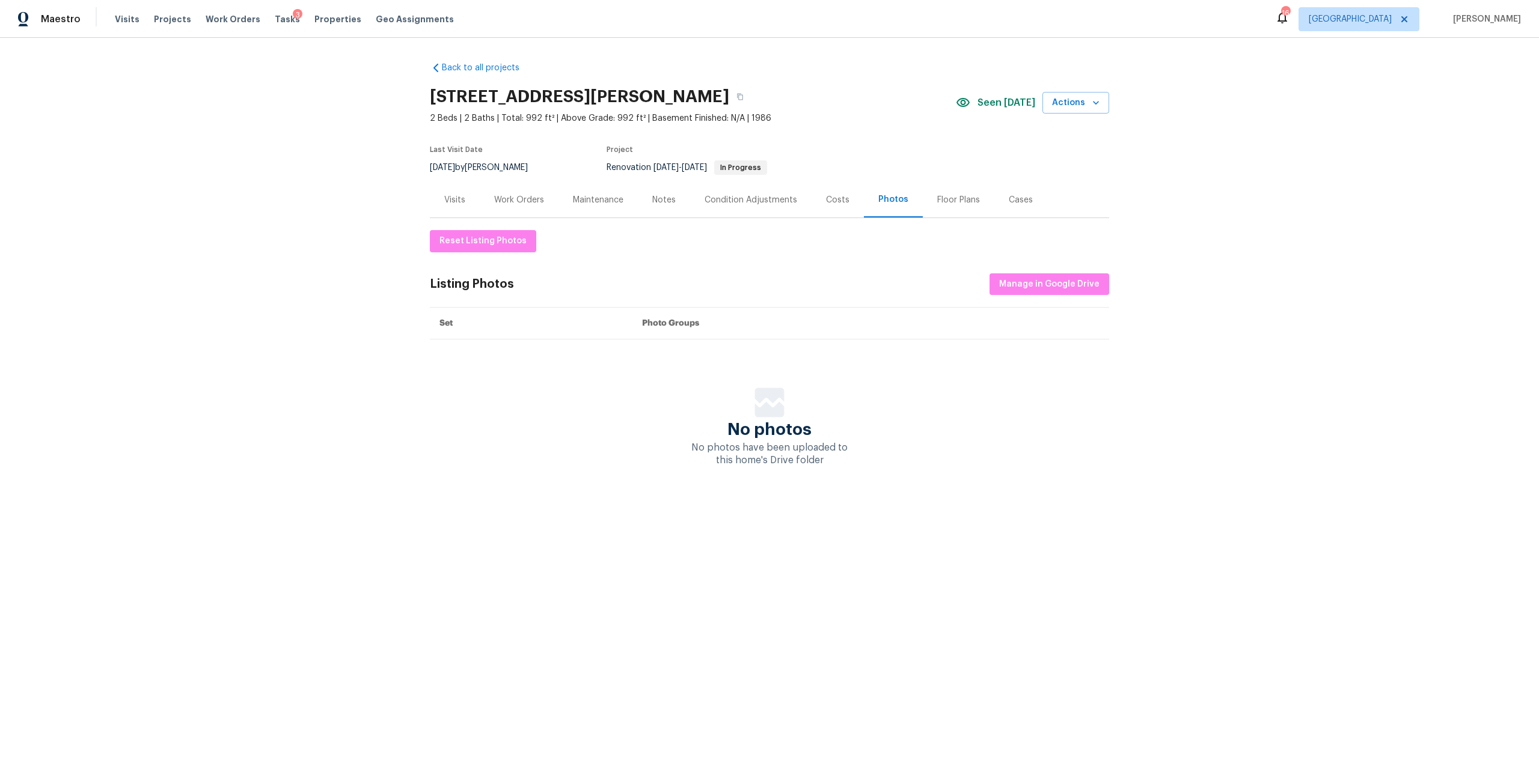
click at [434, 201] on div "Visits" at bounding box center [455, 199] width 50 height 36
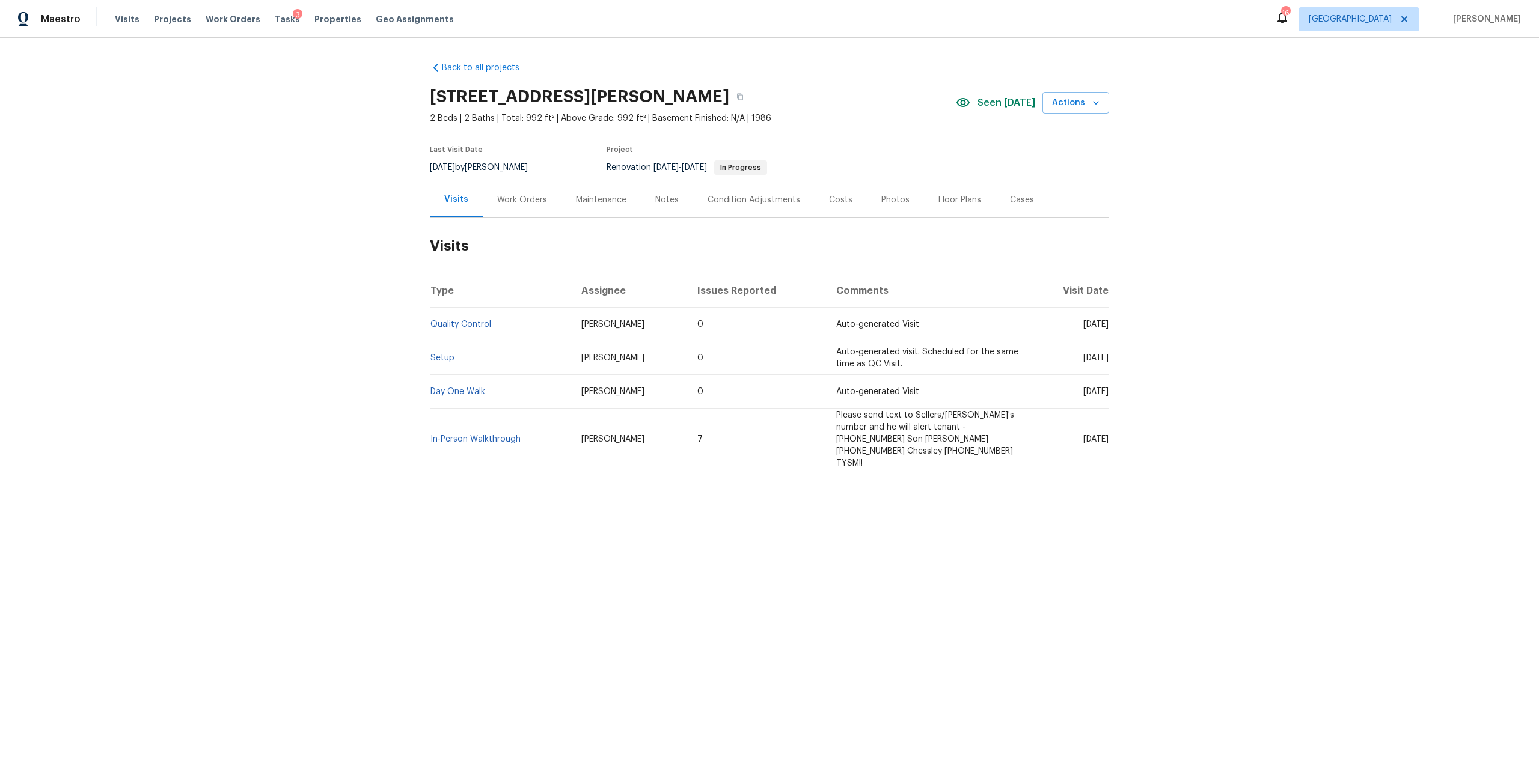
click at [530, 193] on div "Work Orders" at bounding box center [521, 199] width 78 height 36
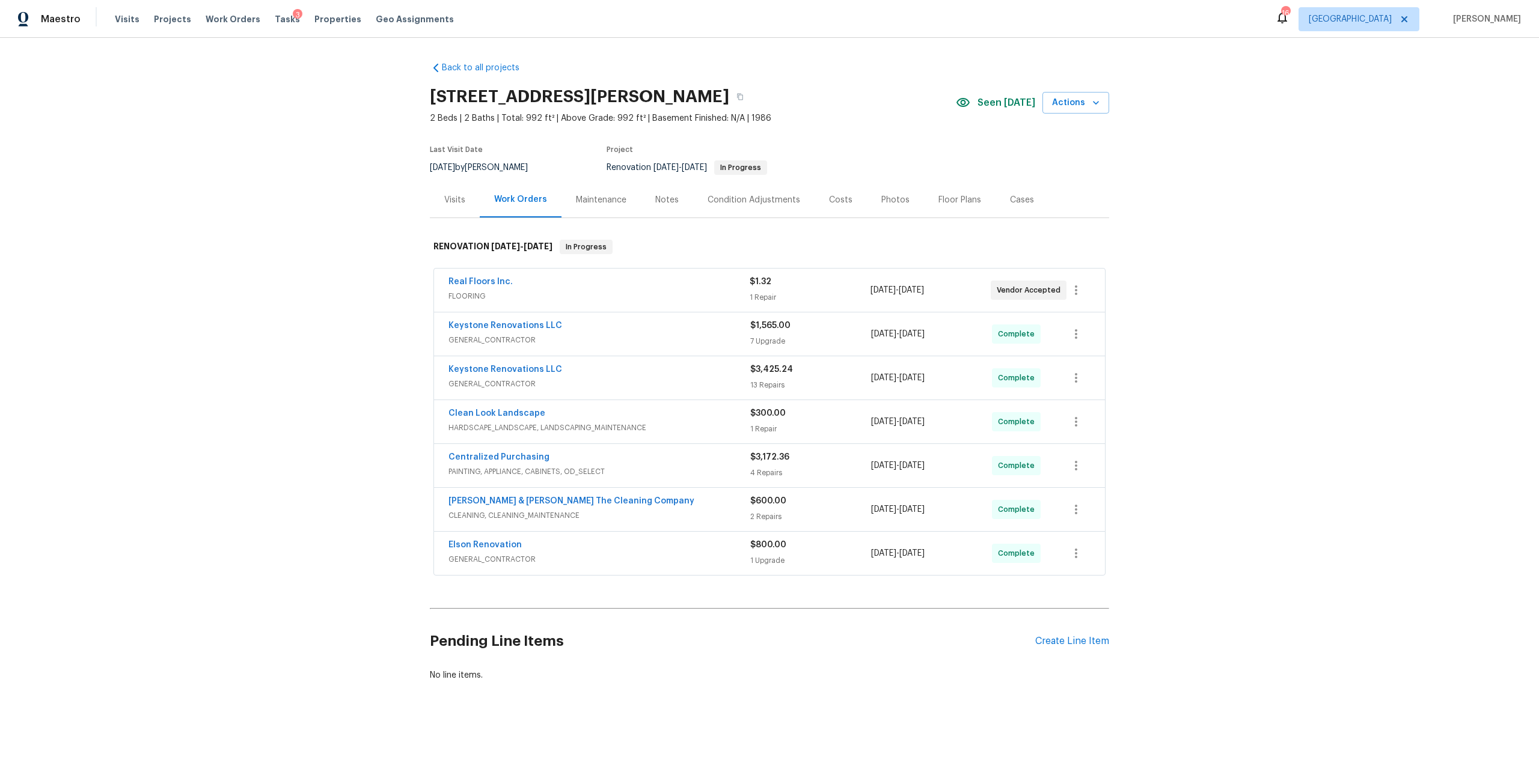
click at [529, 334] on span "GENERAL_CONTRACTOR" at bounding box center [599, 340] width 302 height 12
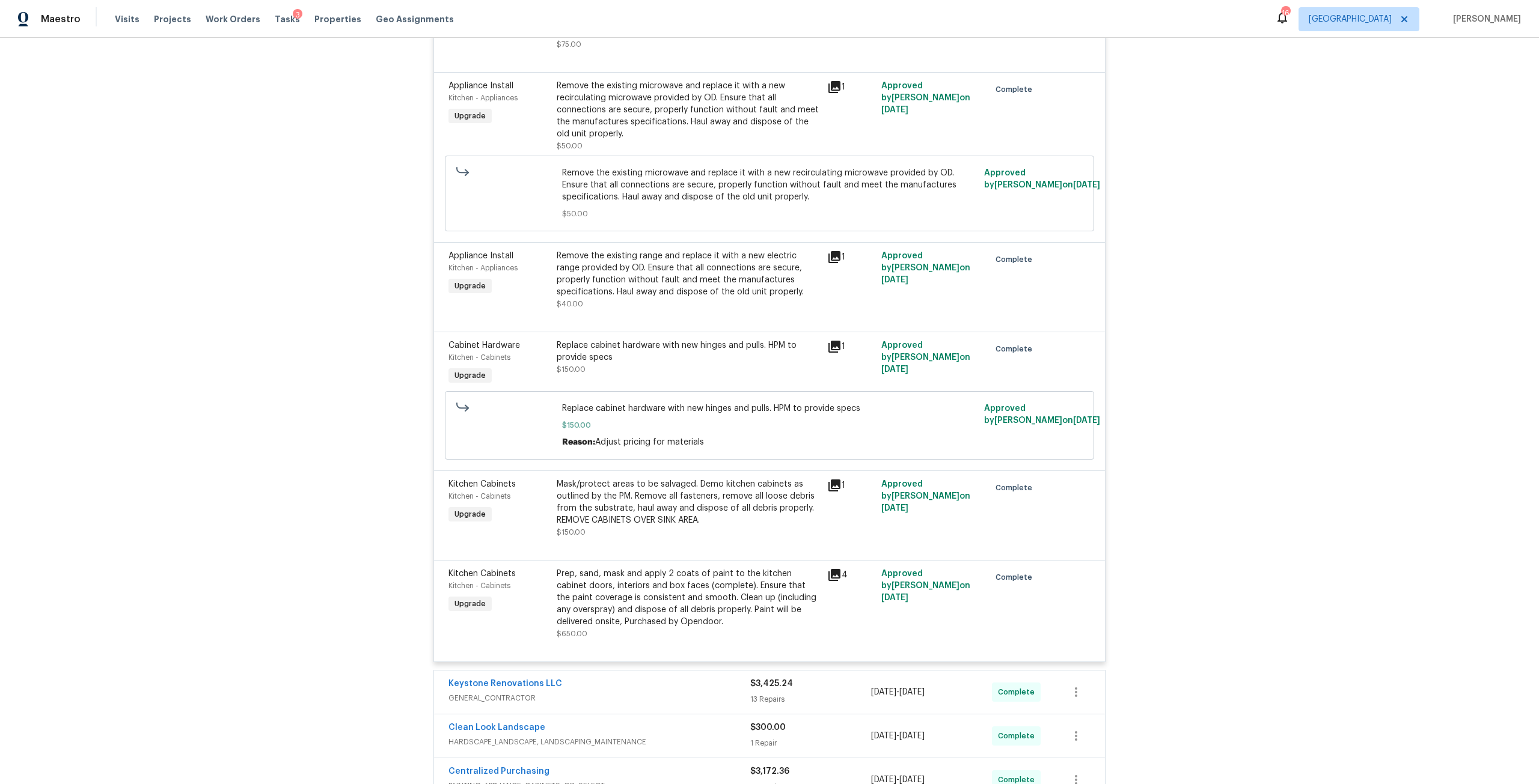
scroll to position [882, 0]
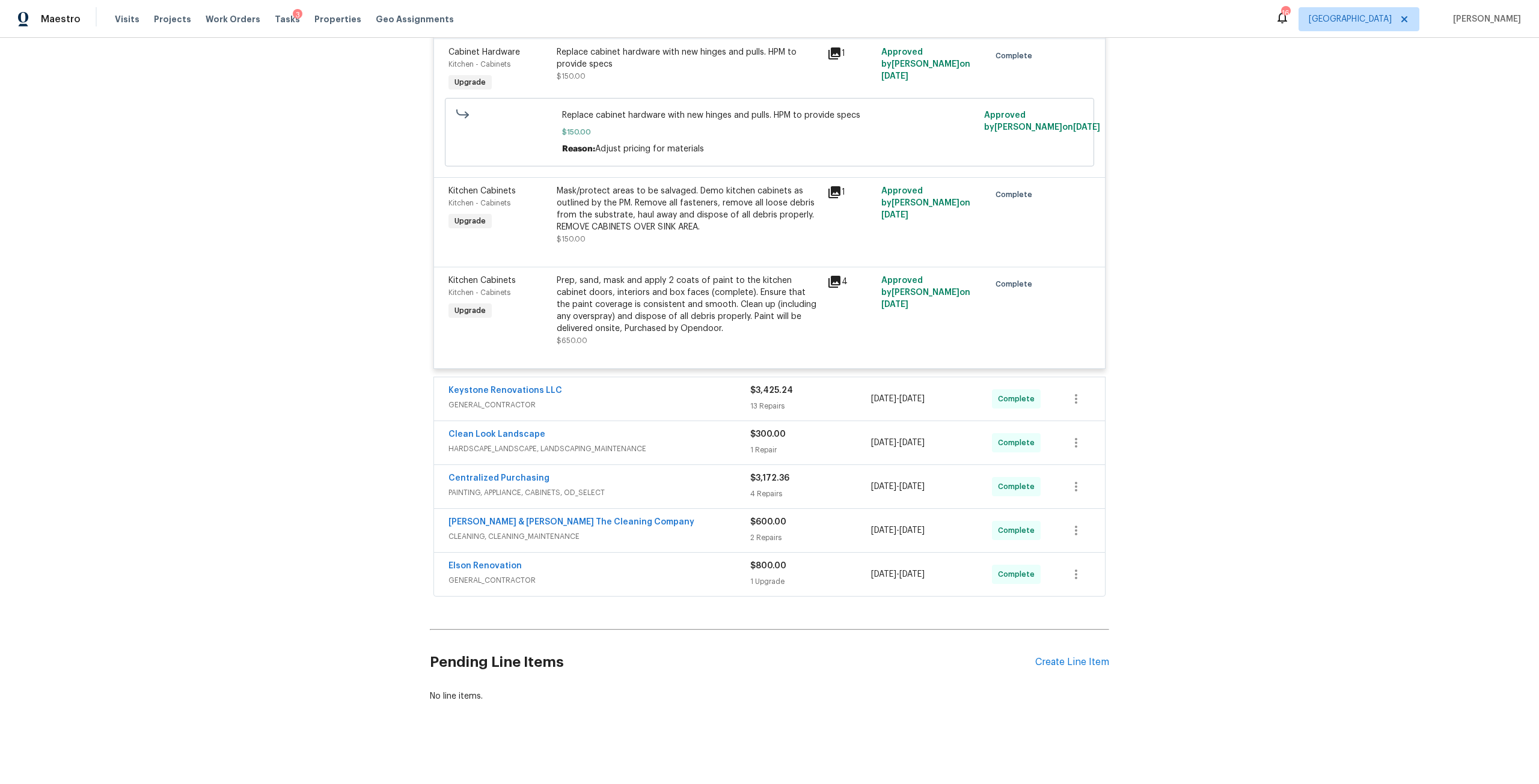
click at [606, 385] on div "Keystone Renovations LLC" at bounding box center [599, 392] width 302 height 15
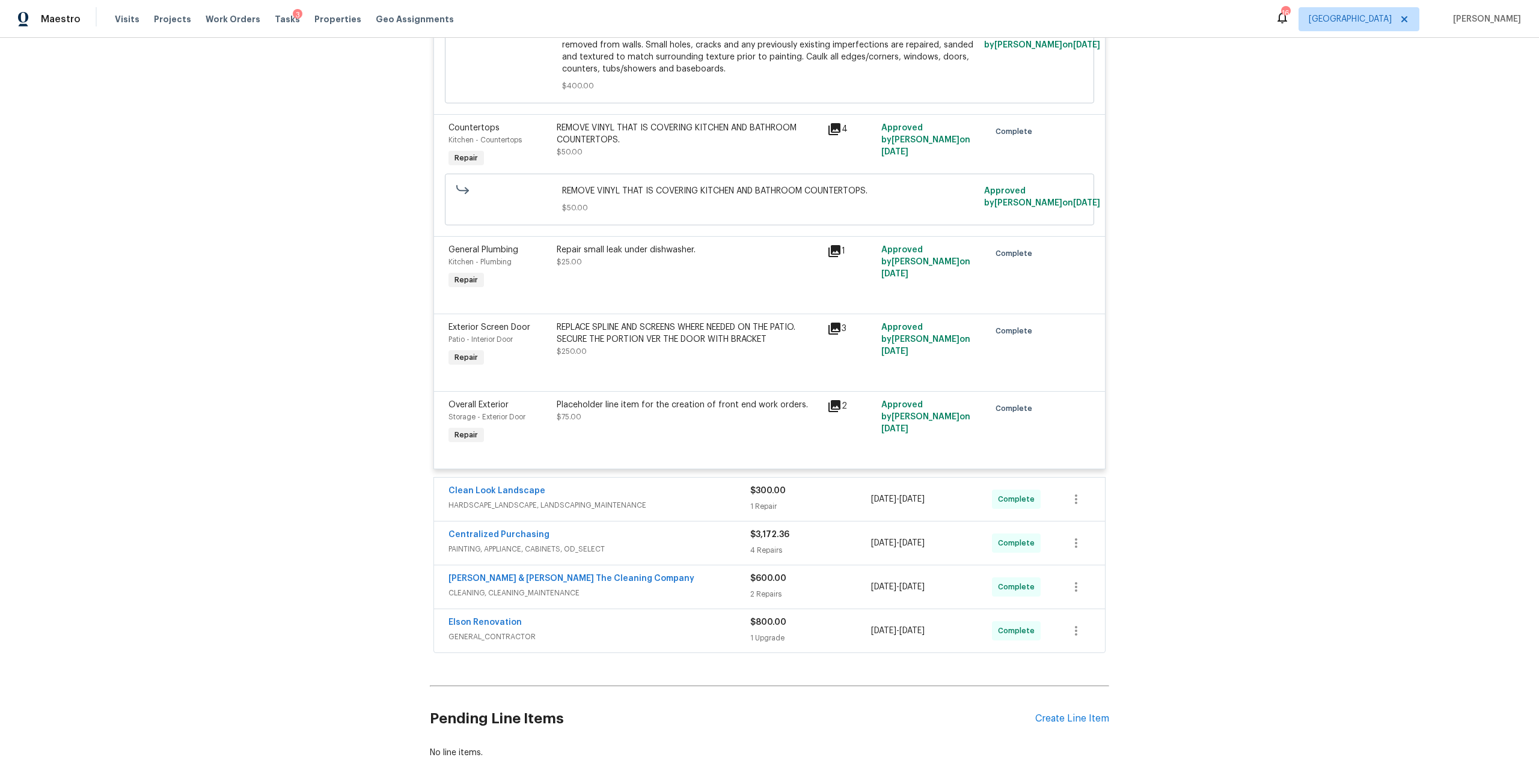
scroll to position [2825, 0]
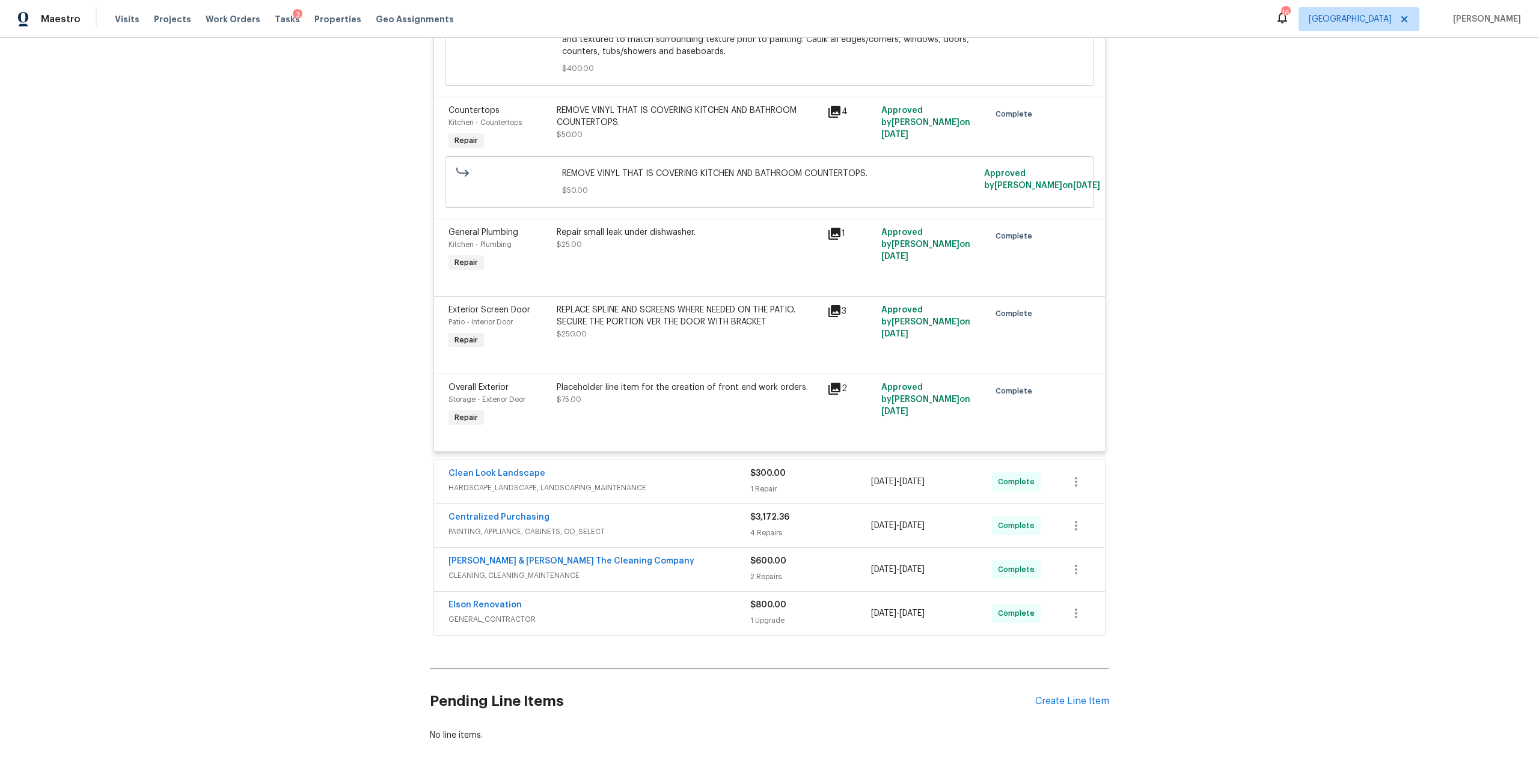
click at [544, 480] on div "Clean Look Landscape" at bounding box center [599, 475] width 302 height 15
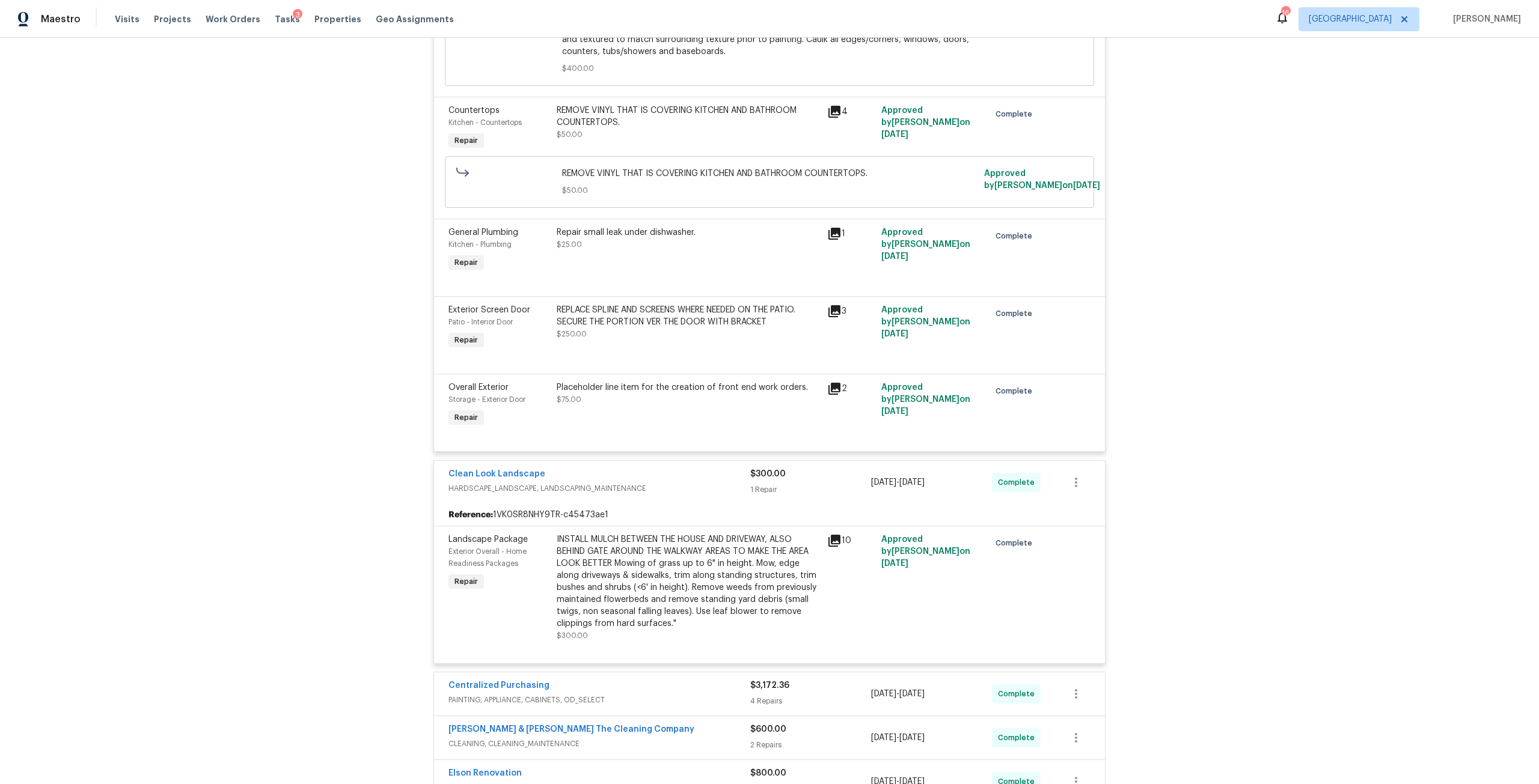
click at [697, 581] on div "INSTALL MULCH BETWEEN THE HOUSE AND DRIVEWAY, ALSO BEHIND GATE AROUND THE WALKW…" at bounding box center [688, 581] width 263 height 96
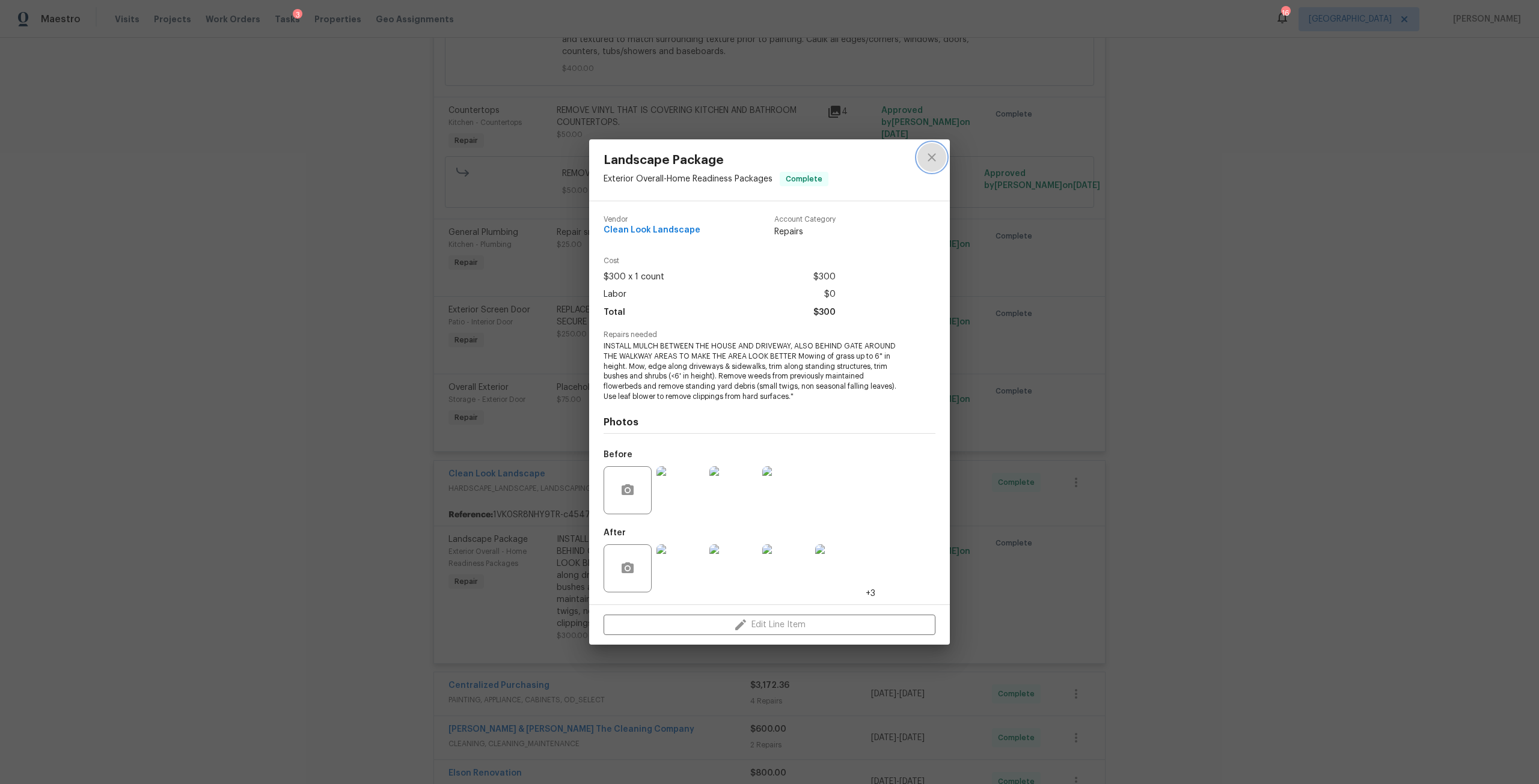
click at [934, 159] on icon "close" at bounding box center [931, 157] width 15 height 15
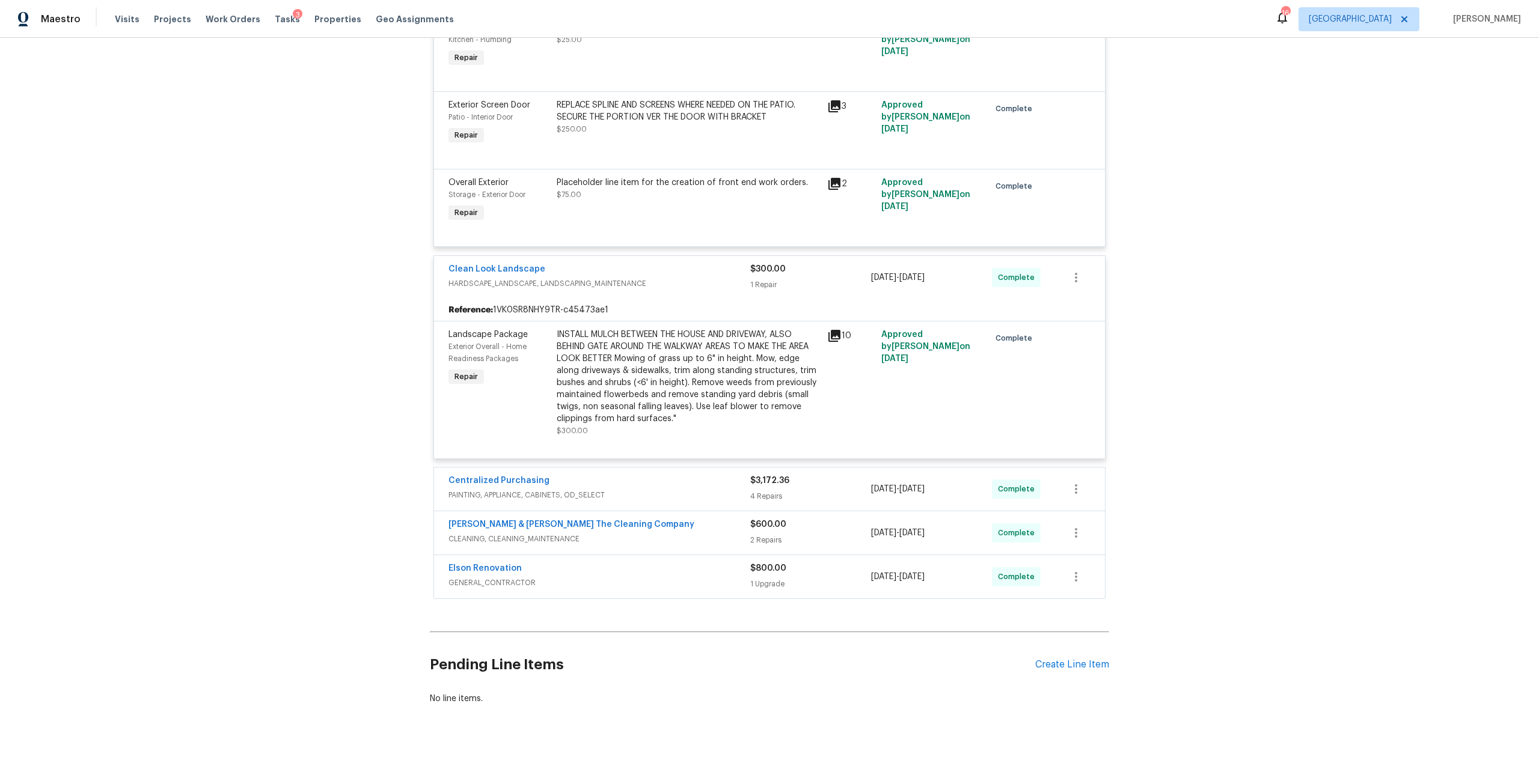
scroll to position [3041, 0]
click at [549, 518] on link "[PERSON_NAME] & [PERSON_NAME] The Cleaning Company" at bounding box center [571, 522] width 246 height 9
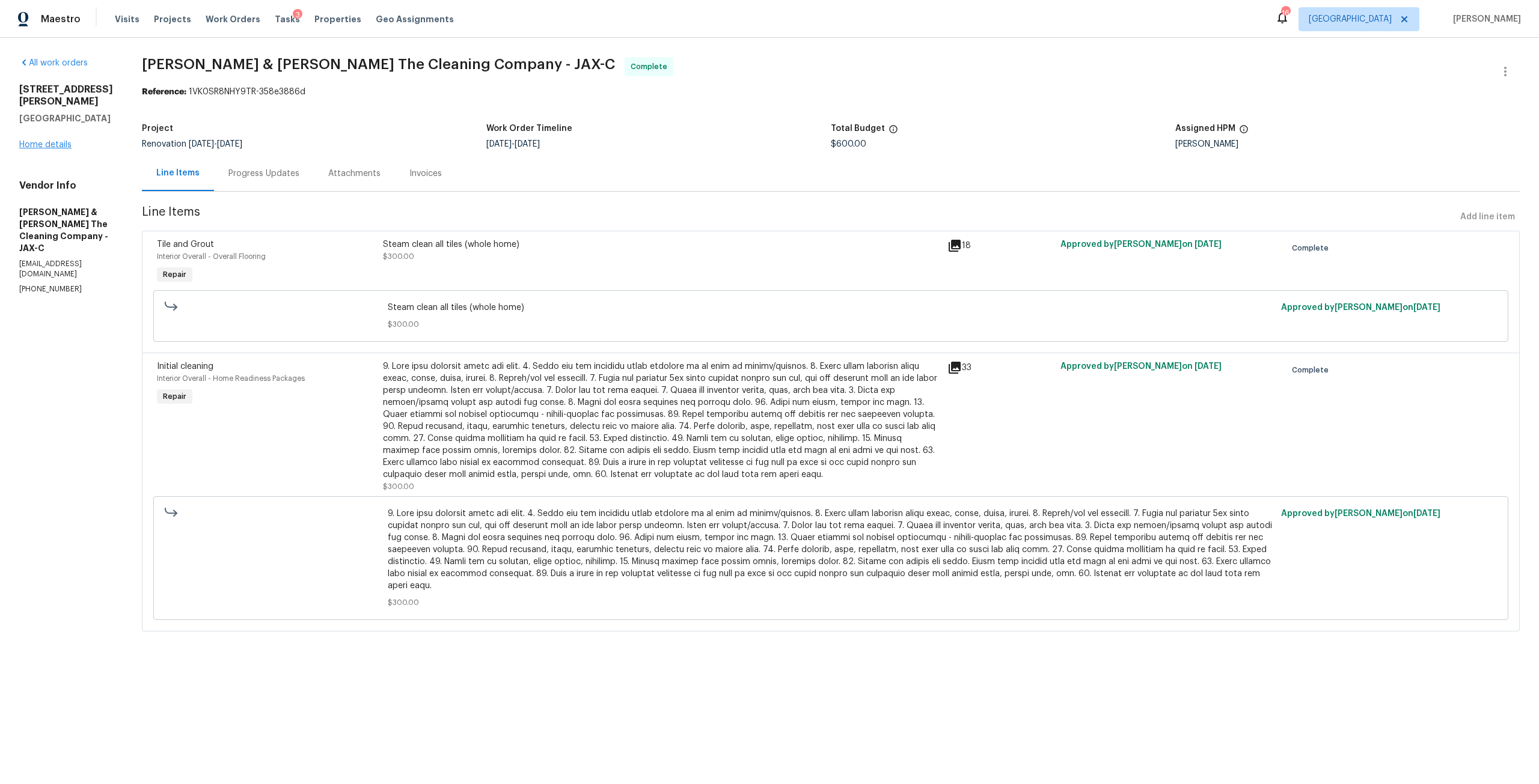
drag, startPoint x: 46, startPoint y: 127, endPoint x: 51, endPoint y: 135, distance: 9.4
click at [46, 127] on div "5608 Bryner Dr Jacksonville, FL 32244 Home details" at bounding box center [66, 117] width 94 height 68
click at [57, 140] on link "Home details" at bounding box center [45, 144] width 52 height 9
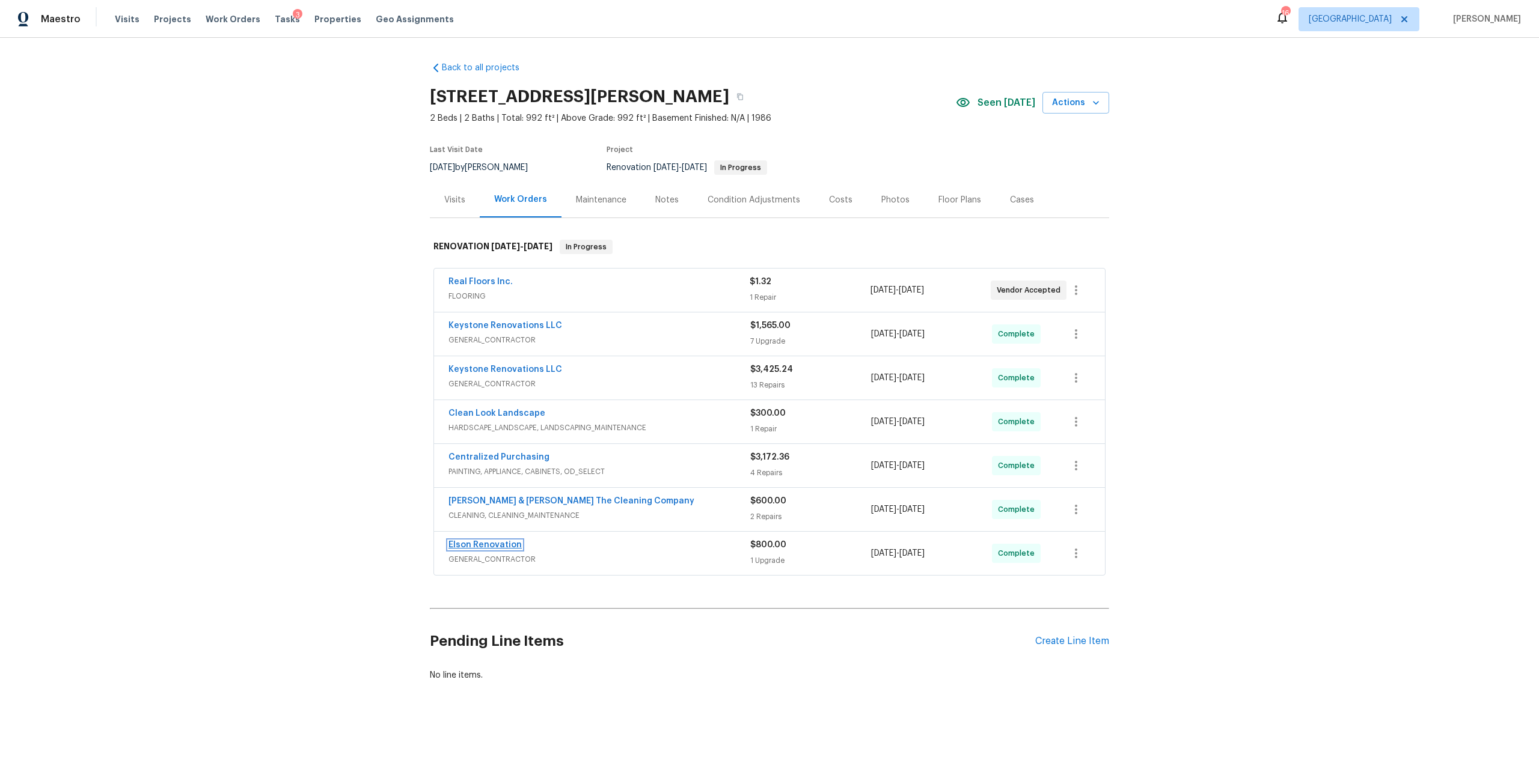
click at [500, 547] on link "Elson Renovation" at bounding box center [485, 545] width 73 height 9
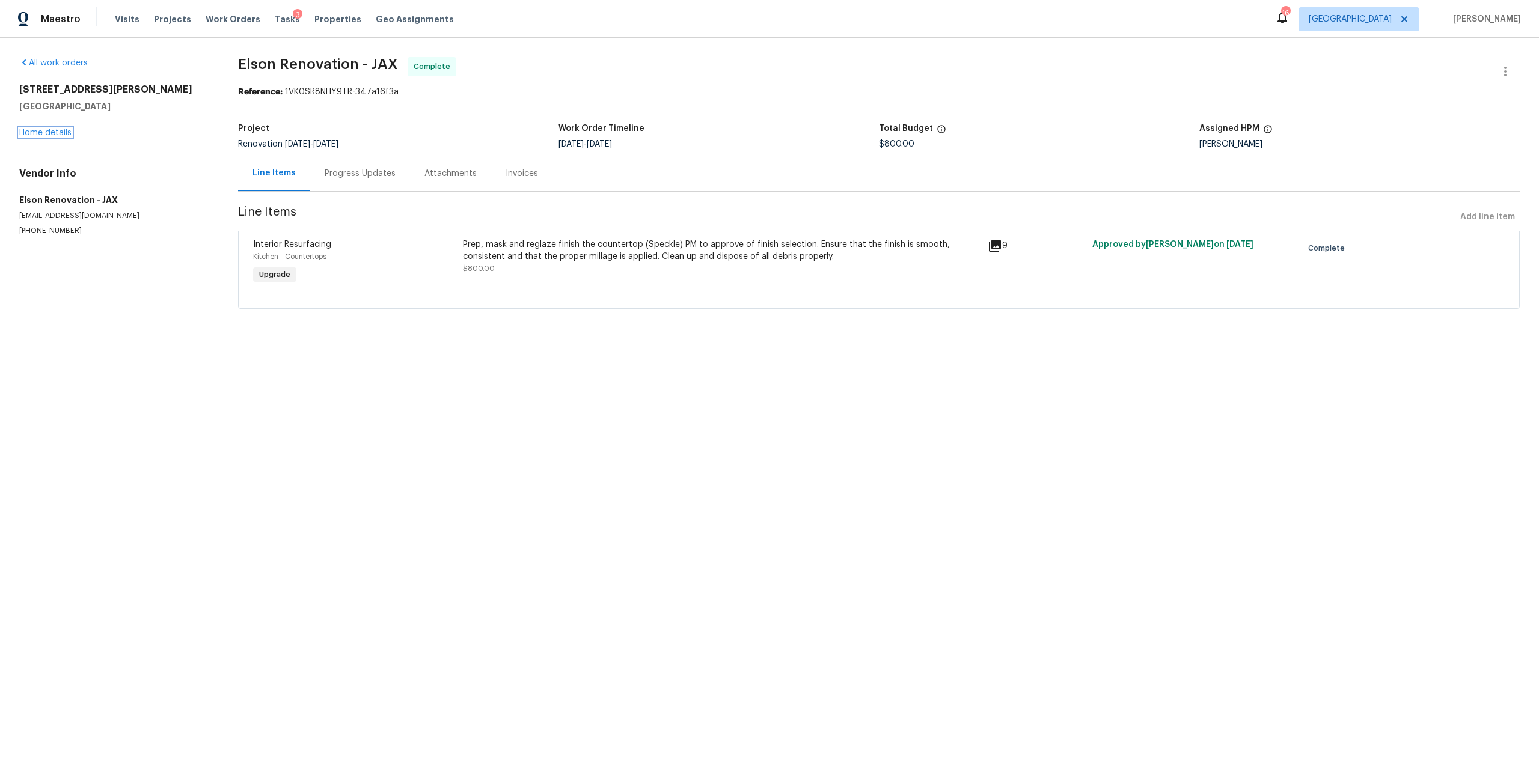
click at [51, 135] on link "Home details" at bounding box center [45, 132] width 52 height 9
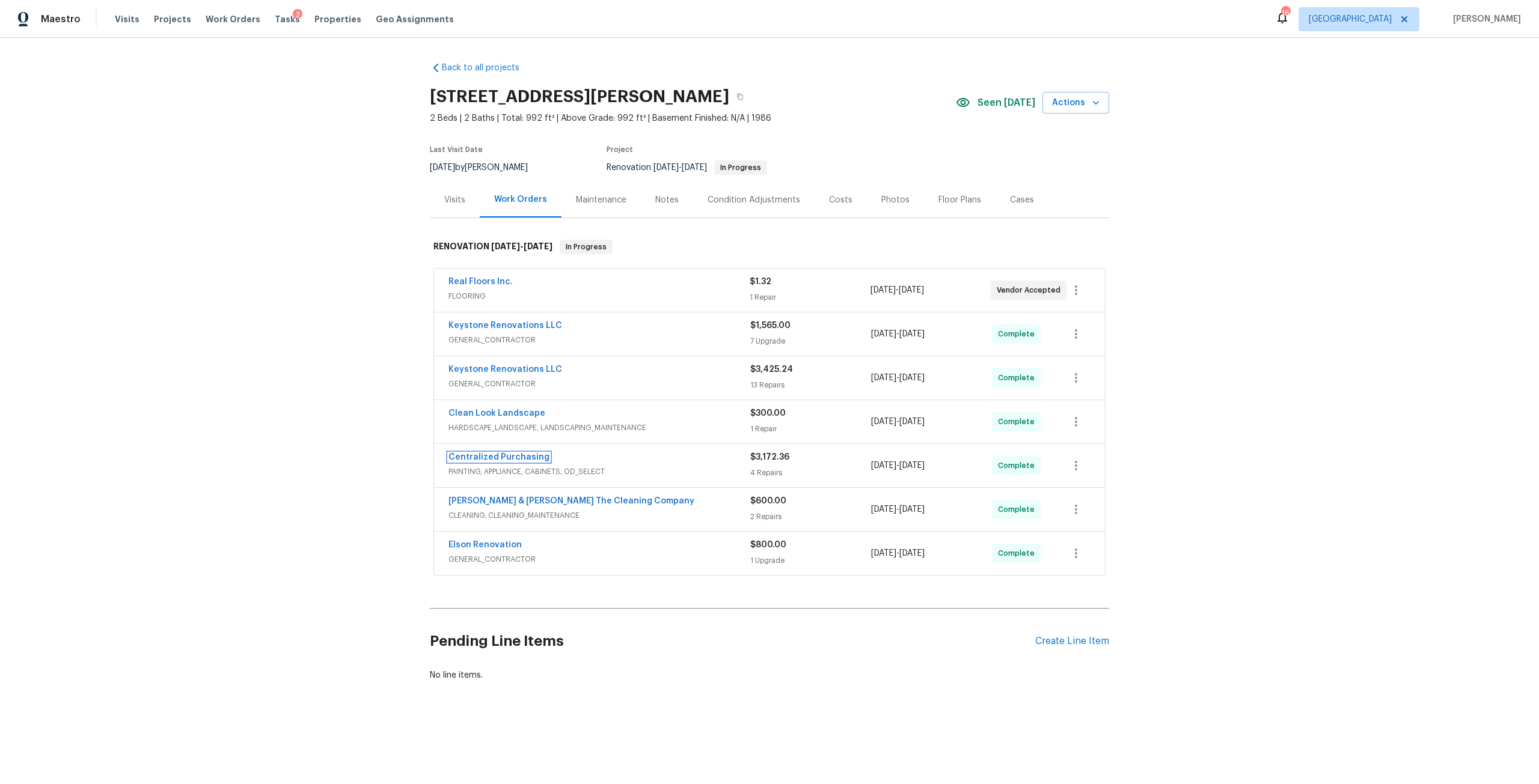
click at [505, 461] on link "Centralized Purchasing" at bounding box center [499, 457] width 101 height 9
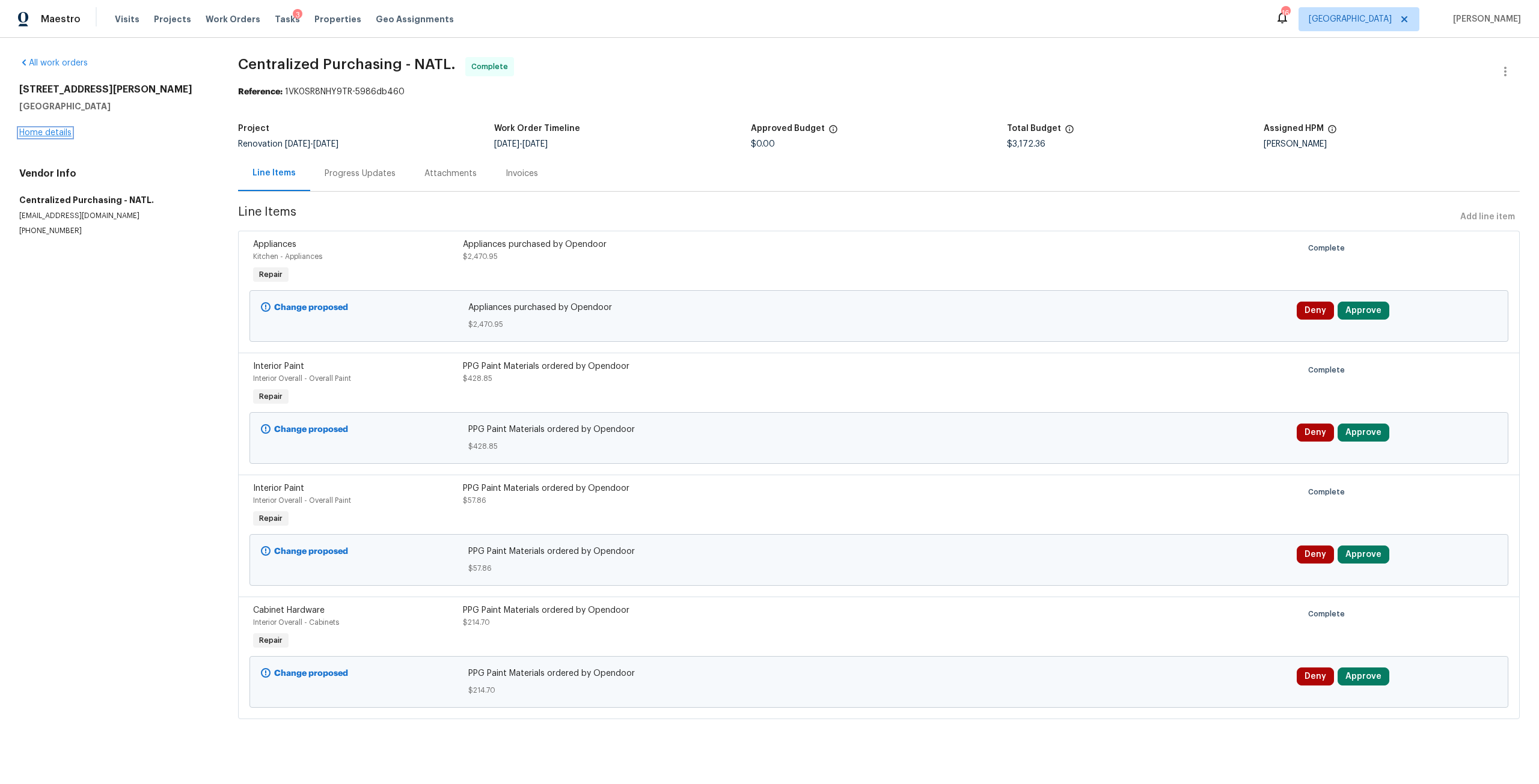
click at [38, 131] on link "Home details" at bounding box center [45, 132] width 52 height 9
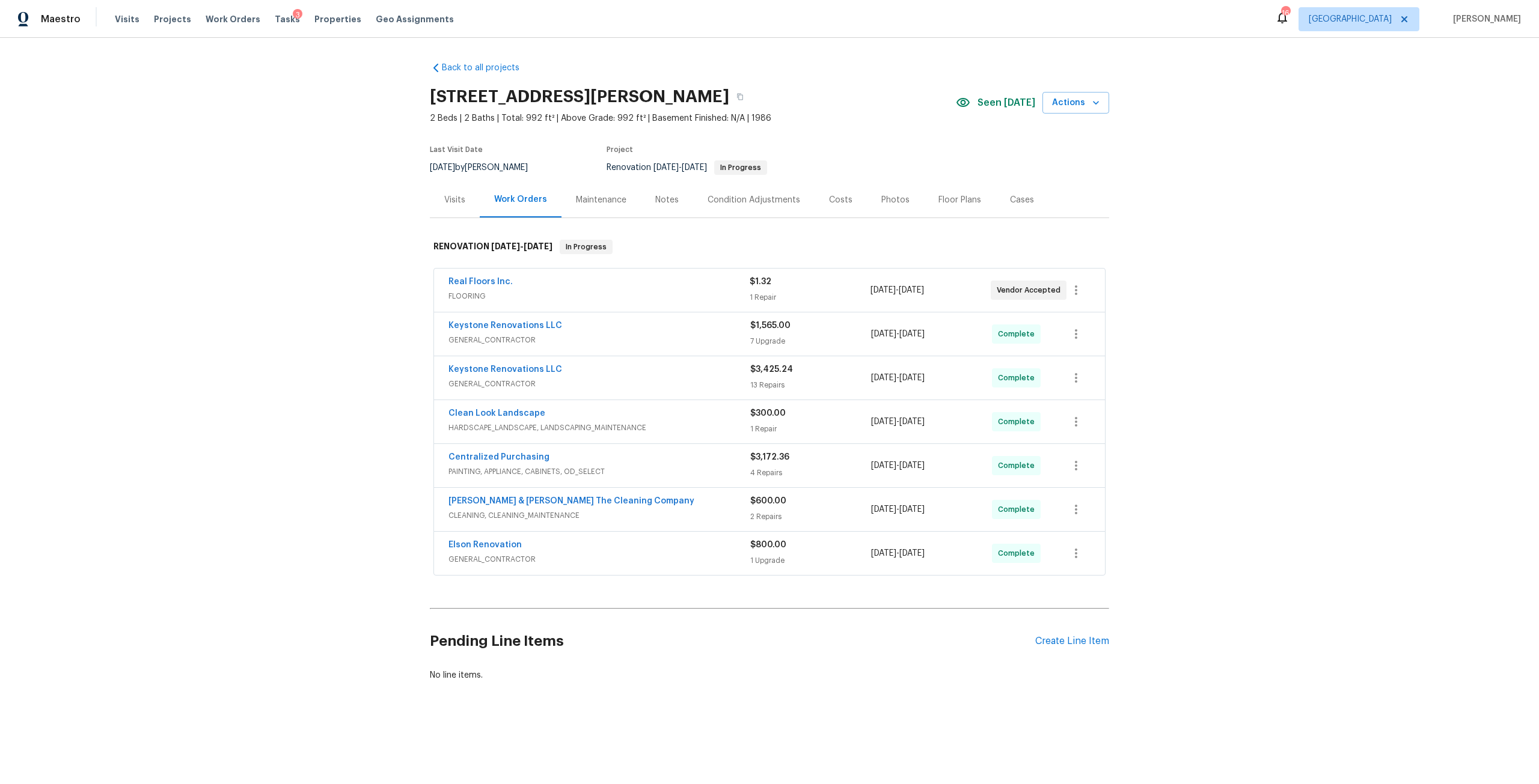
click at [837, 200] on div "Costs" at bounding box center [840, 200] width 23 height 12
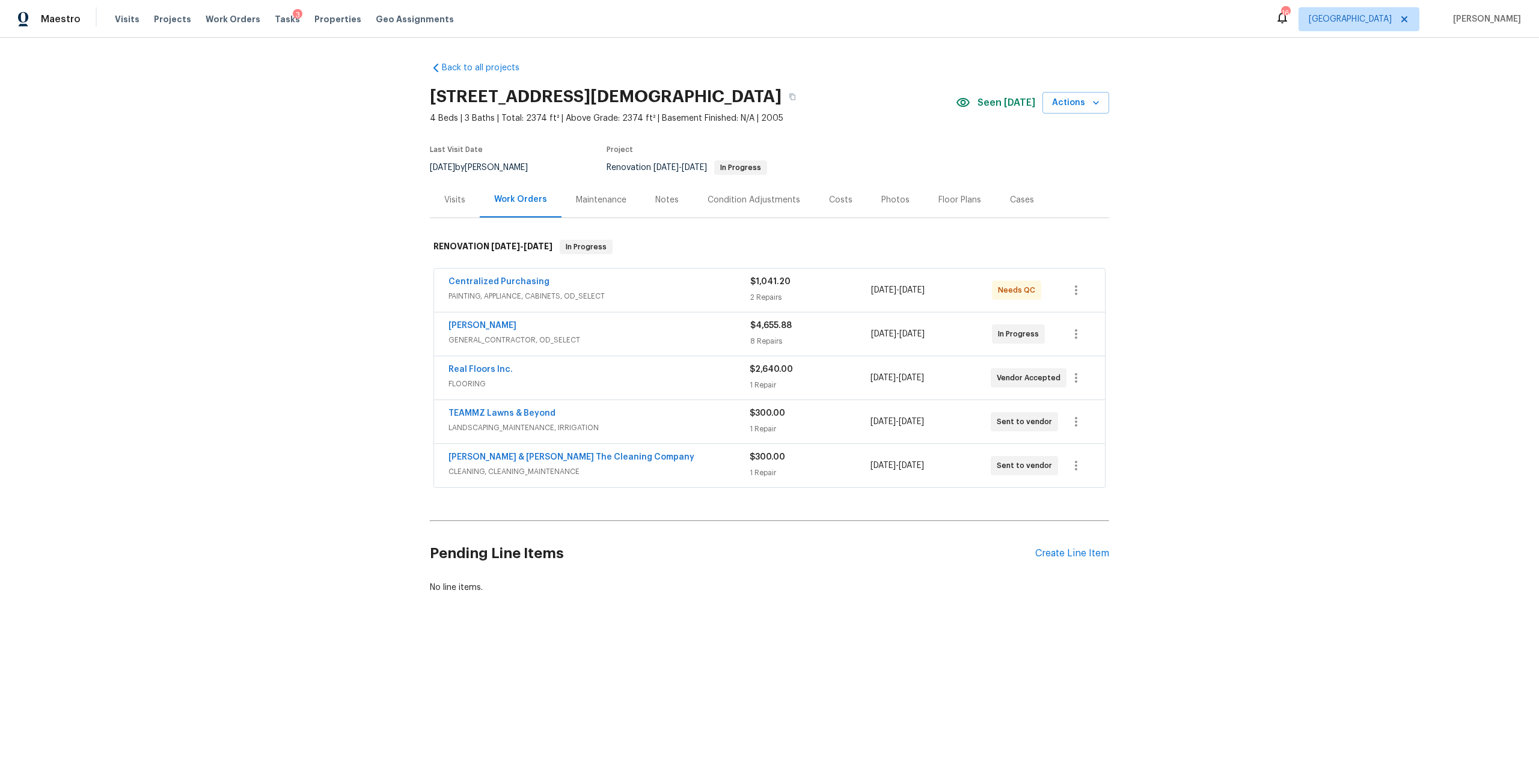
click at [678, 198] on div "Notes" at bounding box center [667, 199] width 52 height 36
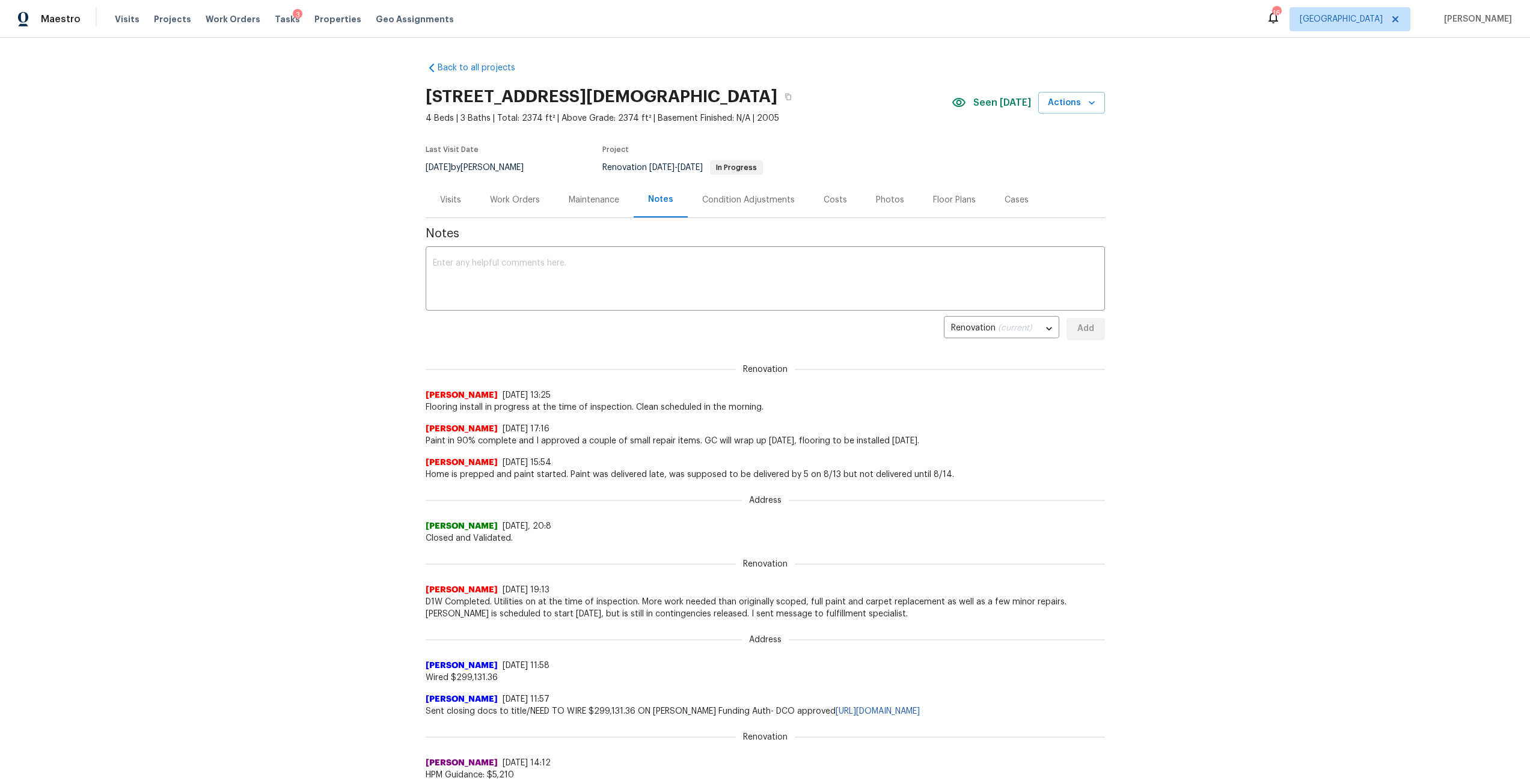
click at [524, 208] on div "Work Orders" at bounding box center [515, 199] width 78 height 36
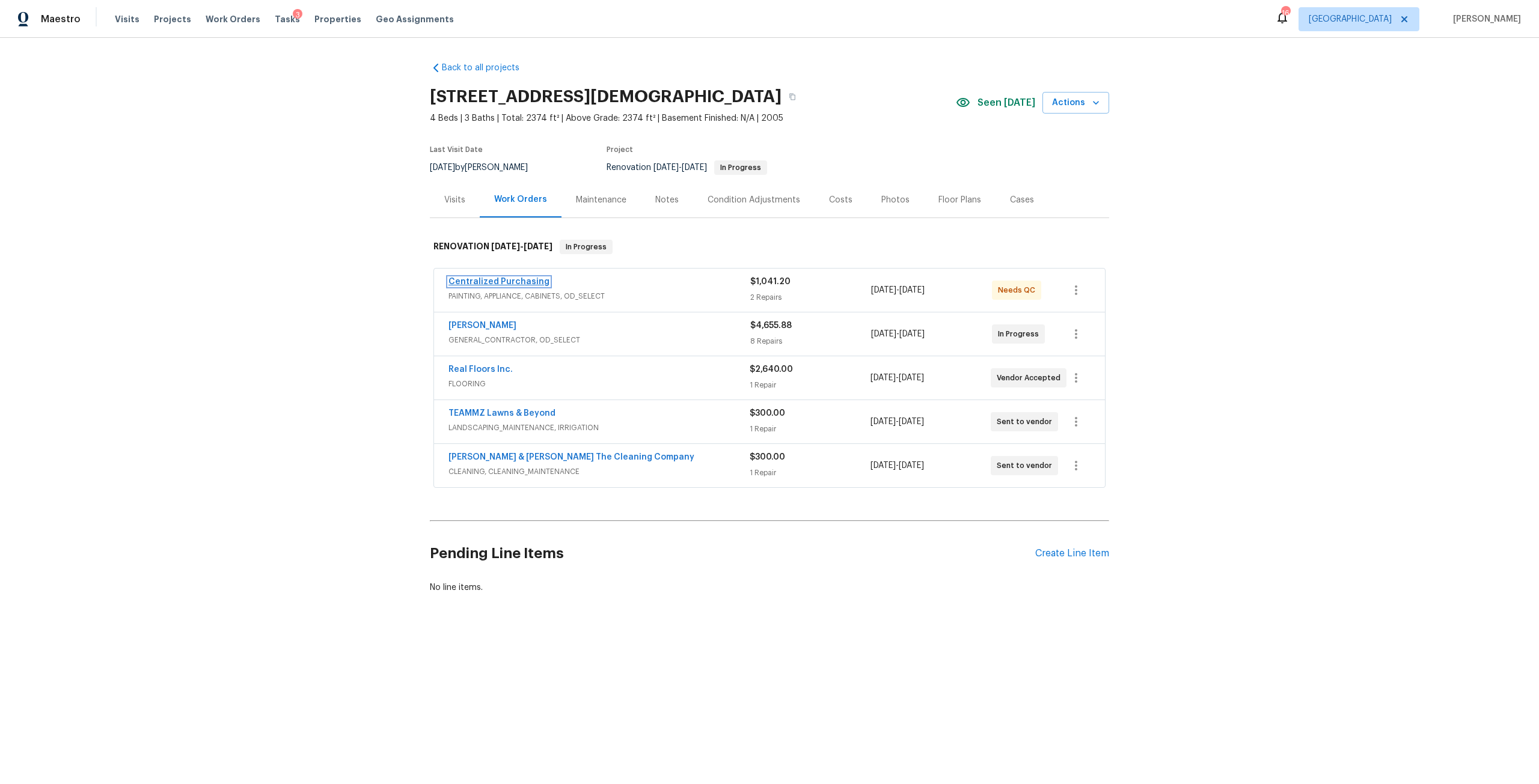
click at [520, 282] on link "Centralized Purchasing" at bounding box center [499, 281] width 101 height 9
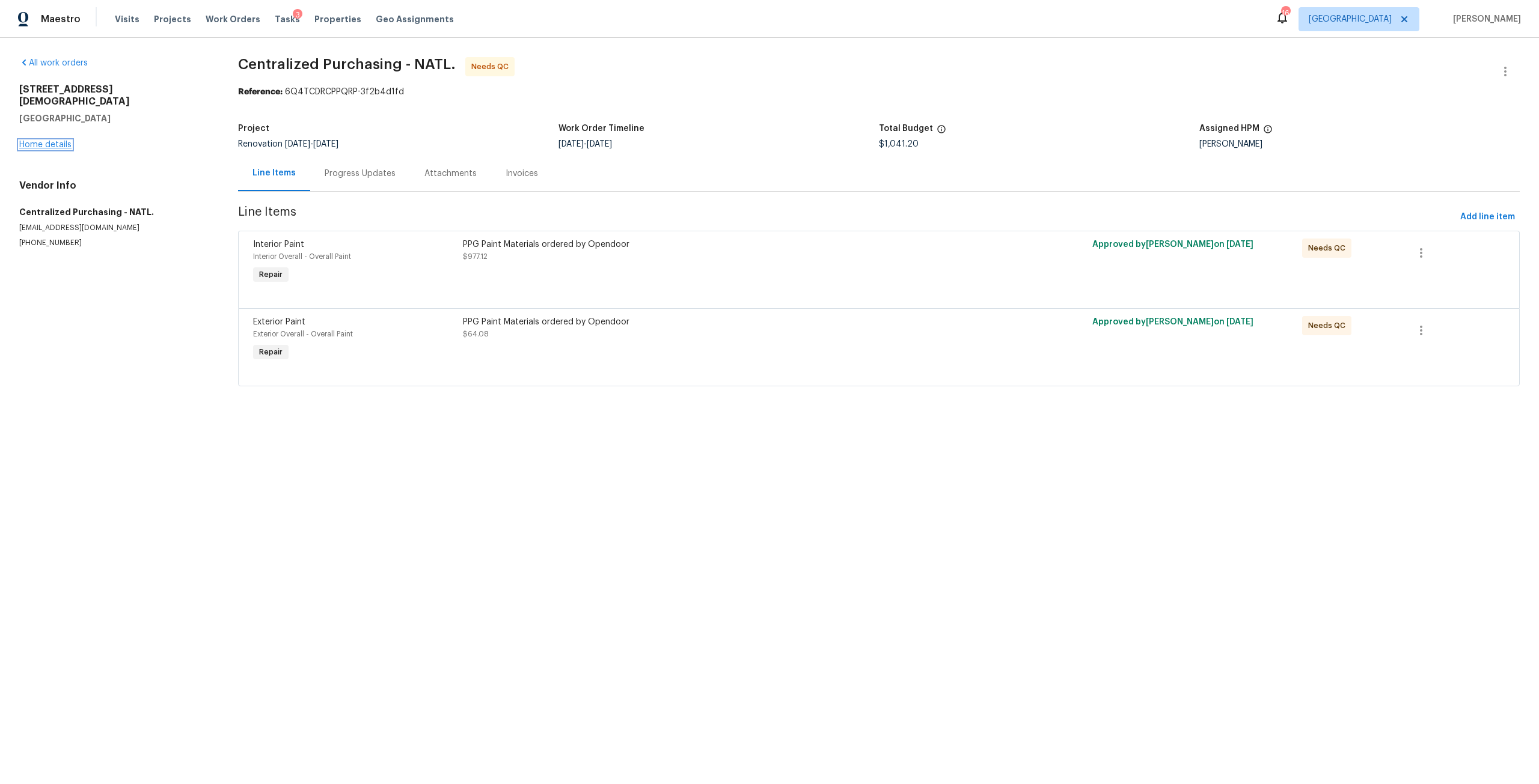
click at [64, 140] on link "Home details" at bounding box center [45, 144] width 52 height 9
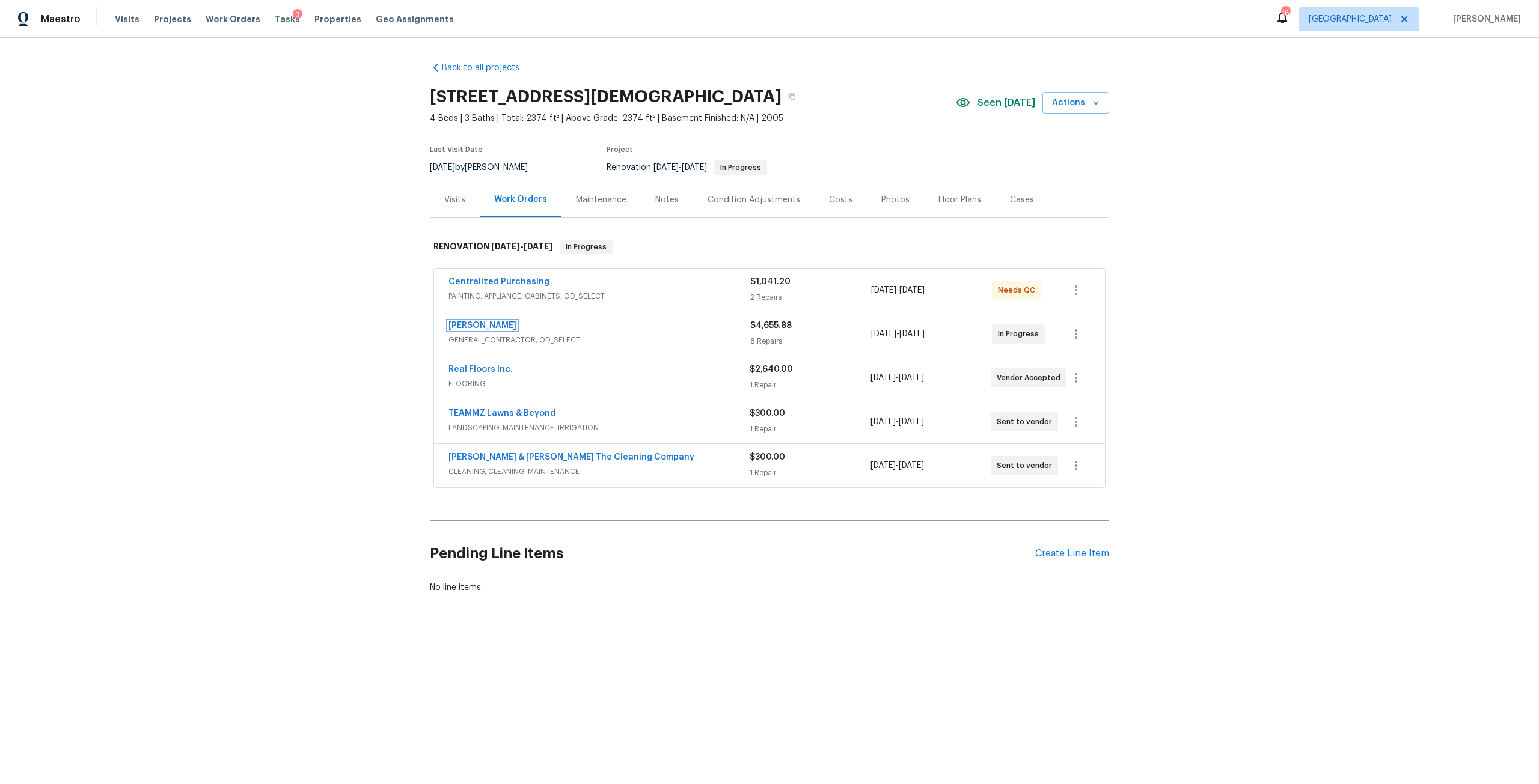
click at [476, 325] on link "Eric Hernandez" at bounding box center [482, 326] width 68 height 9
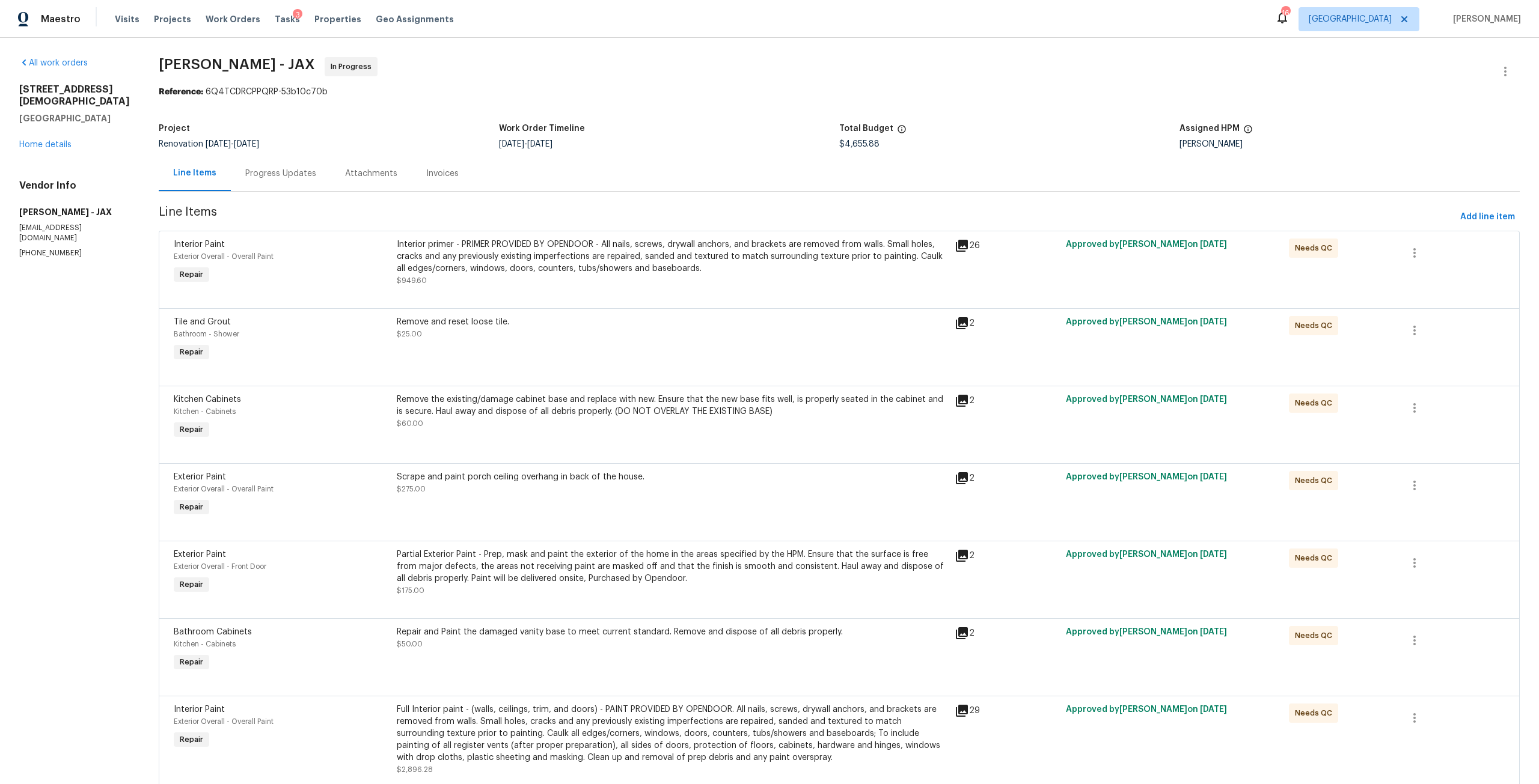
click at [566, 263] on div "Interior primer - PRIMER PROVIDED BY OPENDOOR - All nails, screws, drywall anch…" at bounding box center [672, 256] width 551 height 36
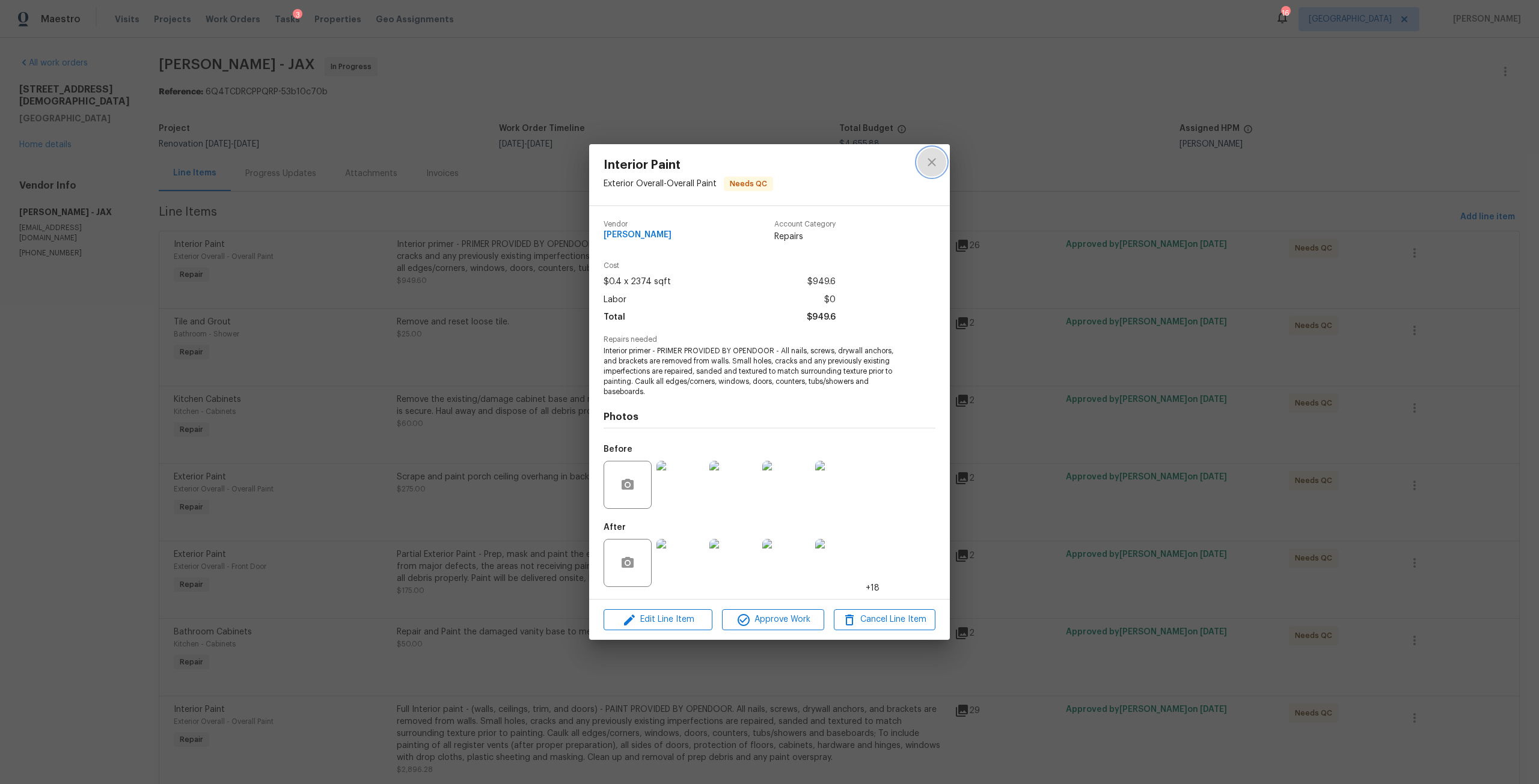
click at [923, 167] on button "close" at bounding box center [932, 162] width 29 height 29
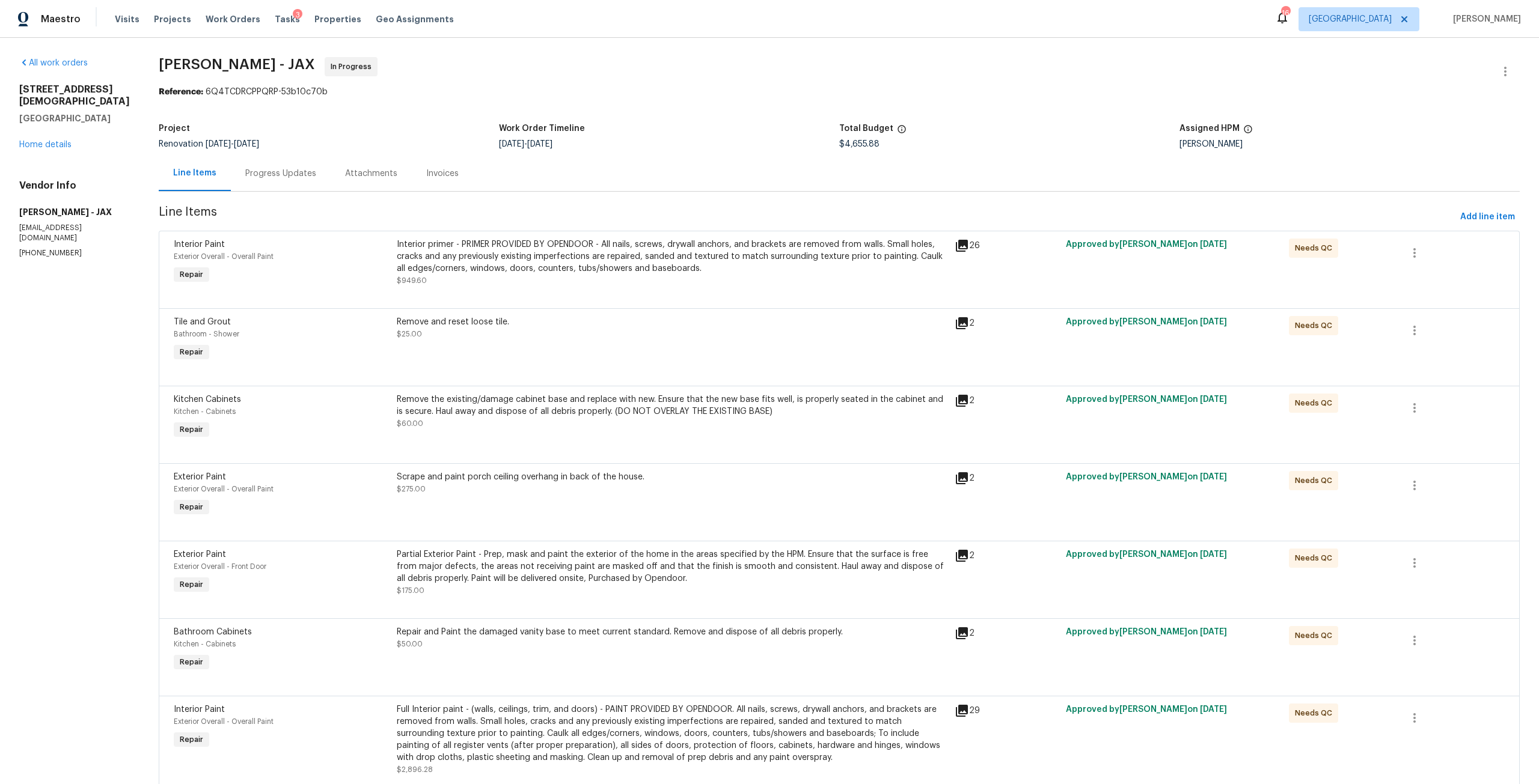
click at [611, 256] on div "Interior primer - PRIMER PROVIDED BY OPENDOOR - All nails, screws, drywall anch…" at bounding box center [672, 256] width 551 height 36
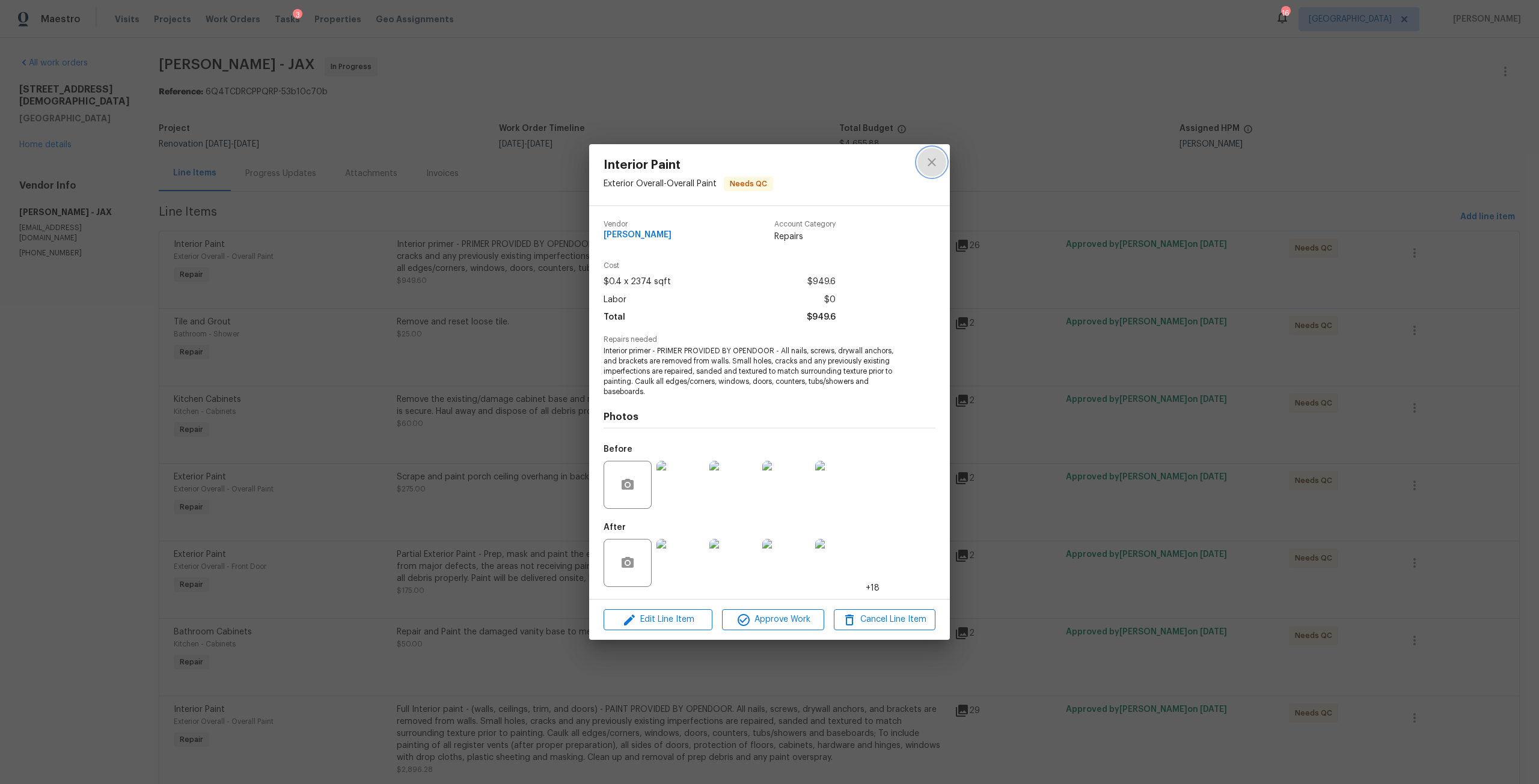
click at [932, 156] on icon "close" at bounding box center [931, 161] width 15 height 15
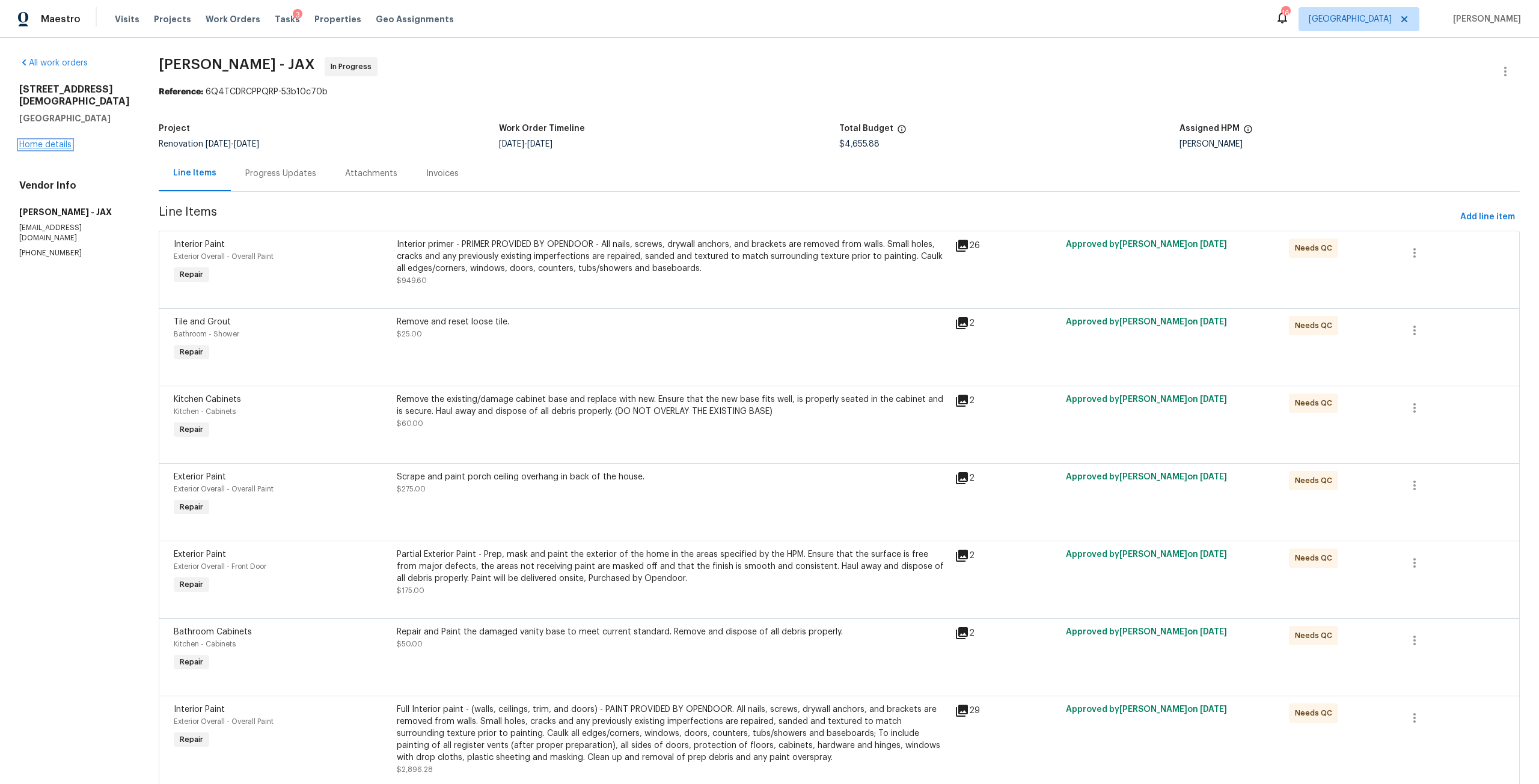
click at [55, 140] on link "Home details" at bounding box center [45, 144] width 52 height 9
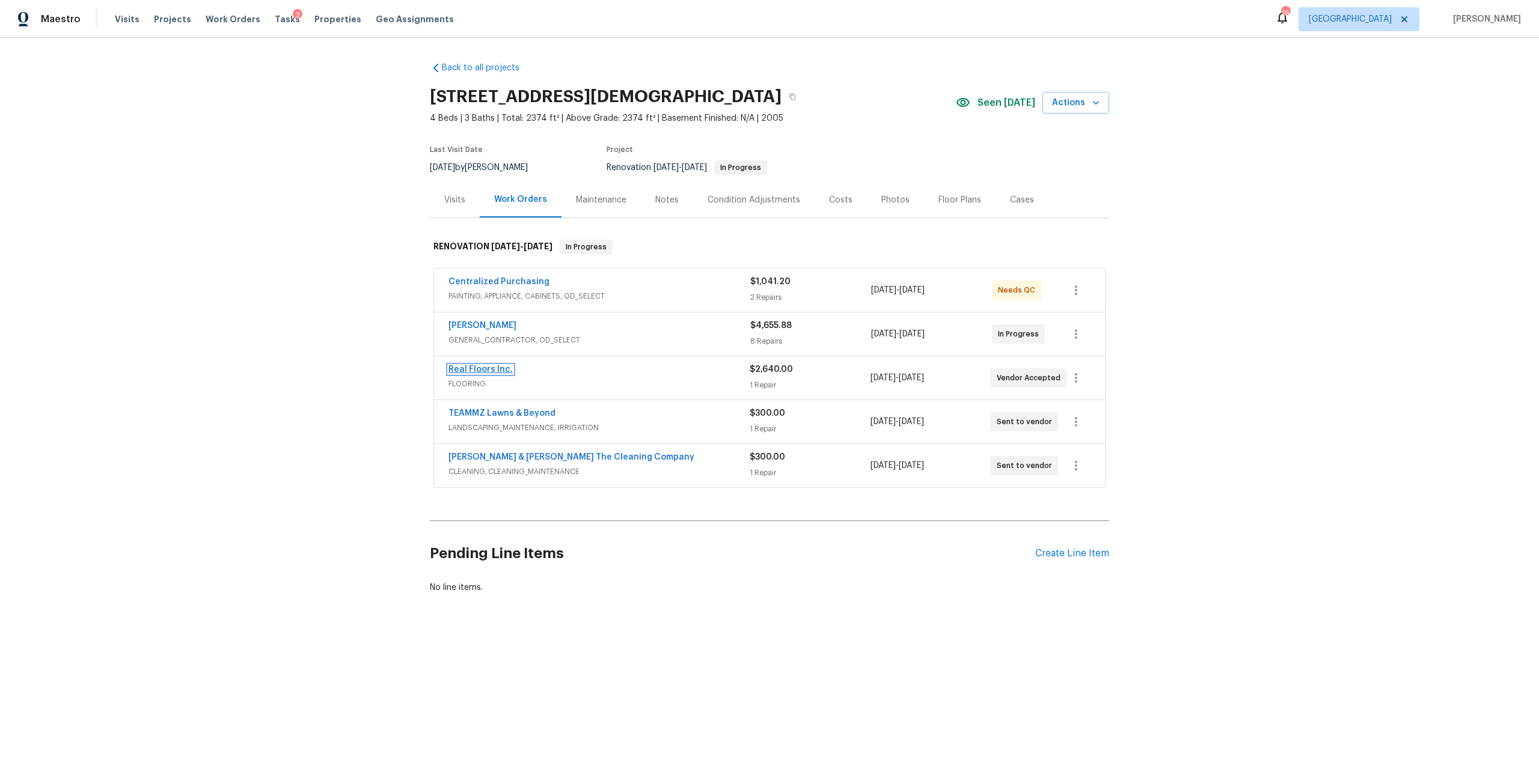
click at [476, 371] on link "Real Floors Inc." at bounding box center [480, 369] width 65 height 9
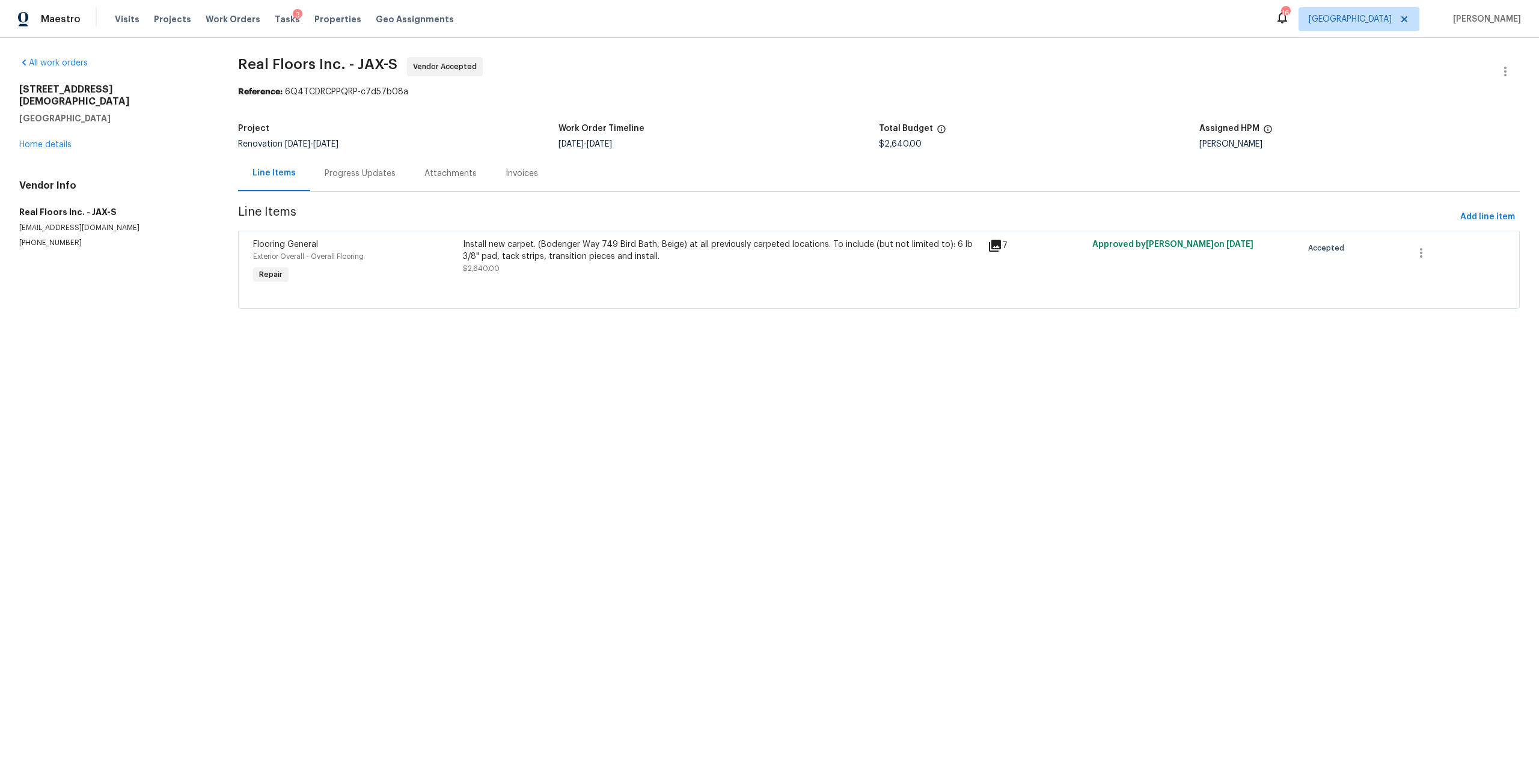
click at [603, 250] on div "Install new carpet. (Bodenger Way 749 Bird Bath, Beige) at all previously carpe…" at bounding box center [721, 250] width 517 height 24
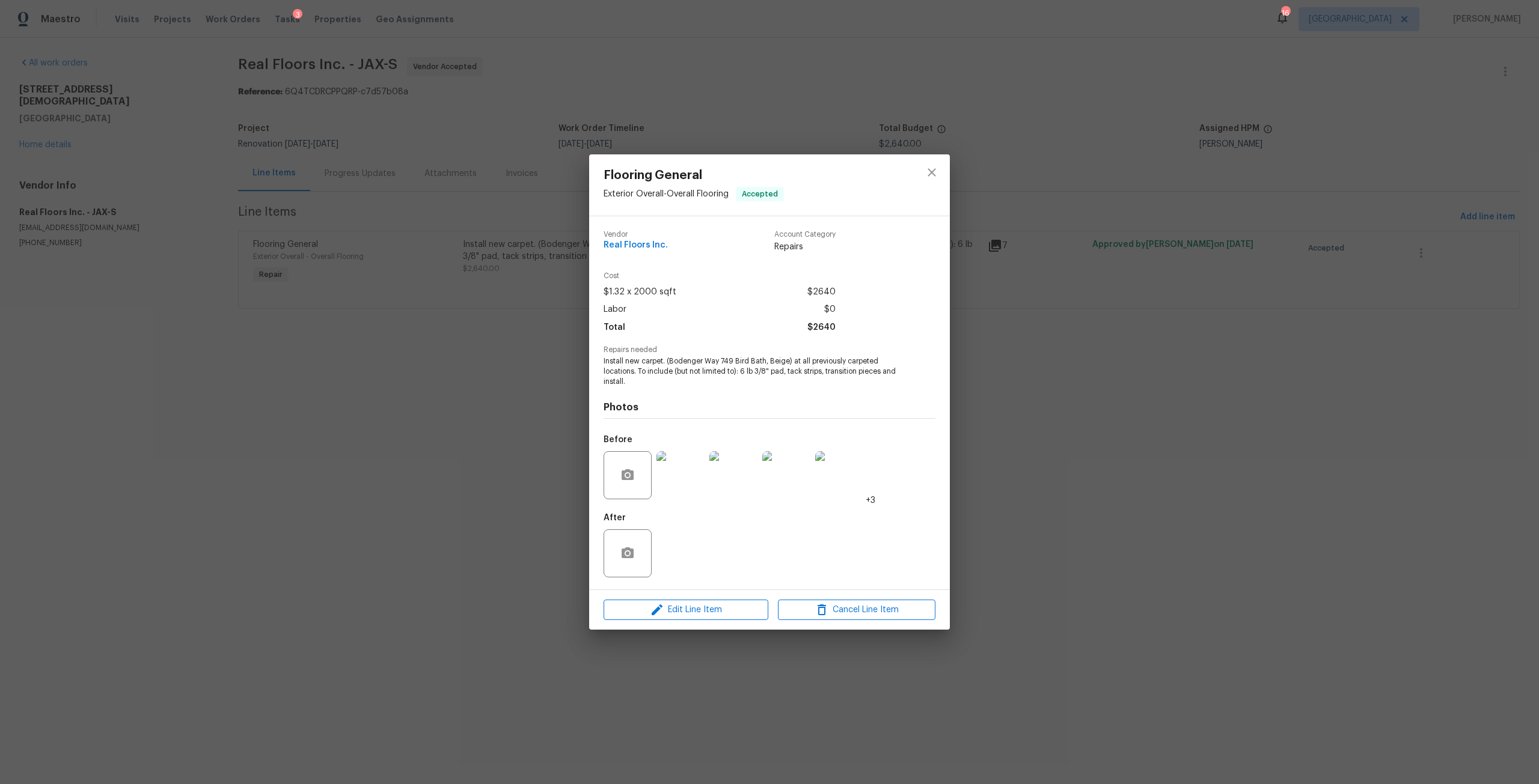
click at [682, 487] on img at bounding box center [681, 476] width 48 height 48
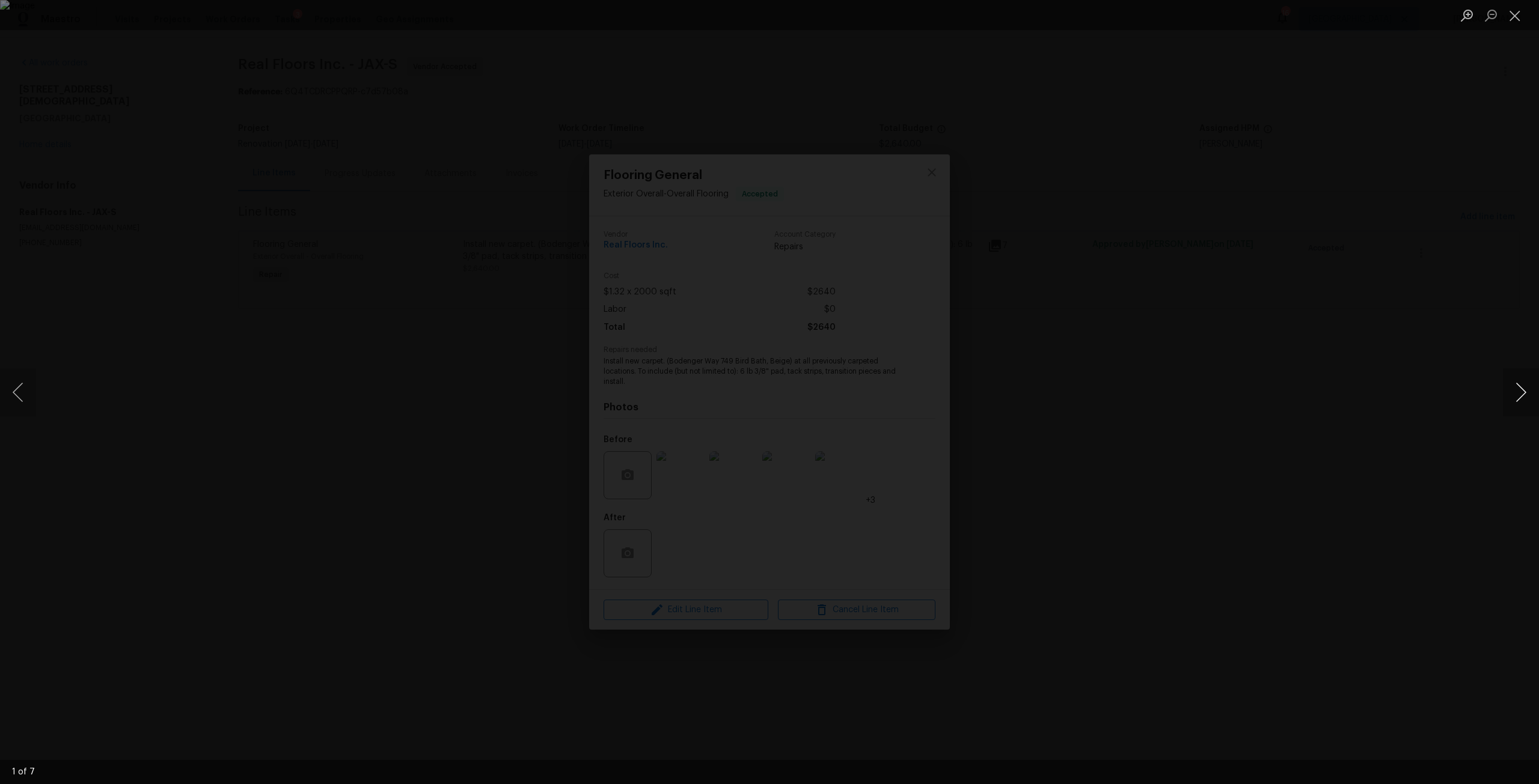
click at [1509, 390] on button "Next image" at bounding box center [1520, 392] width 36 height 48
click at [1473, 368] on div "Lightbox" at bounding box center [770, 392] width 1539 height 784
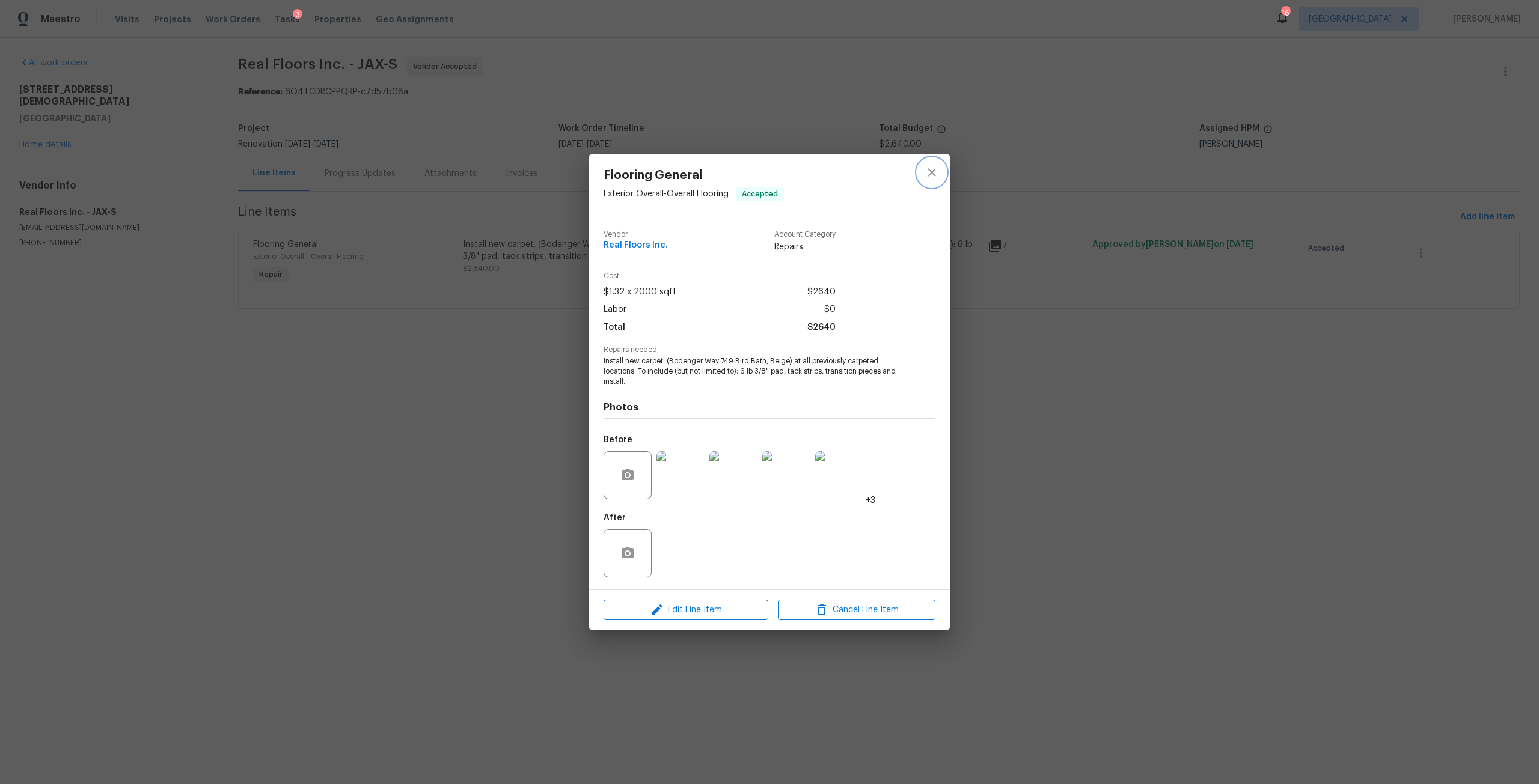
click at [929, 177] on icon "close" at bounding box center [931, 172] width 15 height 15
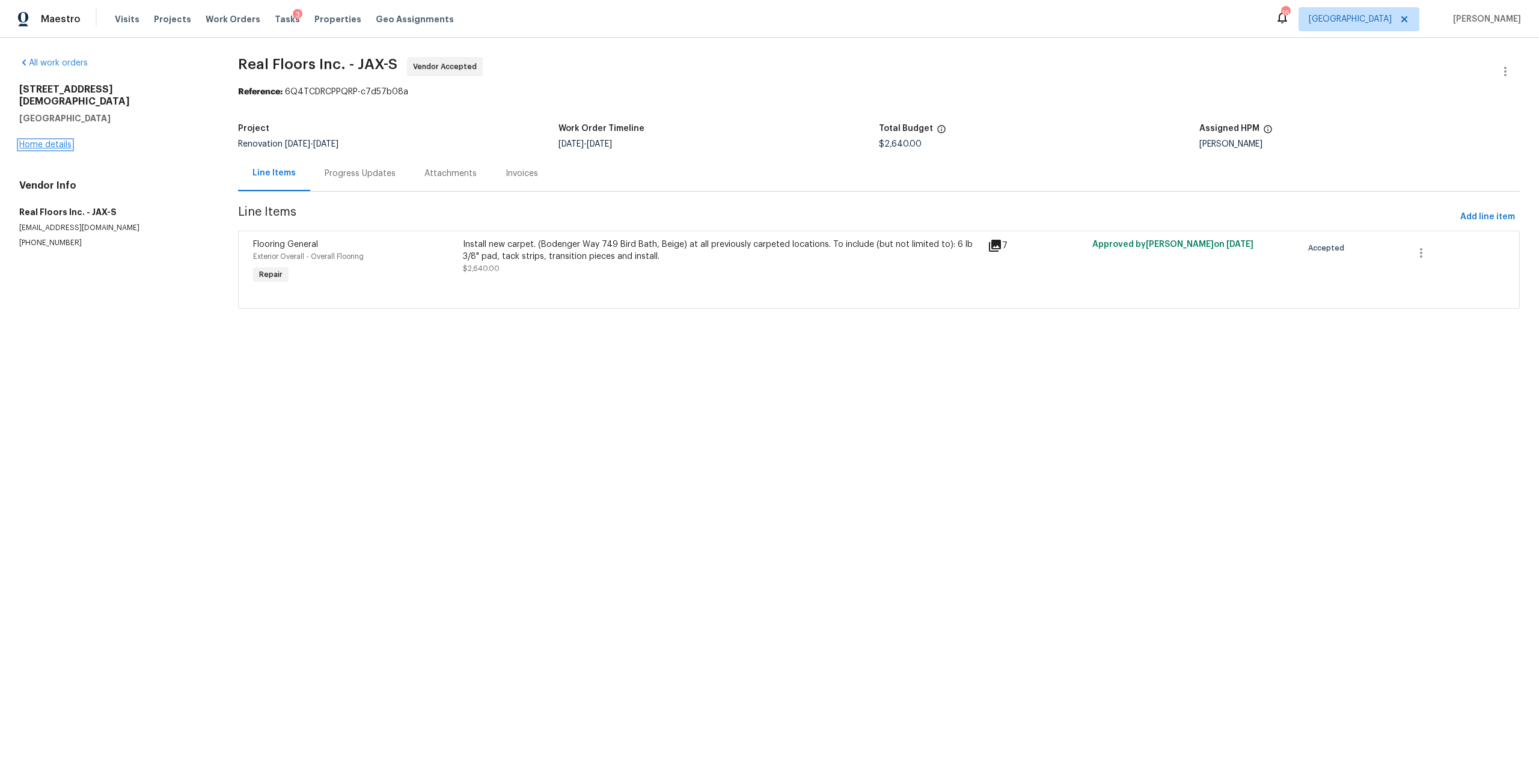
click at [67, 140] on link "Home details" at bounding box center [45, 144] width 52 height 9
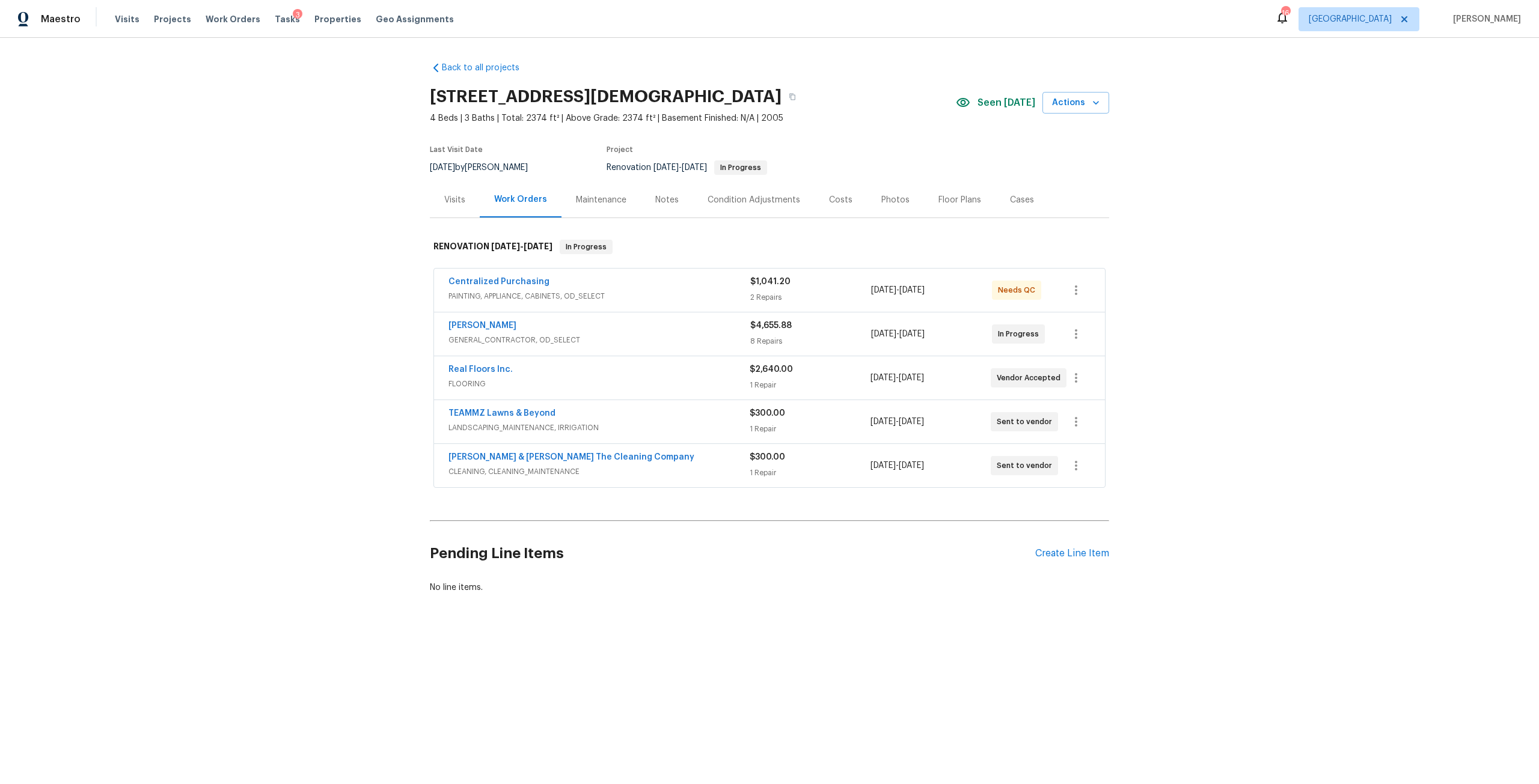
click at [471, 419] on span "TEAMMZ Lawns & Beyond" at bounding box center [502, 414] width 107 height 12
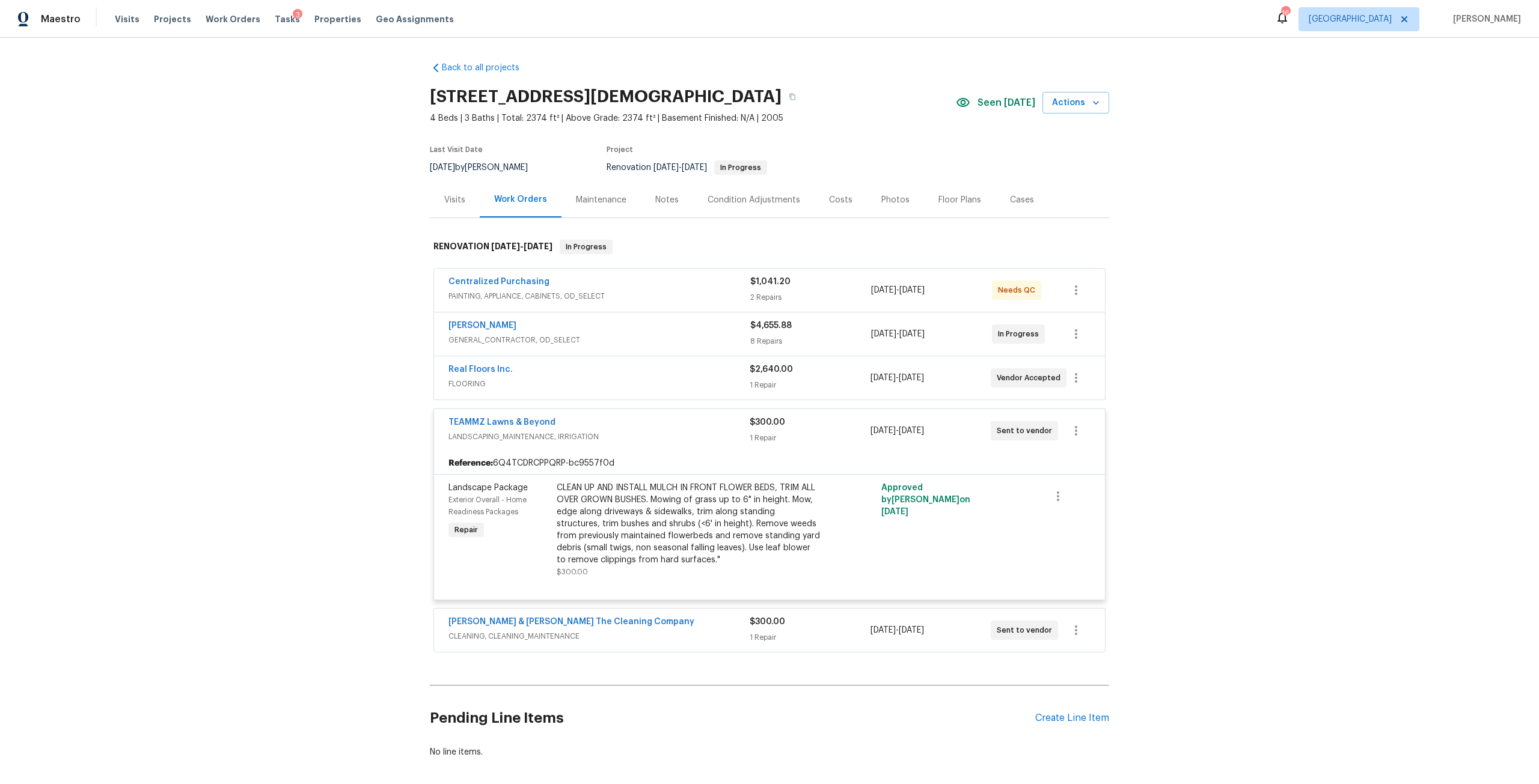
click at [633, 512] on div "CLEAN UP AND INSTALL MULCH IN FRONT FLOWER BEDS, TRIM ALL OVER GROWN BUSHES. Mo…" at bounding box center [688, 524] width 263 height 84
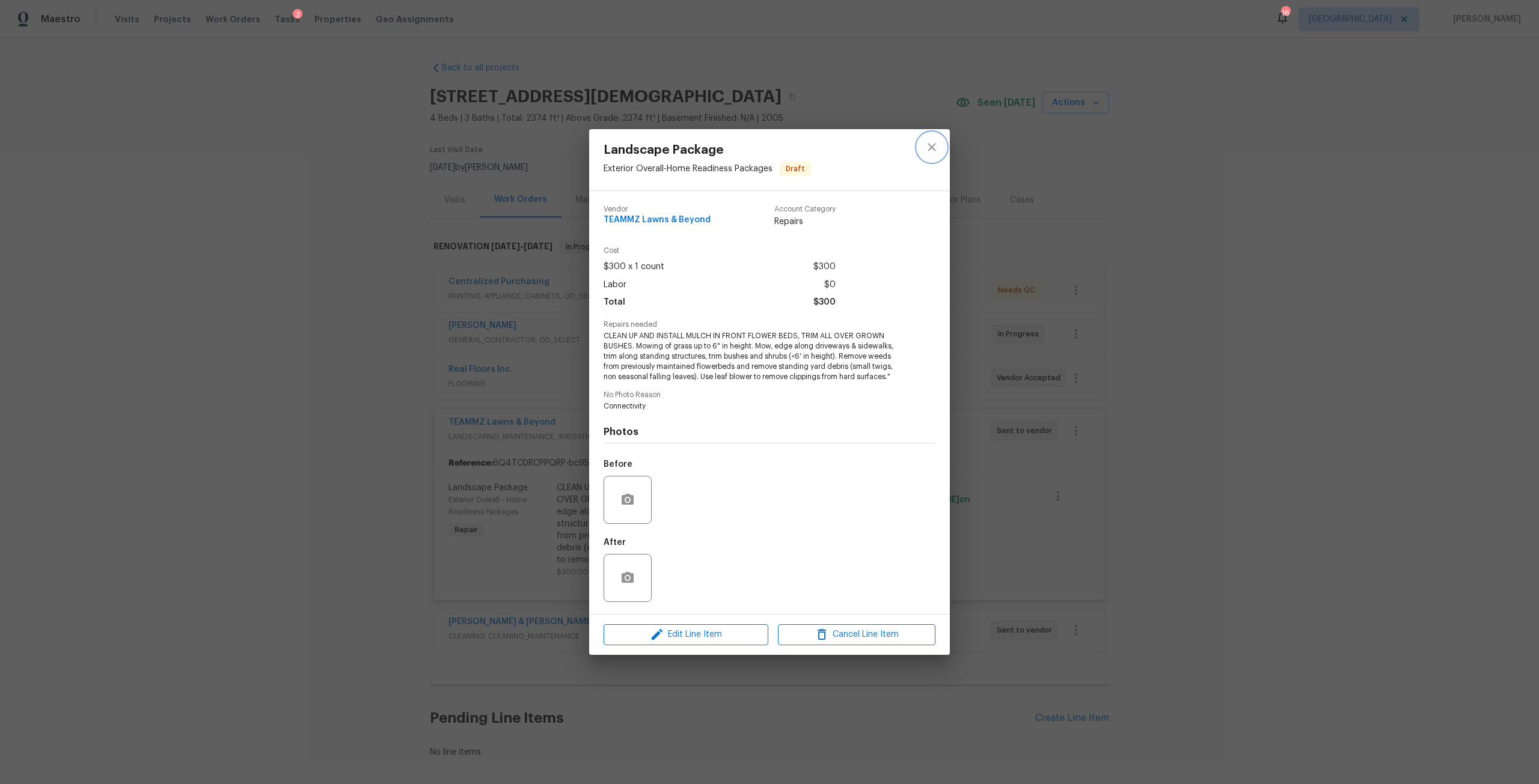
click at [930, 150] on icon "close" at bounding box center [931, 147] width 15 height 15
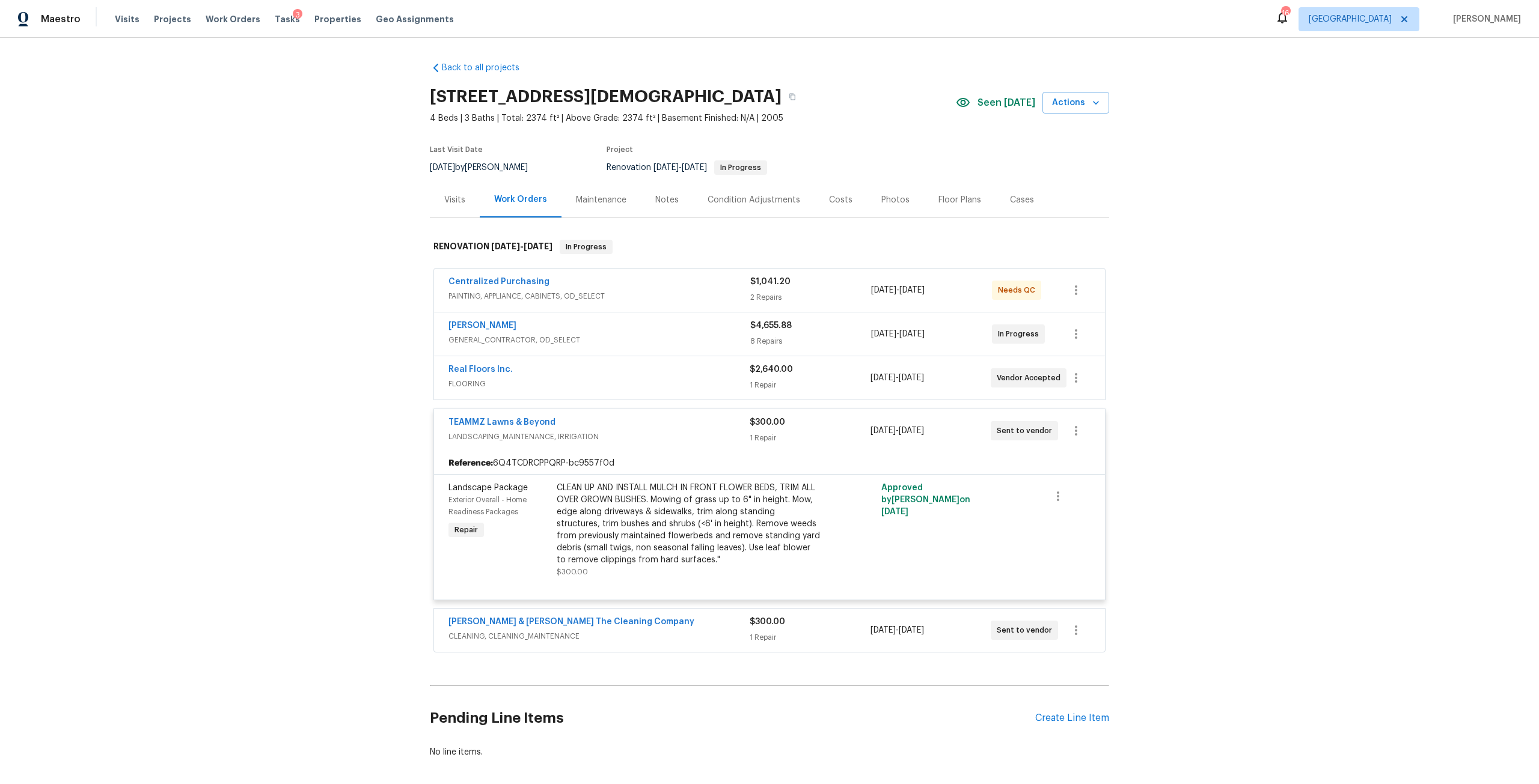
click at [1391, 414] on div "Back to all projects 680 Lady Lake Rd W, Jacksonville, FL 32218 4 Beds | 3 Bath…" at bounding box center [770, 411] width 1539 height 746
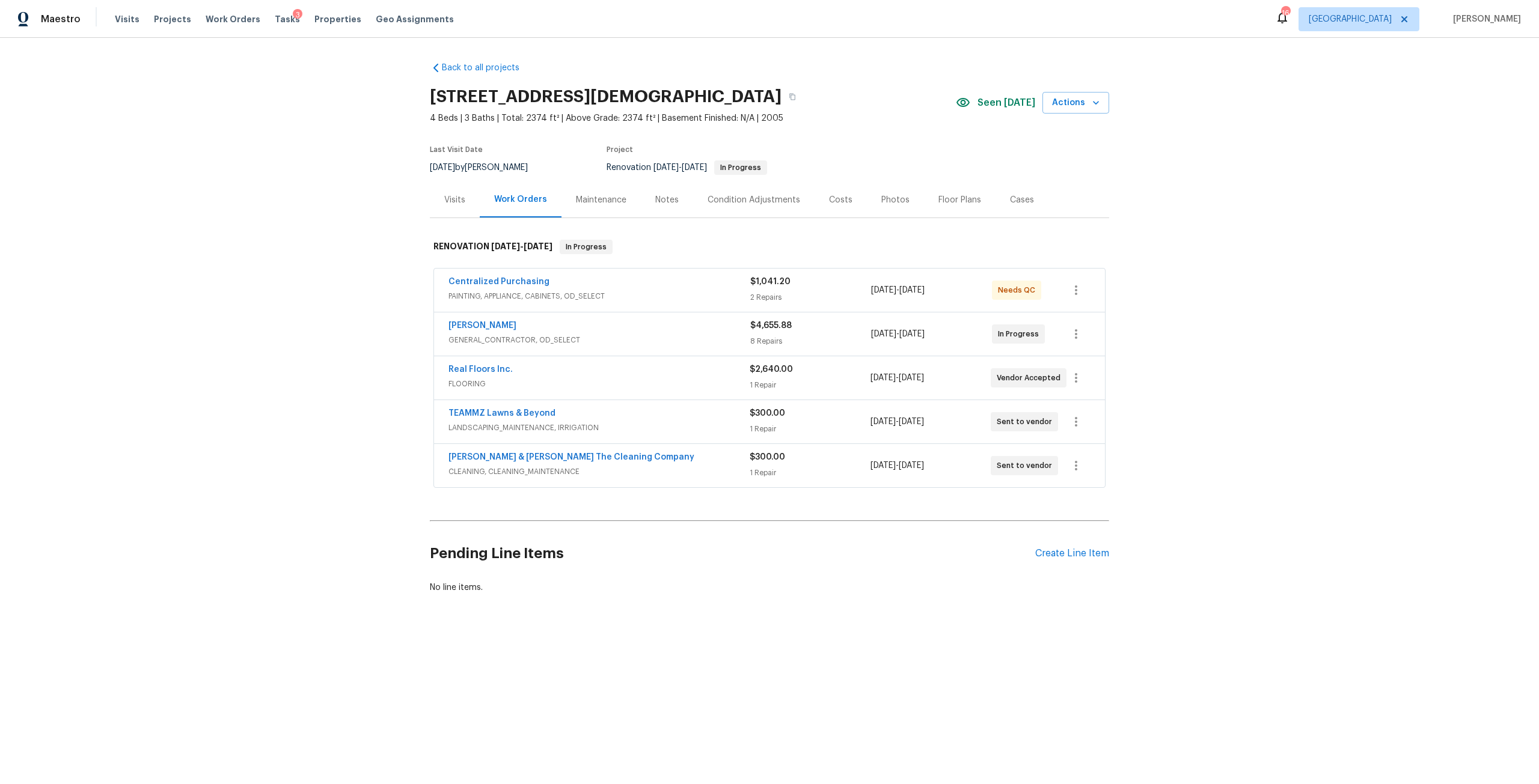
click at [834, 203] on div "Costs" at bounding box center [840, 200] width 23 height 12
click at [677, 198] on div "Notes" at bounding box center [667, 199] width 52 height 36
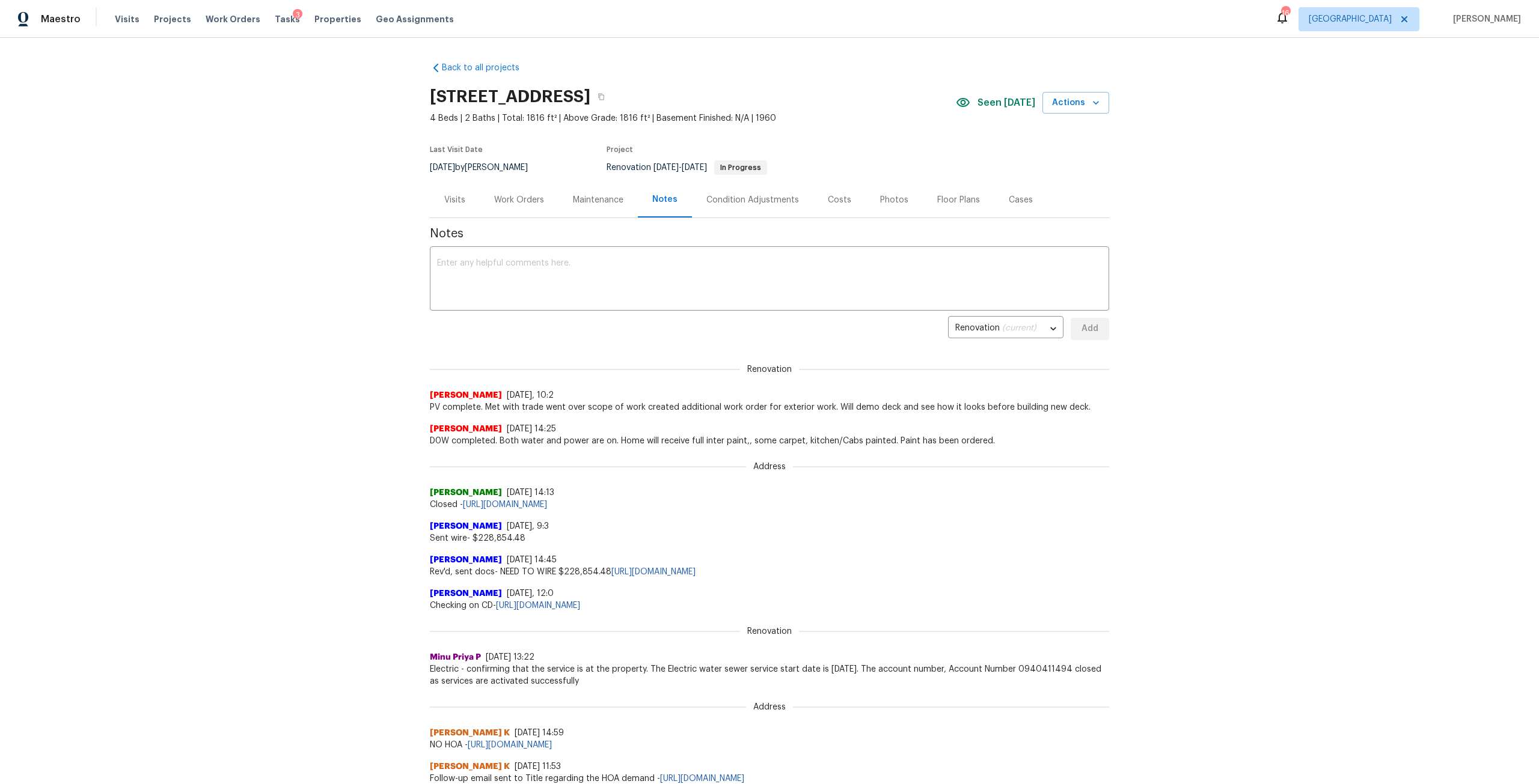
click at [536, 201] on div "Work Orders" at bounding box center [519, 200] width 50 height 12
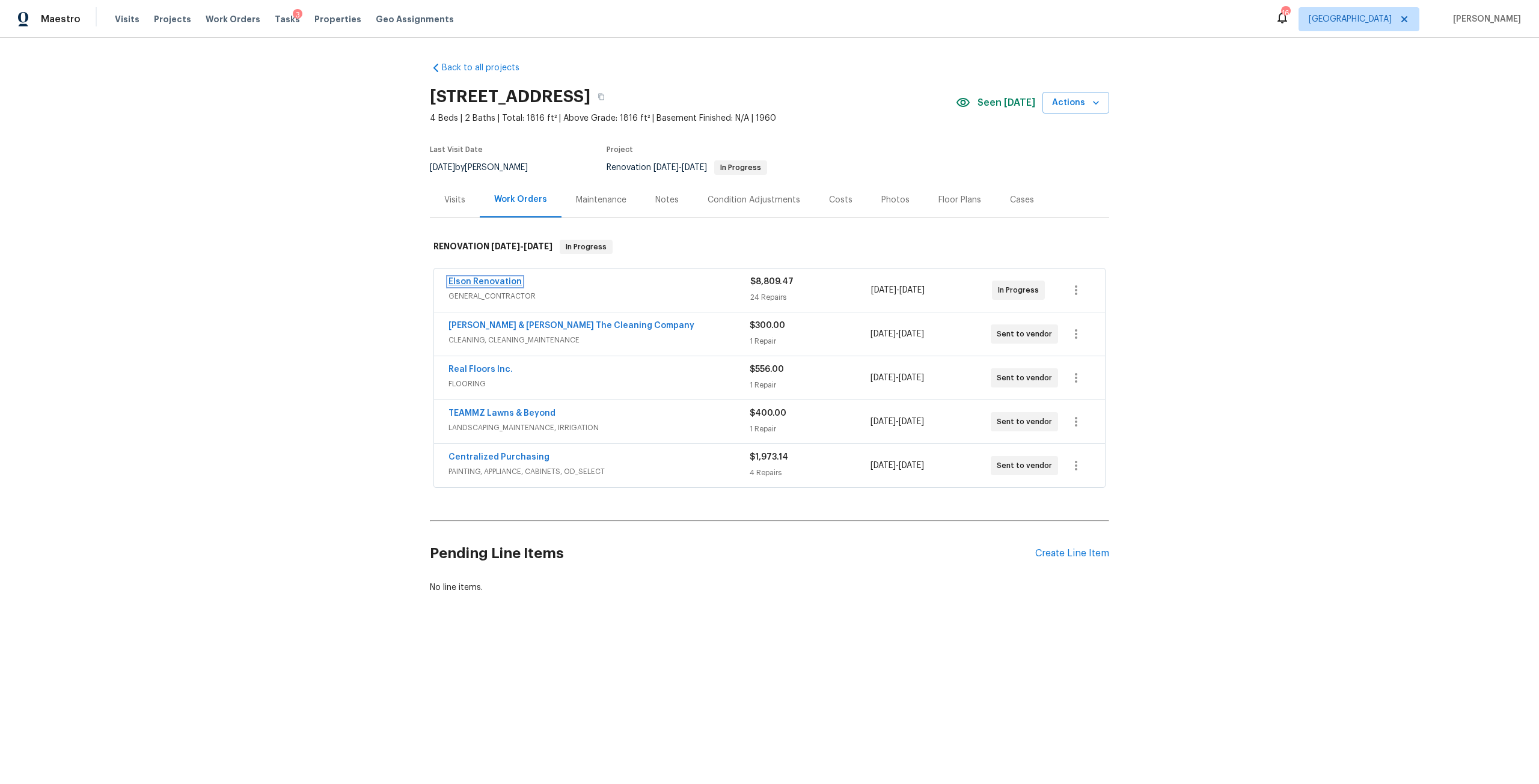
click at [482, 283] on link "Elson Renovation" at bounding box center [485, 281] width 73 height 9
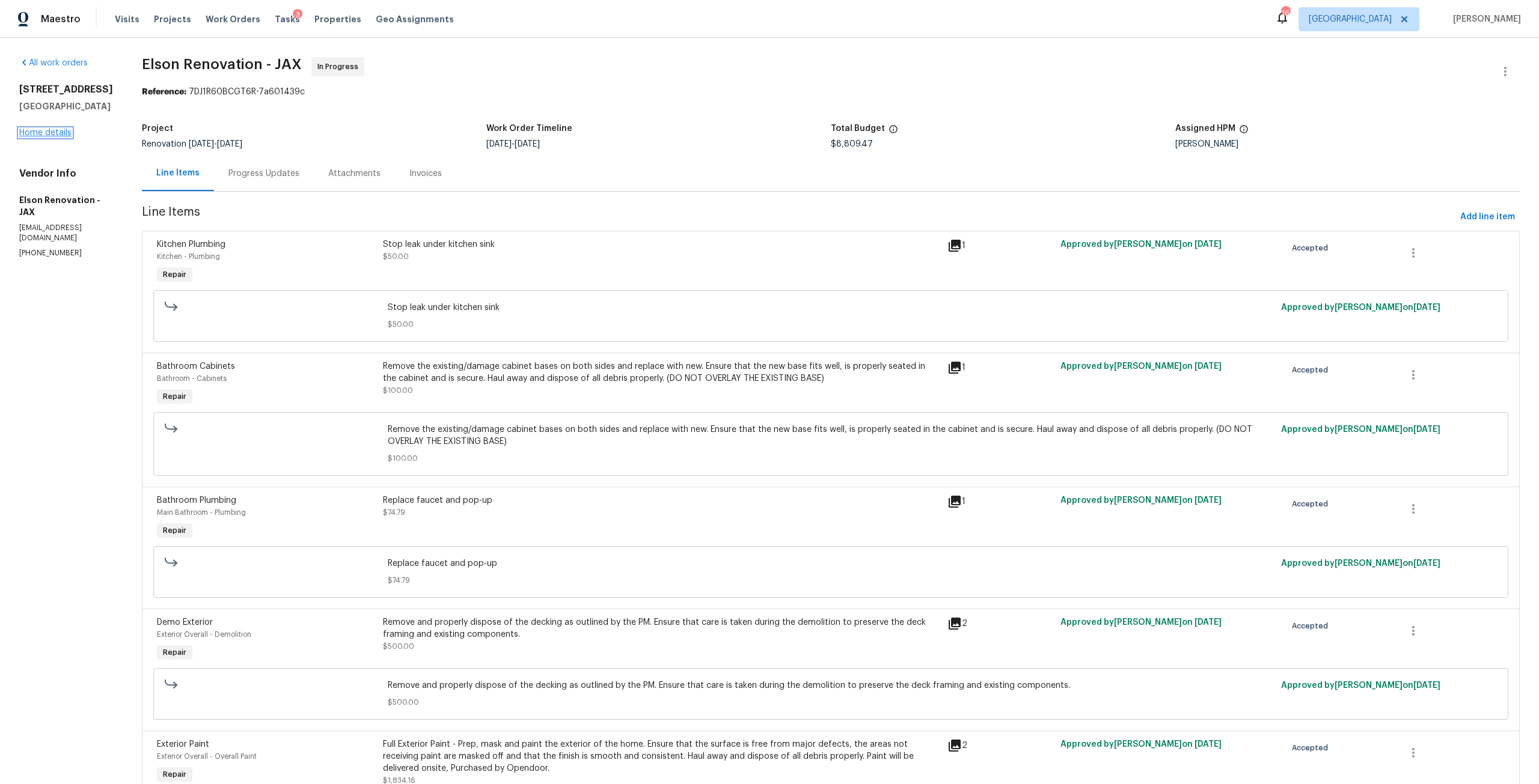
click at [63, 137] on link "Home details" at bounding box center [45, 132] width 52 height 9
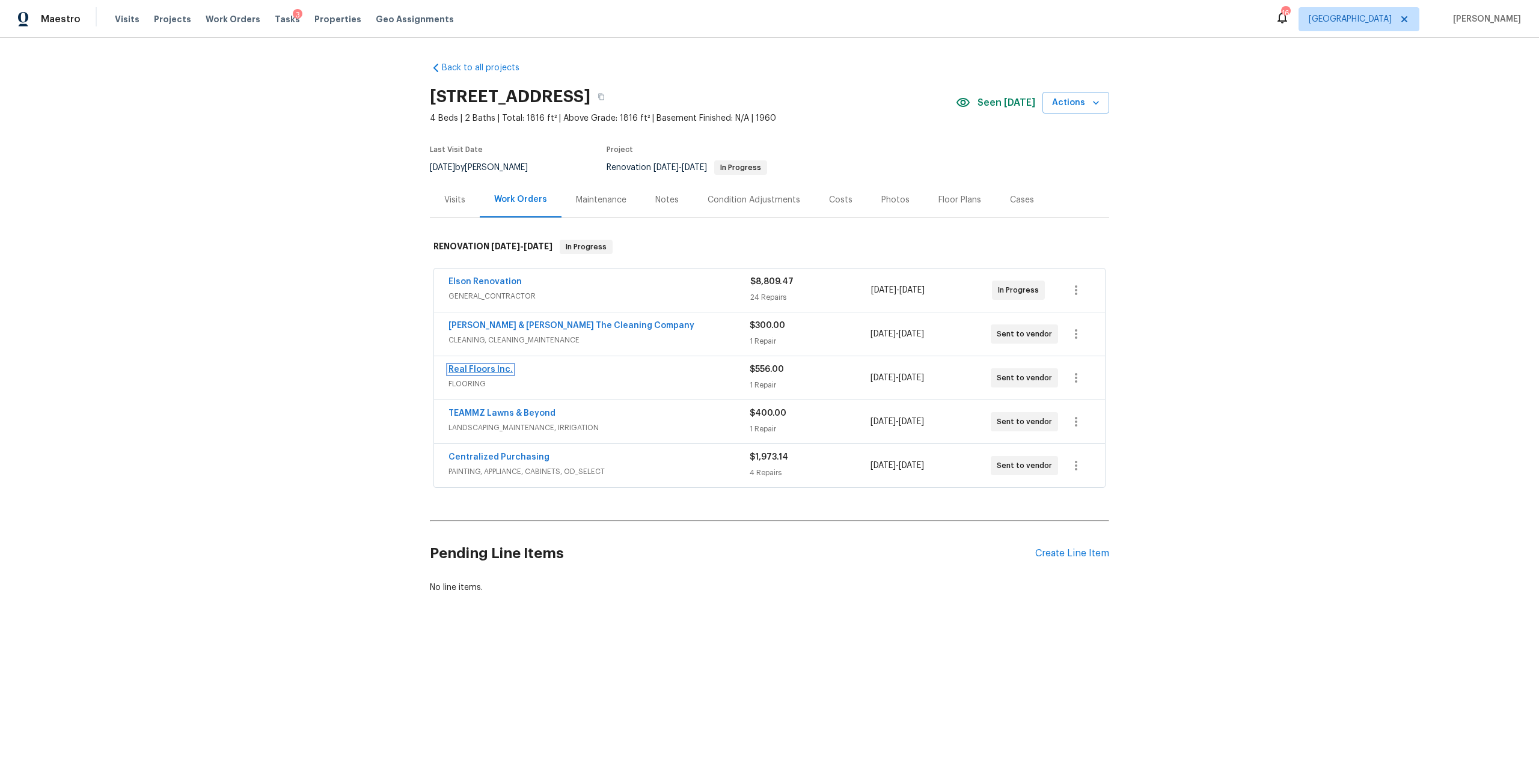
click at [502, 366] on link "Real Floors Inc." at bounding box center [480, 369] width 65 height 9
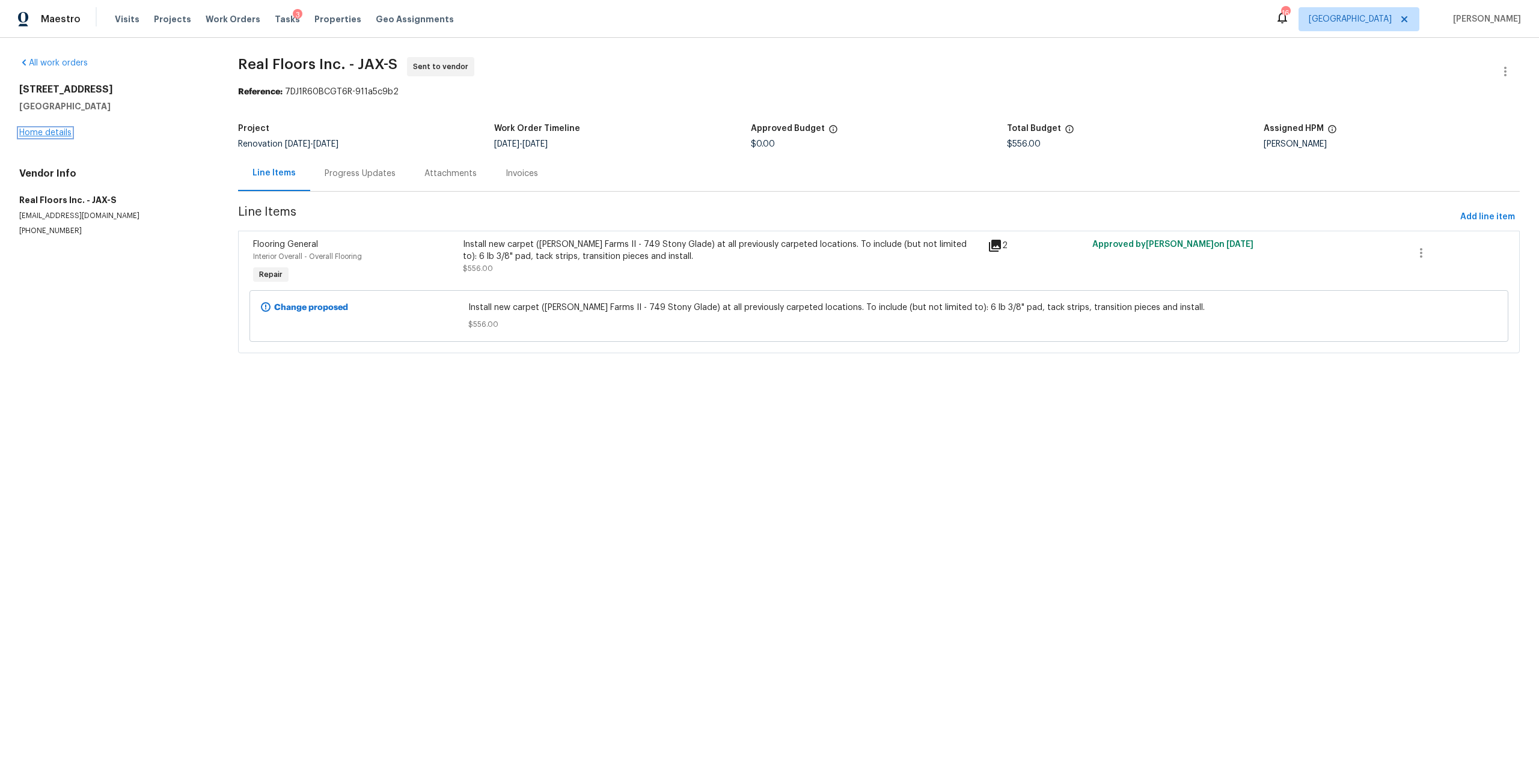
click at [45, 133] on link "Home details" at bounding box center [45, 132] width 52 height 9
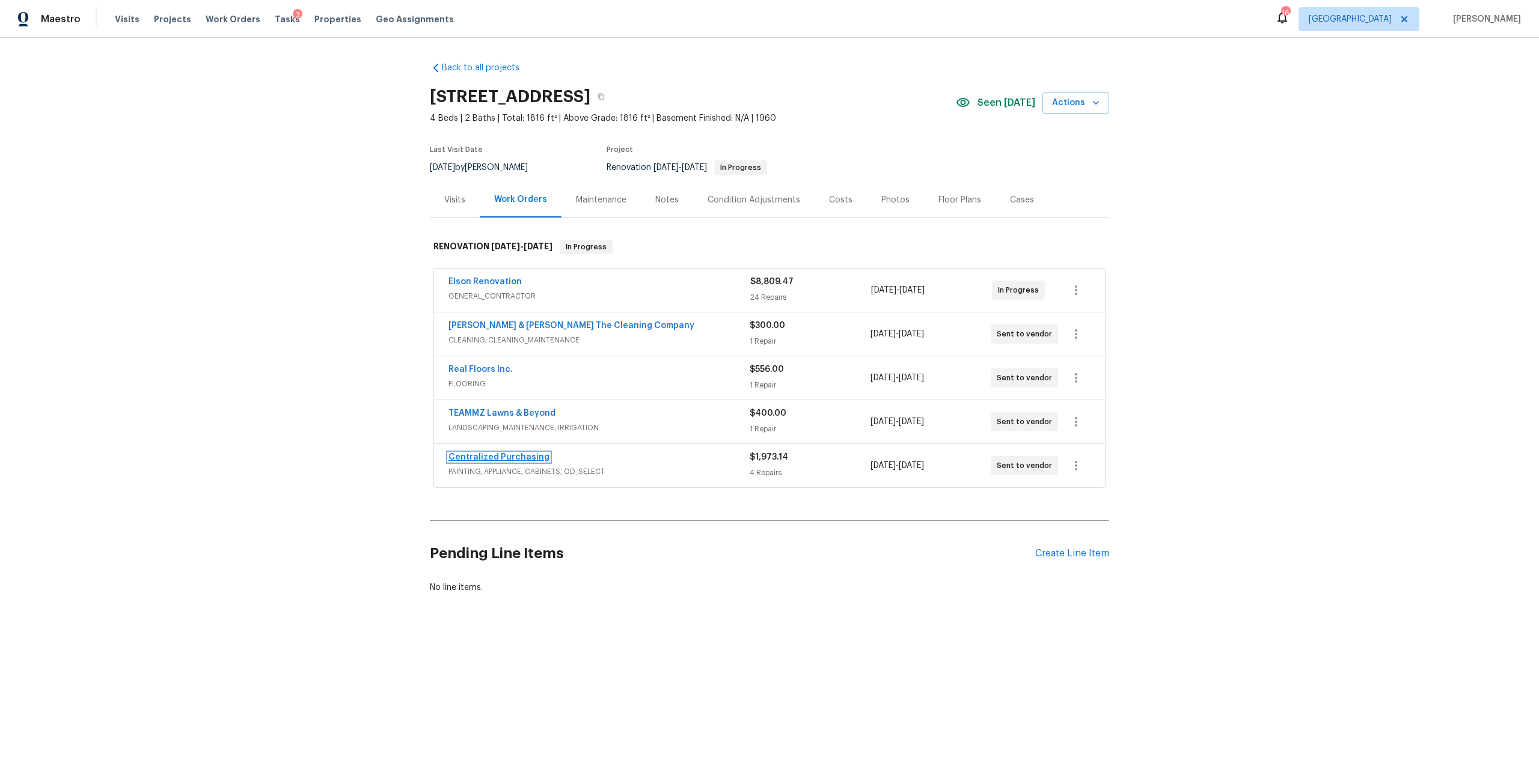
click at [483, 458] on link "Centralized Purchasing" at bounding box center [499, 457] width 101 height 9
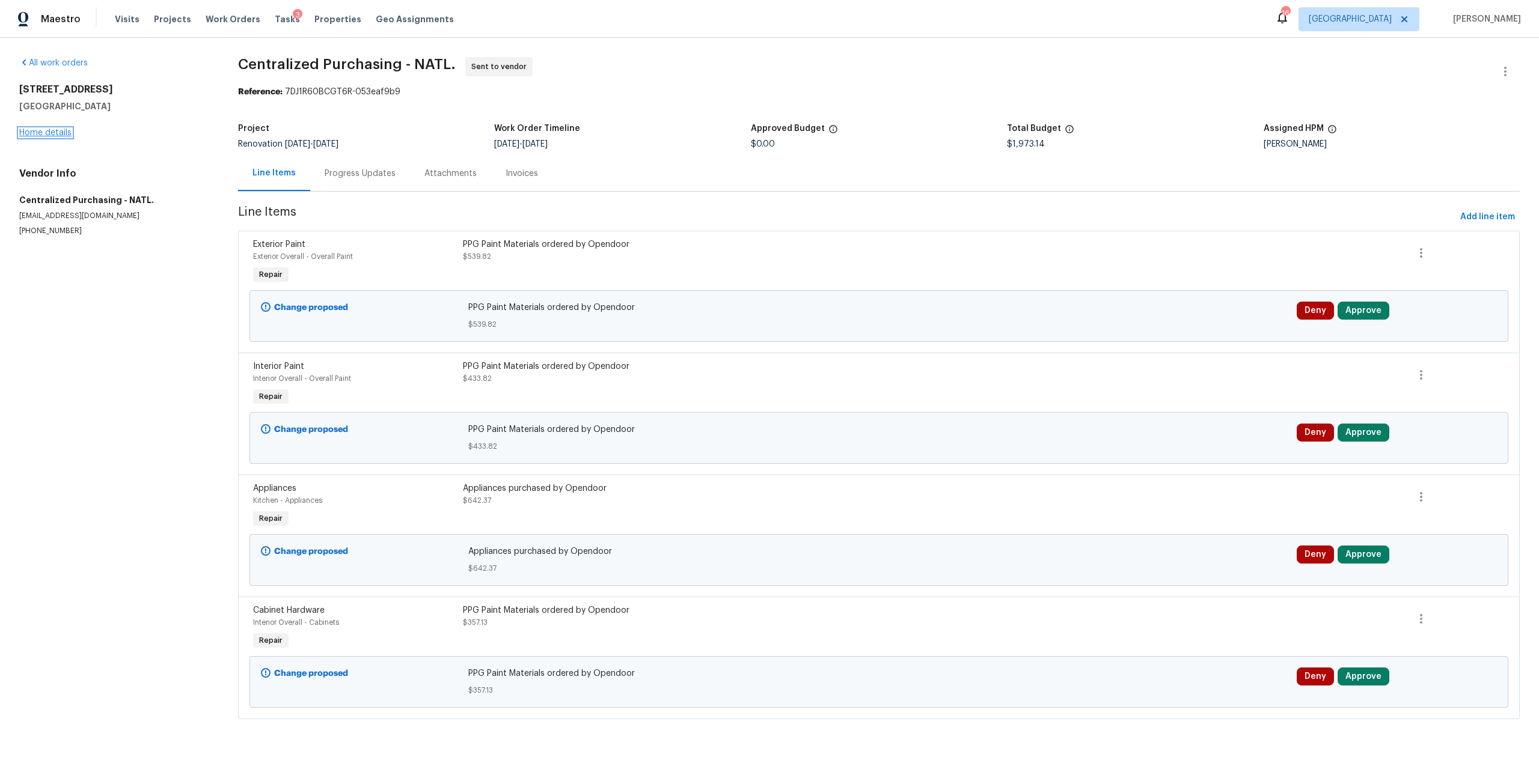
click at [44, 136] on link "Home details" at bounding box center [45, 132] width 52 height 9
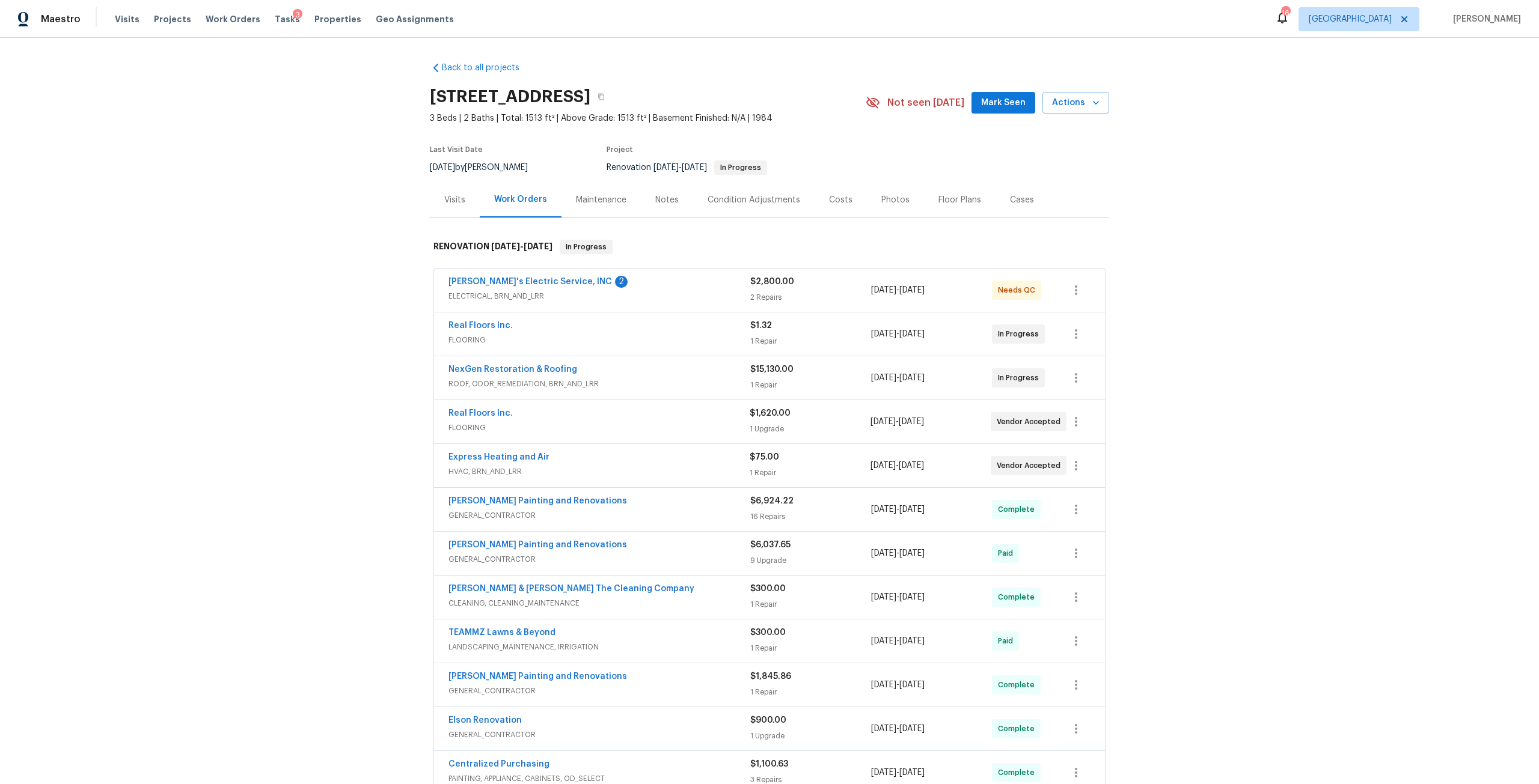
click at [670, 209] on div "Notes" at bounding box center [667, 199] width 52 height 36
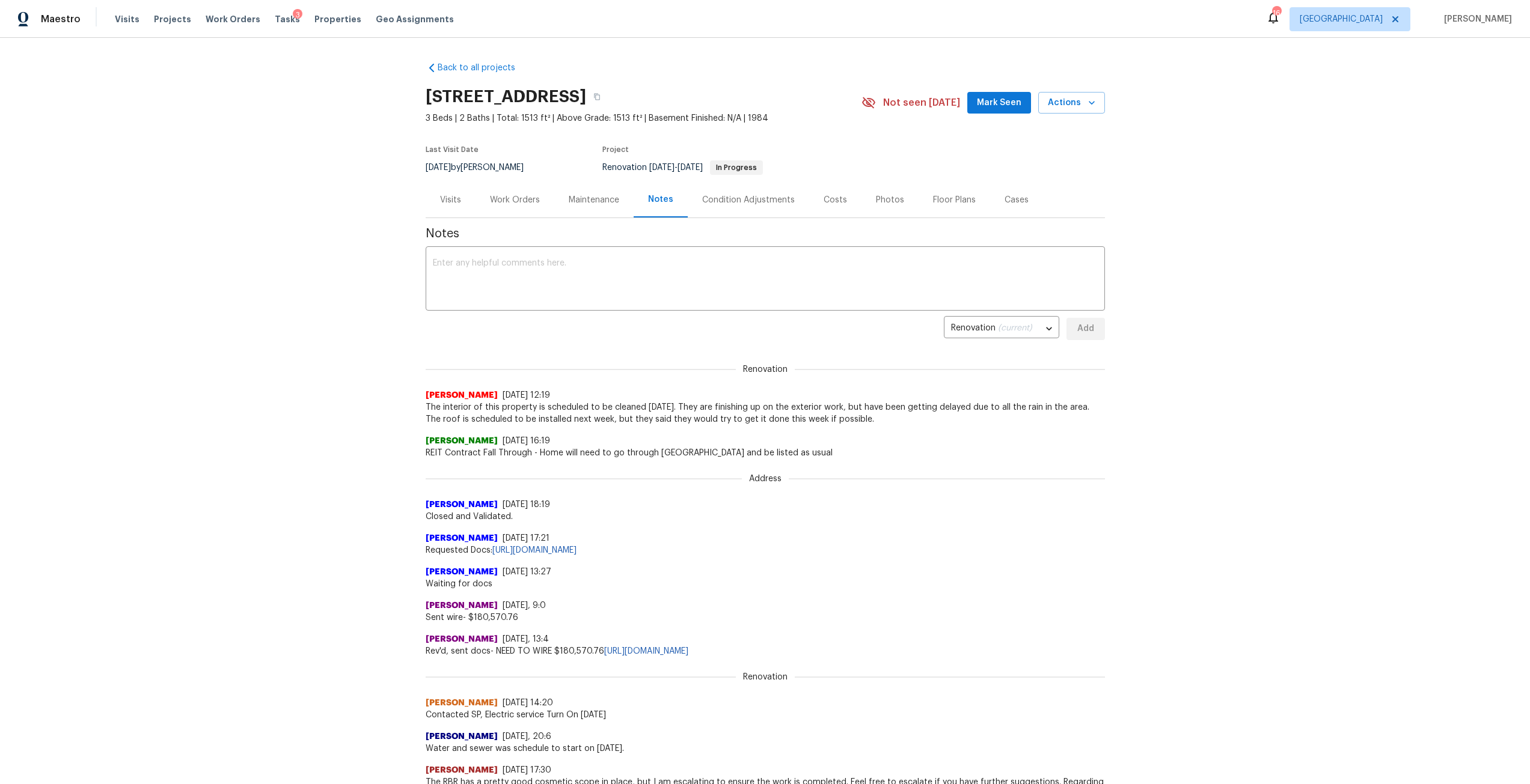
click at [510, 204] on div "Work Orders" at bounding box center [515, 200] width 50 height 12
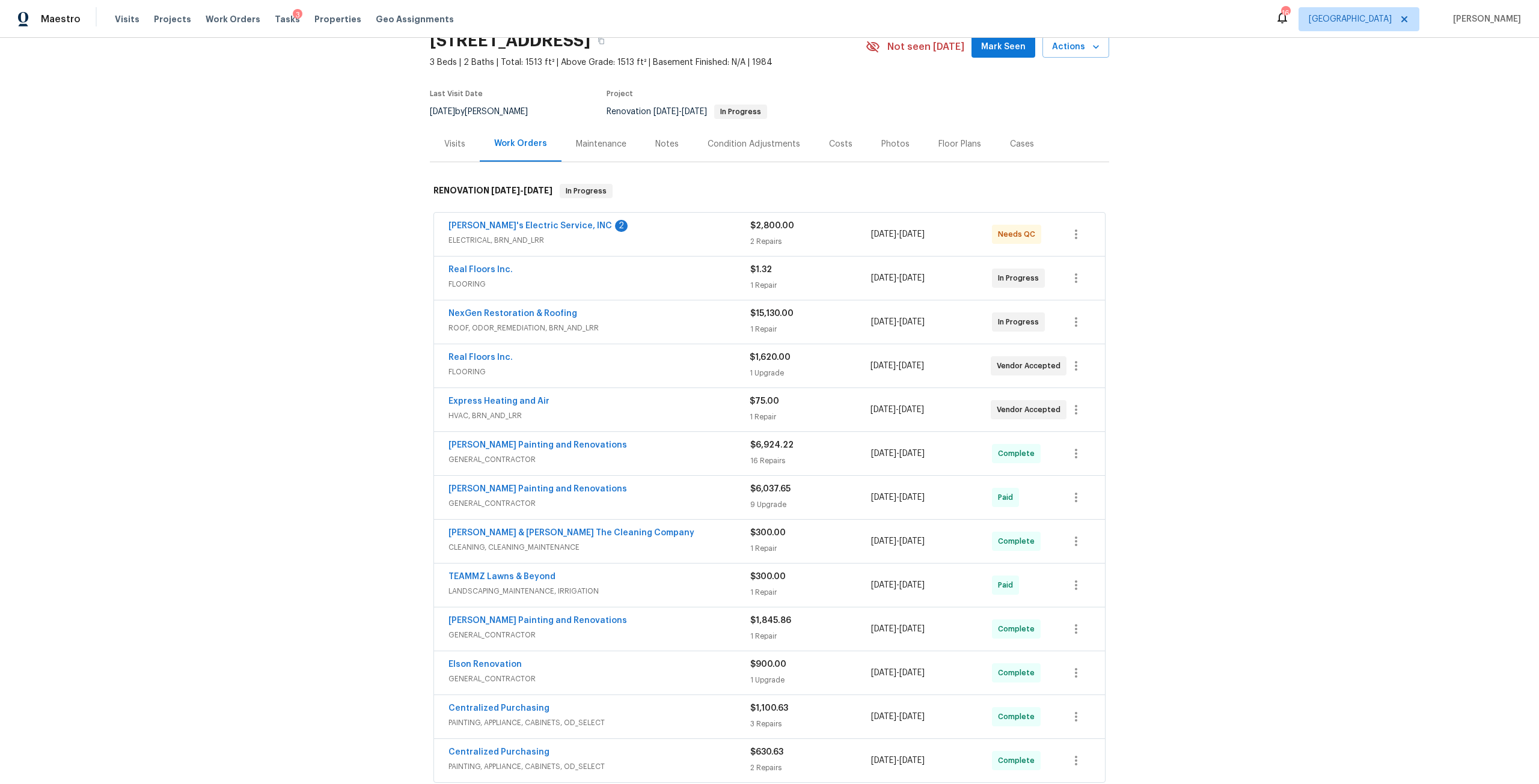
scroll to position [60, 0]
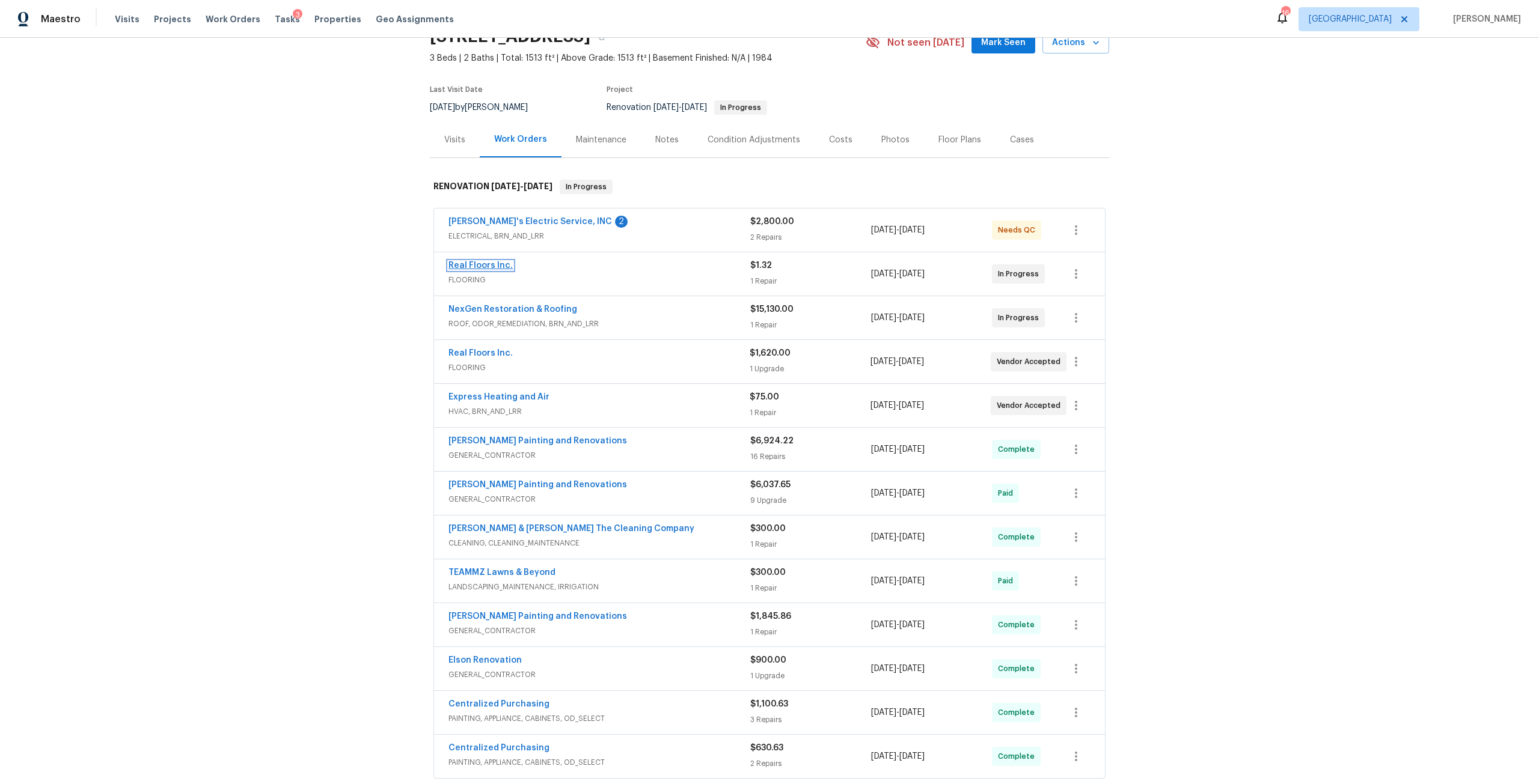
click at [496, 266] on link "Real Floors Inc." at bounding box center [480, 265] width 65 height 9
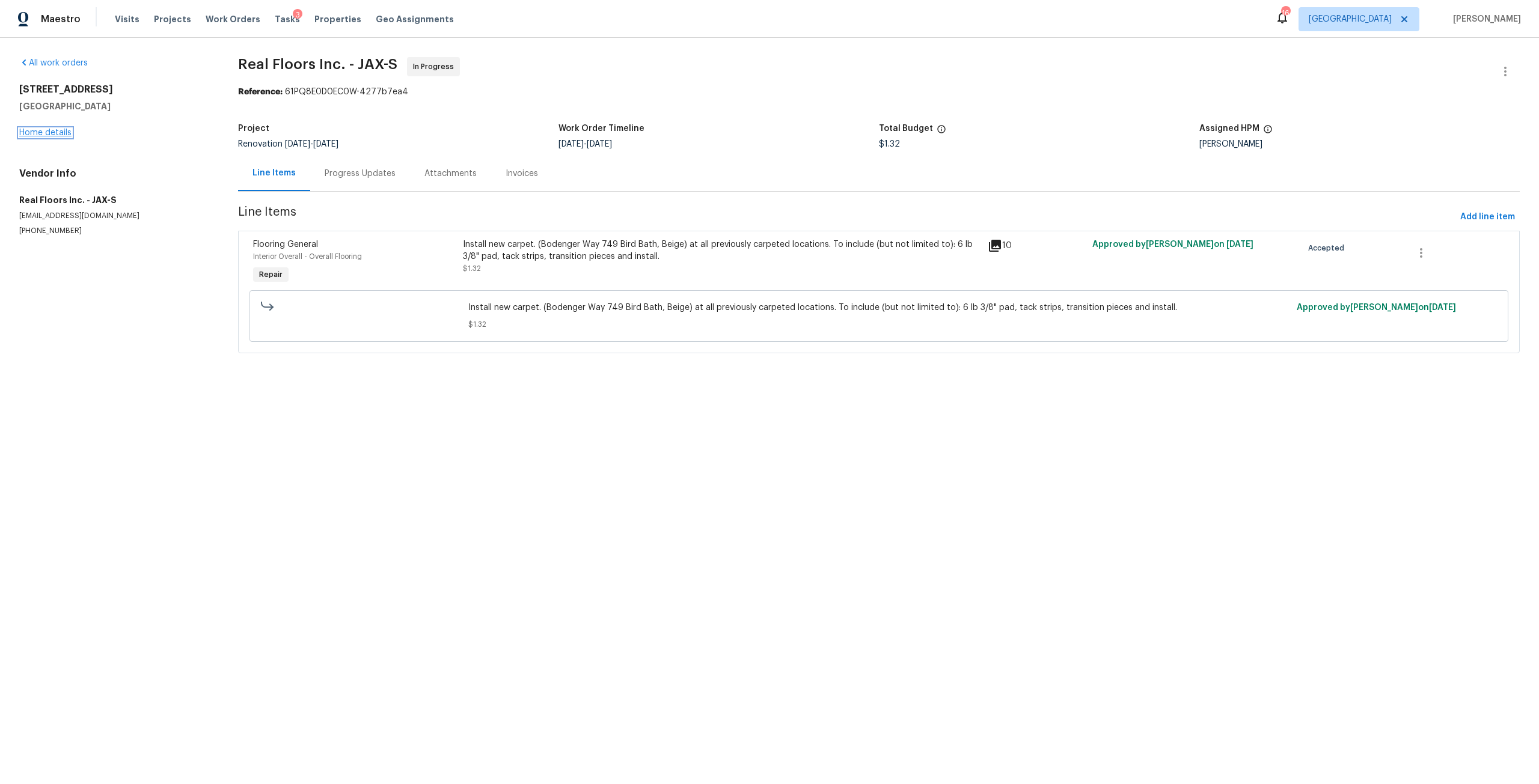
click at [45, 132] on link "Home details" at bounding box center [45, 132] width 52 height 9
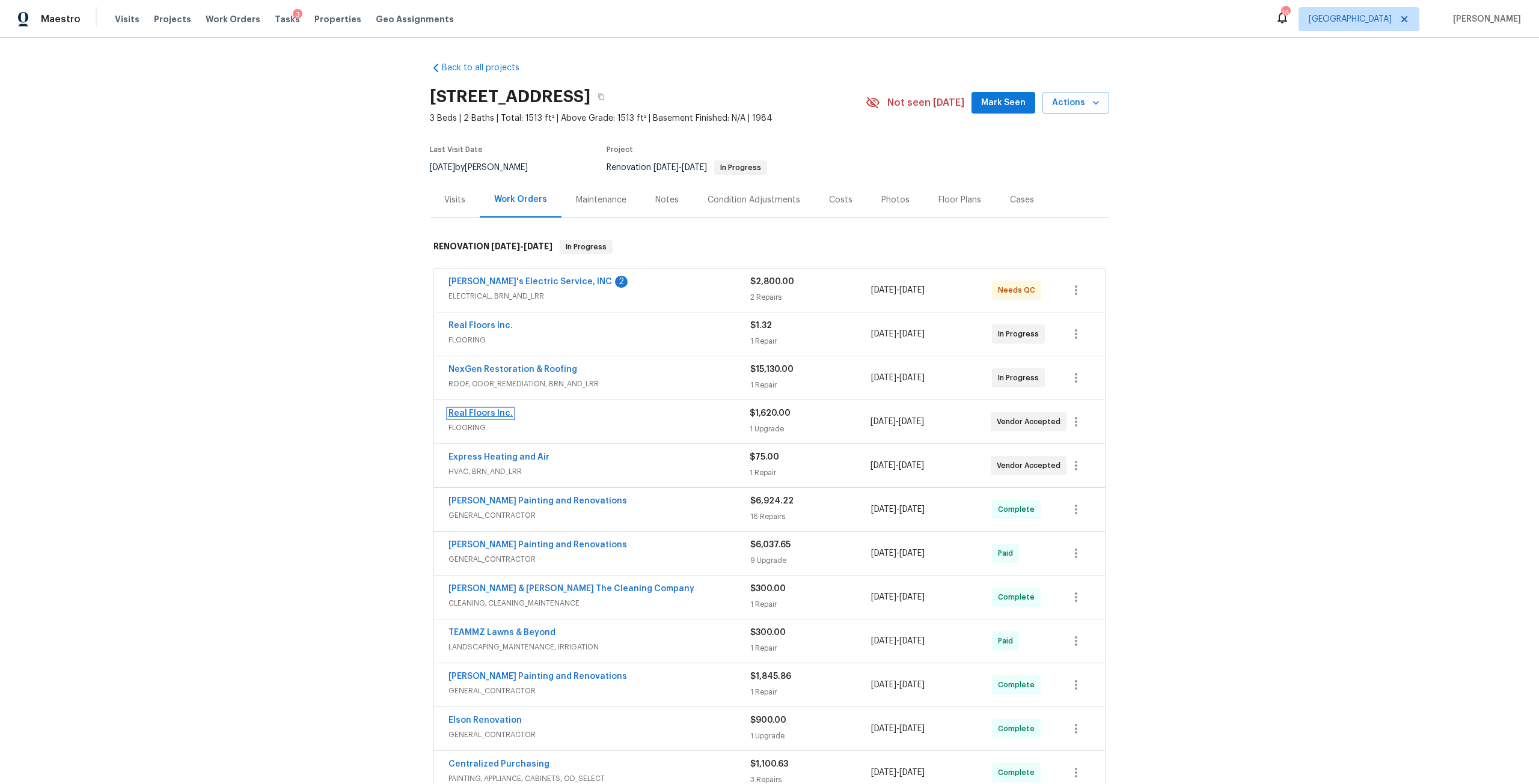
click at [495, 413] on link "Real Floors Inc." at bounding box center [480, 413] width 65 height 9
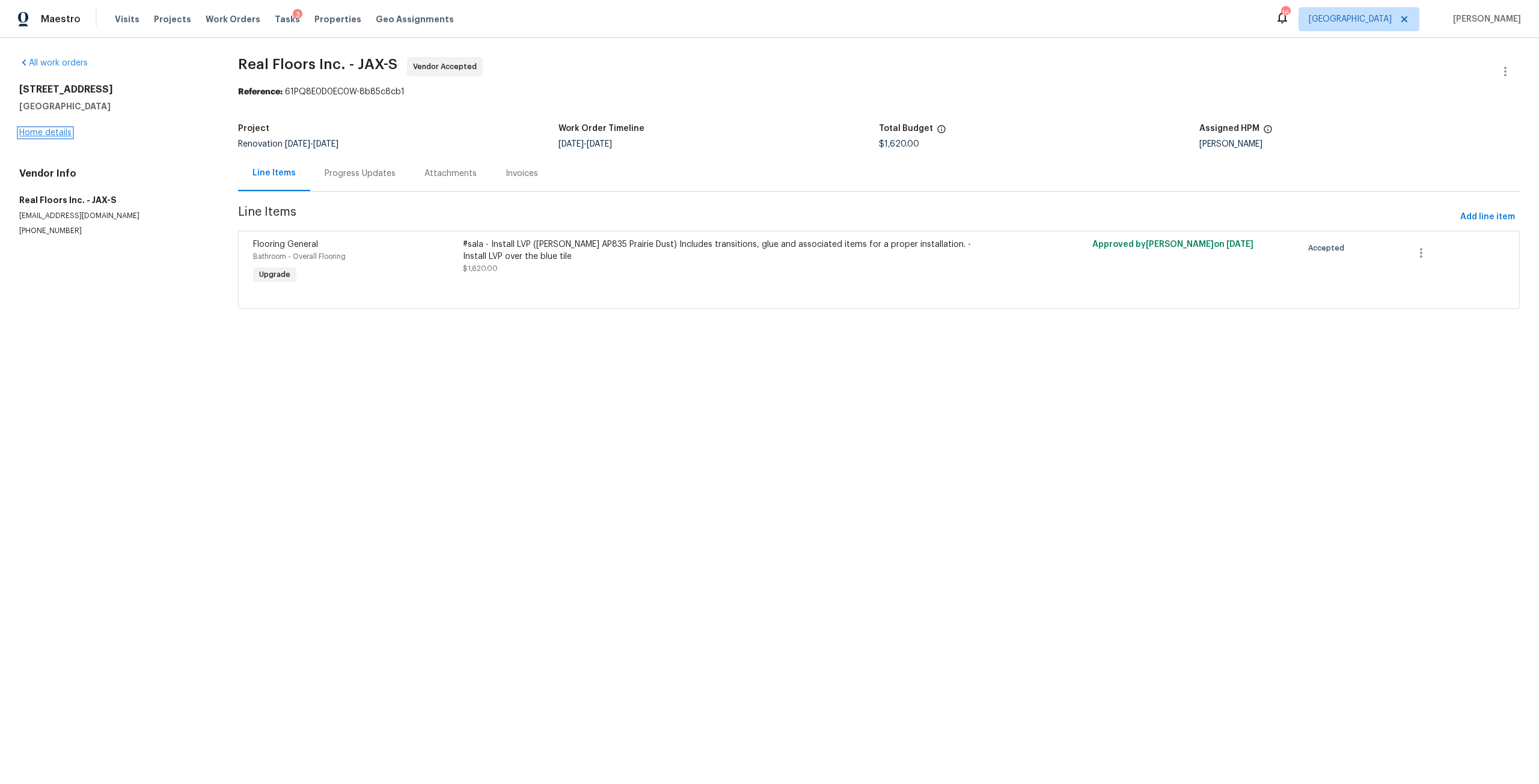
click at [47, 131] on link "Home details" at bounding box center [45, 132] width 52 height 9
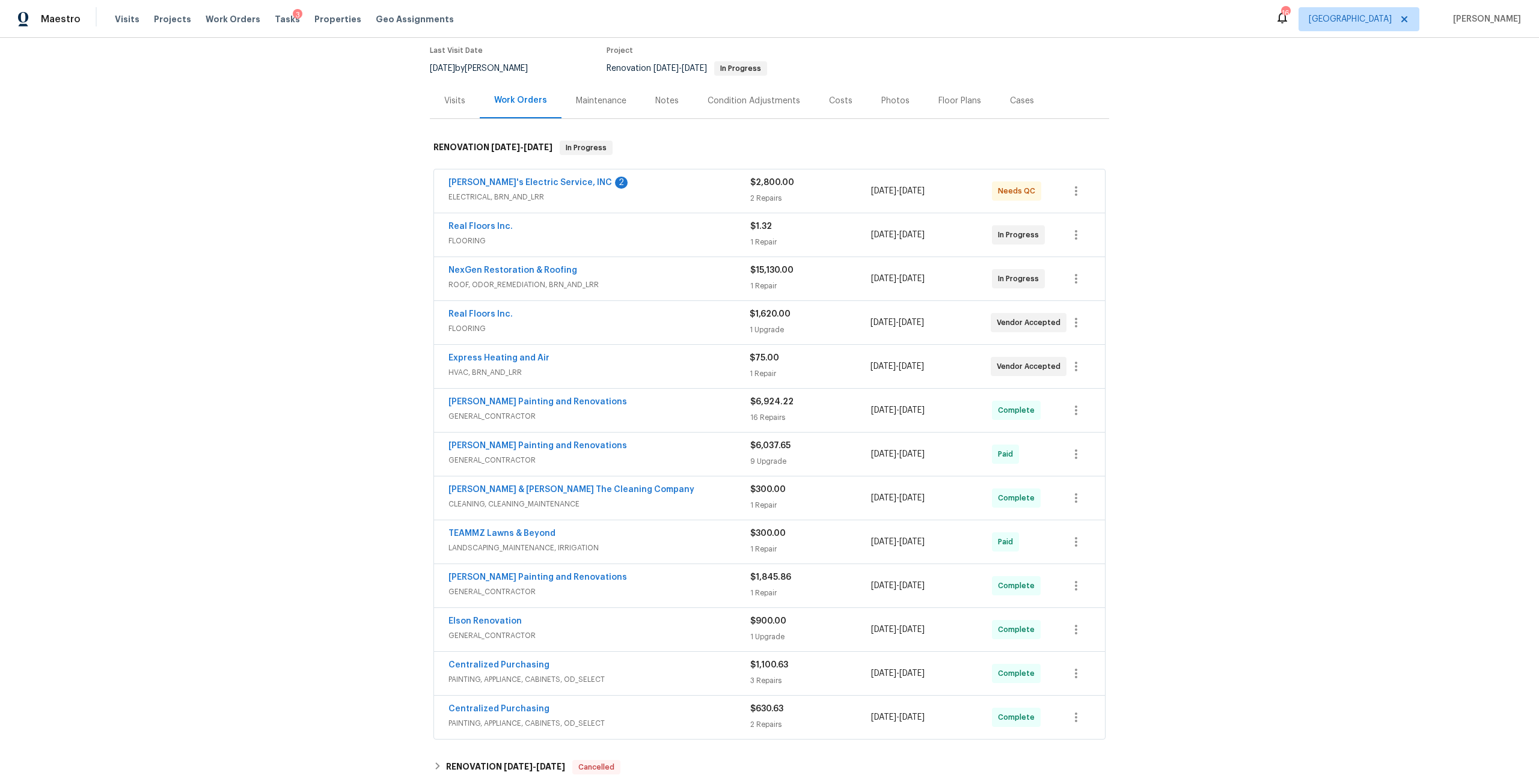
scroll to position [120, 0]
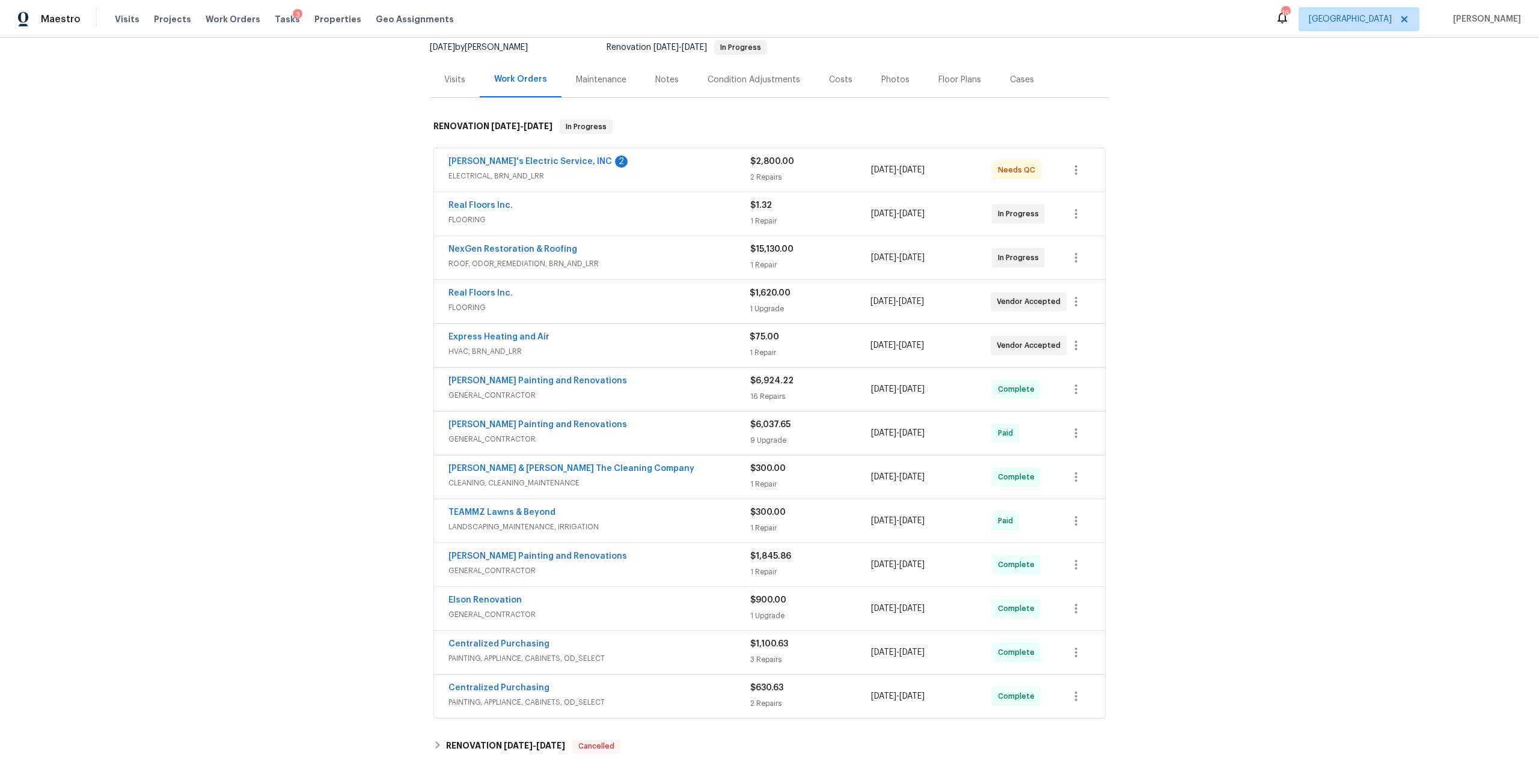
click at [828, 80] on div "Costs" at bounding box center [840, 79] width 23 height 12
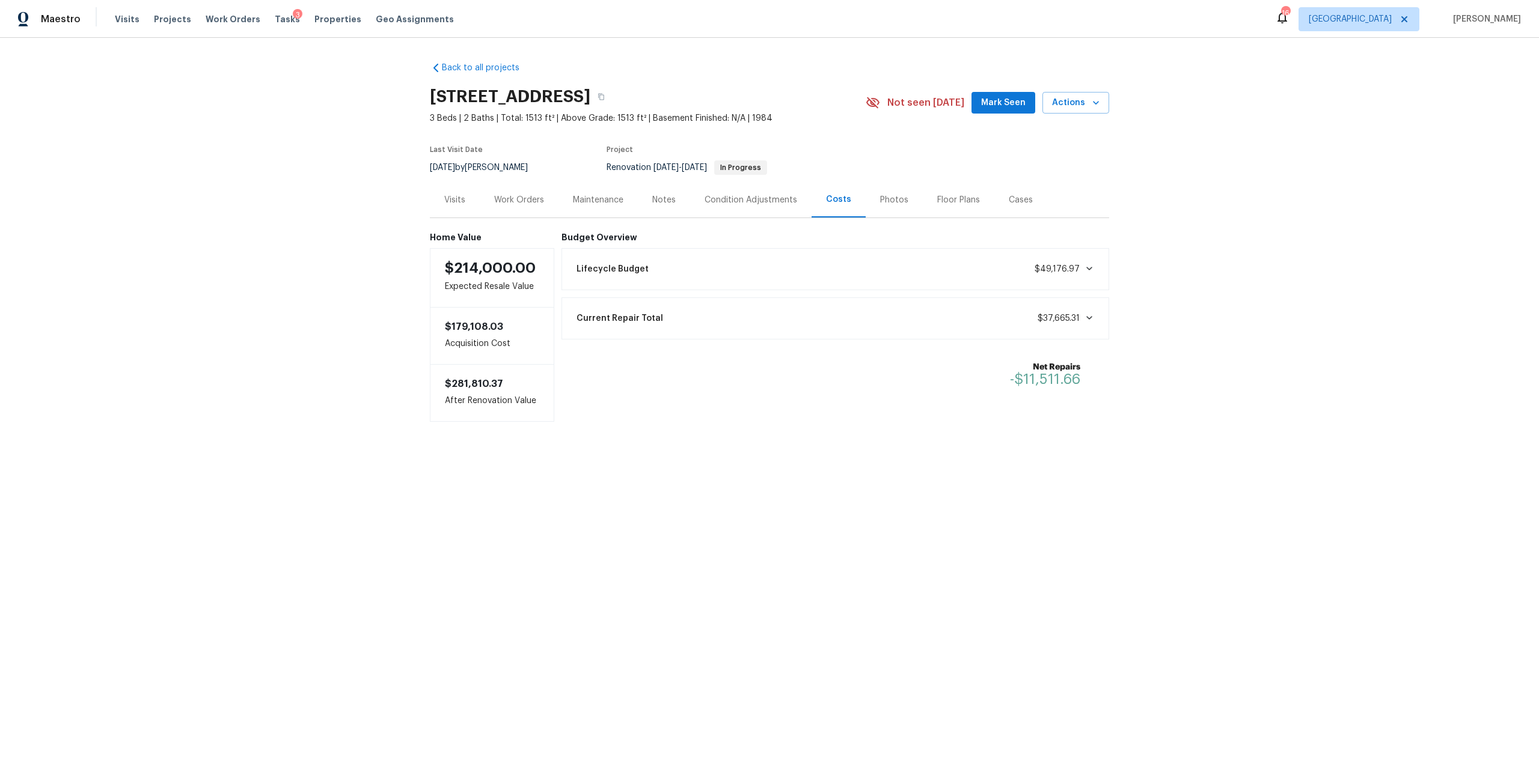
click at [507, 206] on div "Work Orders" at bounding box center [518, 199] width 78 height 36
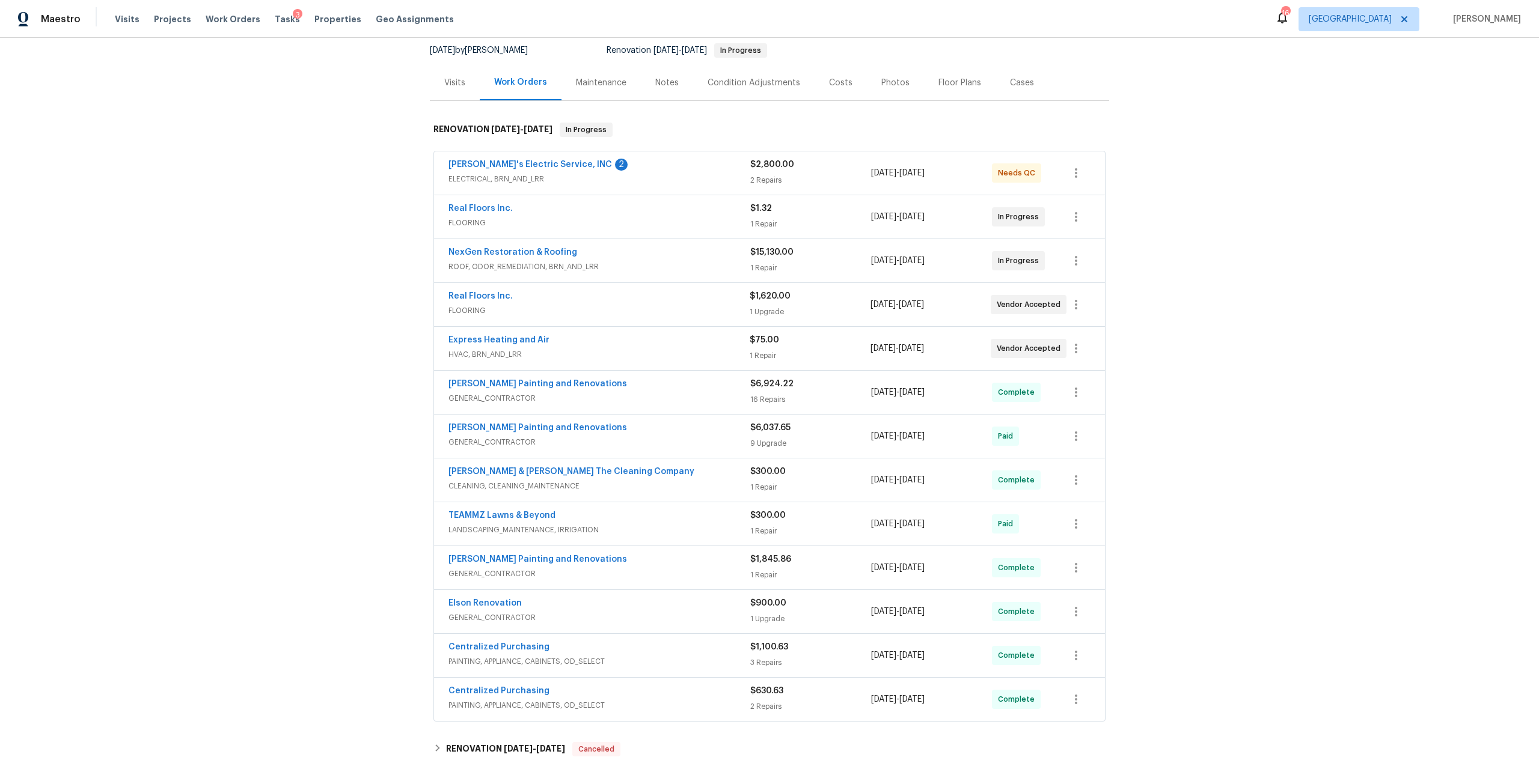
scroll to position [120, 0]
click at [828, 83] on div "Costs" at bounding box center [840, 79] width 23 height 12
